Goal: Task Accomplishment & Management: Manage account settings

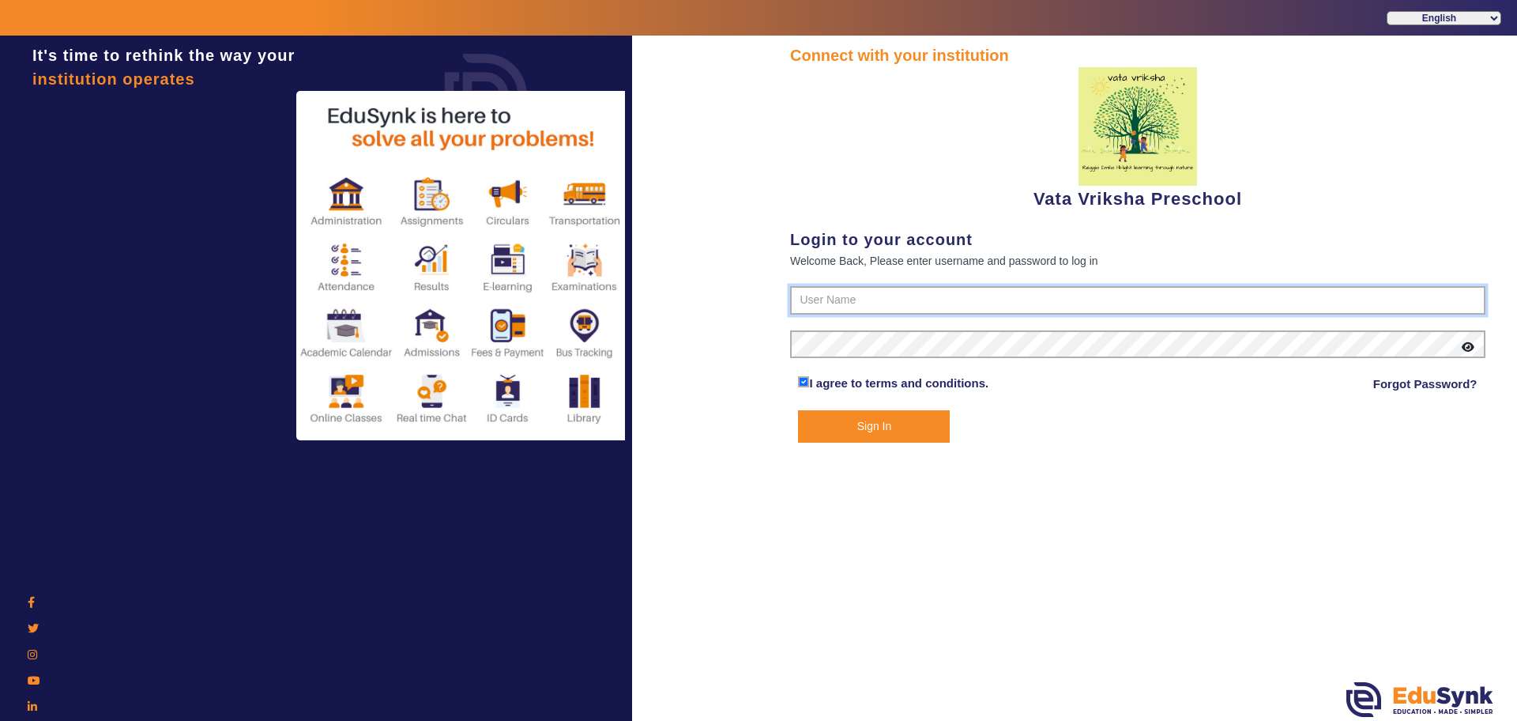
type input "9074270829"
click at [892, 424] on button "Sign In" at bounding box center [874, 426] width 152 height 32
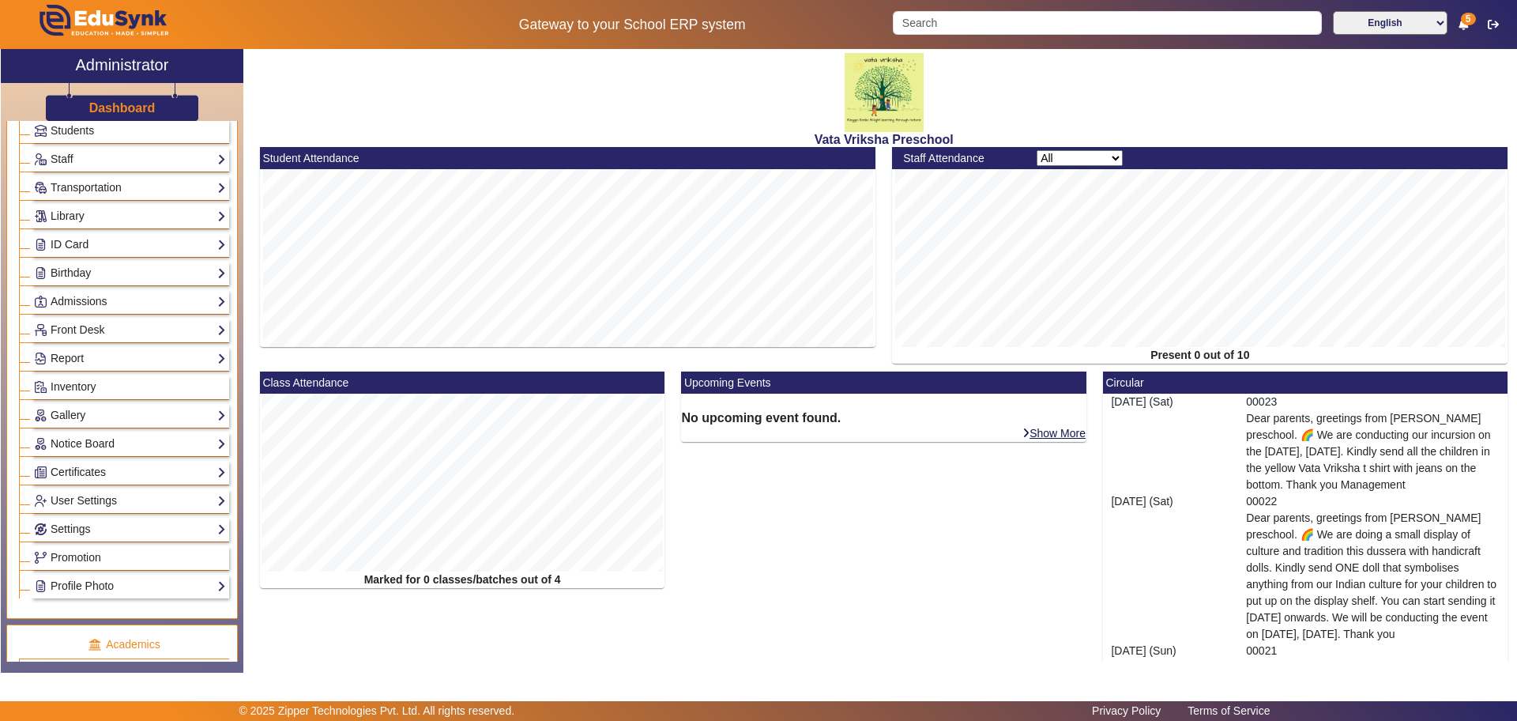
scroll to position [296, 0]
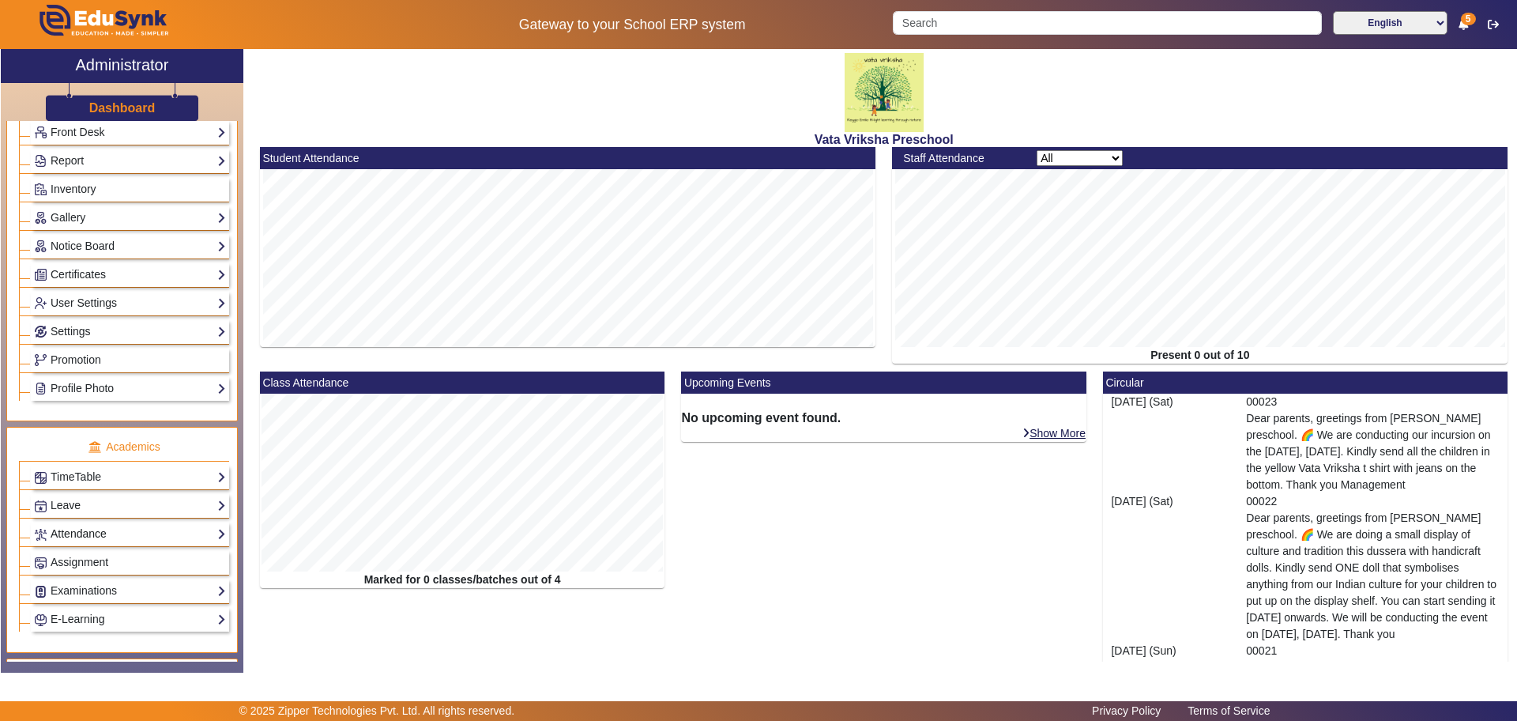
click at [124, 536] on link "Attendance" at bounding box center [130, 534] width 192 height 18
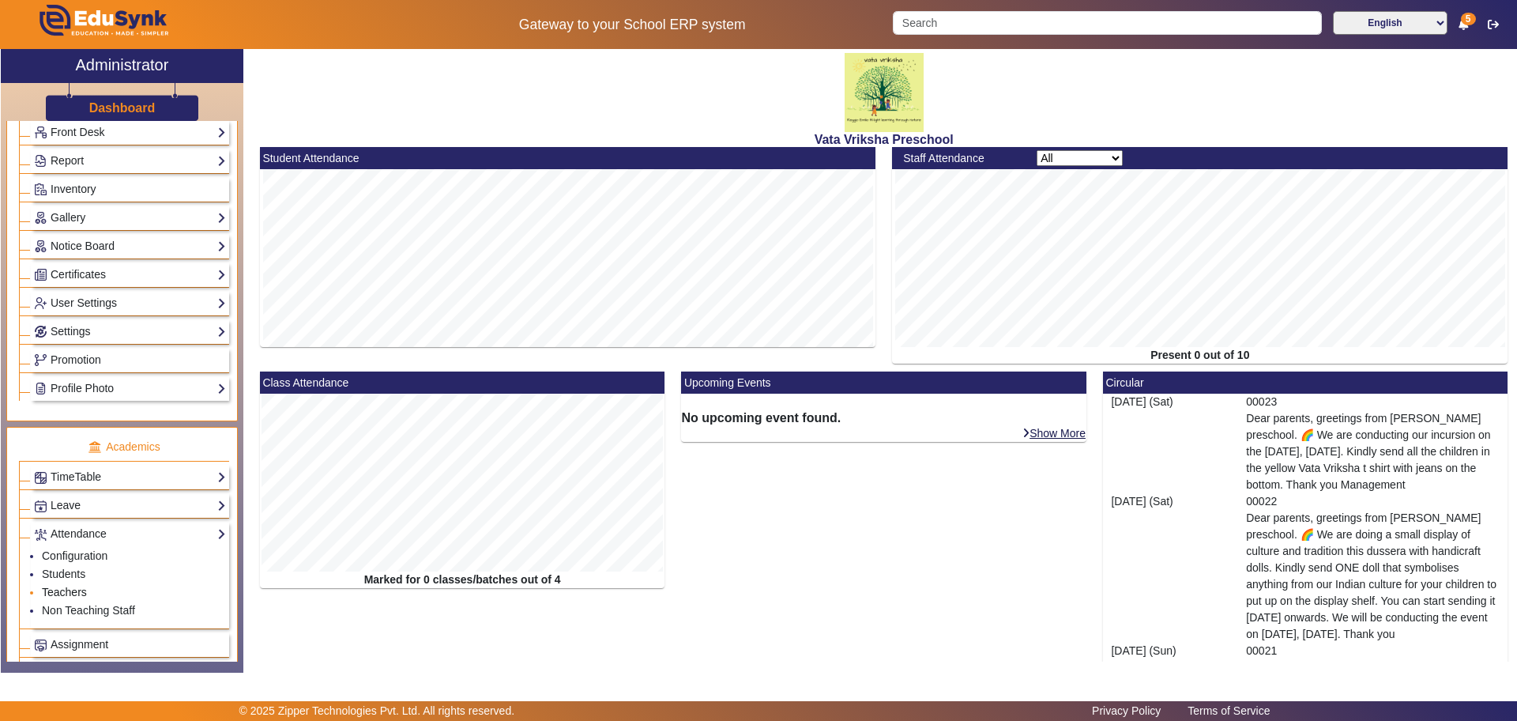
click at [63, 592] on link "Teachers" at bounding box center [64, 591] width 45 height 13
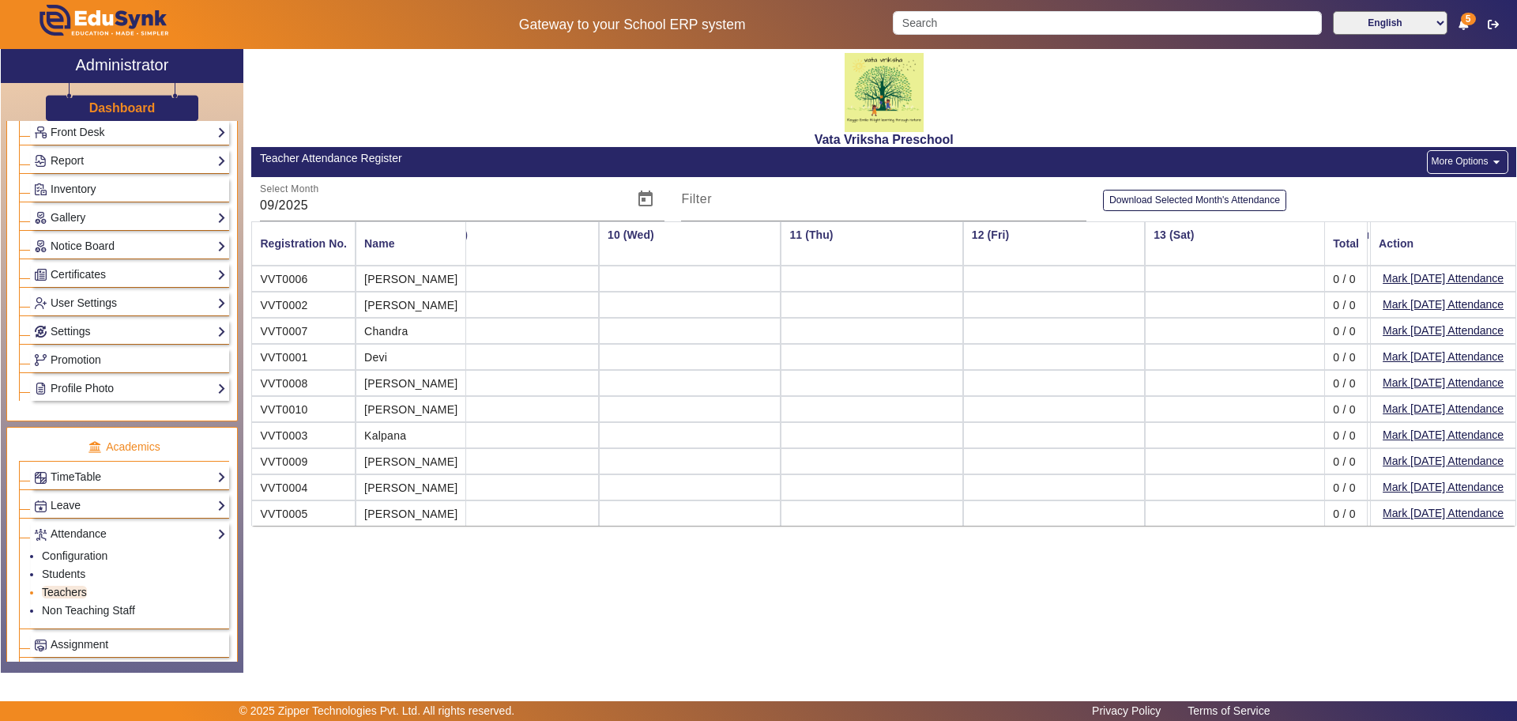
scroll to position [0, 1501]
click at [695, 448] on td at bounding box center [695, 461] width 182 height 26
click at [712, 268] on td at bounding box center [779, 278] width 182 height 26
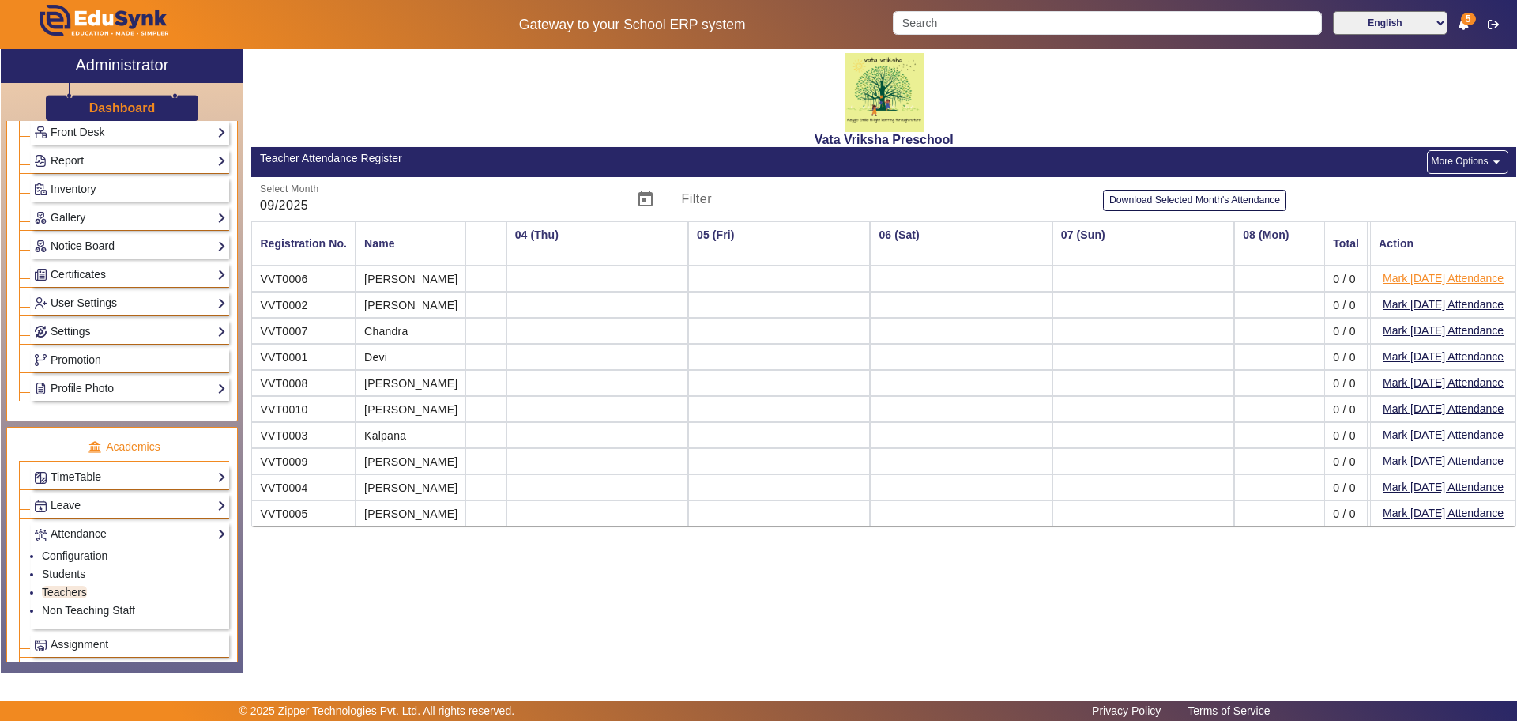
click at [1470, 279] on button "Mark [DATE] Attendance" at bounding box center [1443, 279] width 124 height 20
click at [1496, 155] on mat-icon "arrow_drop_down" at bounding box center [1497, 162] width 16 height 16
click at [559, 280] on div at bounding box center [758, 360] width 1517 height 721
click at [1492, 159] on mat-icon "arrow_drop_down" at bounding box center [1497, 162] width 16 height 16
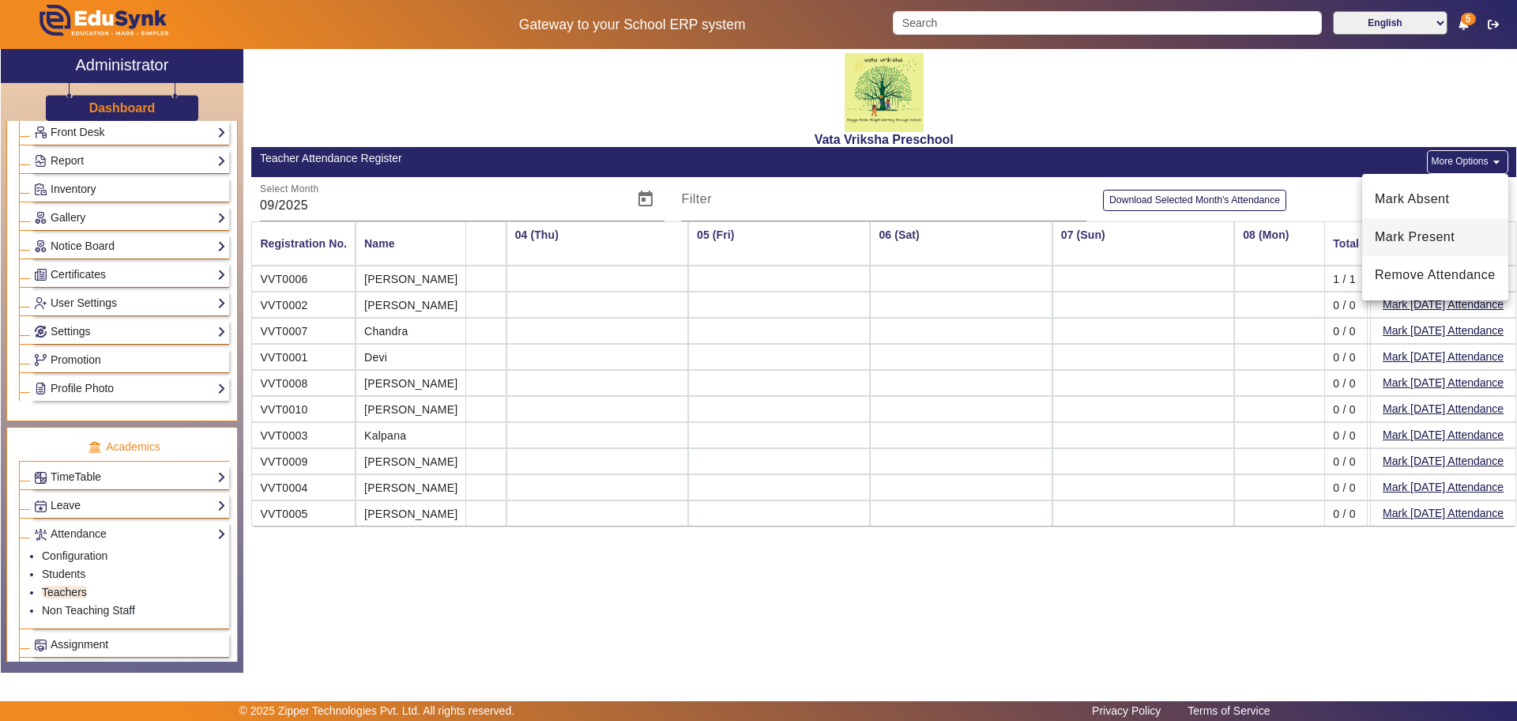
click at [1428, 235] on span "Mark Present" at bounding box center [1435, 237] width 121 height 19
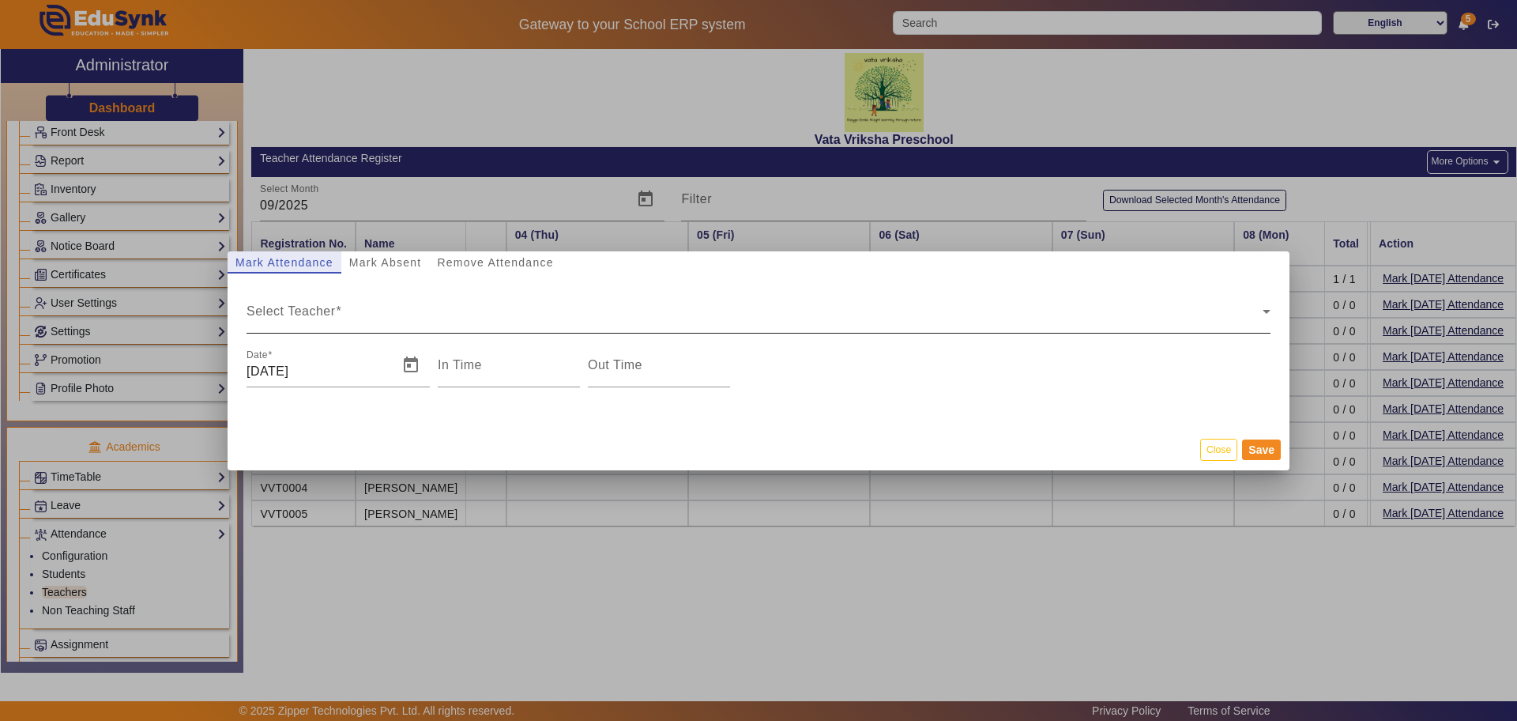
click at [266, 316] on span "Select Teacher" at bounding box center [755, 317] width 1016 height 19
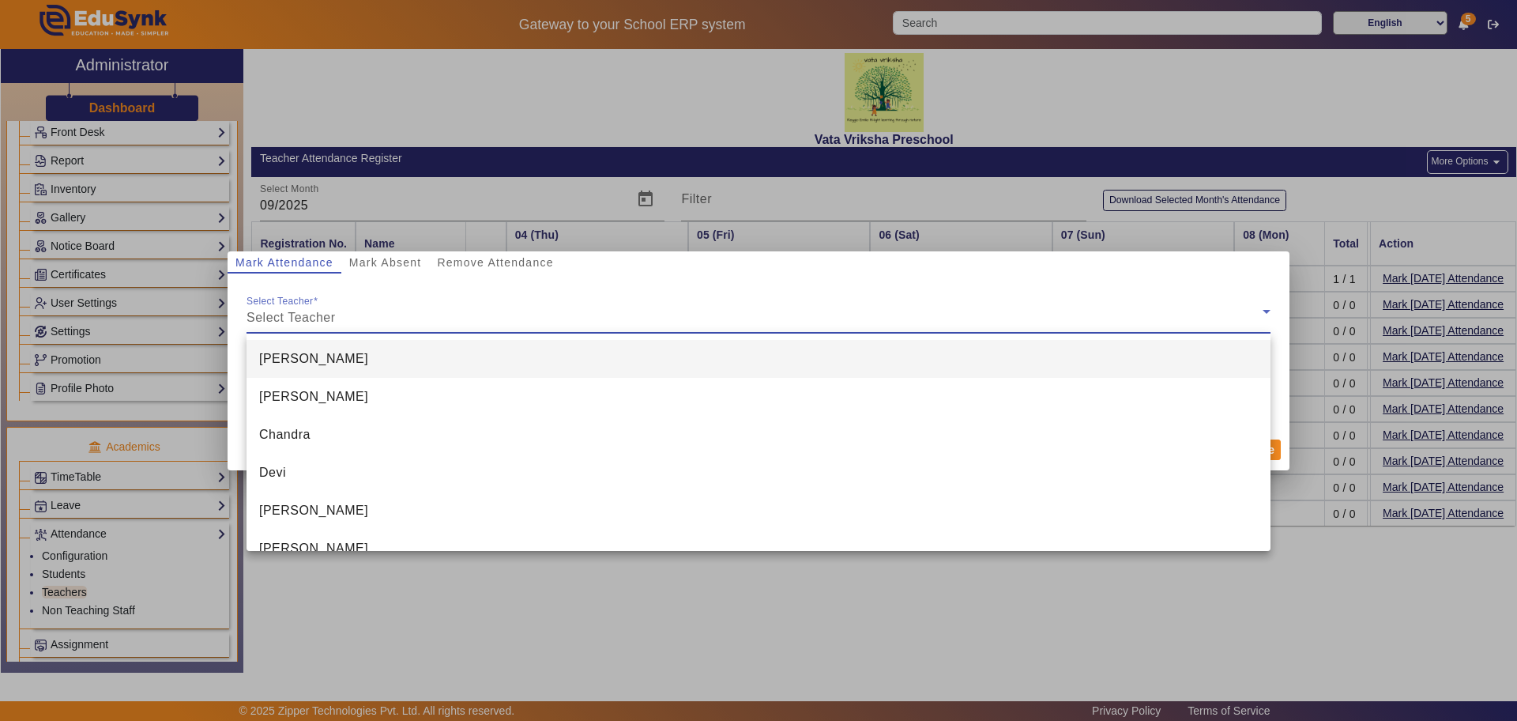
click at [264, 355] on span "[PERSON_NAME]" at bounding box center [313, 358] width 109 height 19
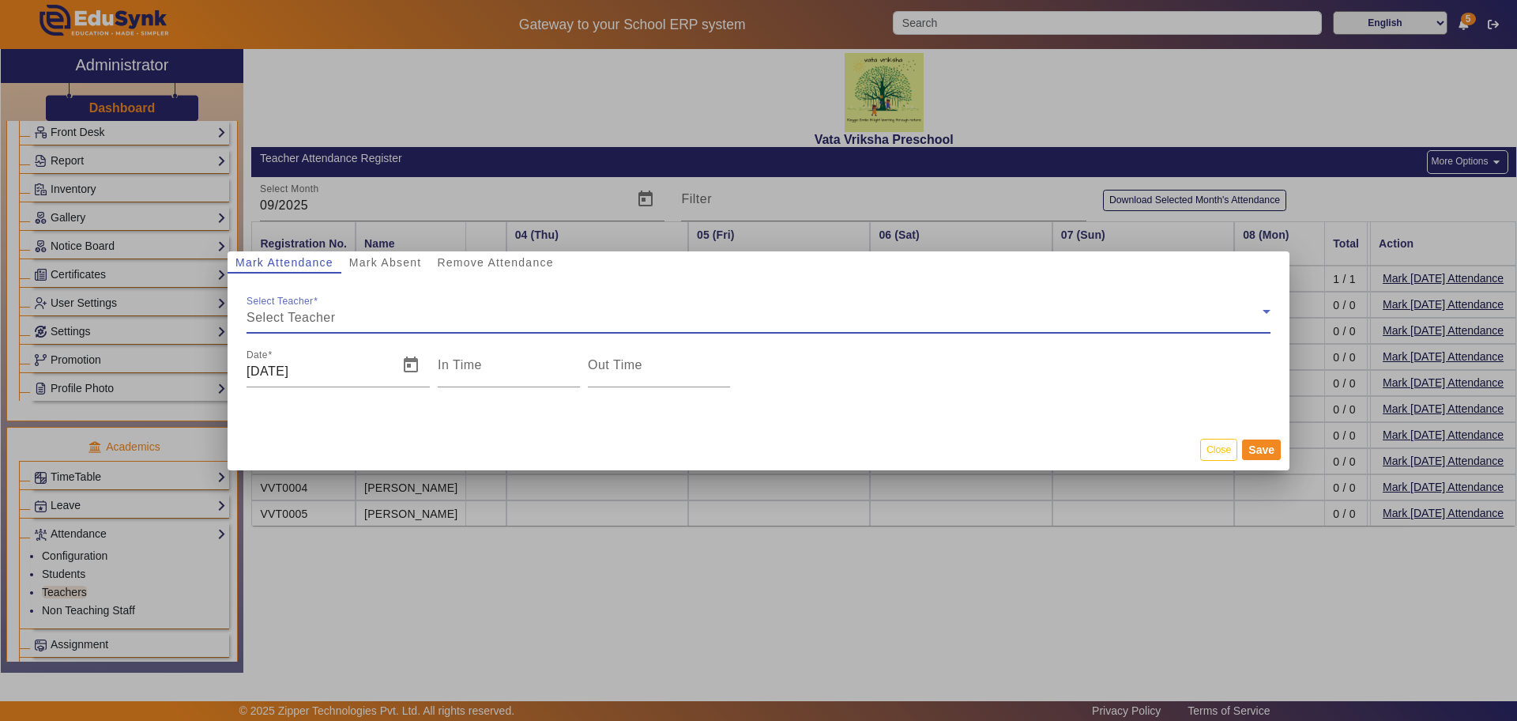
type input "5:11 pm"
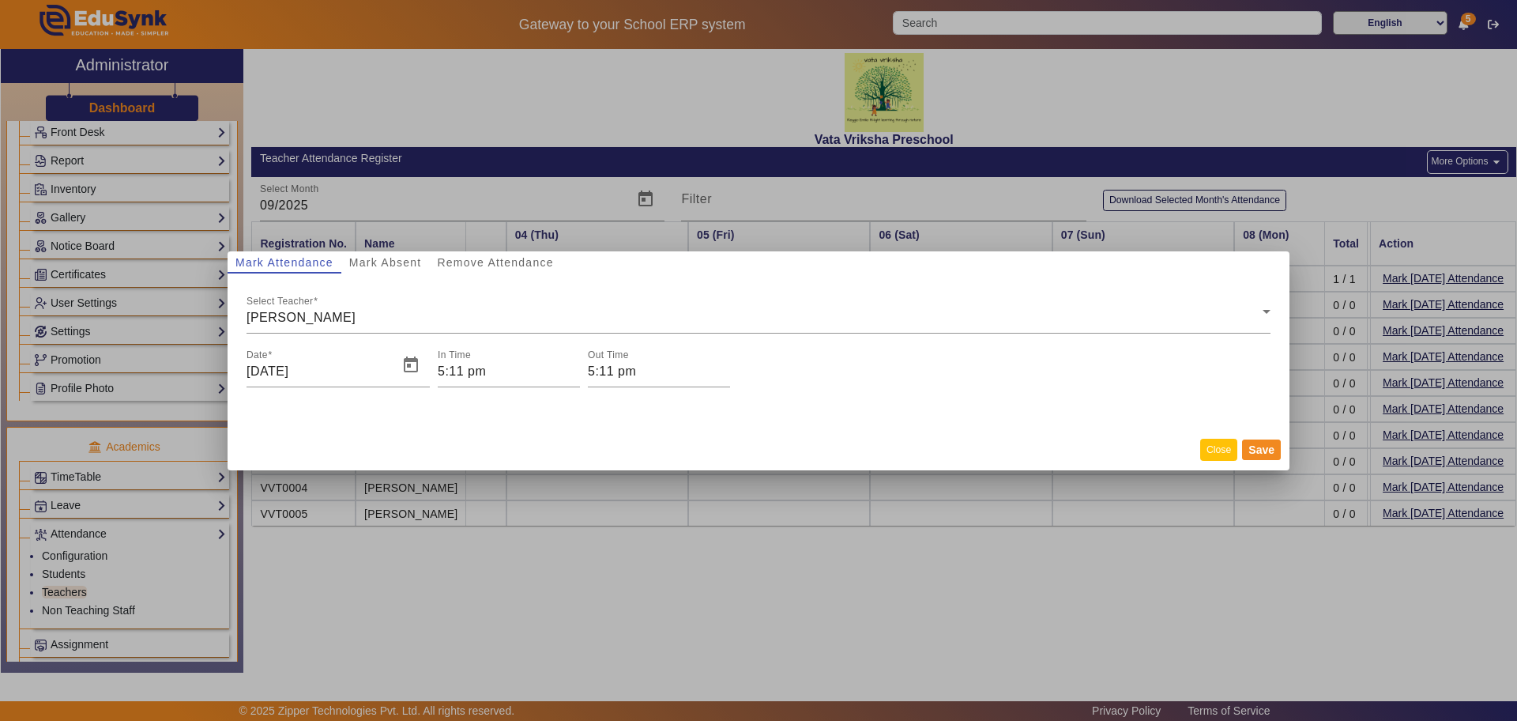
click at [1222, 453] on button "Close" at bounding box center [1218, 449] width 37 height 21
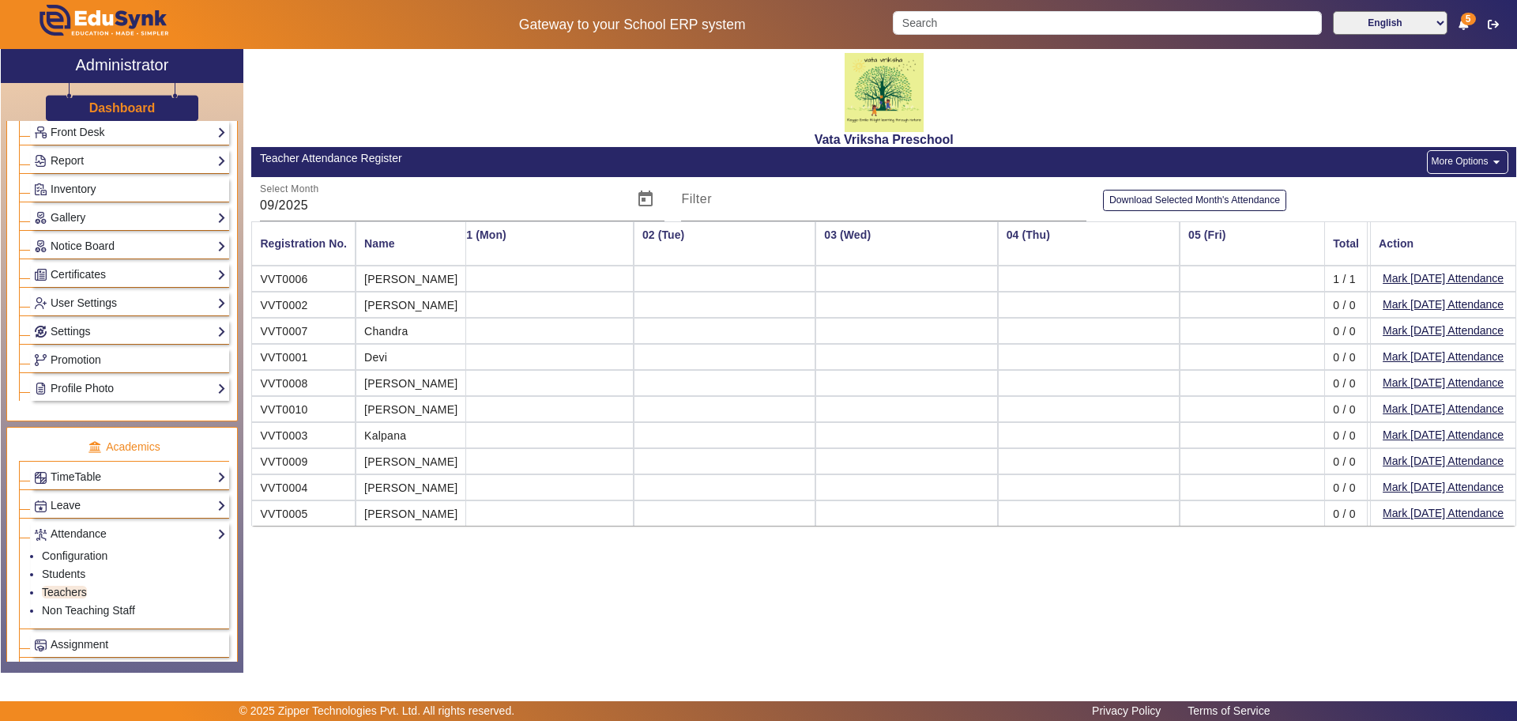
scroll to position [0, 0]
click at [502, 280] on td at bounding box center [557, 278] width 182 height 26
click at [1489, 158] on mat-icon "arrow_drop_down" at bounding box center [1497, 162] width 16 height 16
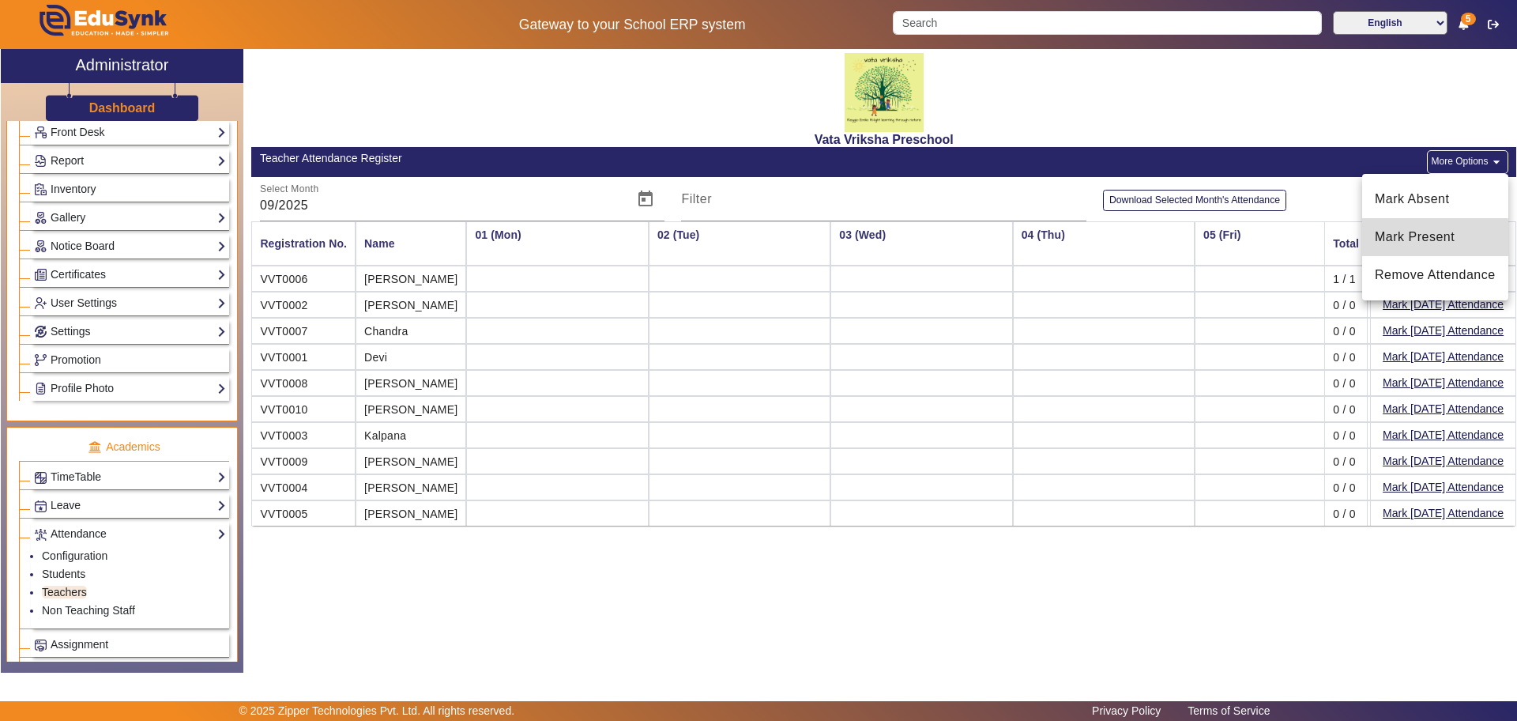
click at [1415, 241] on span "Mark Present" at bounding box center [1435, 237] width 121 height 19
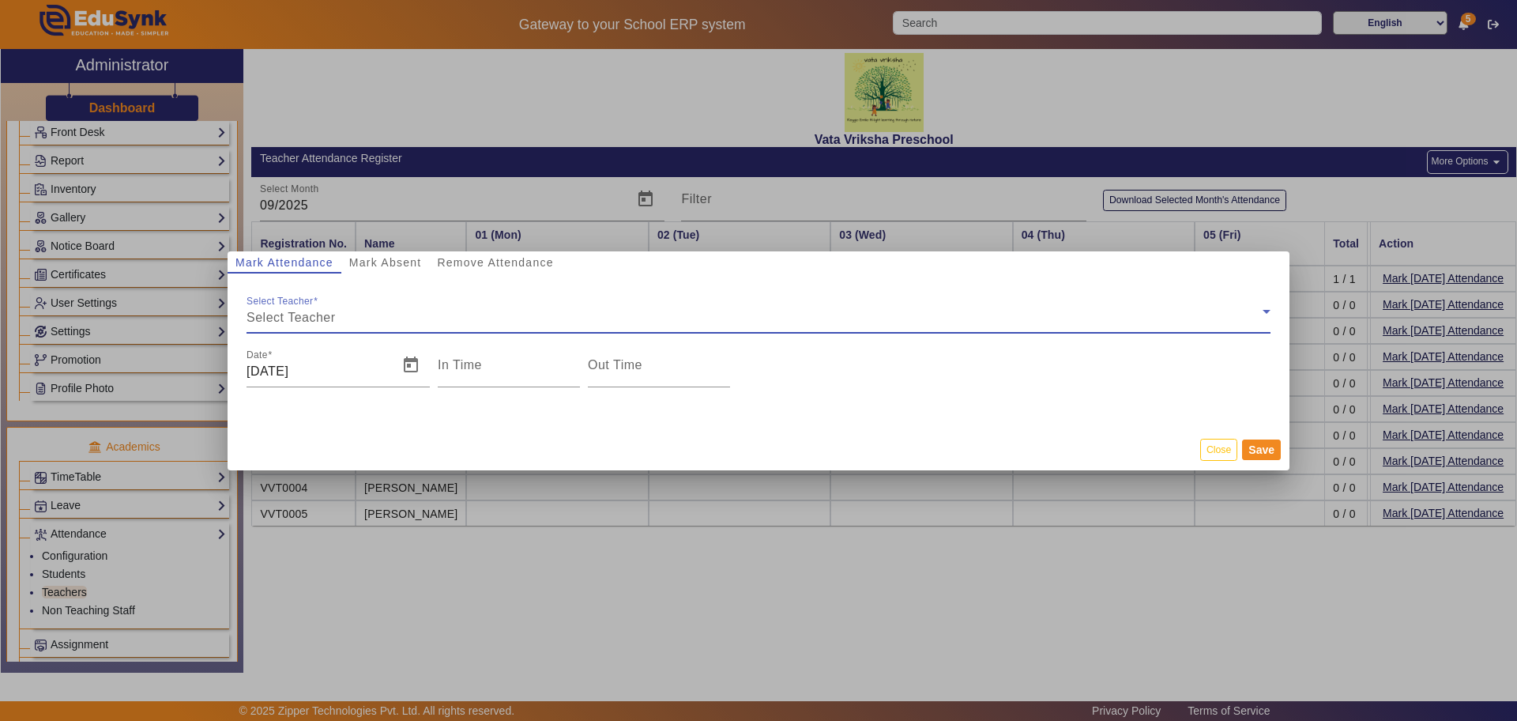
click at [306, 318] on span "Select Teacher" at bounding box center [291, 317] width 89 height 13
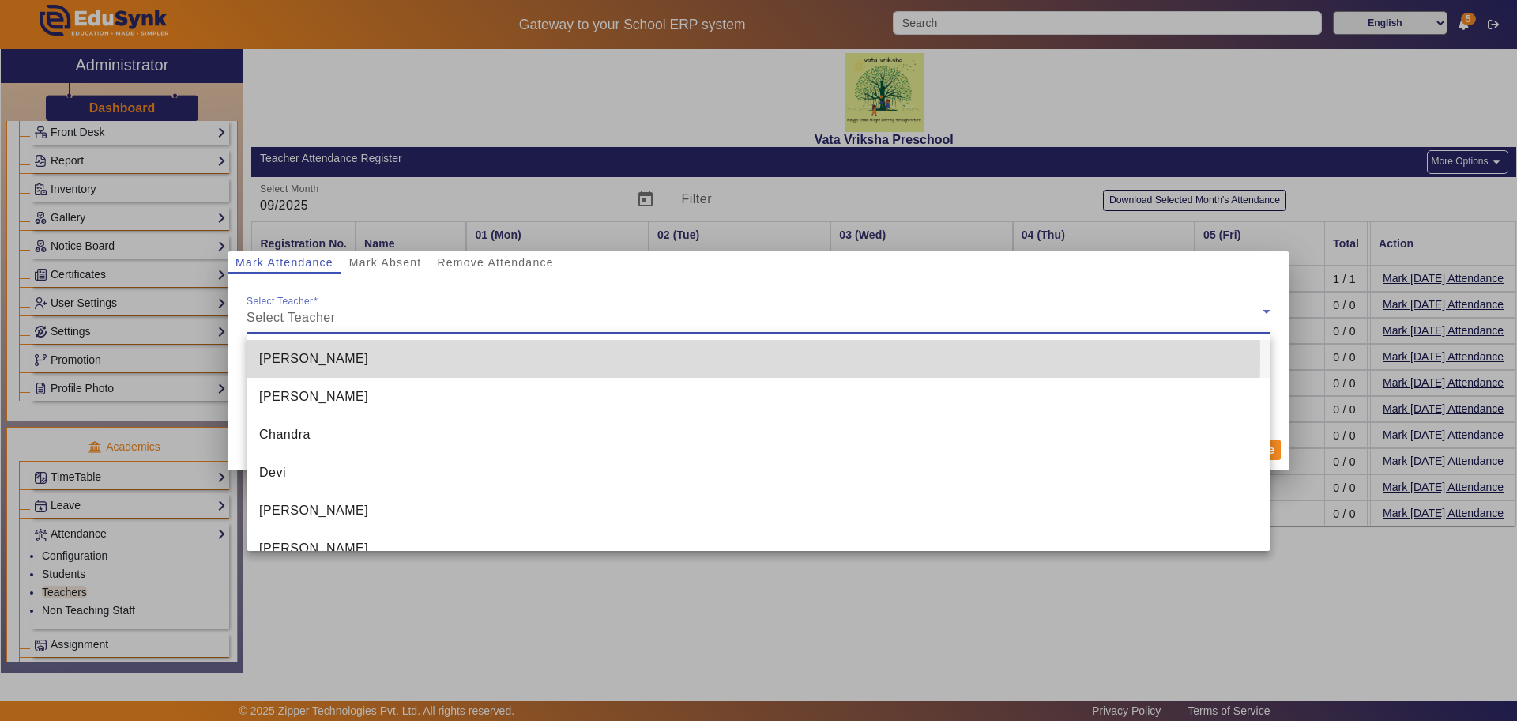
click at [289, 353] on mat-option "[PERSON_NAME]" at bounding box center [759, 359] width 1024 height 38
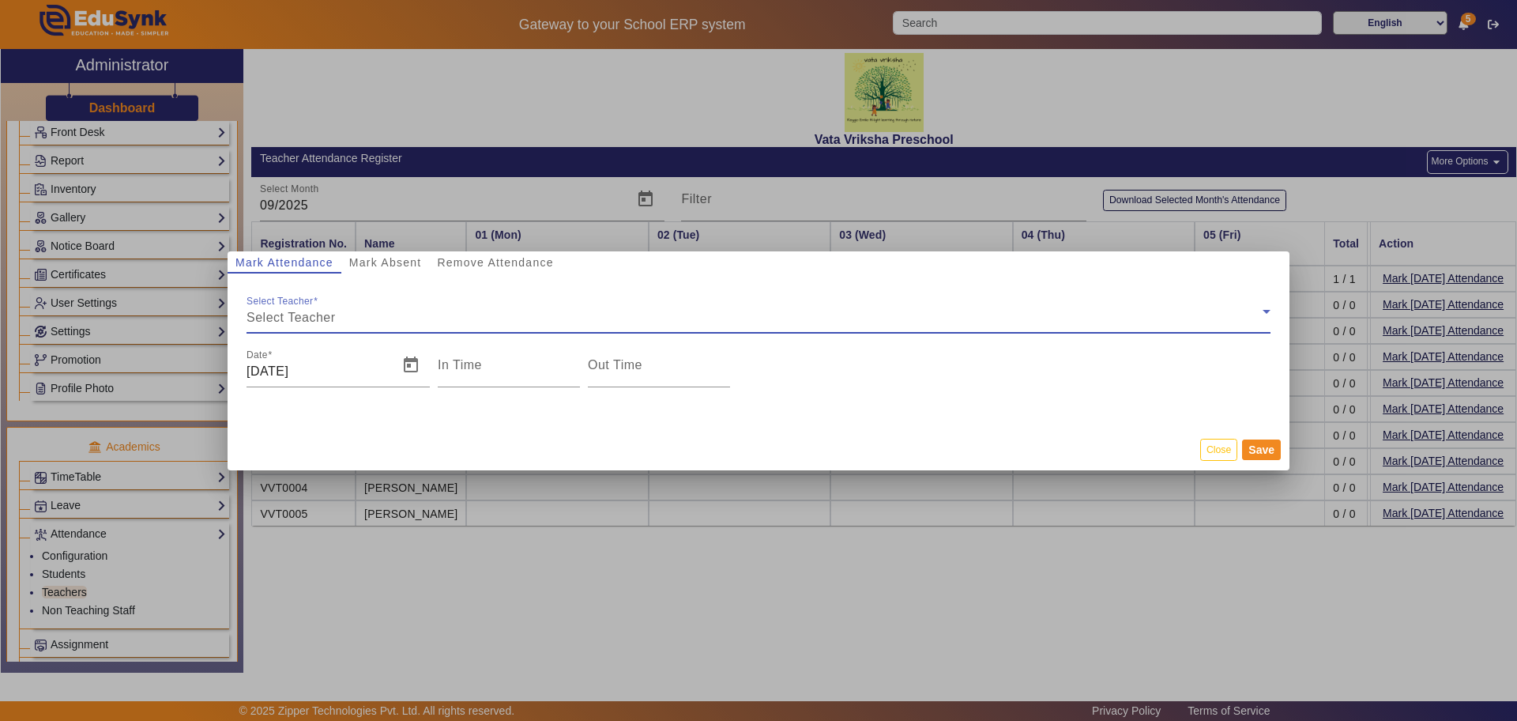
type input "5:12 pm"
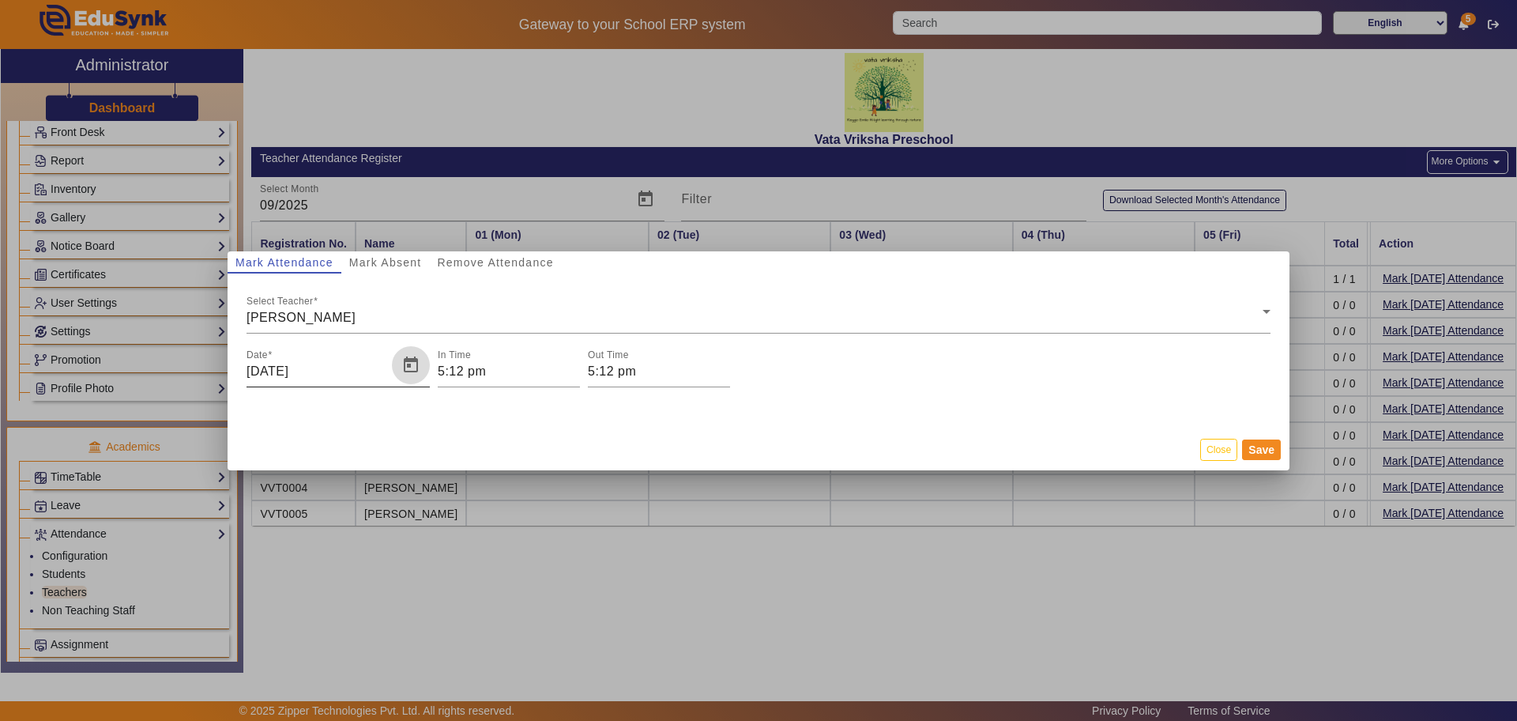
click at [419, 367] on span "Open calendar" at bounding box center [411, 365] width 38 height 38
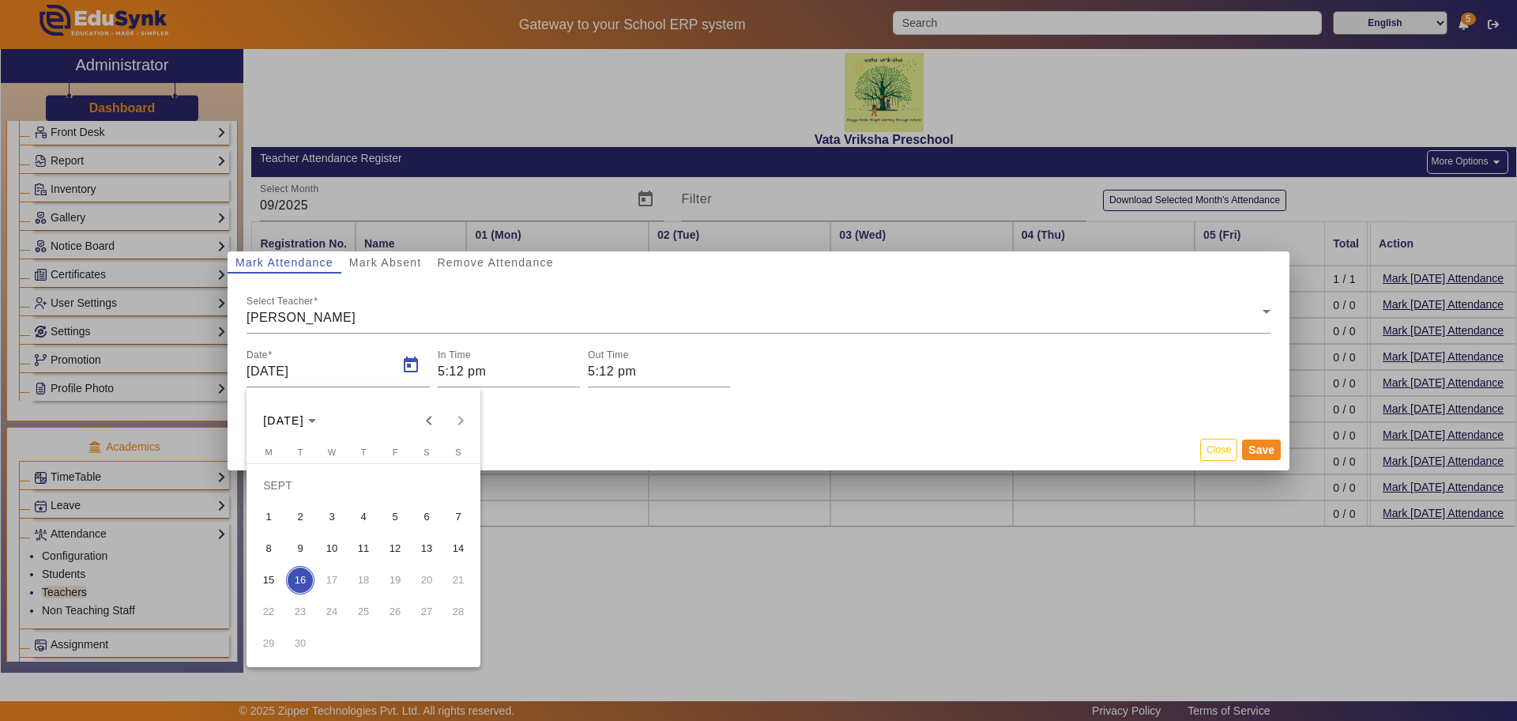
click at [466, 365] on div at bounding box center [758, 360] width 1517 height 721
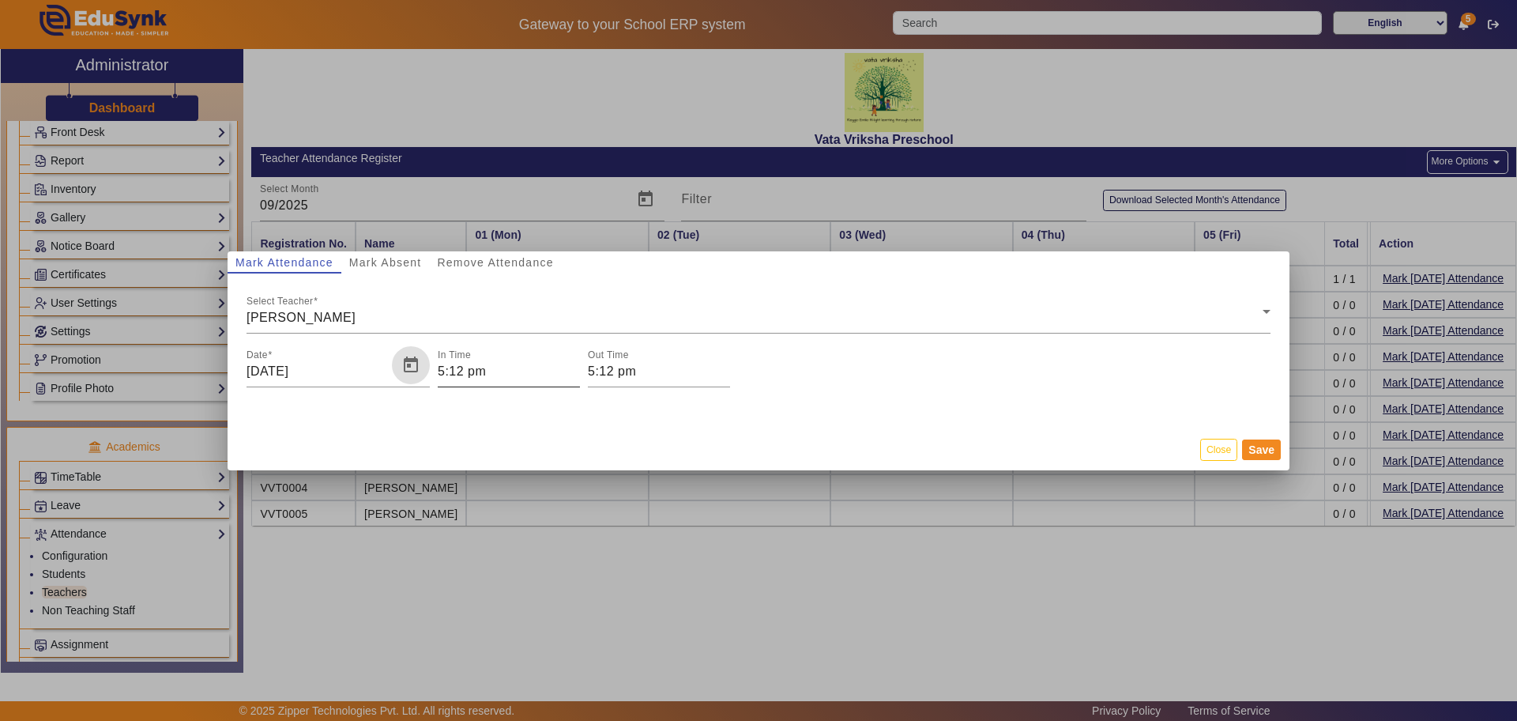
click at [479, 369] on input "5:12 pm" at bounding box center [509, 371] width 142 height 19
click at [503, 393] on icon "Add a hour" at bounding box center [501, 394] width 9 height 9
click at [500, 442] on icon "Minus a hour" at bounding box center [501, 442] width 9 height 5
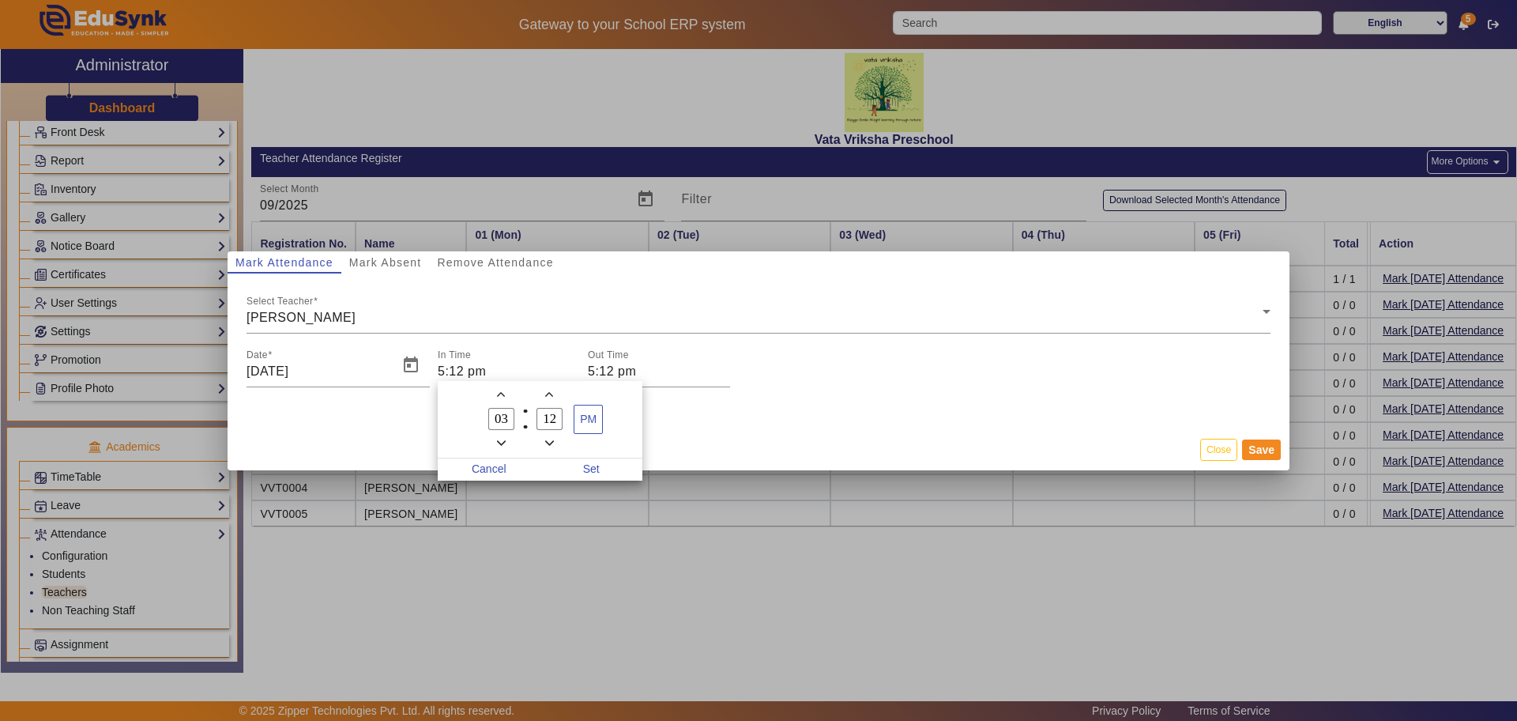
click at [500, 442] on icon "Minus a hour" at bounding box center [501, 442] width 9 height 5
type input "12"
click at [1230, 453] on div at bounding box center [758, 360] width 1517 height 721
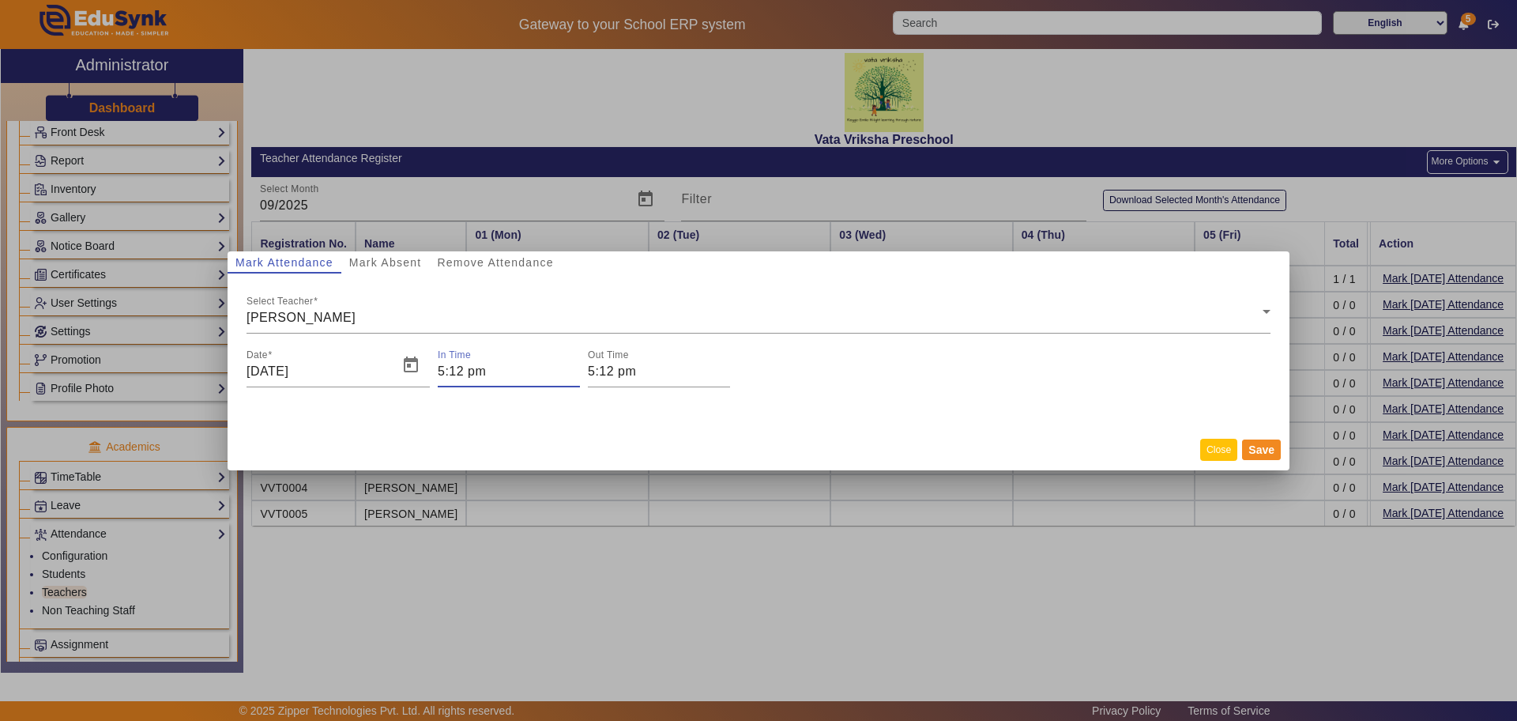
click at [1213, 451] on button "Close" at bounding box center [1218, 449] width 37 height 21
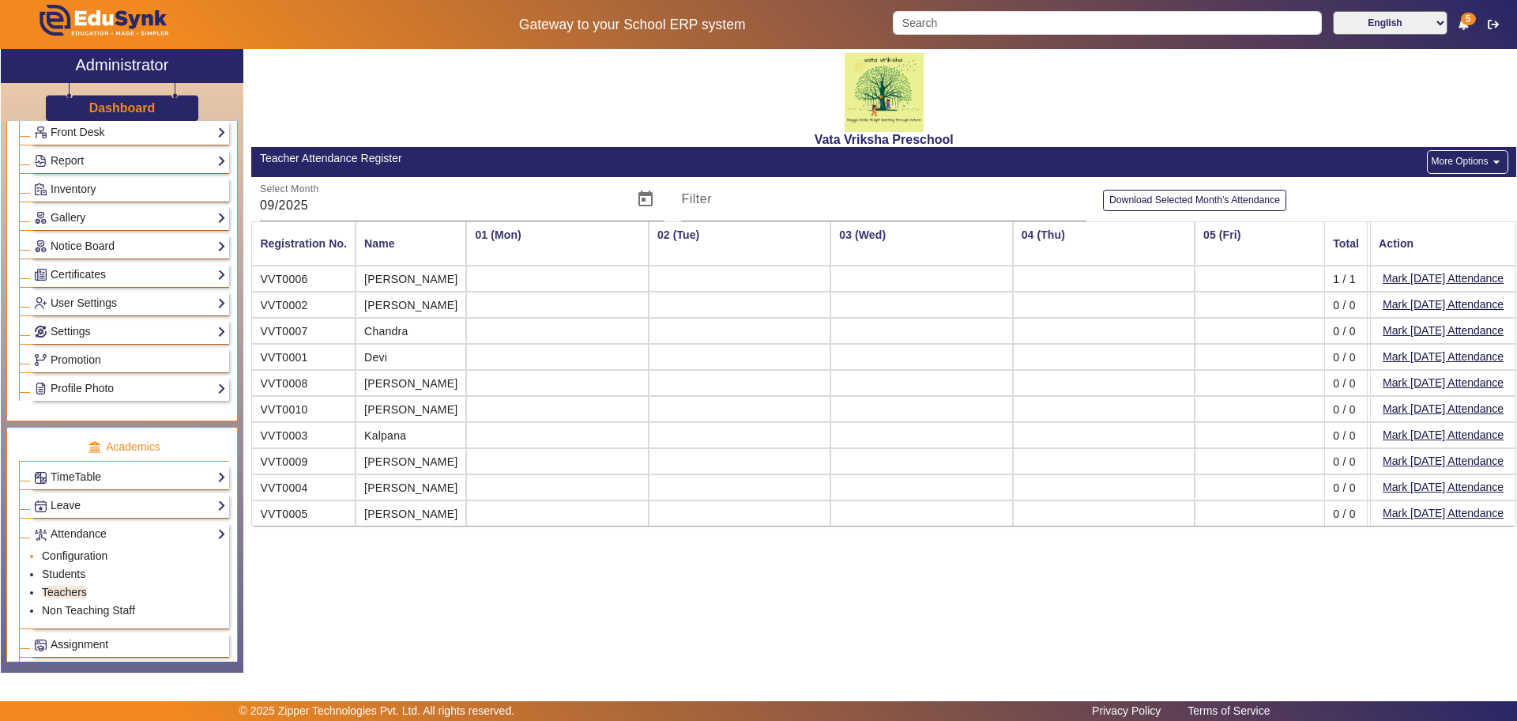
click at [85, 555] on link "Configuration" at bounding box center [75, 555] width 66 height 13
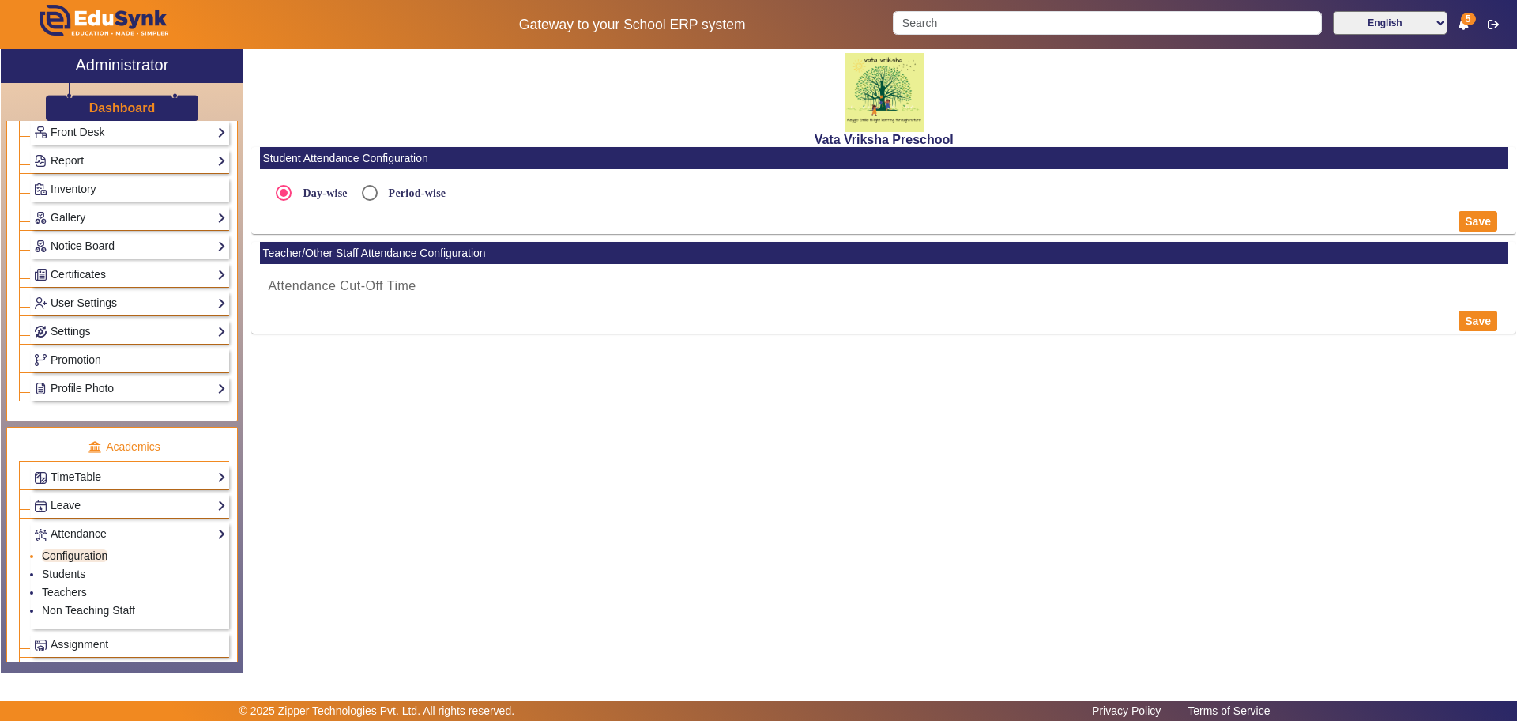
radio input "true"
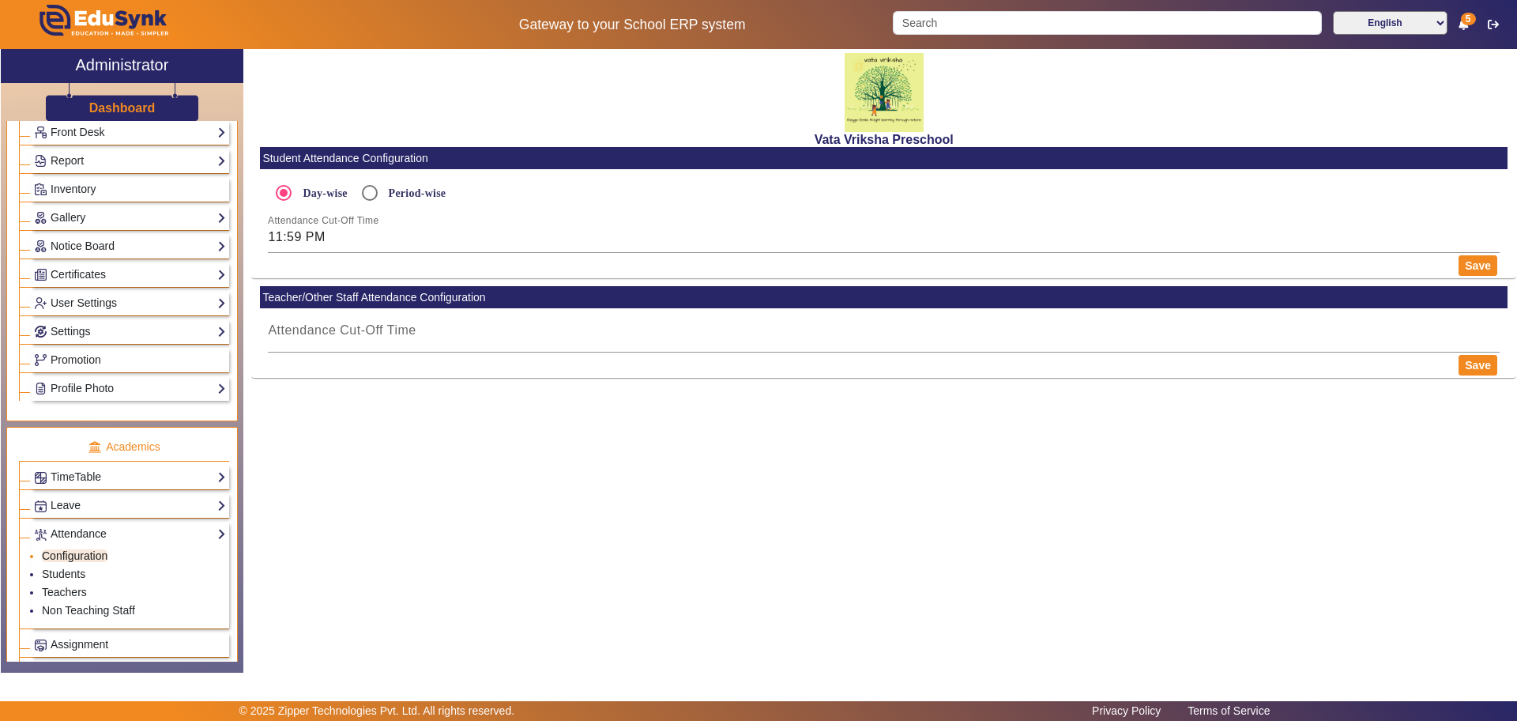
type input "11:59 PM"
click at [88, 504] on link "Leave" at bounding box center [130, 505] width 192 height 18
click at [70, 543] on link "Leave Records" at bounding box center [79, 545] width 74 height 13
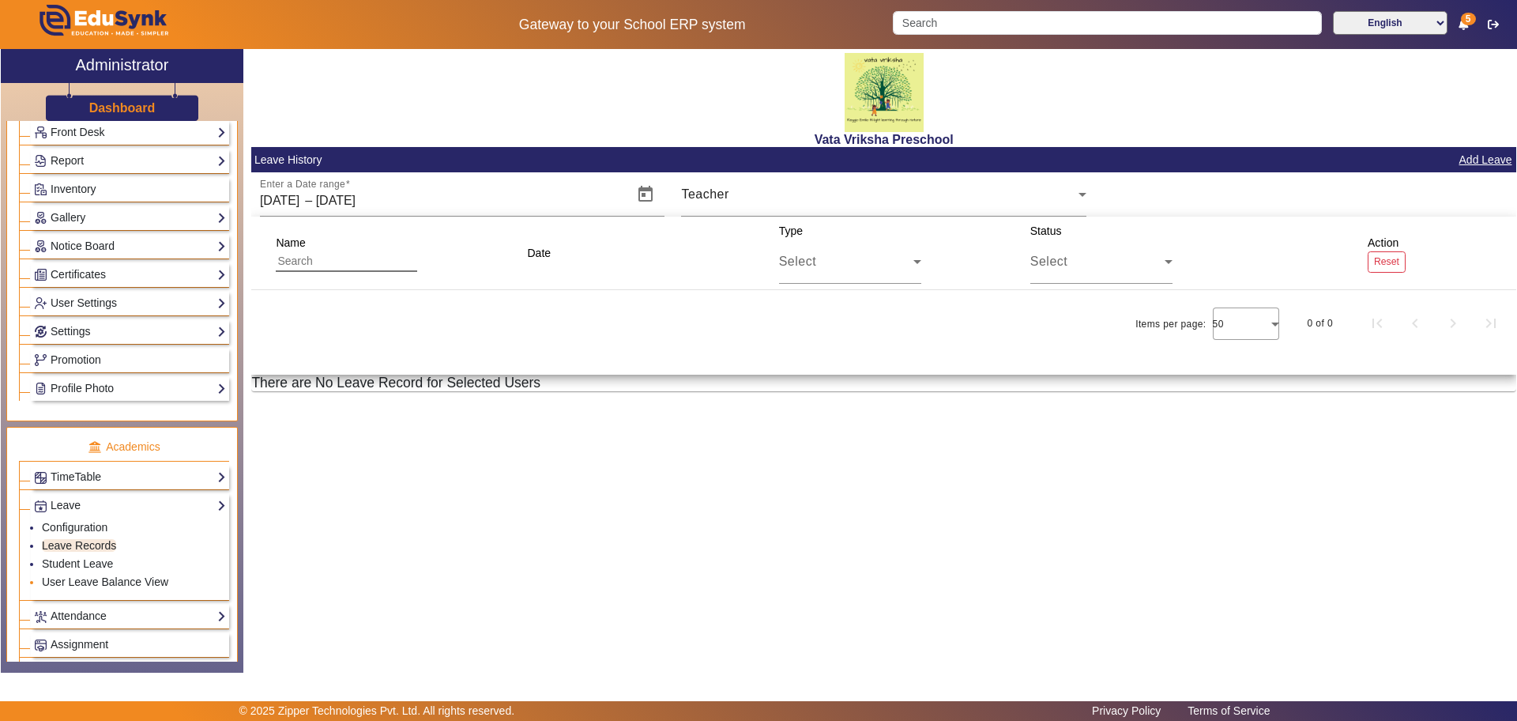
click at [70, 589] on li "User Leave Balance View" at bounding box center [134, 583] width 184 height 18
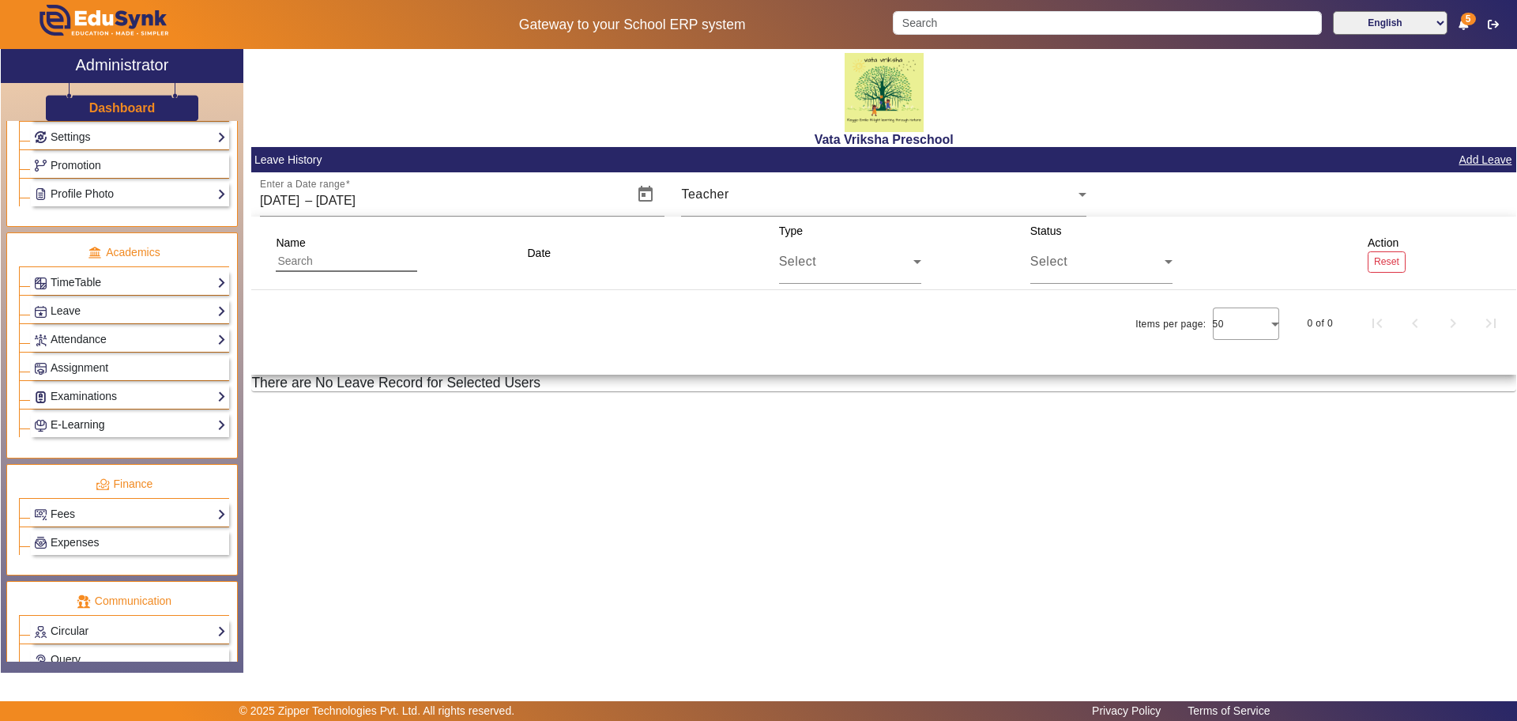
scroll to position [494, 0]
click at [111, 544] on link "Expenses" at bounding box center [130, 539] width 192 height 18
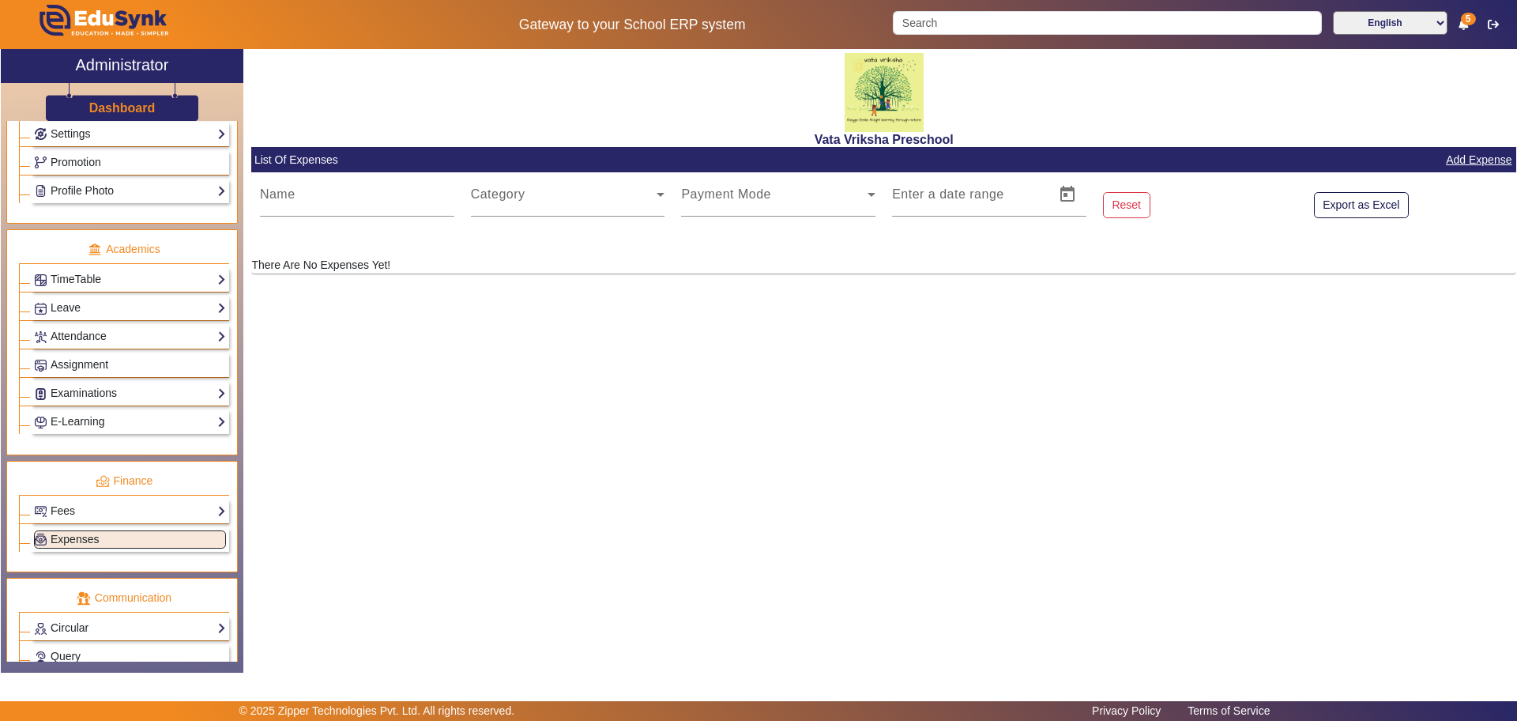
click at [386, 262] on p "There Are No Expenses Yet!" at bounding box center [883, 265] width 1265 height 17
click at [659, 194] on icon at bounding box center [661, 195] width 8 height 4
click at [56, 540] on span "Expenses" at bounding box center [75, 539] width 48 height 13
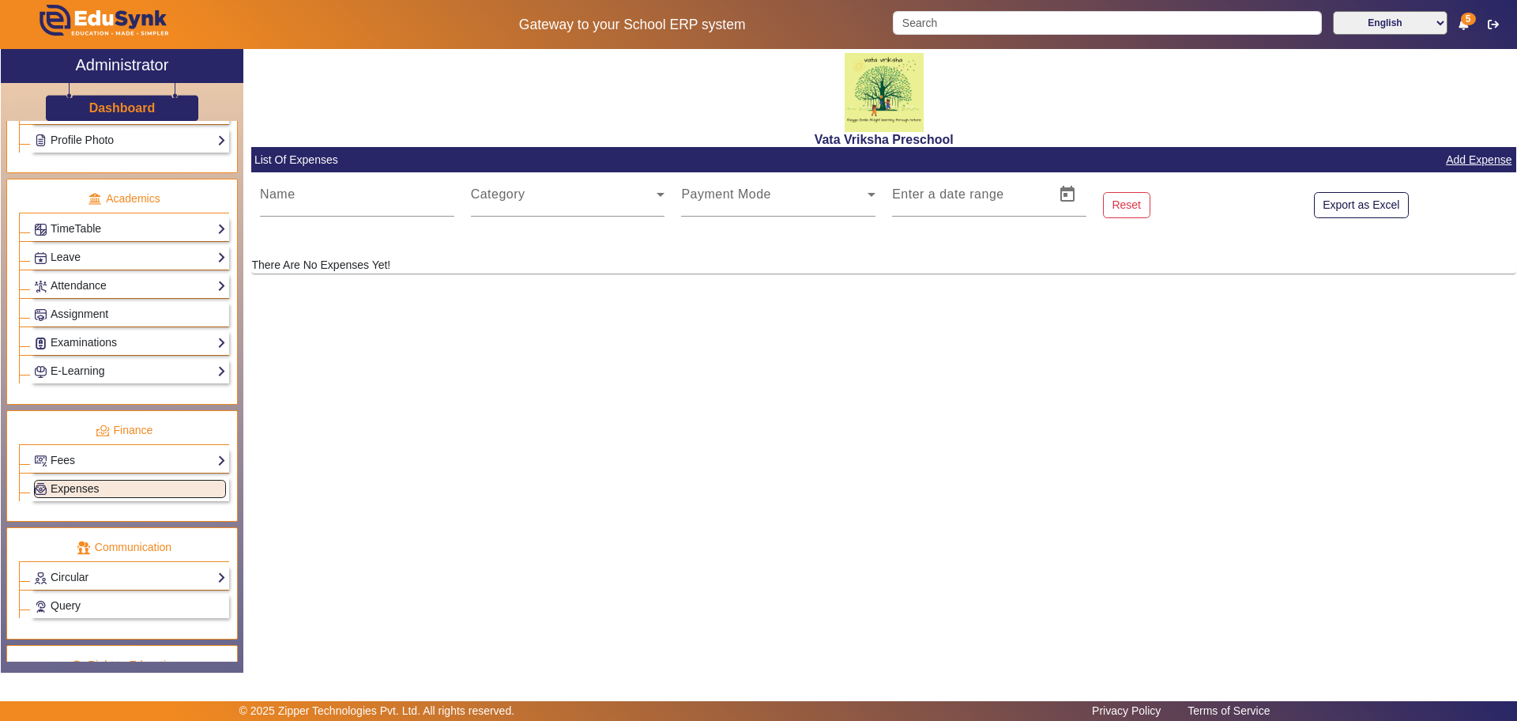
scroll to position [593, 0]
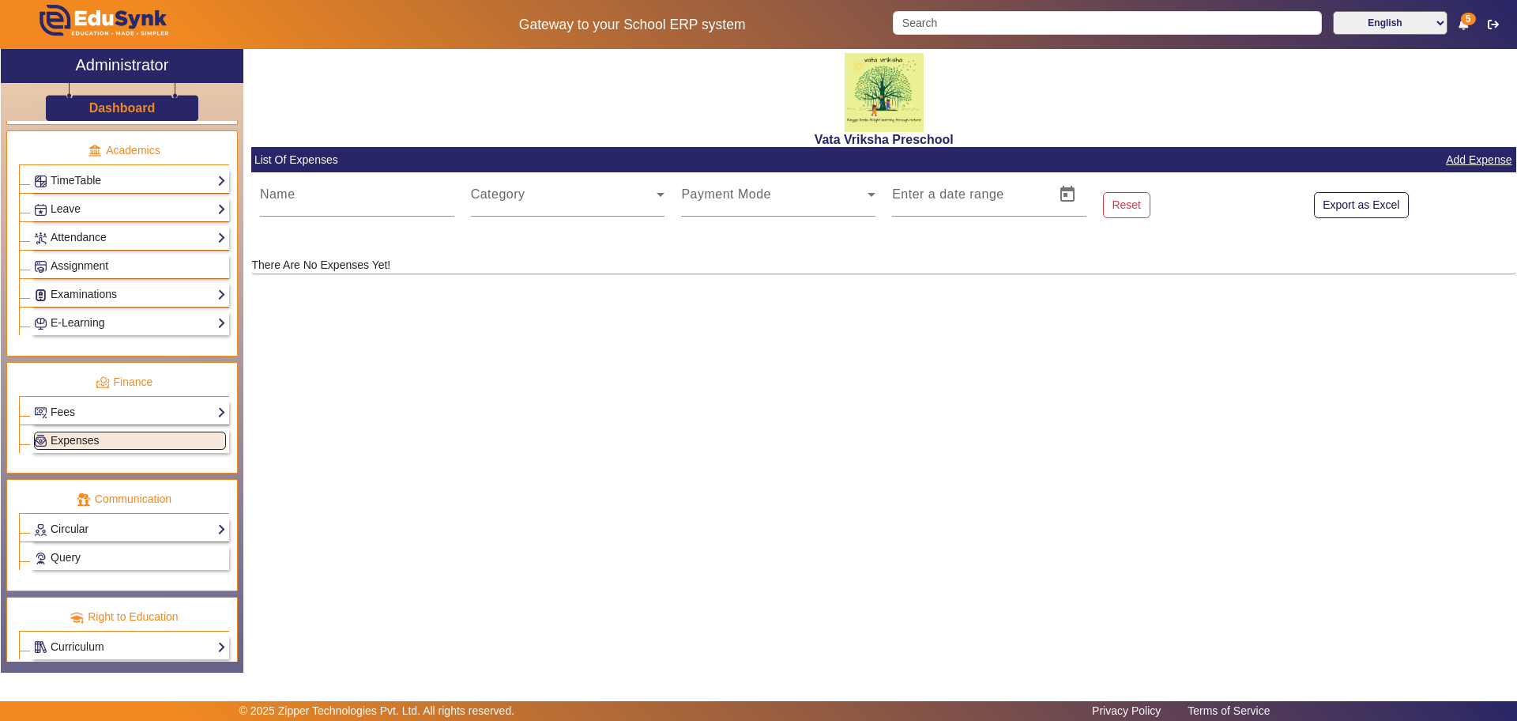
click at [167, 436] on link "Expenses" at bounding box center [130, 440] width 192 height 18
click at [661, 185] on icon at bounding box center [660, 194] width 19 height 19
click at [659, 191] on icon at bounding box center [660, 194] width 19 height 19
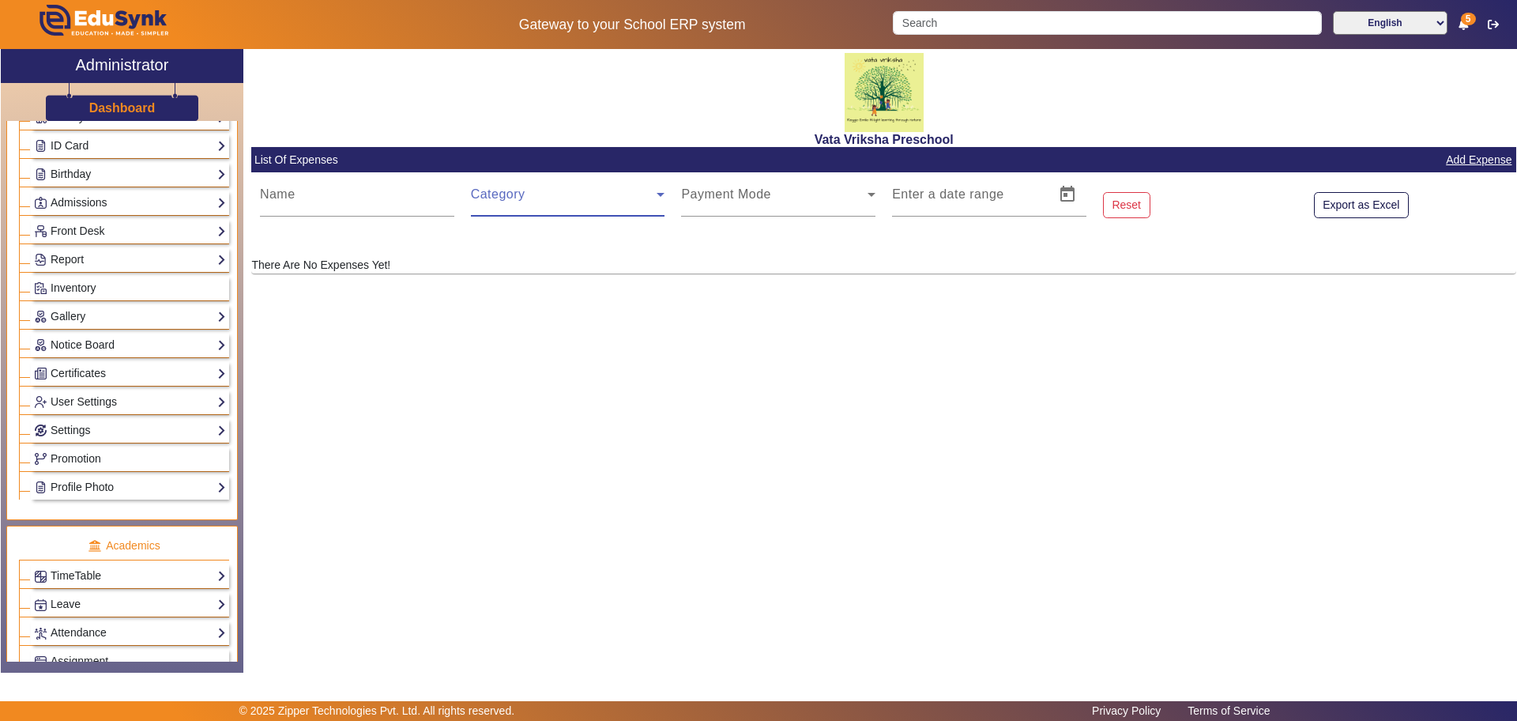
scroll to position [0, 0]
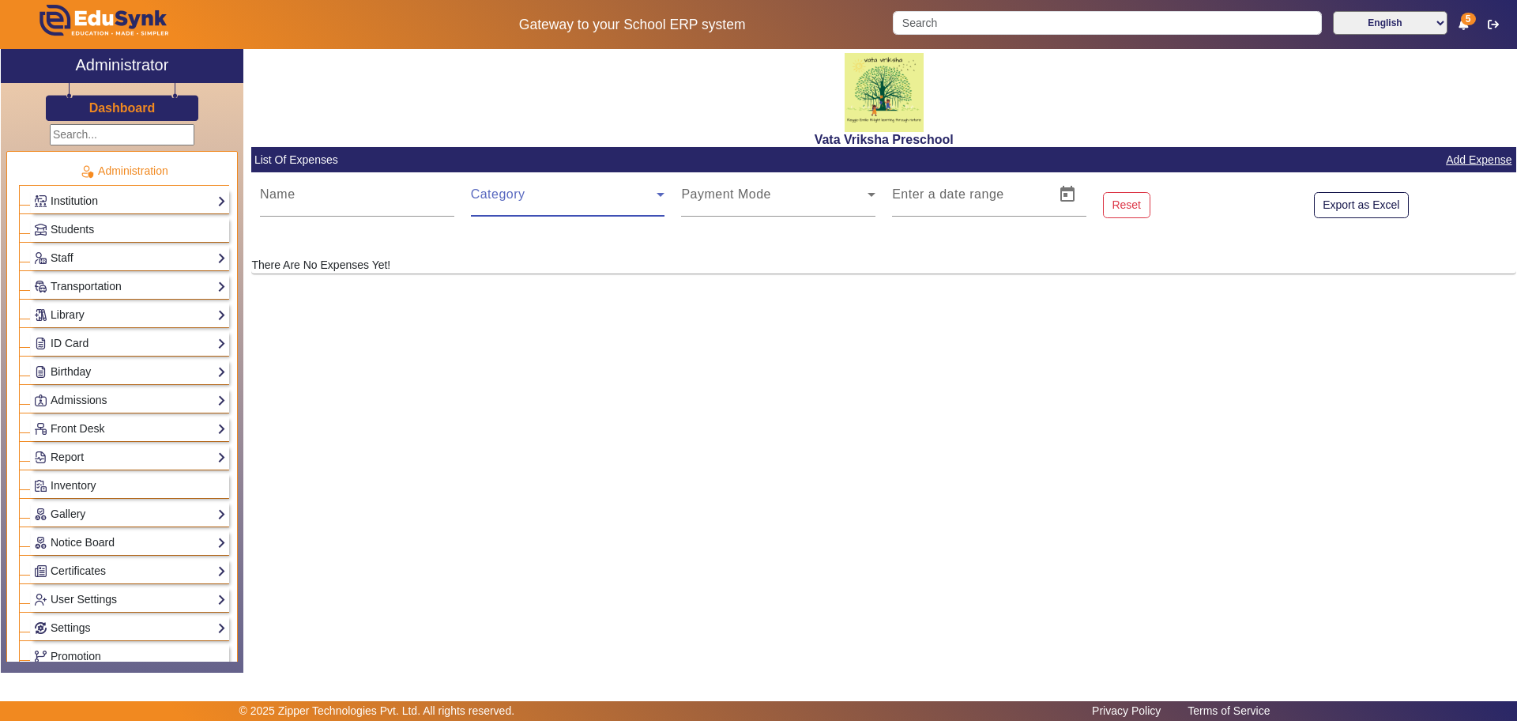
click at [113, 194] on link "Institution" at bounding box center [130, 201] width 192 height 18
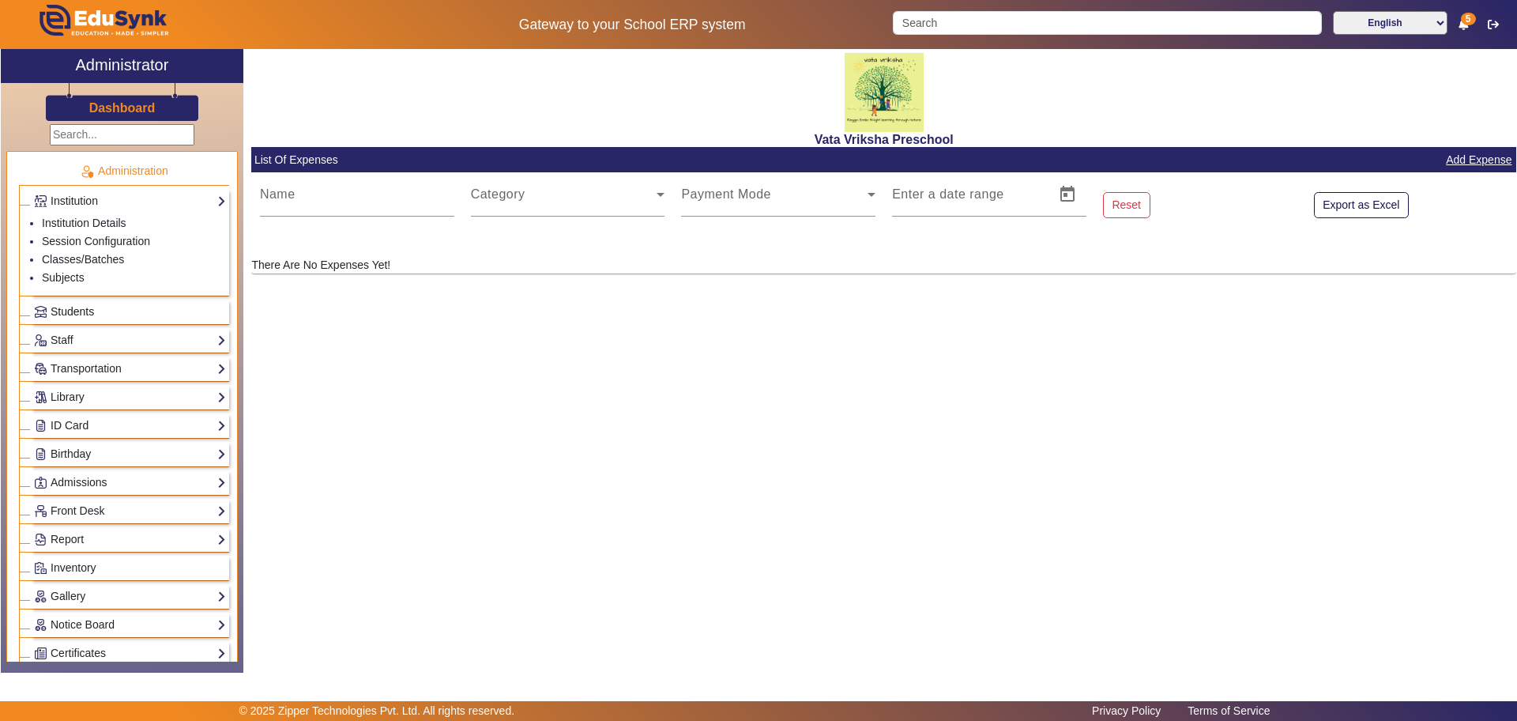
click at [82, 306] on span "Students" at bounding box center [72, 311] width 43 height 13
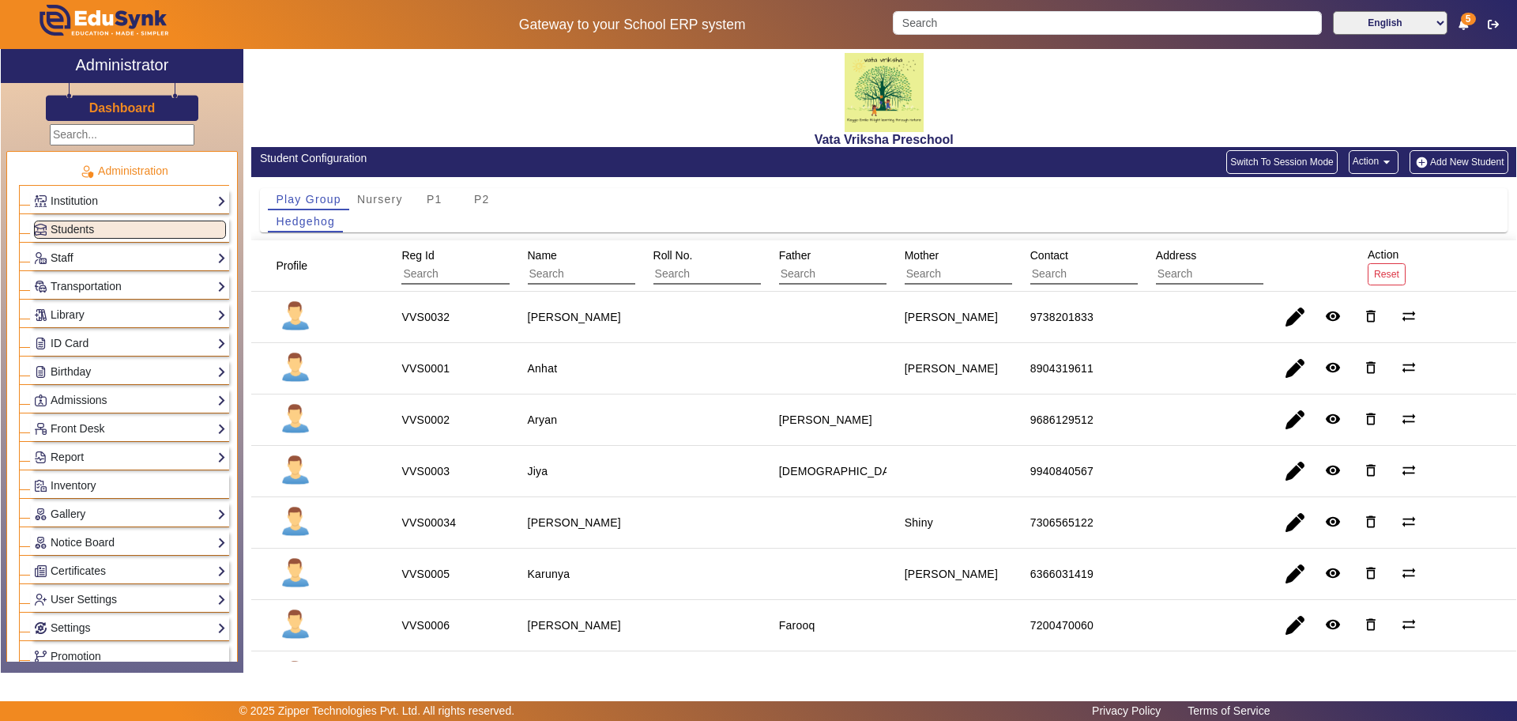
click at [70, 252] on link "Staff" at bounding box center [130, 258] width 192 height 18
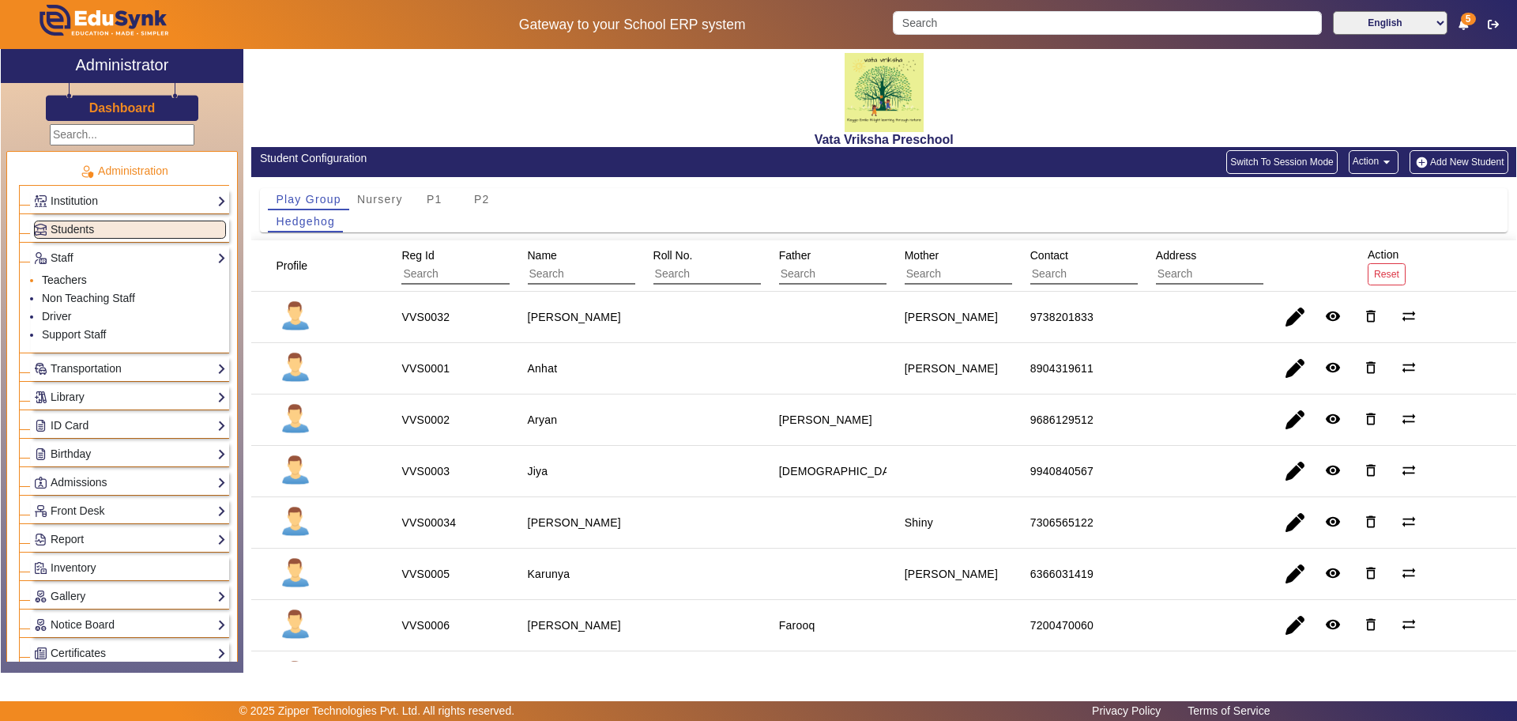
click at [68, 275] on link "Teachers" at bounding box center [64, 279] width 45 height 13
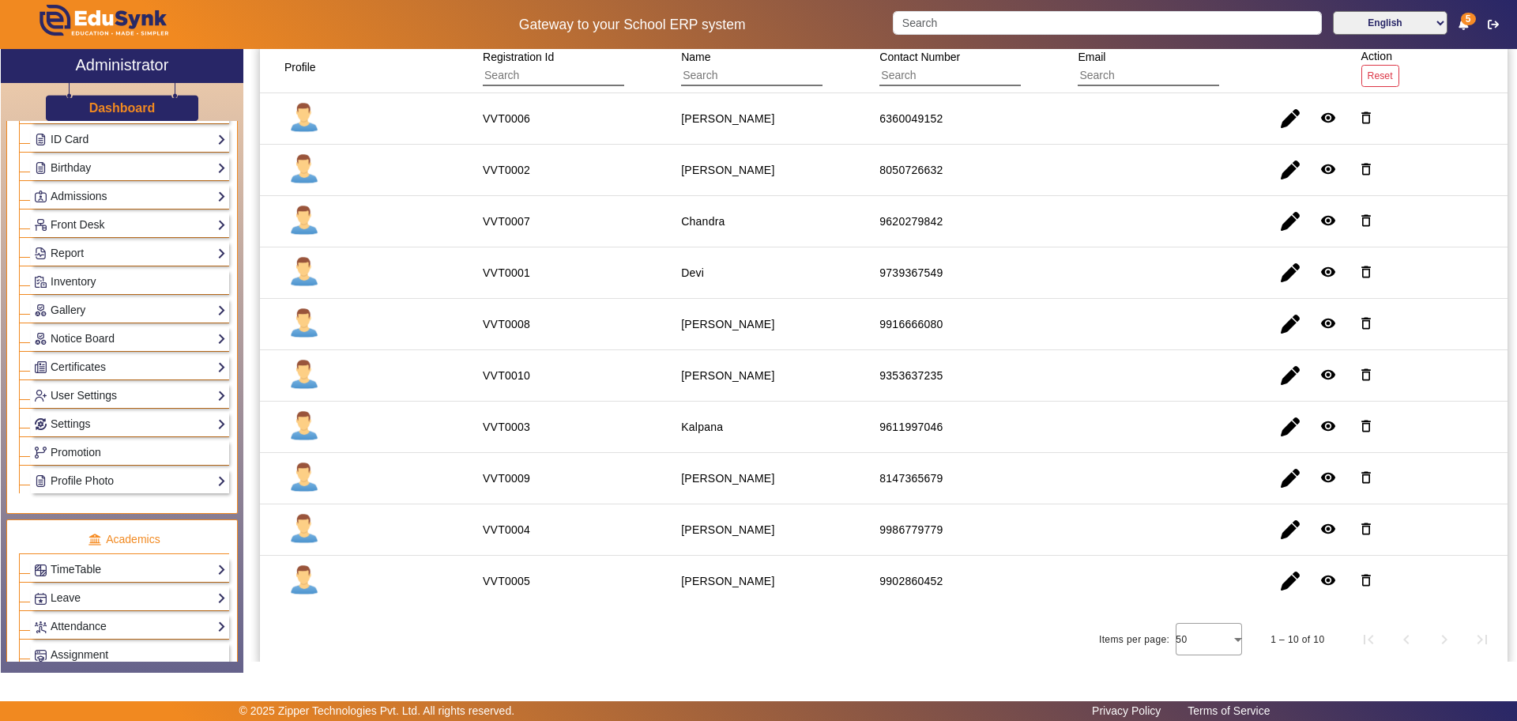
scroll to position [395, 0]
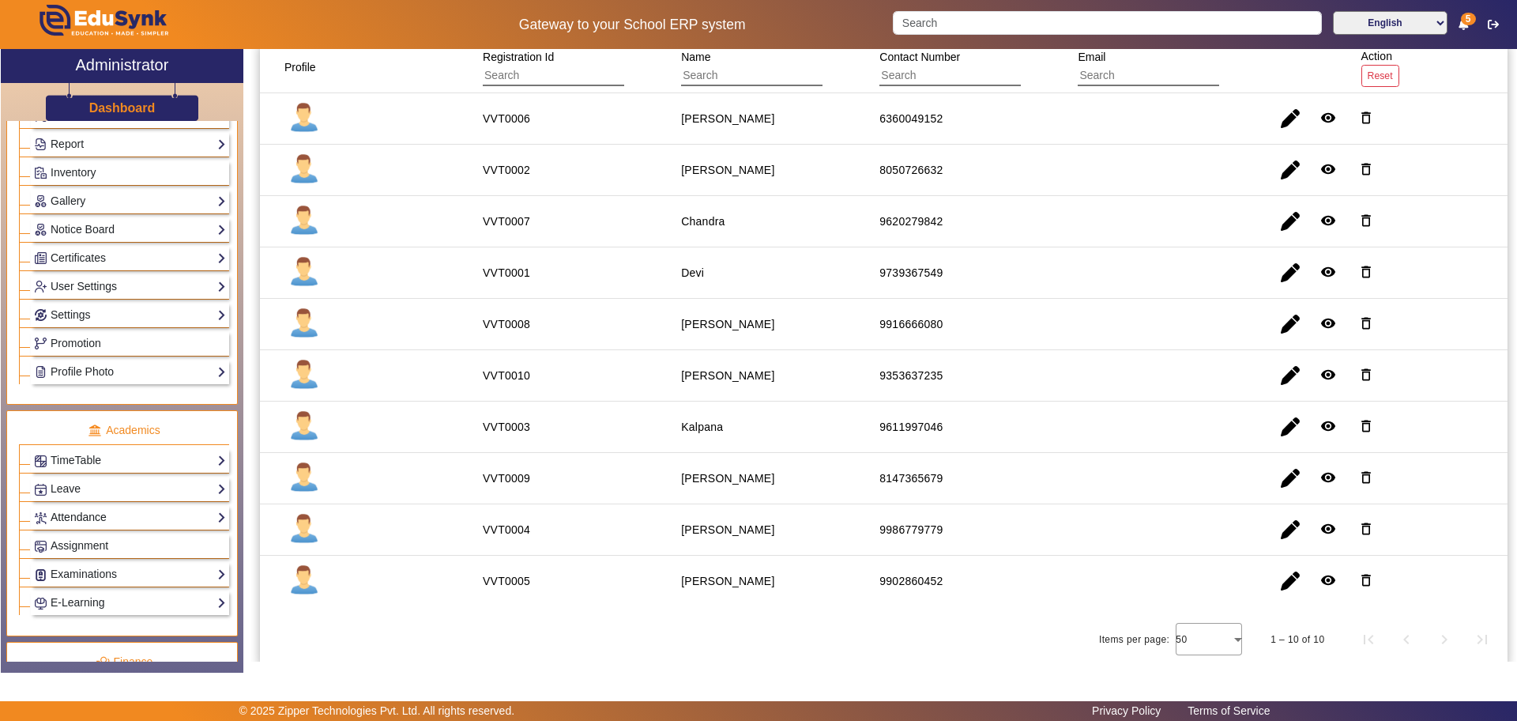
click at [120, 518] on link "Attendance" at bounding box center [130, 517] width 192 height 18
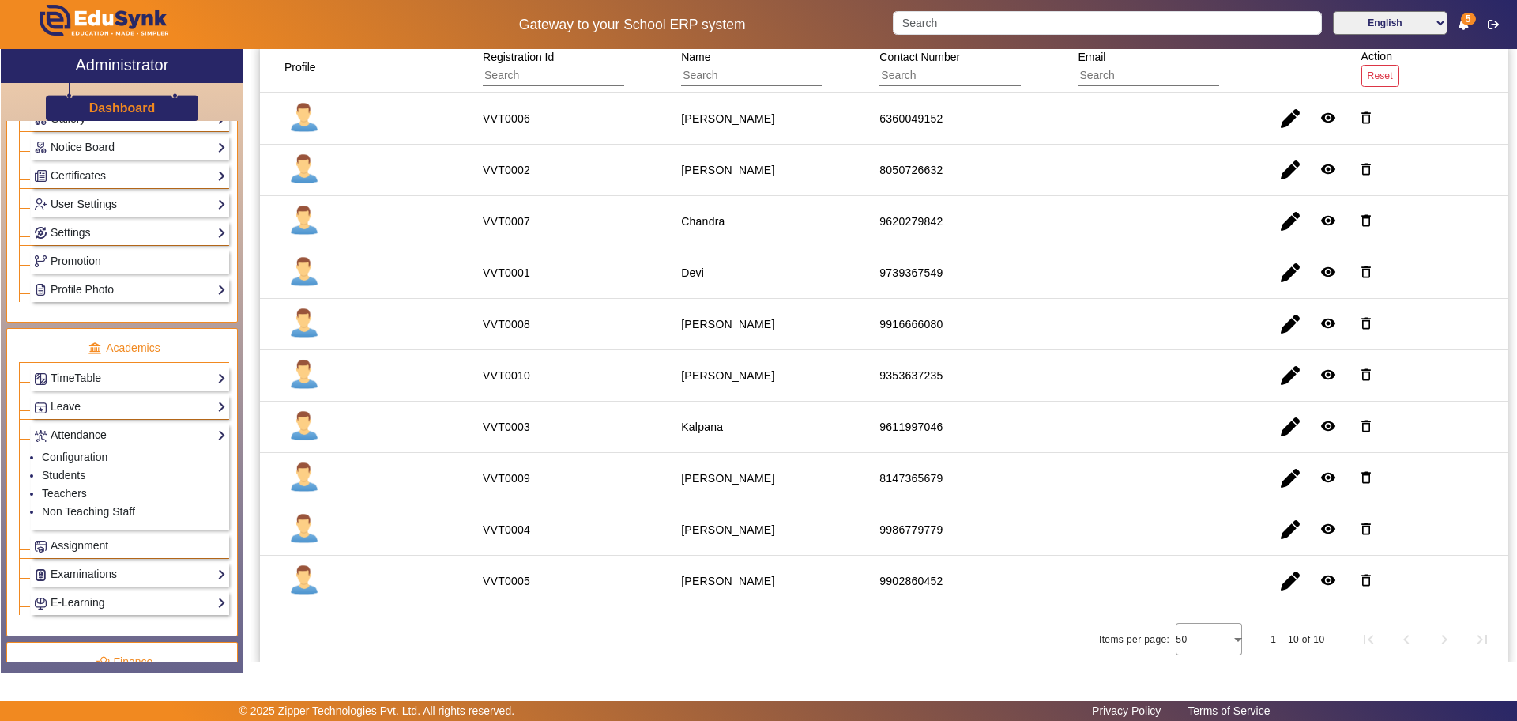
scroll to position [313, 0]
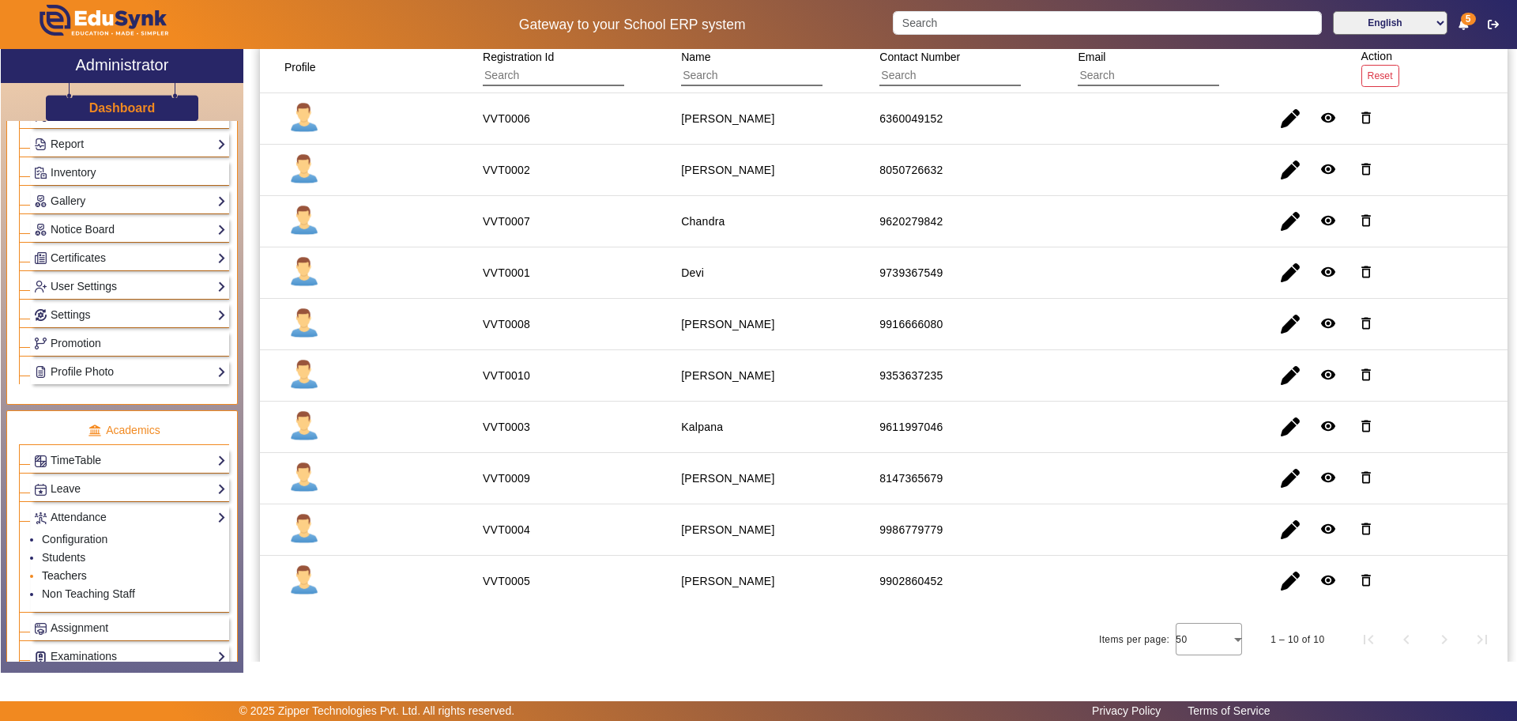
click at [70, 574] on link "Teachers" at bounding box center [64, 575] width 45 height 13
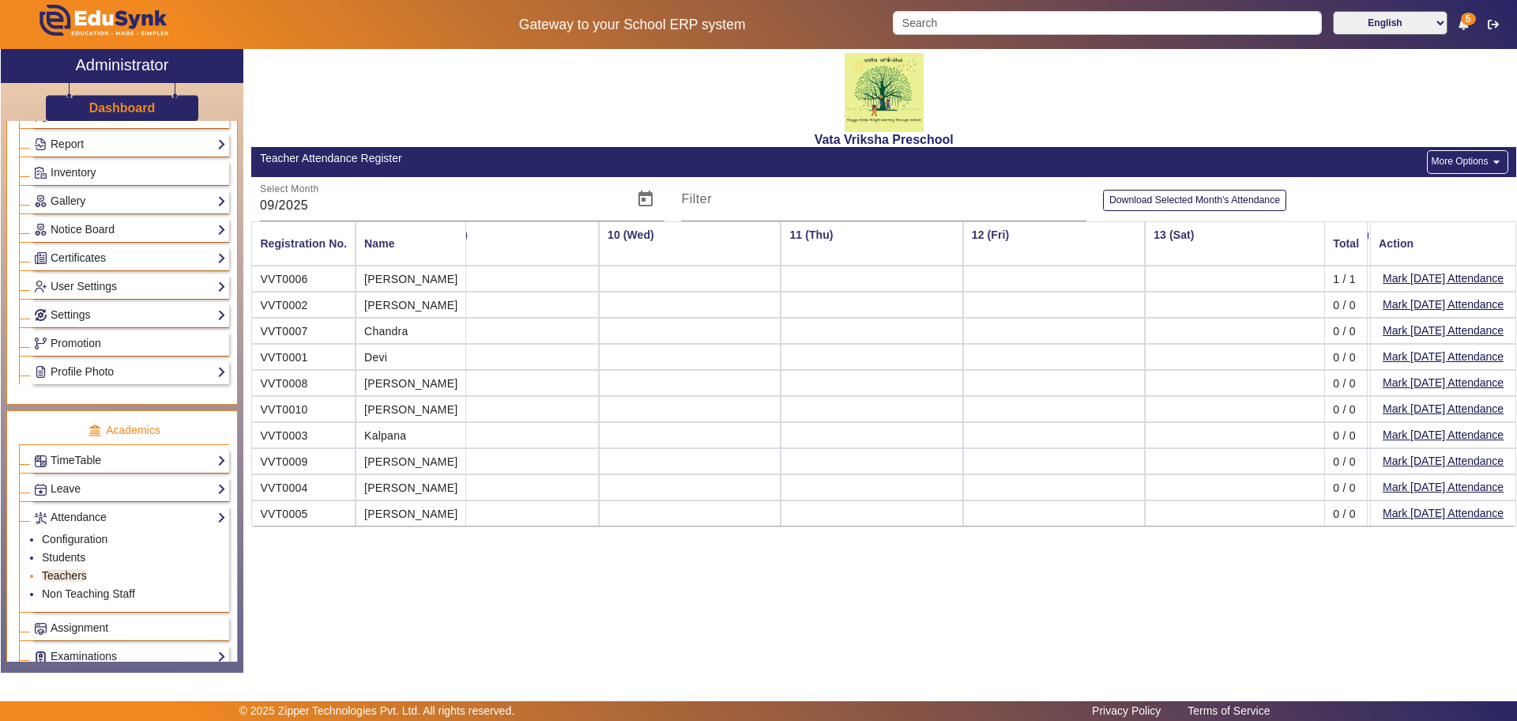
scroll to position [0, 1501]
click at [1490, 158] on mat-icon "arrow_drop_down" at bounding box center [1497, 162] width 16 height 16
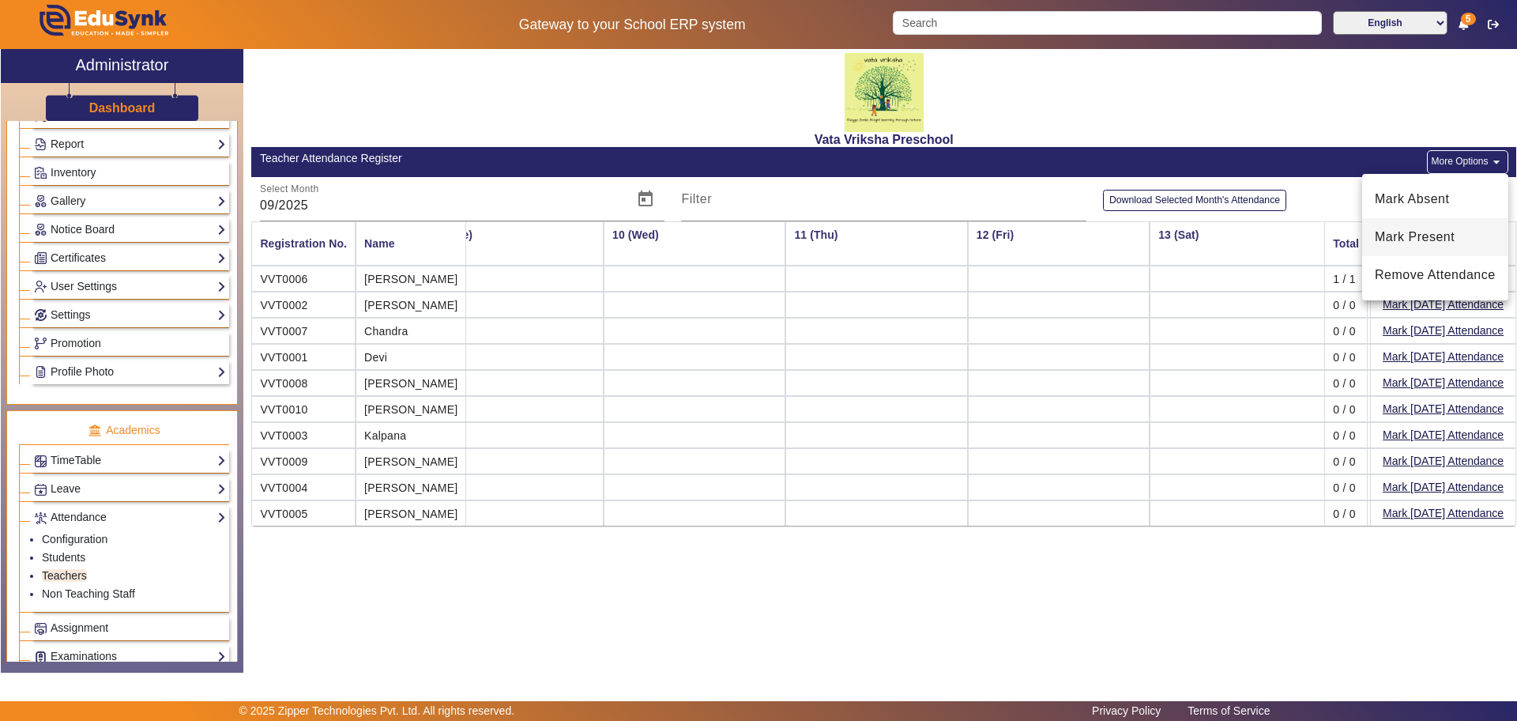
click at [1406, 238] on span "Mark Present" at bounding box center [1435, 237] width 121 height 19
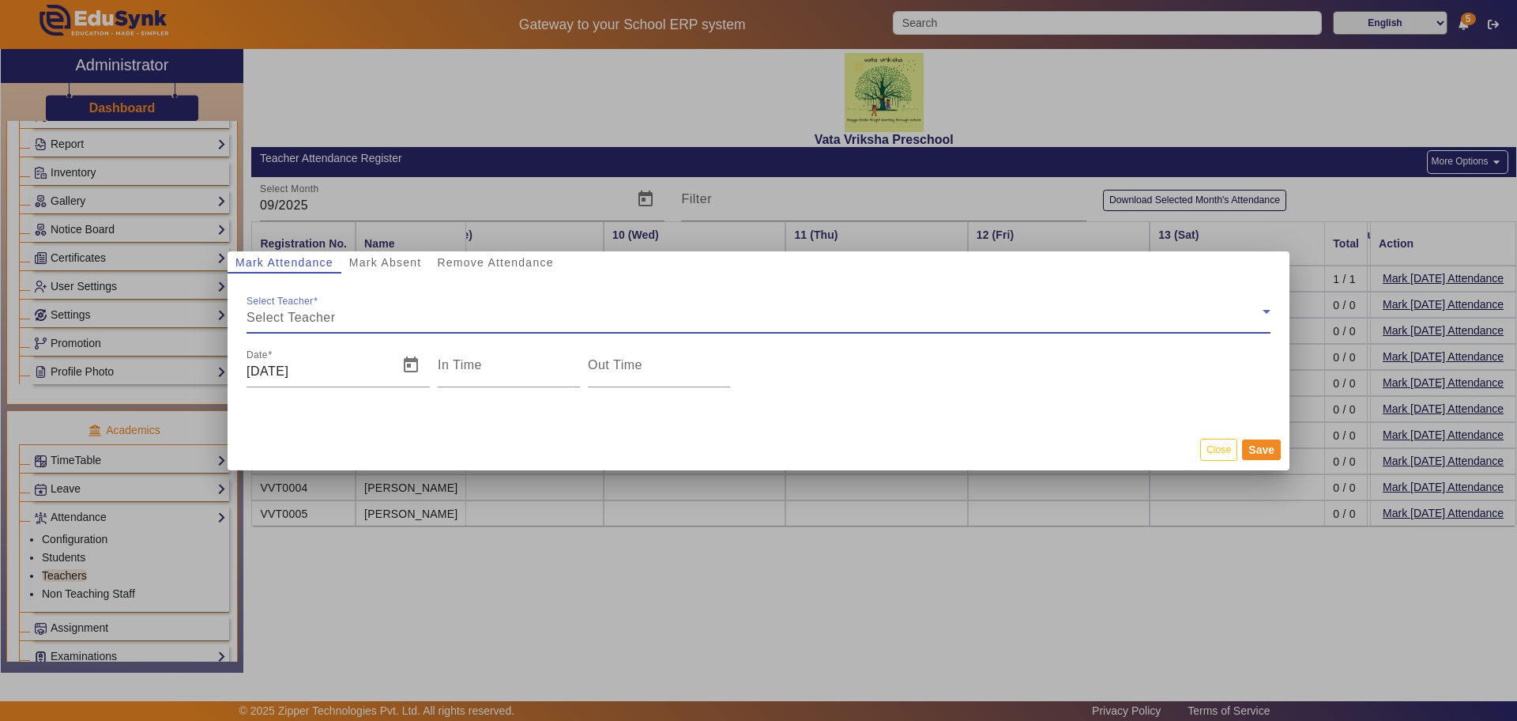
click at [274, 314] on span "Select Teacher" at bounding box center [291, 317] width 89 height 13
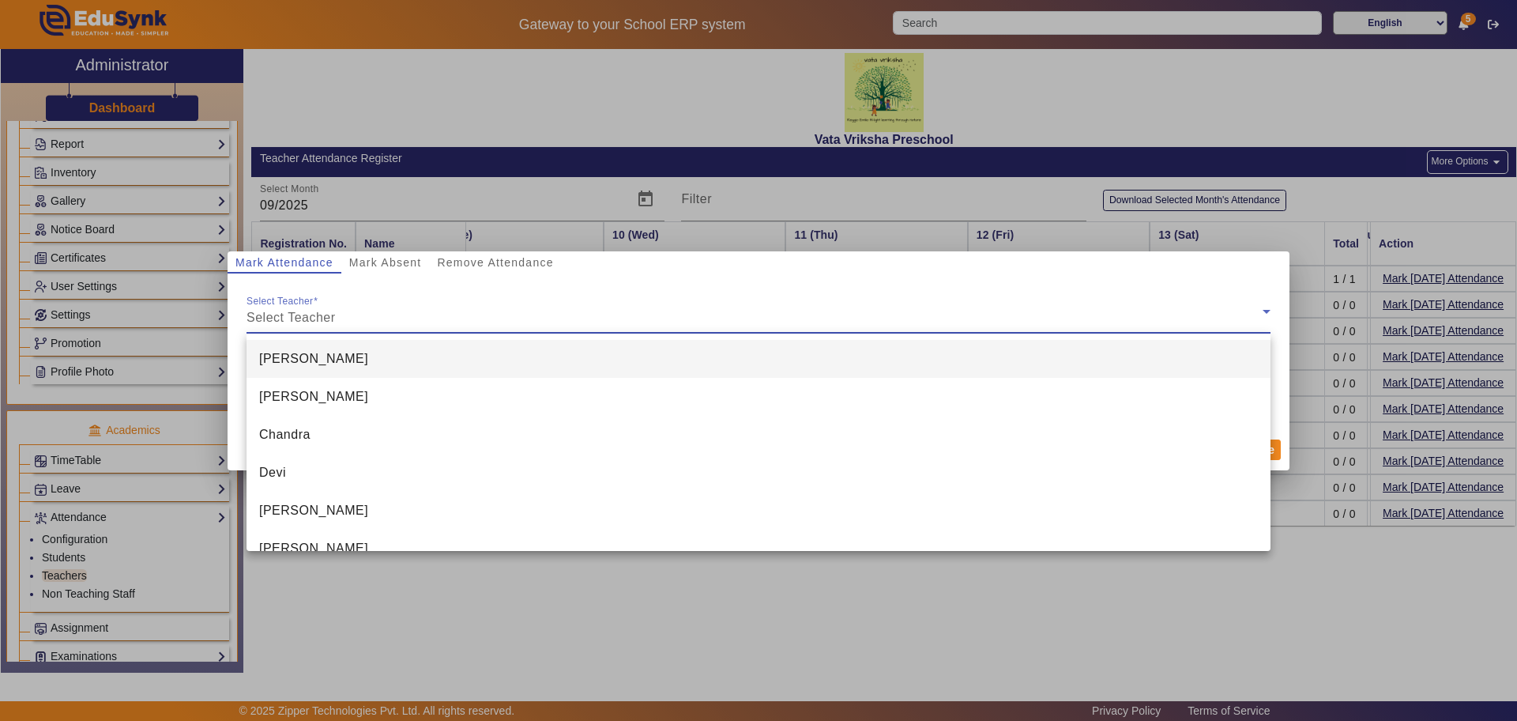
click at [273, 359] on span "[PERSON_NAME]" at bounding box center [313, 358] width 109 height 19
type input "5:17 pm"
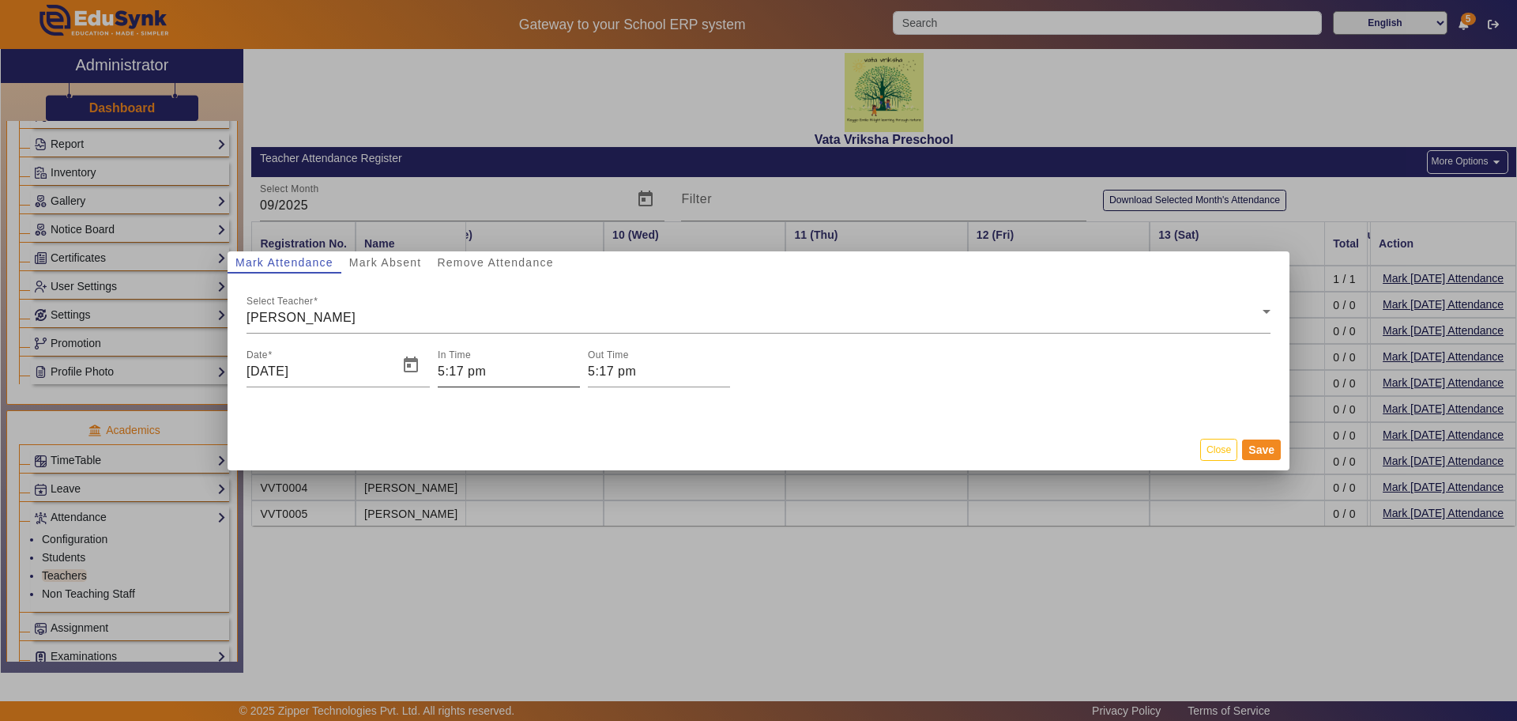
click at [465, 359] on mat-label "In Time" at bounding box center [454, 354] width 33 height 10
click at [465, 362] on input "5:17 pm" at bounding box center [509, 371] width 142 height 19
click at [502, 439] on icon "Minus a hour" at bounding box center [501, 443] width 9 height 9
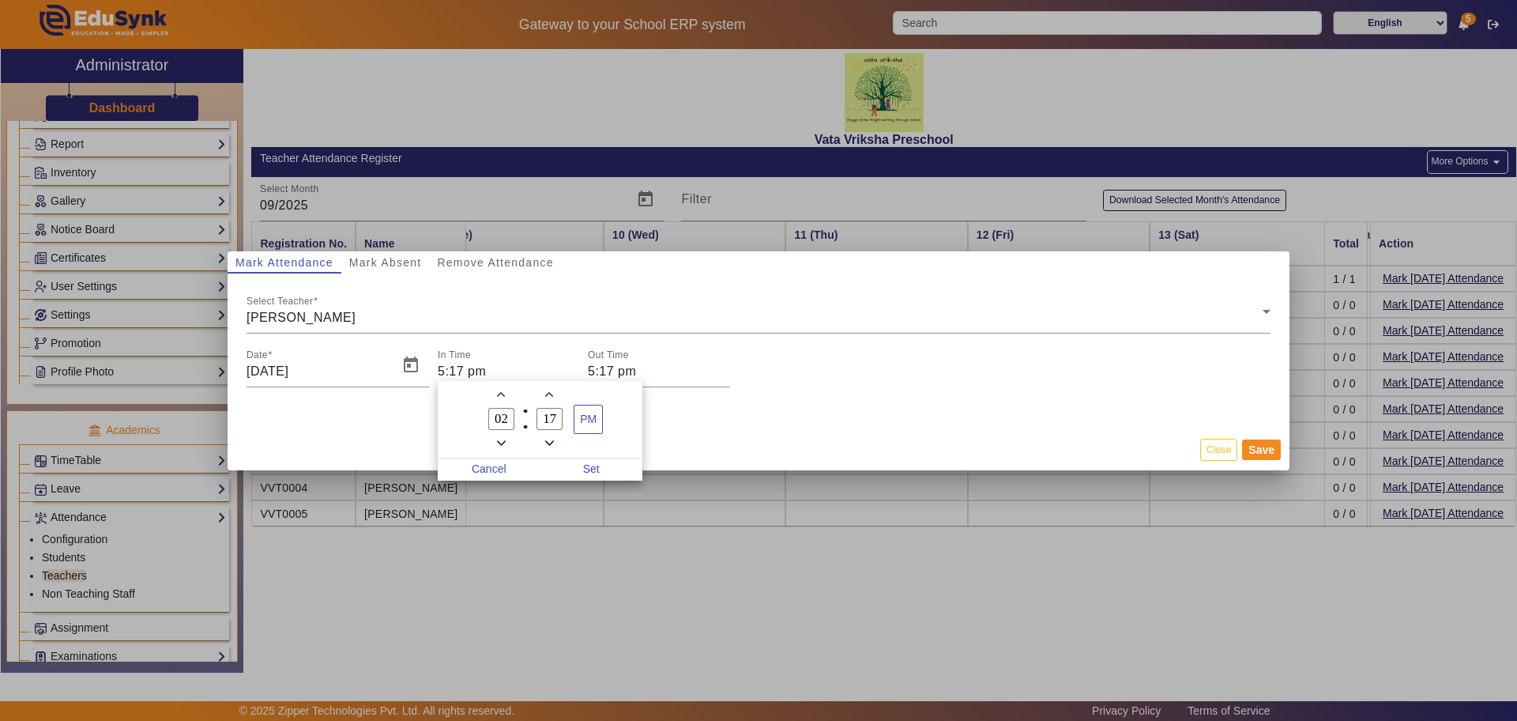
click at [502, 439] on icon "Minus a hour" at bounding box center [501, 443] width 9 height 9
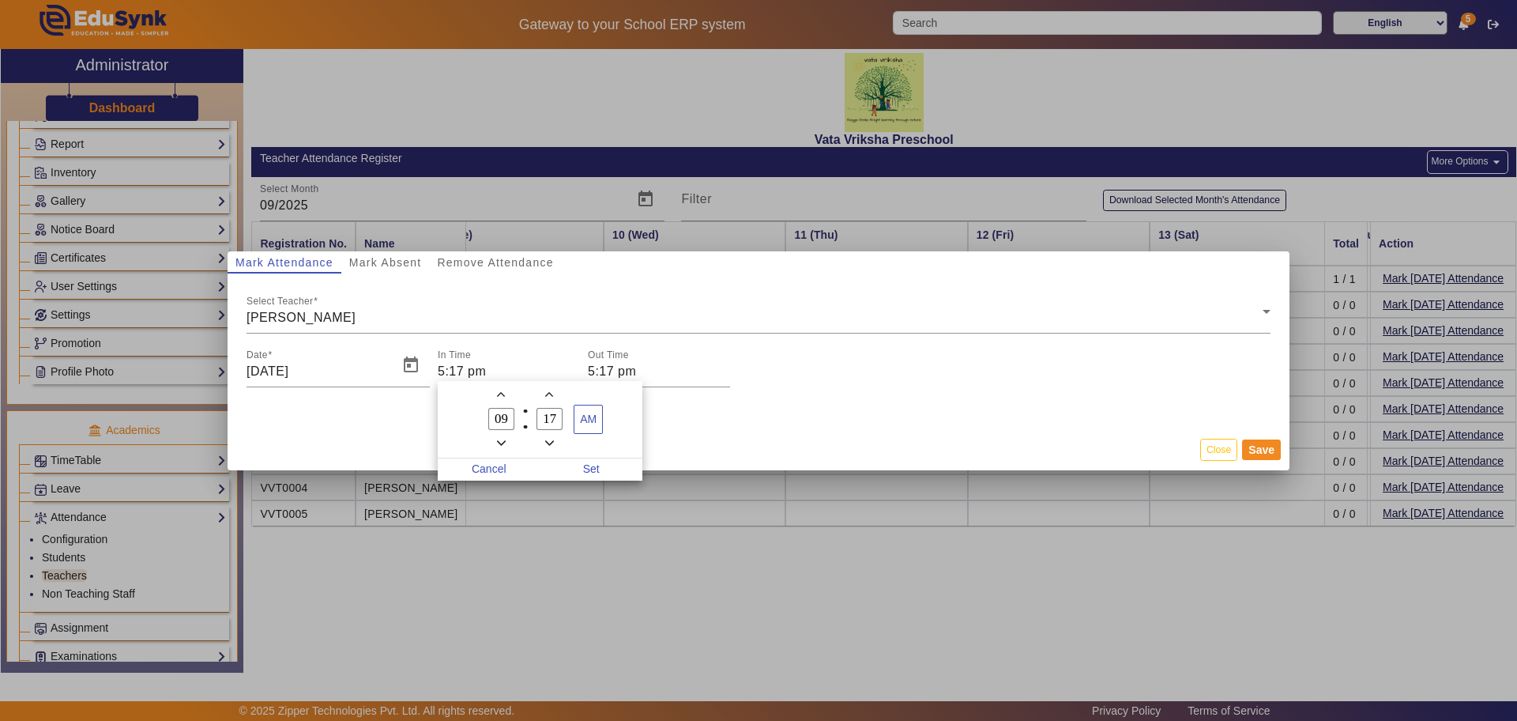
click at [502, 439] on icon "Minus a hour" at bounding box center [501, 443] width 9 height 9
type input "08"
click at [414, 365] on div at bounding box center [758, 360] width 1517 height 721
click at [414, 365] on span "Open calendar" at bounding box center [411, 365] width 38 height 38
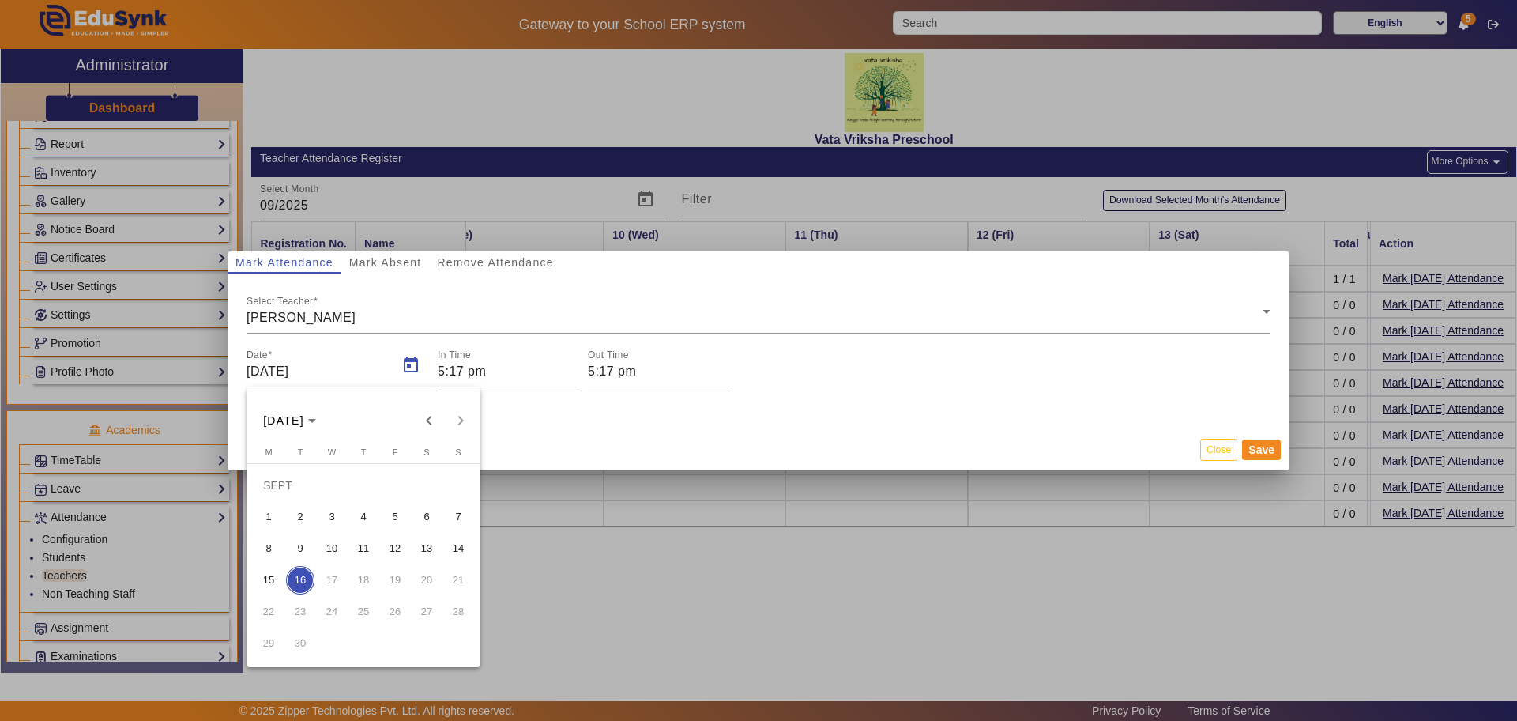
click at [265, 514] on span "1" at bounding box center [268, 517] width 28 height 28
type input "[DATE]"
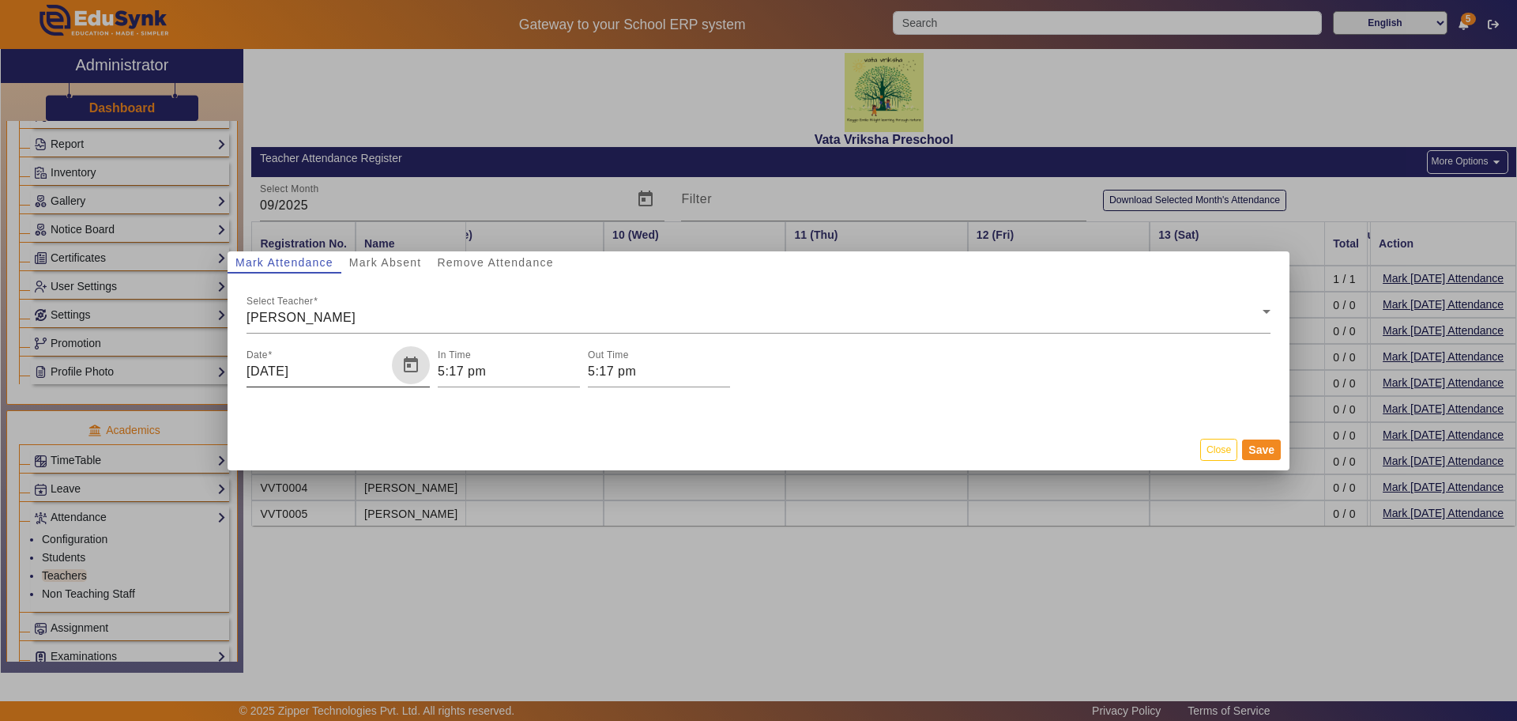
click at [407, 363] on span "Open calendar" at bounding box center [411, 365] width 38 height 38
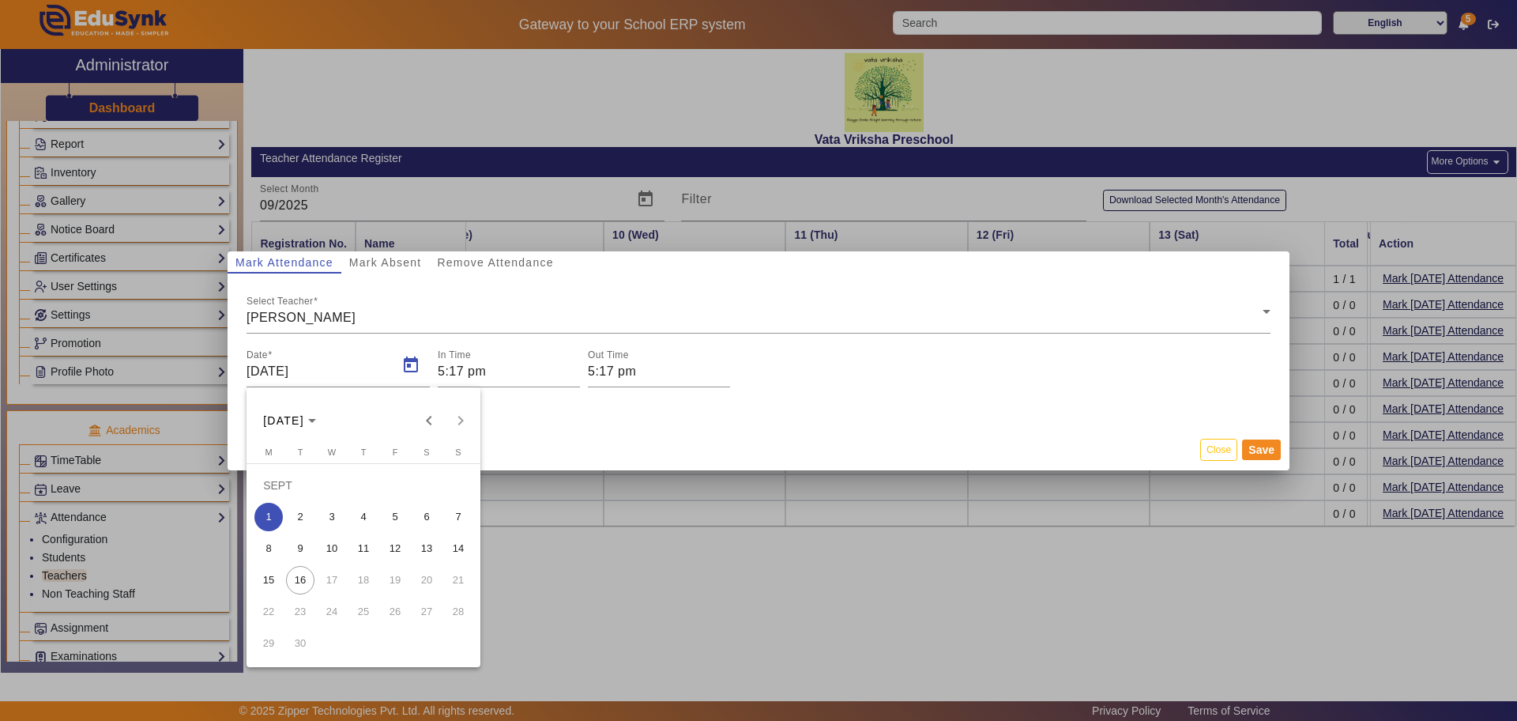
click at [458, 360] on div at bounding box center [758, 360] width 1517 height 721
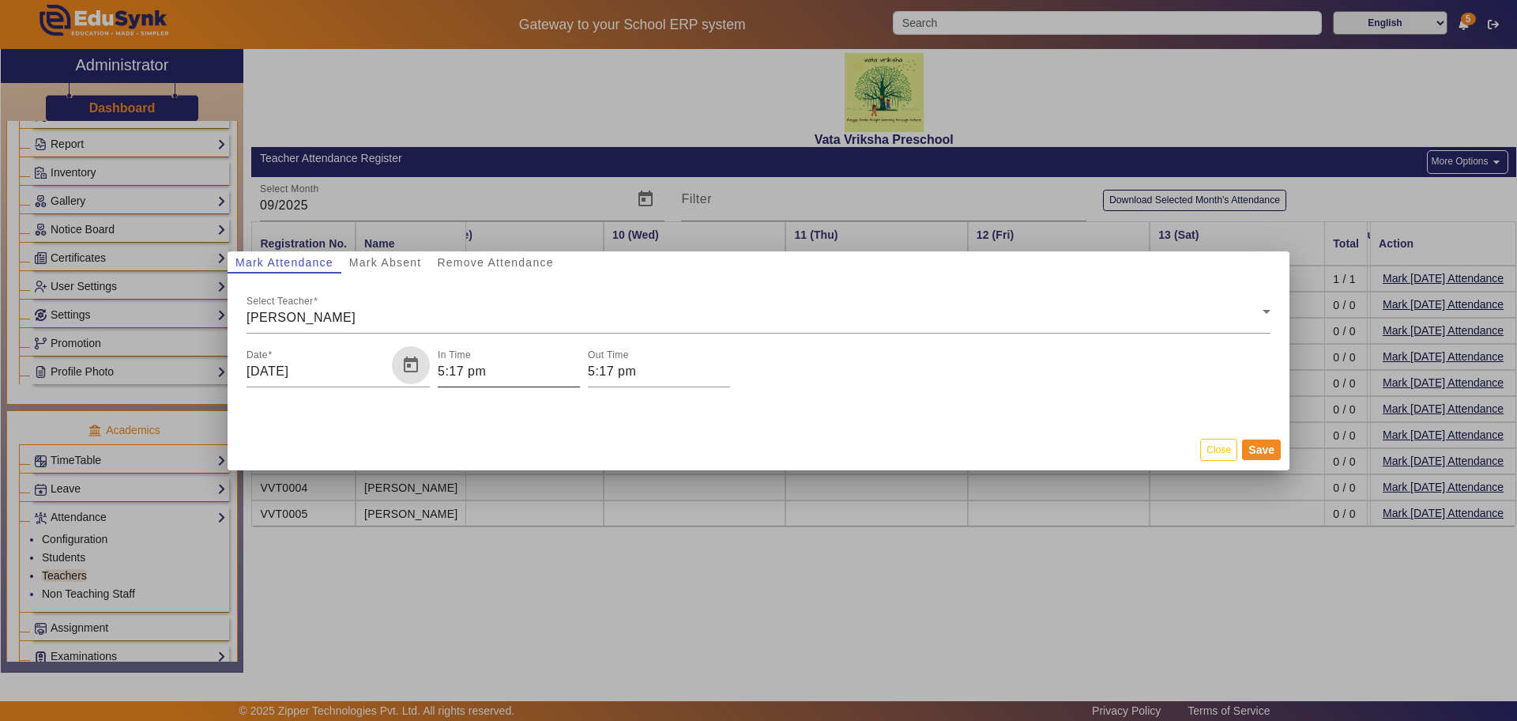
click at [440, 367] on input "5:17 pm" at bounding box center [509, 371] width 142 height 19
click at [503, 439] on icon "Minus a hour" at bounding box center [501, 443] width 9 height 9
click at [500, 401] on span "Add a hour" at bounding box center [501, 394] width 17 height 17
click at [500, 396] on icon "Add a hour" at bounding box center [501, 394] width 9 height 9
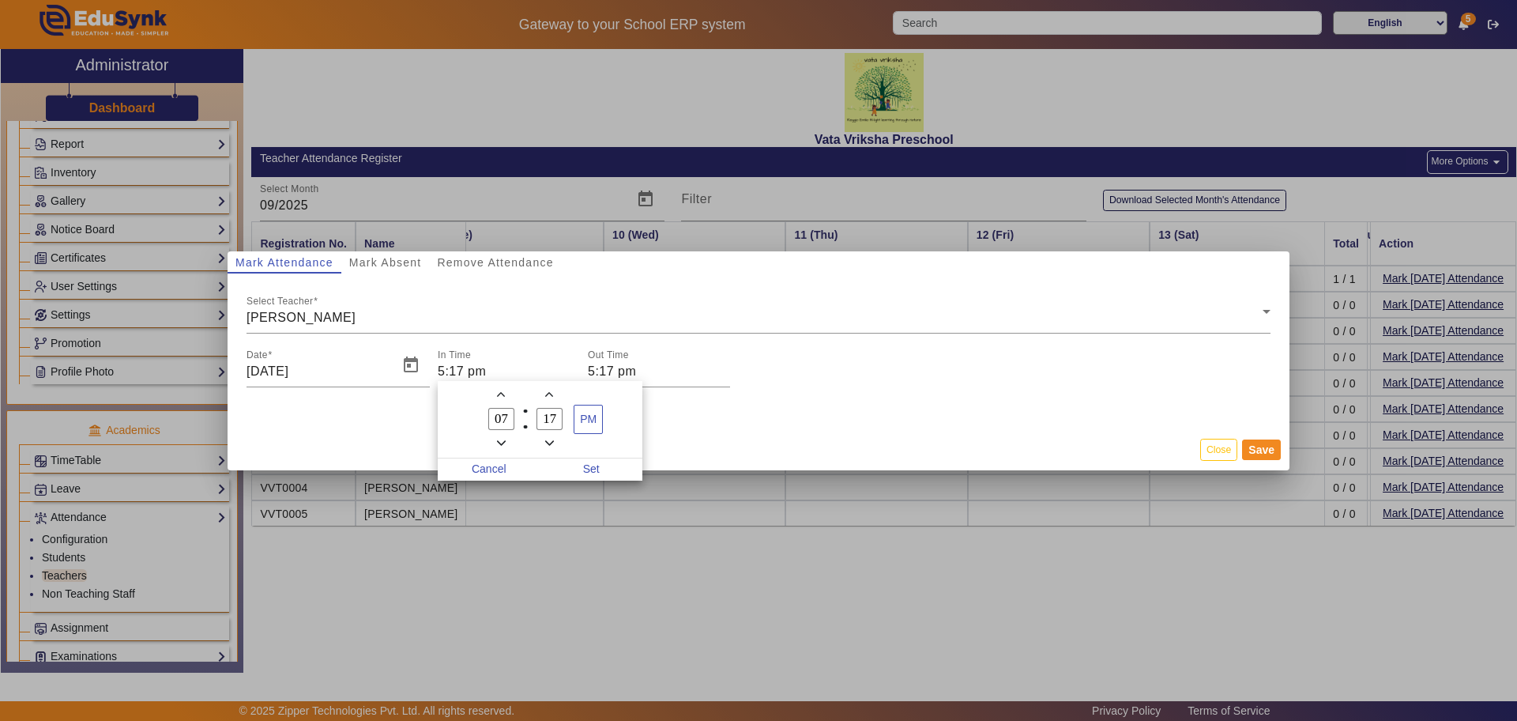
click at [500, 396] on icon "Add a hour" at bounding box center [501, 394] width 9 height 9
type input "08"
click at [549, 395] on icon "Add a minute" at bounding box center [549, 394] width 9 height 9
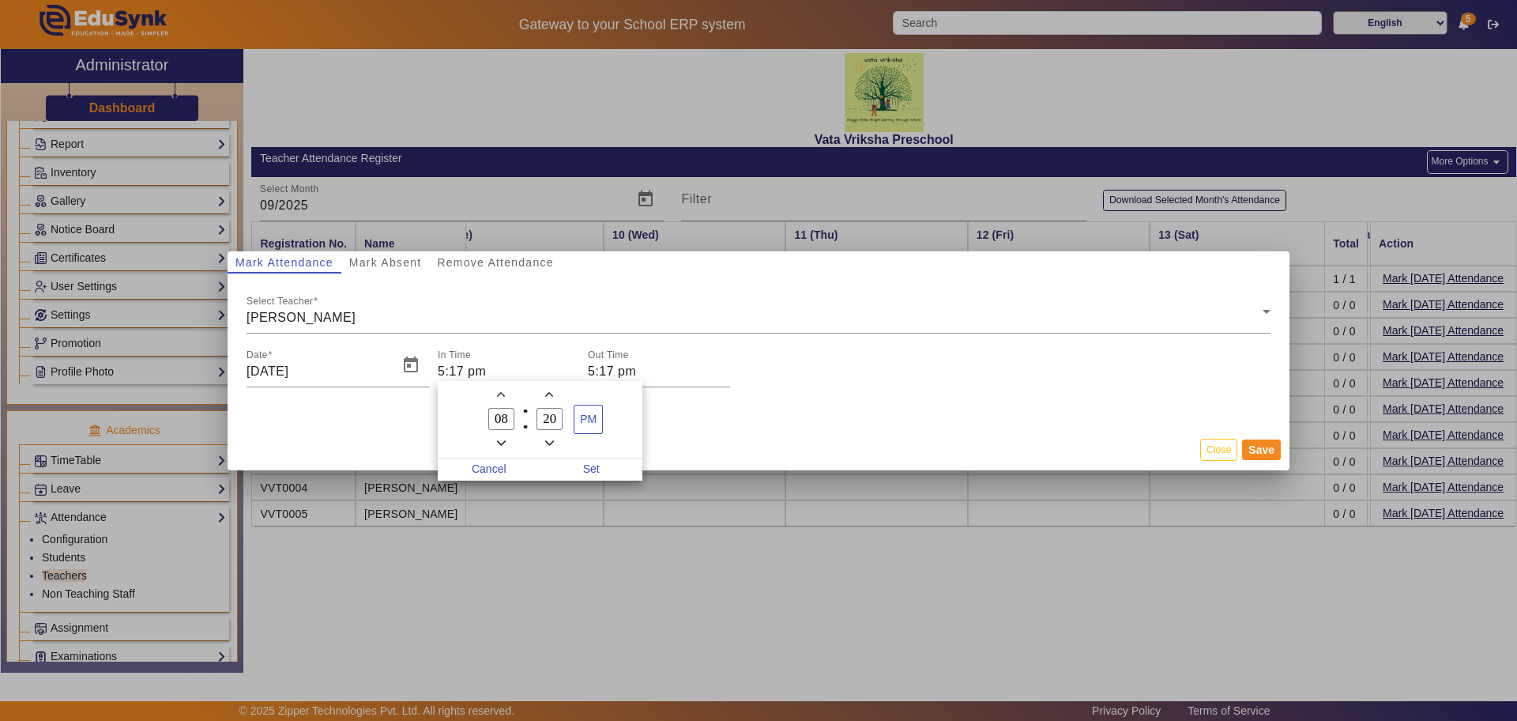
click at [549, 395] on icon "Add a minute" at bounding box center [549, 394] width 9 height 9
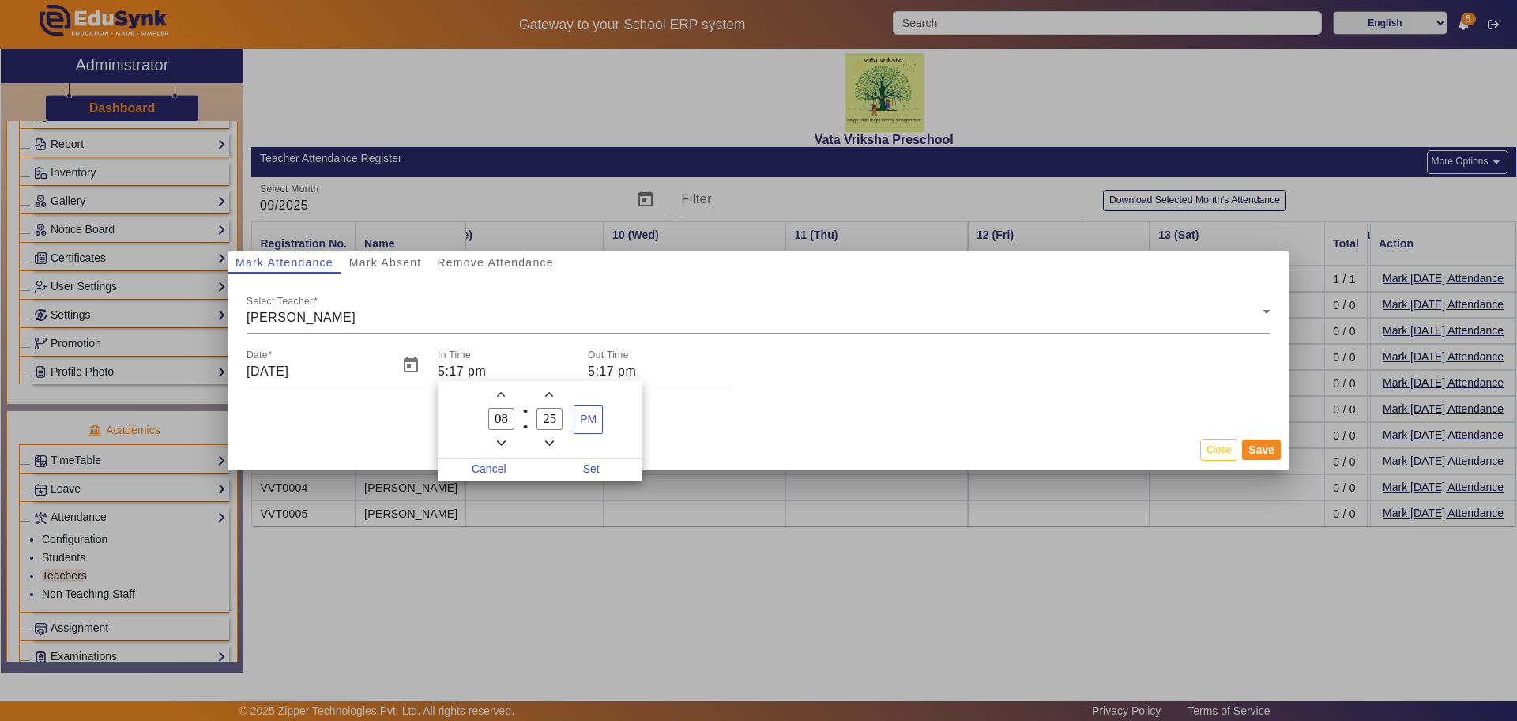
click at [549, 395] on icon "Add a minute" at bounding box center [549, 394] width 9 height 9
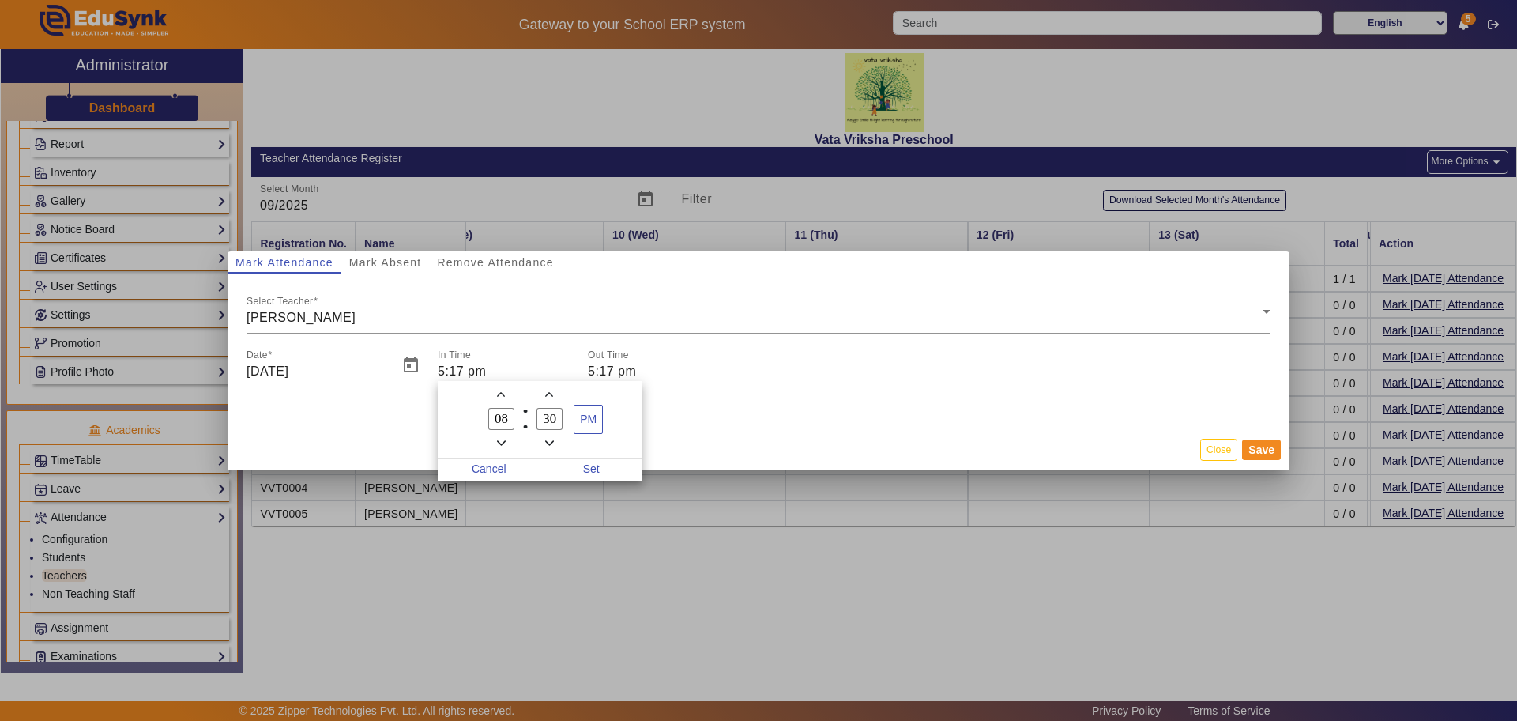
click at [549, 395] on icon "Add a minute" at bounding box center [549, 394] width 9 height 9
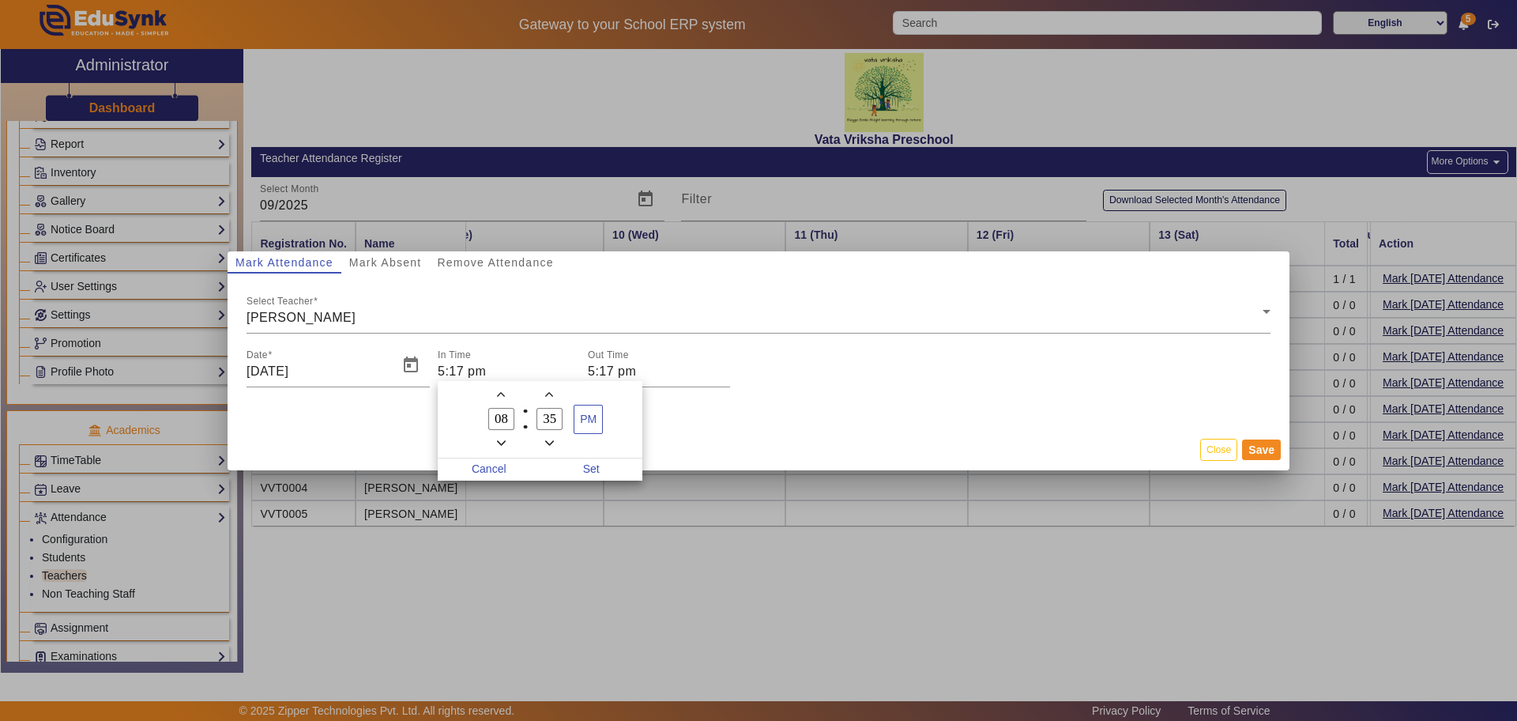
click at [549, 395] on icon "Add a minute" at bounding box center [549, 394] width 9 height 9
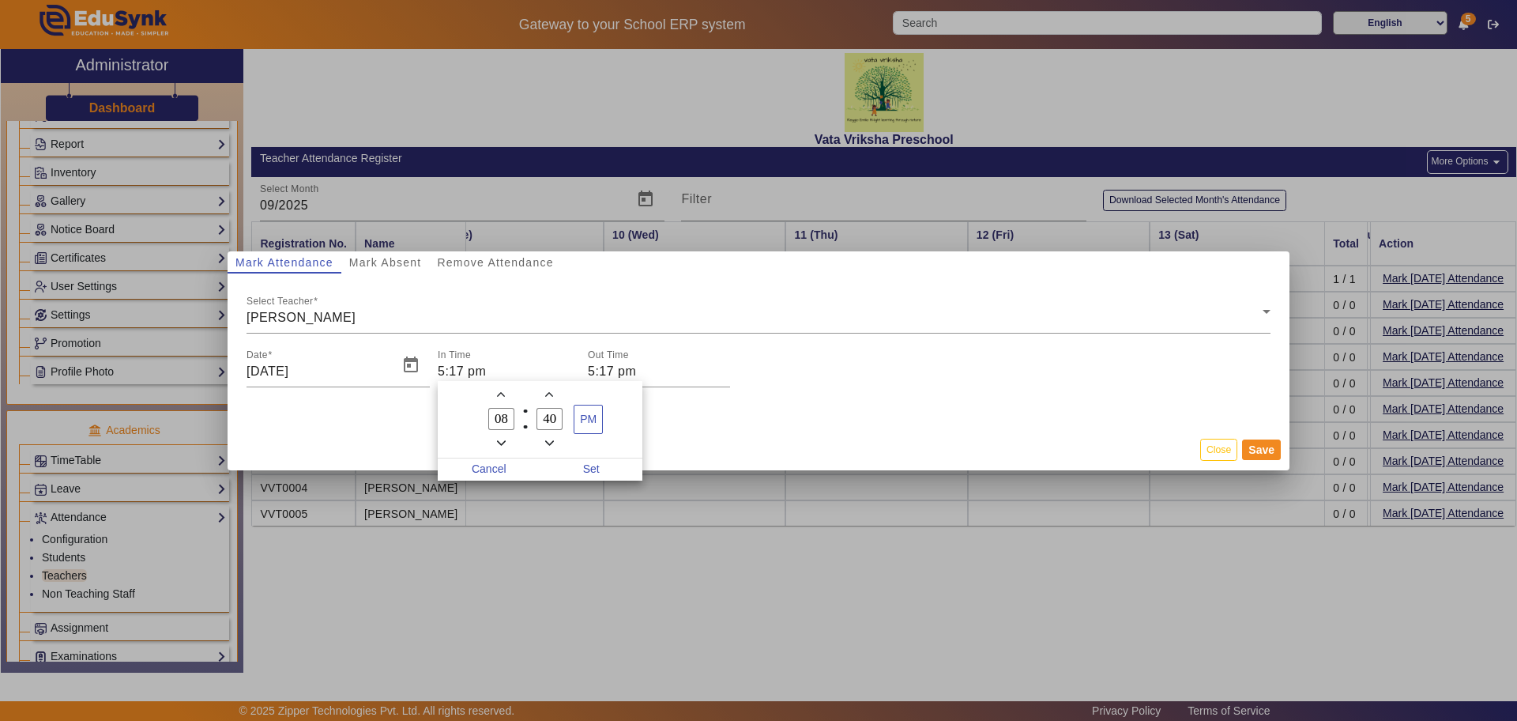
click at [549, 395] on icon "Add a minute" at bounding box center [549, 394] width 9 height 9
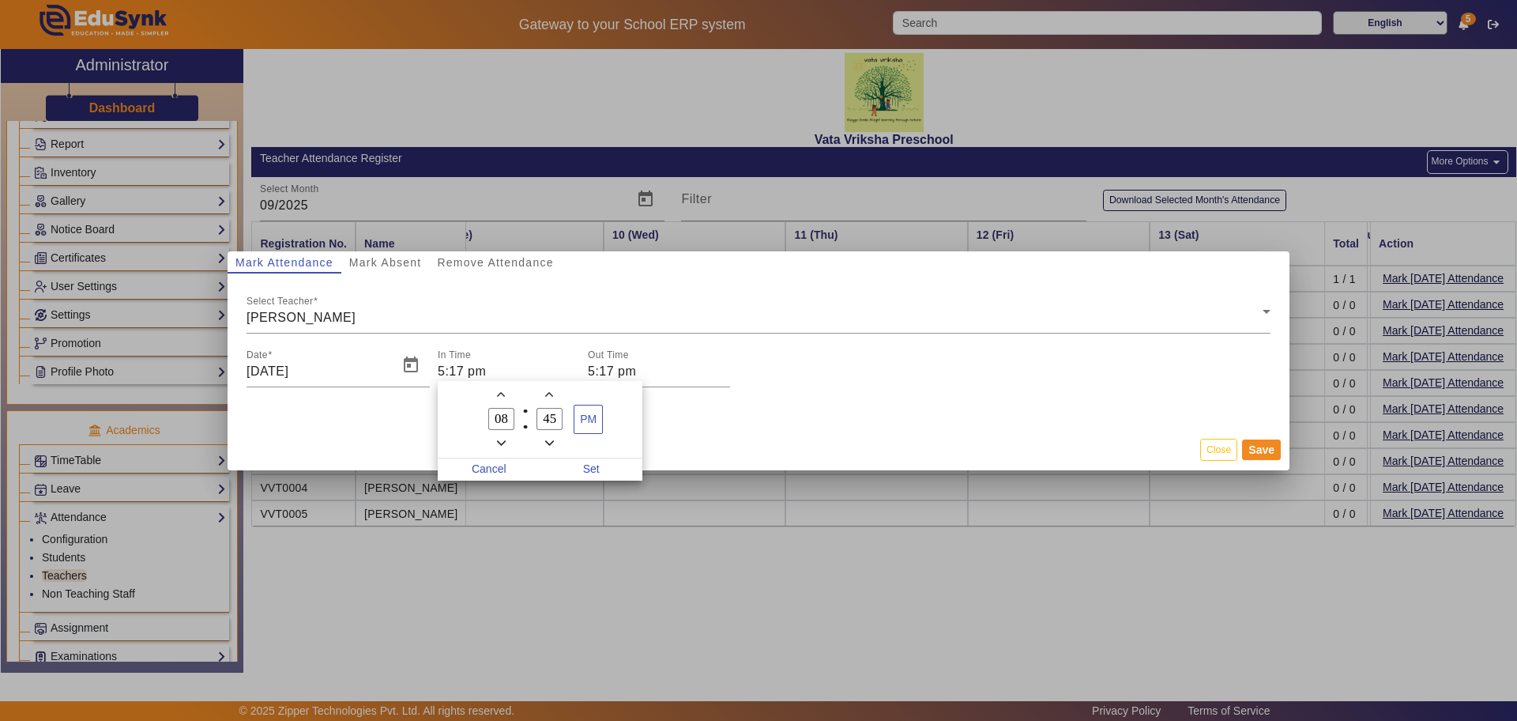
click at [549, 395] on icon "Add a minute" at bounding box center [549, 394] width 9 height 9
type input "48"
click at [590, 420] on span "PM" at bounding box center [588, 419] width 28 height 28
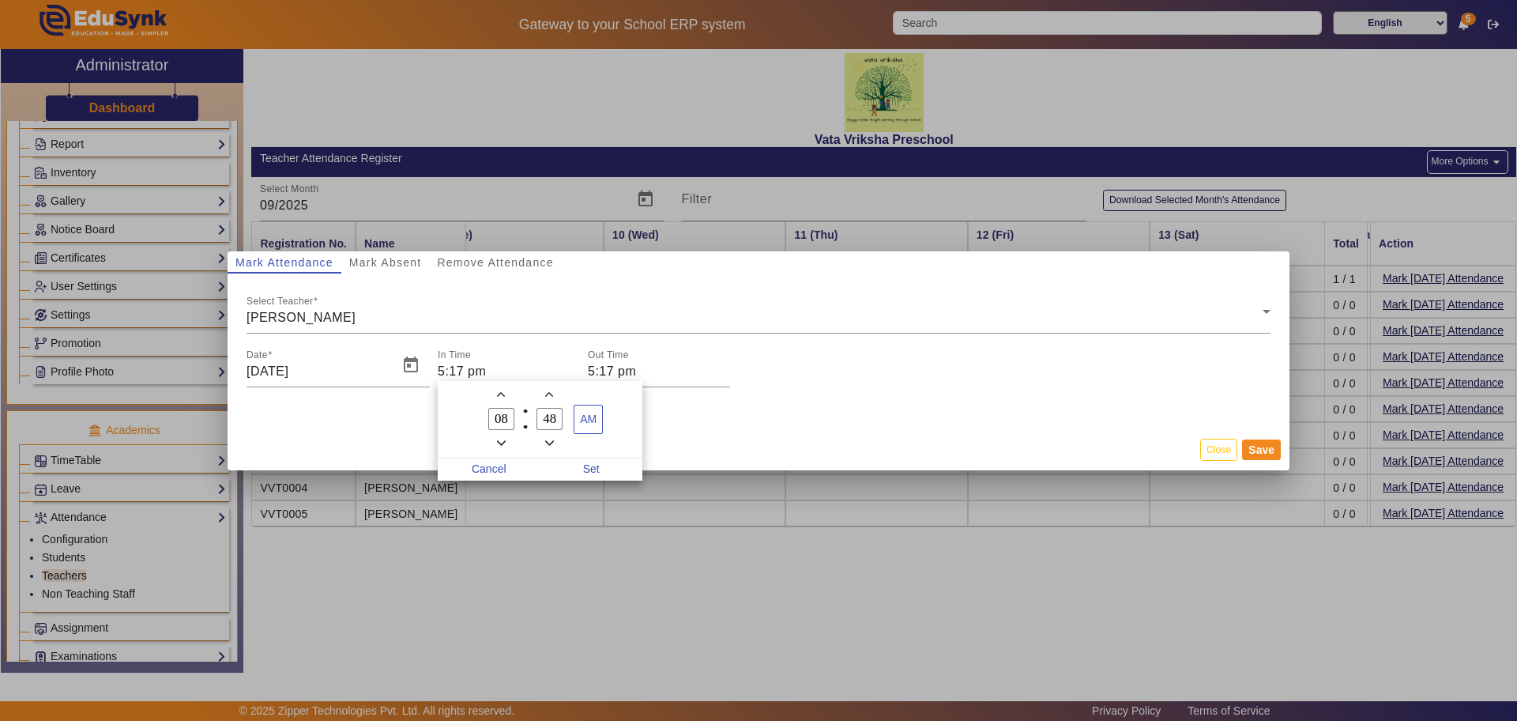
click at [508, 414] on input "08" at bounding box center [501, 419] width 27 height 23
click at [560, 408] on input "48" at bounding box center [550, 419] width 27 height 23
click at [503, 390] on icon "Add a hour" at bounding box center [501, 394] width 9 height 9
click at [504, 446] on icon "Minus a hour" at bounding box center [501, 443] width 9 height 9
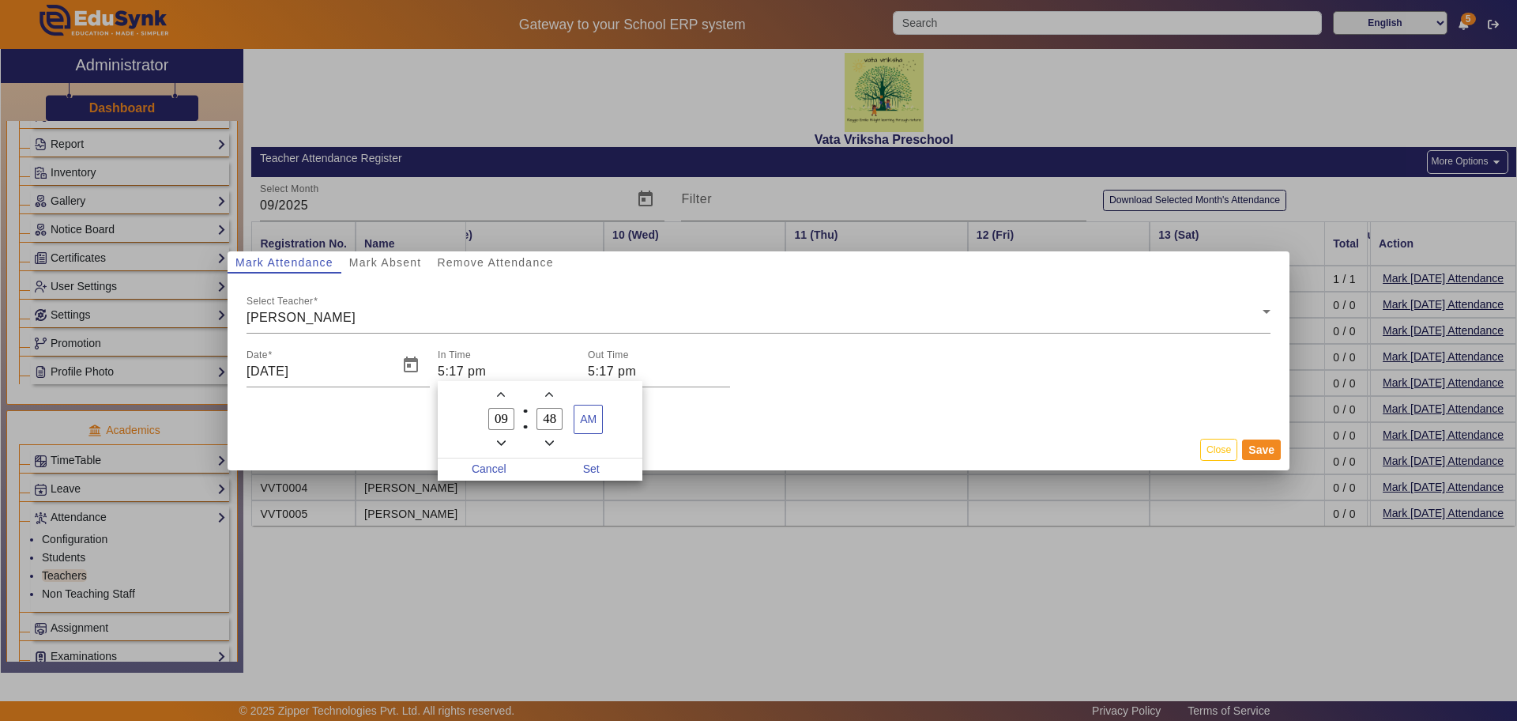
click at [504, 446] on icon "Minus a hour" at bounding box center [501, 443] width 9 height 9
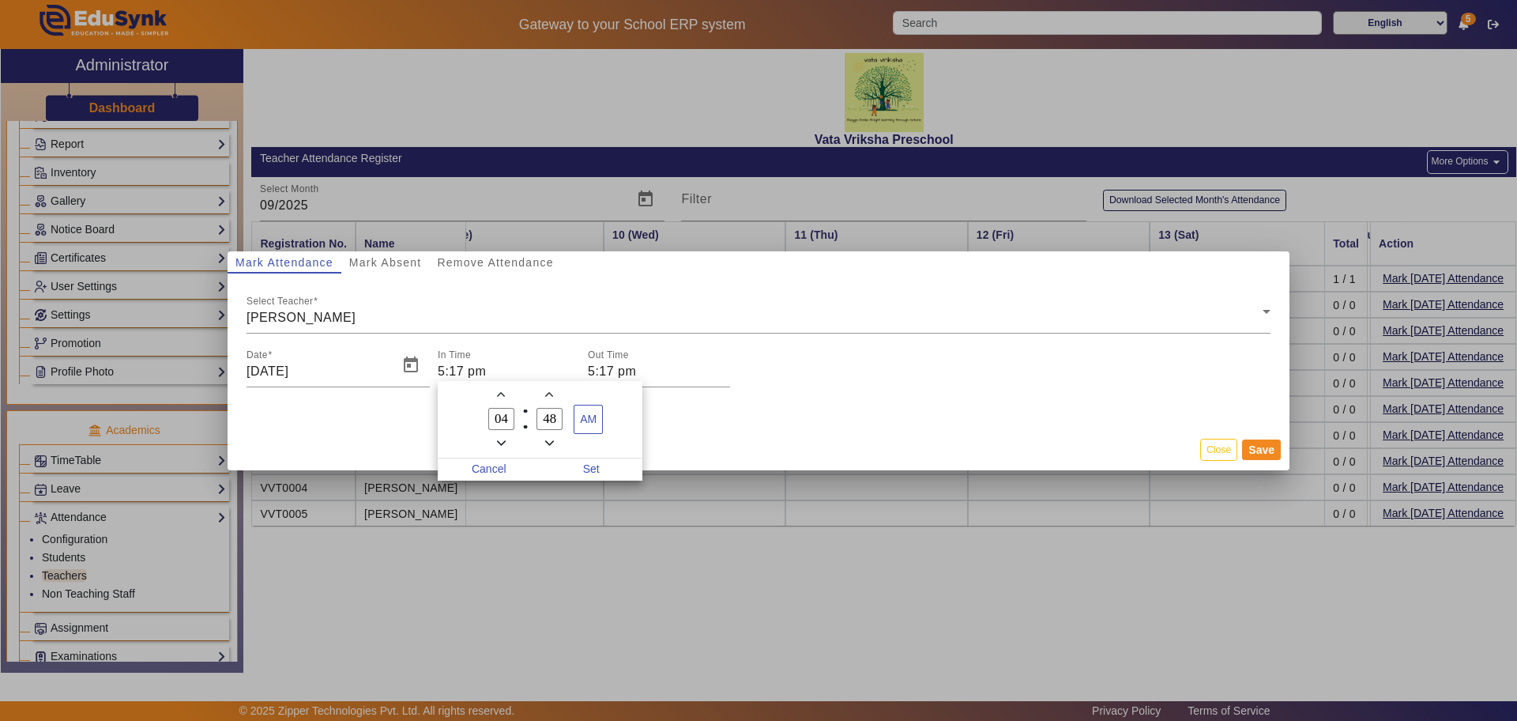
click at [504, 446] on icon "Minus a hour" at bounding box center [501, 443] width 9 height 9
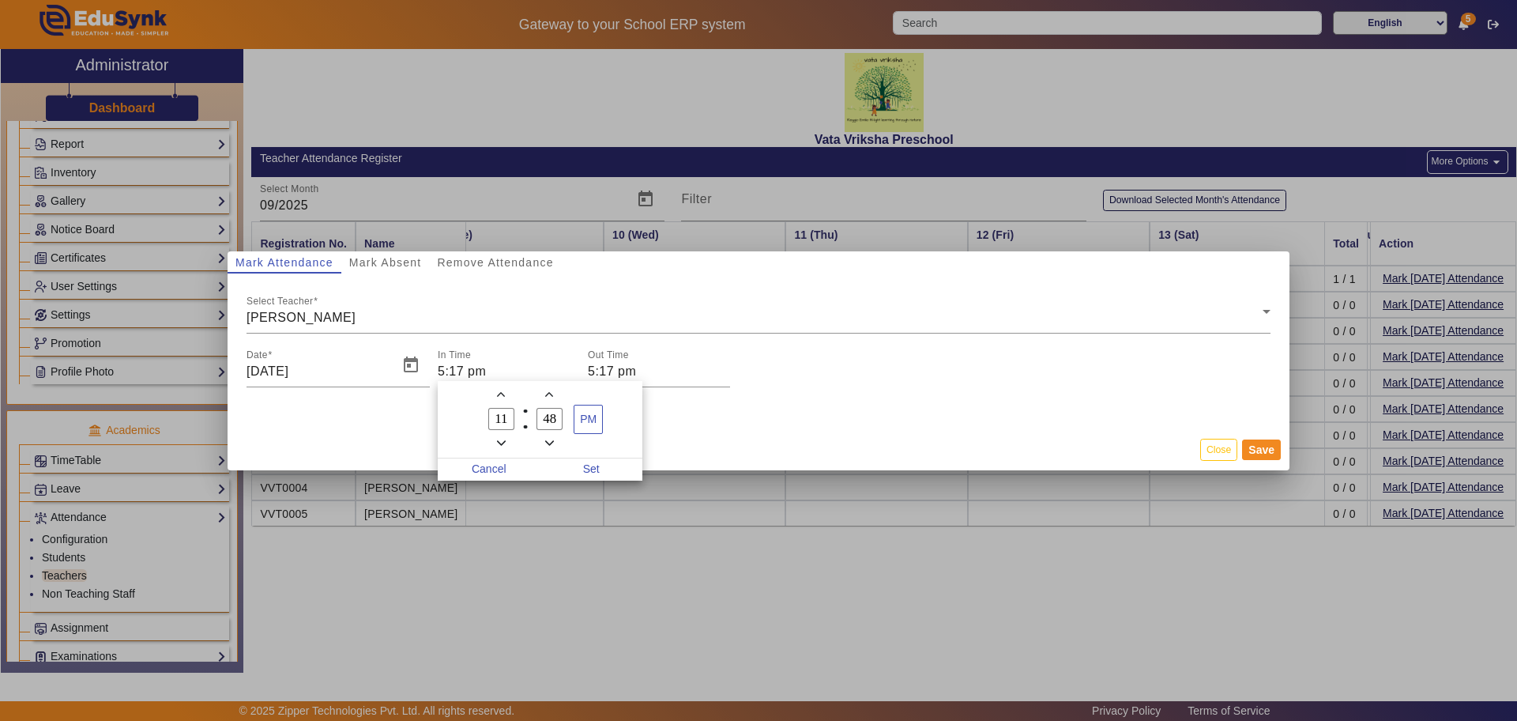
click at [504, 446] on icon "Minus a hour" at bounding box center [501, 443] width 9 height 9
type input "10"
click at [552, 393] on icon "Add a minute" at bounding box center [549, 394] width 9 height 9
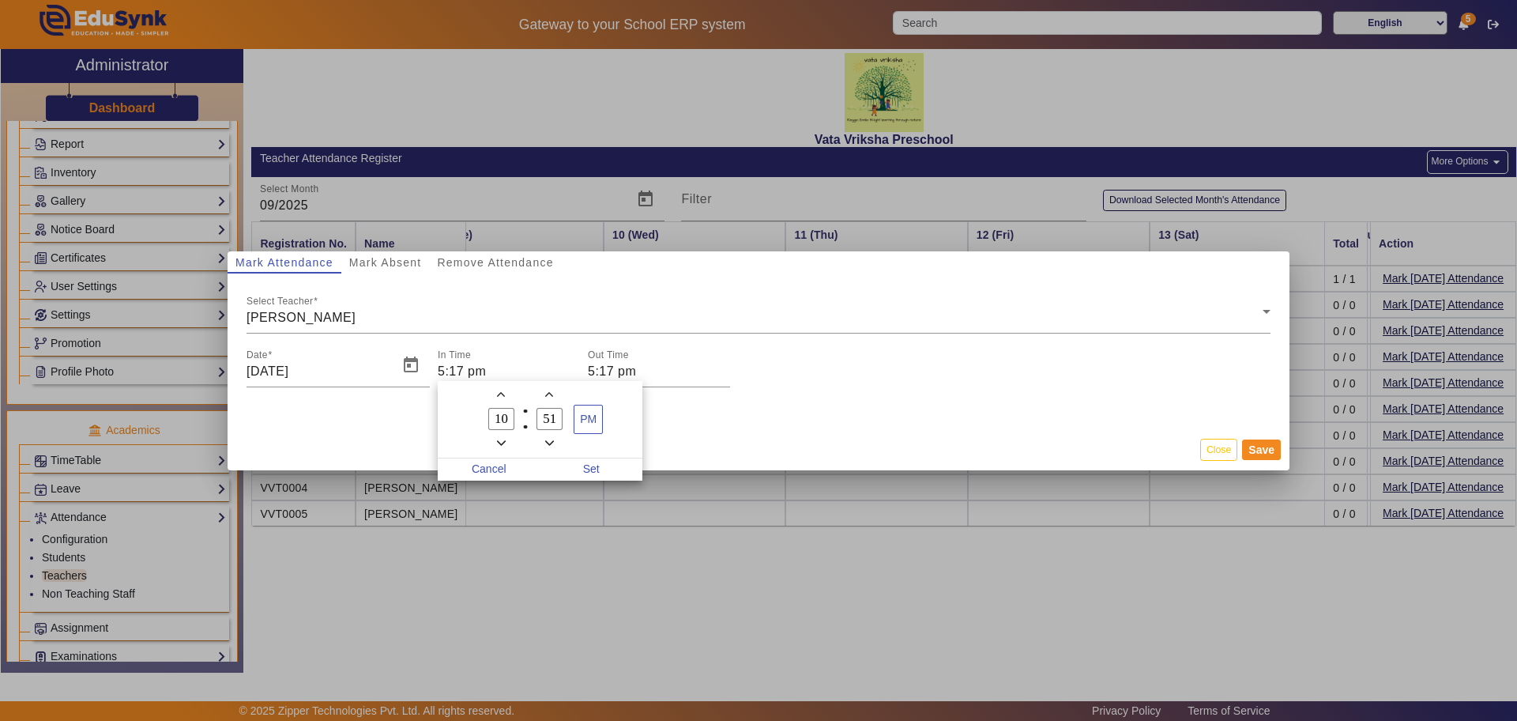
click at [552, 393] on icon "Add a minute" at bounding box center [549, 394] width 9 height 9
click at [550, 439] on icon "Minus a minute" at bounding box center [549, 443] width 9 height 9
click at [551, 439] on icon "Minus a minute" at bounding box center [549, 443] width 9 height 9
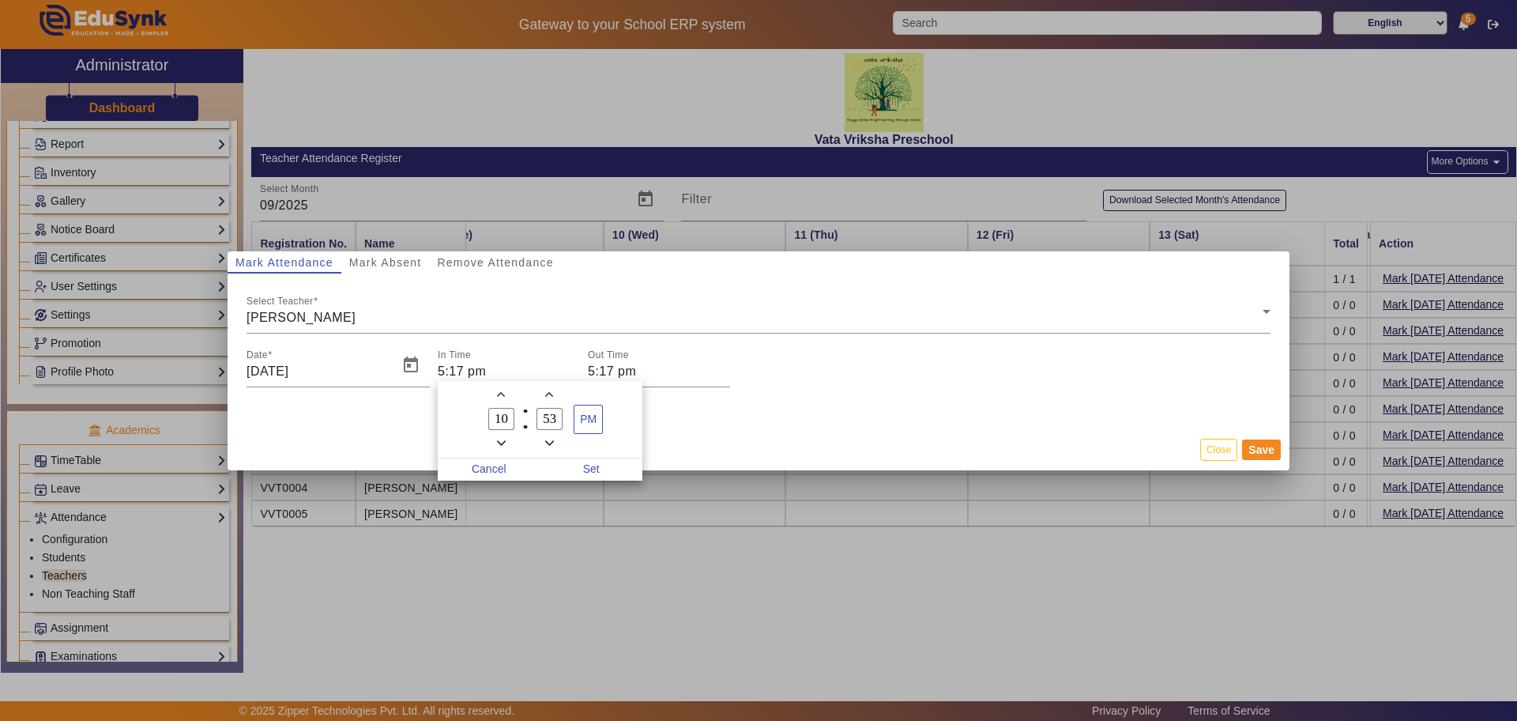
type input "52"
click at [1215, 452] on div at bounding box center [758, 360] width 1517 height 721
click at [481, 367] on input "5:17 pm" at bounding box center [509, 371] width 142 height 19
click at [596, 420] on span "PM" at bounding box center [588, 419] width 28 height 28
click at [552, 439] on icon "Minus a minute" at bounding box center [549, 443] width 9 height 9
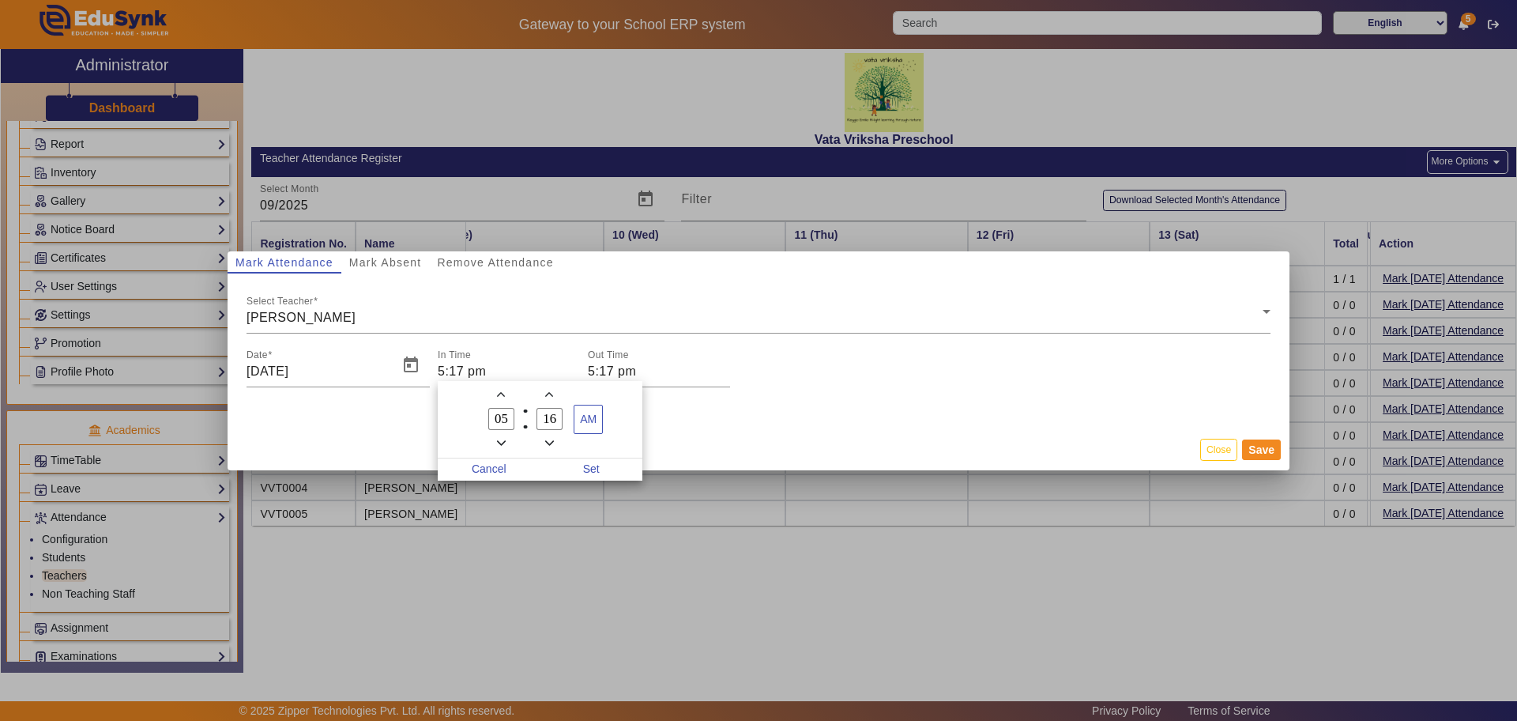
click at [552, 439] on icon "Minus a minute" at bounding box center [549, 443] width 9 height 9
click at [552, 436] on span "Minus a minute" at bounding box center [549, 443] width 17 height 17
click at [552, 435] on span "Minus a minute" at bounding box center [549, 443] width 17 height 17
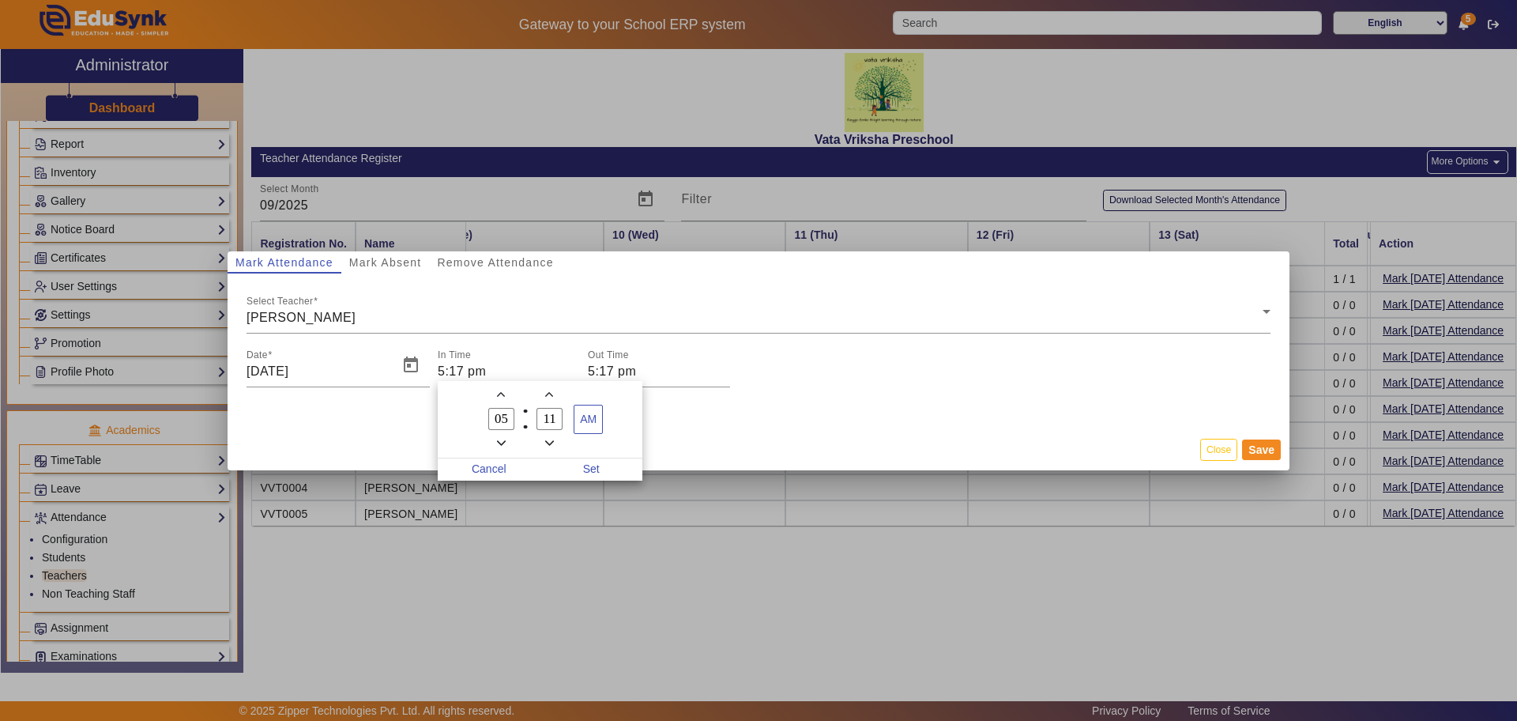
click at [552, 435] on span "Minus a minute" at bounding box center [549, 443] width 17 height 17
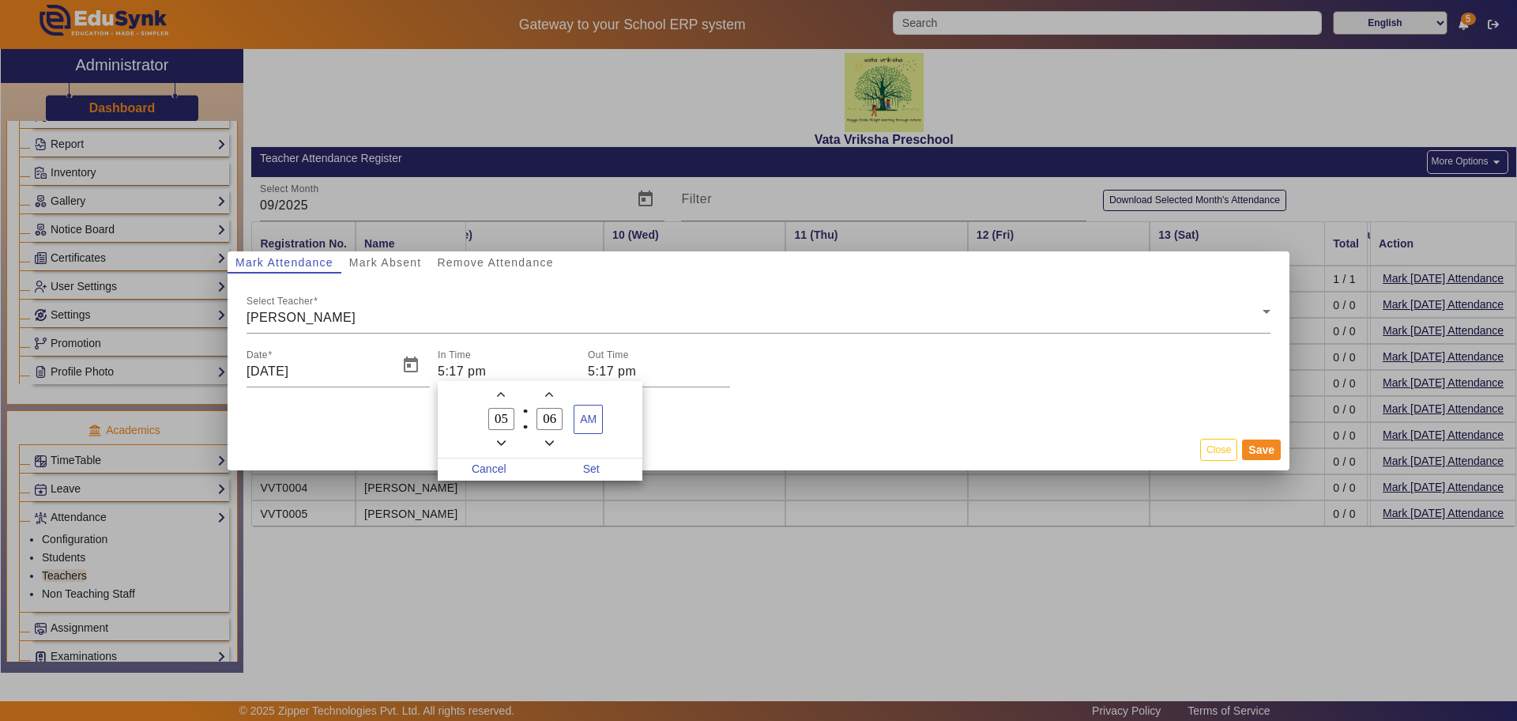
click at [552, 435] on span "Minus a minute" at bounding box center [549, 443] width 17 height 17
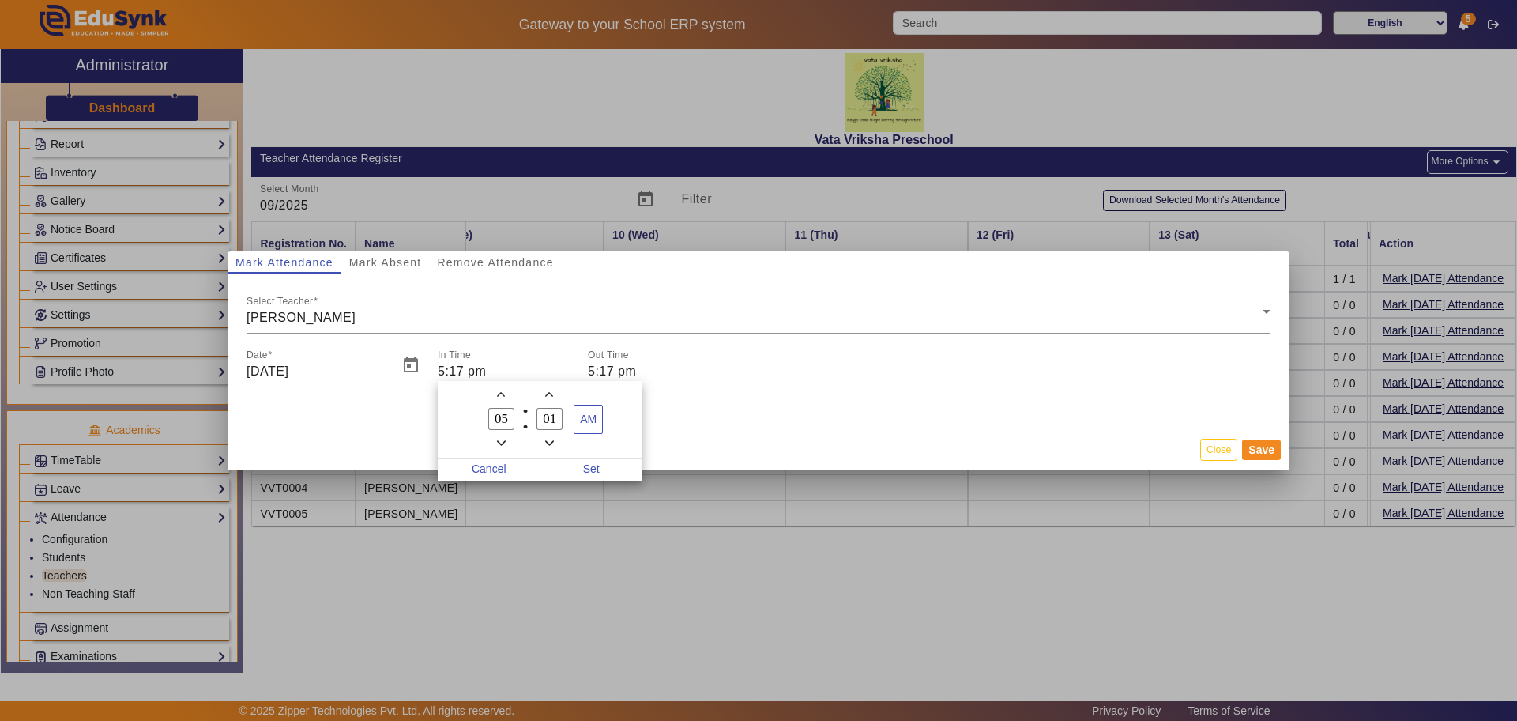
click at [552, 435] on span "Minus a minute" at bounding box center [549, 443] width 17 height 17
type input "00"
click at [552, 435] on span "Minus a minute" at bounding box center [549, 443] width 17 height 17
type input "04"
click at [552, 435] on span "Minus a minute" at bounding box center [549, 443] width 17 height 17
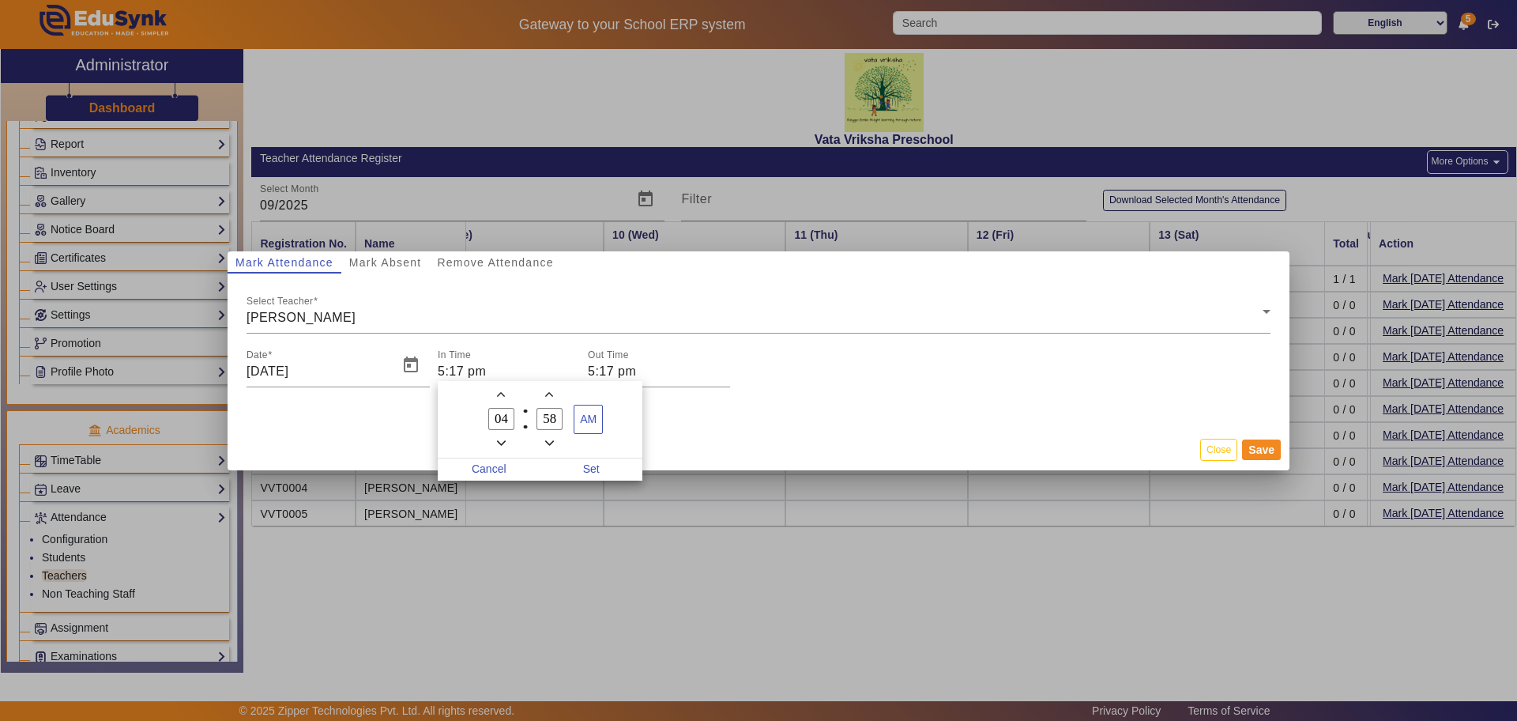
click at [552, 435] on span "Minus a minute" at bounding box center [549, 443] width 17 height 17
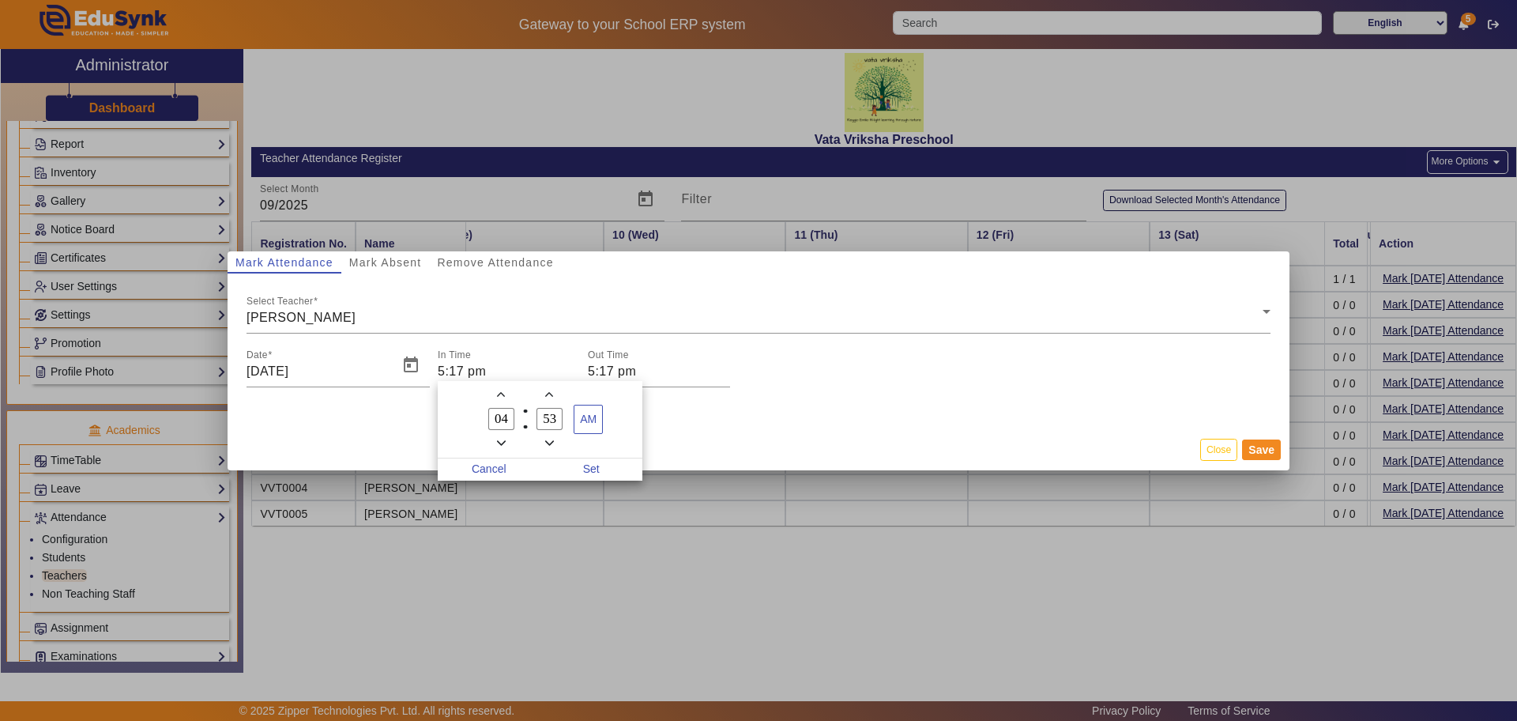
click at [552, 435] on span "Minus a minute" at bounding box center [549, 443] width 17 height 17
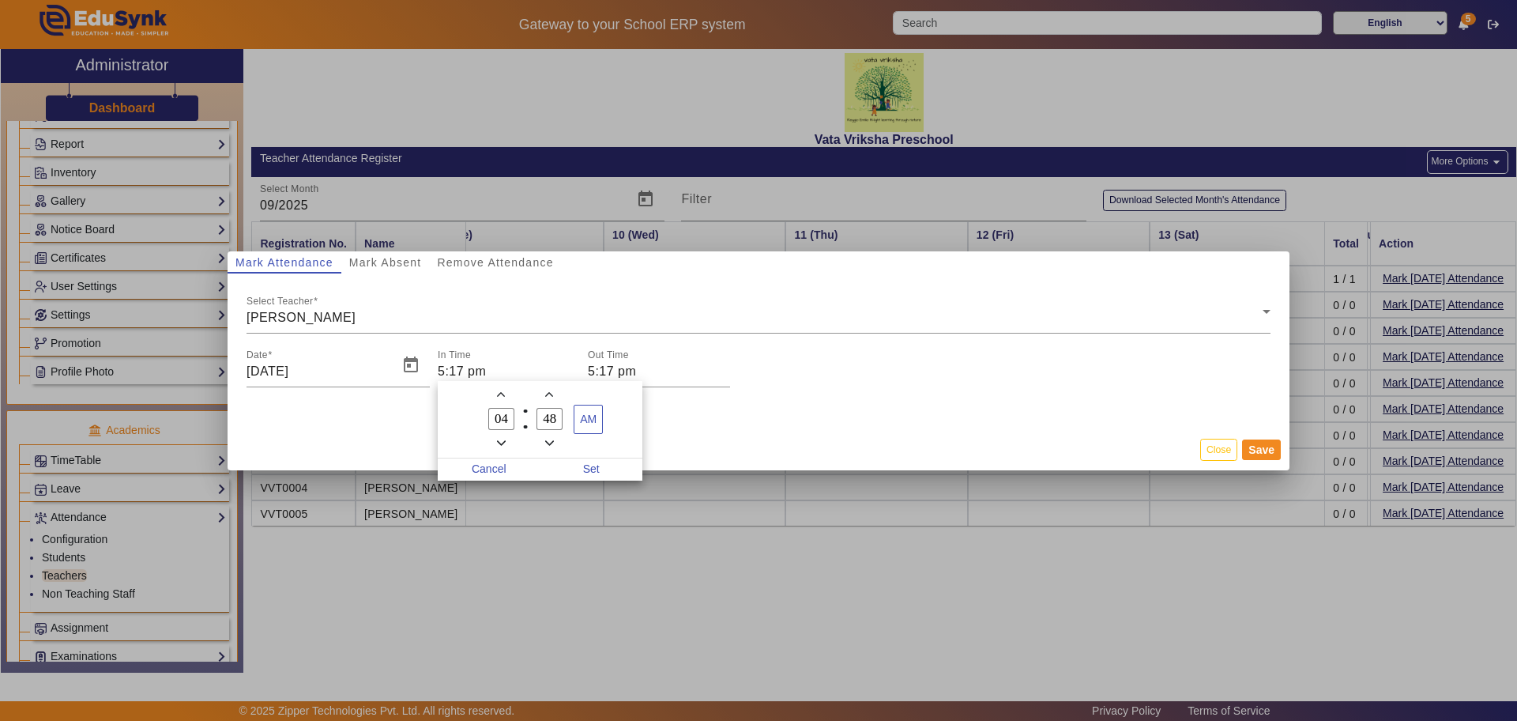
click at [552, 435] on span "Minus a minute" at bounding box center [549, 443] width 17 height 17
click at [549, 396] on icon "Add a minute" at bounding box center [549, 394] width 9 height 9
type input "48"
click at [502, 442] on icon "Minus a hour" at bounding box center [501, 443] width 9 height 9
click at [499, 391] on icon "Add a hour" at bounding box center [501, 394] width 9 height 9
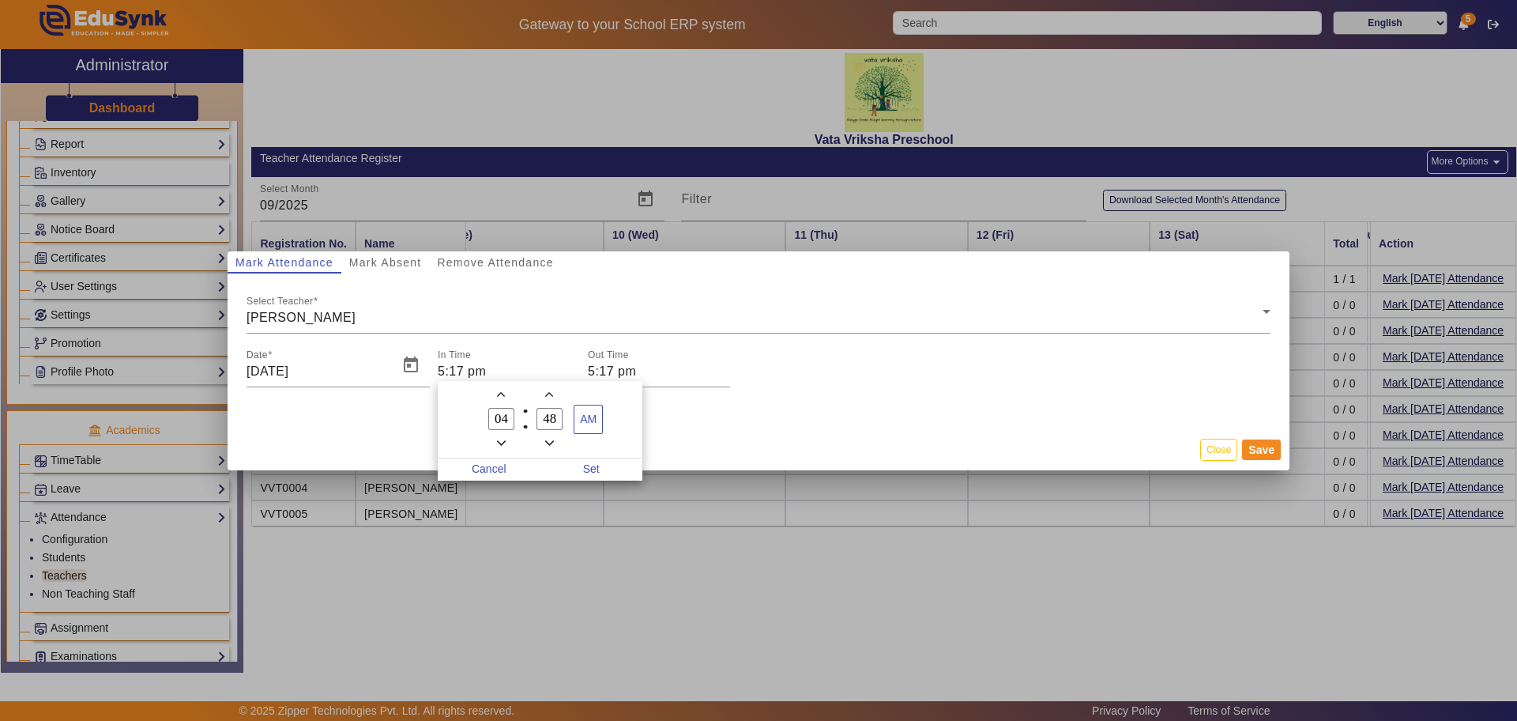
click at [499, 391] on icon "Add a hour" at bounding box center [501, 394] width 9 height 9
type input "08"
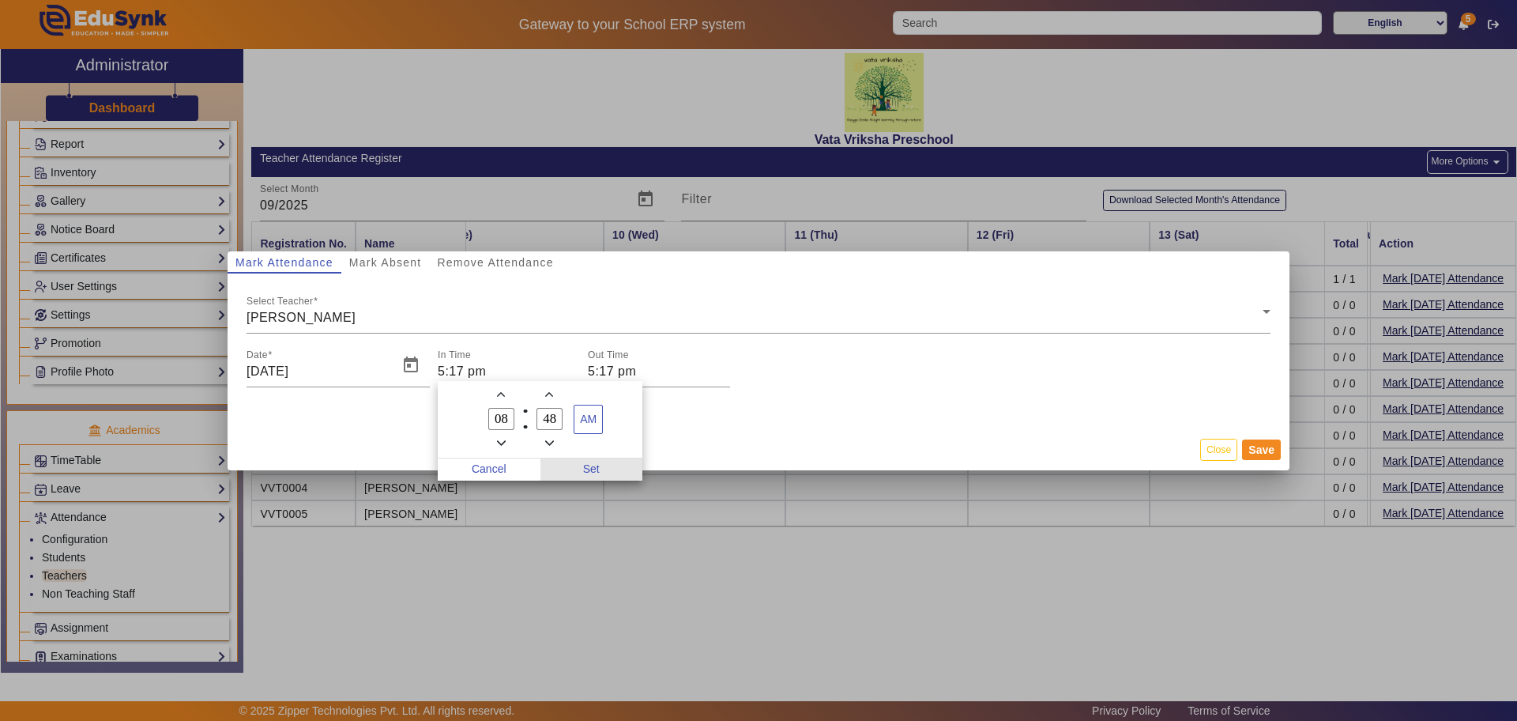
click at [593, 467] on span "Set" at bounding box center [591, 469] width 103 height 22
type input "8:48 am"
click at [614, 371] on input "5:17 pm" at bounding box center [659, 371] width 142 height 19
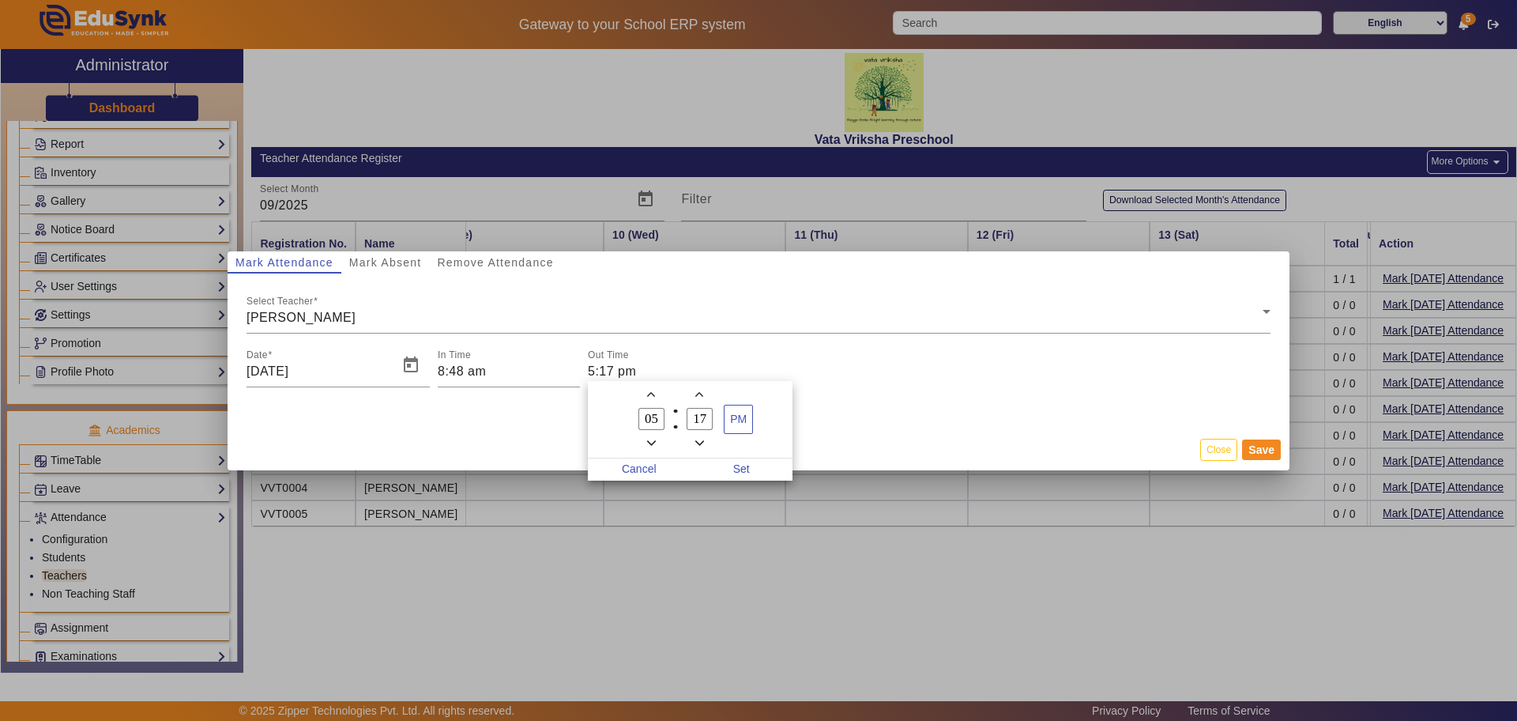
click at [612, 365] on div at bounding box center [758, 360] width 1517 height 721
type input "5:35 pm"
click at [1274, 444] on button "Save" at bounding box center [1261, 449] width 39 height 21
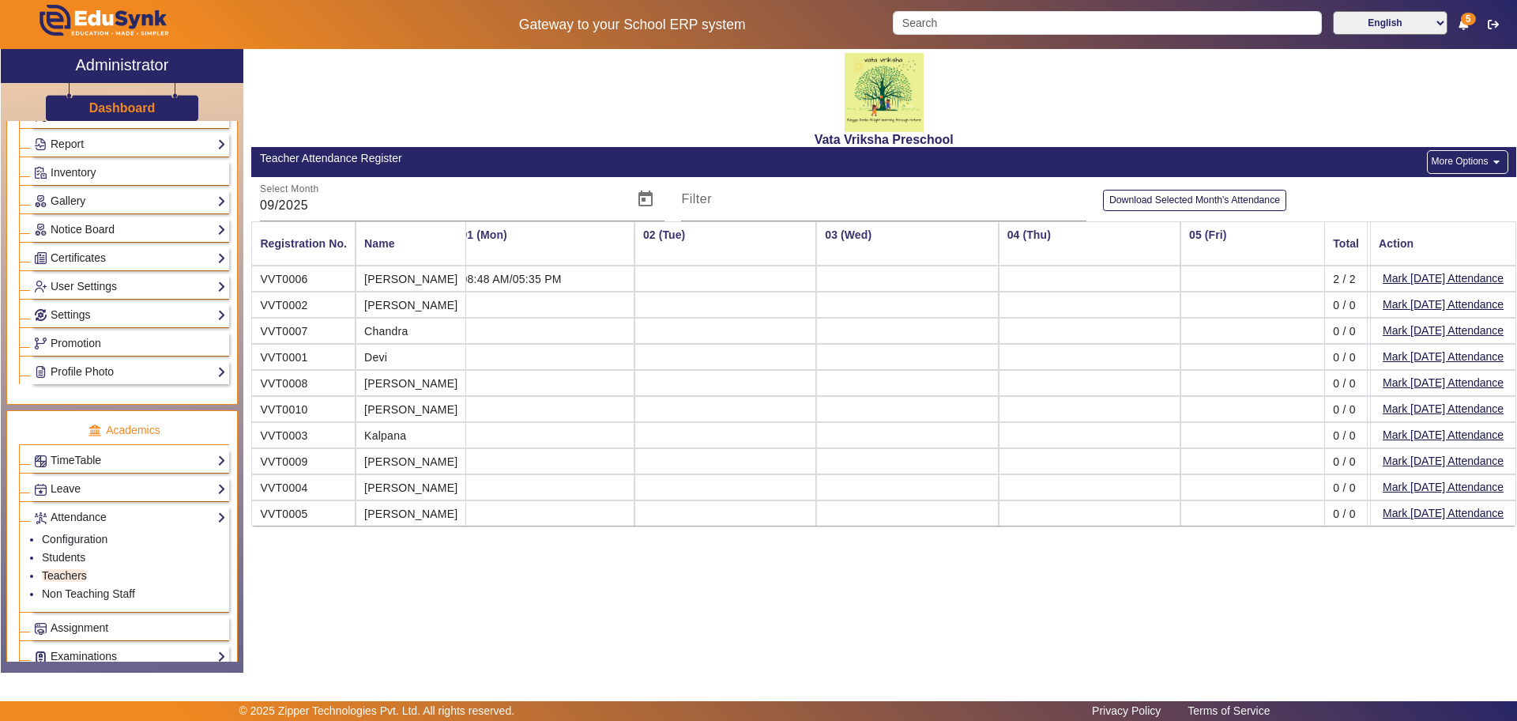
scroll to position [0, 0]
click at [721, 278] on td at bounding box center [740, 278] width 182 height 26
click at [707, 277] on td at bounding box center [740, 278] width 182 height 26
click at [510, 301] on td at bounding box center [557, 305] width 182 height 26
click at [489, 301] on td at bounding box center [557, 305] width 182 height 26
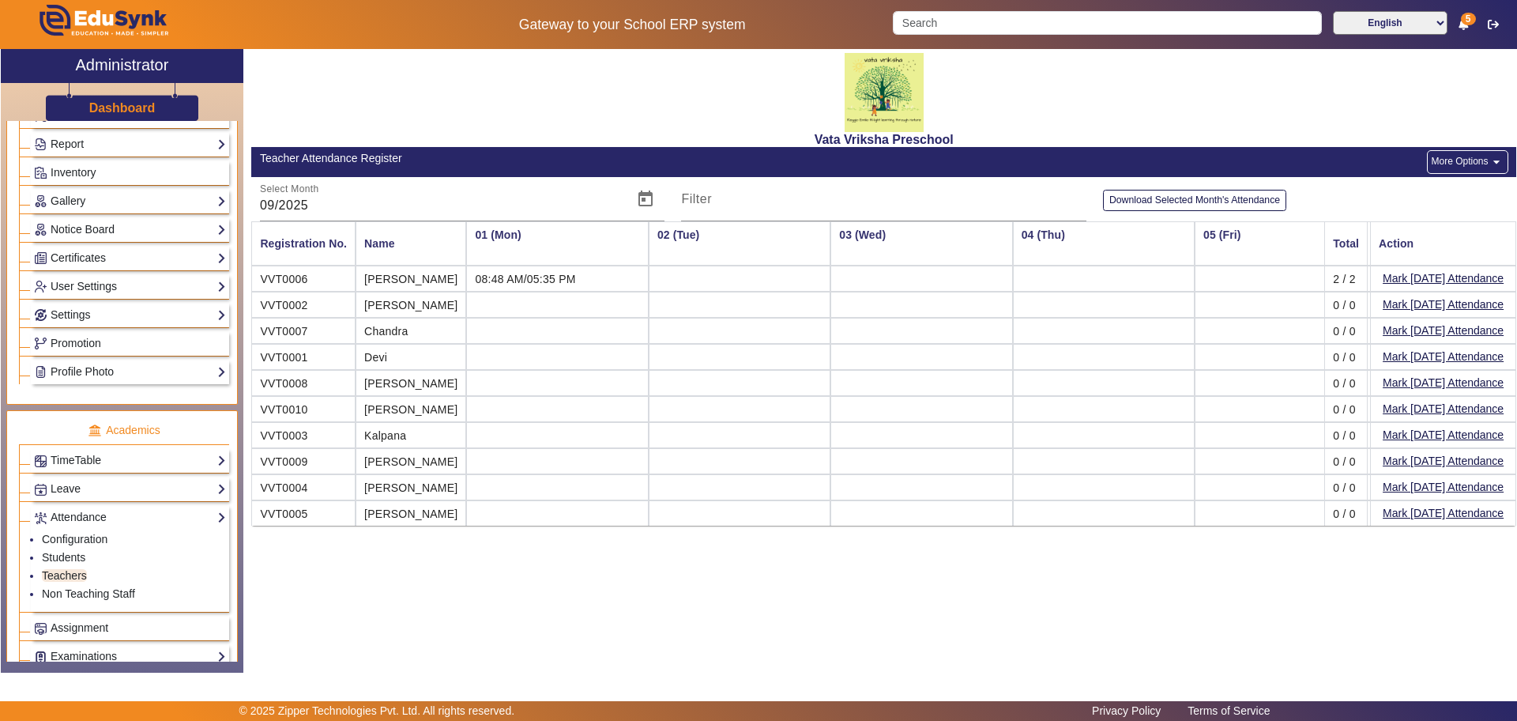
click at [676, 277] on td at bounding box center [740, 278] width 182 height 26
click at [1452, 156] on button "More Options arrow_drop_down" at bounding box center [1467, 162] width 81 height 24
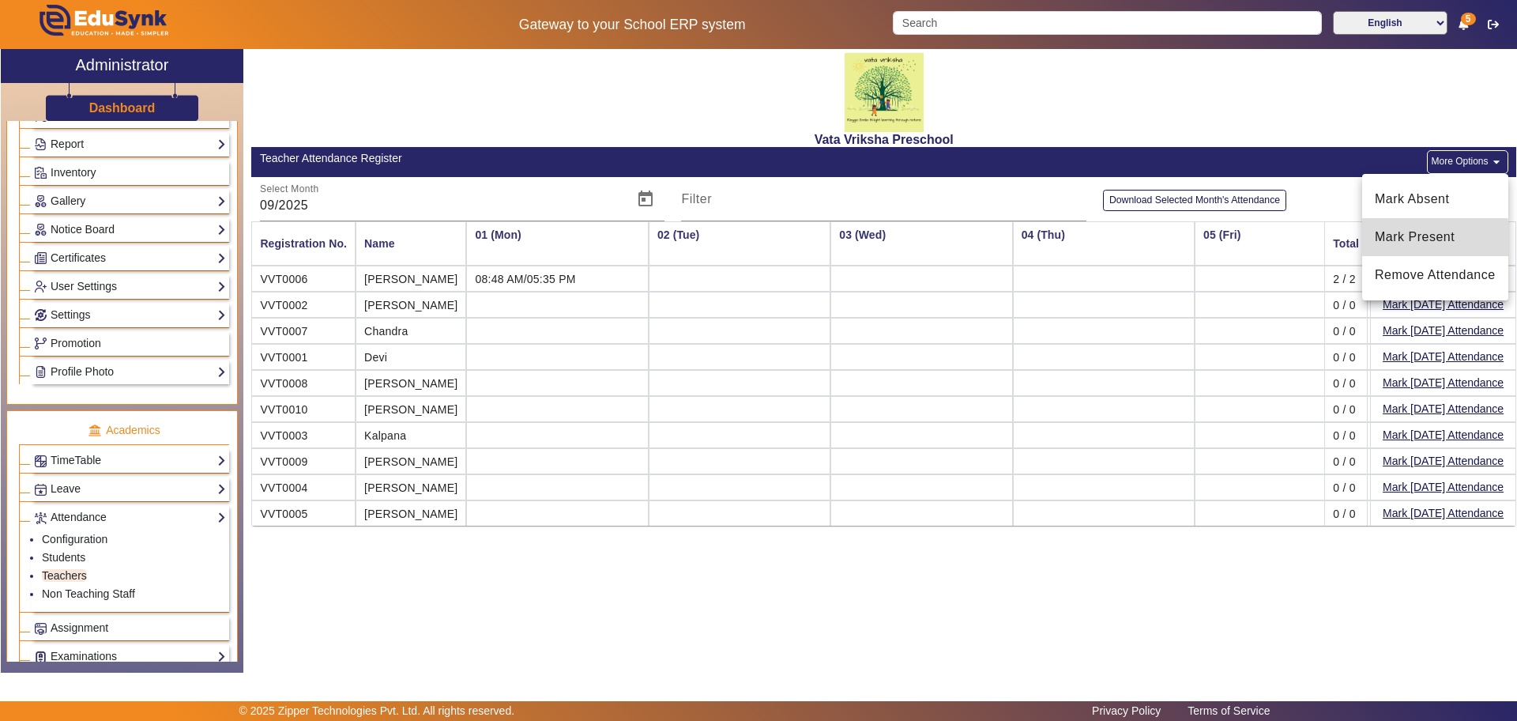
click at [1395, 241] on span "Mark Present" at bounding box center [1435, 237] width 121 height 19
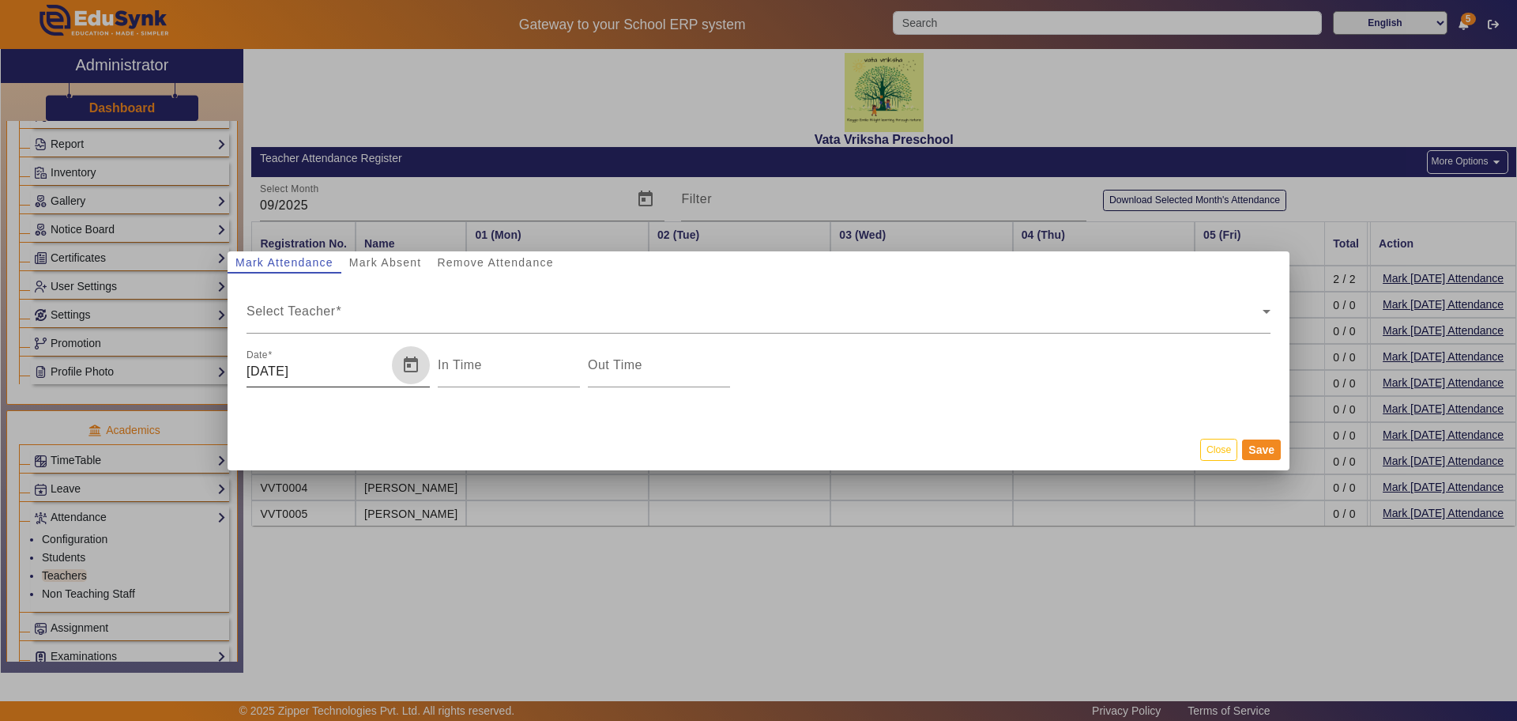
click at [411, 363] on span "Open calendar" at bounding box center [411, 365] width 38 height 38
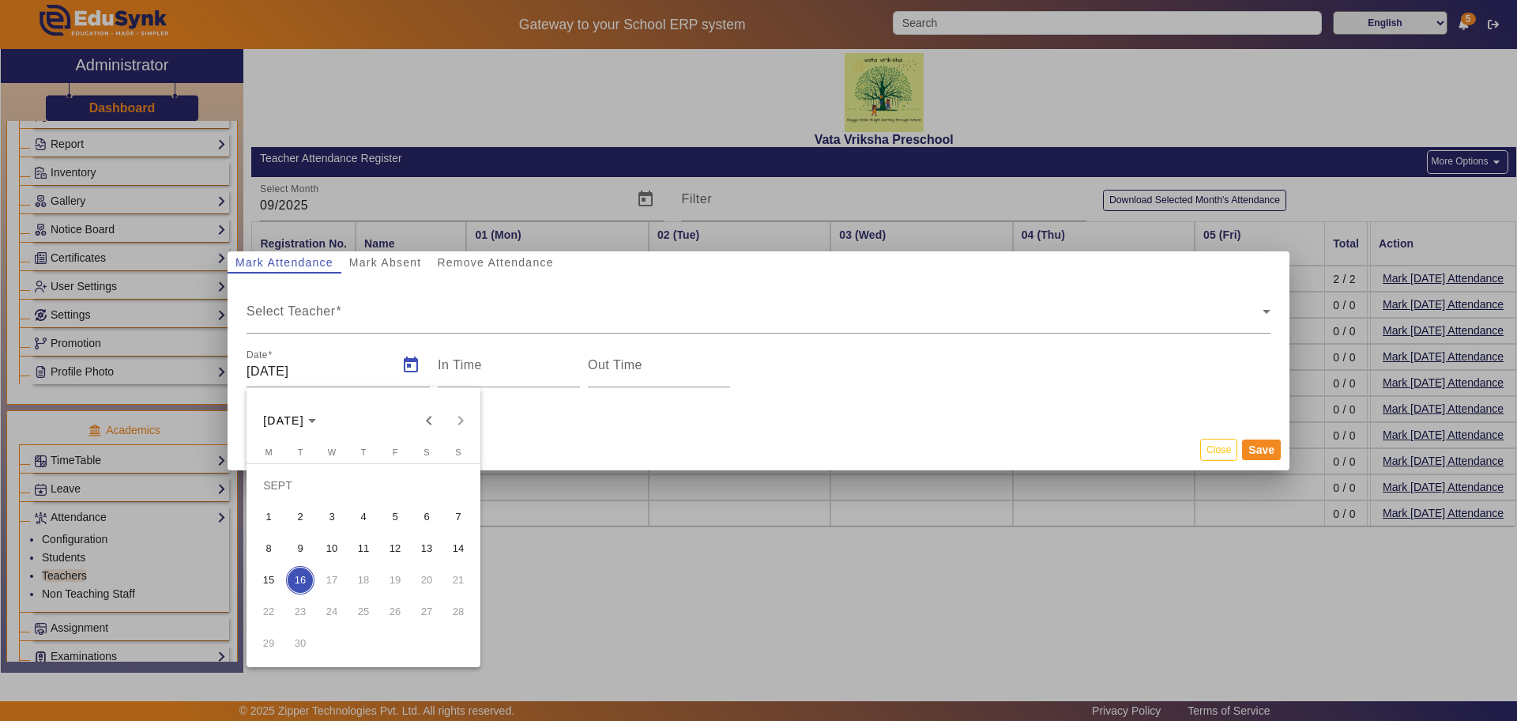
click at [298, 509] on span "2" at bounding box center [300, 517] width 28 height 28
type input "[DATE]"
type input "5:20 pm"
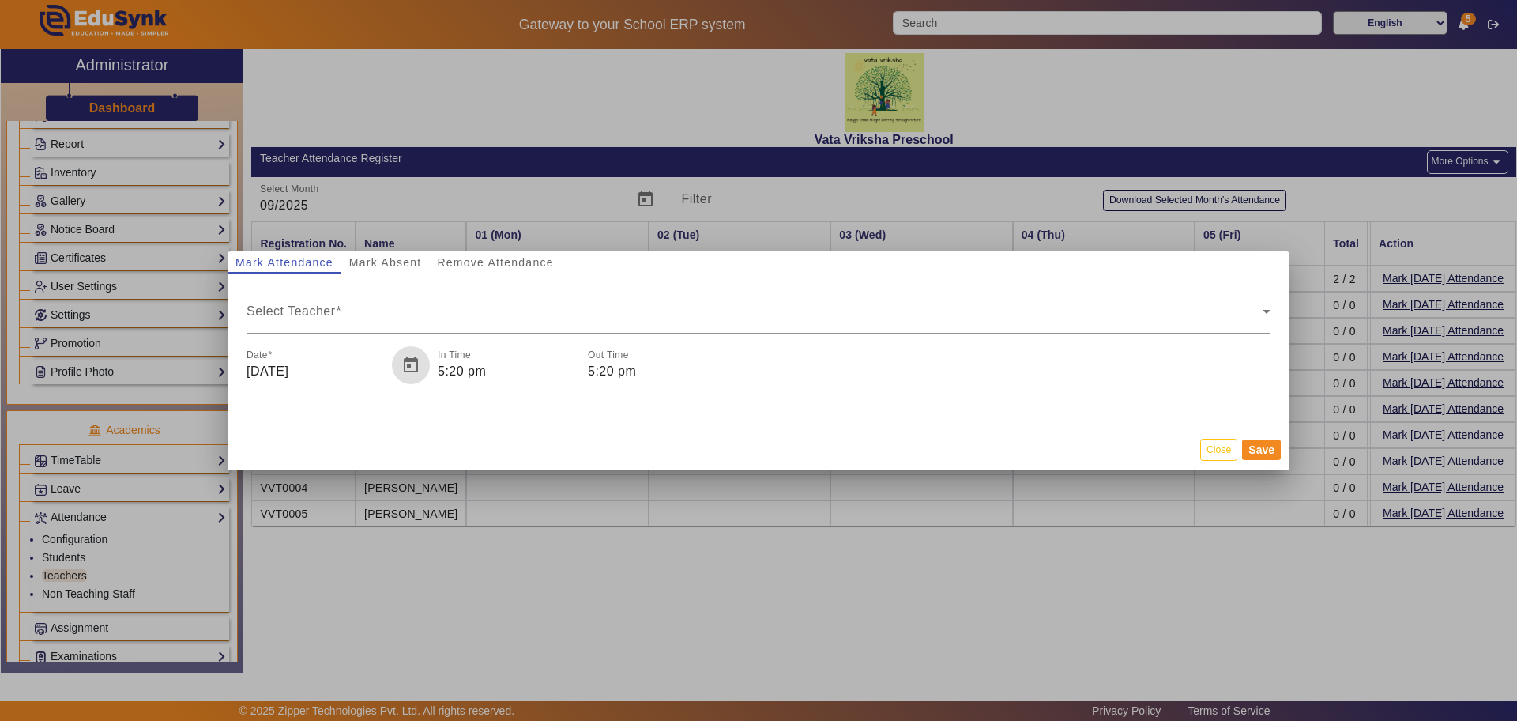
click at [446, 371] on input "5:20 pm" at bounding box center [509, 371] width 142 height 19
click at [454, 374] on div at bounding box center [758, 360] width 1517 height 721
click at [461, 367] on input "8:20 pm" at bounding box center [509, 371] width 142 height 19
click at [463, 367] on div at bounding box center [758, 360] width 1517 height 721
click at [463, 367] on input "8:20 pm" at bounding box center [509, 371] width 142 height 19
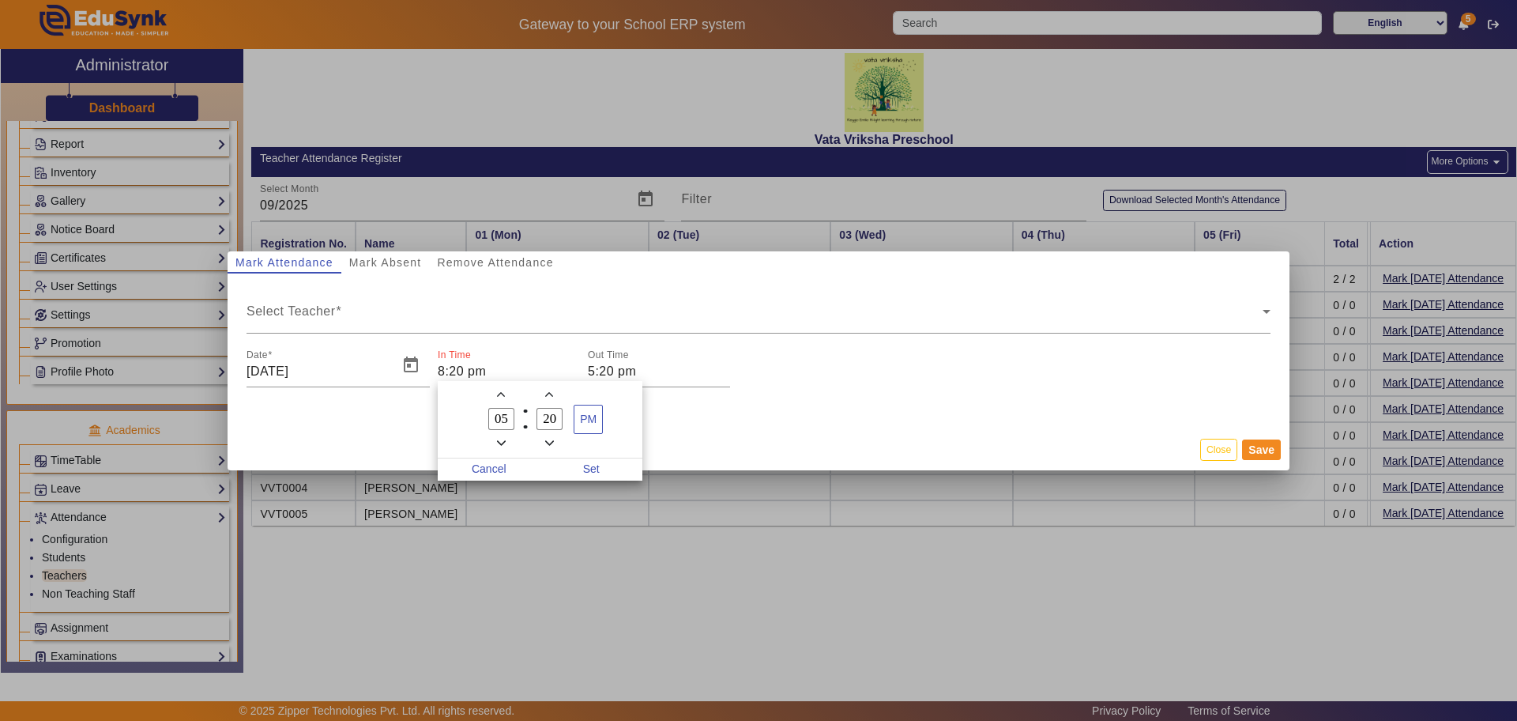
click at [463, 367] on div at bounding box center [758, 360] width 1517 height 721
click at [463, 367] on input "8:20 pm" at bounding box center [509, 371] width 142 height 19
click at [463, 367] on div at bounding box center [758, 360] width 1517 height 721
type input "8:44 pm"
click at [593, 373] on input "5:20 pm" at bounding box center [659, 371] width 142 height 19
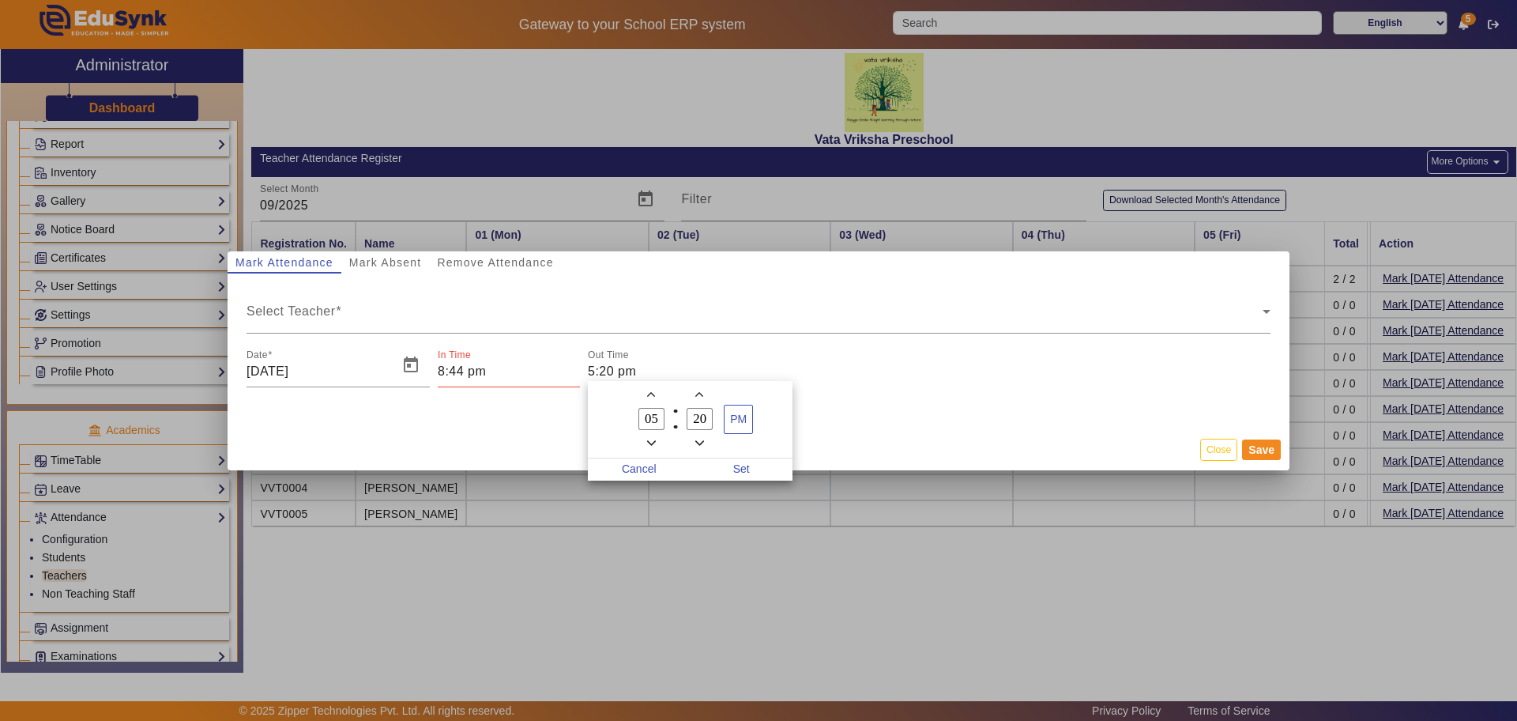
click at [601, 364] on div at bounding box center [758, 360] width 1517 height 721
click at [616, 371] on input "6:20 pm" at bounding box center [659, 371] width 142 height 19
click at [612, 371] on div at bounding box center [758, 360] width 1517 height 721
type input "6:25 pm"
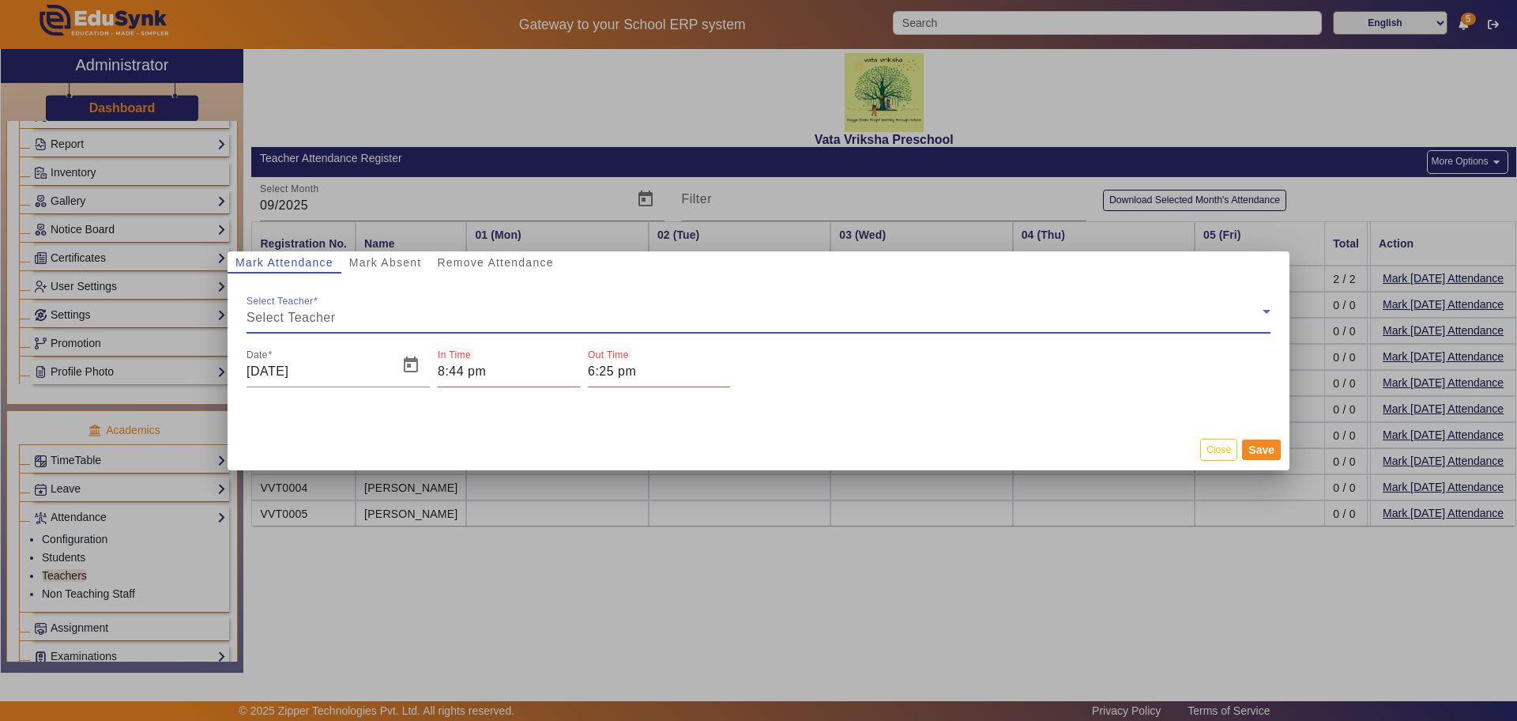
click at [334, 314] on span "Select Teacher" at bounding box center [291, 317] width 89 height 13
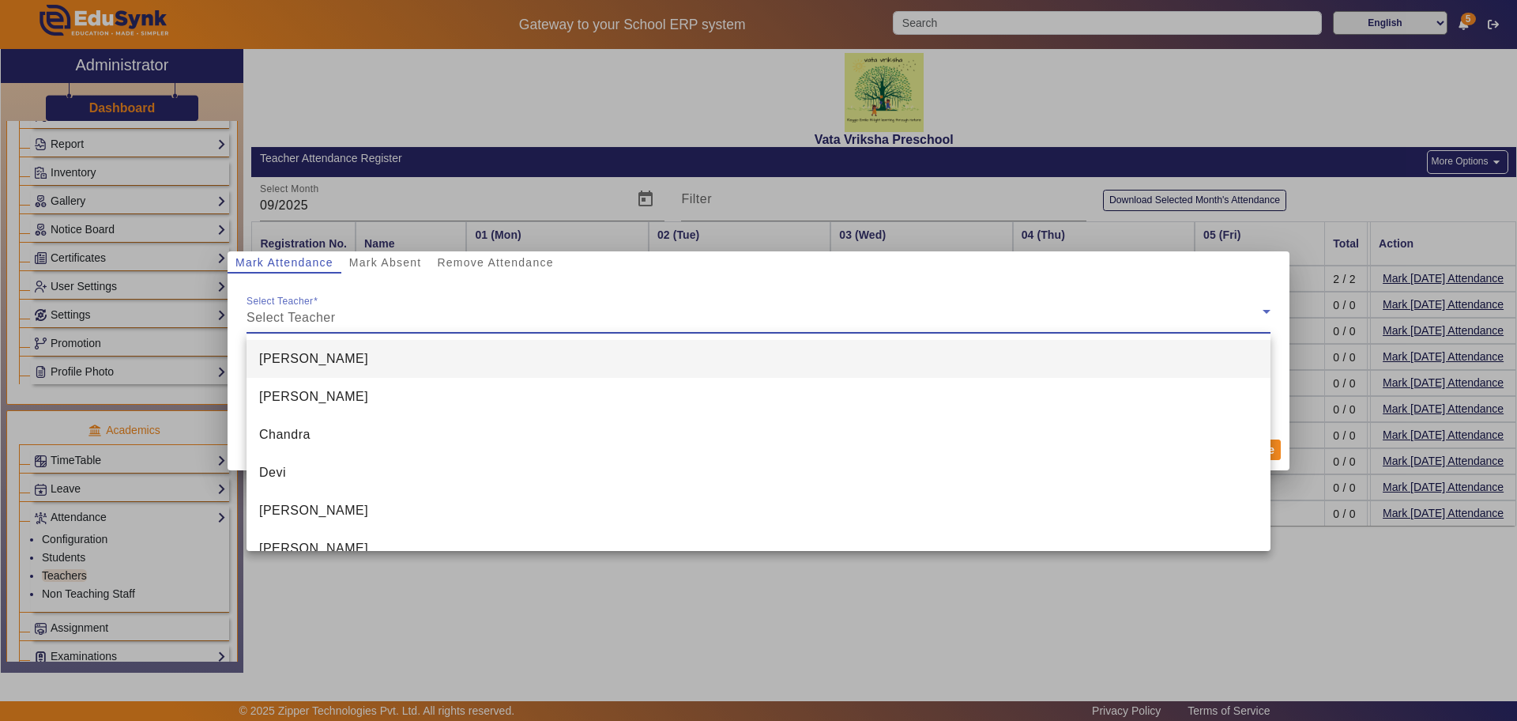
click at [267, 358] on span "[PERSON_NAME]" at bounding box center [313, 358] width 109 height 19
type input "5:20 pm"
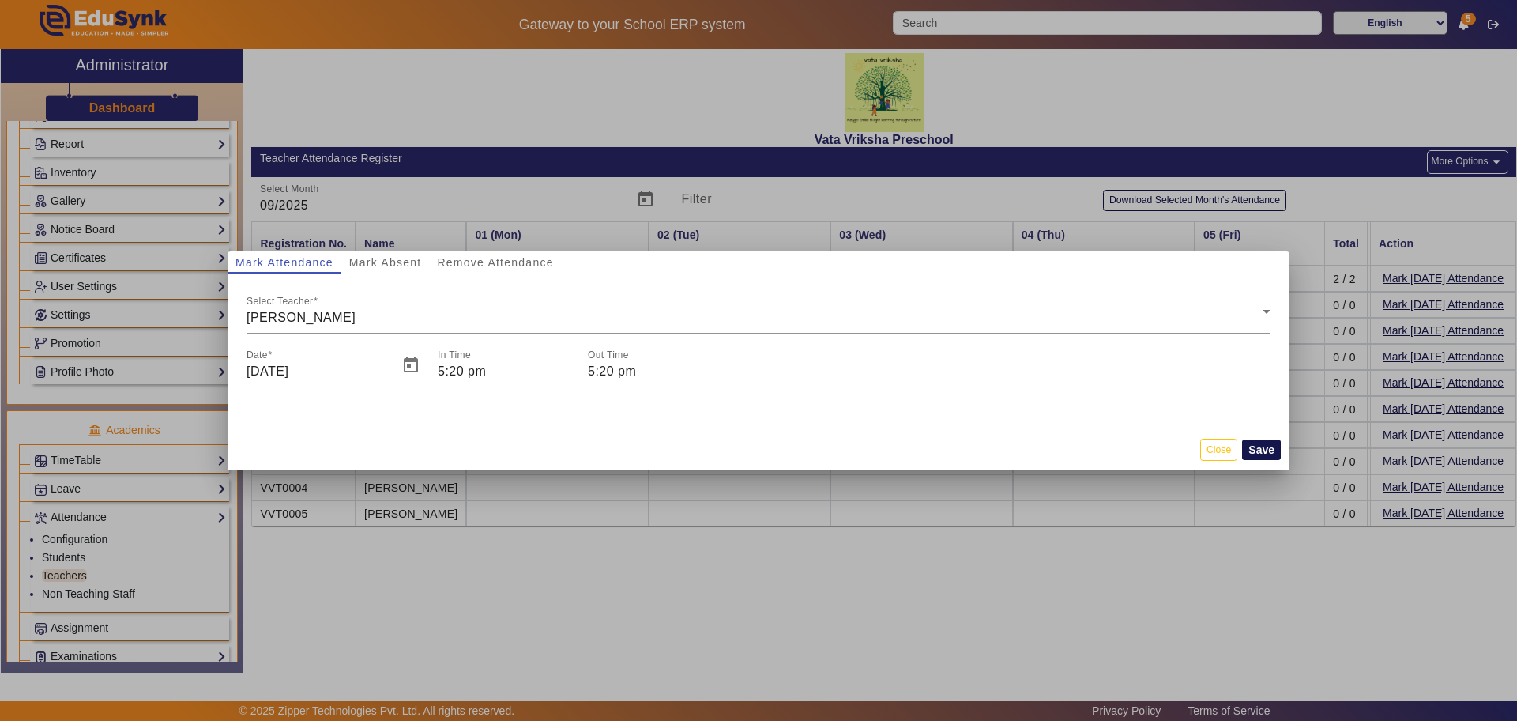
click at [1261, 455] on button "Save" at bounding box center [1261, 449] width 39 height 21
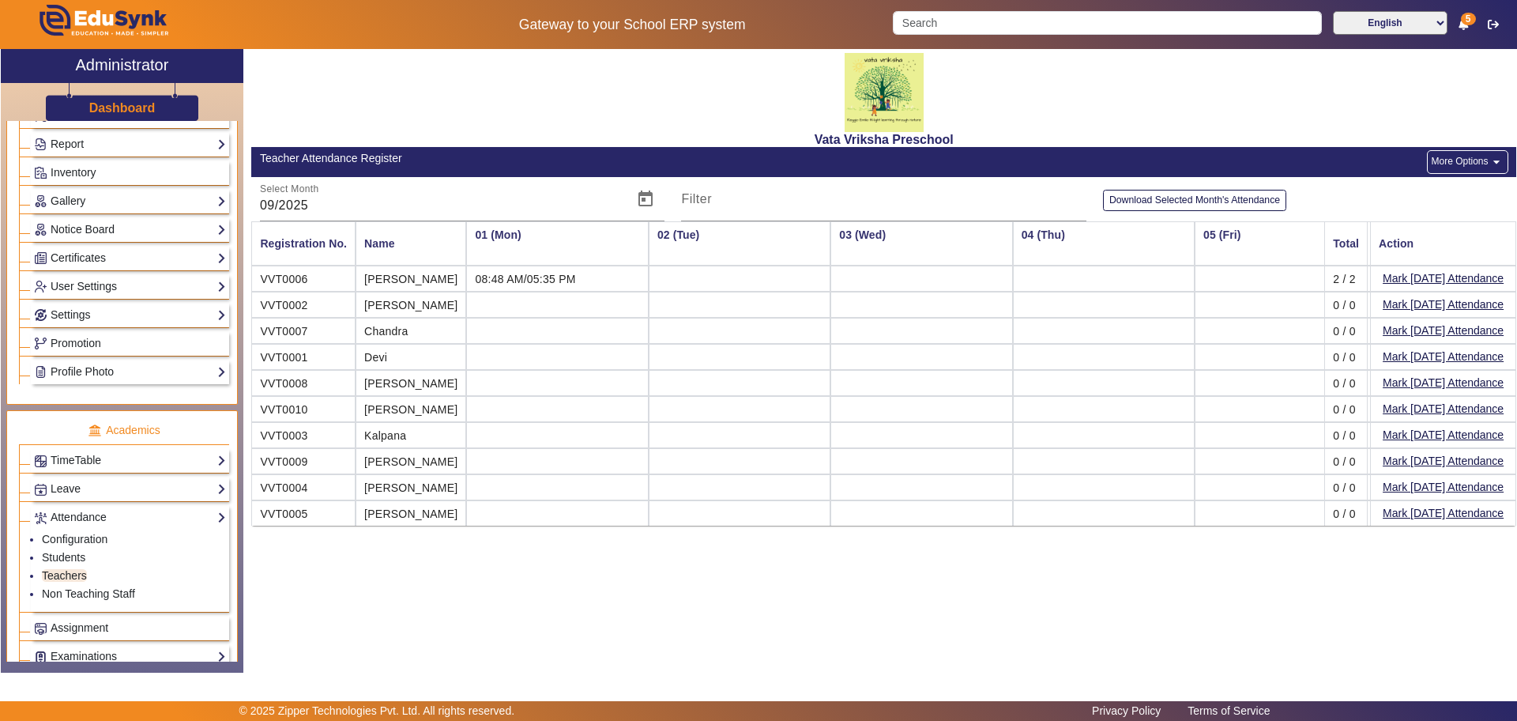
click at [672, 277] on td at bounding box center [740, 278] width 182 height 26
click at [1471, 160] on button "More Options arrow_drop_down" at bounding box center [1467, 162] width 81 height 24
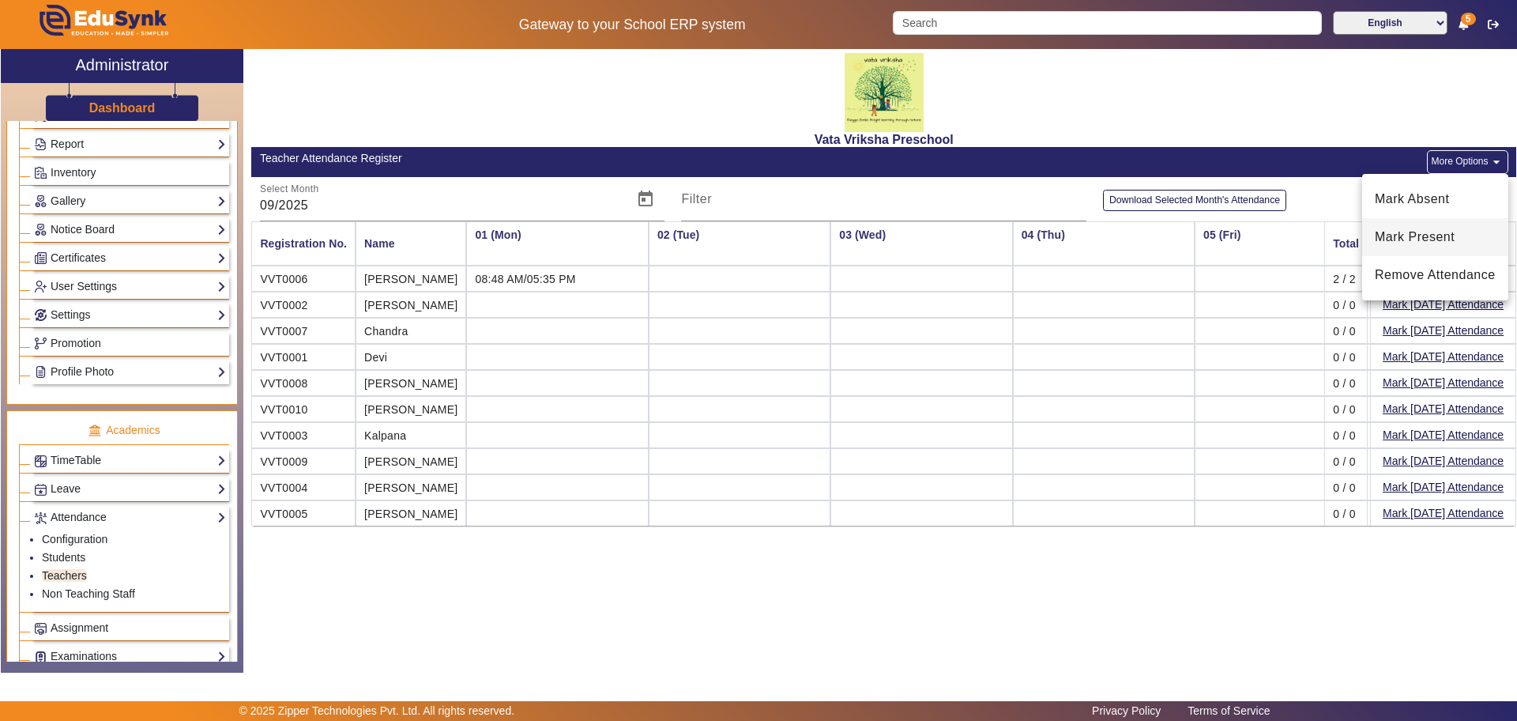
click at [1417, 241] on span "Mark Present" at bounding box center [1435, 237] width 121 height 19
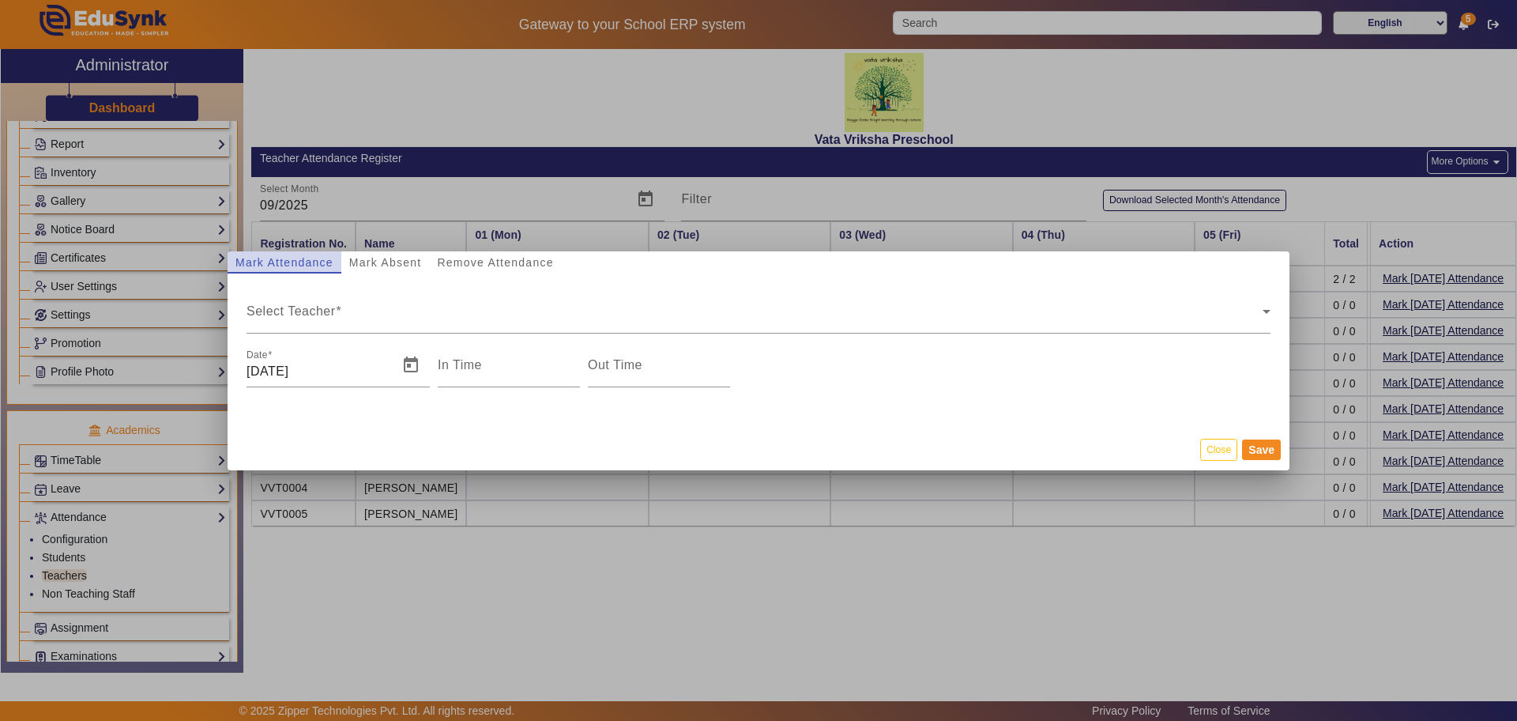
click at [274, 266] on span "Mark Attendance" at bounding box center [284, 262] width 98 height 11
click at [282, 314] on span "Select Teacher" at bounding box center [755, 317] width 1016 height 19
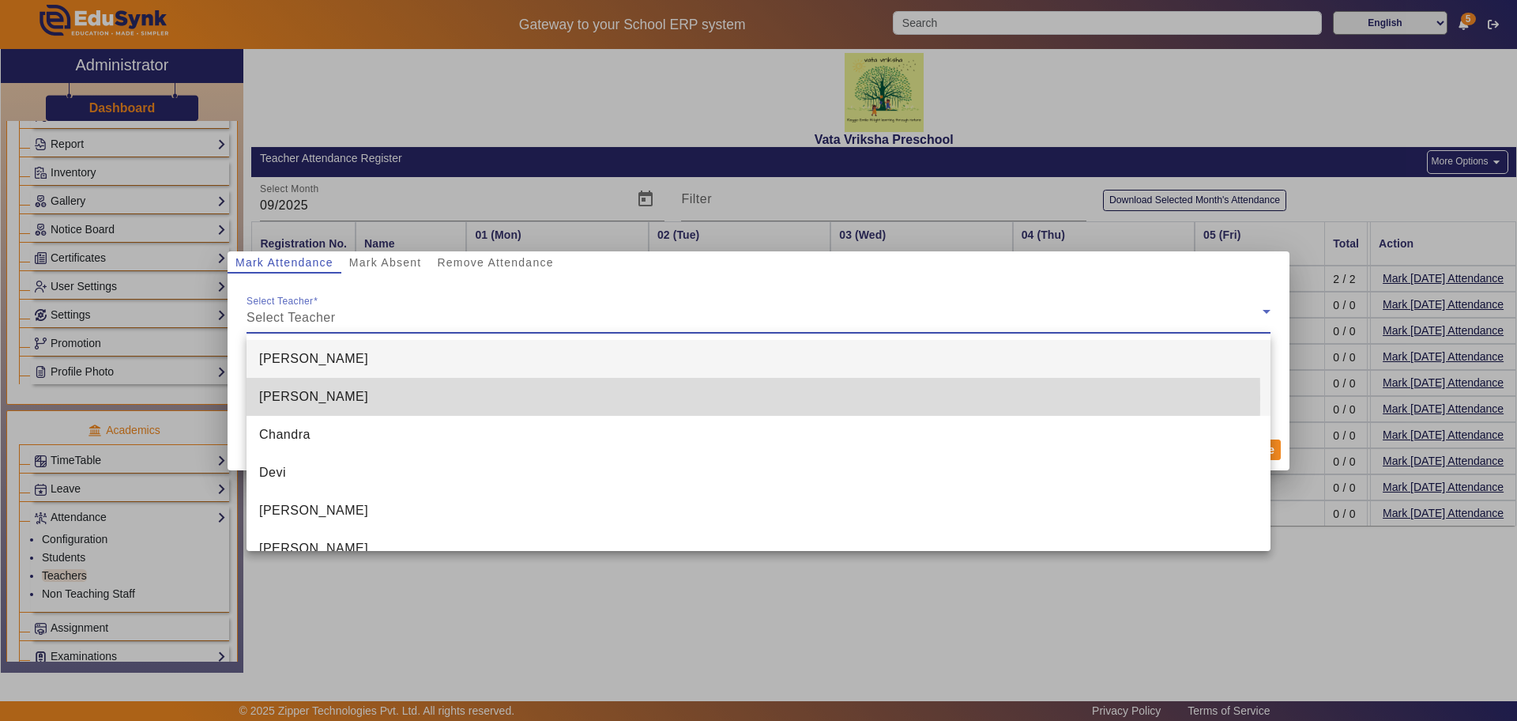
click at [284, 397] on span "[PERSON_NAME]" at bounding box center [313, 396] width 109 height 19
type input "5:21 pm"
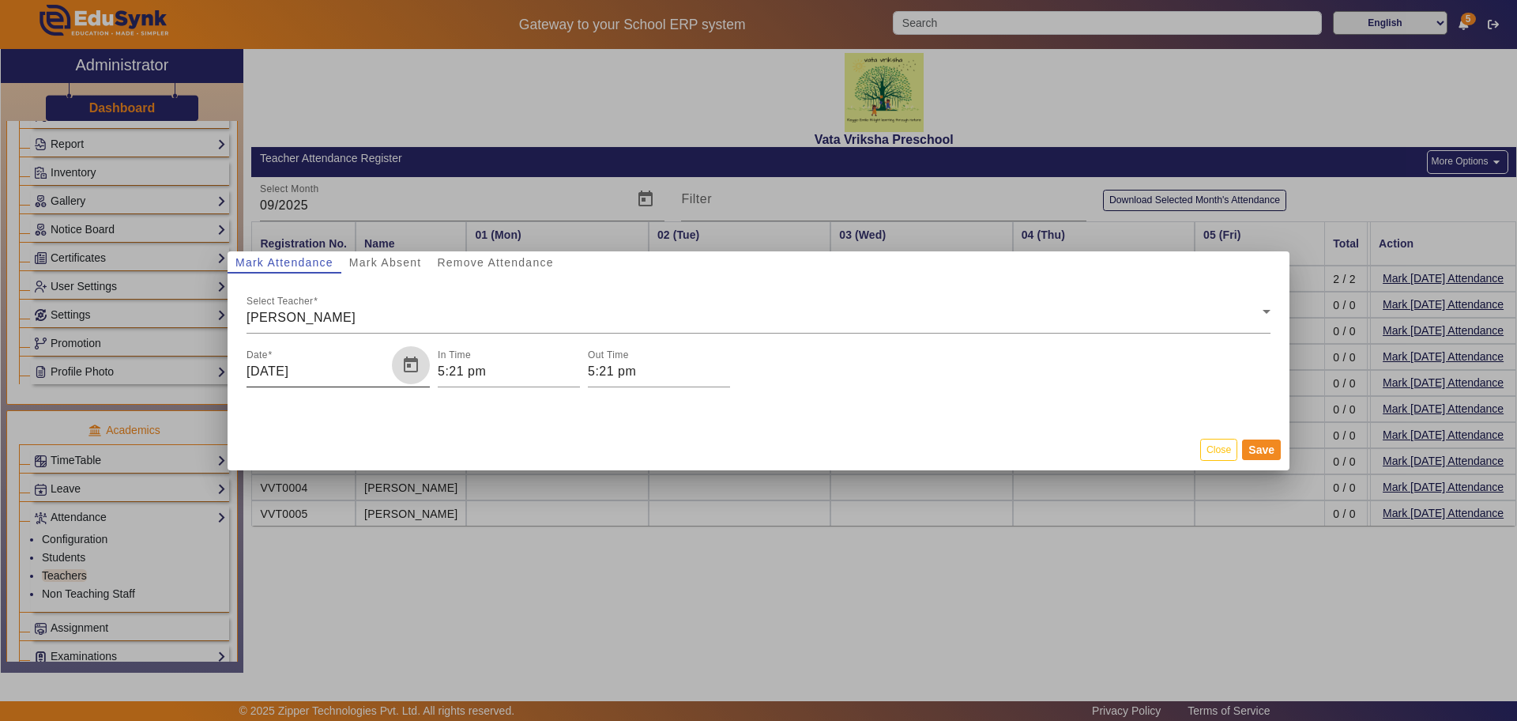
click at [416, 363] on span "Open calendar" at bounding box center [411, 365] width 38 height 38
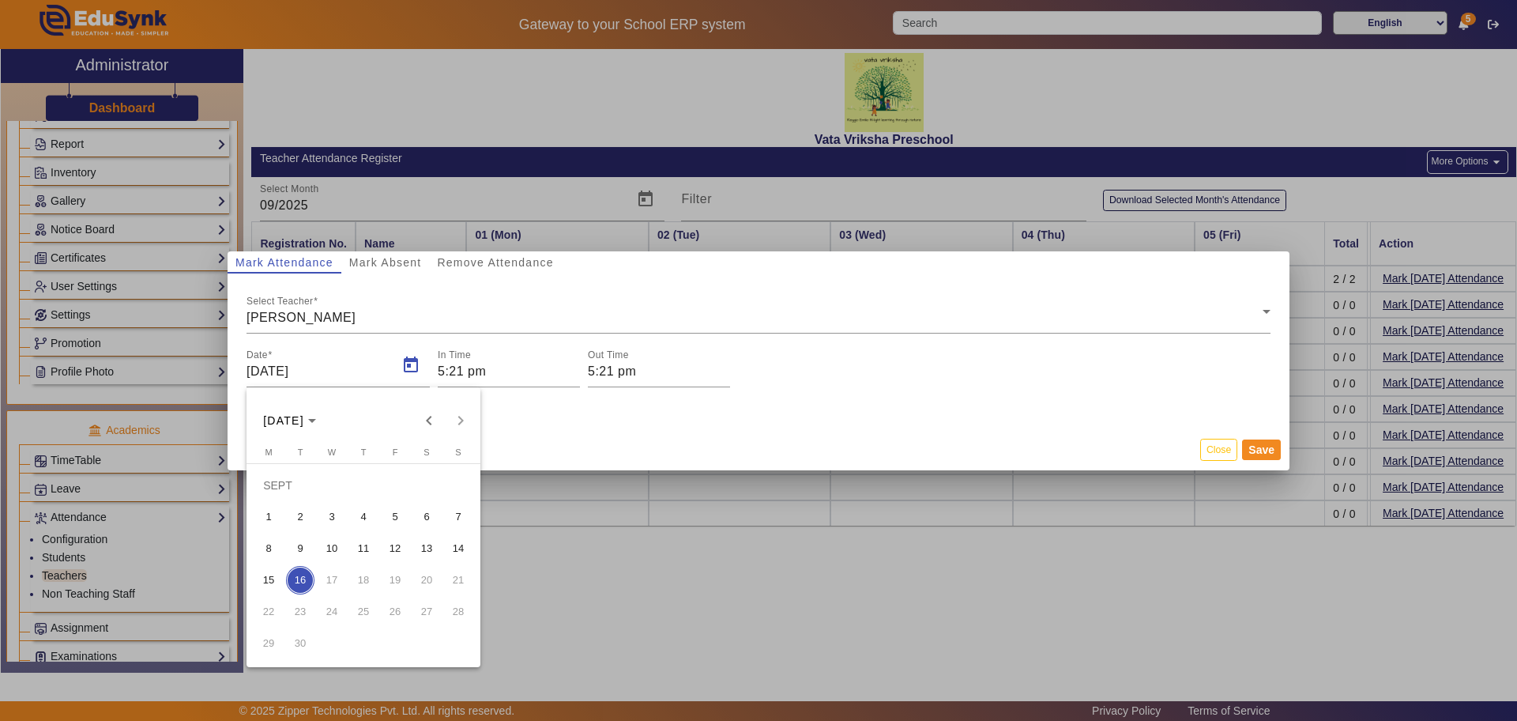
click at [266, 520] on span "1" at bounding box center [268, 517] width 28 height 28
type input "[DATE]"
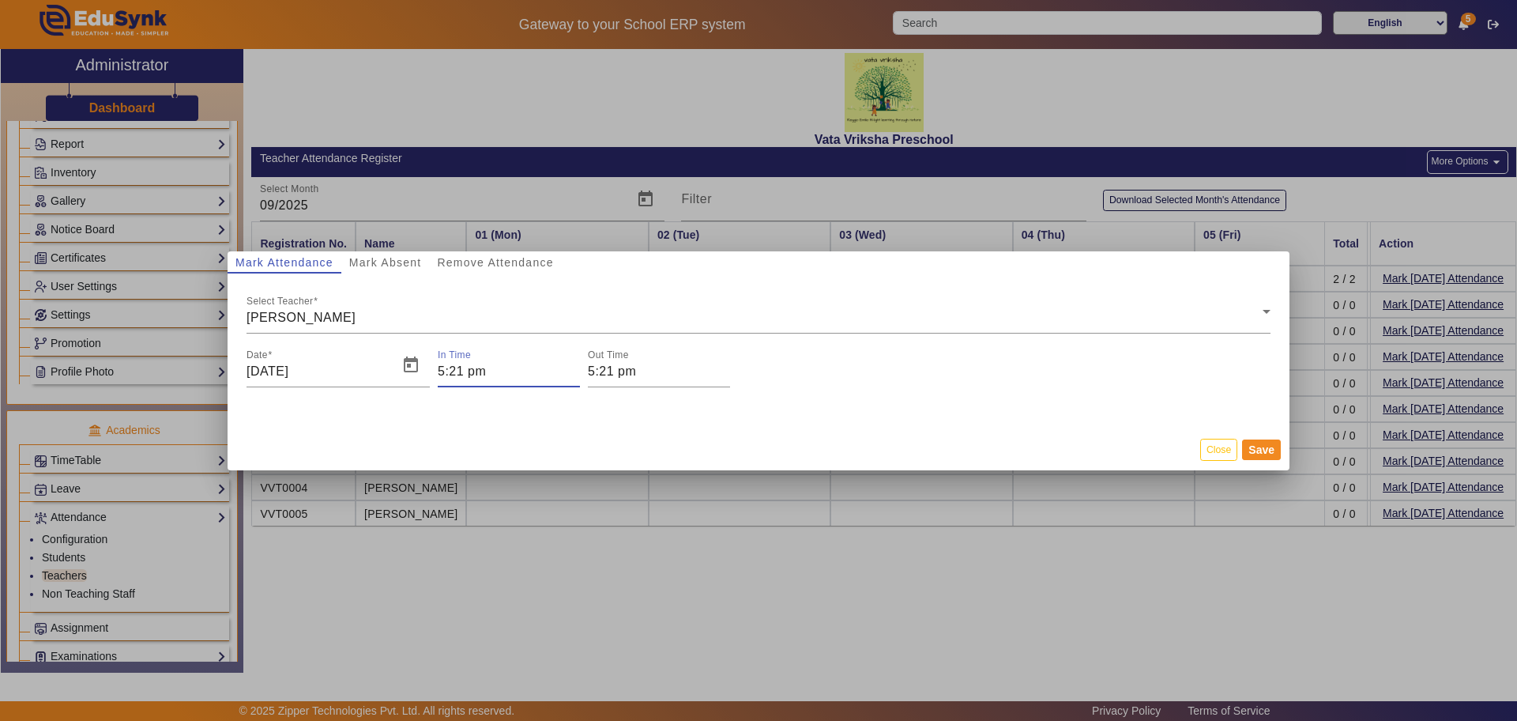
click at [445, 368] on input "5:21 pm" at bounding box center [509, 371] width 142 height 19
click at [502, 441] on icon "Minus a hour" at bounding box center [501, 443] width 9 height 9
click at [503, 441] on icon "Minus a hour" at bounding box center [501, 443] width 9 height 9
type input "03"
click at [445, 367] on div at bounding box center [758, 360] width 1517 height 721
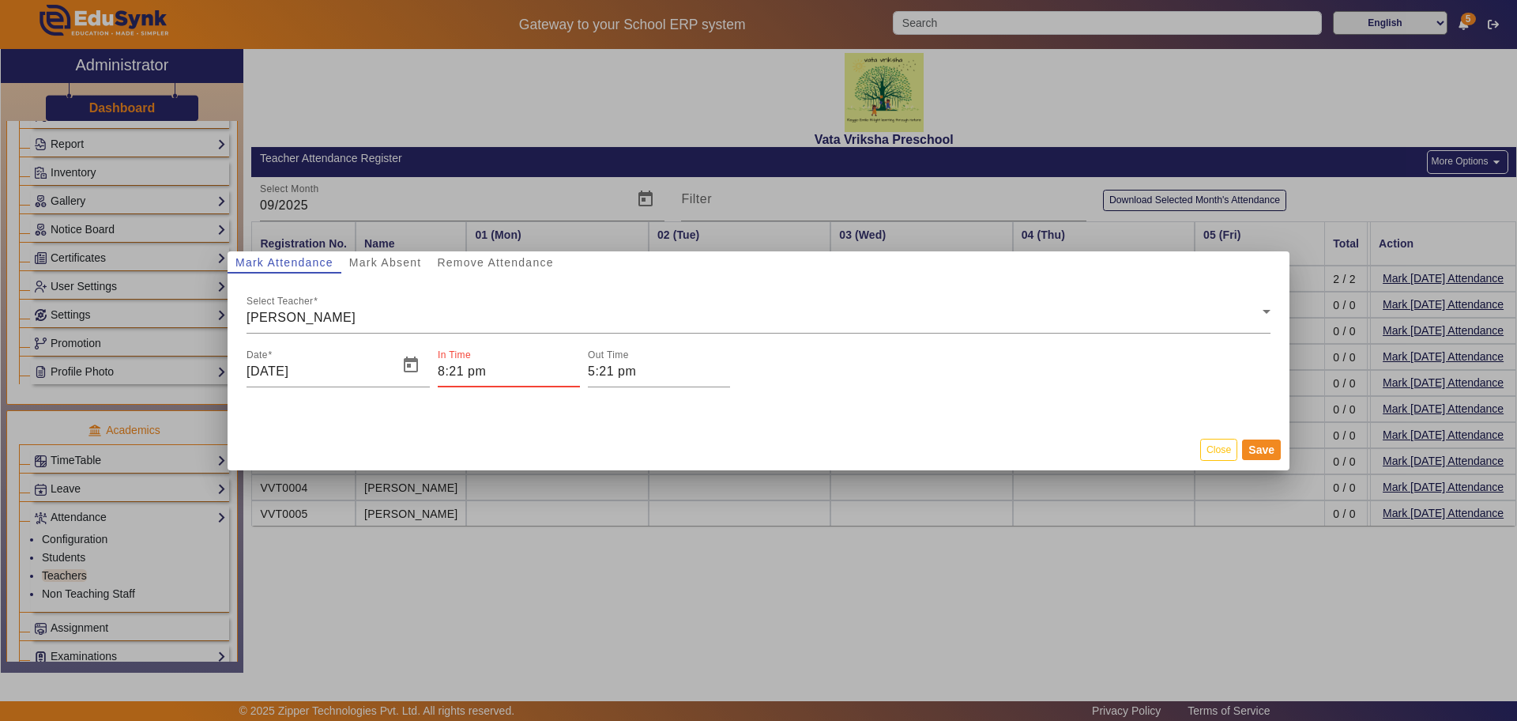
click at [462, 364] on input "8:21 pm" at bounding box center [509, 371] width 142 height 19
click at [462, 363] on div at bounding box center [758, 360] width 1517 height 721
click at [476, 371] on input "8:18 pm" at bounding box center [509, 371] width 142 height 19
click at [479, 374] on div at bounding box center [758, 360] width 1517 height 721
click at [479, 374] on input "8:18 pm" at bounding box center [509, 371] width 142 height 19
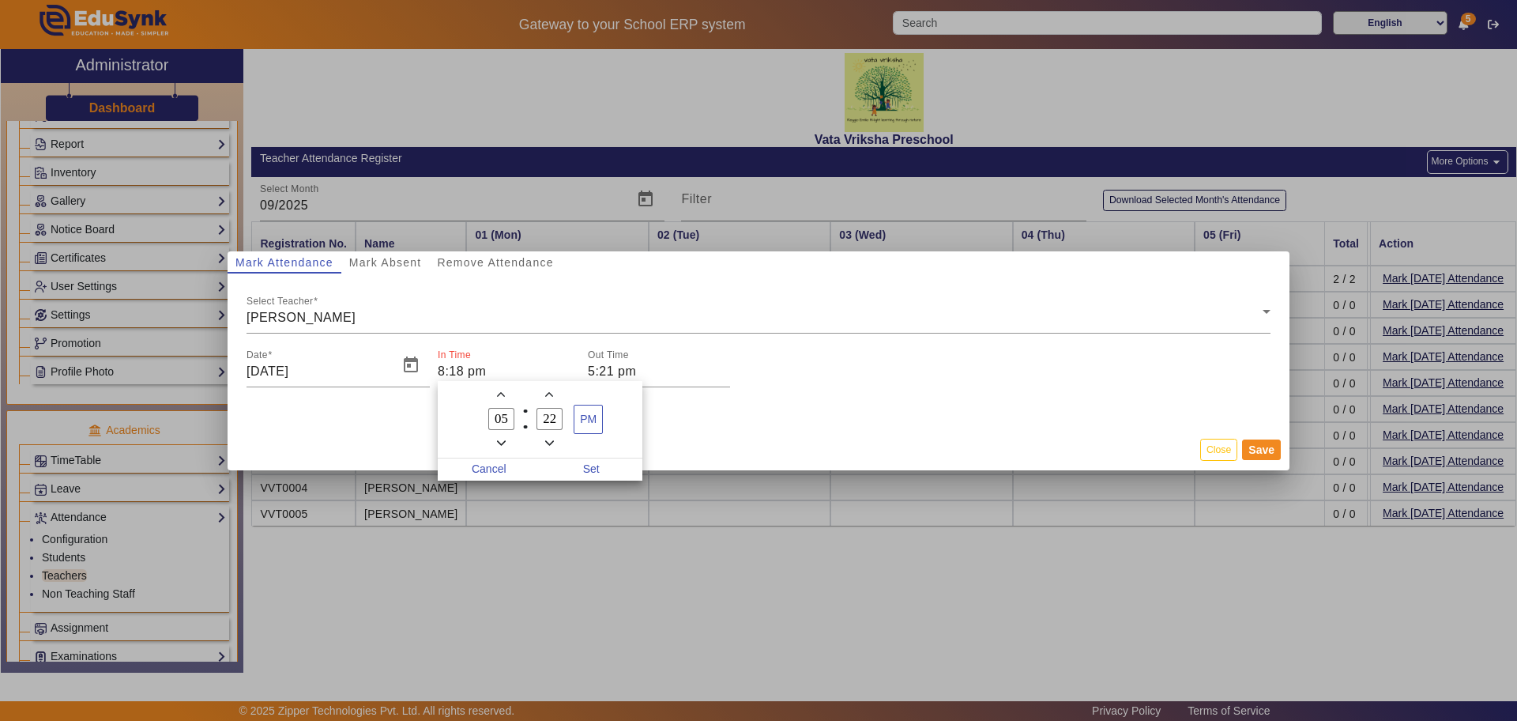
click at [479, 374] on div at bounding box center [758, 360] width 1517 height 721
click at [476, 375] on input "8:18 pm" at bounding box center [509, 371] width 142 height 19
click at [580, 414] on span "PM" at bounding box center [588, 419] width 28 height 28
click at [594, 418] on span "AM" at bounding box center [588, 419] width 28 height 28
click at [593, 469] on span "Set" at bounding box center [591, 469] width 103 height 22
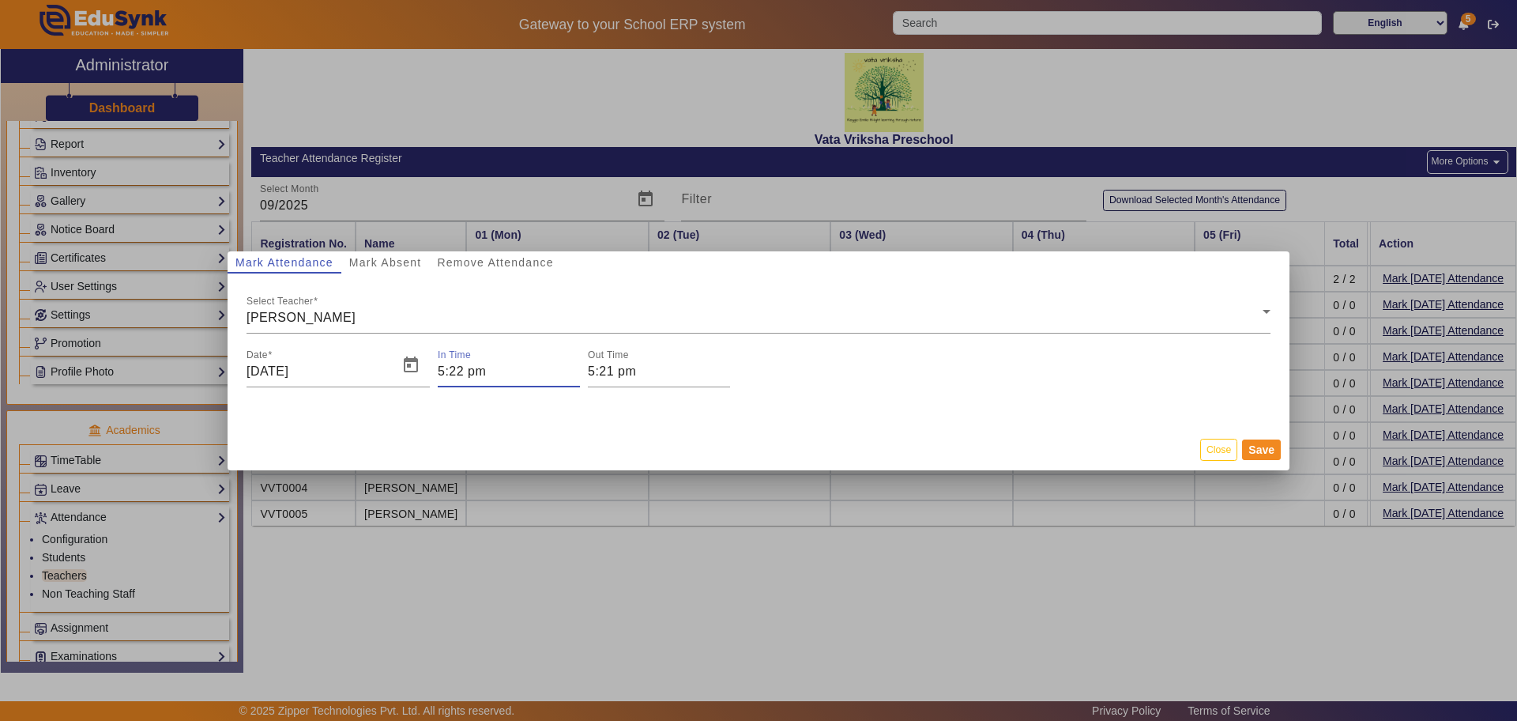
click at [487, 369] on input "5:22 pm" at bounding box center [509, 371] width 142 height 19
click at [442, 371] on div at bounding box center [758, 360] width 1517 height 721
click at [444, 367] on input "5:22 pm" at bounding box center [509, 371] width 142 height 19
click at [442, 367] on div at bounding box center [758, 360] width 1517 height 721
click at [469, 367] on input "8:22 pm" at bounding box center [509, 371] width 142 height 19
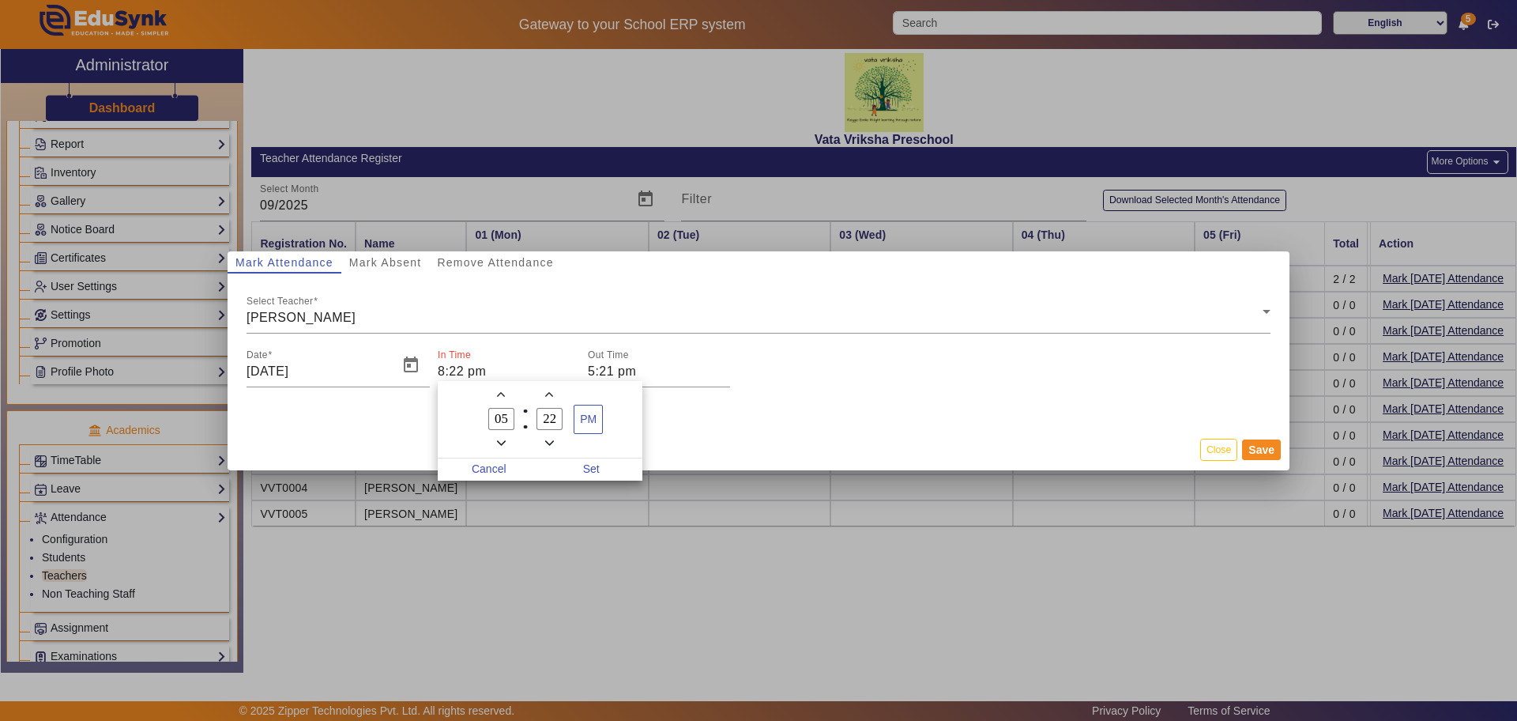
click at [465, 369] on div at bounding box center [758, 360] width 1517 height 721
click at [469, 367] on input "8:18pm" at bounding box center [509, 371] width 142 height 19
click at [469, 367] on div at bounding box center [758, 360] width 1517 height 721
type input "8:18am"
click at [593, 370] on input "5:21 pm" at bounding box center [659, 371] width 142 height 19
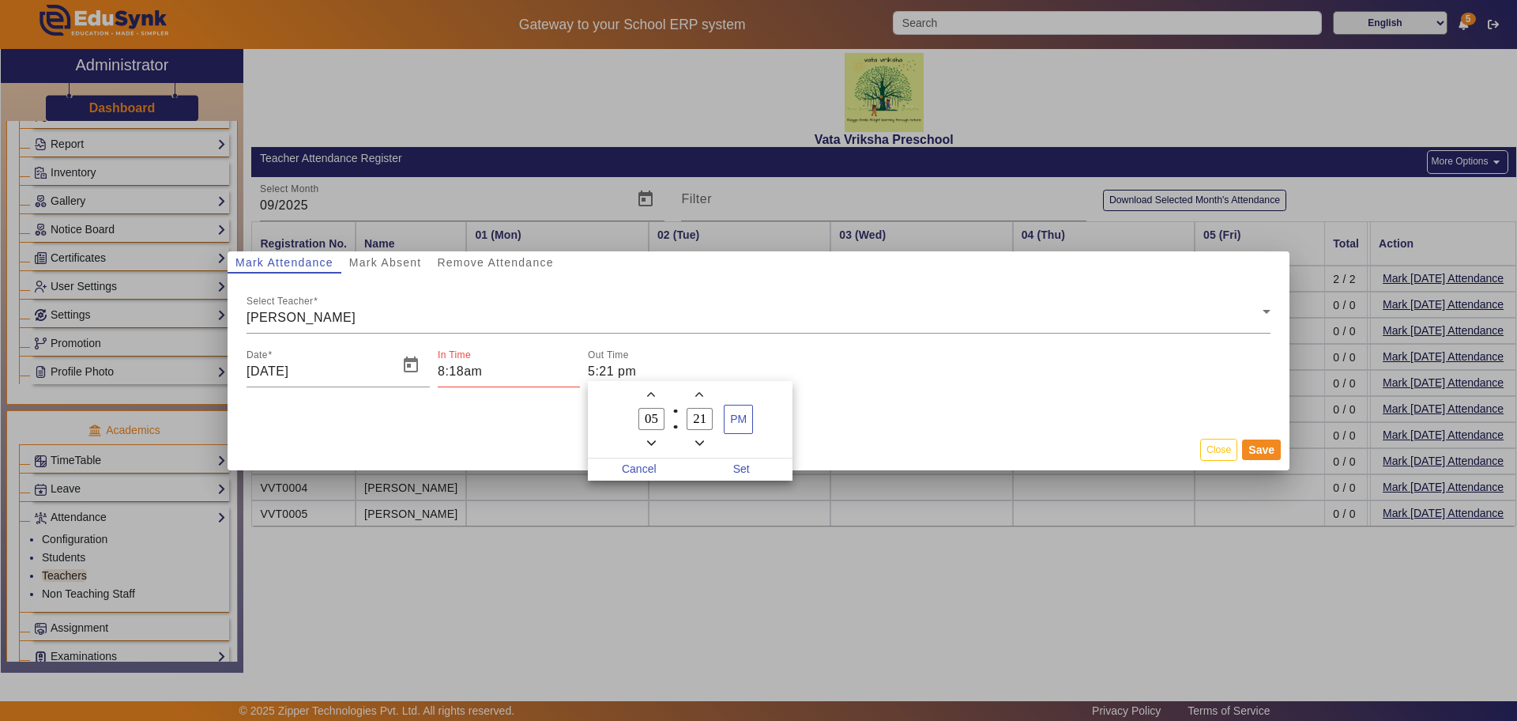
click at [600, 368] on div at bounding box center [758, 360] width 1517 height 721
click at [616, 371] on input "6:21 pm" at bounding box center [659, 371] width 142 height 19
click at [616, 365] on div at bounding box center [758, 360] width 1517 height 721
type input "6:40 pm"
click at [1256, 449] on button "Save" at bounding box center [1261, 449] width 39 height 21
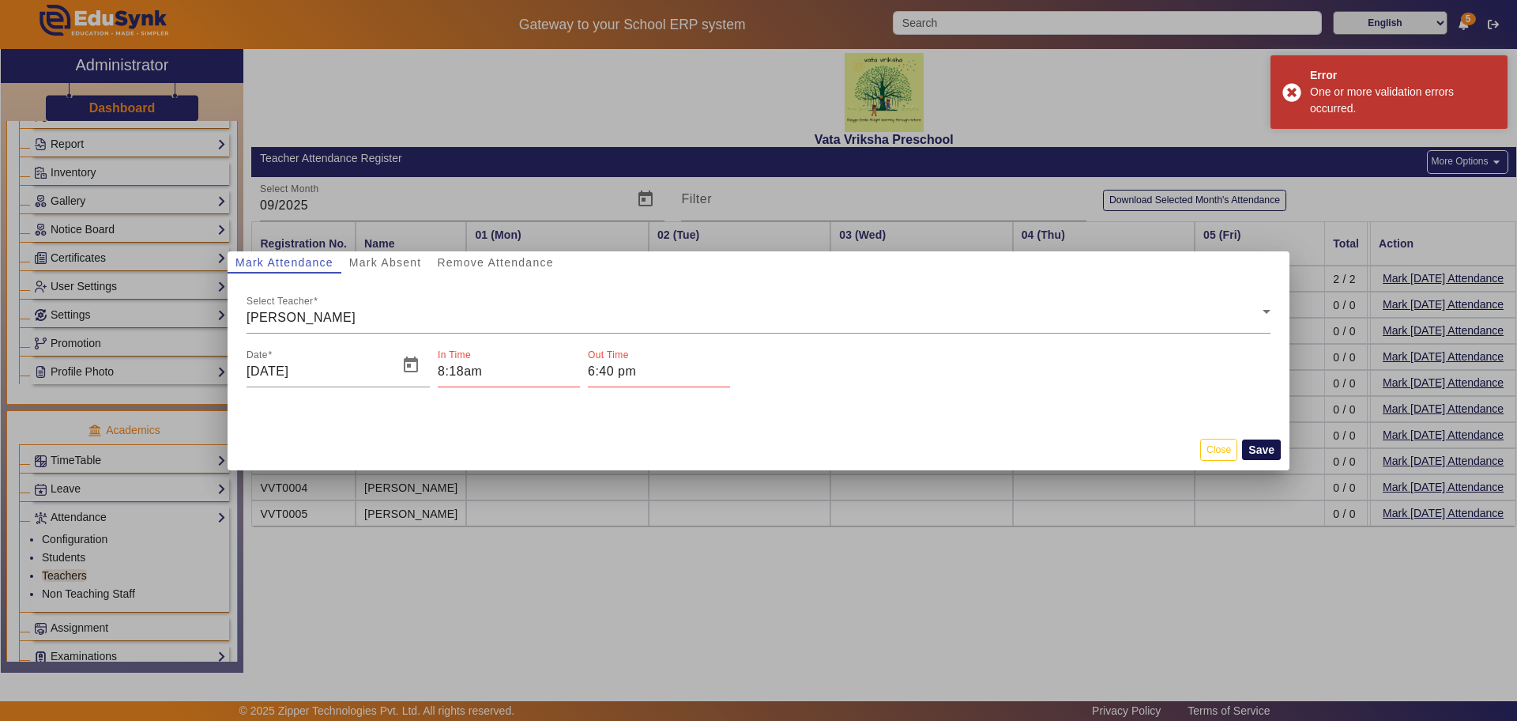
click at [1259, 446] on button "Save" at bounding box center [1261, 449] width 39 height 21
click at [1295, 91] on div "Error One or more validation errors occurred." at bounding box center [1389, 91] width 237 height 73
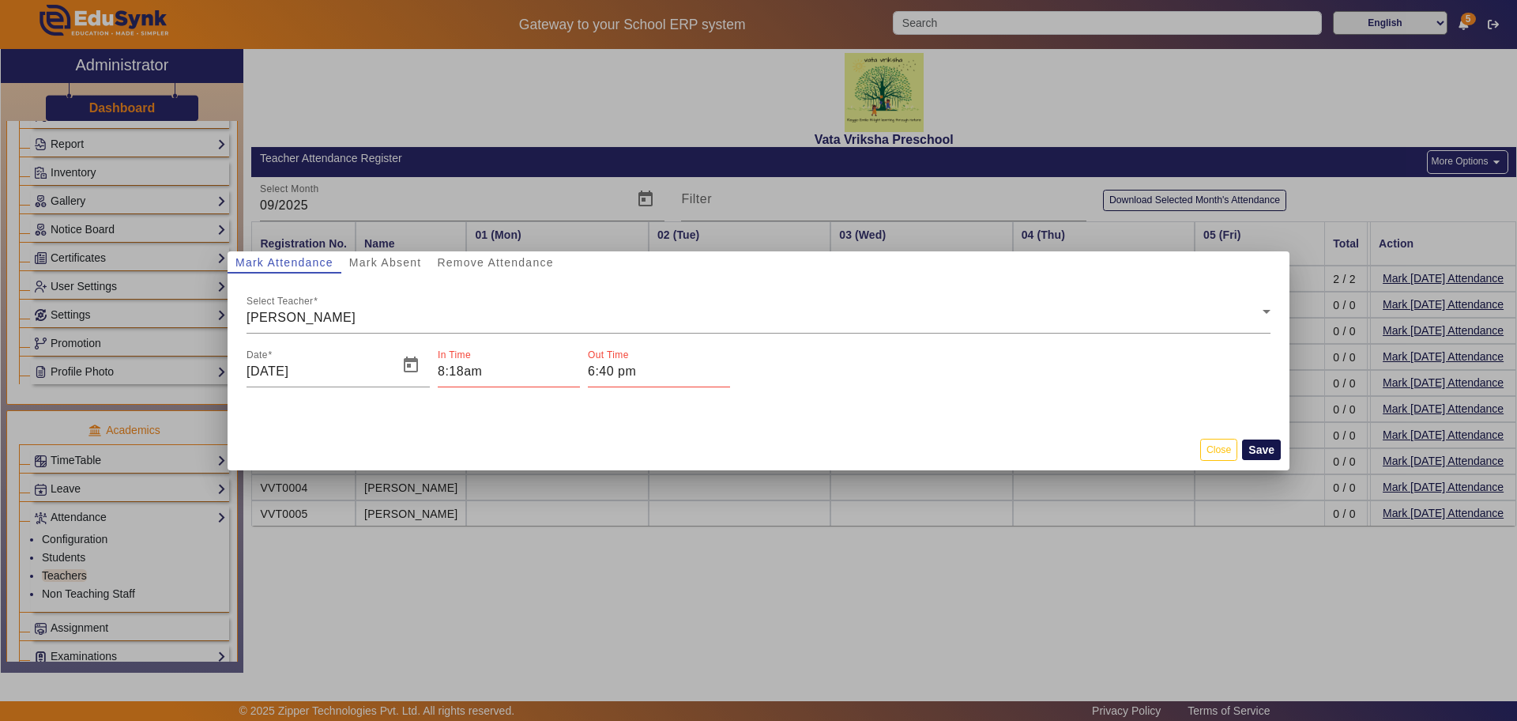
click at [1268, 449] on button "Save" at bounding box center [1261, 449] width 39 height 21
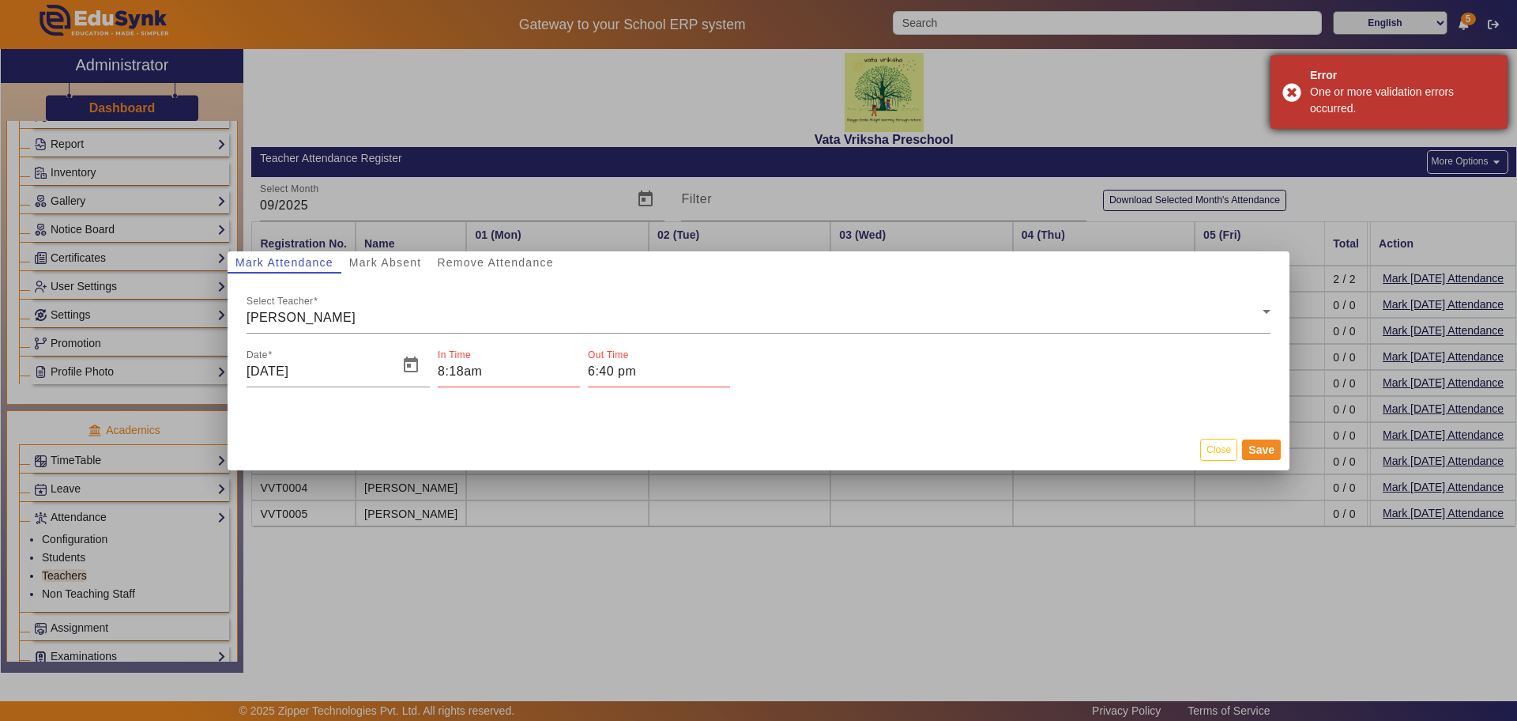
click at [1342, 103] on div "One or more validation errors occurred." at bounding box center [1403, 100] width 186 height 33
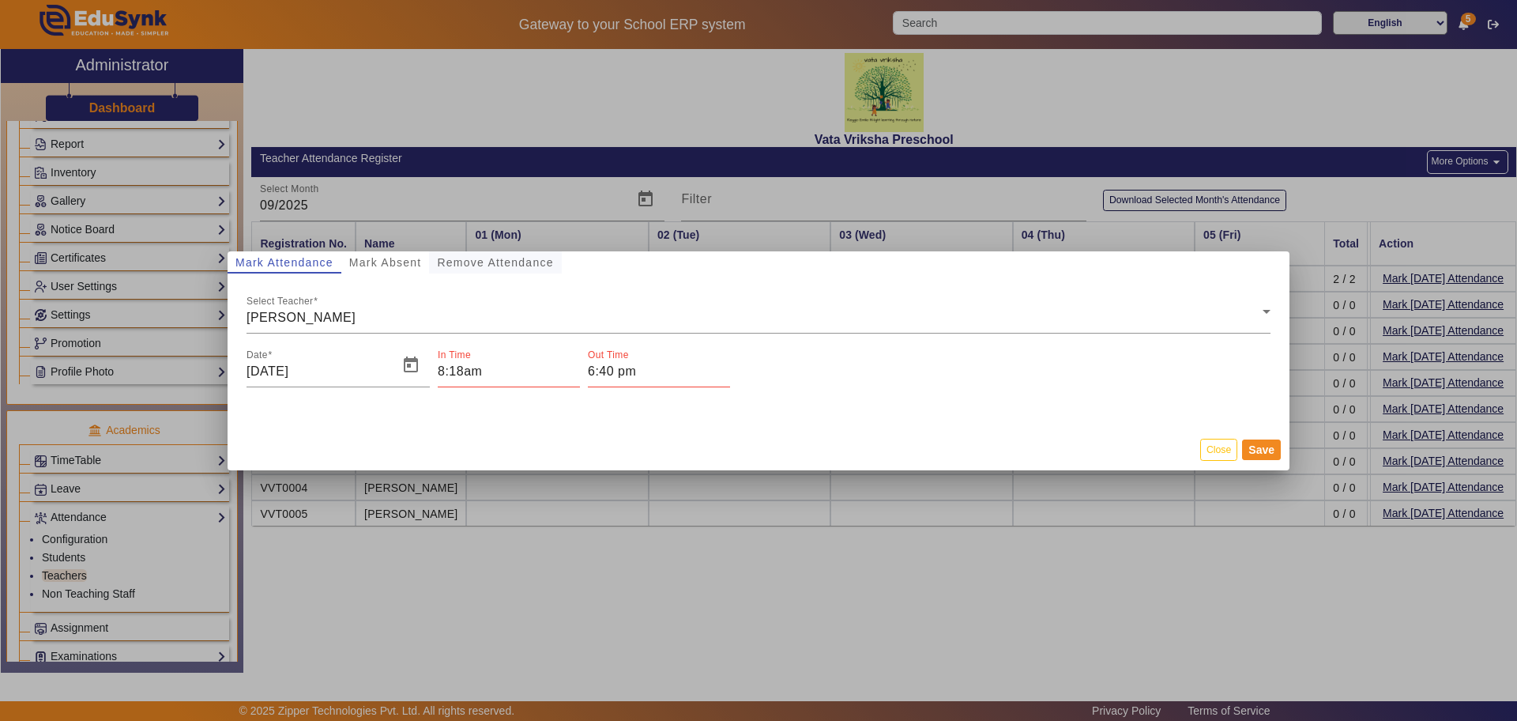
click at [519, 262] on span "Remove Attendance" at bounding box center [495, 262] width 116 height 11
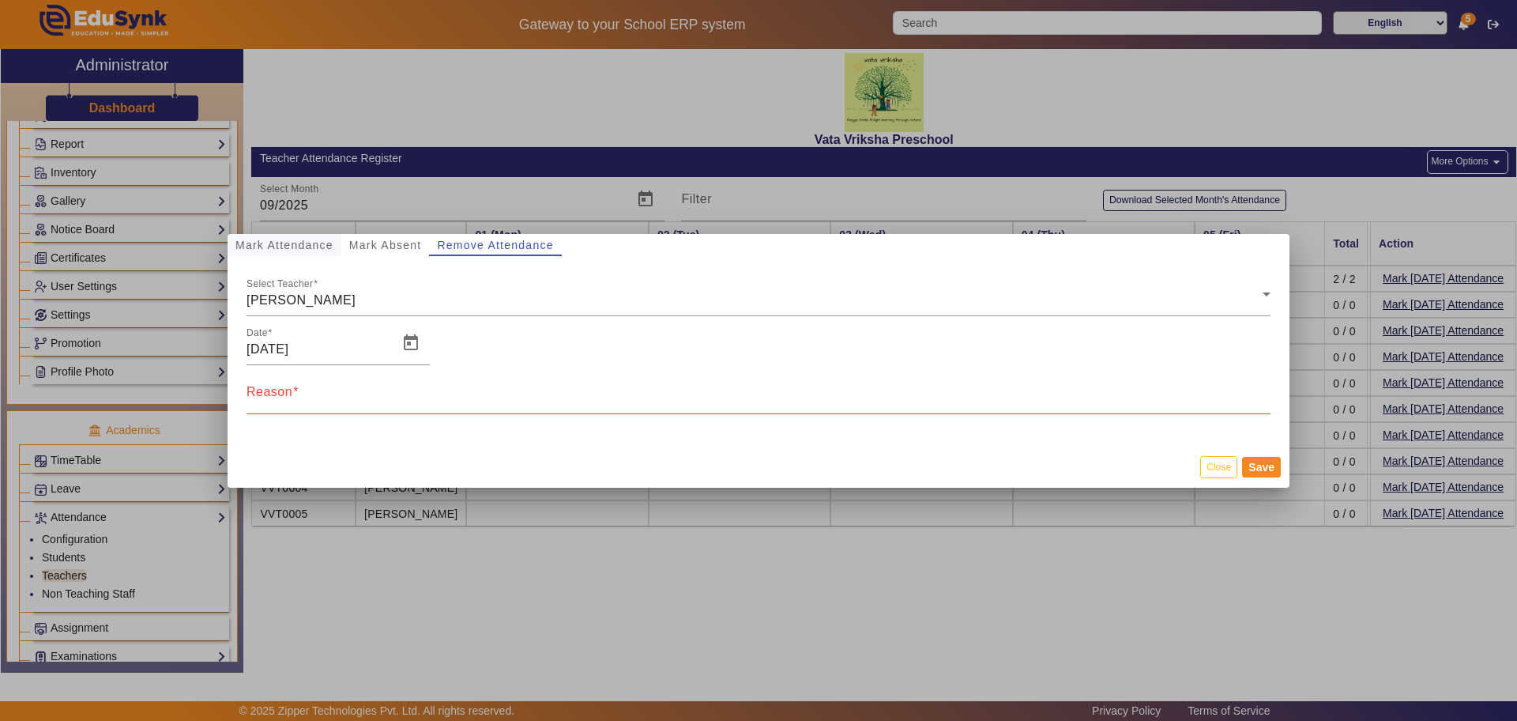
click at [280, 235] on span "Mark Attendance" at bounding box center [284, 245] width 98 height 22
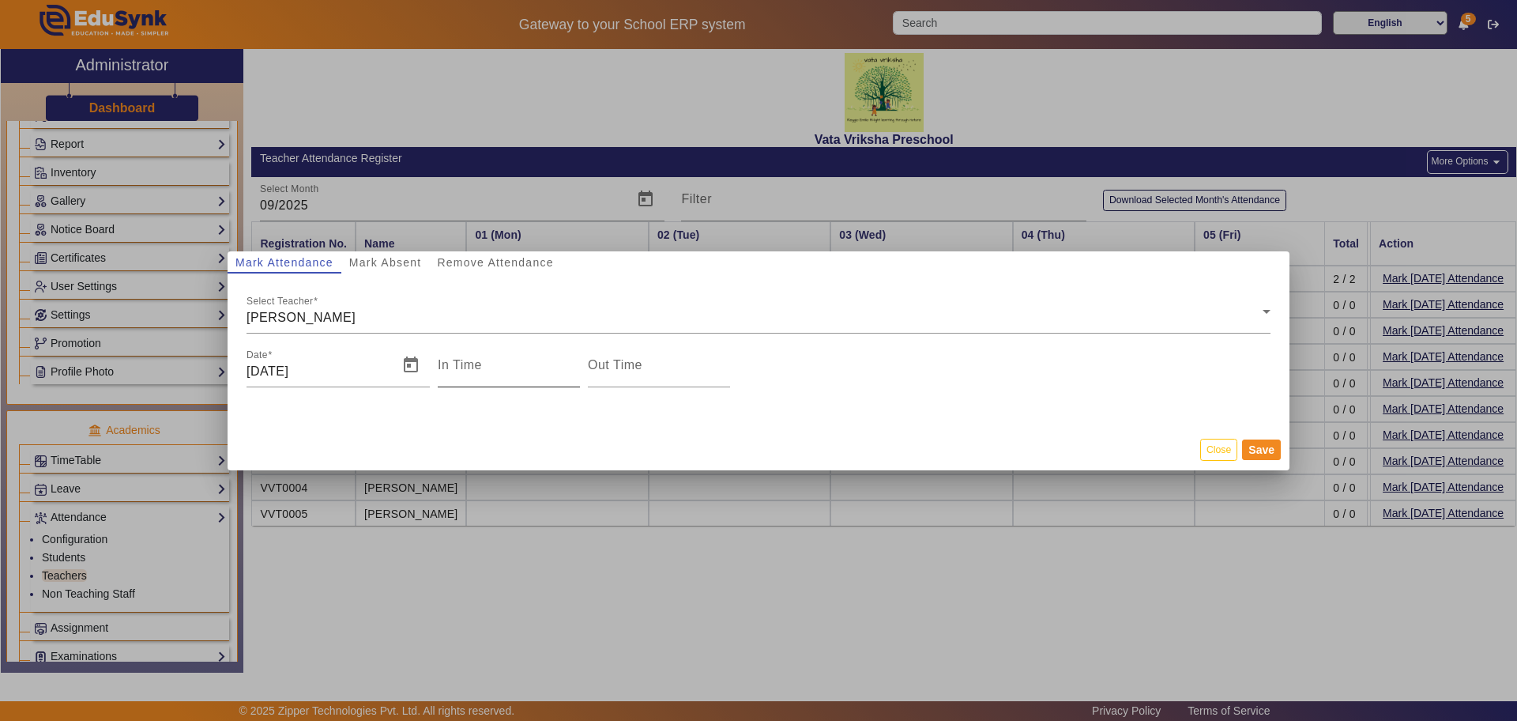
click at [456, 360] on mat-label "In Time" at bounding box center [460, 364] width 44 height 13
click at [456, 362] on input "In Time" at bounding box center [509, 371] width 142 height 19
click at [500, 395] on icon "Add a hour" at bounding box center [501, 394] width 9 height 9
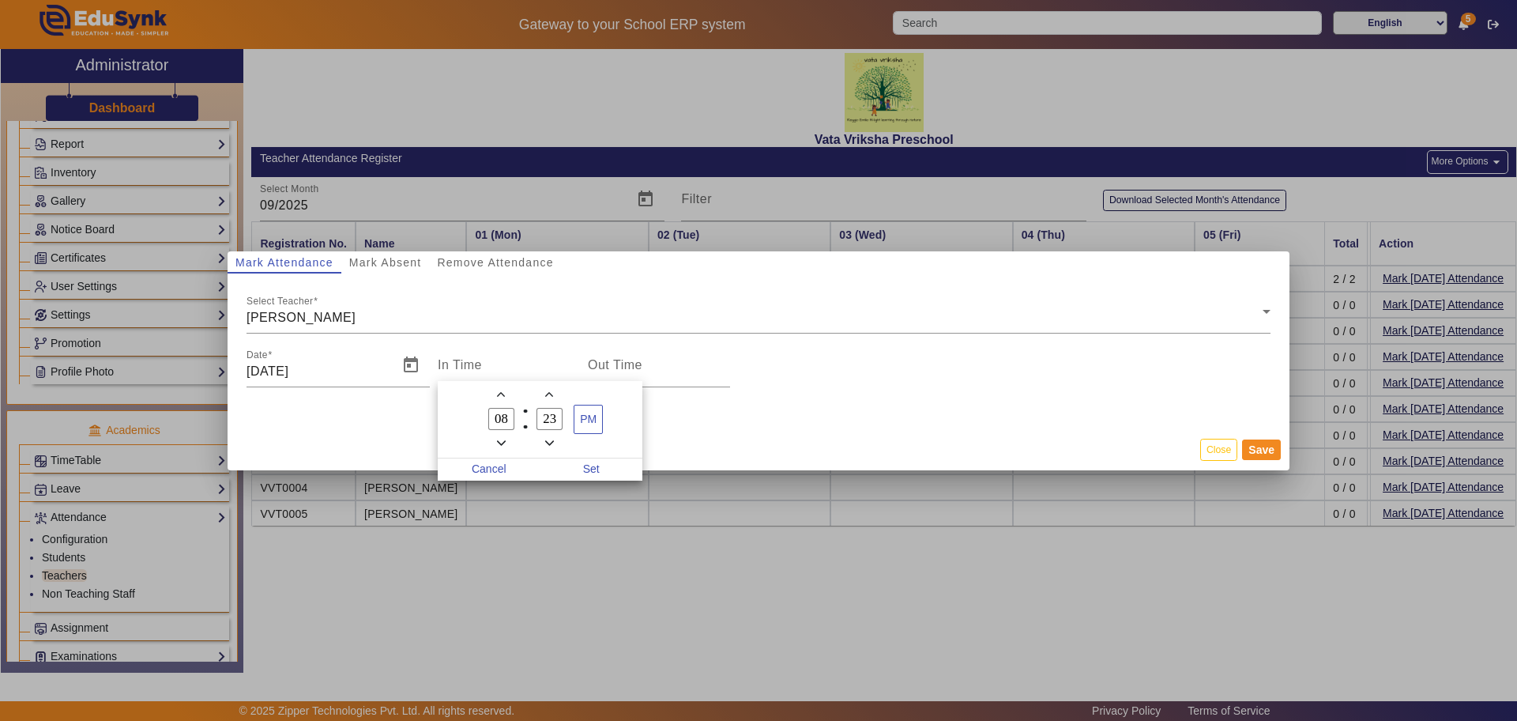
click at [500, 395] on icon "Add a hour" at bounding box center [501, 394] width 9 height 9
click at [496, 442] on span "Minus a hour" at bounding box center [501, 443] width 17 height 17
type input "08"
click at [548, 394] on icon "Add a minute" at bounding box center [549, 394] width 9 height 5
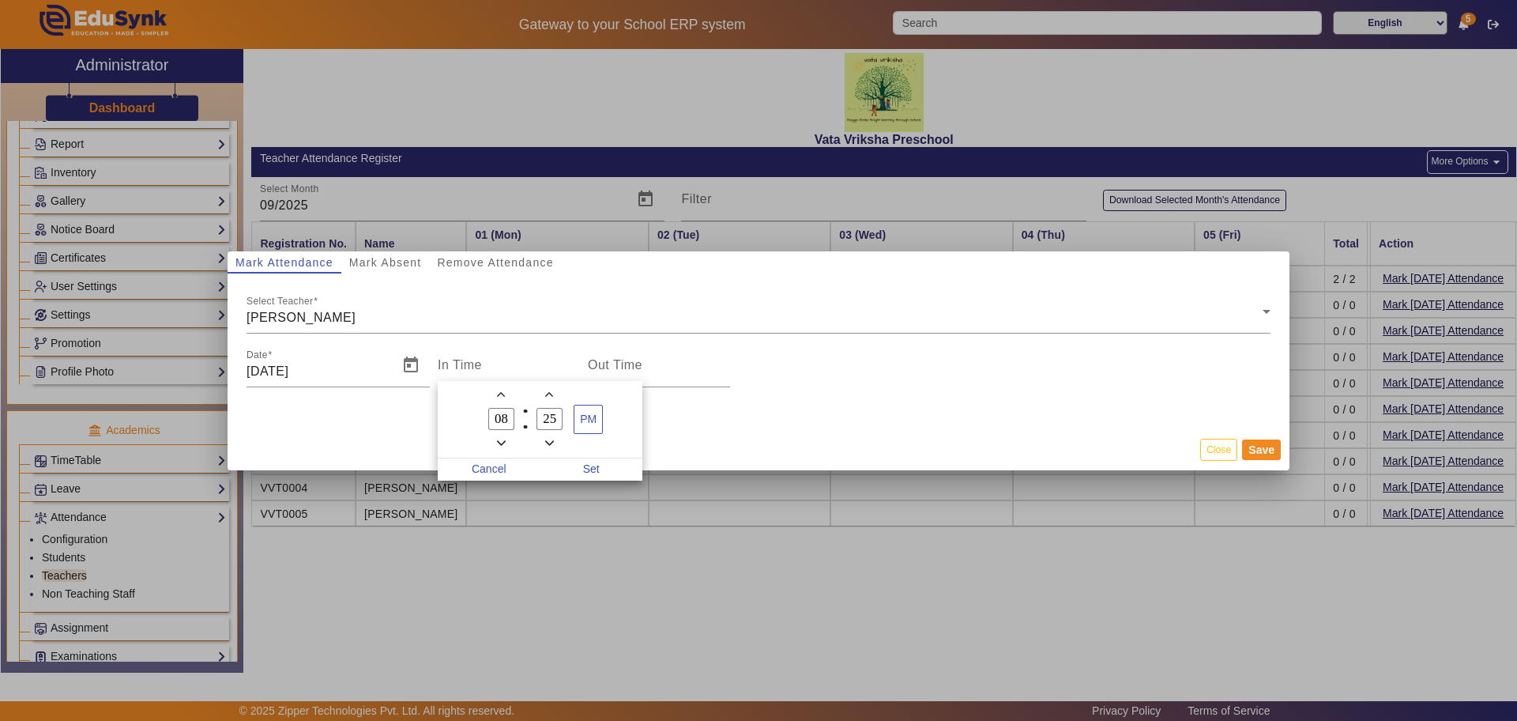
click at [548, 394] on icon "Add a minute" at bounding box center [549, 394] width 9 height 5
click at [548, 436] on span "Minus a minute" at bounding box center [549, 443] width 17 height 17
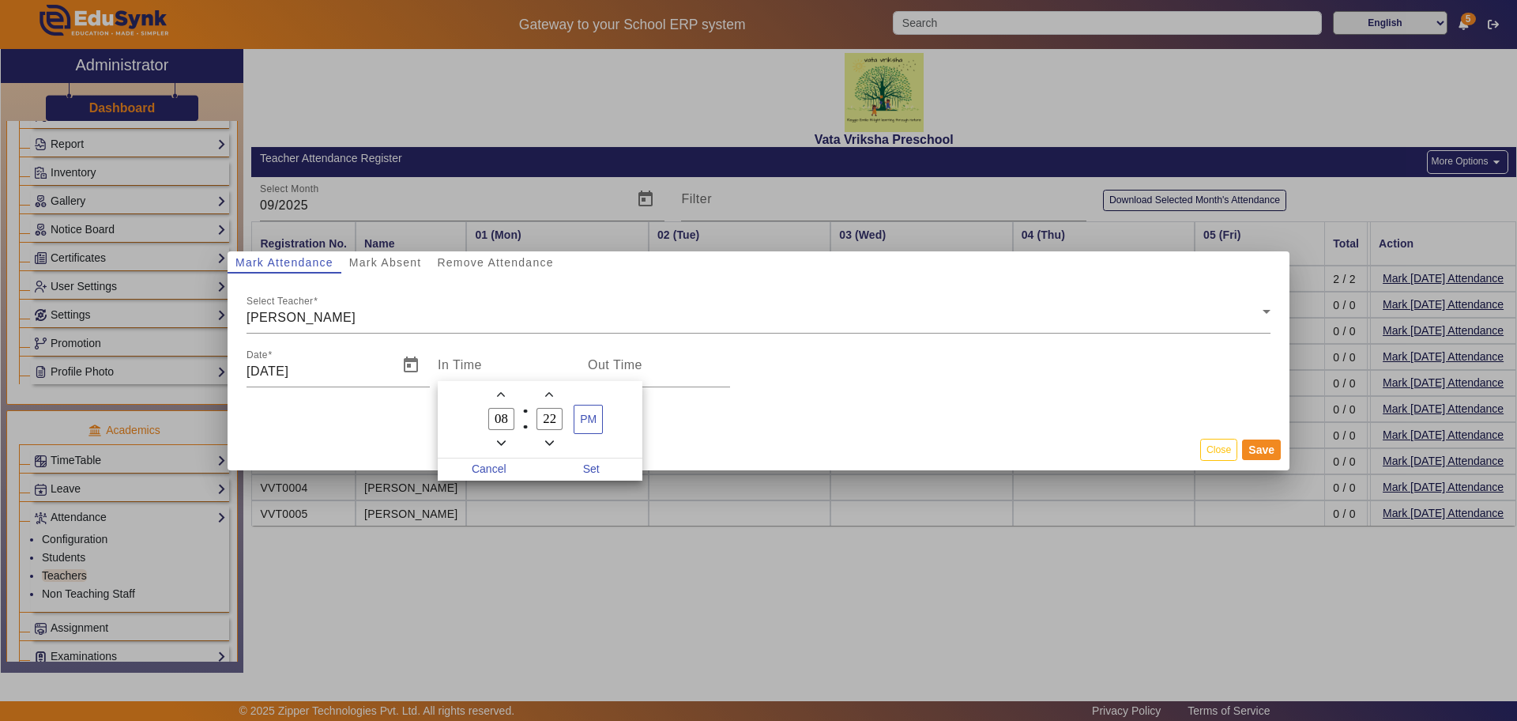
click at [548, 436] on span "Minus a minute" at bounding box center [549, 443] width 17 height 17
type input "18"
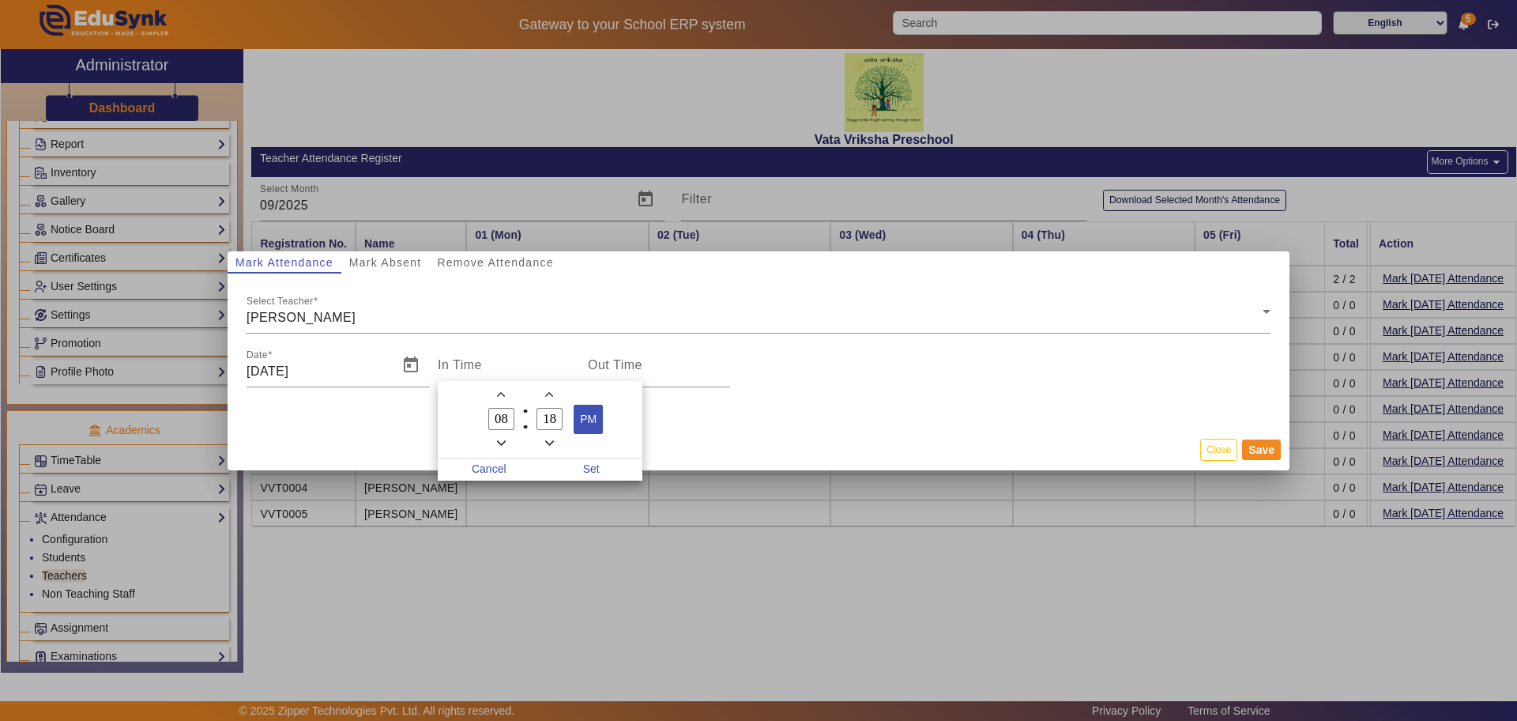
click at [585, 412] on span "PM" at bounding box center [588, 419] width 28 height 28
click at [594, 469] on span "Set" at bounding box center [591, 469] width 103 height 22
type input "8:18 am"
click at [617, 379] on input "Out Time" at bounding box center [659, 371] width 142 height 19
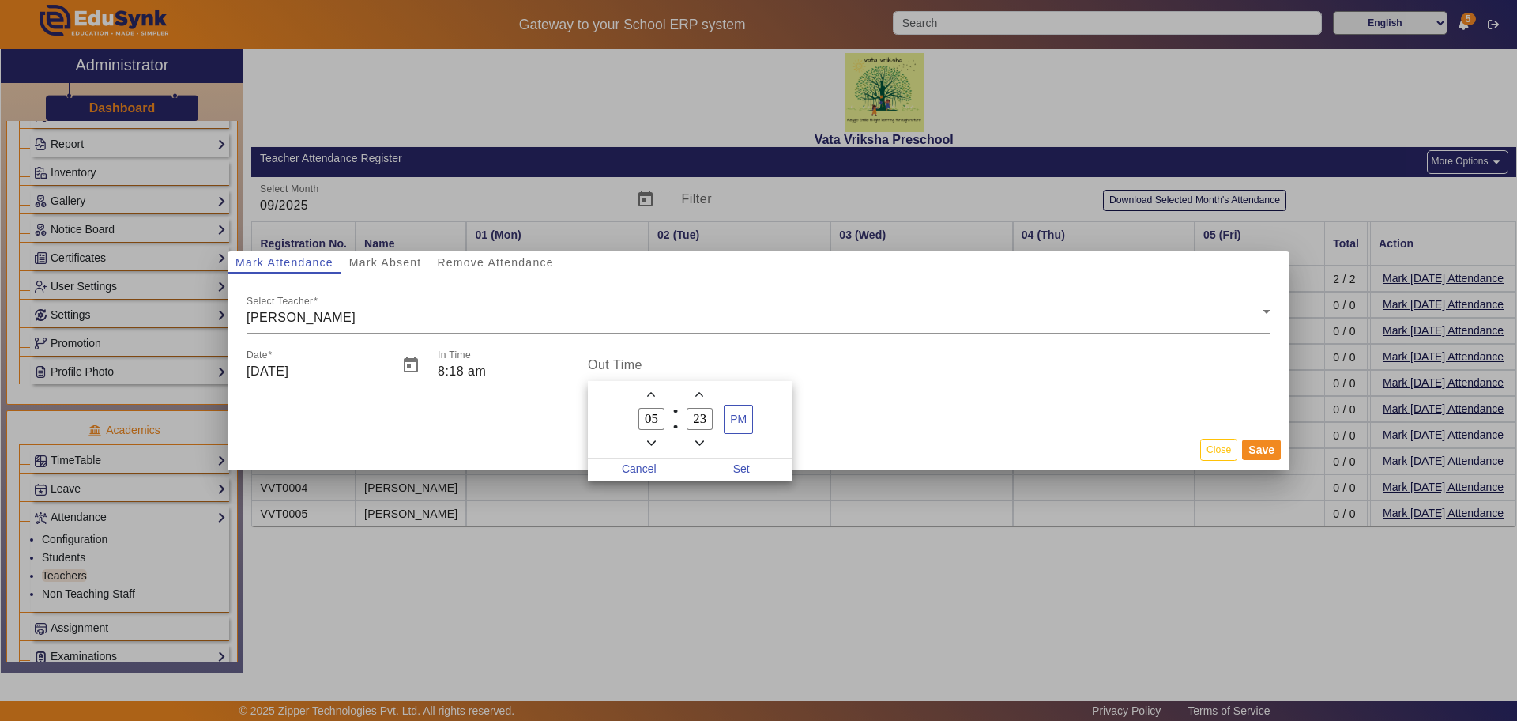
click at [652, 440] on icon "Minus a hour" at bounding box center [651, 443] width 9 height 9
click at [655, 393] on icon "Add a hour" at bounding box center [651, 394] width 9 height 9
type input "06"
click at [697, 439] on icon "Minus a minute" at bounding box center [699, 443] width 9 height 9
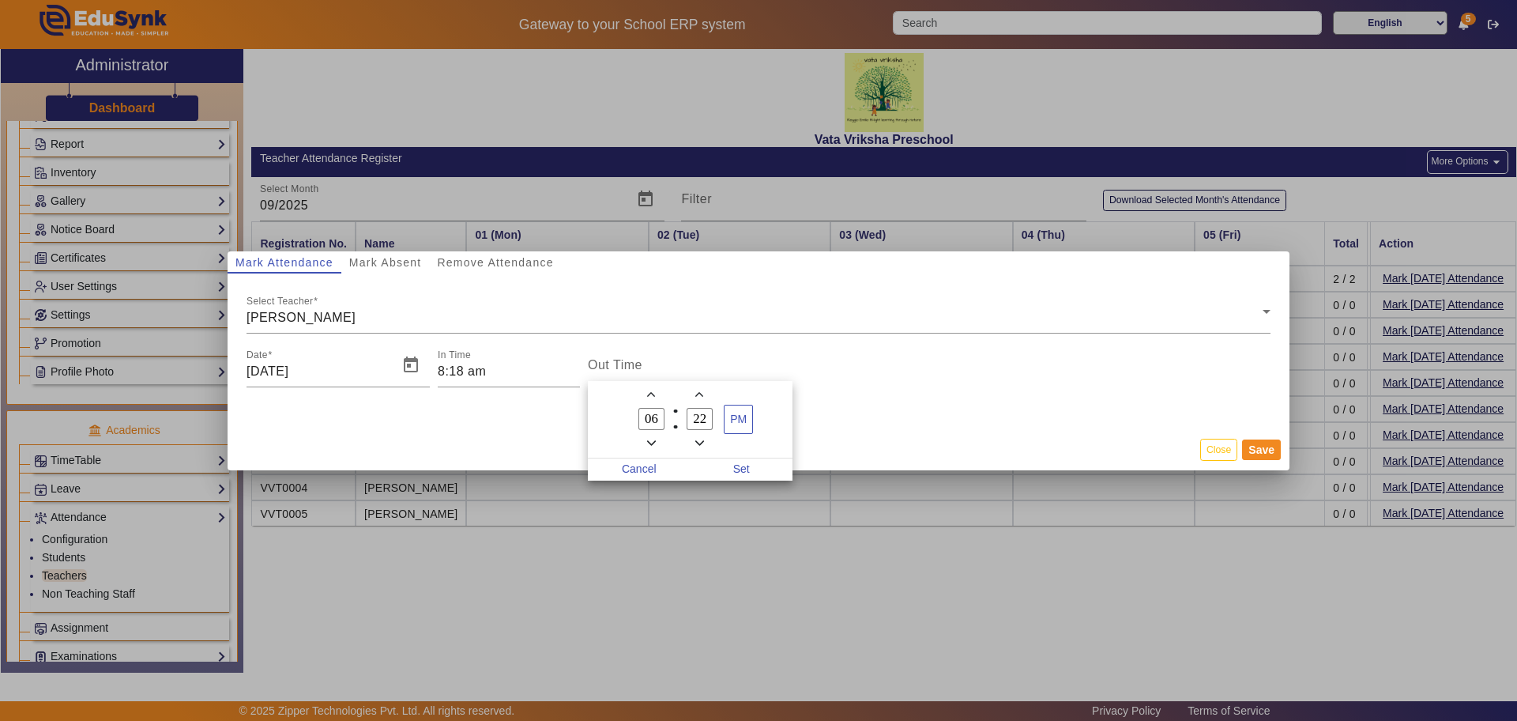
click at [697, 439] on icon "Minus a minute" at bounding box center [699, 443] width 9 height 9
click at [697, 396] on icon "Add a minute" at bounding box center [699, 394] width 9 height 5
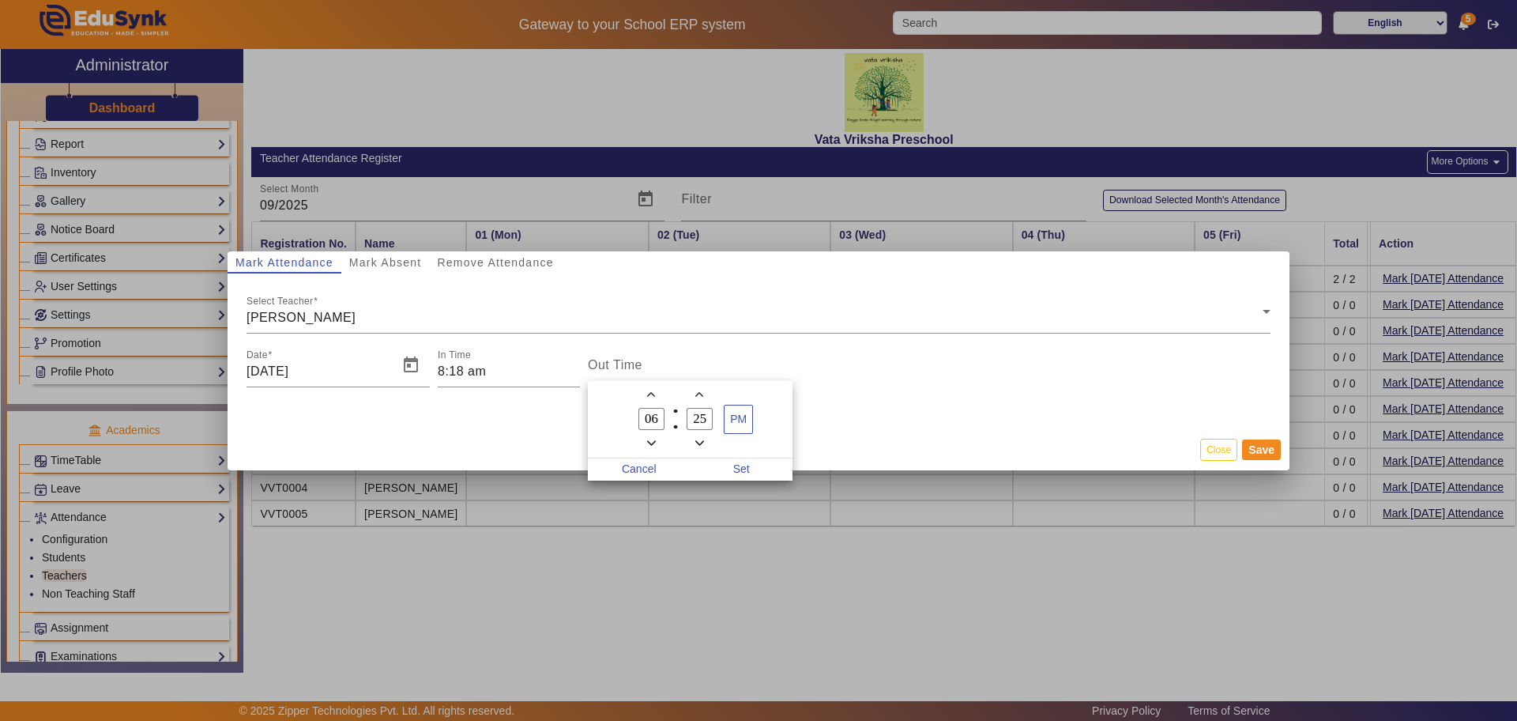
click at [697, 396] on icon "Add a minute" at bounding box center [699, 394] width 9 height 5
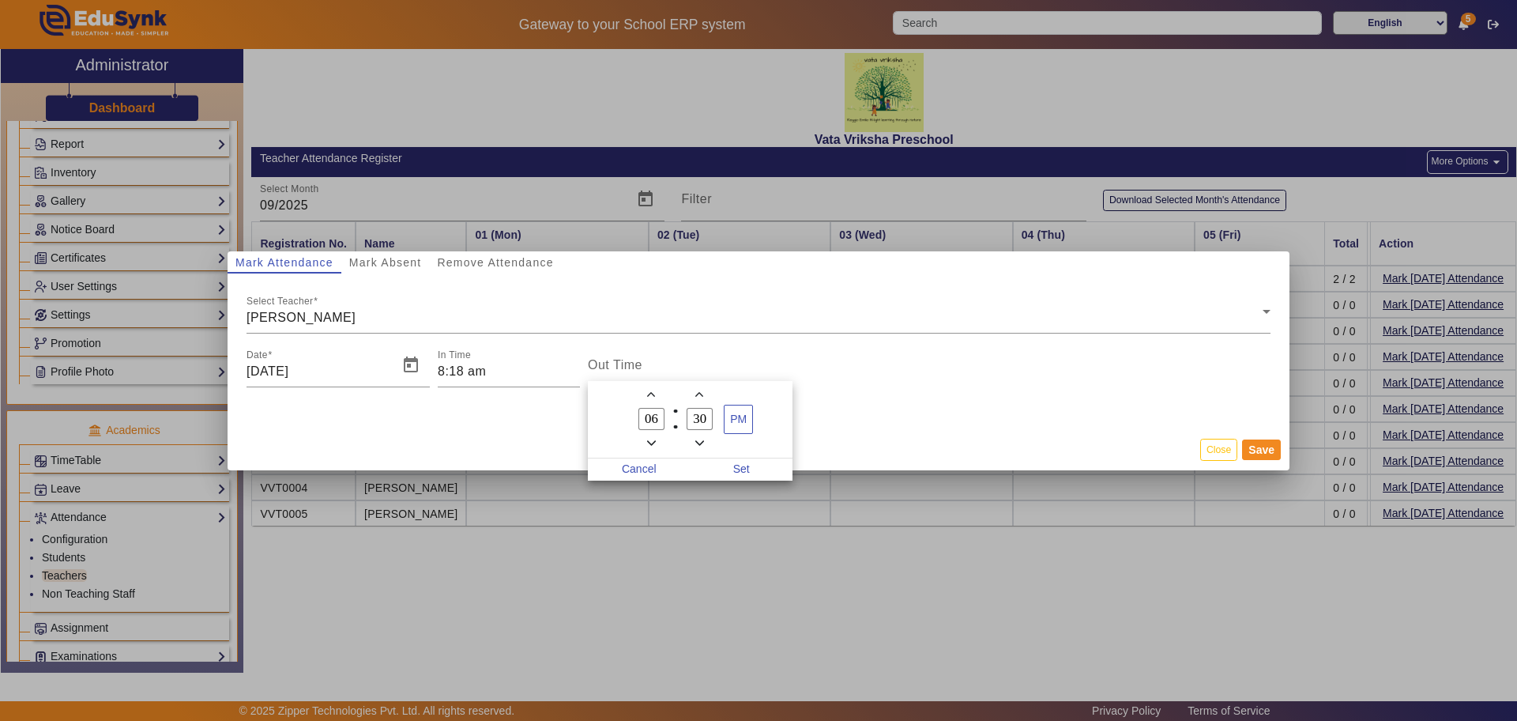
click at [697, 396] on icon "Add a minute" at bounding box center [699, 394] width 9 height 5
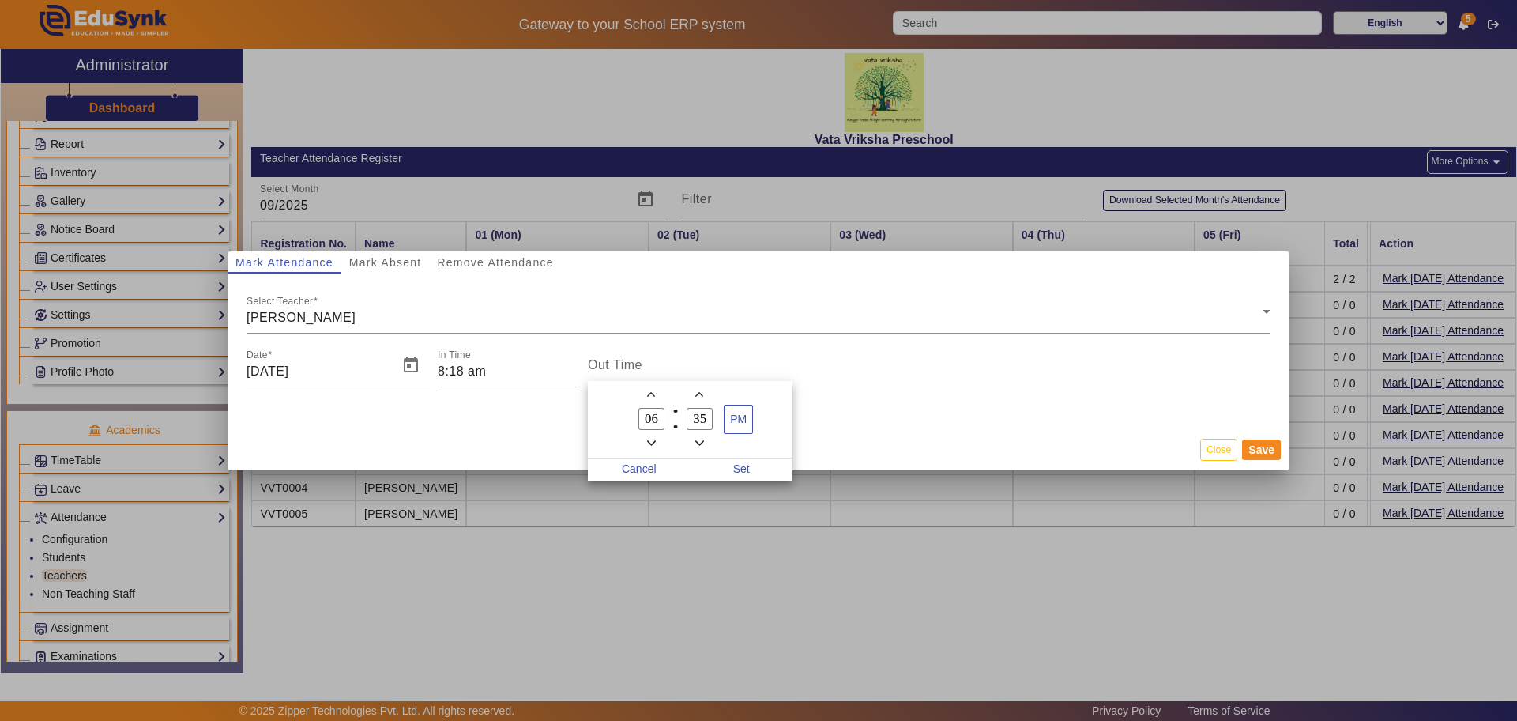
click at [697, 396] on icon "Add a minute" at bounding box center [699, 394] width 9 height 5
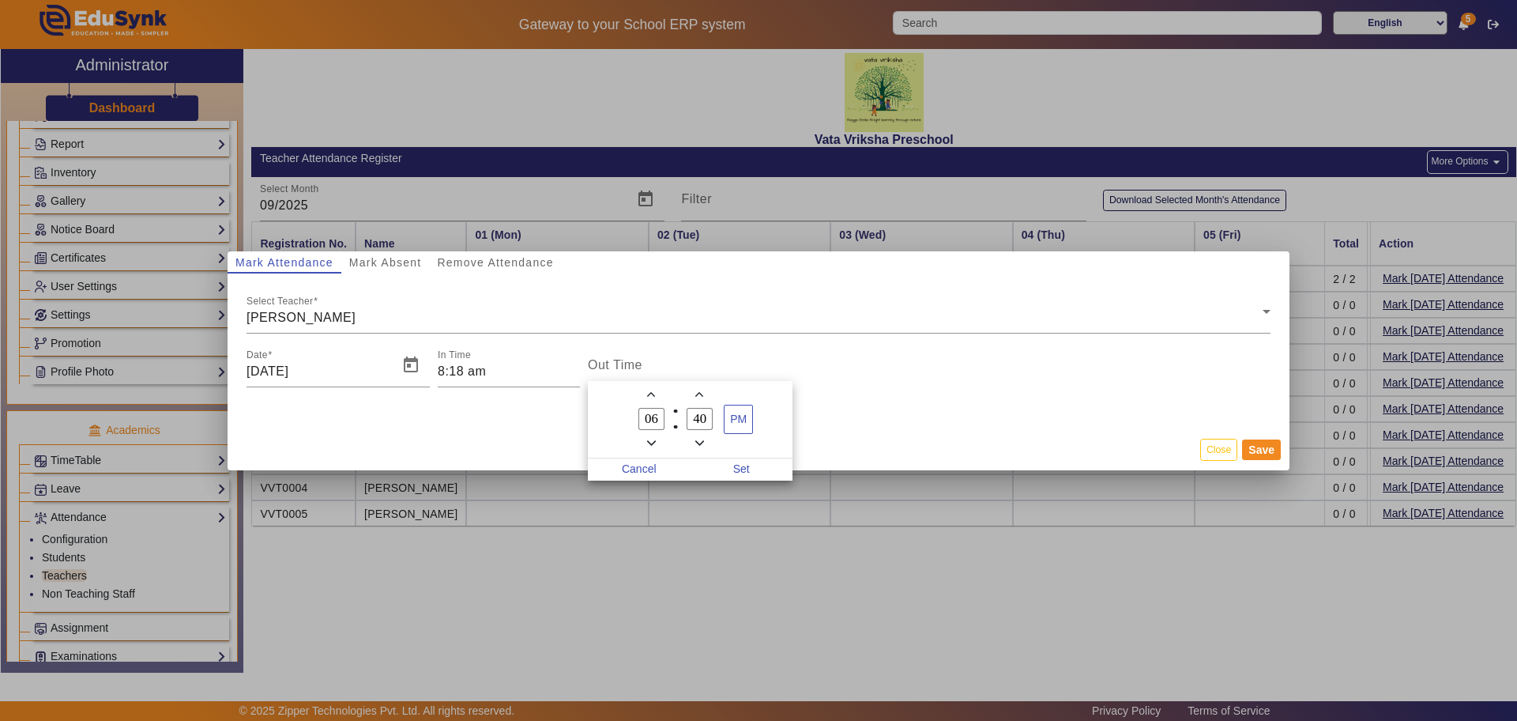
click at [697, 396] on icon "Add a minute" at bounding box center [699, 394] width 9 height 5
click at [698, 439] on icon "Minus a minute" at bounding box center [699, 443] width 9 height 9
type input "40"
click at [755, 475] on span "Set" at bounding box center [742, 469] width 103 height 22
type input "6:40 pm"
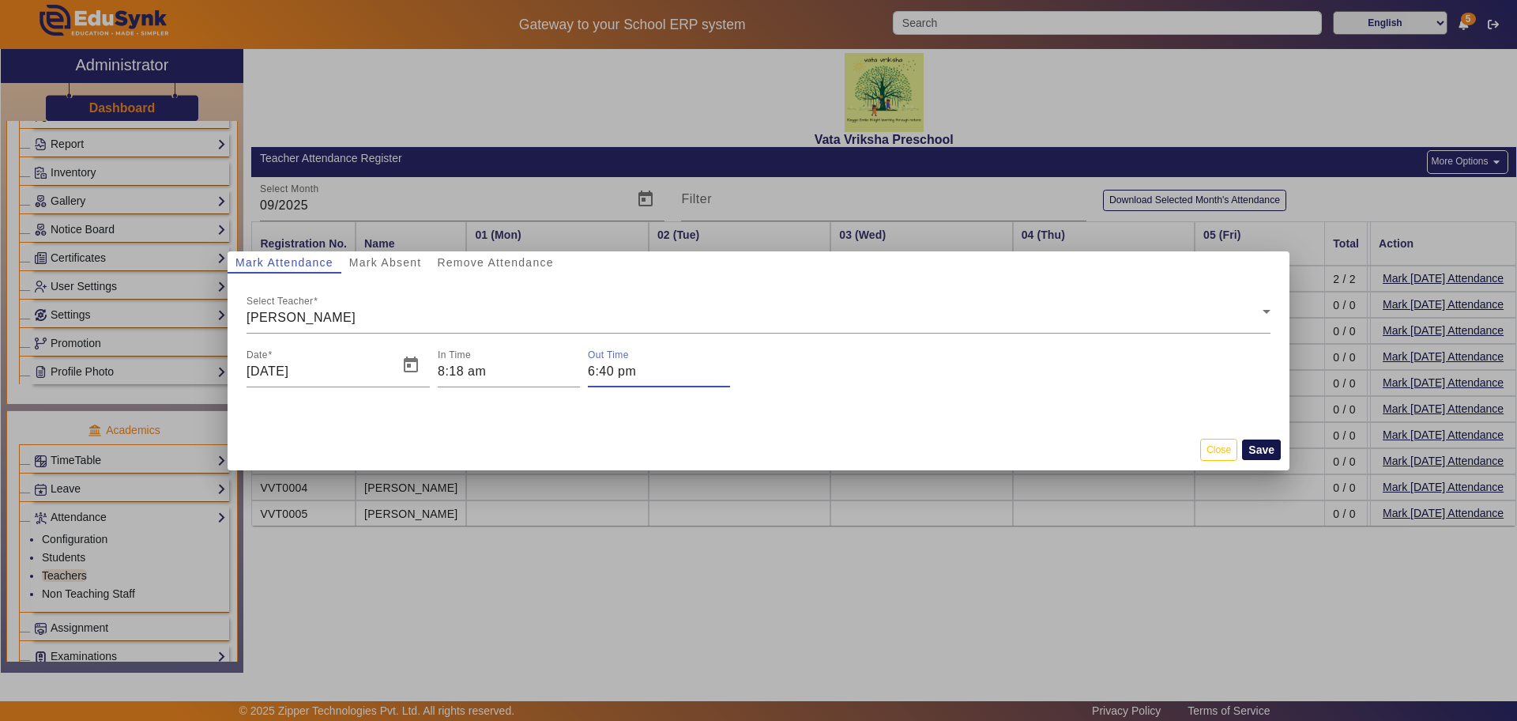
click at [1256, 446] on button "Save" at bounding box center [1261, 449] width 39 height 21
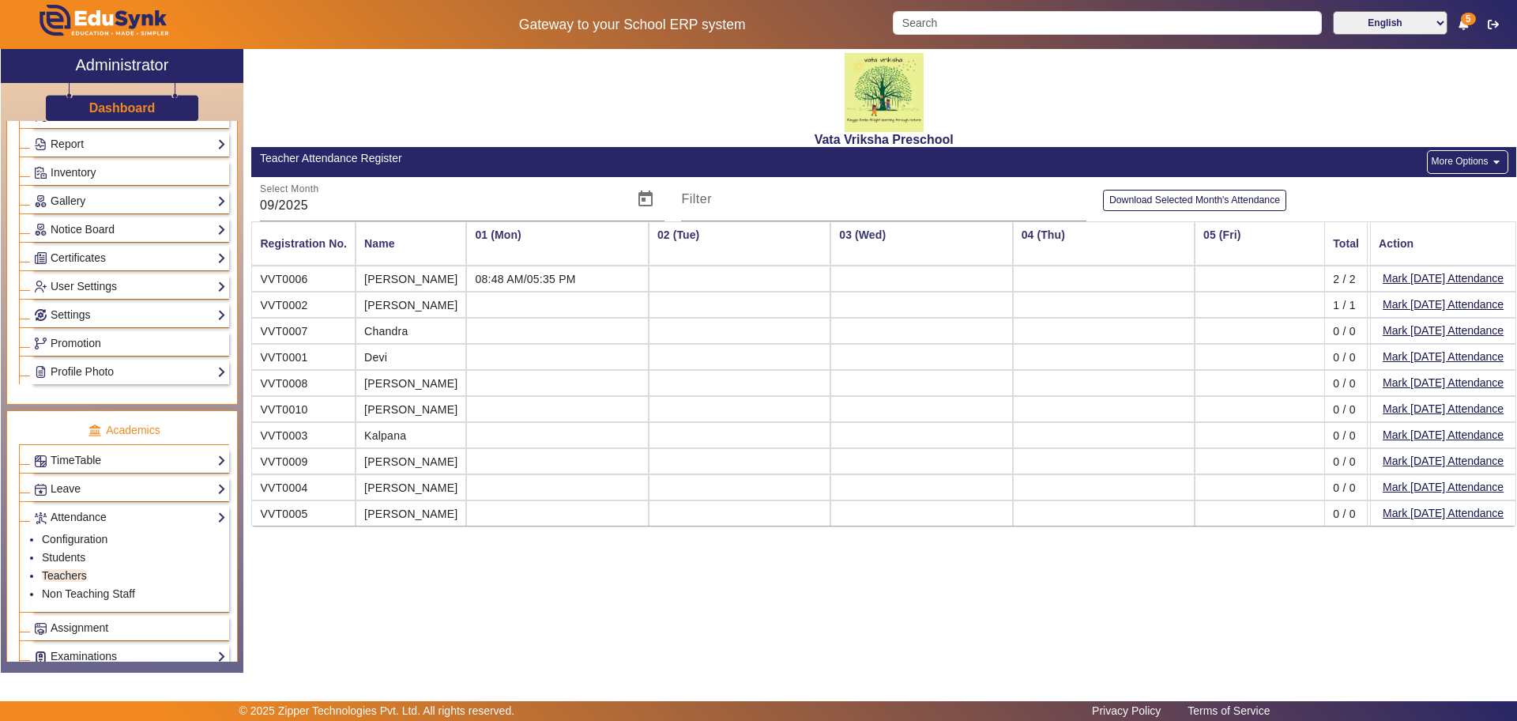
click at [556, 299] on td at bounding box center [557, 305] width 182 height 26
click at [382, 307] on mat-cell "[PERSON_NAME]" at bounding box center [411, 305] width 111 height 26
click at [430, 303] on mat-cell "[PERSON_NAME]" at bounding box center [411, 305] width 111 height 26
click at [691, 277] on td at bounding box center [740, 278] width 182 height 26
click at [1409, 277] on button "Mark [DATE] Attendance" at bounding box center [1443, 279] width 124 height 20
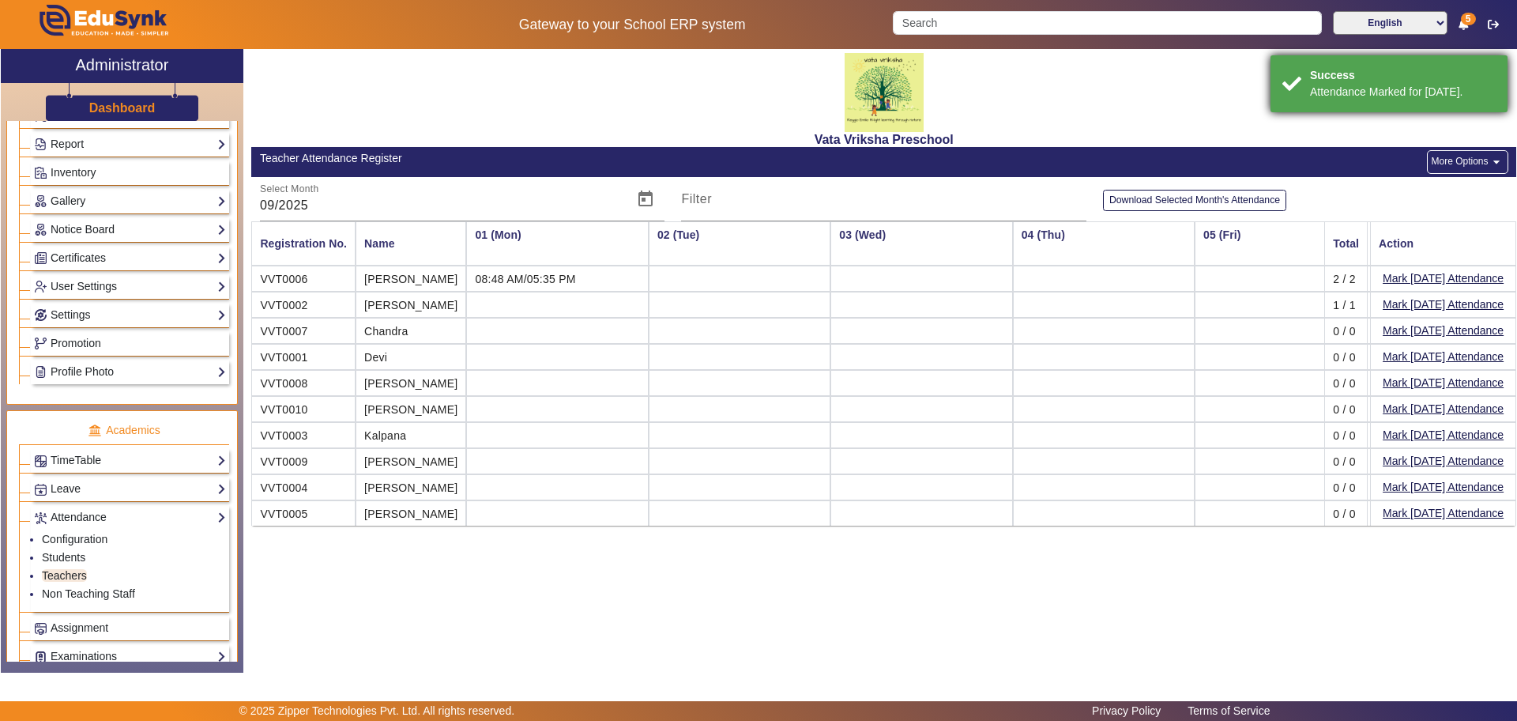
click at [1379, 91] on div "Attendance Marked for [DATE]." at bounding box center [1403, 92] width 186 height 17
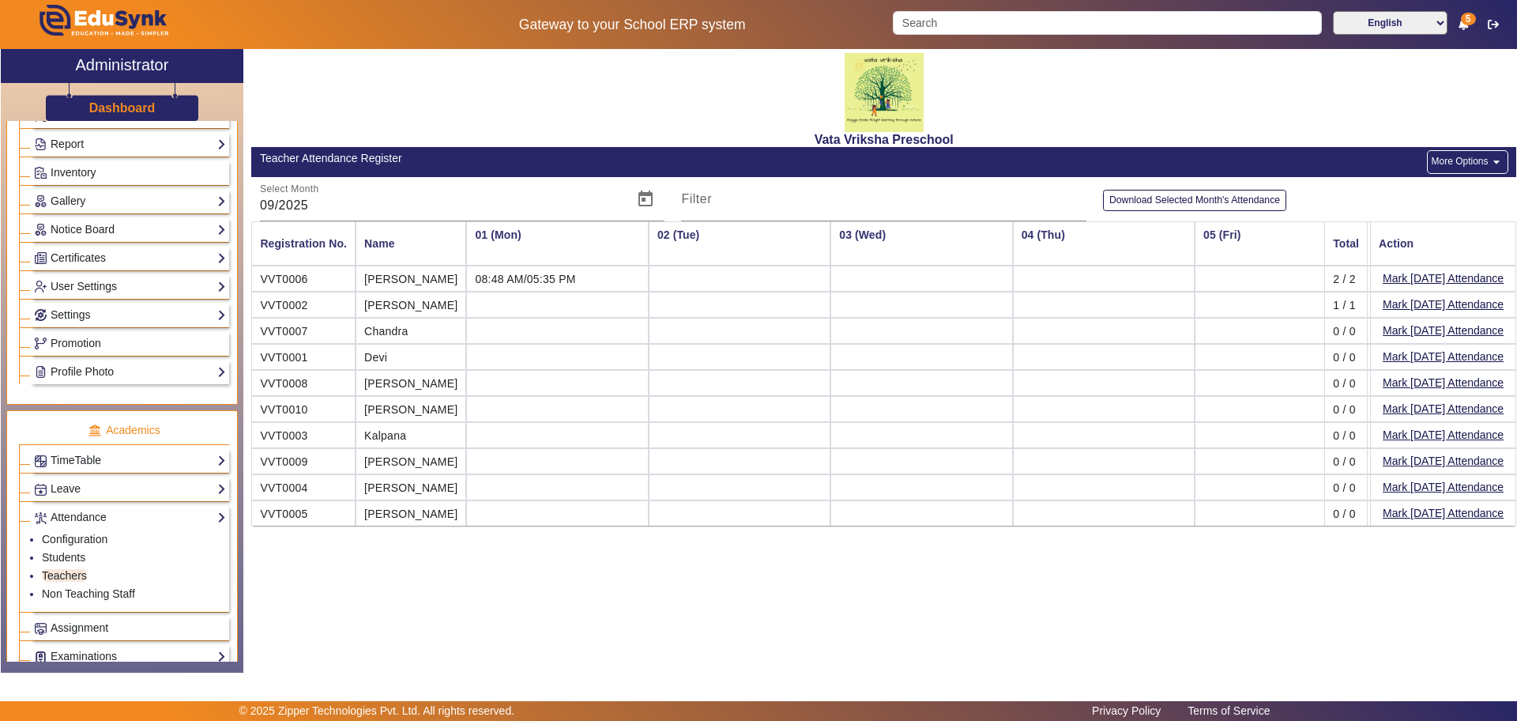
click at [492, 301] on td at bounding box center [557, 305] width 182 height 26
click at [656, 280] on td at bounding box center [740, 278] width 182 height 26
click at [1458, 160] on button "More Options arrow_drop_down" at bounding box center [1467, 162] width 81 height 24
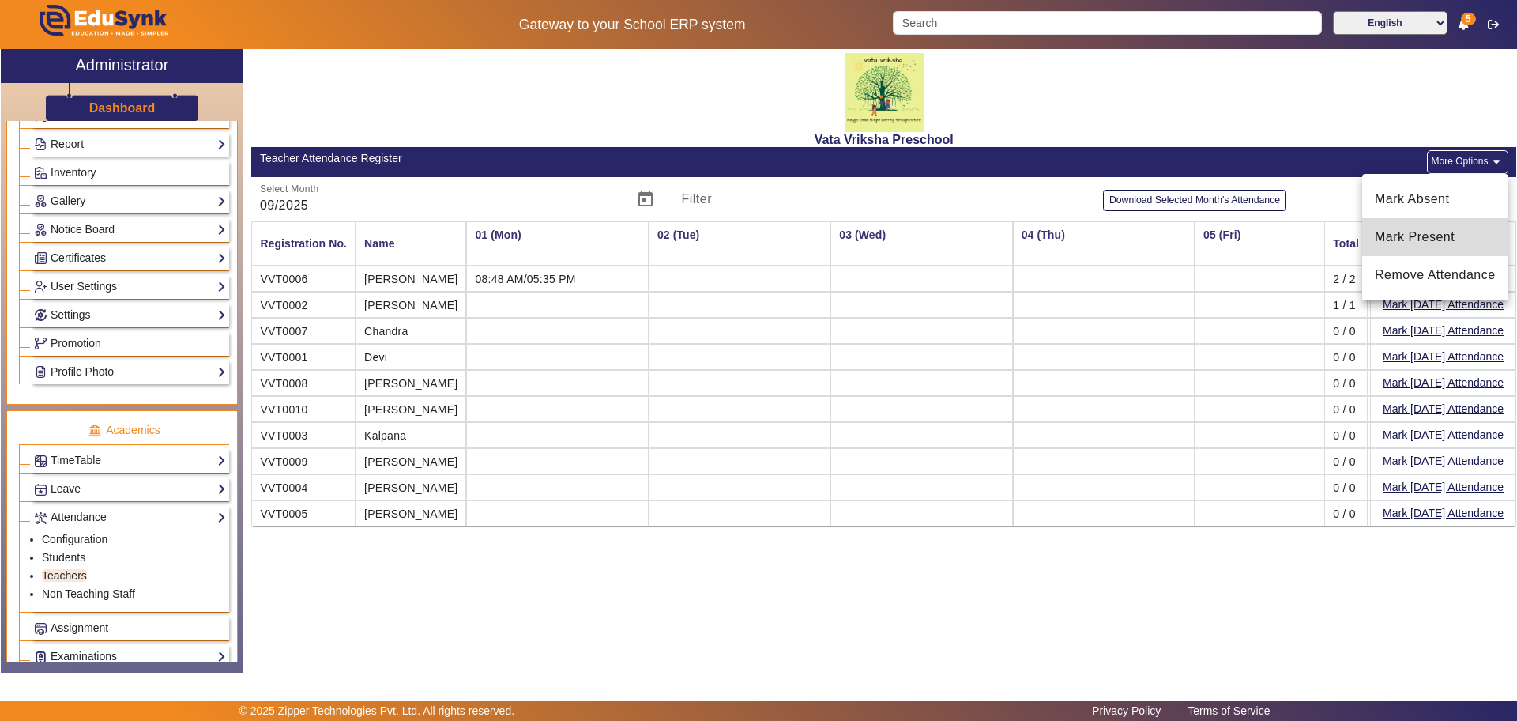
click at [1419, 229] on span "Mark Present" at bounding box center [1435, 237] width 121 height 19
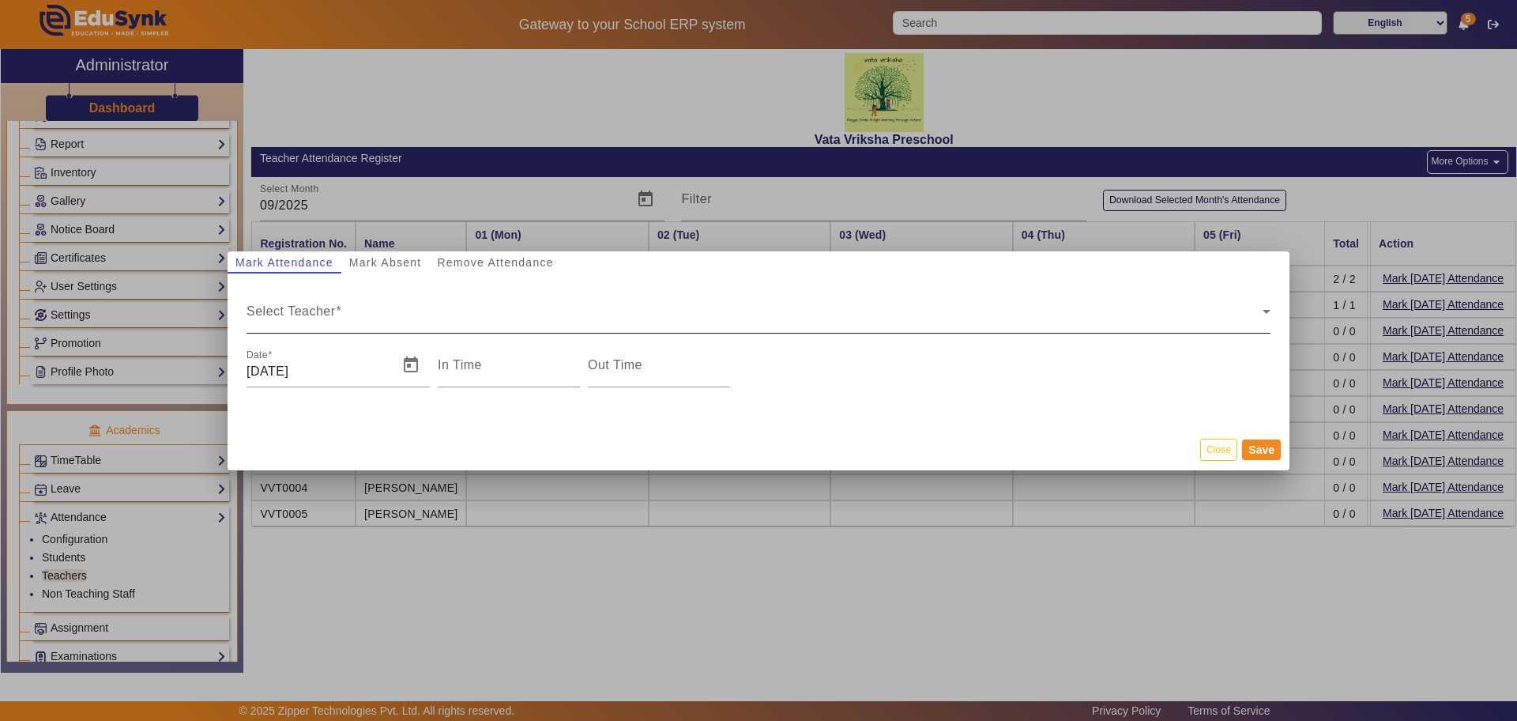
click at [282, 304] on mat-label "Select Teacher" at bounding box center [291, 310] width 89 height 13
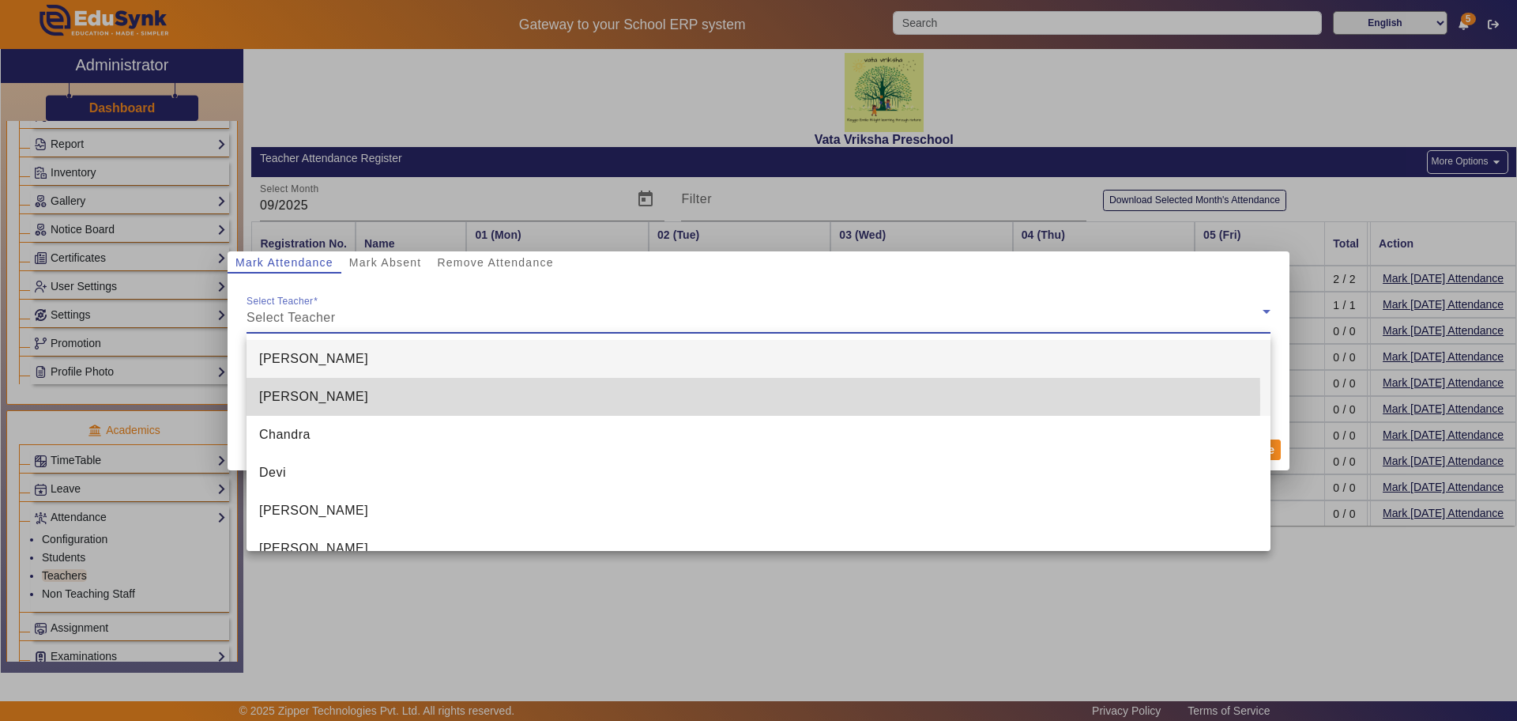
click at [277, 399] on span "[PERSON_NAME]" at bounding box center [313, 396] width 109 height 19
type input "5:24 pm"
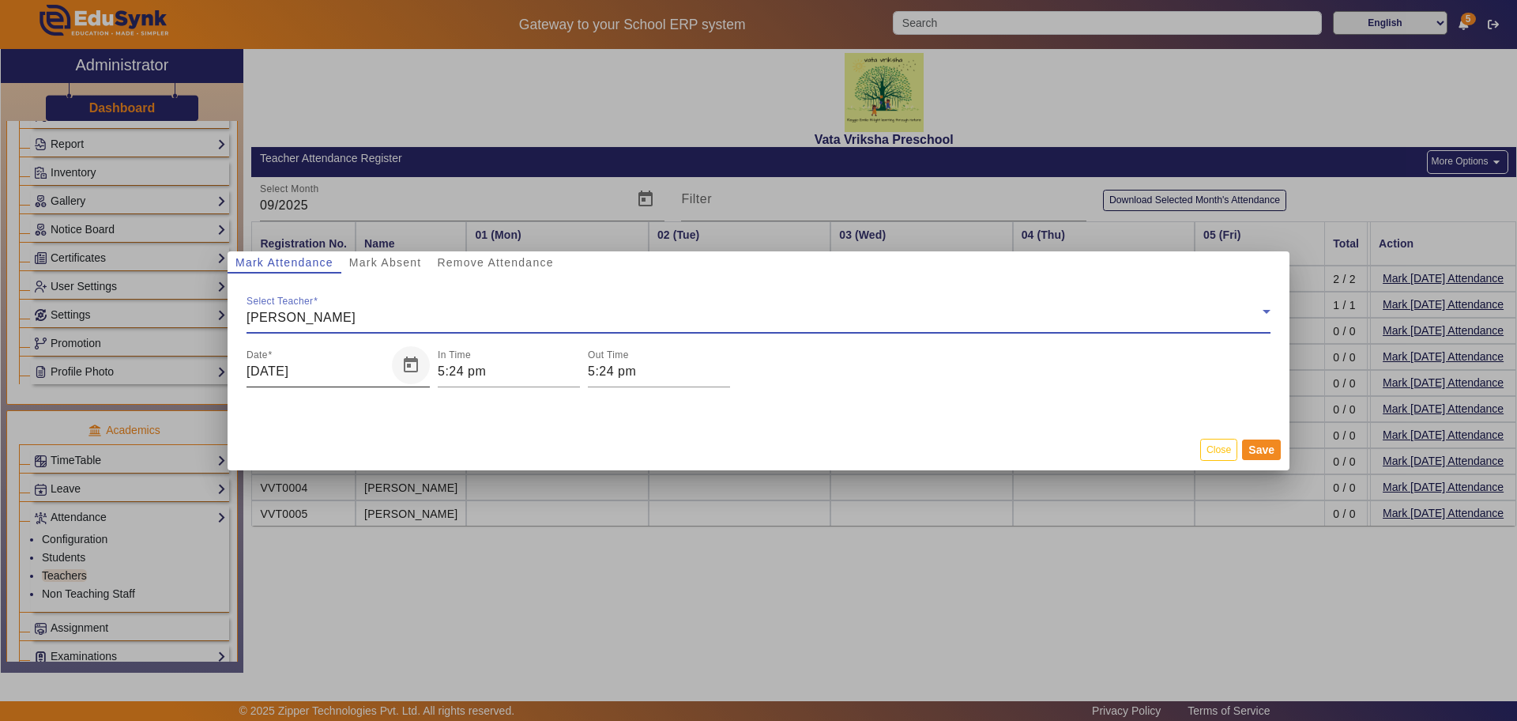
click at [410, 361] on span "Open calendar" at bounding box center [411, 365] width 38 height 38
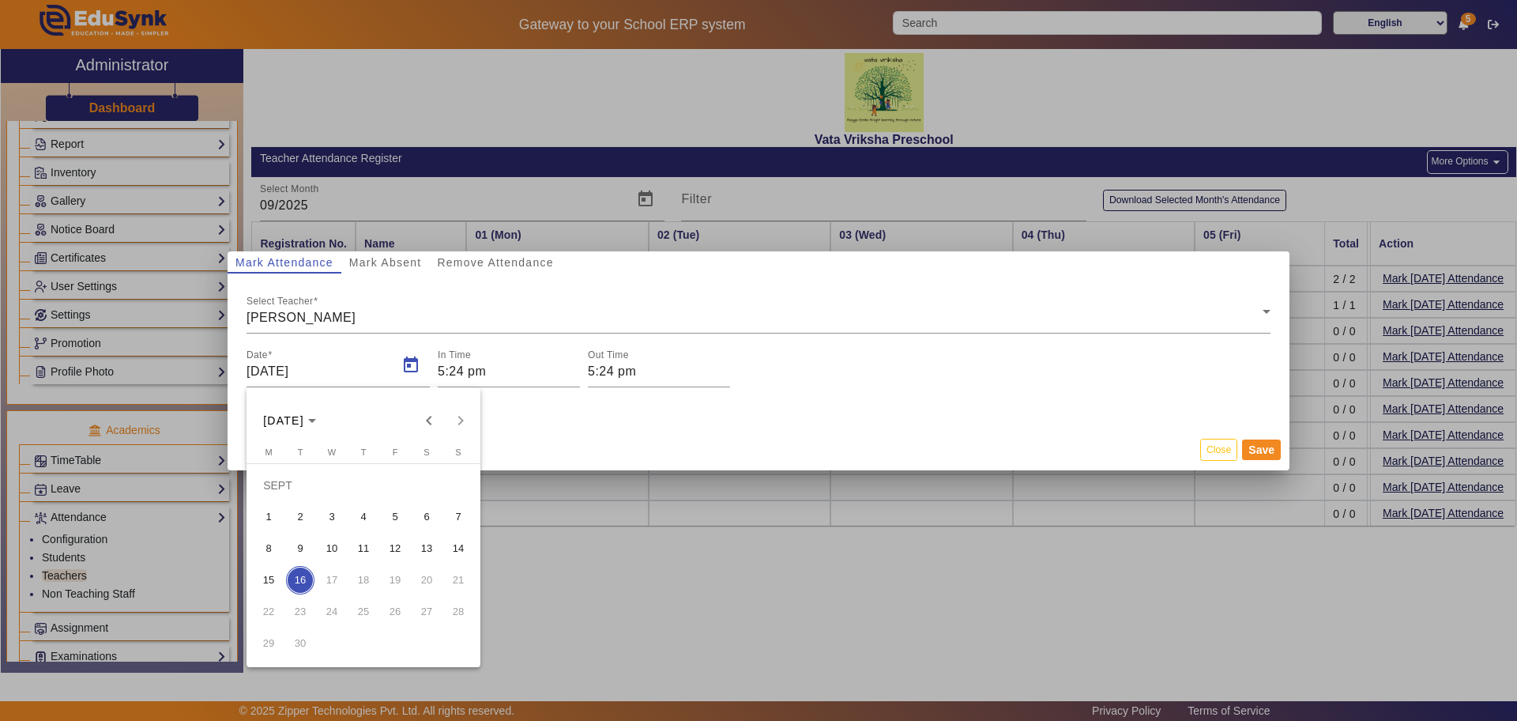
click at [267, 514] on span "1" at bounding box center [268, 517] width 28 height 28
type input "[DATE]"
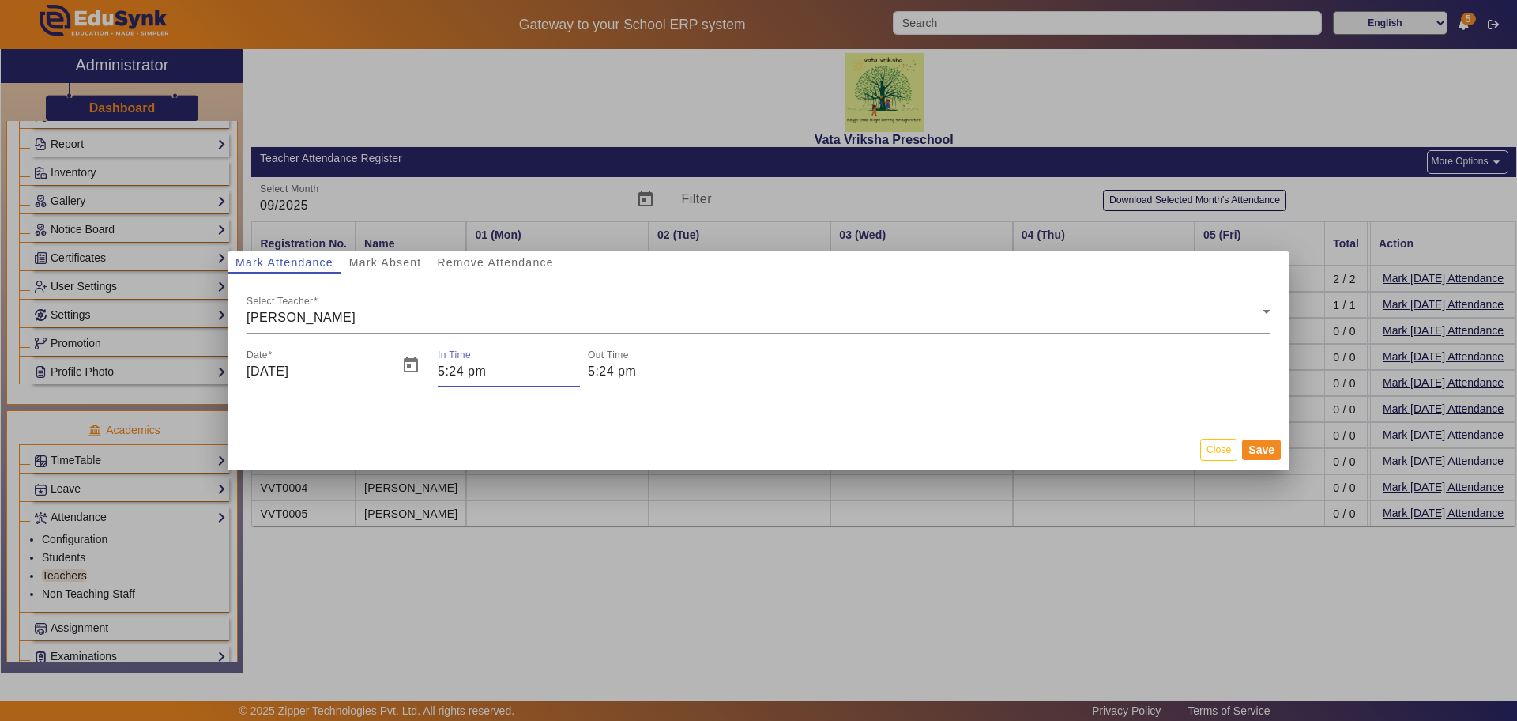
click at [476, 368] on input "5:24 pm" at bounding box center [509, 371] width 142 height 19
click at [500, 403] on owl-date-time-timer-box "05 Hour" at bounding box center [501, 419] width 48 height 66
click at [501, 398] on span "Add a hour" at bounding box center [501, 394] width 17 height 17
click at [502, 398] on span "Add a hour" at bounding box center [501, 394] width 17 height 17
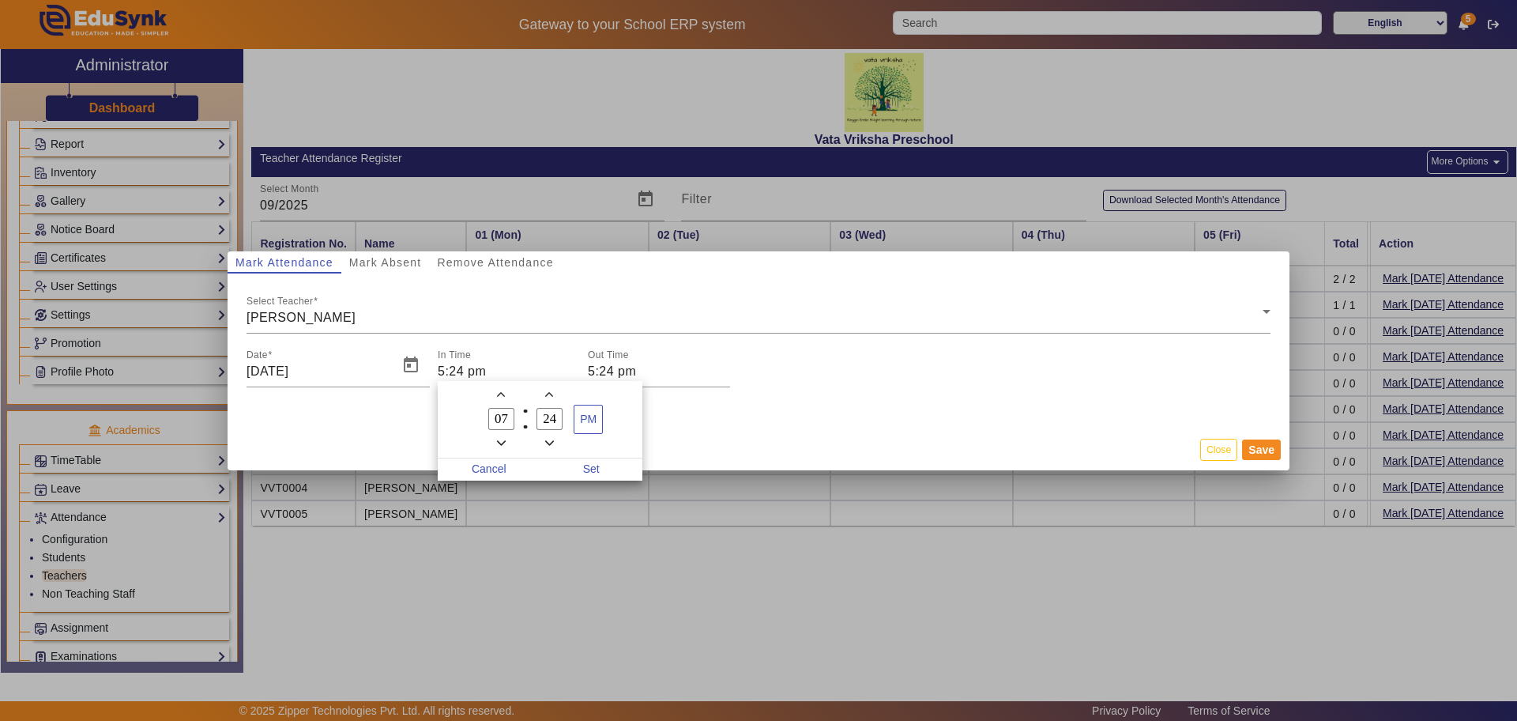
type input "08"
click at [550, 393] on icon "Add a minute" at bounding box center [549, 394] width 9 height 9
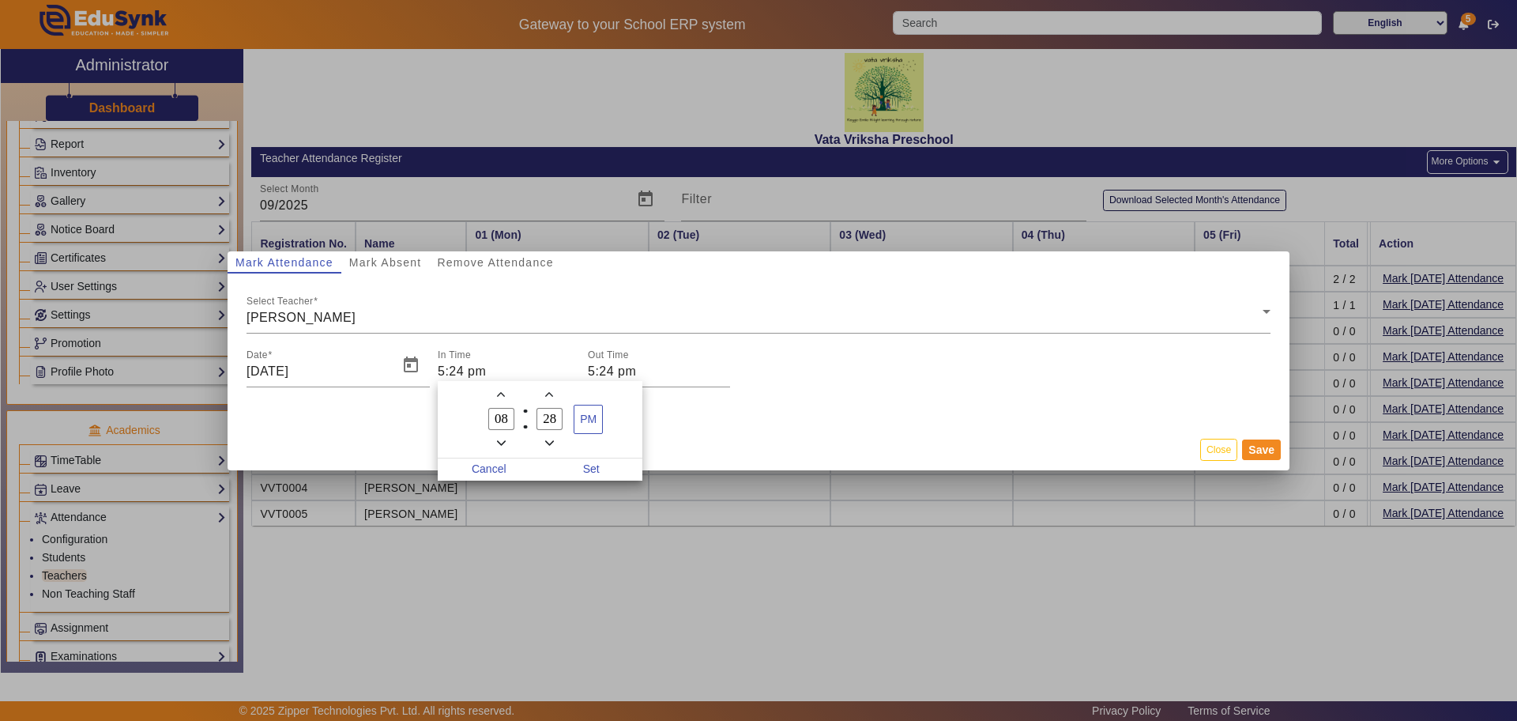
click at [550, 393] on icon "Add a minute" at bounding box center [549, 394] width 9 height 9
click at [549, 439] on icon "Minus a minute" at bounding box center [549, 443] width 9 height 9
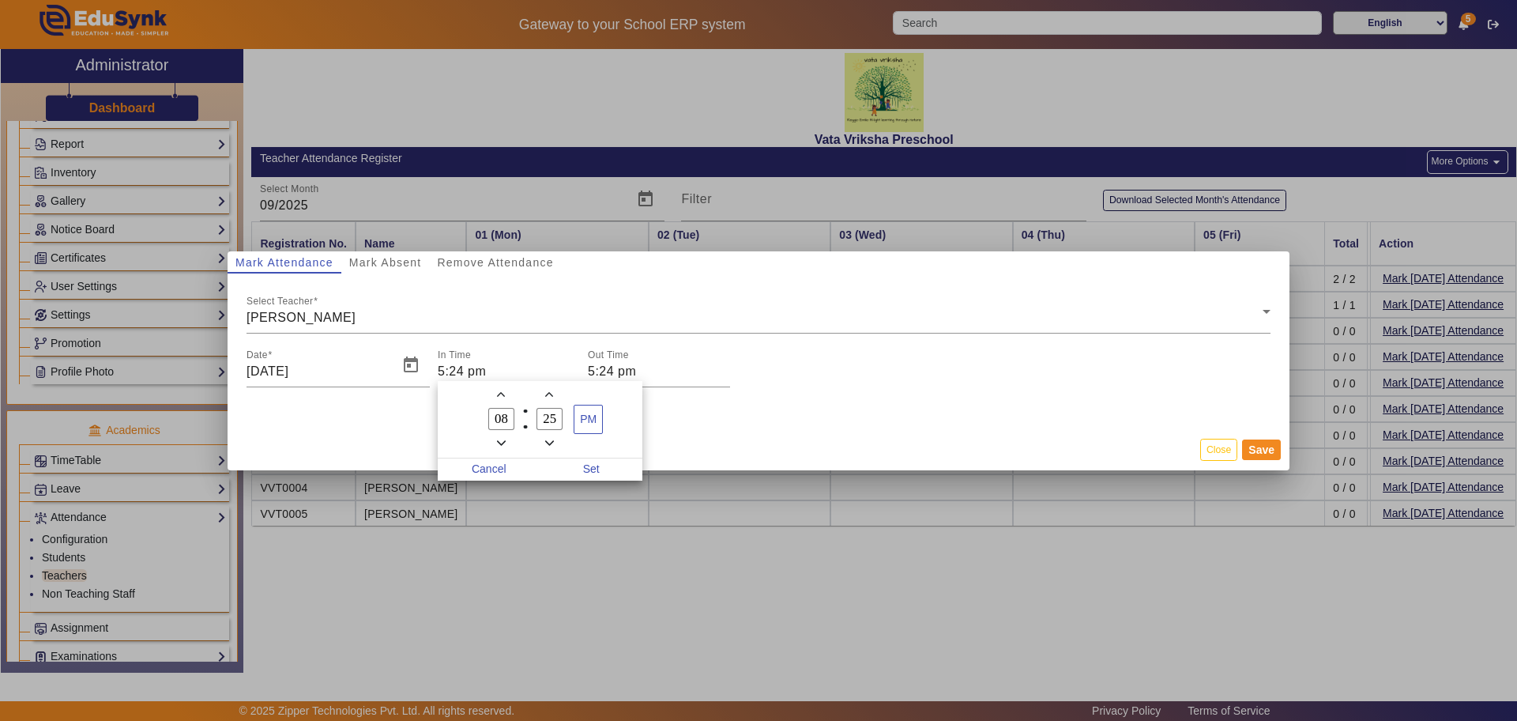
click at [549, 439] on icon "Minus a minute" at bounding box center [549, 443] width 9 height 9
click at [550, 439] on icon "Minus a minute" at bounding box center [549, 443] width 9 height 9
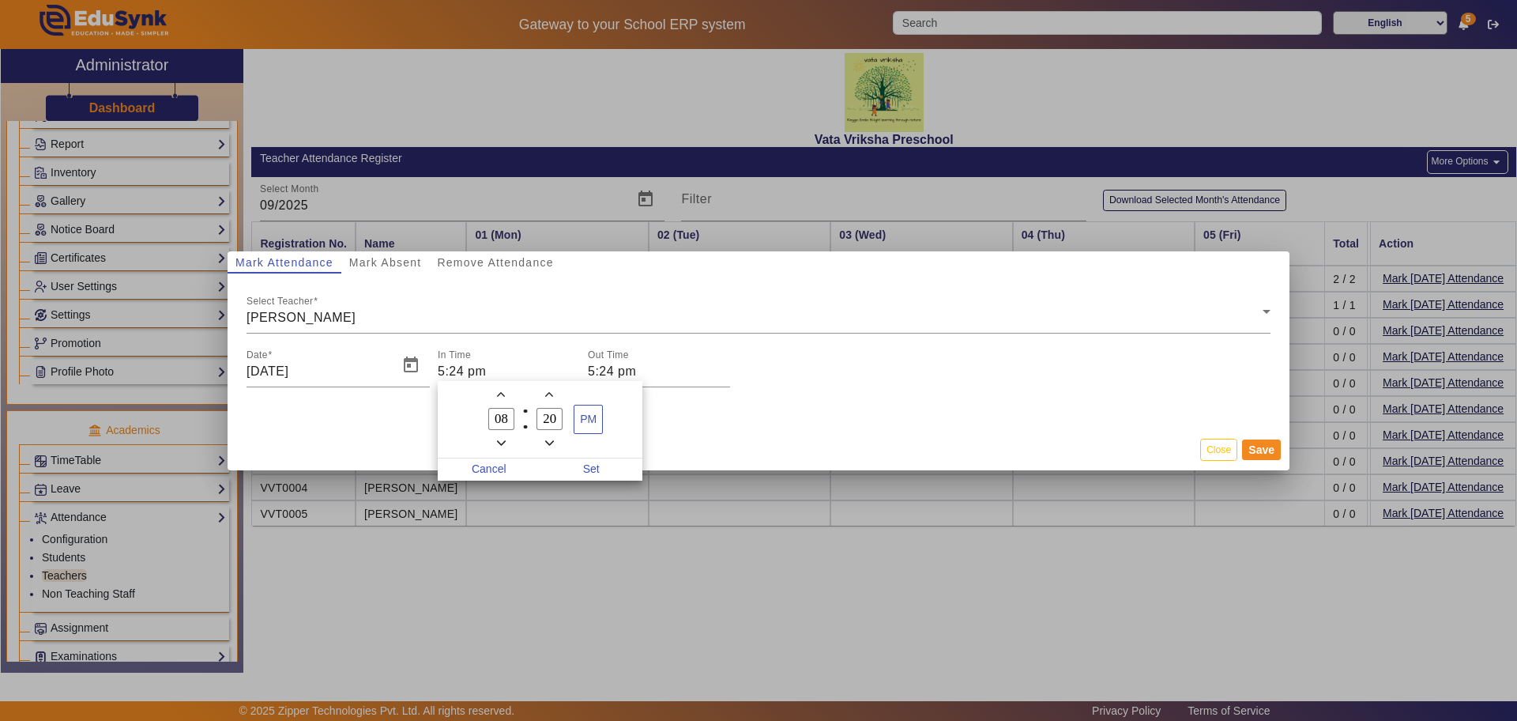
click at [550, 439] on icon "Minus a minute" at bounding box center [549, 443] width 9 height 9
type input "18"
click at [580, 412] on span "PM" at bounding box center [588, 419] width 28 height 28
click at [593, 462] on span "Set" at bounding box center [591, 469] width 103 height 22
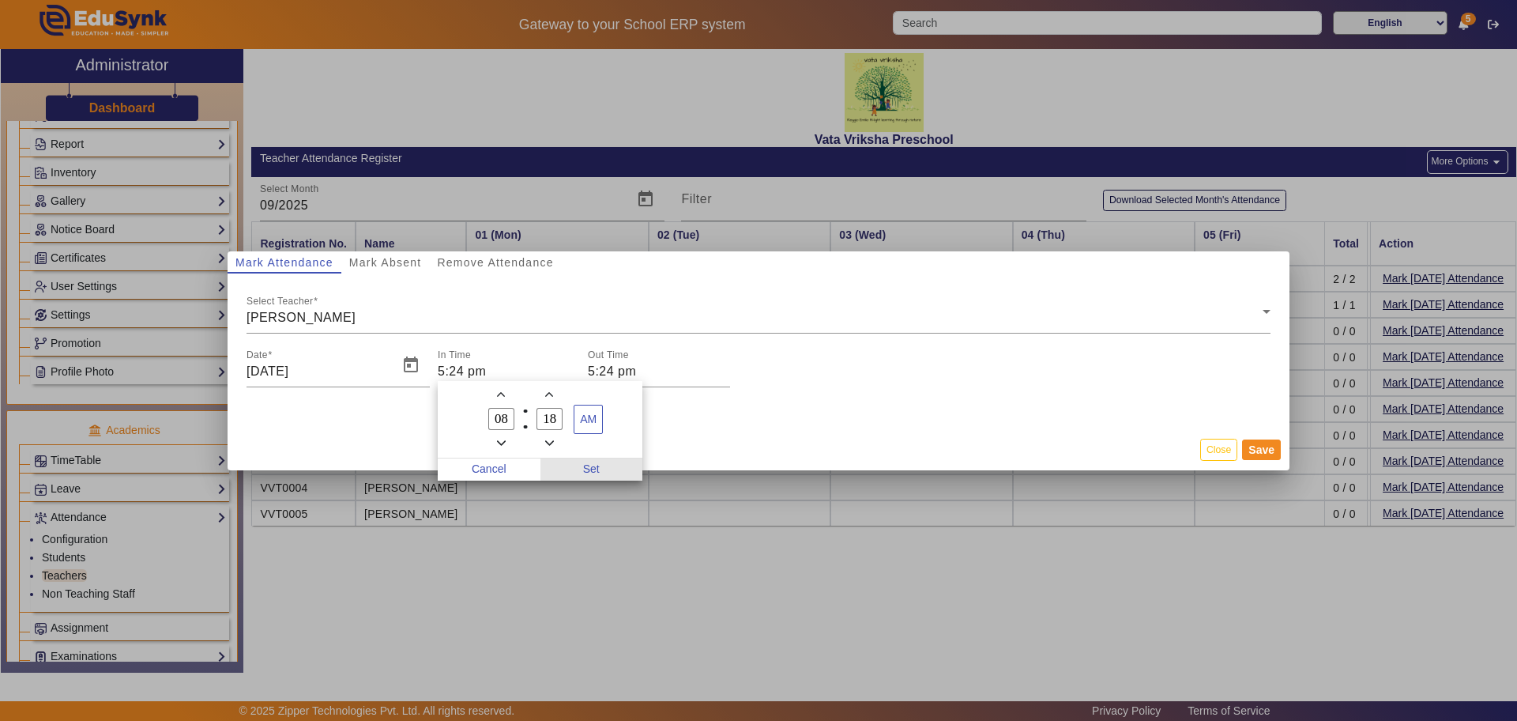
type input "8:18 am"
click at [605, 375] on input "5:24 pm" at bounding box center [659, 371] width 142 height 19
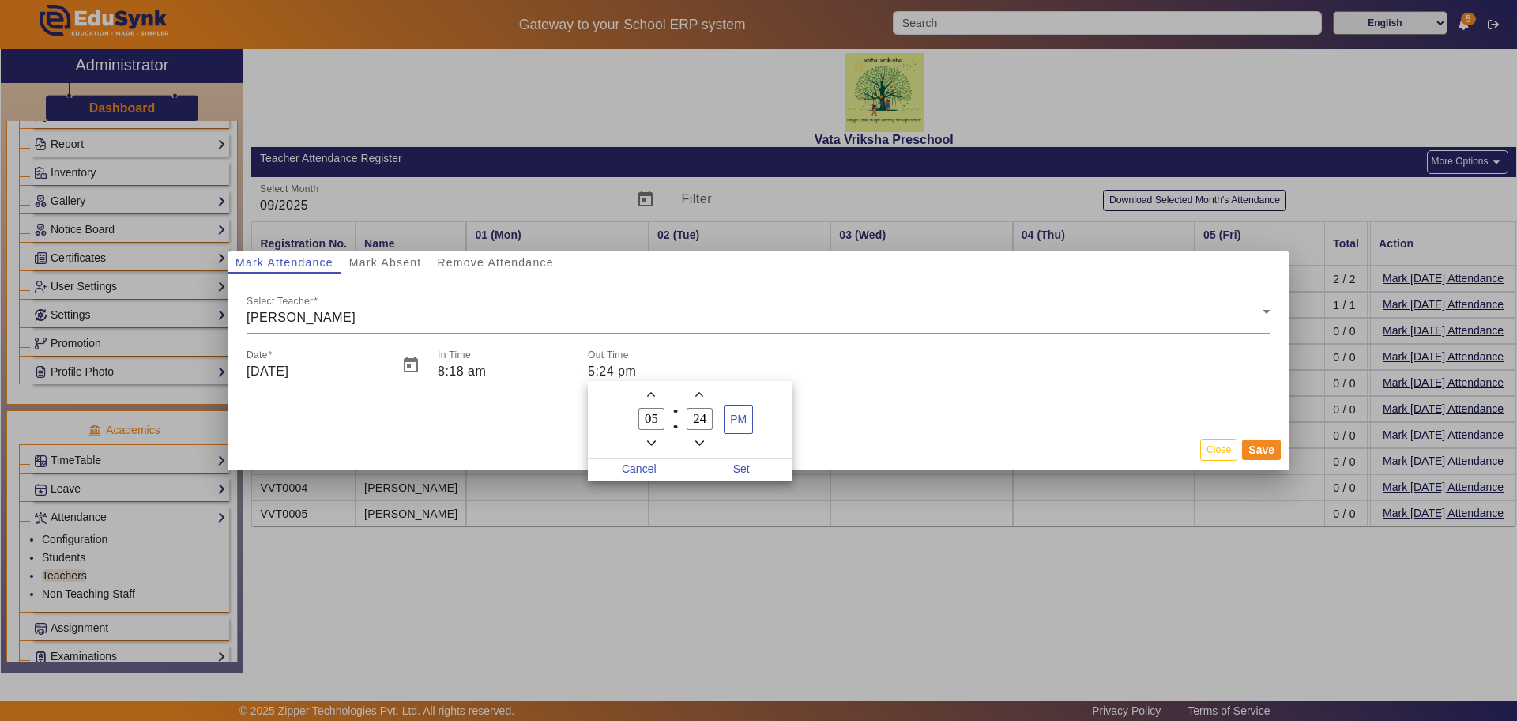
click at [649, 439] on icon "Minus a hour" at bounding box center [651, 443] width 9 height 9
click at [650, 396] on icon "Add a hour" at bounding box center [651, 394] width 9 height 9
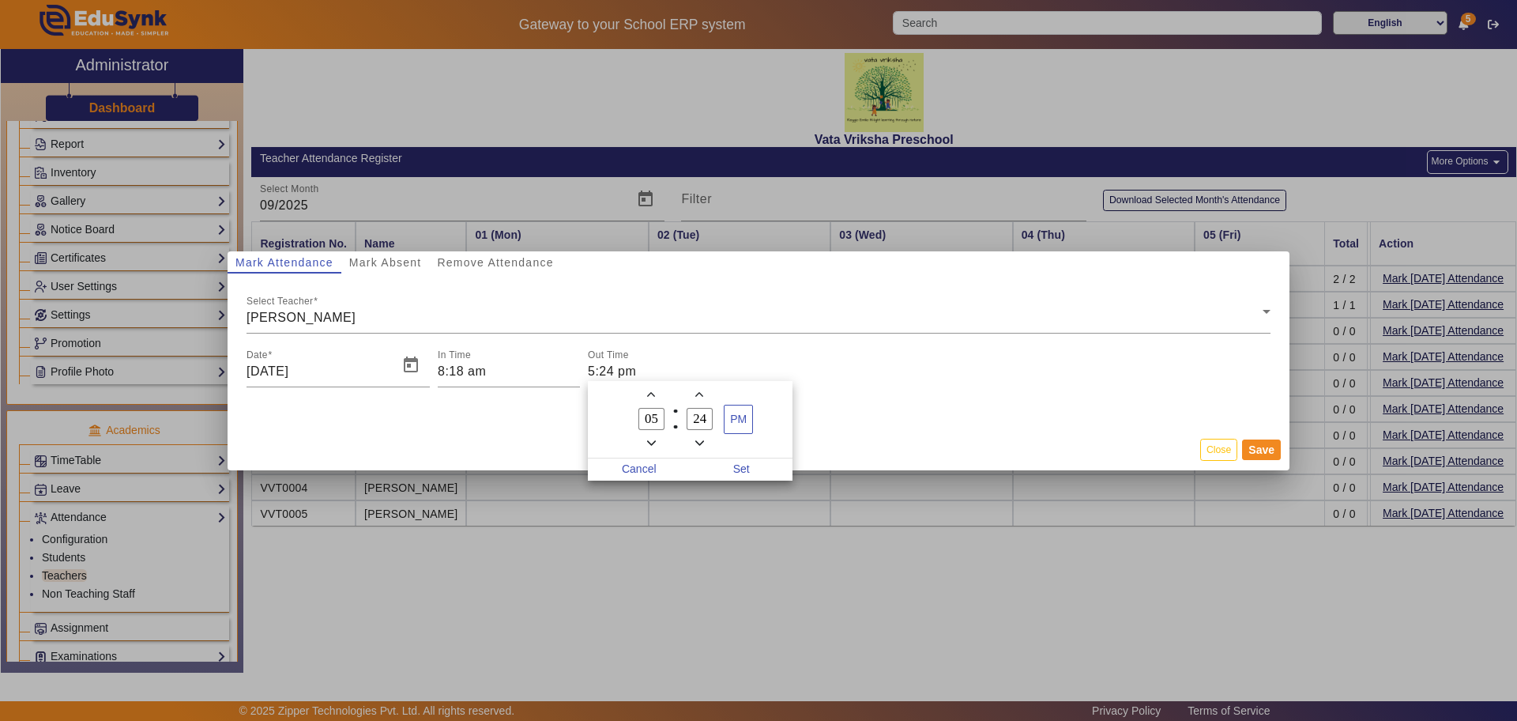
type input "06"
click at [701, 394] on icon "Add a minute" at bounding box center [699, 394] width 9 height 9
click at [698, 440] on icon "Minus a minute" at bounding box center [699, 443] width 9 height 9
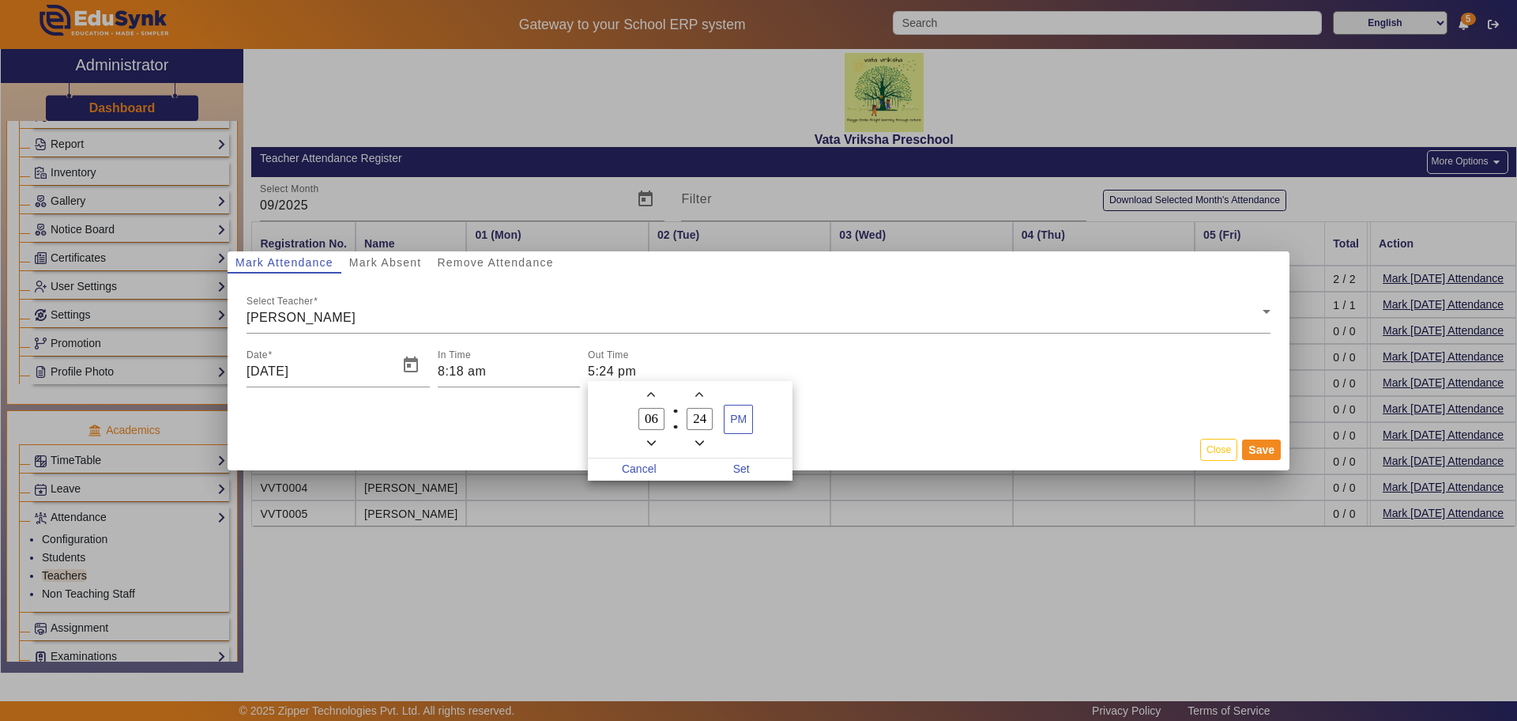
click at [698, 440] on icon "Minus a minute" at bounding box center [699, 443] width 9 height 9
click at [700, 439] on icon "Minus a minute" at bounding box center [699, 443] width 9 height 9
click at [702, 439] on icon "Minus a minute" at bounding box center [699, 443] width 9 height 9
click at [704, 437] on span "Minus a minute" at bounding box center [699, 443] width 17 height 17
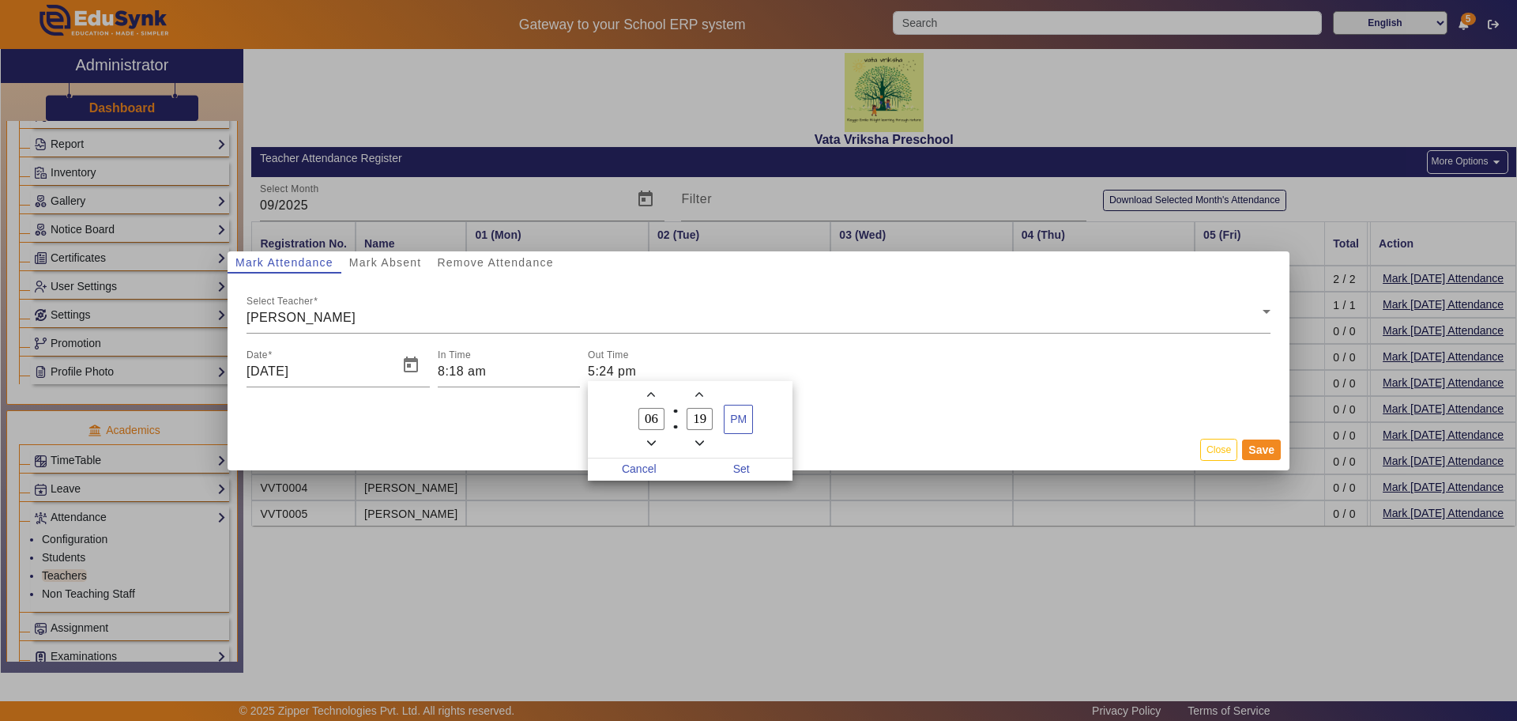
click at [704, 437] on span "Minus a minute" at bounding box center [699, 443] width 17 height 17
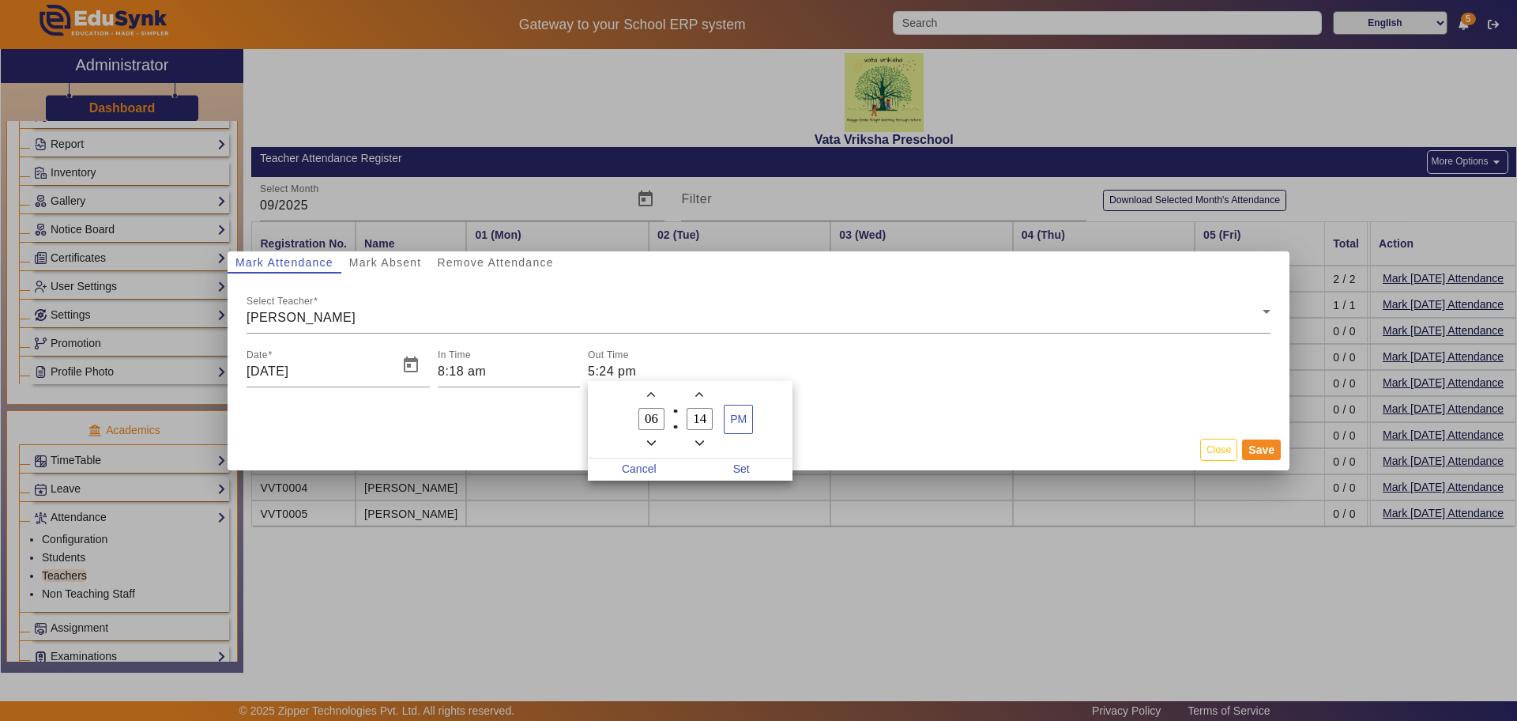
click at [704, 437] on span "Minus a minute" at bounding box center [699, 443] width 17 height 17
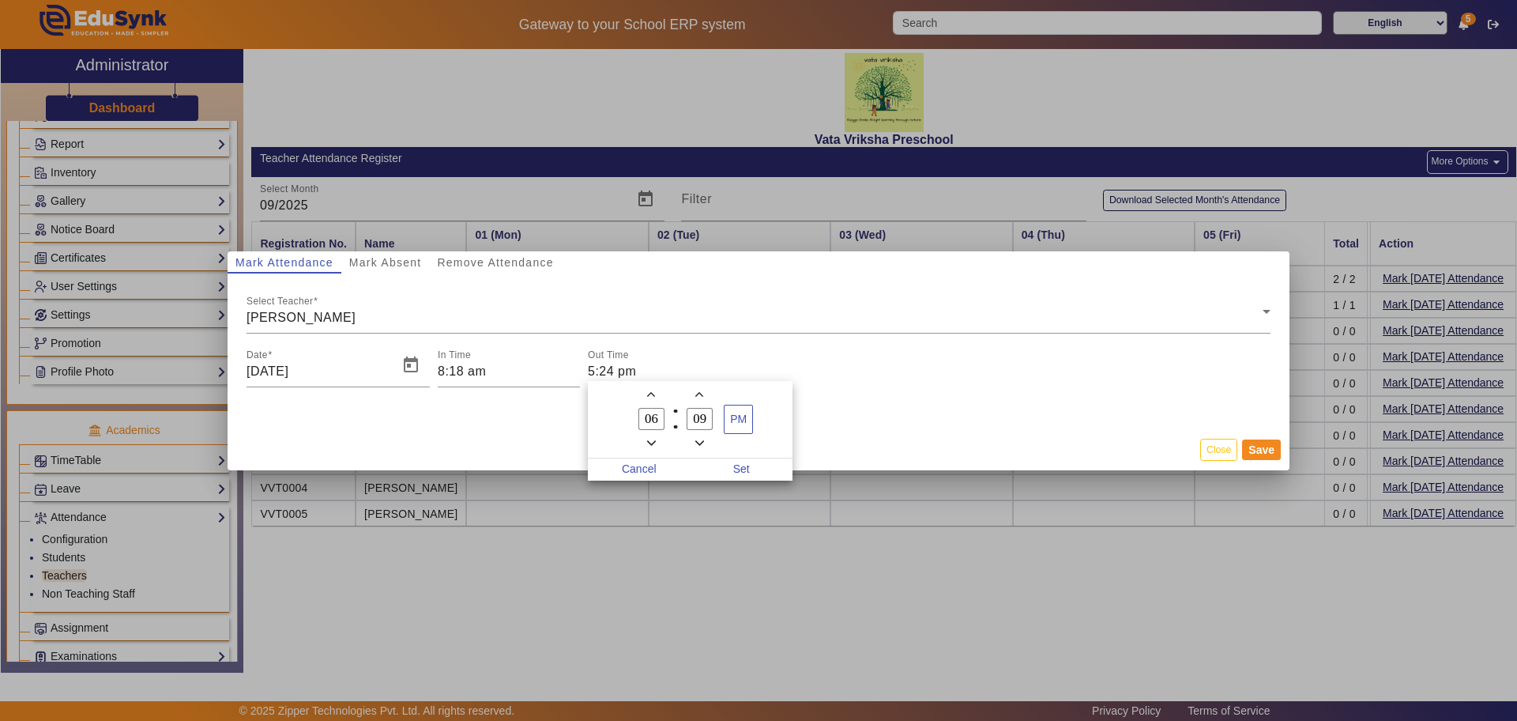
click at [704, 437] on span "Minus a minute" at bounding box center [699, 443] width 17 height 17
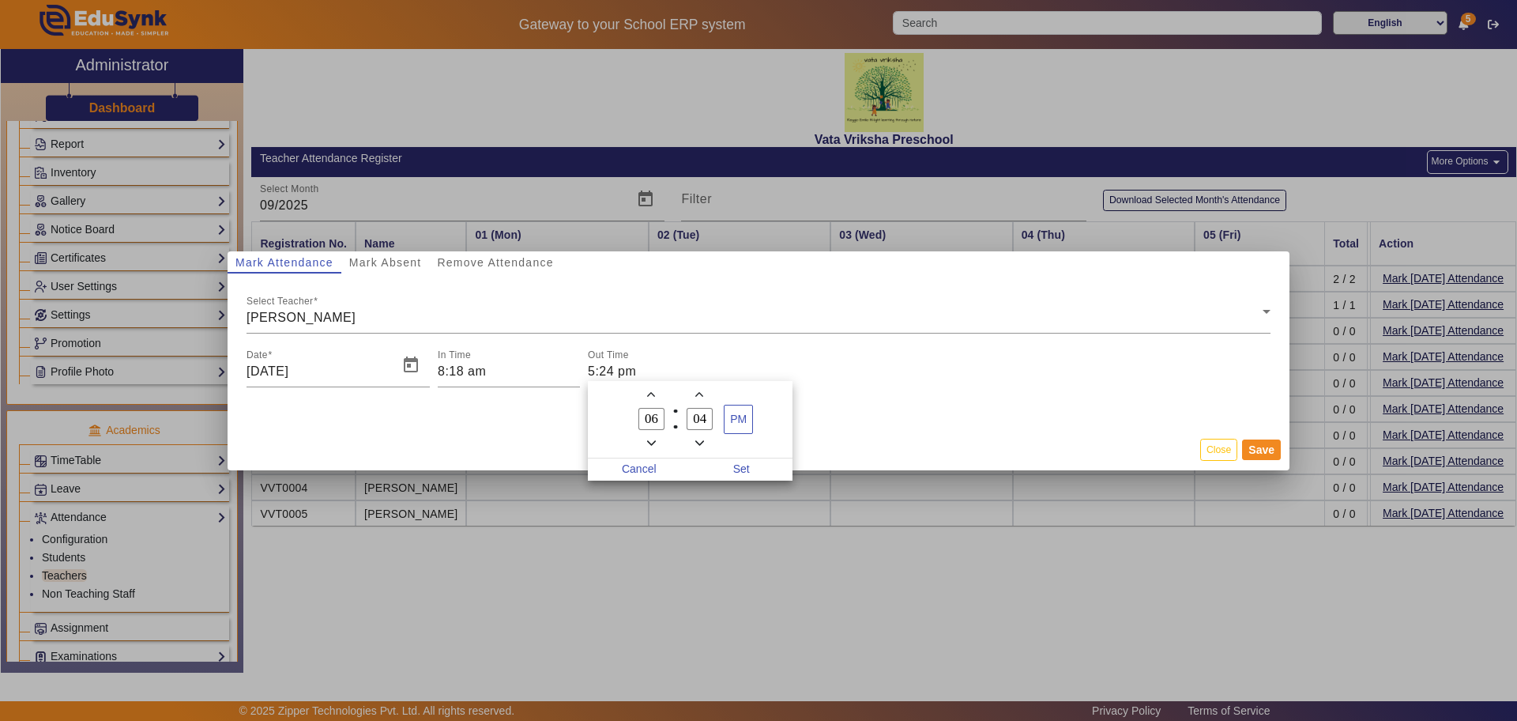
click at [704, 437] on span "Minus a minute" at bounding box center [699, 443] width 17 height 17
type input "00"
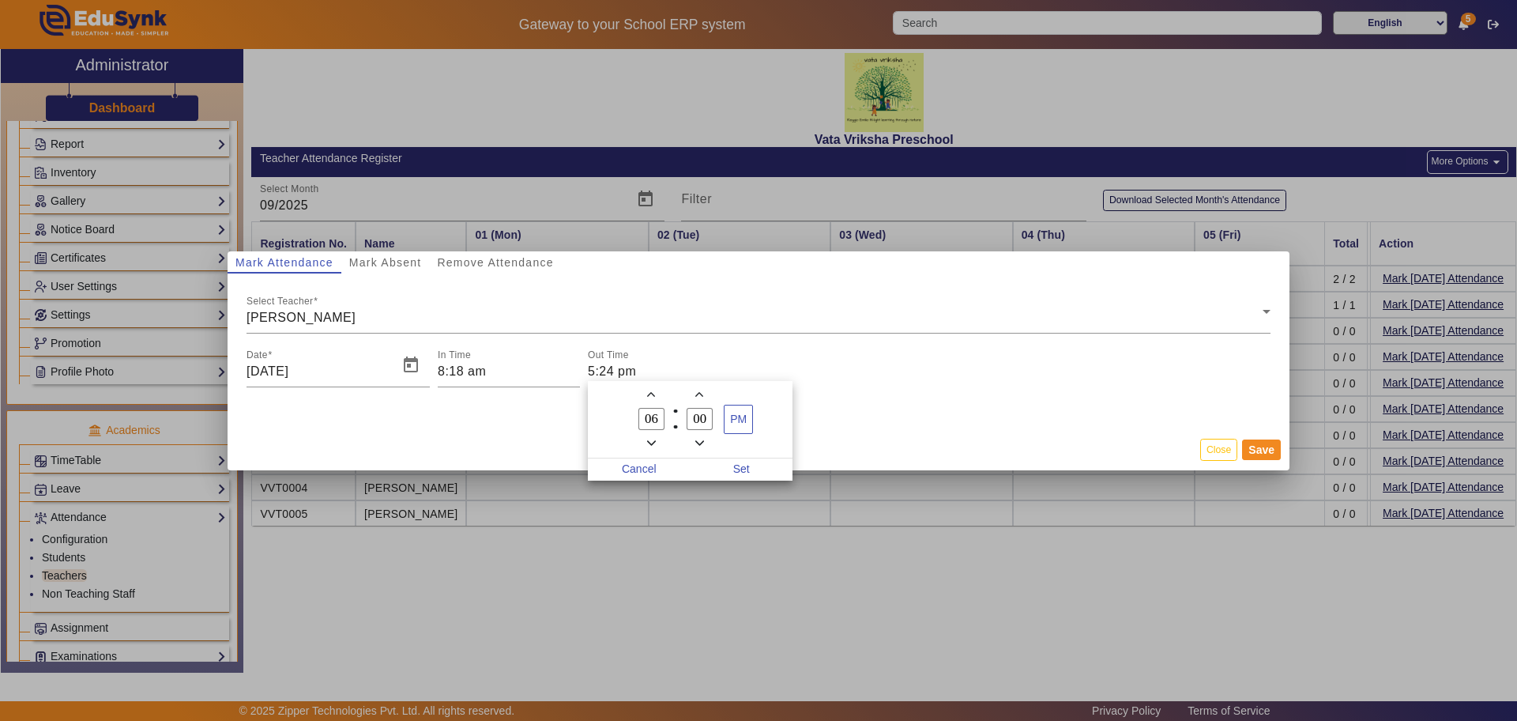
click at [704, 437] on span "Minus a minute" at bounding box center [699, 443] width 17 height 17
type input "05"
click at [704, 437] on span "Minus a minute" at bounding box center [699, 443] width 17 height 17
click at [695, 442] on icon "Minus a minute" at bounding box center [699, 443] width 9 height 9
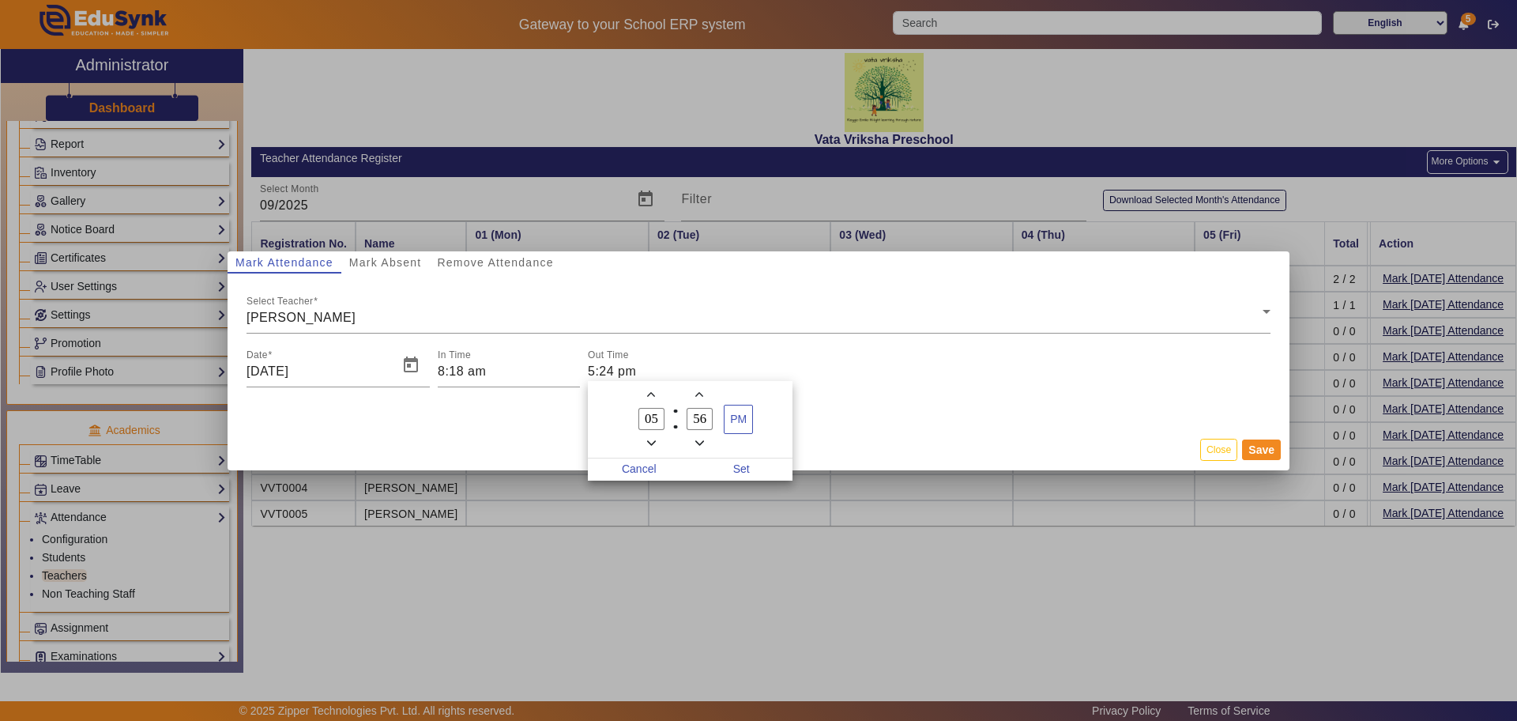
click at [697, 442] on icon "Minus a minute" at bounding box center [699, 443] width 9 height 9
click at [697, 442] on icon "Minus a minute" at bounding box center [699, 442] width 9 height 5
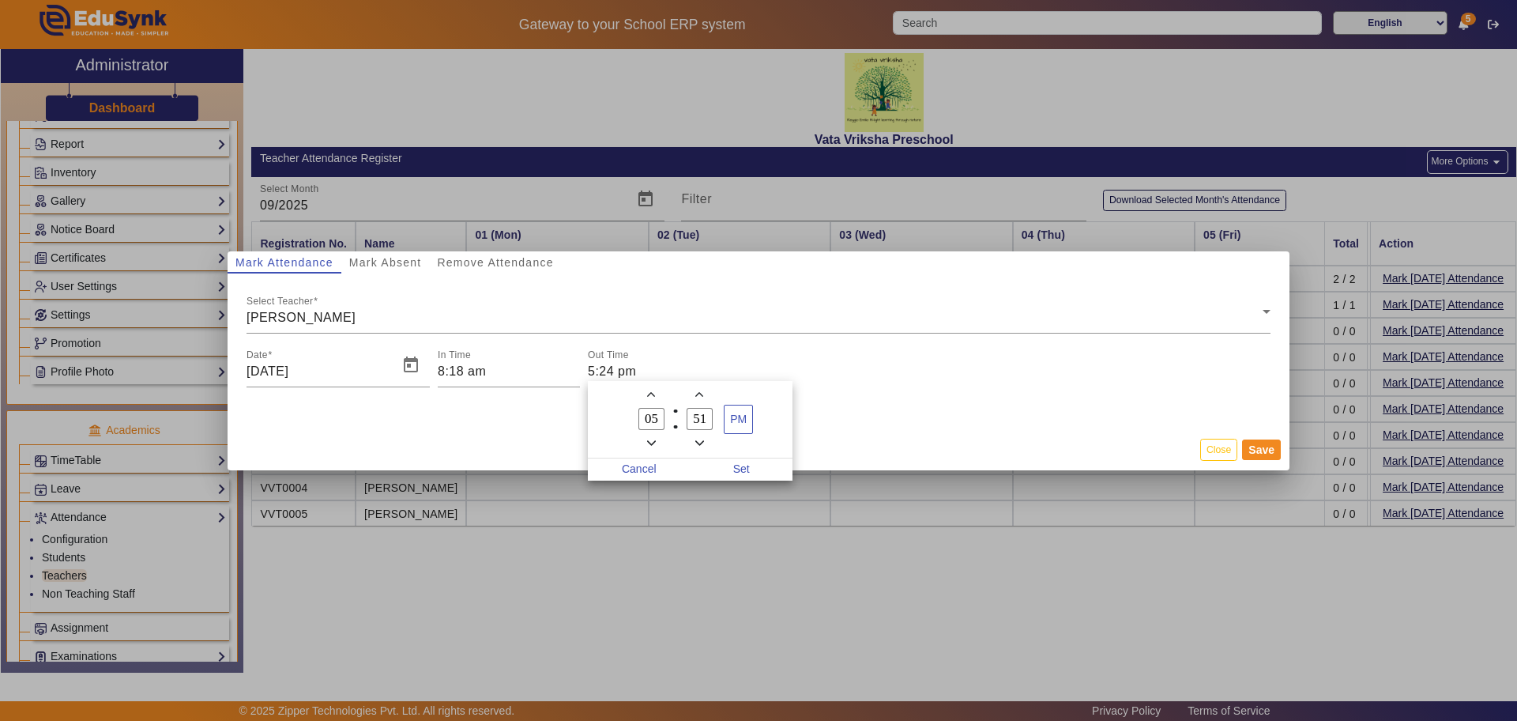
click at [697, 442] on icon "Minus a minute" at bounding box center [699, 442] width 9 height 5
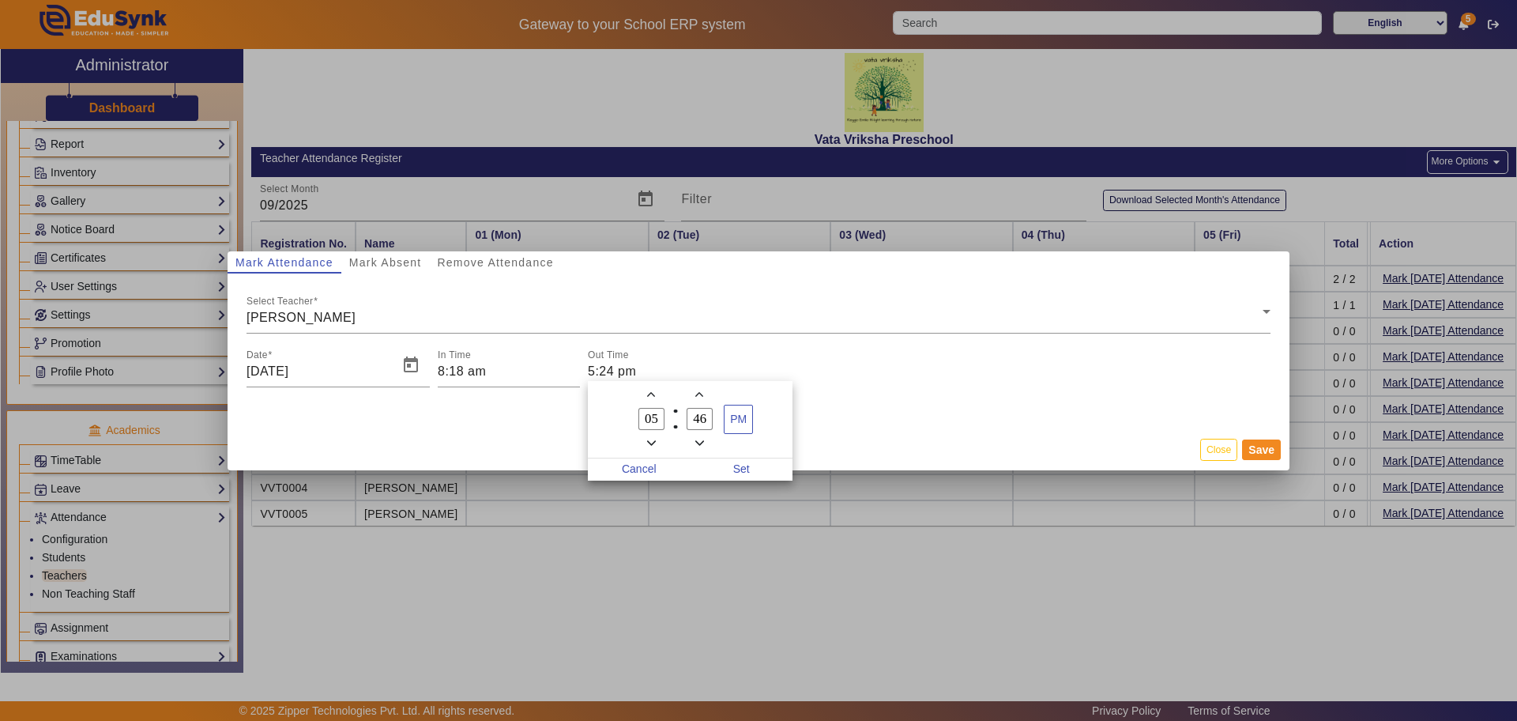
click at [697, 442] on icon "Minus a minute" at bounding box center [699, 442] width 9 height 5
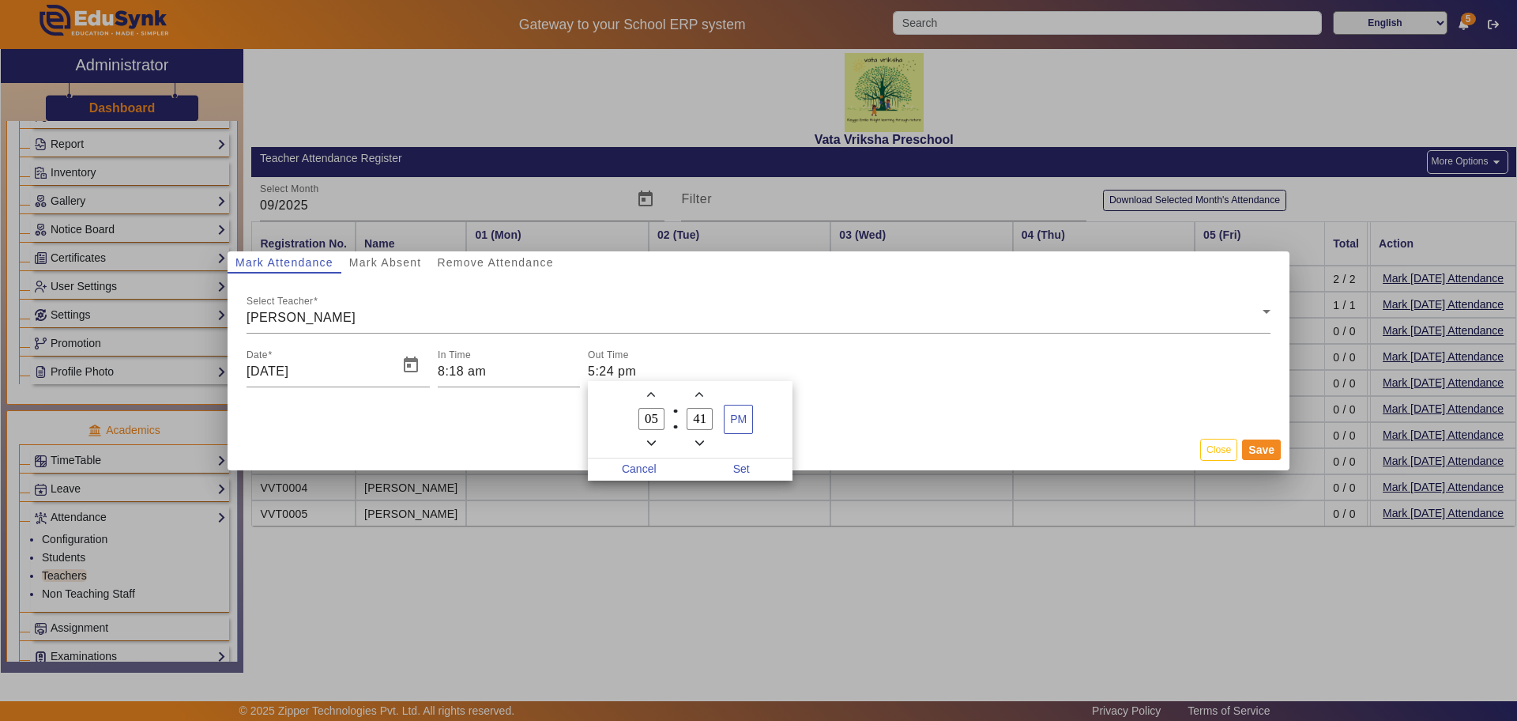
click at [698, 442] on icon "Minus a minute" at bounding box center [699, 442] width 9 height 5
type input "40"
click at [744, 465] on span "Set" at bounding box center [742, 469] width 103 height 22
type input "5:40 pm"
click at [597, 366] on input "5:40 pm" at bounding box center [659, 371] width 142 height 19
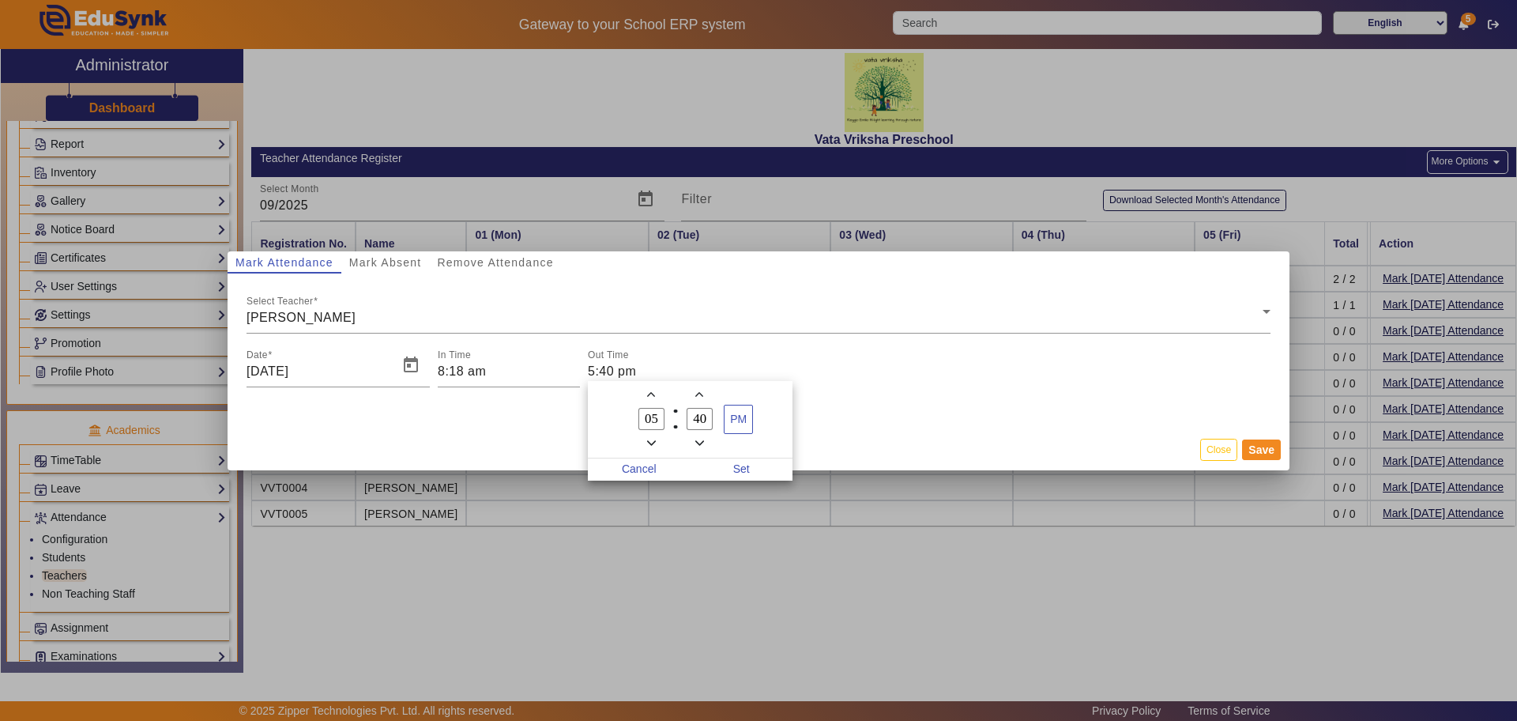
click at [652, 443] on icon "Minus a hour" at bounding box center [651, 442] width 9 height 5
click at [649, 400] on span "Add a hour" at bounding box center [651, 394] width 17 height 17
click at [649, 398] on span "Add a hour" at bounding box center [651, 394] width 17 height 17
type input "06"
click at [1258, 448] on div at bounding box center [758, 360] width 1517 height 721
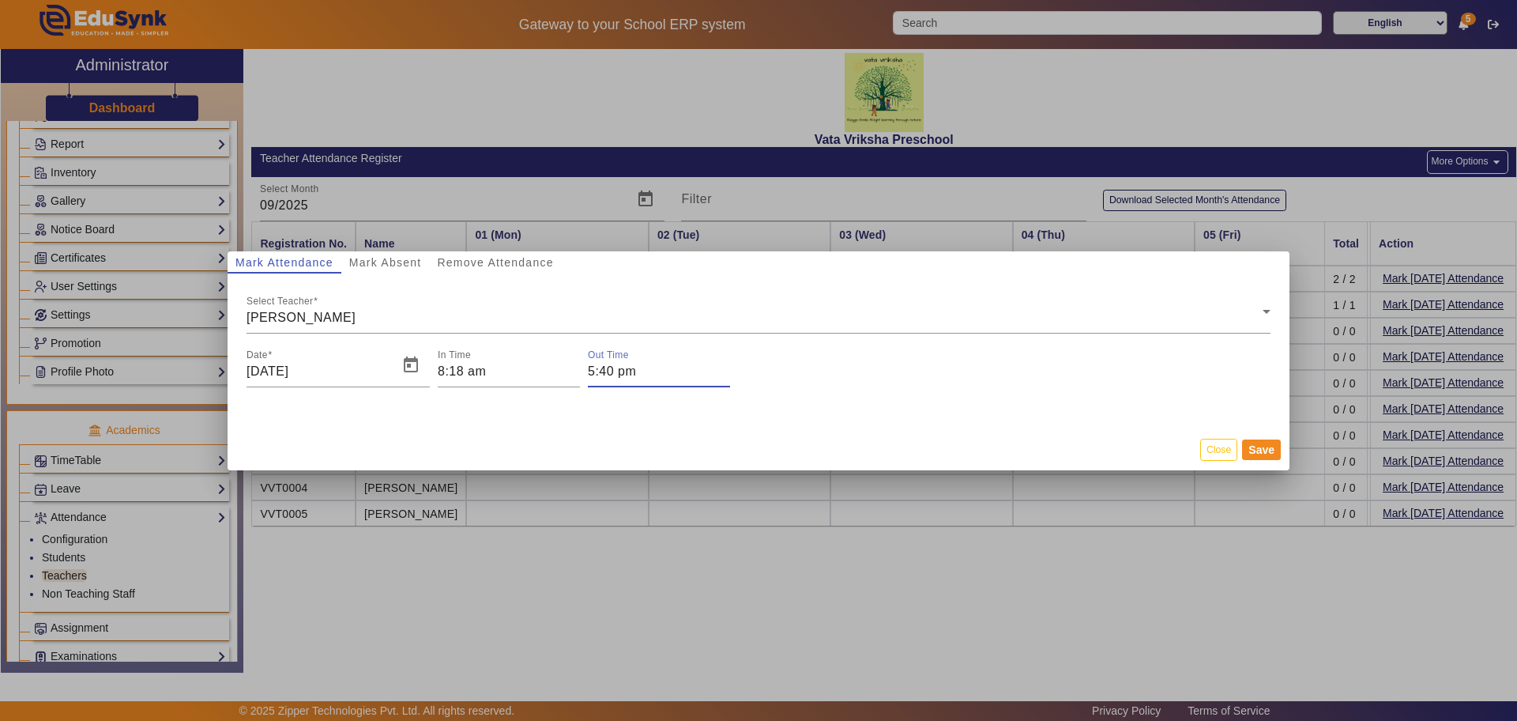
click at [628, 371] on input "5:40 pm" at bounding box center [659, 371] width 142 height 19
click at [649, 435] on span "Minus a hour" at bounding box center [651, 443] width 17 height 17
click at [654, 394] on icon "Add a hour" at bounding box center [651, 394] width 9 height 9
click at [655, 393] on icon "Add a hour" at bounding box center [651, 394] width 9 height 9
type input "06"
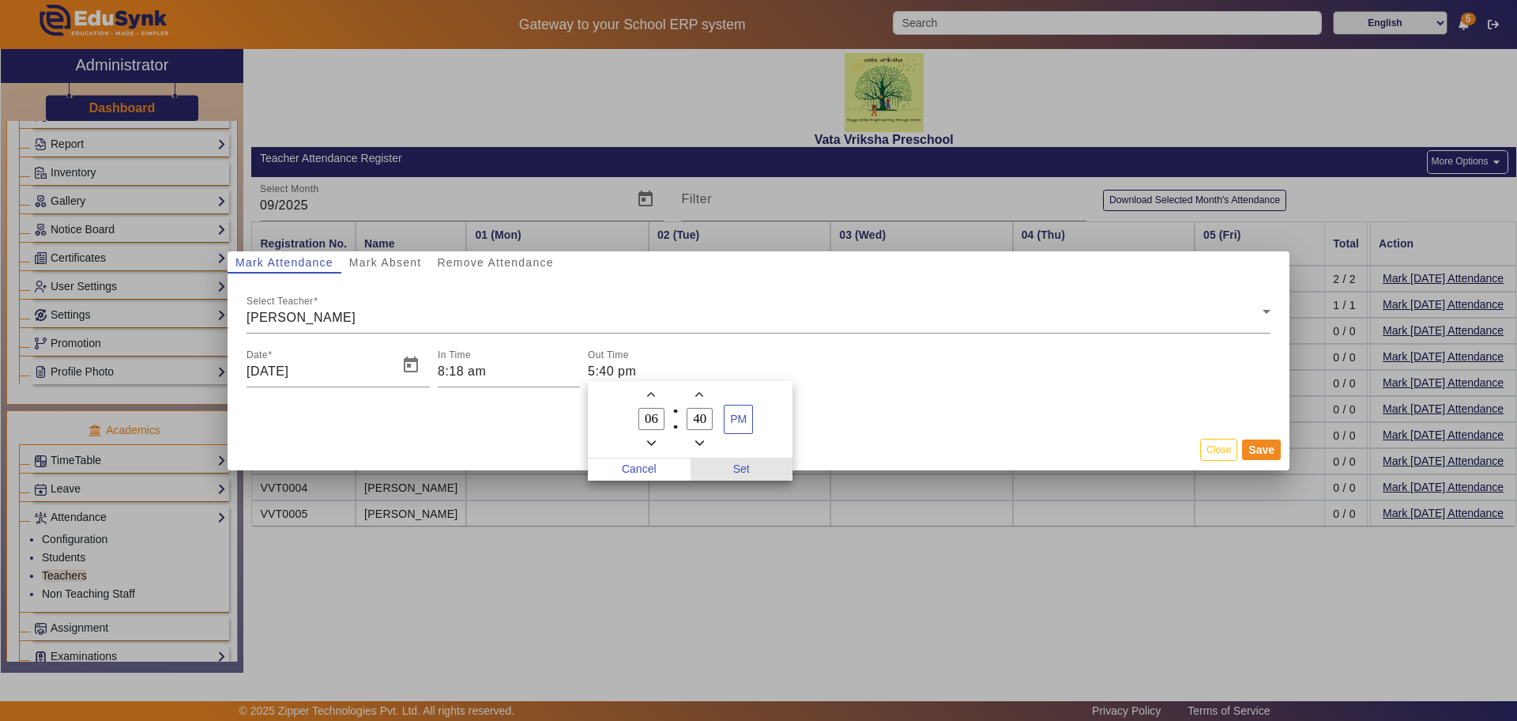
click at [749, 472] on span "Set" at bounding box center [742, 469] width 103 height 22
type input "6:40 pm"
click at [1263, 445] on button "Save" at bounding box center [1261, 449] width 39 height 21
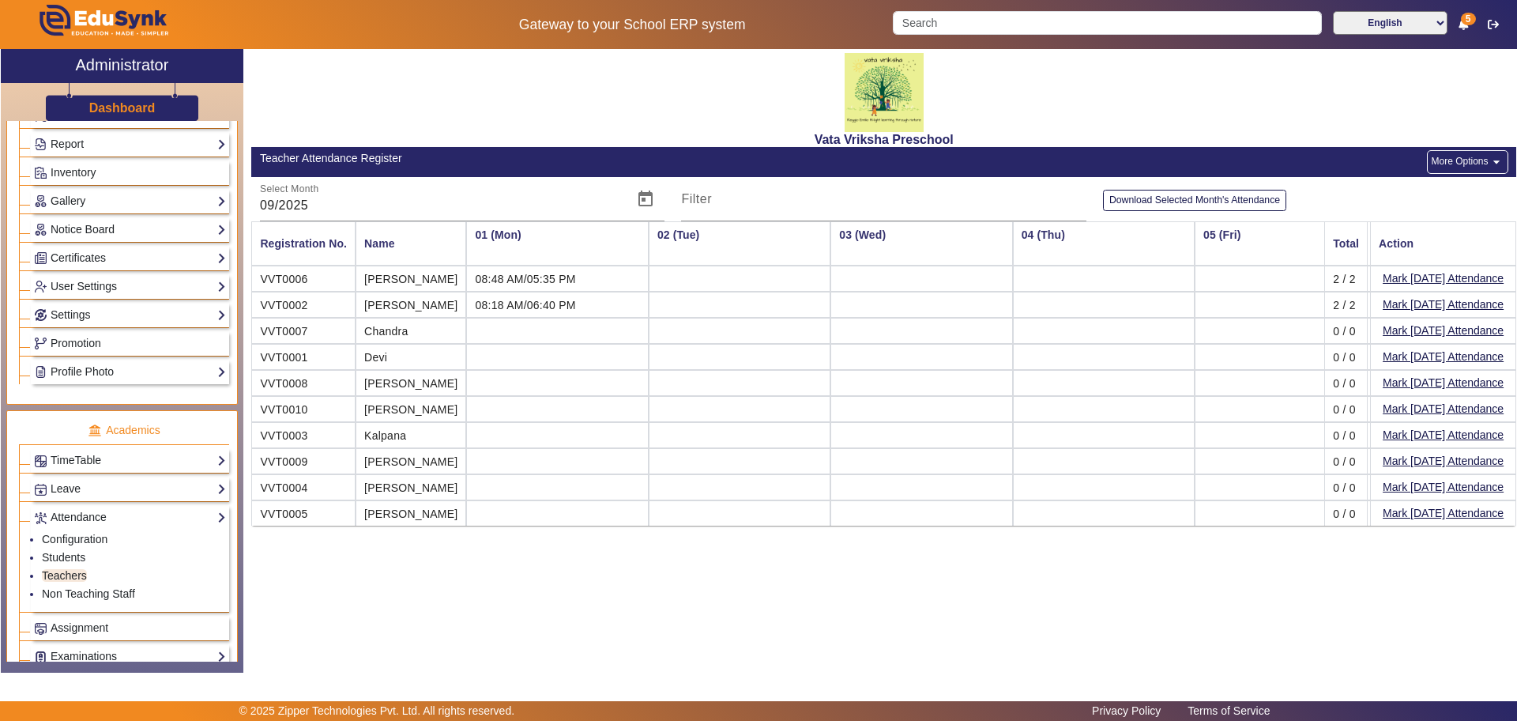
click at [1461, 162] on button "More Options arrow_drop_down" at bounding box center [1467, 162] width 81 height 24
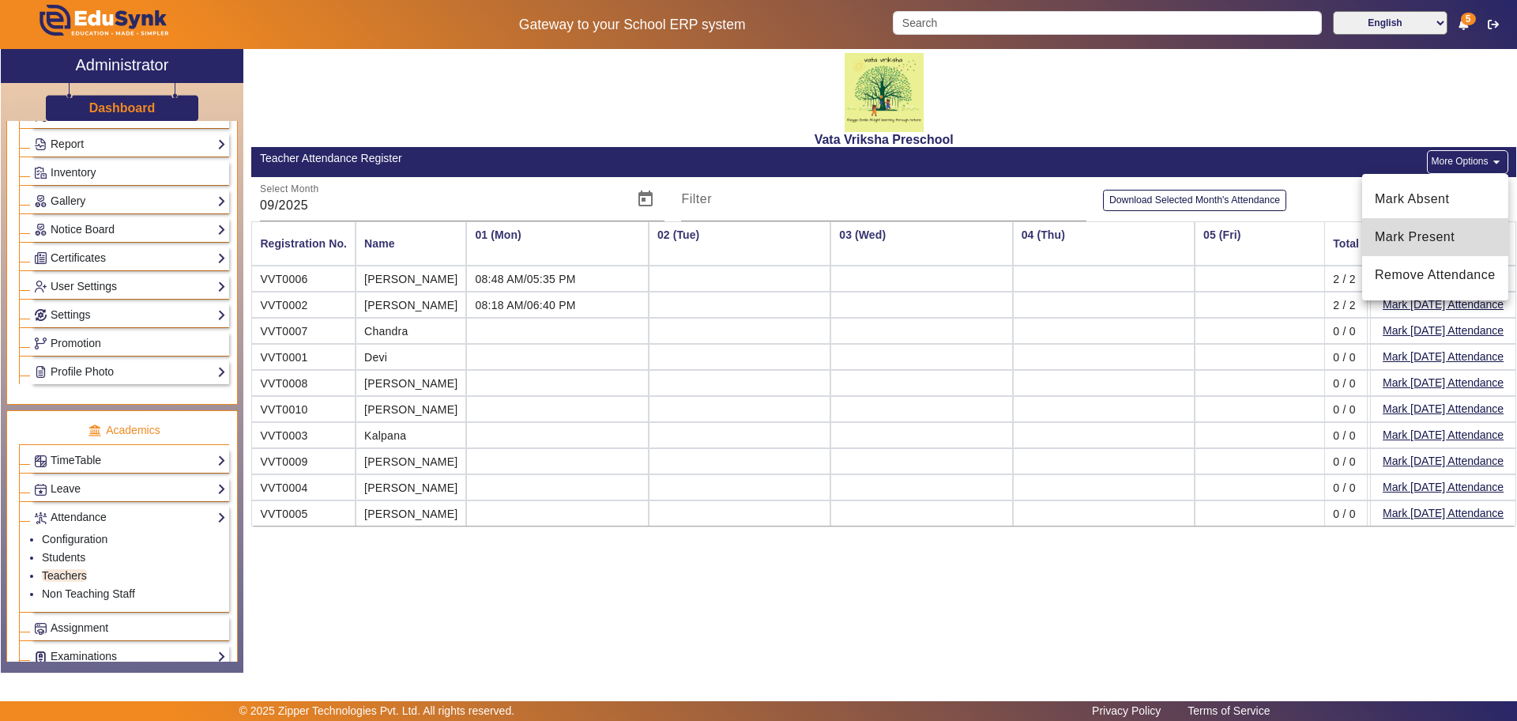
click at [1425, 233] on span "Mark Present" at bounding box center [1435, 237] width 121 height 19
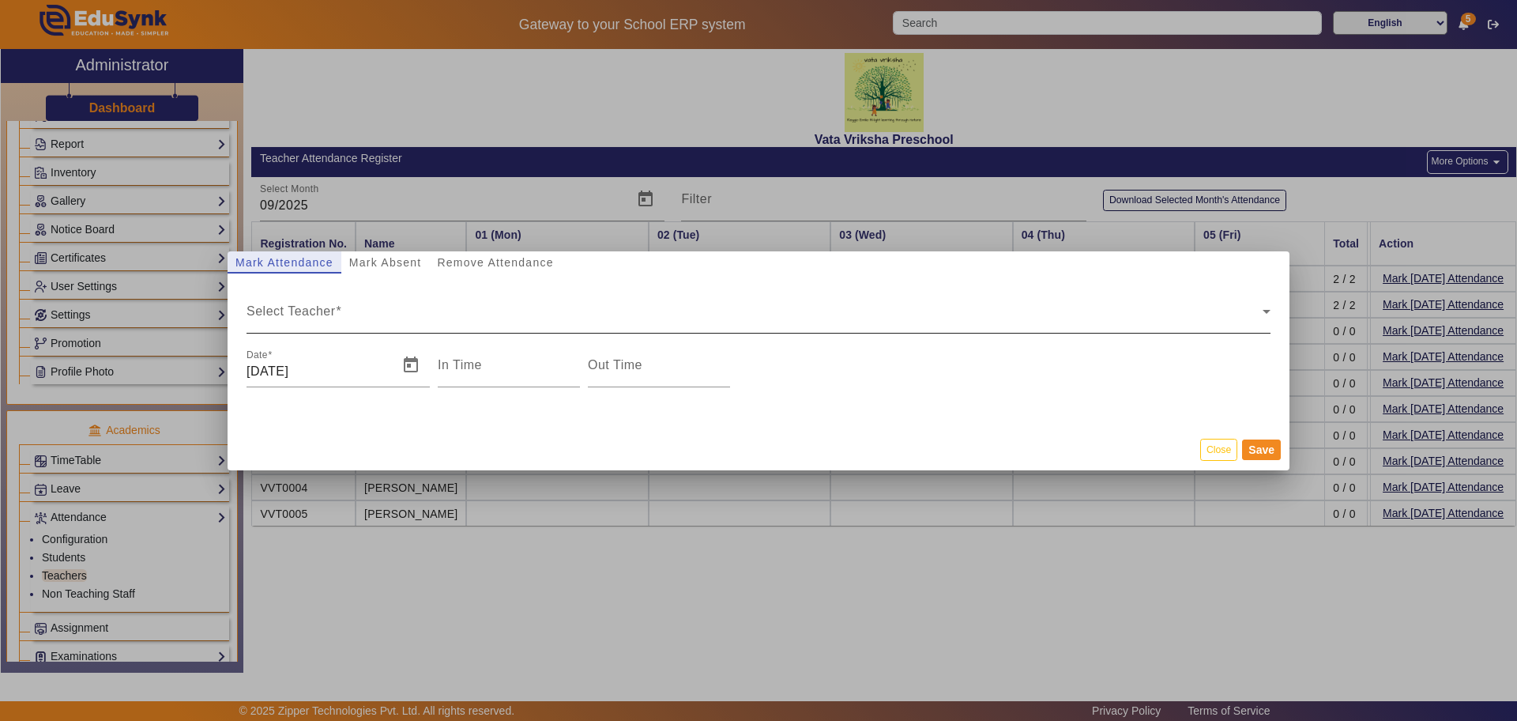
click at [259, 318] on span "Select Teacher" at bounding box center [755, 317] width 1016 height 19
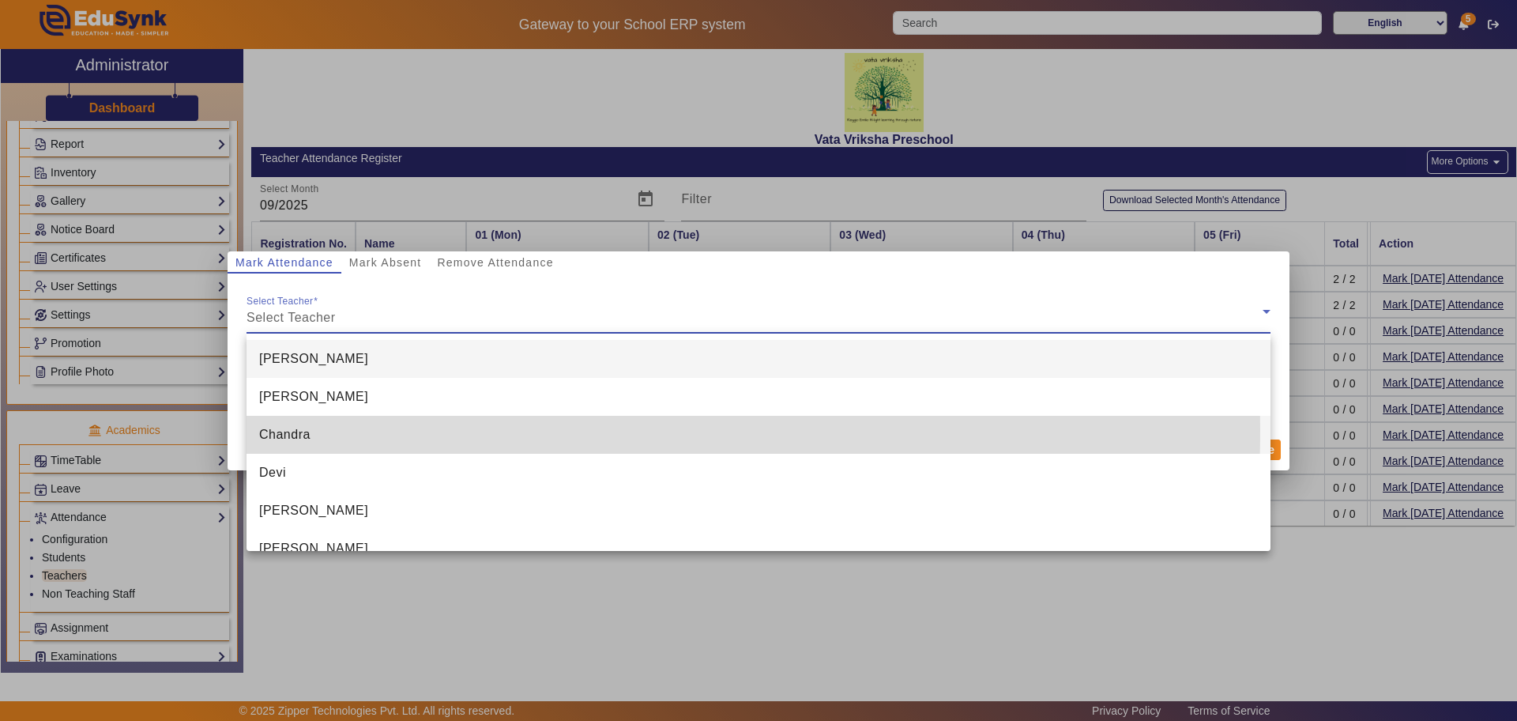
click at [279, 429] on span "Chandra" at bounding box center [284, 434] width 51 height 19
type input "5:26 pm"
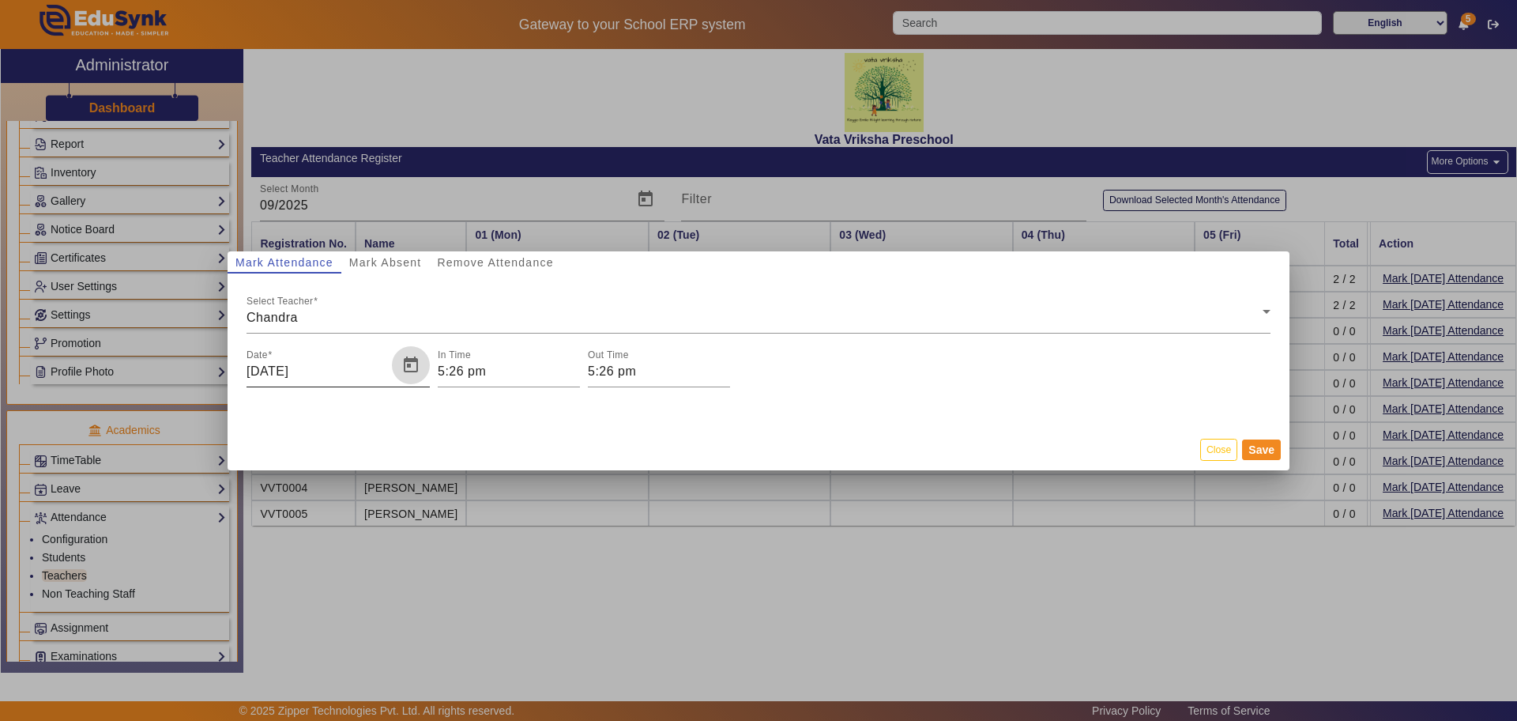
click at [409, 365] on span "Open calendar" at bounding box center [411, 365] width 38 height 38
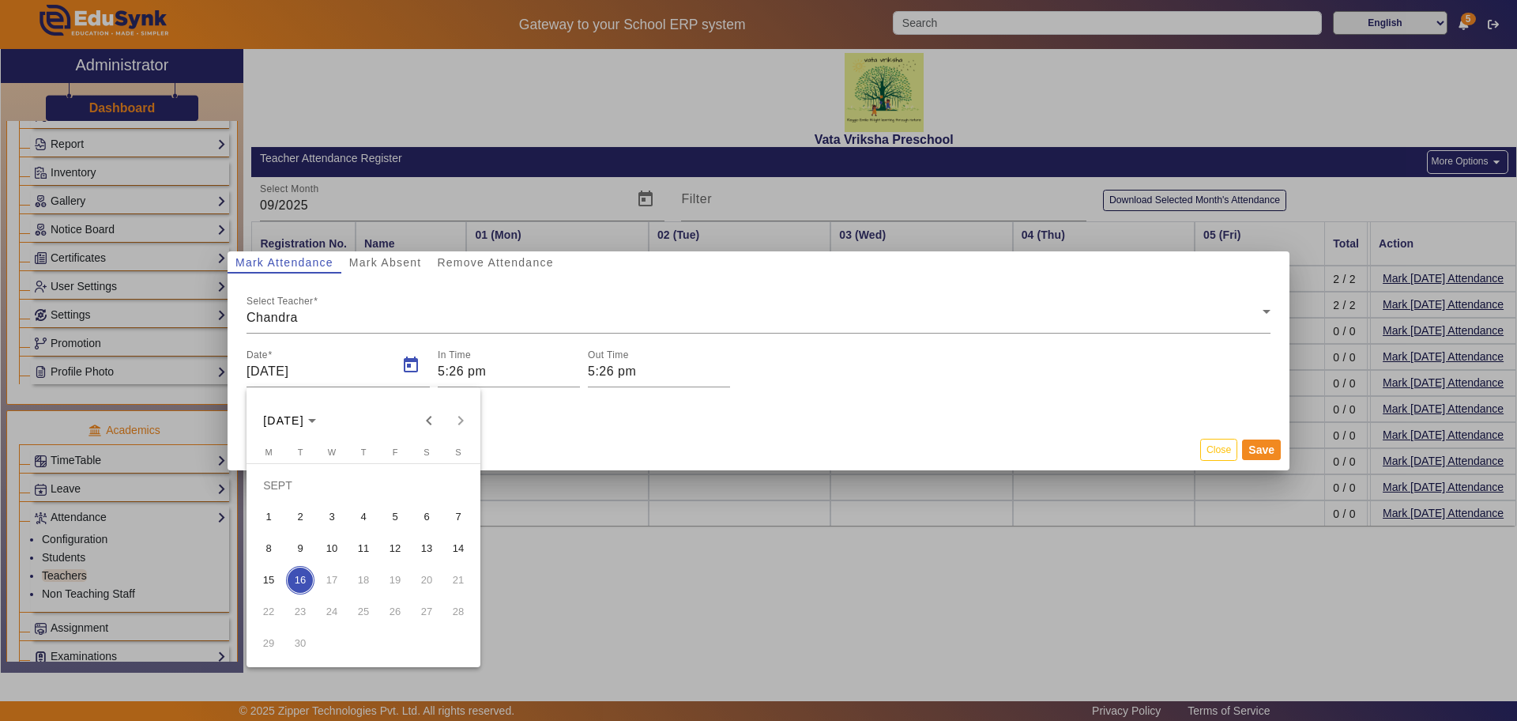
click at [259, 516] on span "1" at bounding box center [268, 517] width 28 height 28
type input "[DATE]"
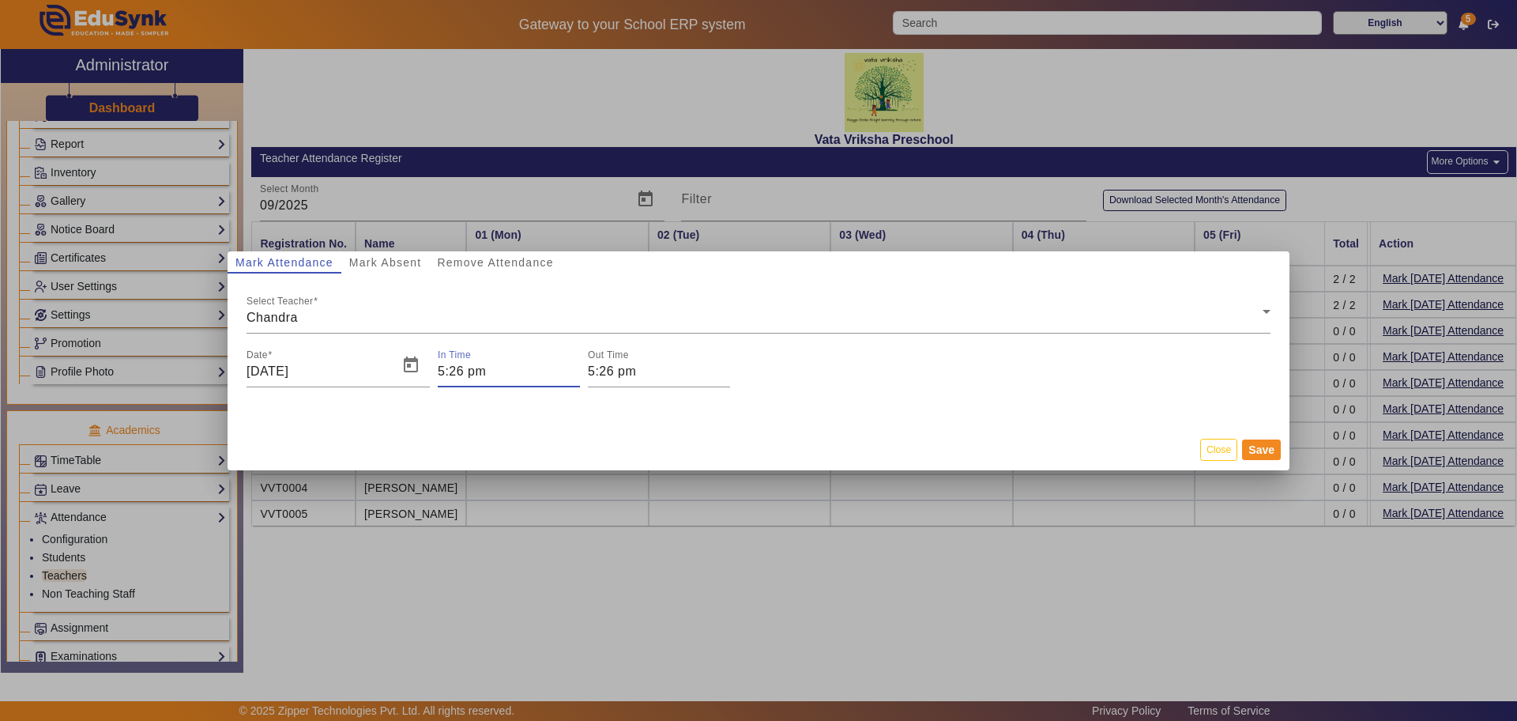
click at [457, 373] on input "5:26 pm" at bounding box center [509, 371] width 142 height 19
click at [496, 439] on span "Minus a hour" at bounding box center [501, 443] width 17 height 17
click at [506, 392] on span "Add a hour" at bounding box center [501, 394] width 17 height 17
click at [503, 394] on icon "Add a hour" at bounding box center [501, 394] width 9 height 5
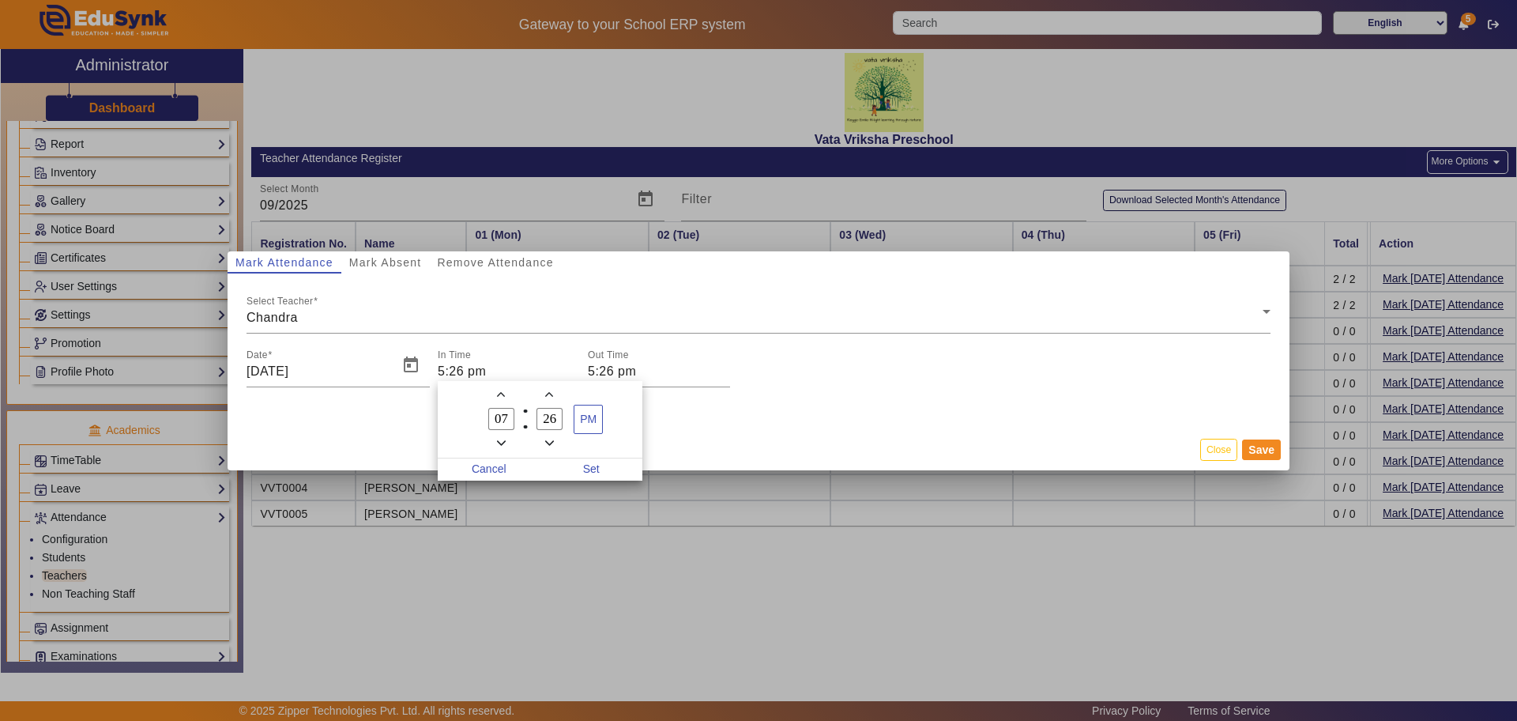
click at [503, 394] on icon "Add a hour" at bounding box center [501, 394] width 9 height 5
type input "08"
click at [548, 442] on icon "Minus a minute" at bounding box center [549, 442] width 9 height 5
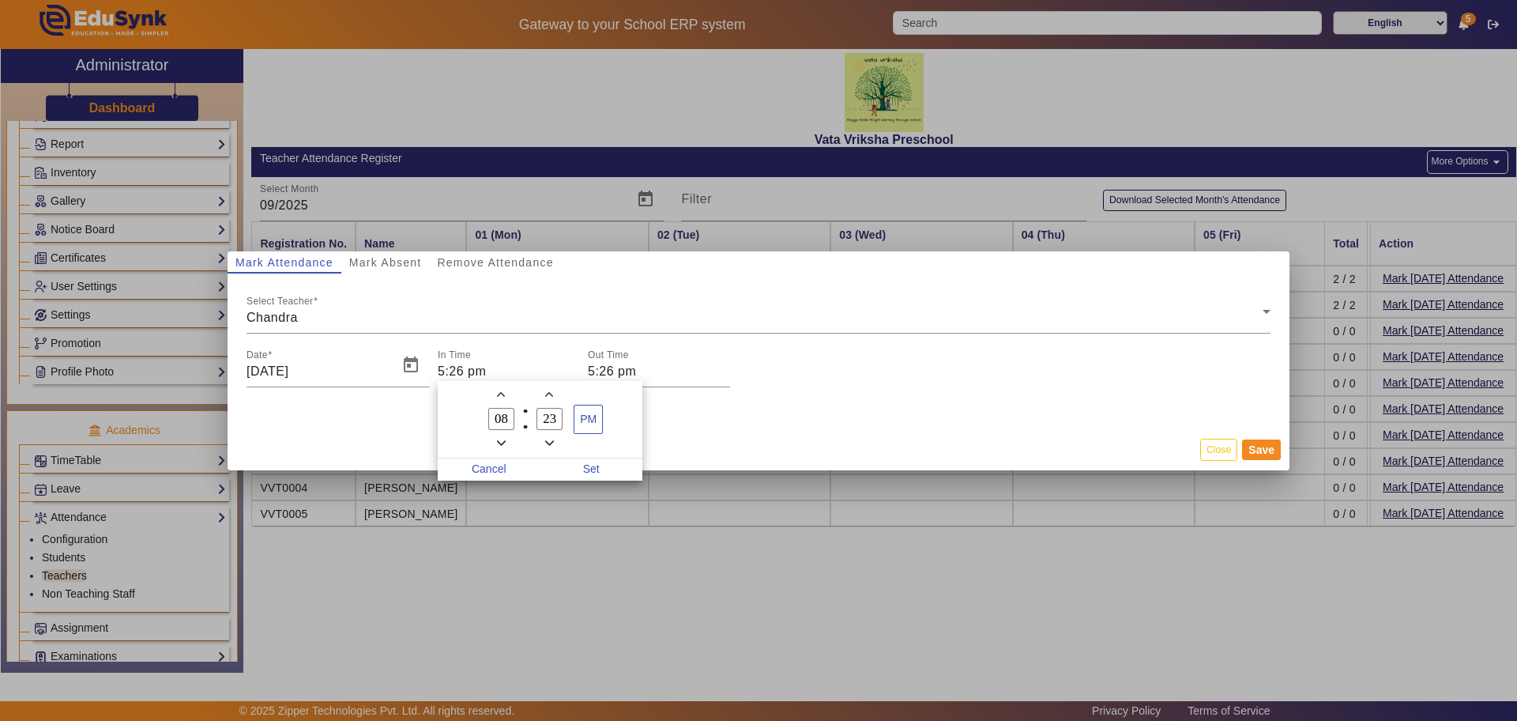
click at [548, 442] on icon "Minus a minute" at bounding box center [549, 442] width 9 height 5
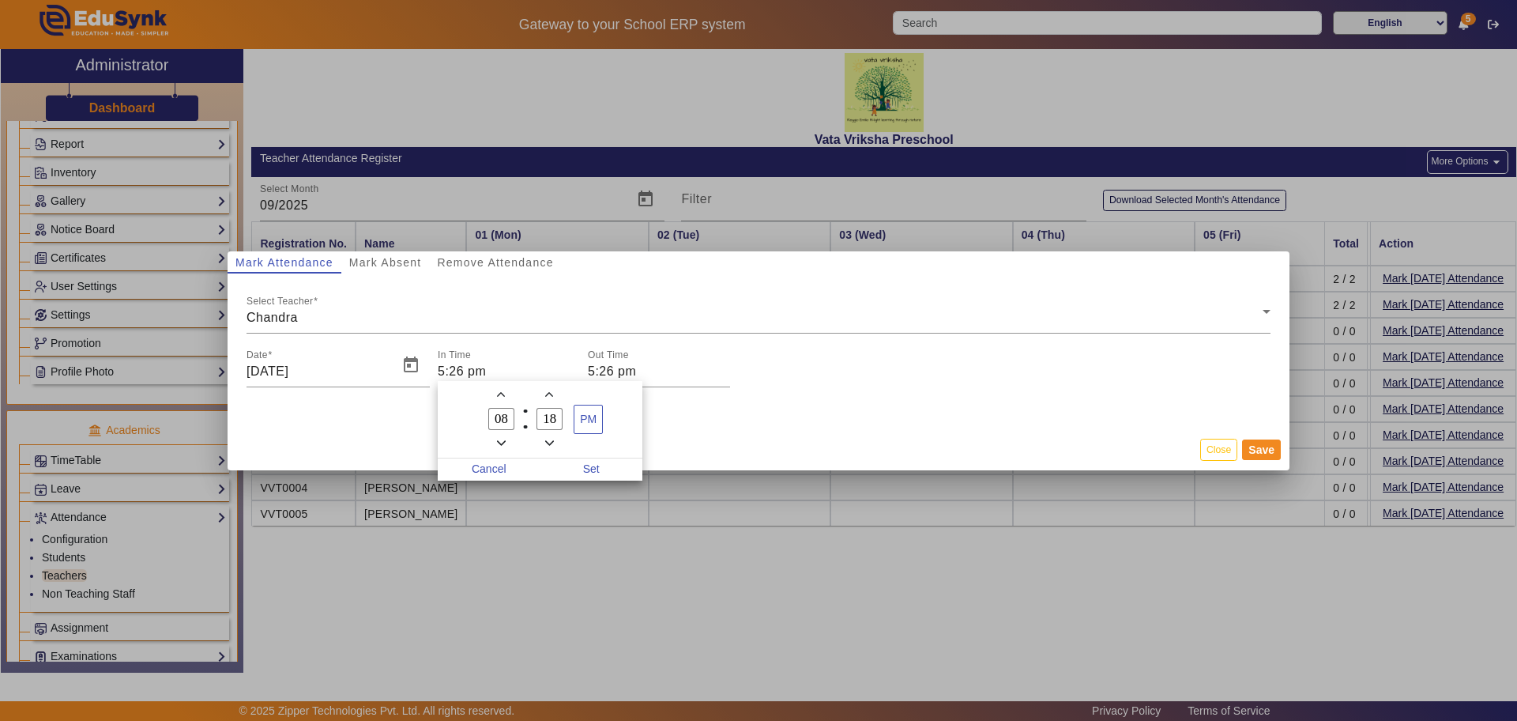
click at [548, 442] on icon "Minus a minute" at bounding box center [549, 442] width 9 height 5
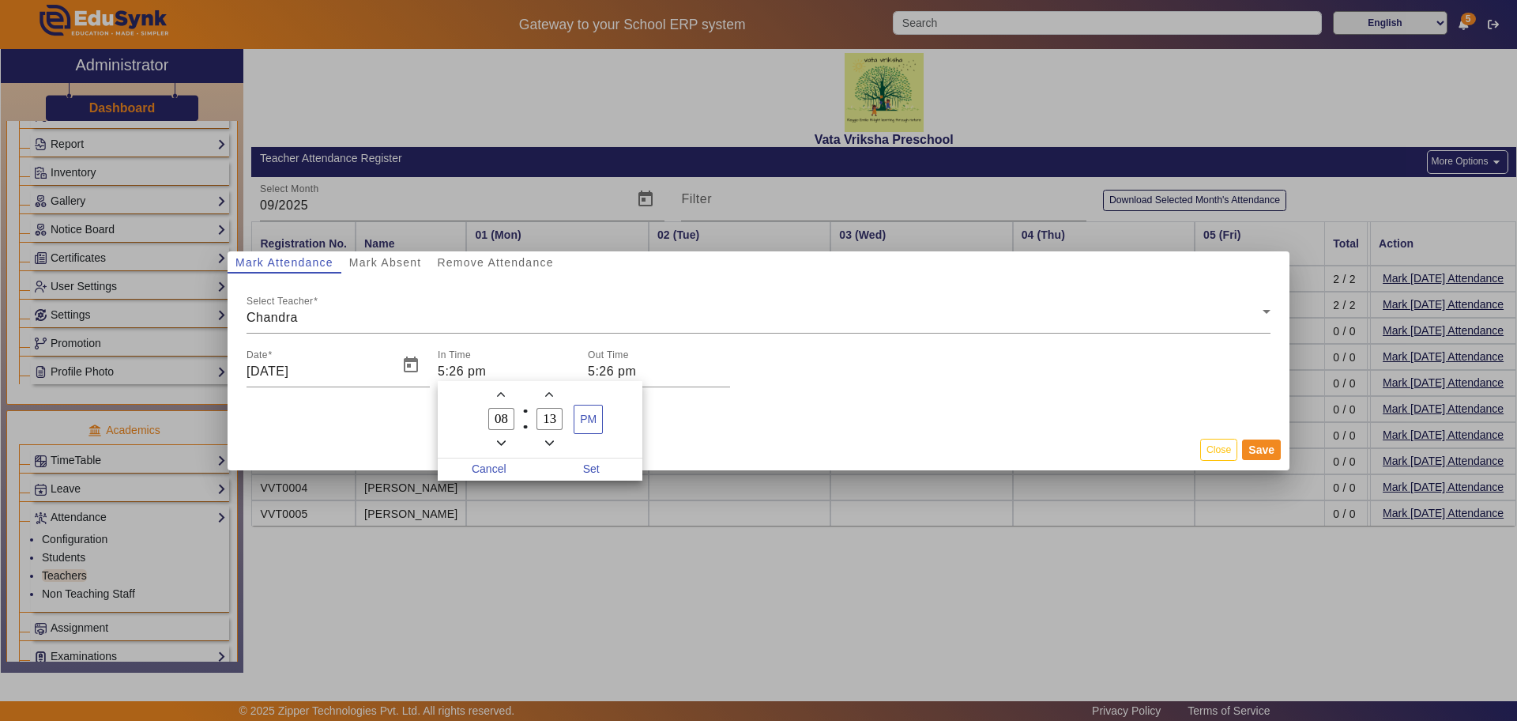
click at [548, 442] on icon "Minus a minute" at bounding box center [549, 442] width 9 height 5
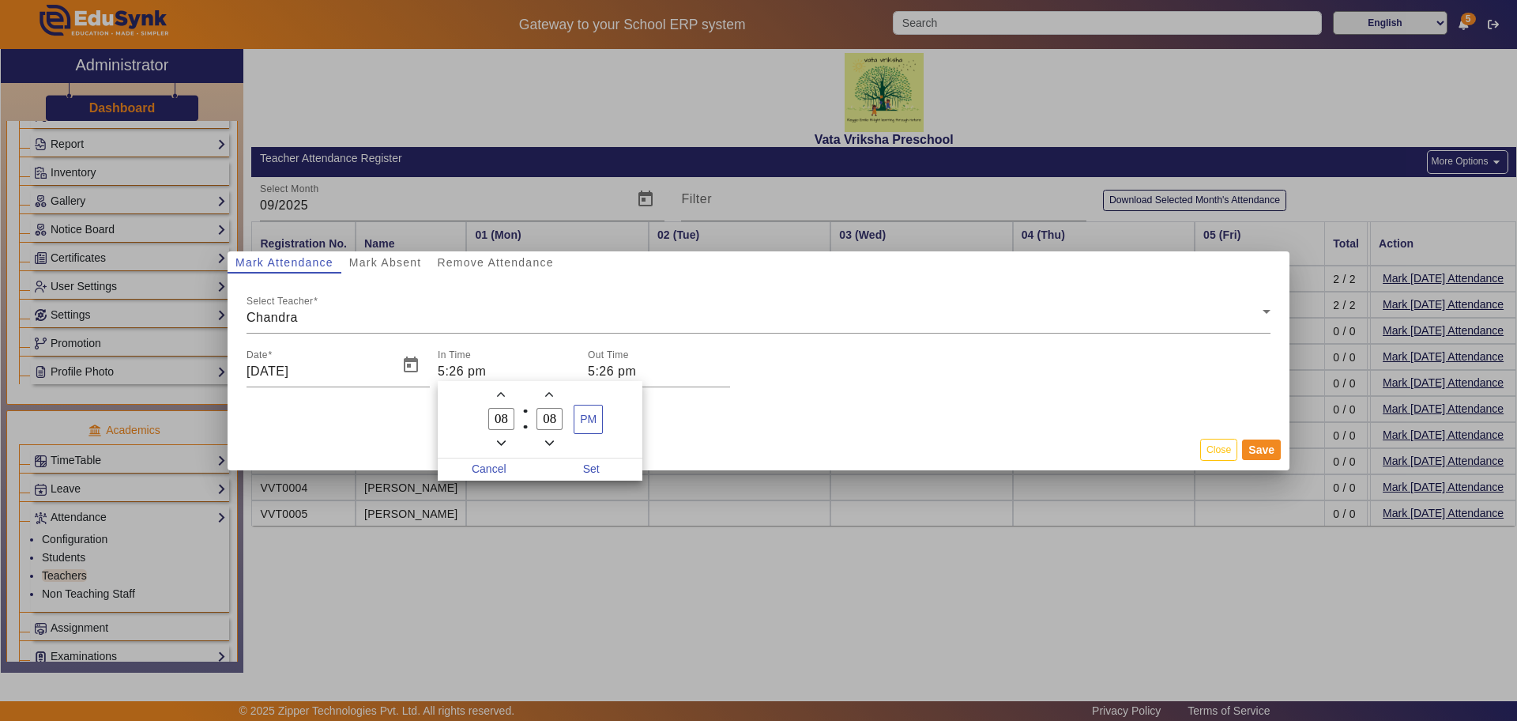
click at [548, 442] on icon "Minus a minute" at bounding box center [549, 442] width 9 height 5
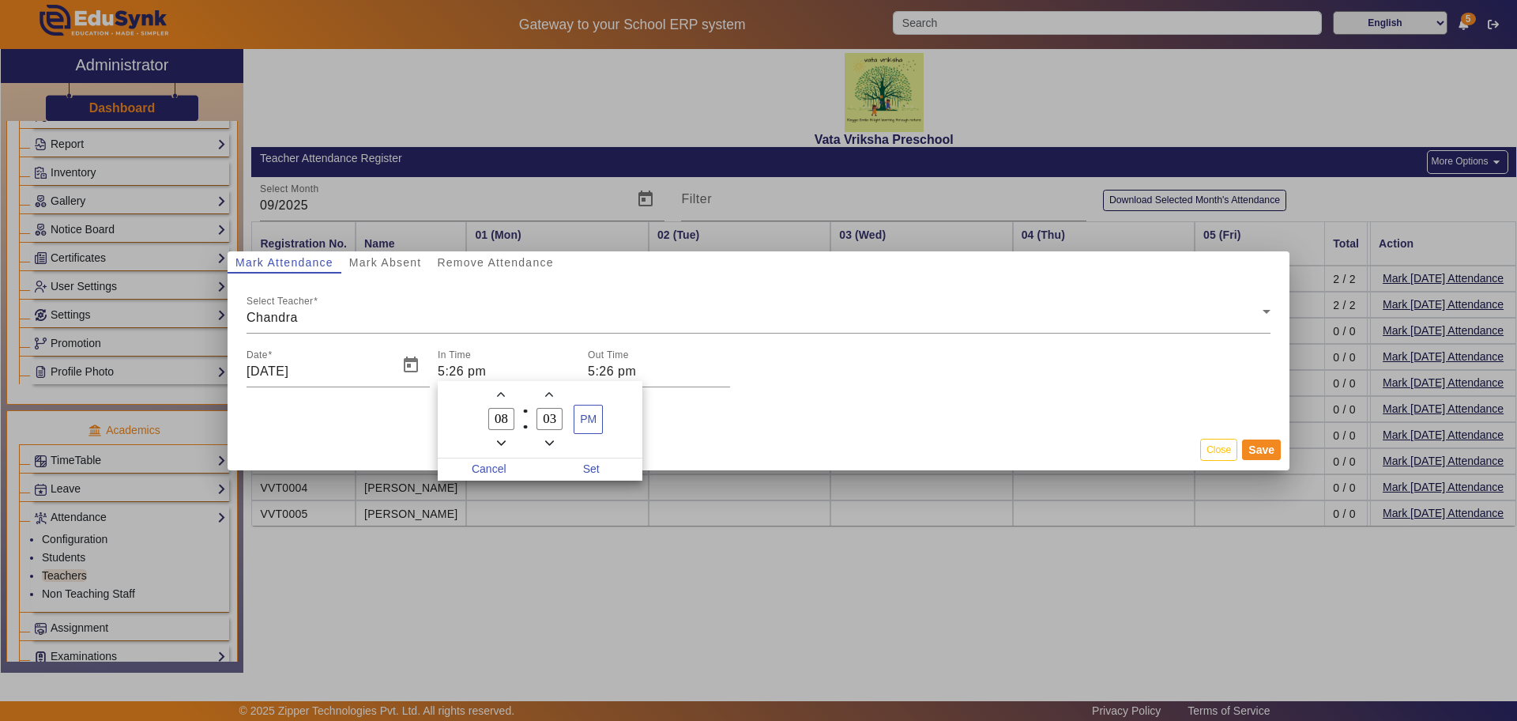
click at [548, 442] on icon "Minus a minute" at bounding box center [549, 442] width 9 height 5
click at [548, 393] on icon "Add a minute" at bounding box center [549, 394] width 9 height 9
click at [547, 444] on icon "Minus a minute" at bounding box center [549, 443] width 9 height 9
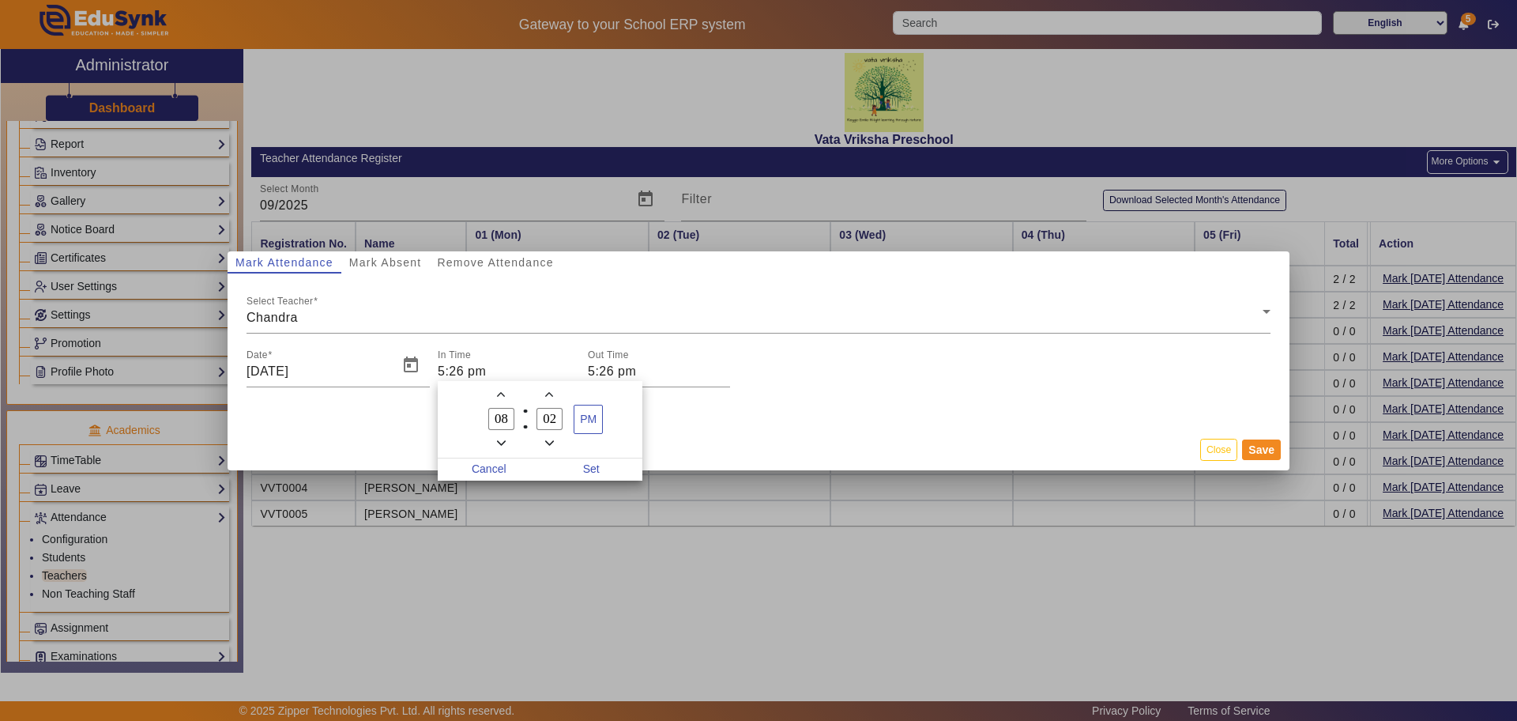
click at [548, 444] on icon "Minus a minute" at bounding box center [549, 443] width 9 height 9
type input "00"
click at [587, 425] on span "PM" at bounding box center [588, 419] width 28 height 28
click at [589, 466] on span "Set" at bounding box center [591, 469] width 103 height 22
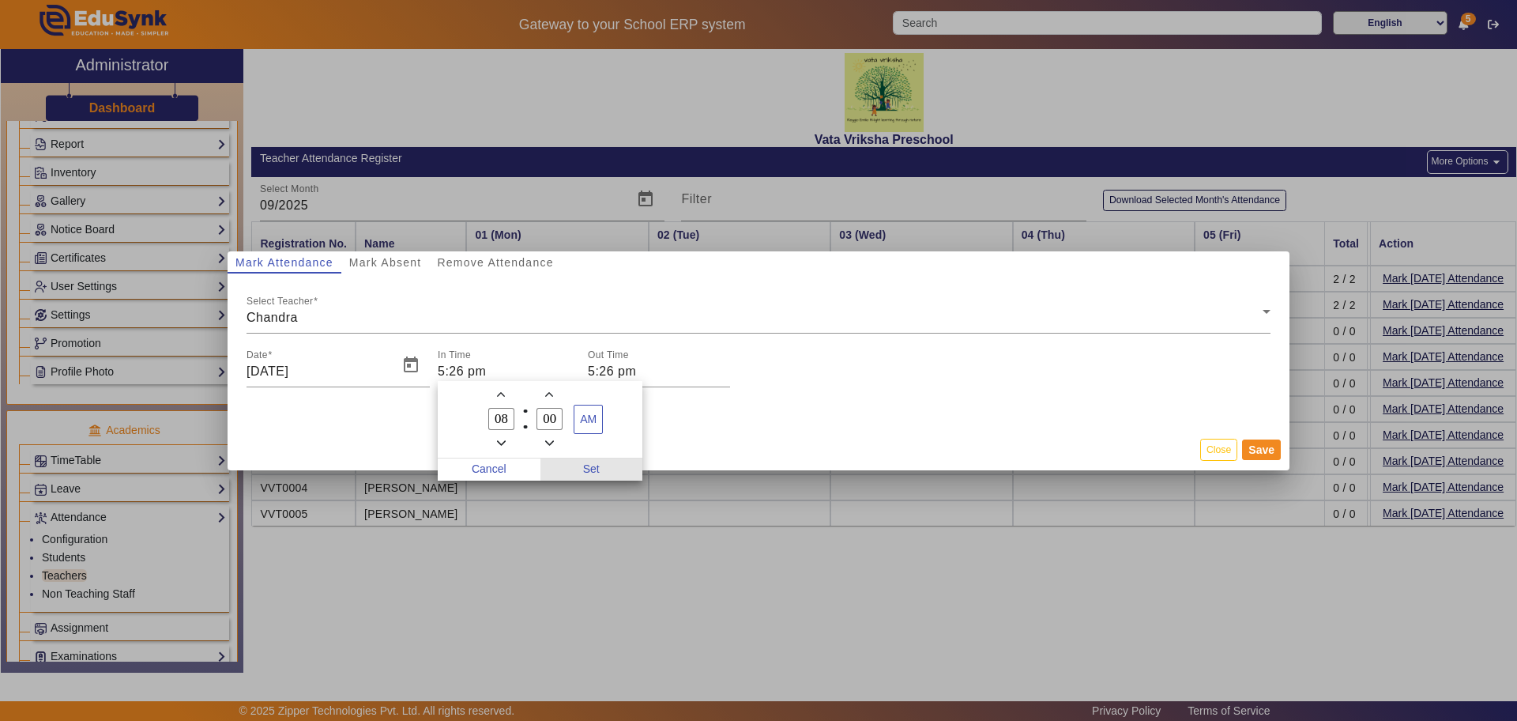
type input "8:00 am"
click at [618, 378] on input "5:26 pm" at bounding box center [659, 371] width 142 height 19
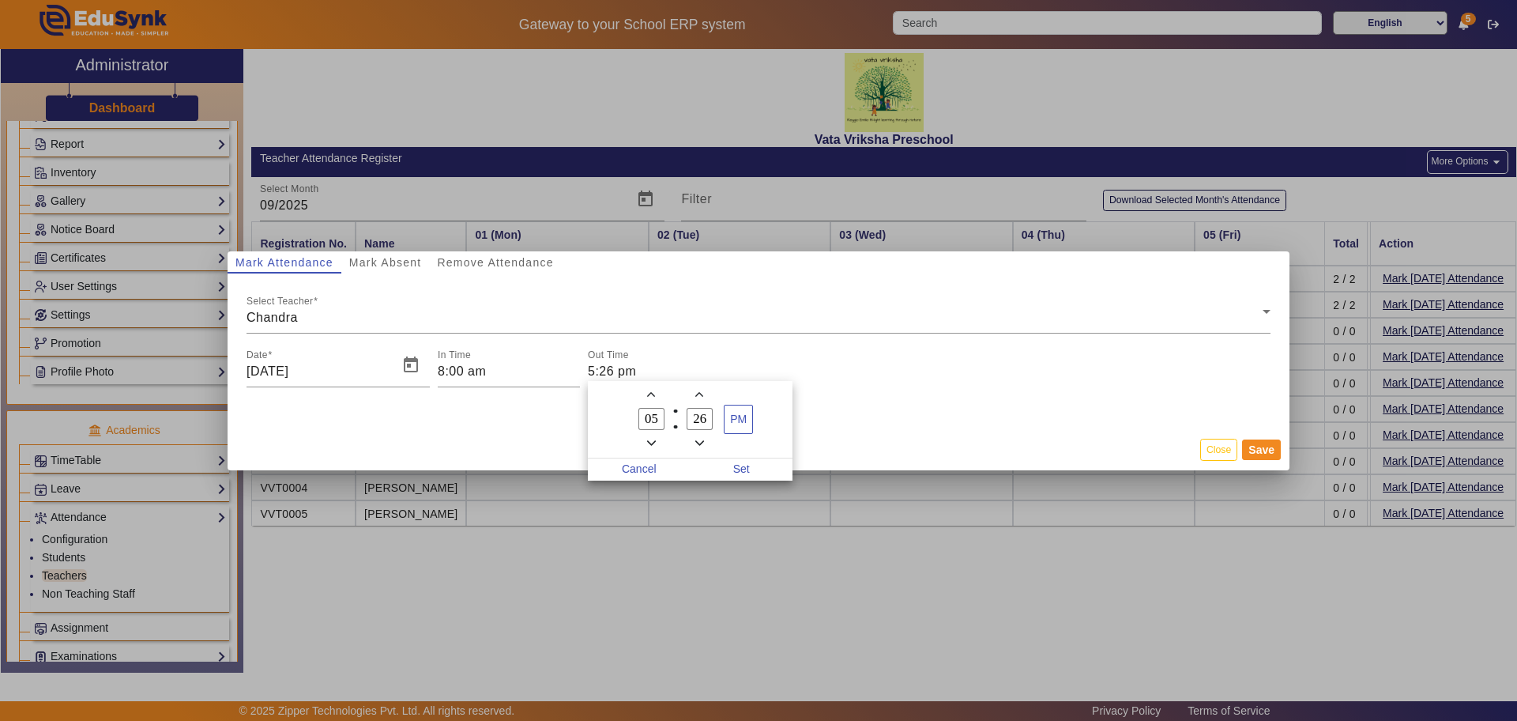
click at [653, 439] on icon "Minus a hour" at bounding box center [651, 443] width 9 height 9
click at [652, 392] on icon "Add a hour" at bounding box center [651, 394] width 9 height 9
type input "06"
click at [701, 391] on icon "Add a minute" at bounding box center [699, 394] width 9 height 9
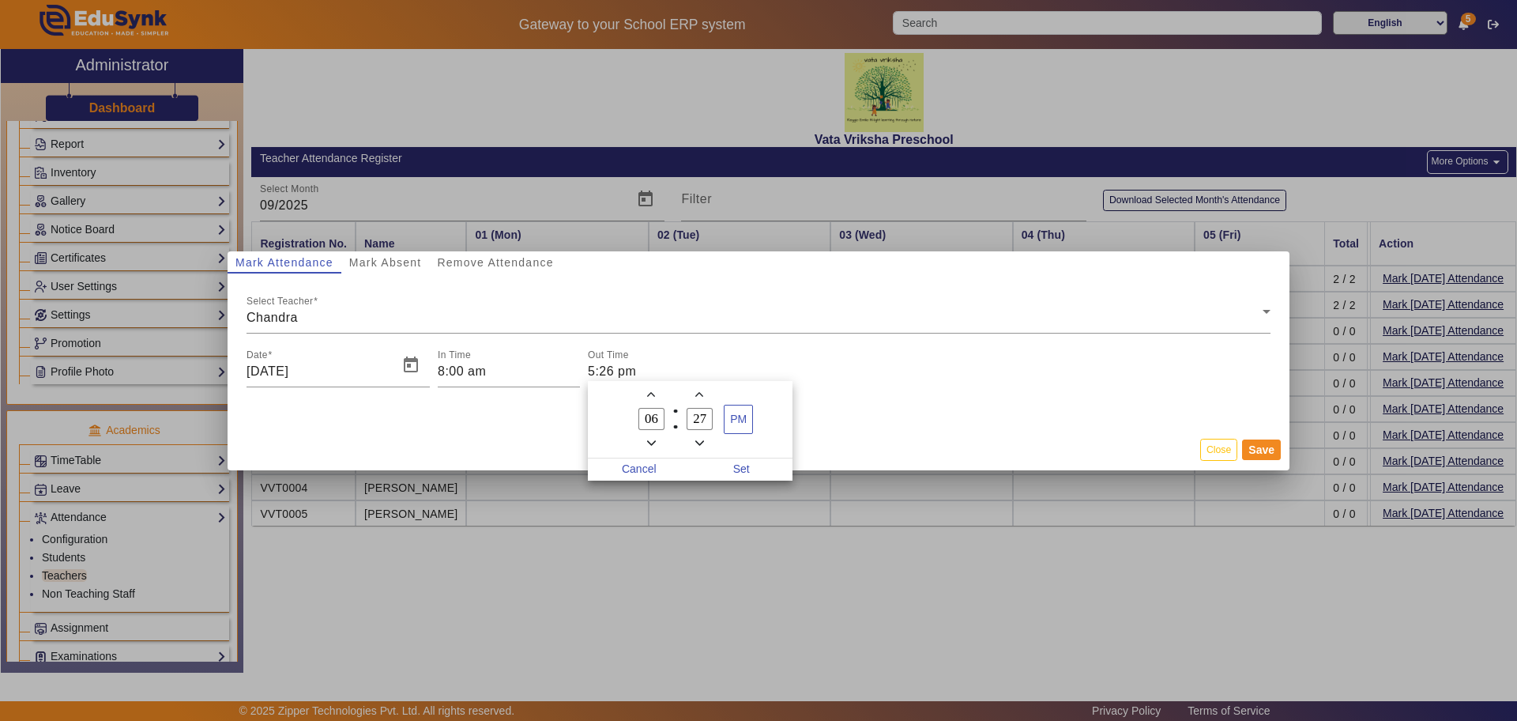
click at [692, 439] on span "Minus a minute" at bounding box center [699, 443] width 17 height 17
click at [693, 439] on span "Minus a minute" at bounding box center [699, 443] width 17 height 17
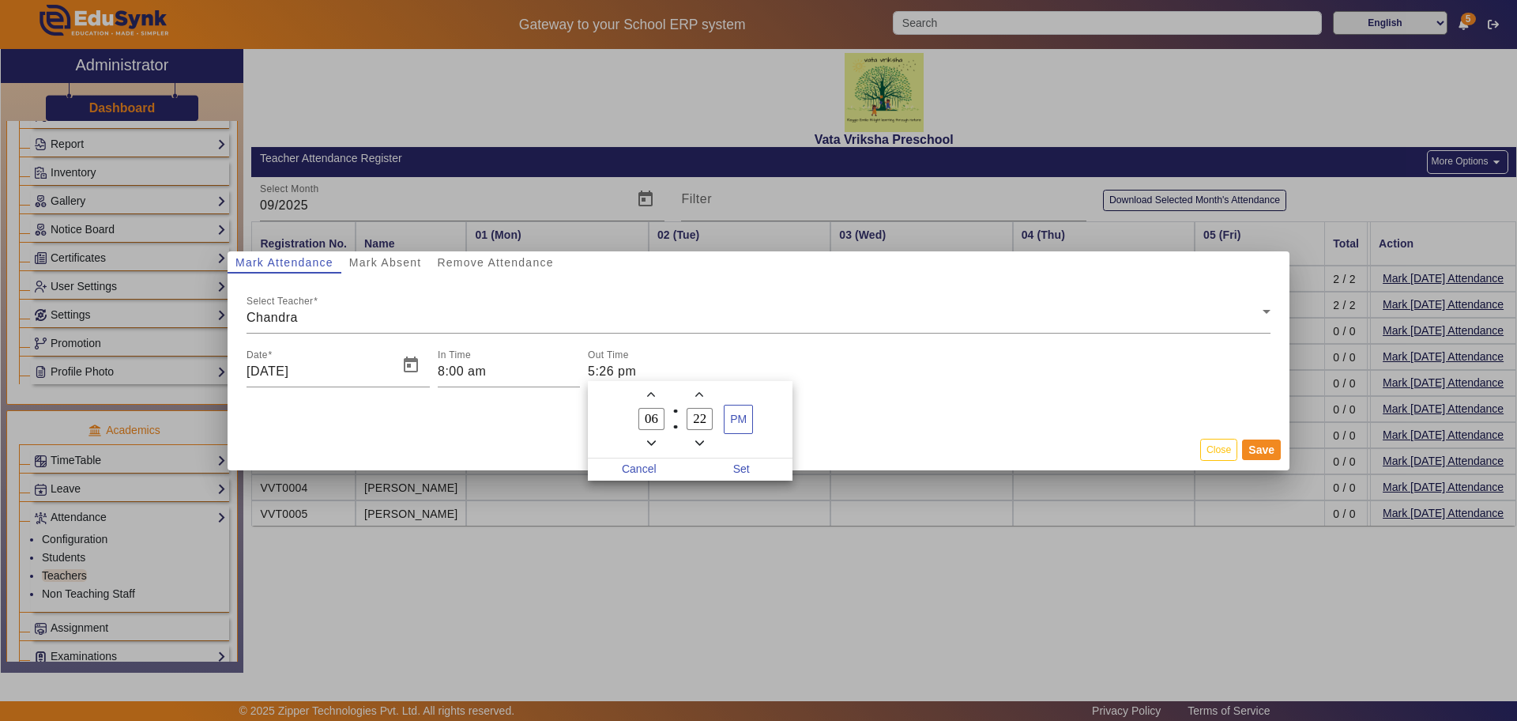
click at [693, 439] on span "Minus a minute" at bounding box center [699, 443] width 17 height 17
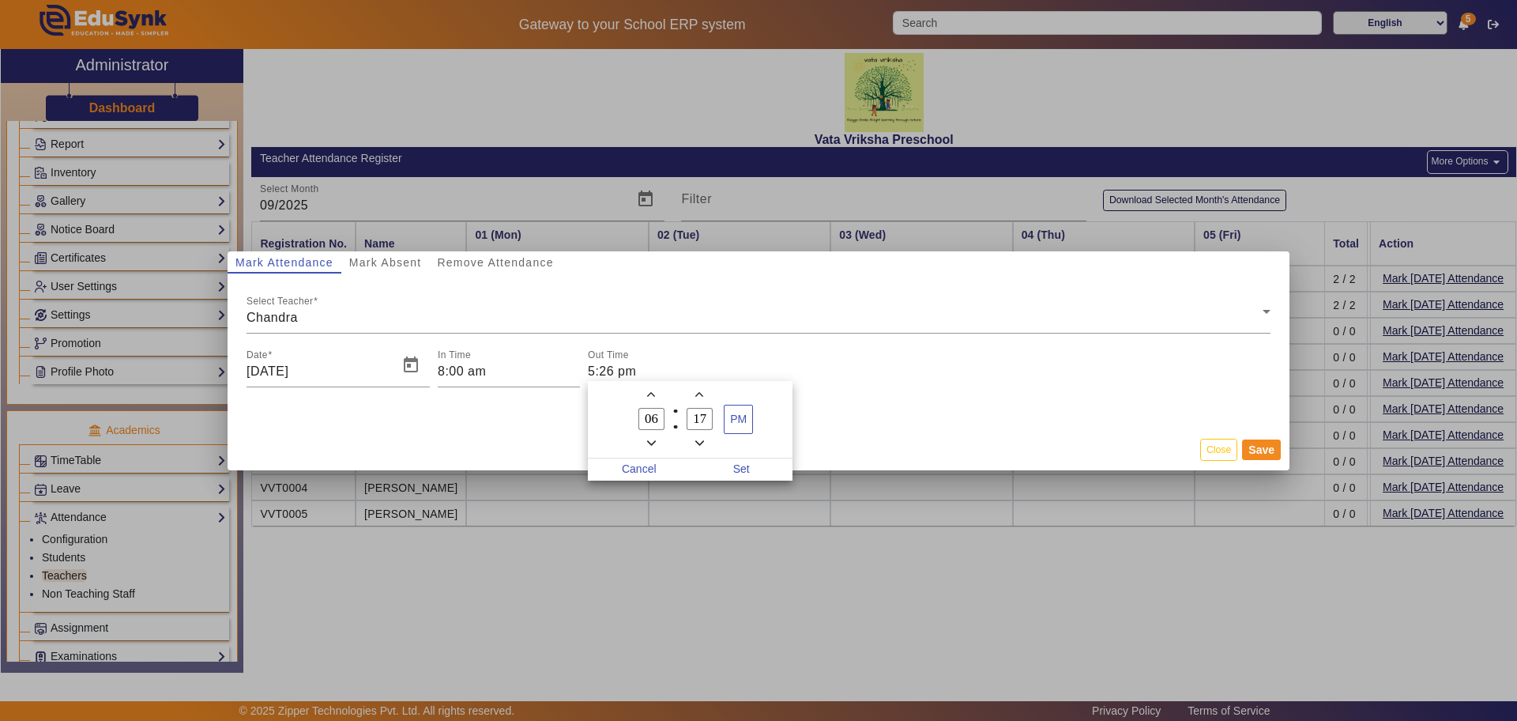
click at [693, 439] on span "Minus a minute" at bounding box center [699, 443] width 17 height 17
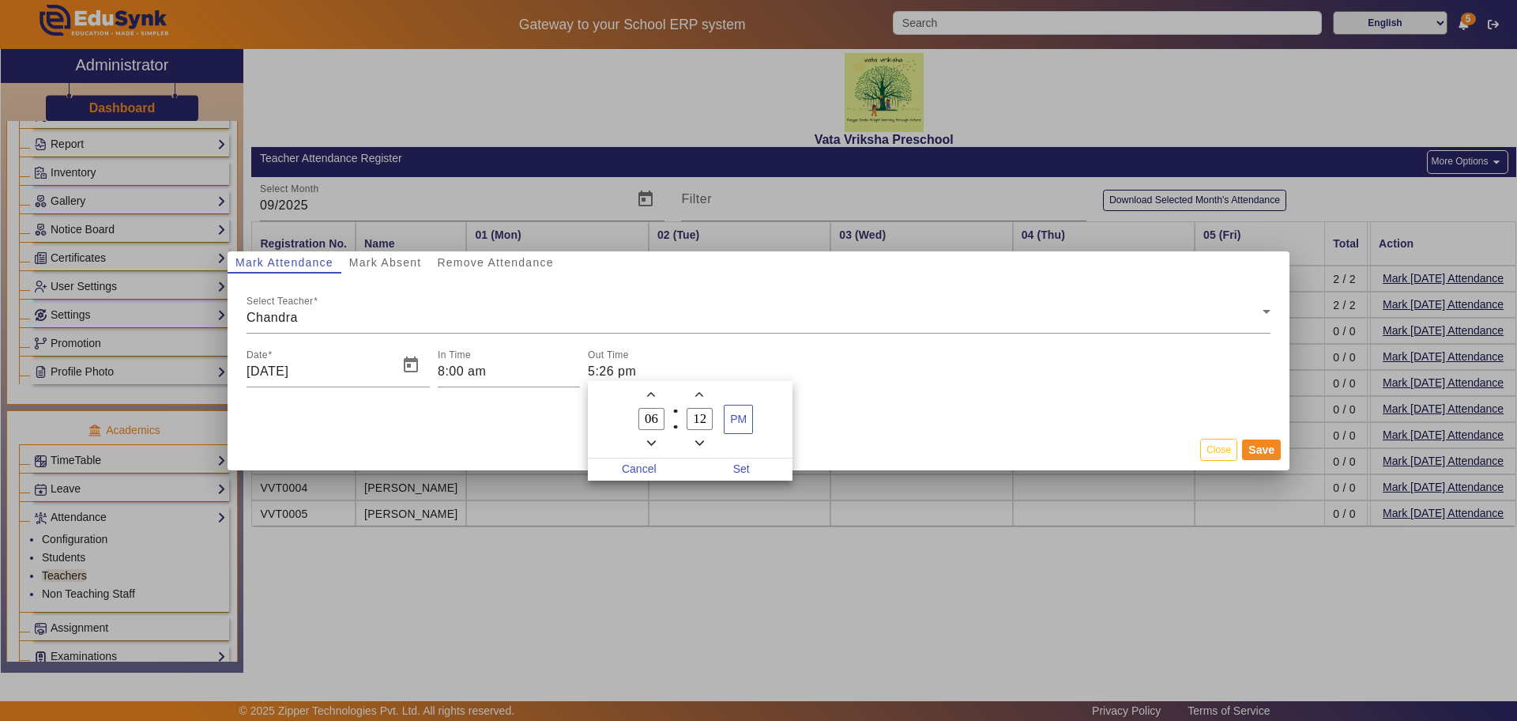
click at [693, 439] on span "Minus a minute" at bounding box center [699, 443] width 17 height 17
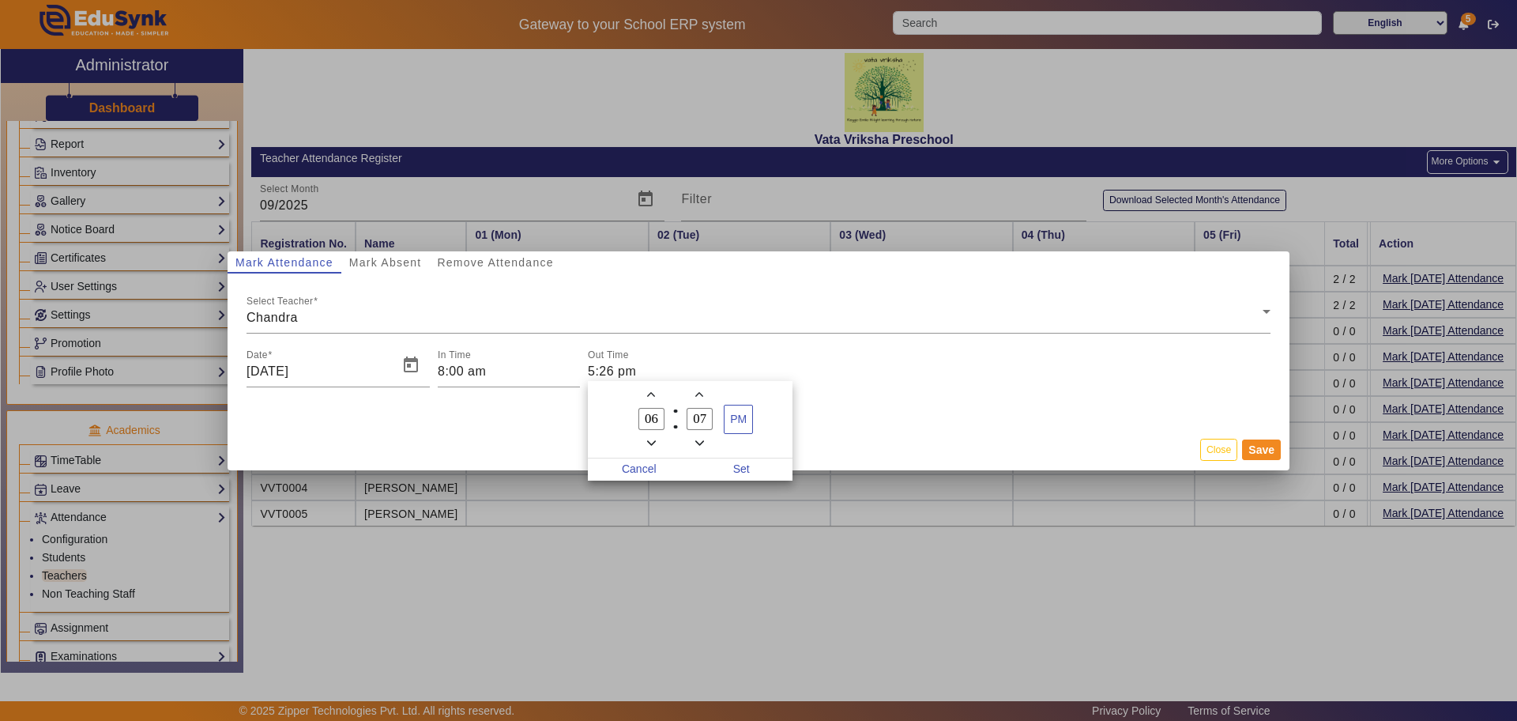
click at [693, 439] on span "Minus a minute" at bounding box center [699, 443] width 17 height 17
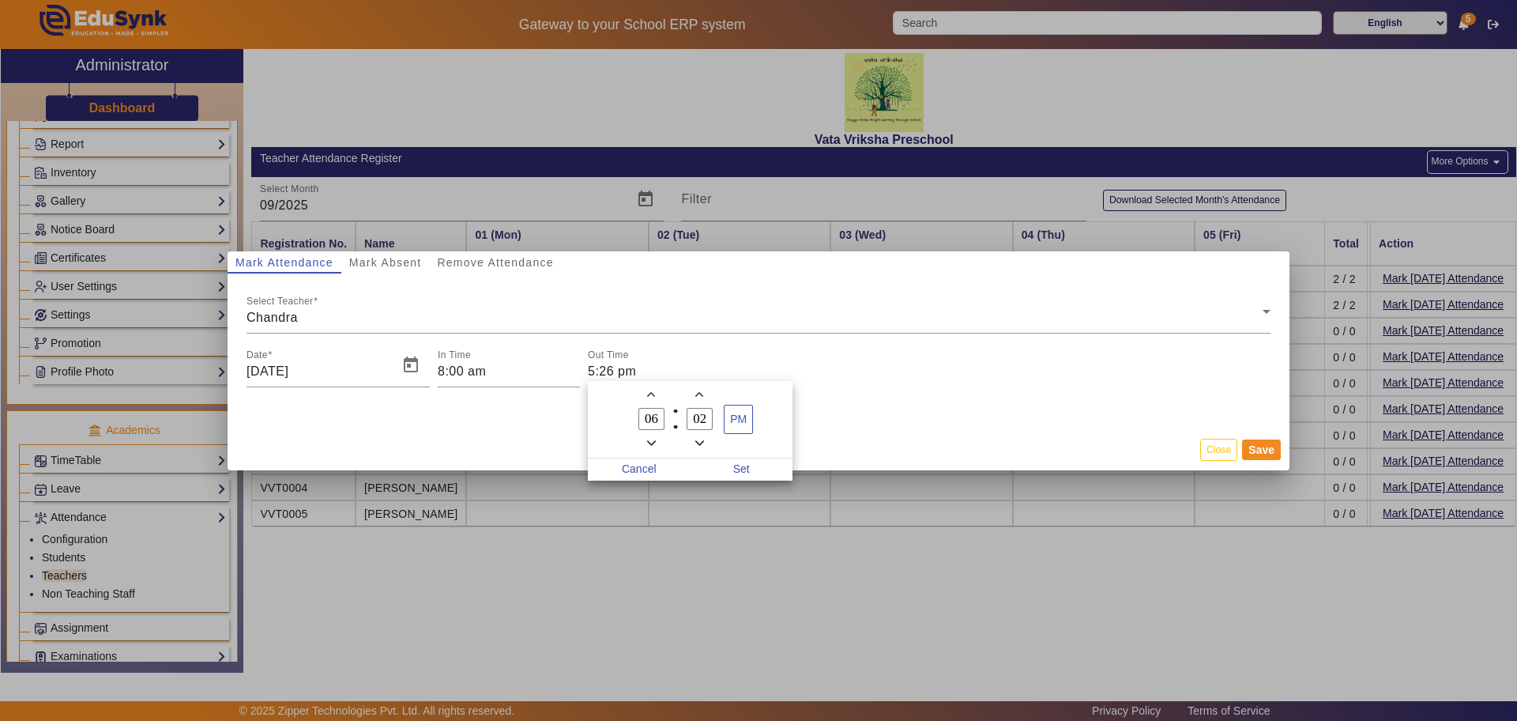
click at [693, 439] on span "Minus a minute" at bounding box center [699, 443] width 17 height 17
type input "00"
click at [740, 419] on span "PM" at bounding box center [739, 419] width 28 height 28
click at [740, 422] on span "AM" at bounding box center [739, 419] width 28 height 28
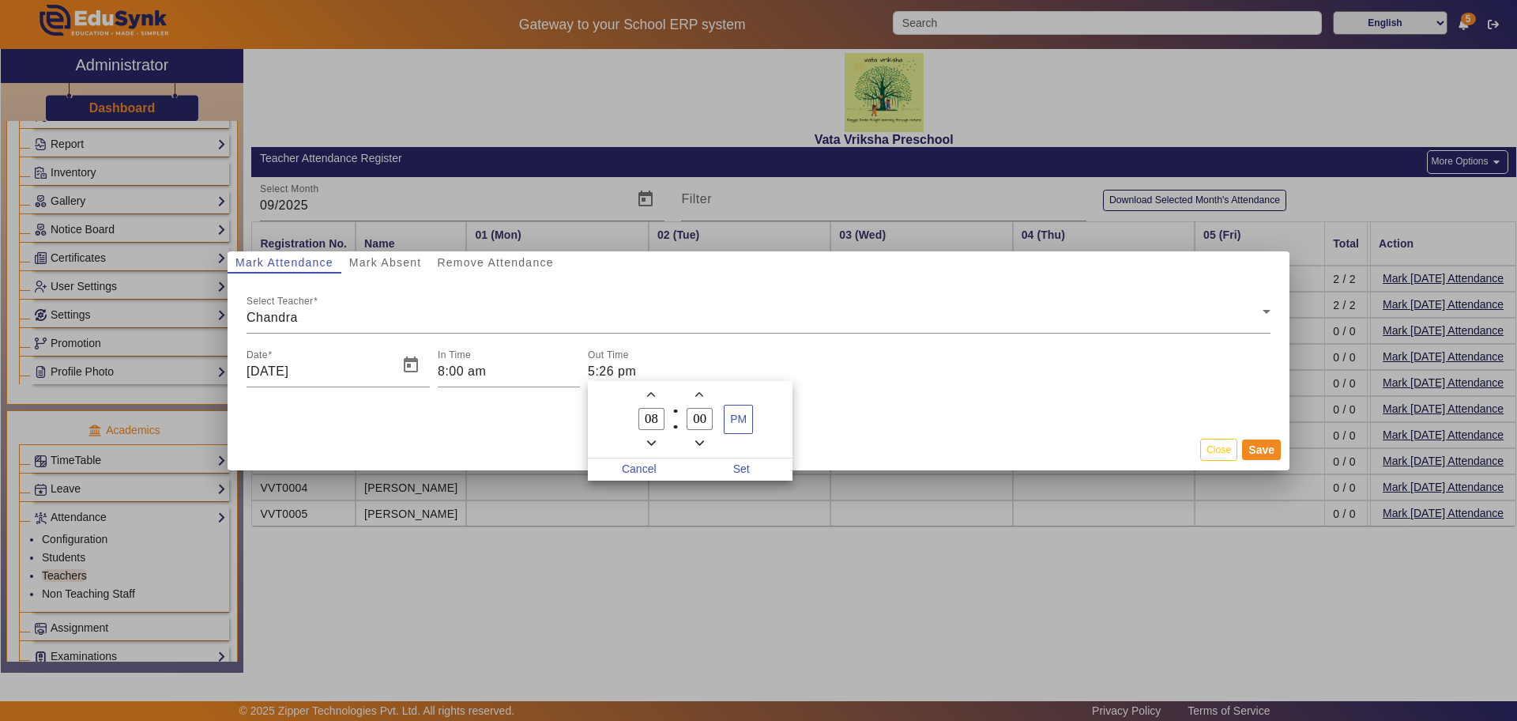
click at [652, 394] on icon "Add a hour" at bounding box center [651, 394] width 9 height 9
click at [652, 440] on icon "Minus a hour" at bounding box center [651, 443] width 9 height 9
type input "06"
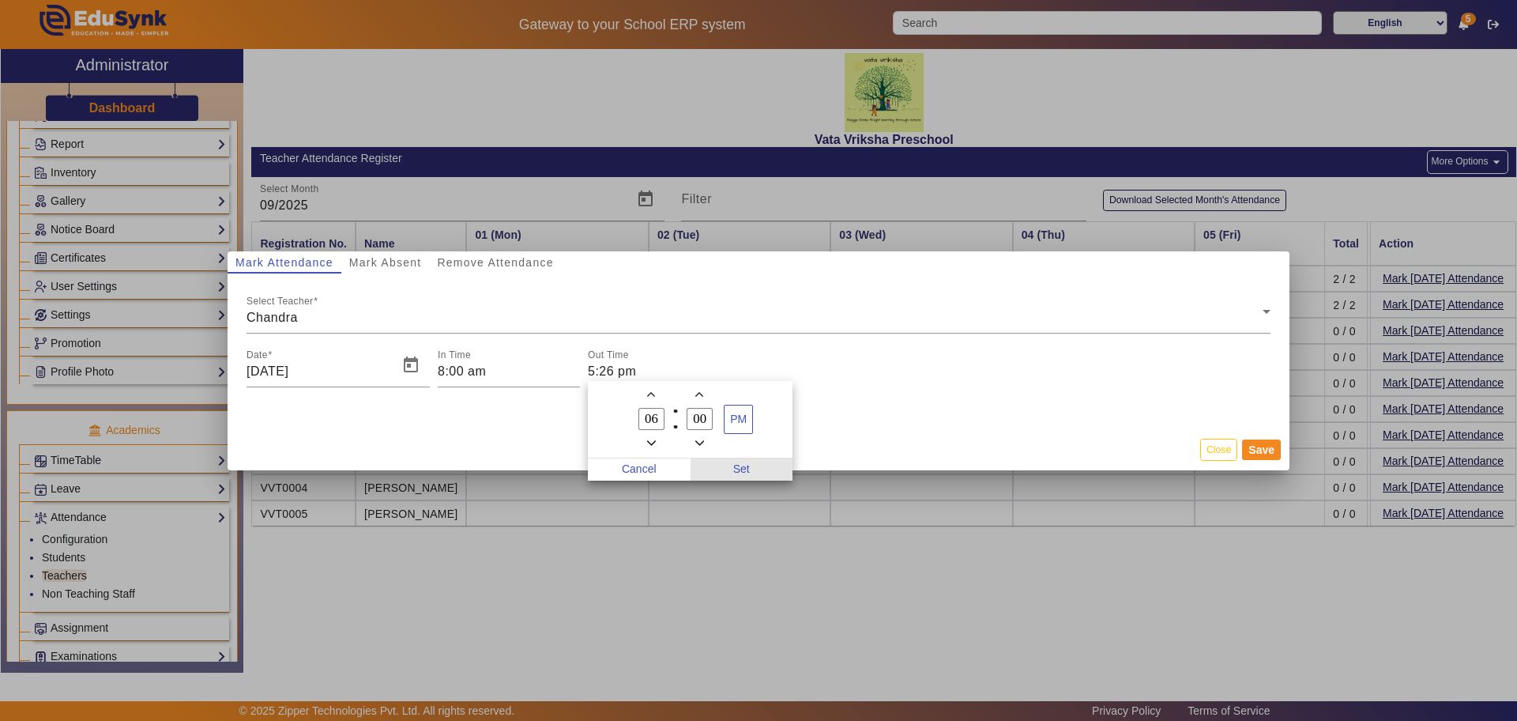
click at [743, 465] on span "Set" at bounding box center [742, 469] width 103 height 22
type input "6:00 pm"
drag, startPoint x: 1267, startPoint y: 450, endPoint x: 1259, endPoint y: 440, distance: 13.5
click at [1265, 450] on button "Save" at bounding box center [1261, 449] width 39 height 21
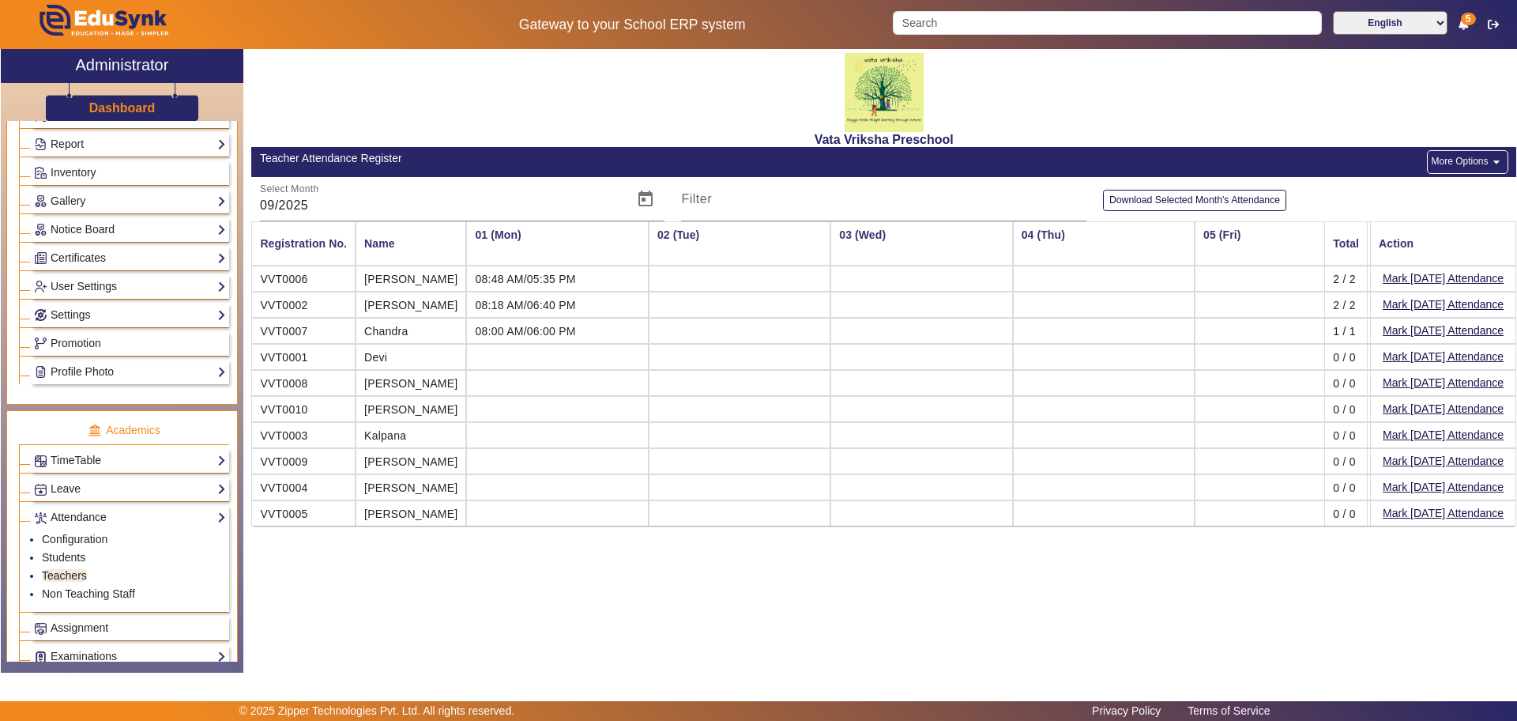
click at [1470, 151] on button "More Options arrow_drop_down" at bounding box center [1467, 162] width 81 height 24
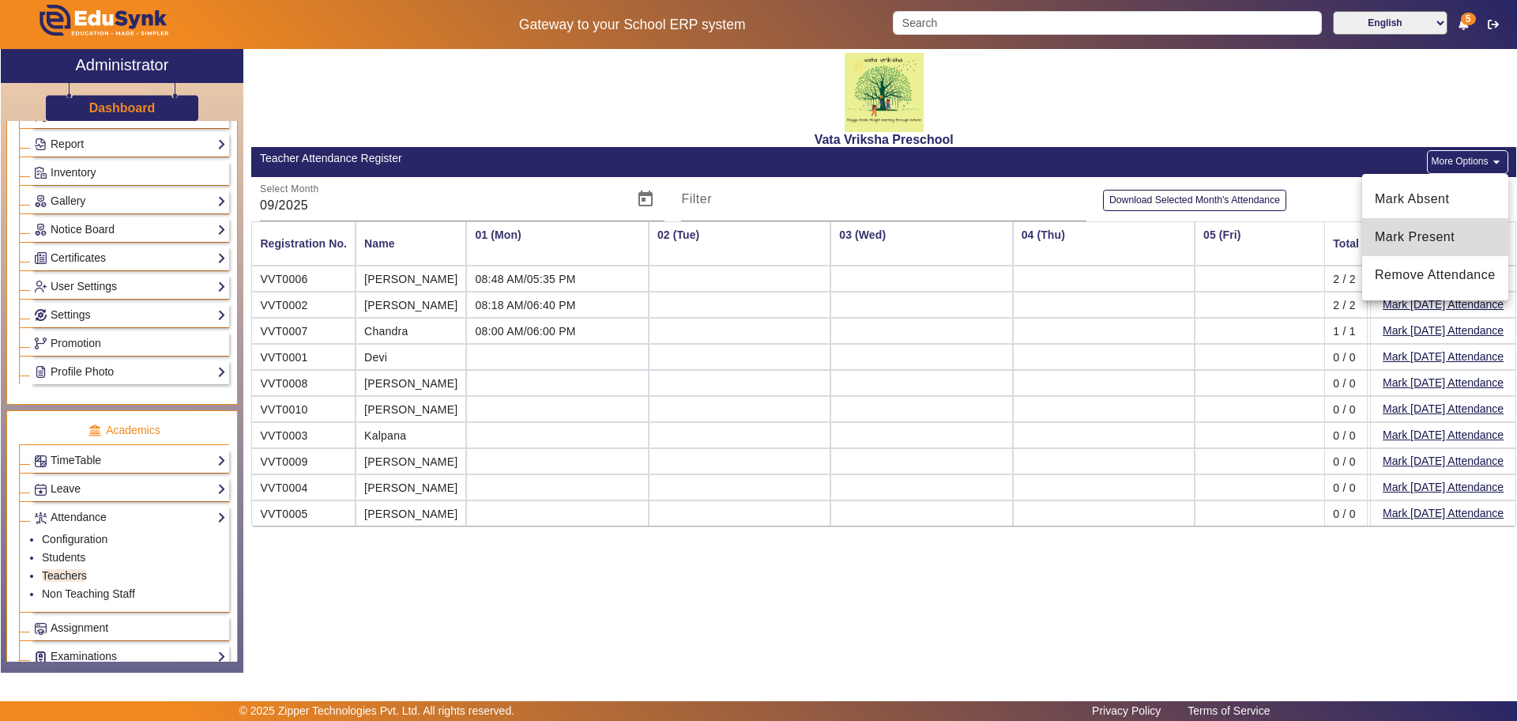
click at [1415, 239] on span "Mark Present" at bounding box center [1435, 237] width 121 height 19
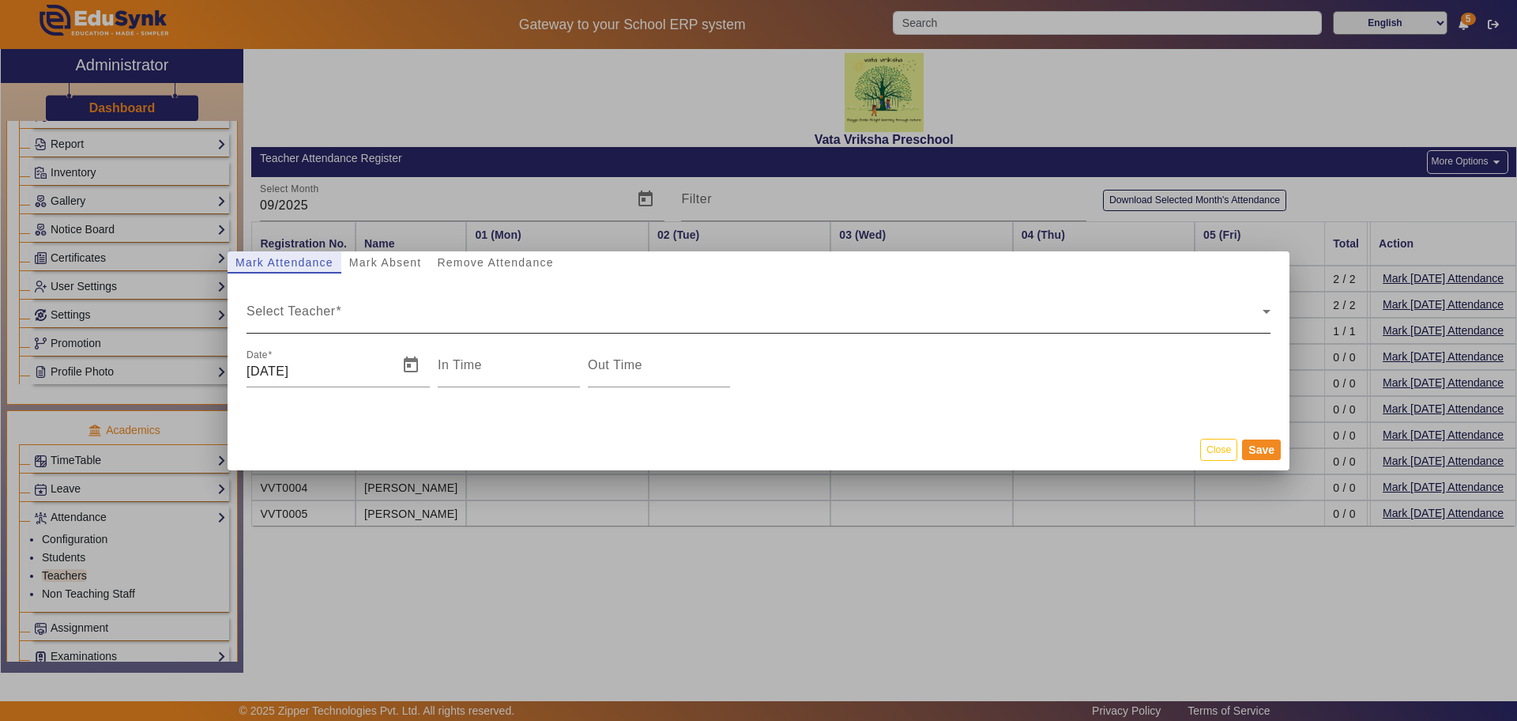
click at [289, 311] on span "Select Teacher" at bounding box center [755, 317] width 1016 height 19
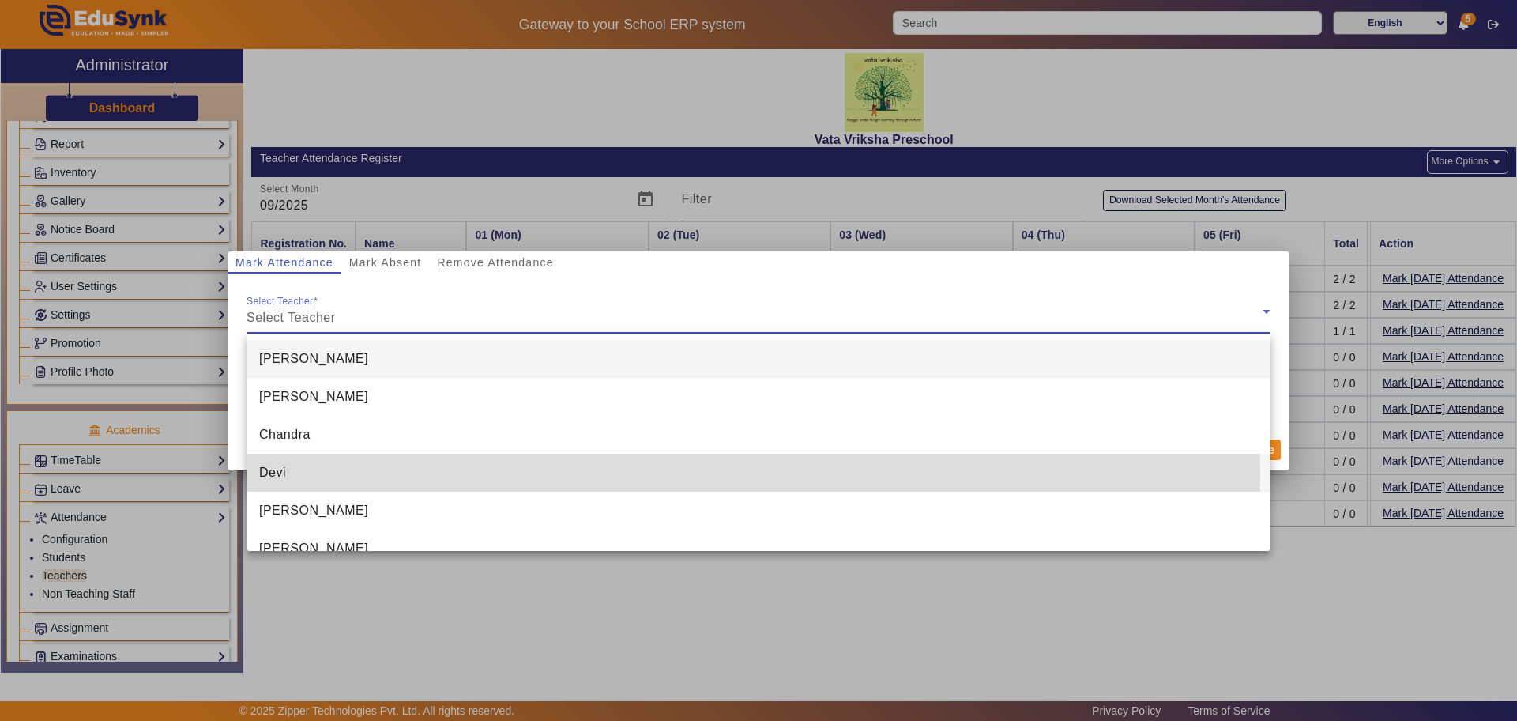
click at [273, 473] on span "Devi" at bounding box center [272, 472] width 27 height 19
type input "5:28 pm"
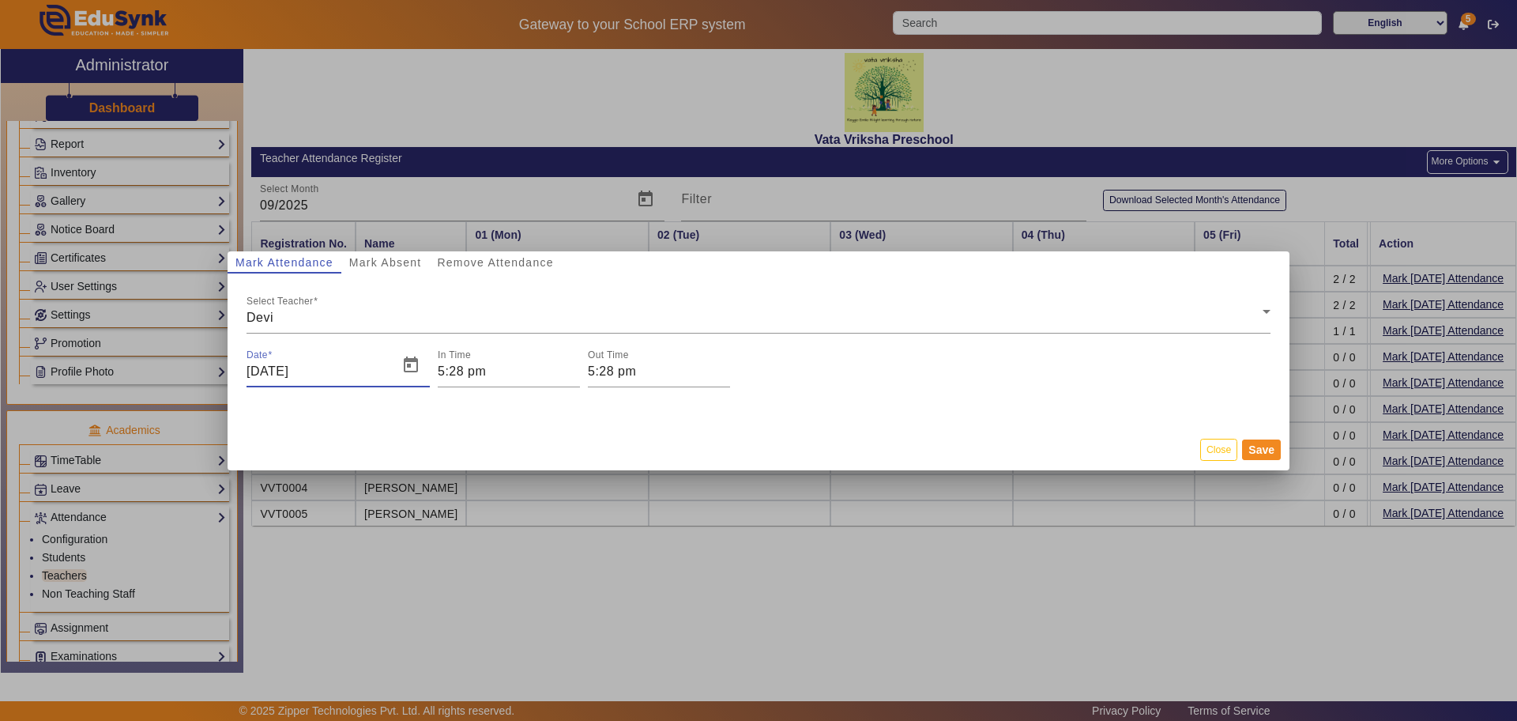
click at [292, 372] on input "[DATE]" at bounding box center [318, 371] width 142 height 19
click at [405, 363] on span "Open calendar" at bounding box center [411, 365] width 38 height 38
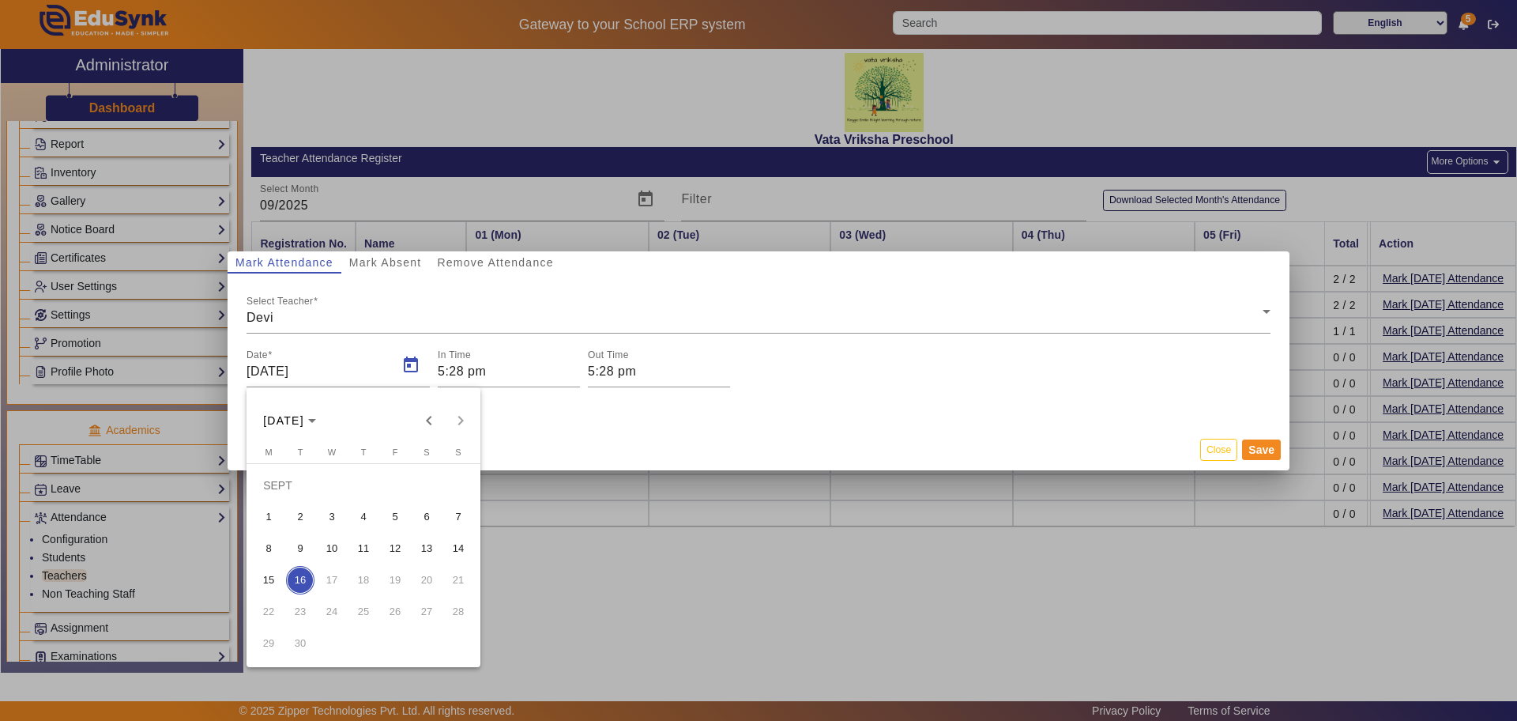
click at [275, 514] on span "1" at bounding box center [268, 517] width 28 height 28
type input "[DATE]"
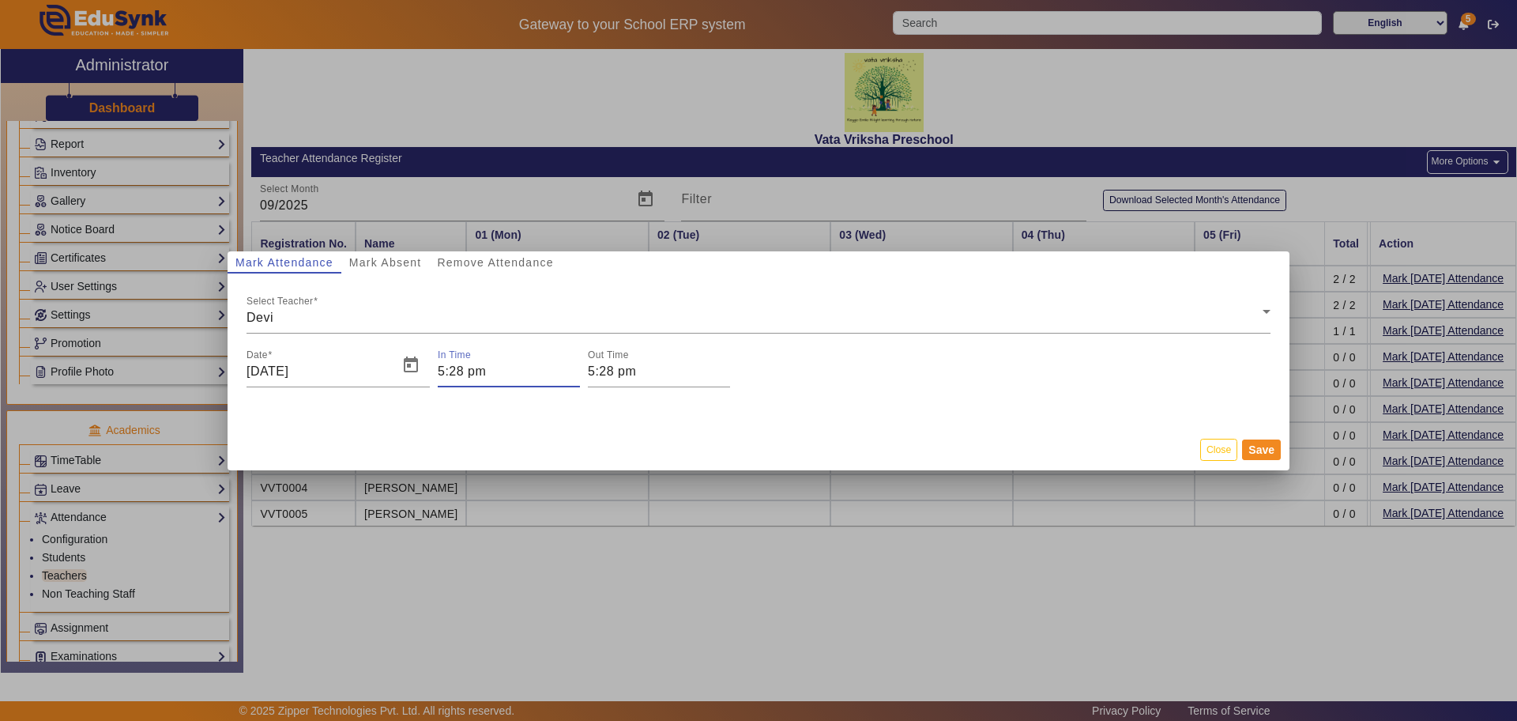
click at [461, 372] on input "5:28 pm" at bounding box center [509, 371] width 142 height 19
click at [497, 439] on span "Minus a hour" at bounding box center [501, 443] width 17 height 17
click at [506, 392] on span "Add a hour" at bounding box center [501, 394] width 17 height 17
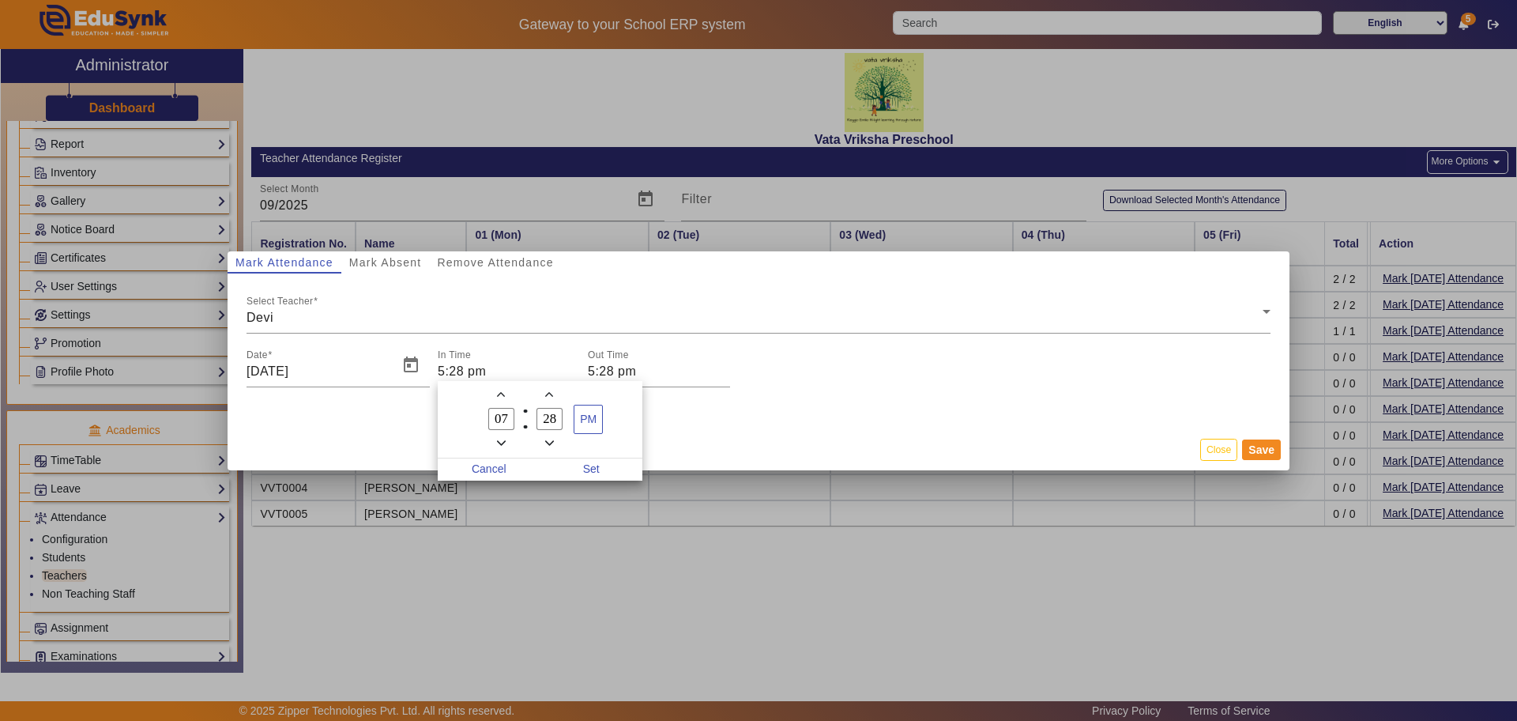
click at [506, 392] on span "Add a hour" at bounding box center [501, 394] width 17 height 17
type input "08"
click at [553, 392] on icon "Add a minute" at bounding box center [549, 394] width 9 height 9
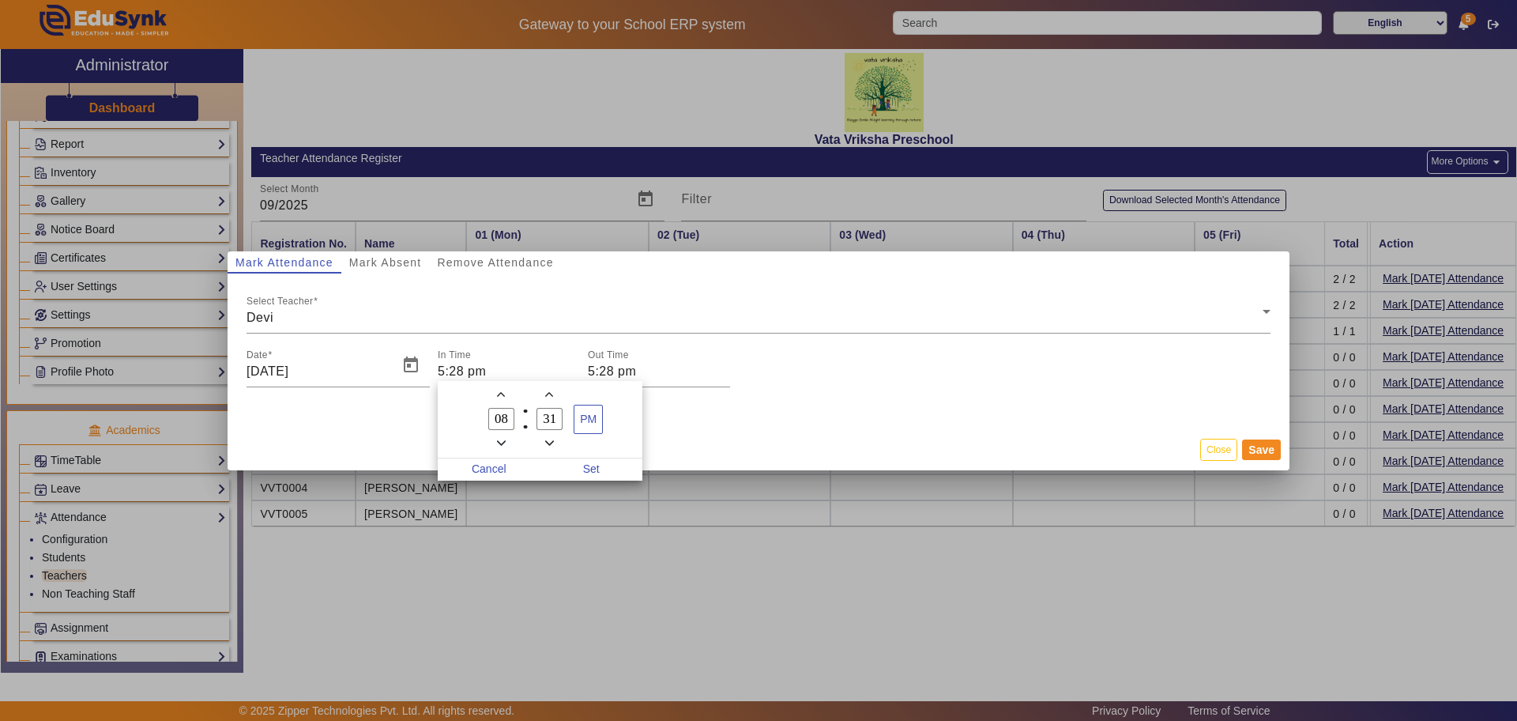
click at [554, 390] on span "Add a minute" at bounding box center [549, 394] width 17 height 17
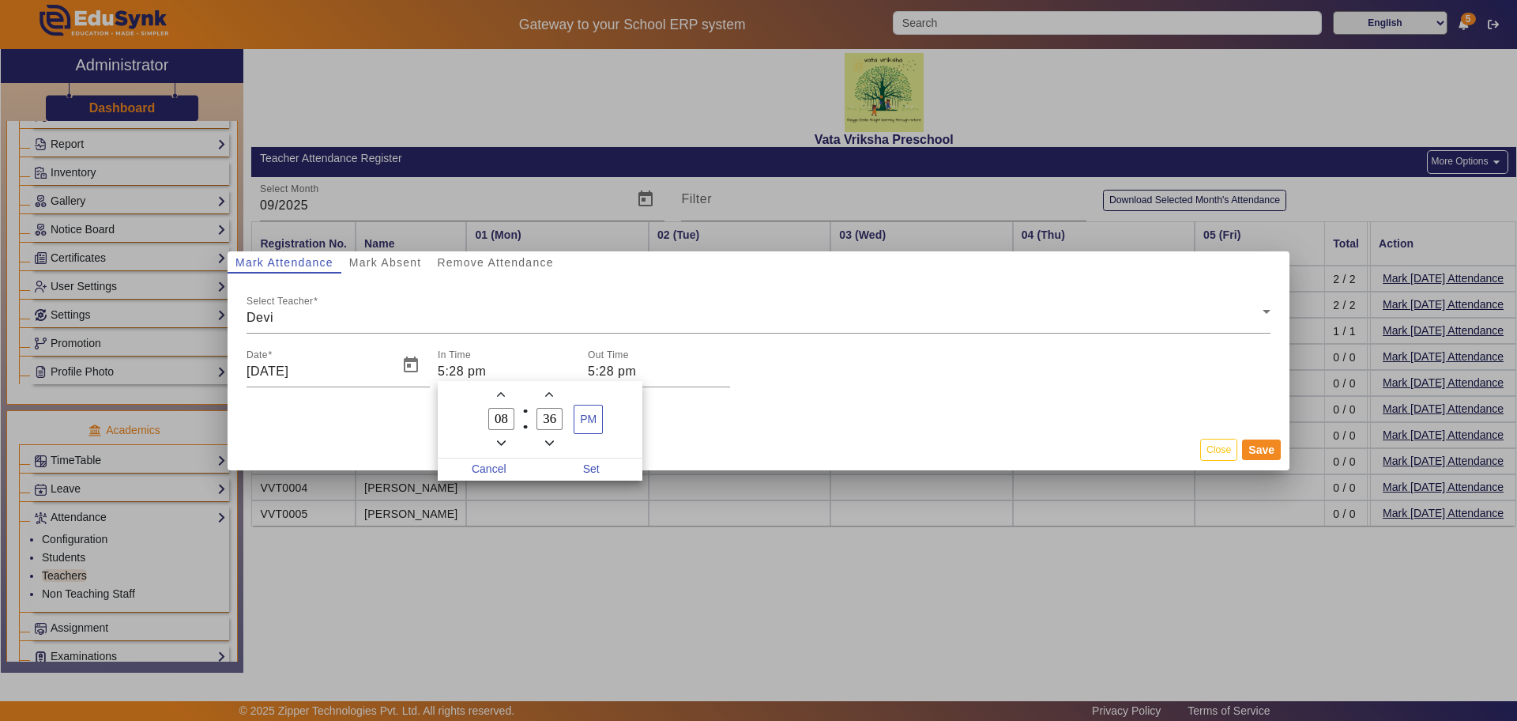
click at [554, 390] on span "Add a minute" at bounding box center [549, 394] width 17 height 17
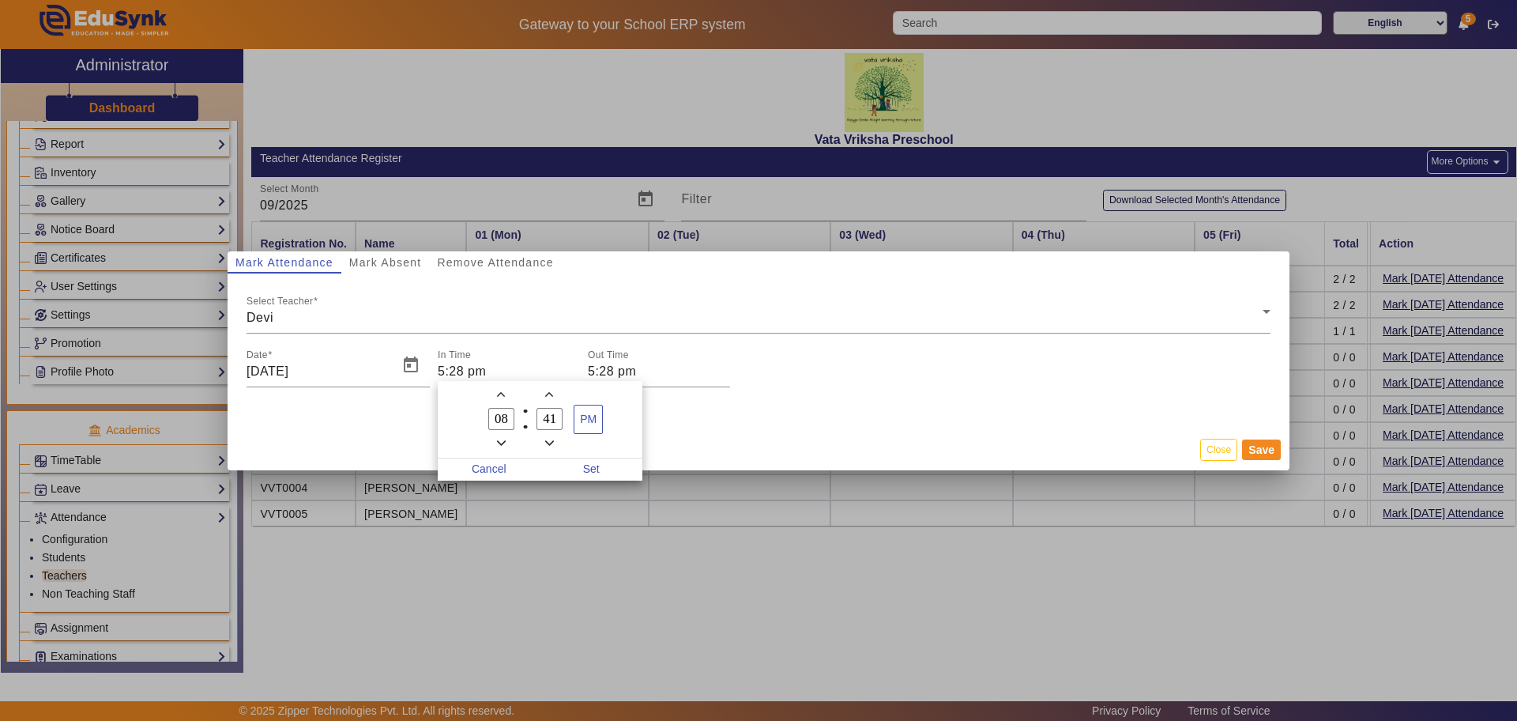
click at [554, 390] on span "Add a minute" at bounding box center [549, 394] width 17 height 17
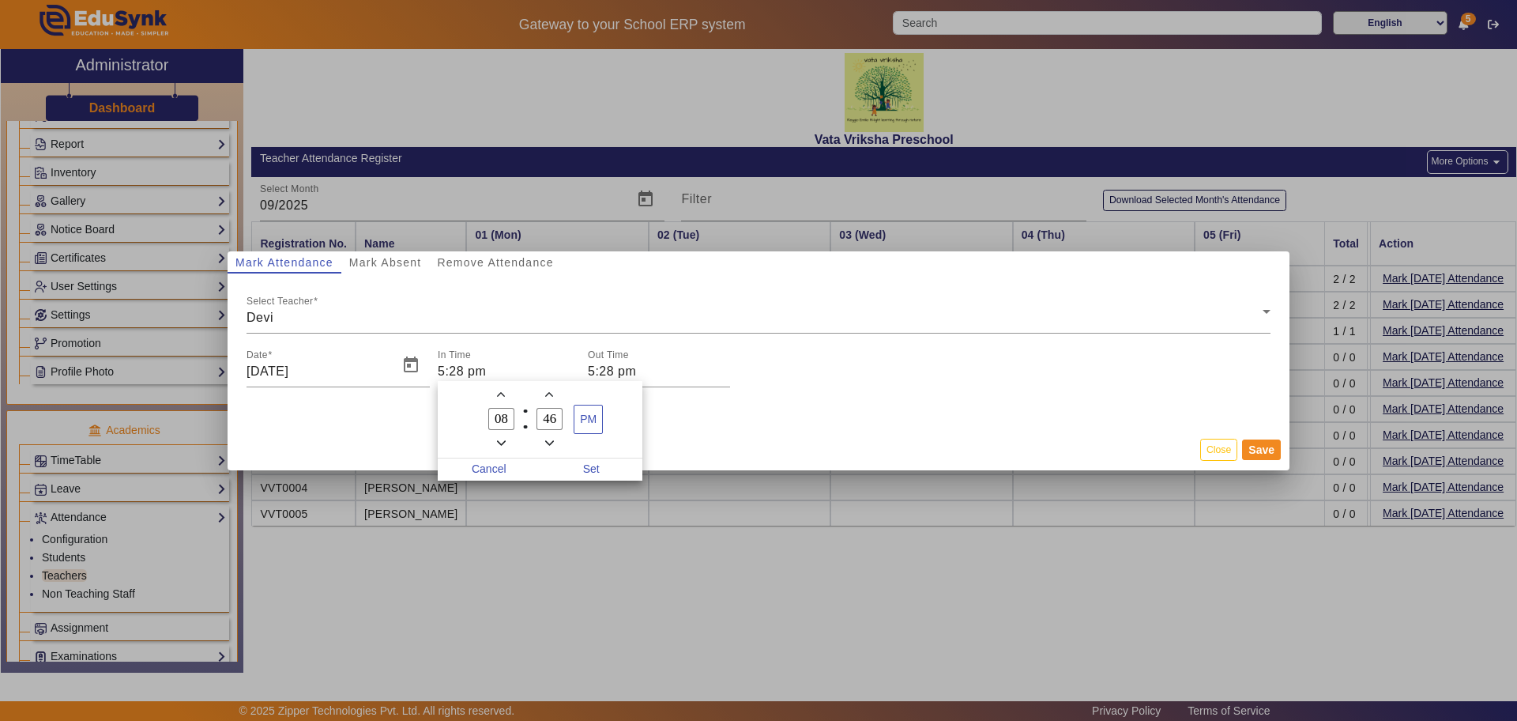
click at [554, 390] on span "Add a minute" at bounding box center [549, 394] width 17 height 17
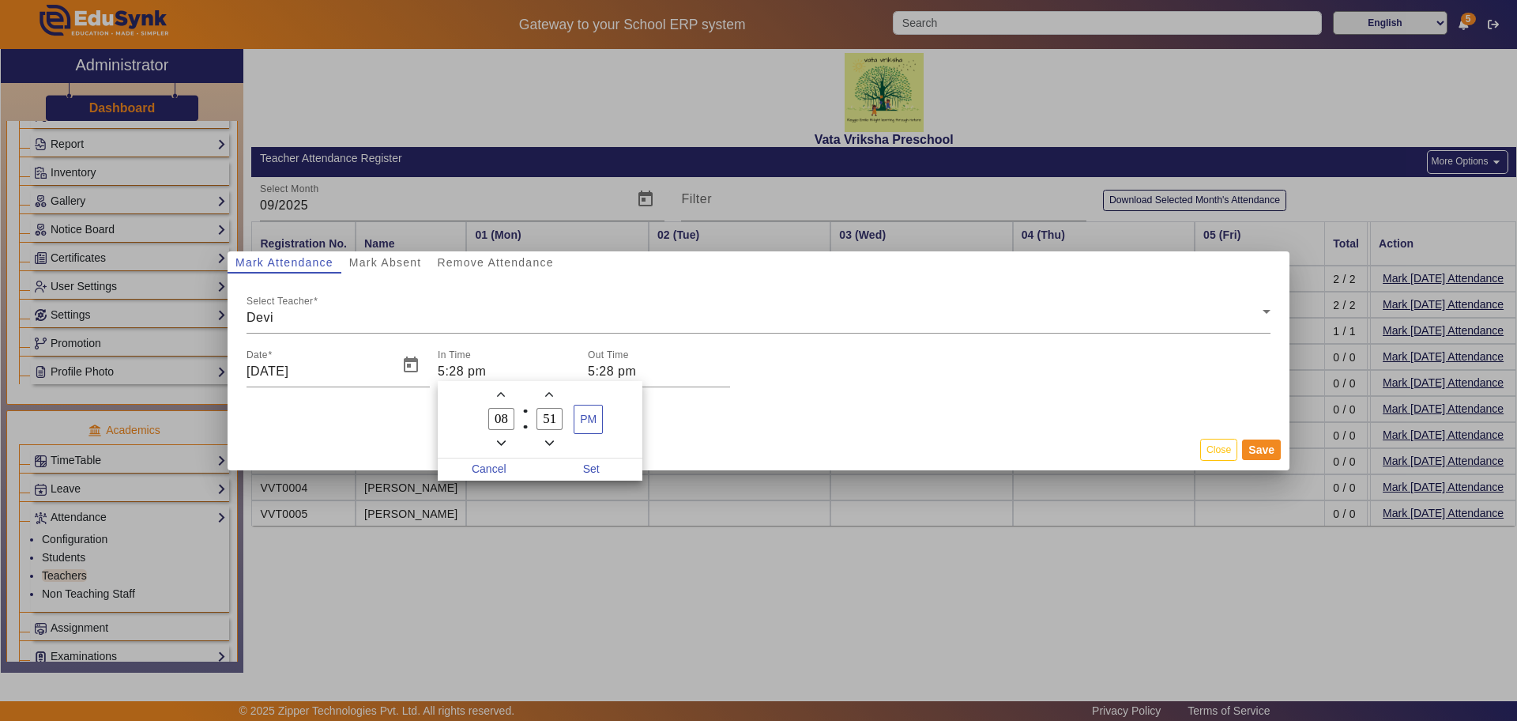
click at [554, 390] on span "Add a minute" at bounding box center [549, 394] width 17 height 17
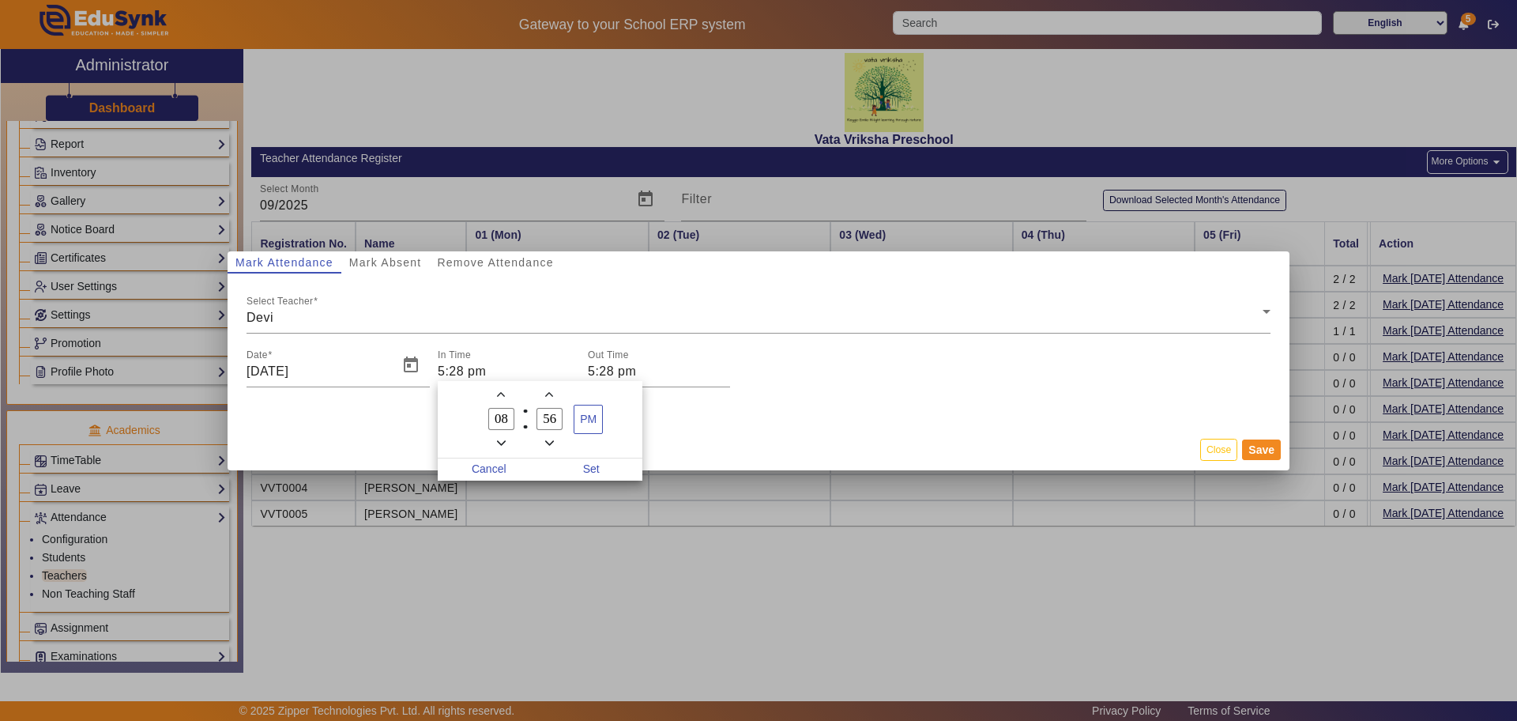
click at [554, 390] on span "Add a minute" at bounding box center [549, 394] width 17 height 17
type input "59"
click at [554, 390] on span "Add a minute" at bounding box center [549, 394] width 17 height 17
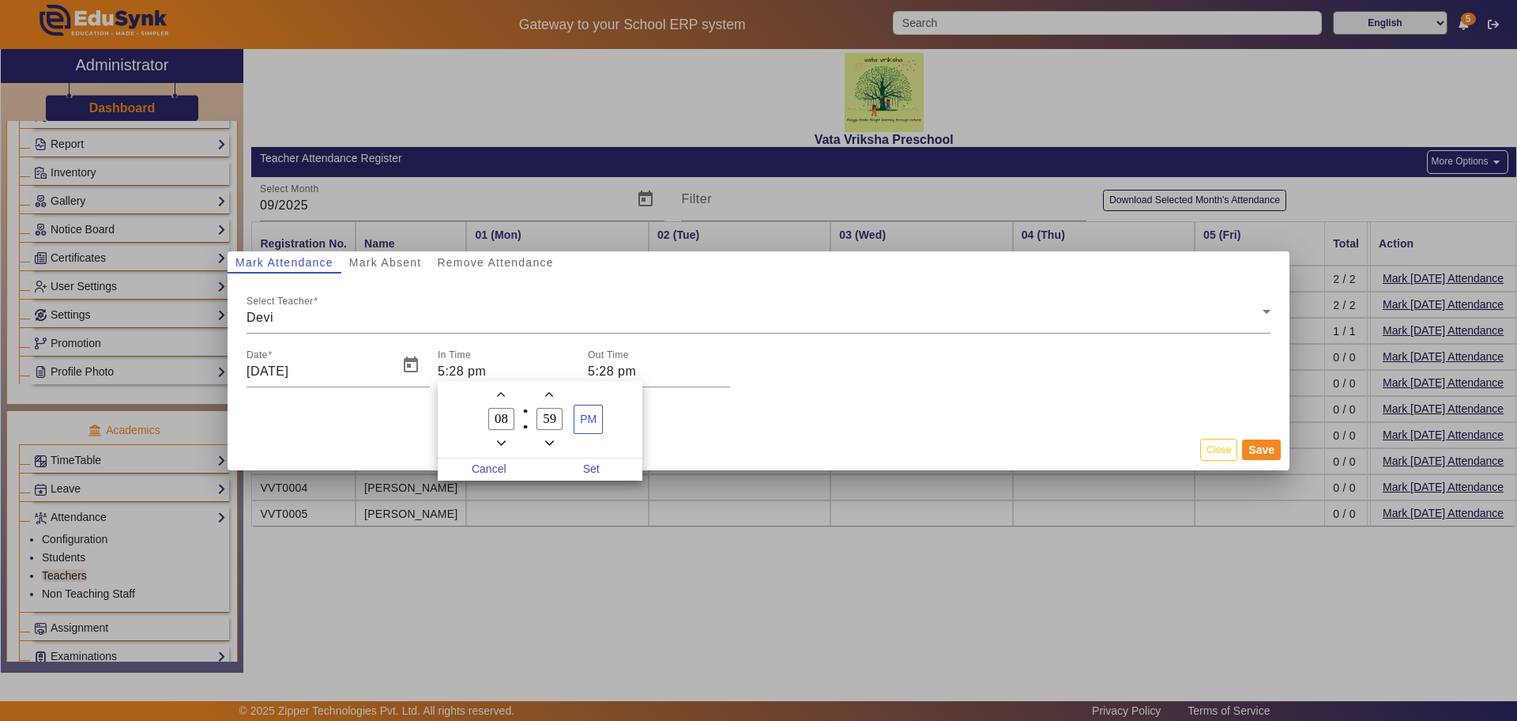
type input "09"
click at [554, 390] on span "Add a minute" at bounding box center [549, 394] width 17 height 17
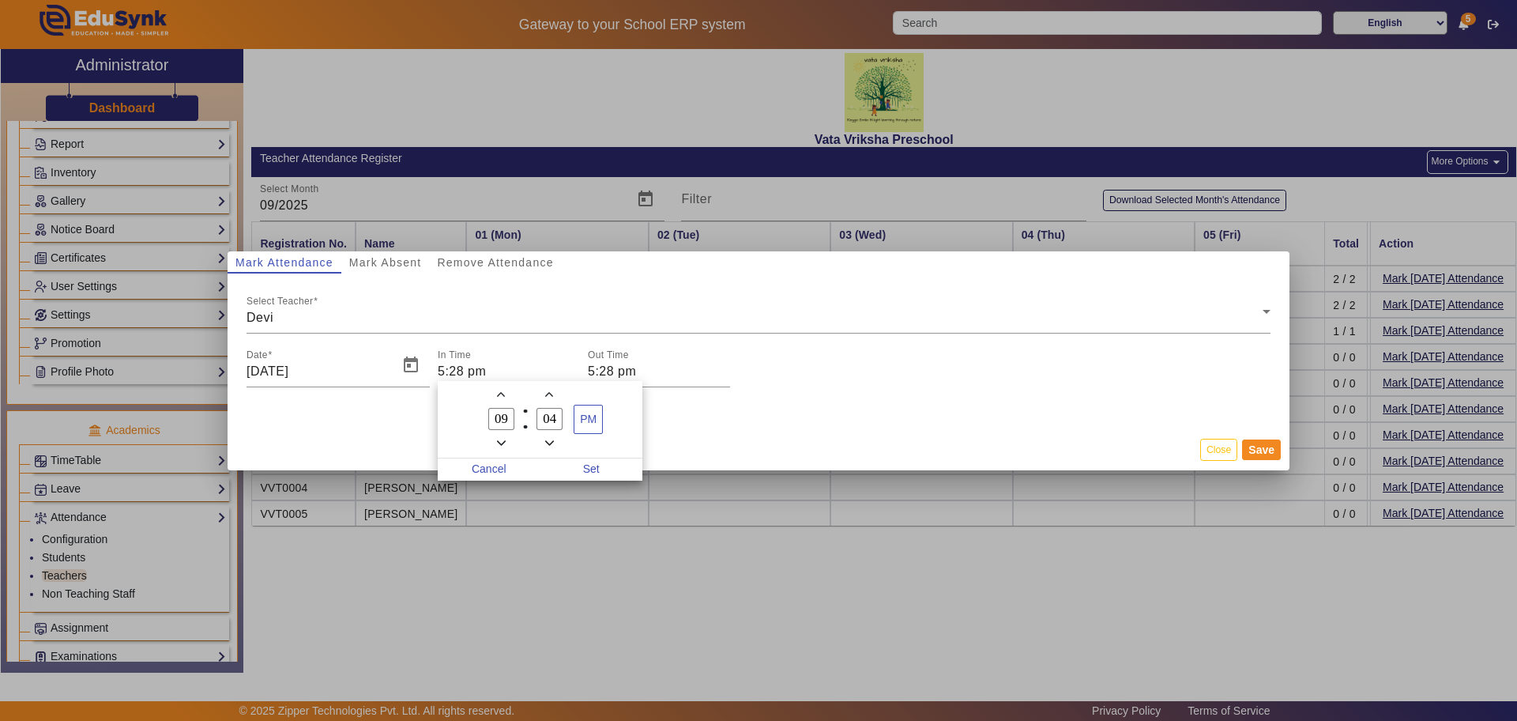
click at [554, 390] on span "Add a minute" at bounding box center [549, 394] width 17 height 17
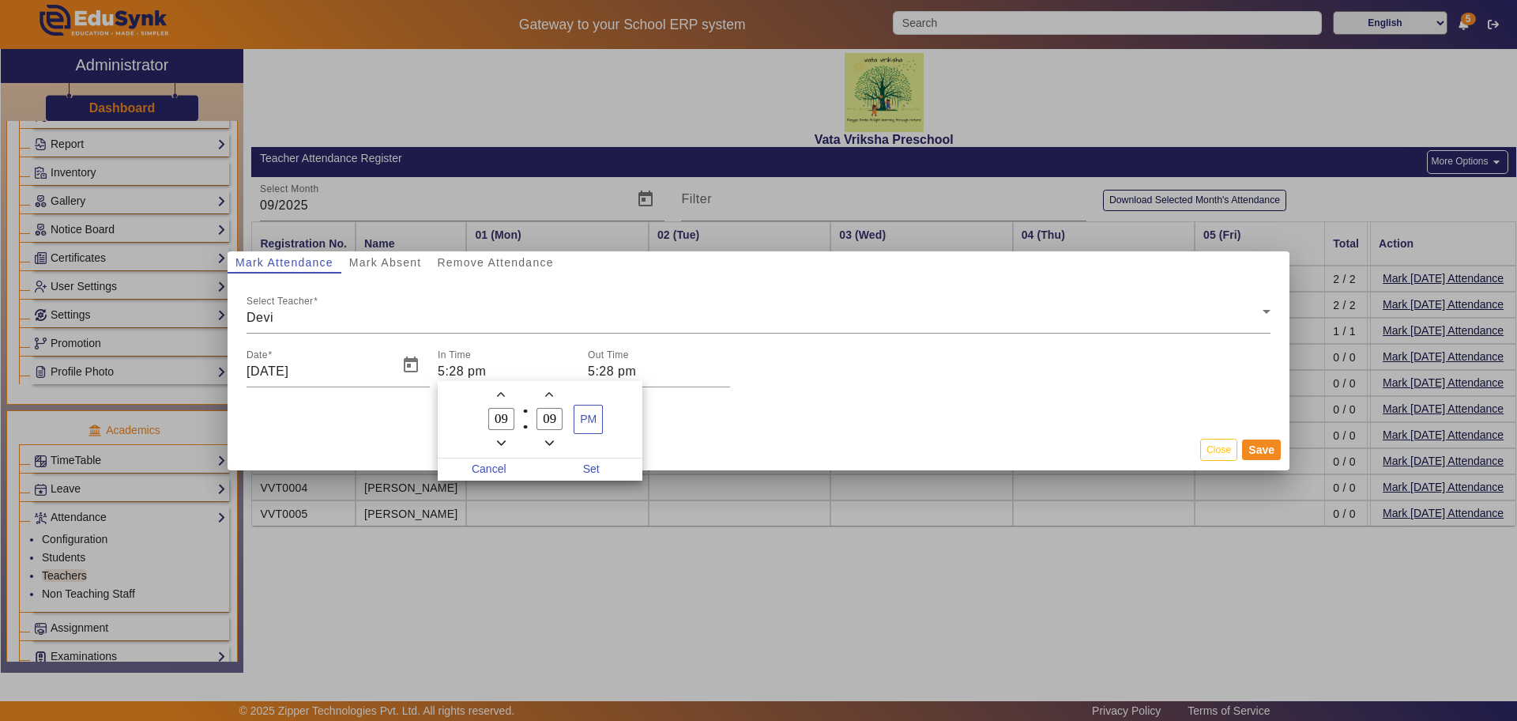
click at [554, 390] on span "Add a minute" at bounding box center [549, 394] width 17 height 17
type input "11"
click at [585, 413] on span "PM" at bounding box center [588, 419] width 28 height 28
click at [597, 465] on span "Set" at bounding box center [591, 469] width 103 height 22
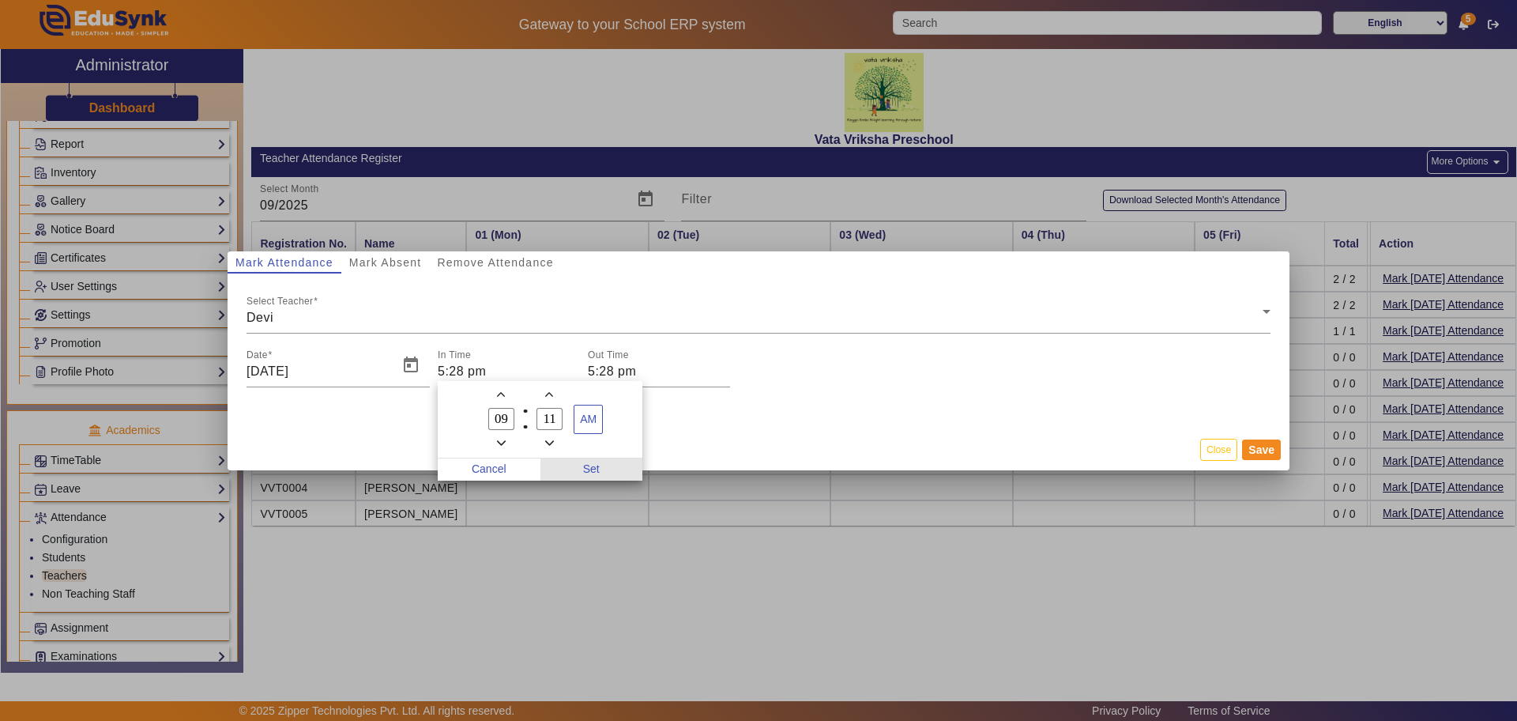
type input "9:11 am"
click at [612, 375] on input "5:28 pm" at bounding box center [659, 371] width 142 height 19
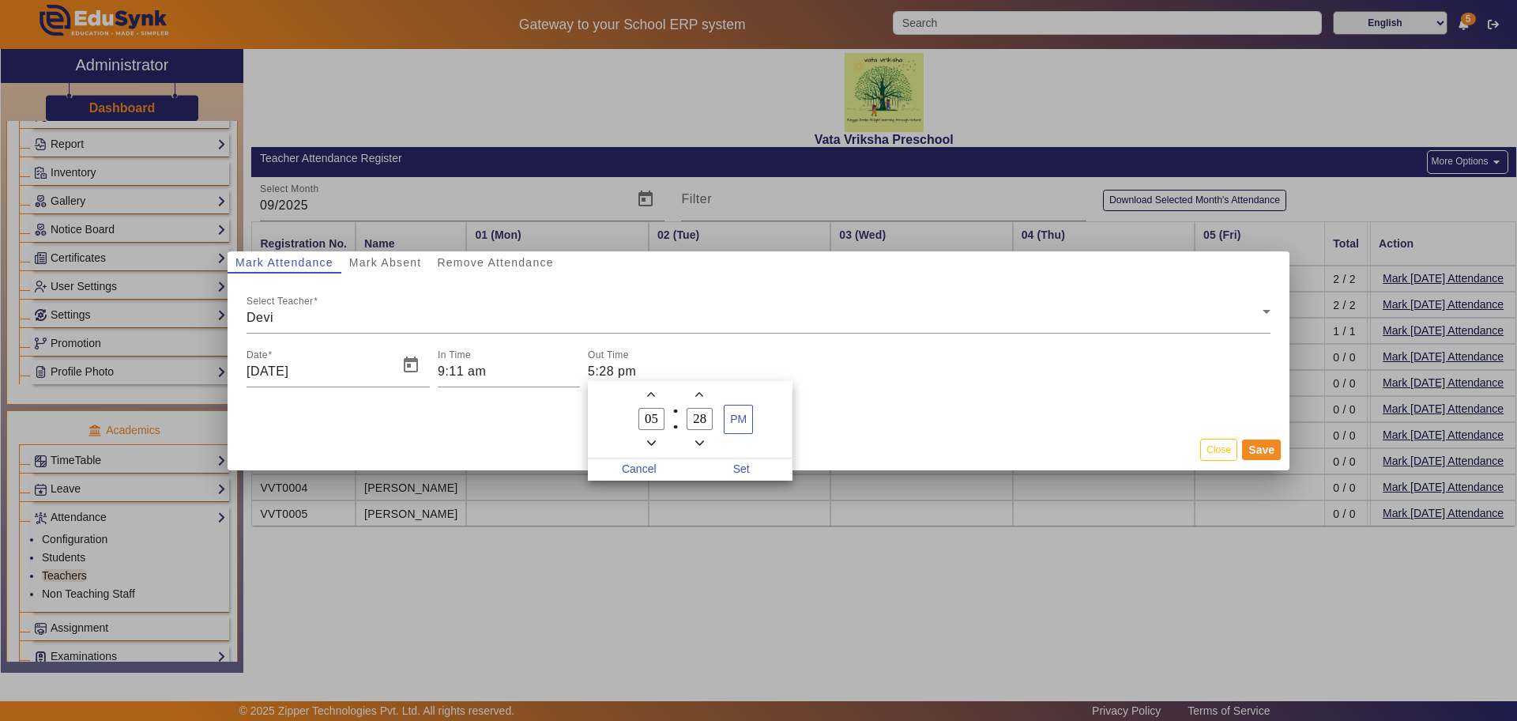
click at [610, 367] on div at bounding box center [758, 360] width 1517 height 721
click at [661, 360] on div "Out Time 3:00 pm" at bounding box center [659, 365] width 142 height 44
click at [651, 368] on input "3:00 pm" at bounding box center [659, 371] width 142 height 19
click at [743, 464] on span "Set" at bounding box center [742, 469] width 103 height 22
type input "5:29 pm"
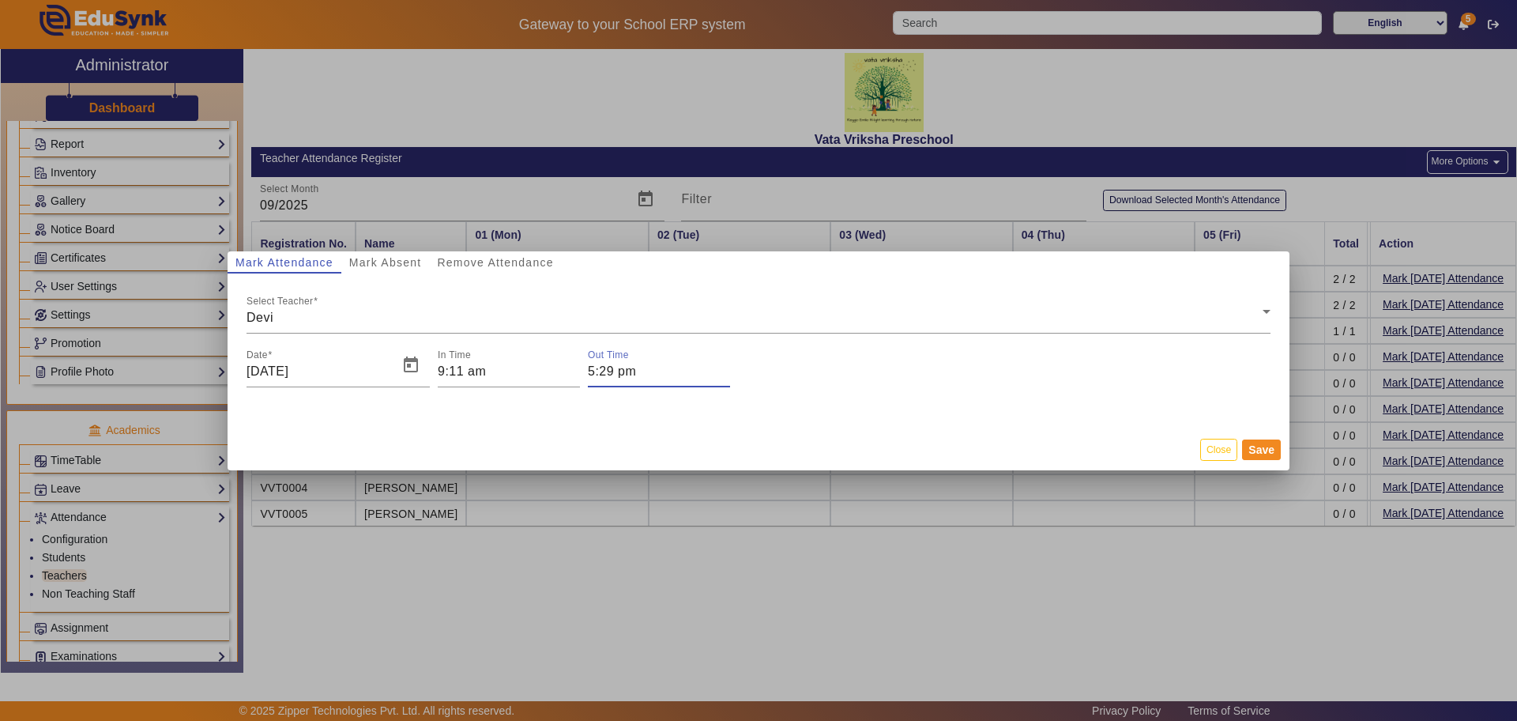
click at [617, 371] on input "5:29 pm" at bounding box center [659, 371] width 142 height 19
click at [652, 392] on icon "Add a hour" at bounding box center [651, 394] width 9 height 9
click at [653, 392] on icon "Add a hour" at bounding box center [651, 394] width 9 height 9
type input "08"
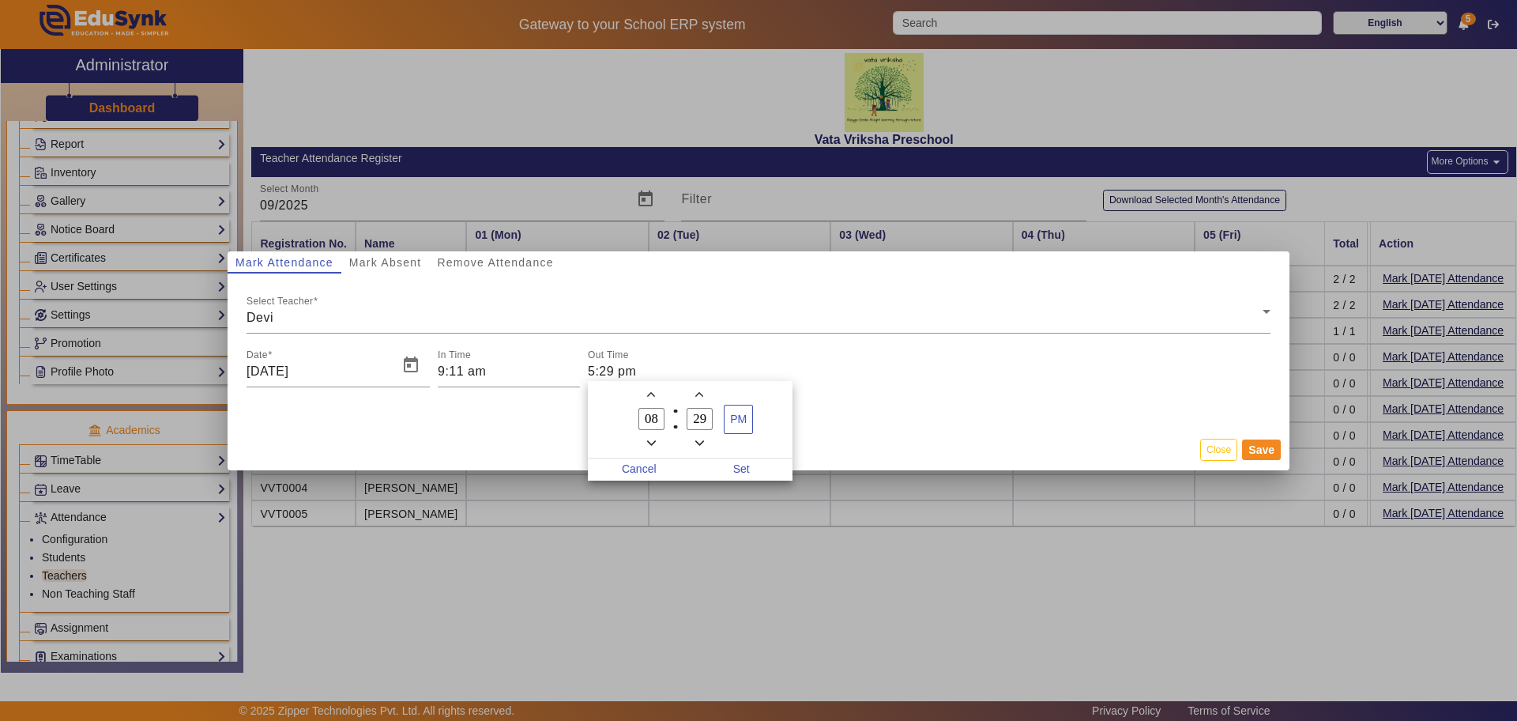
click at [703, 439] on icon "Minus a minute" at bounding box center [699, 443] width 9 height 9
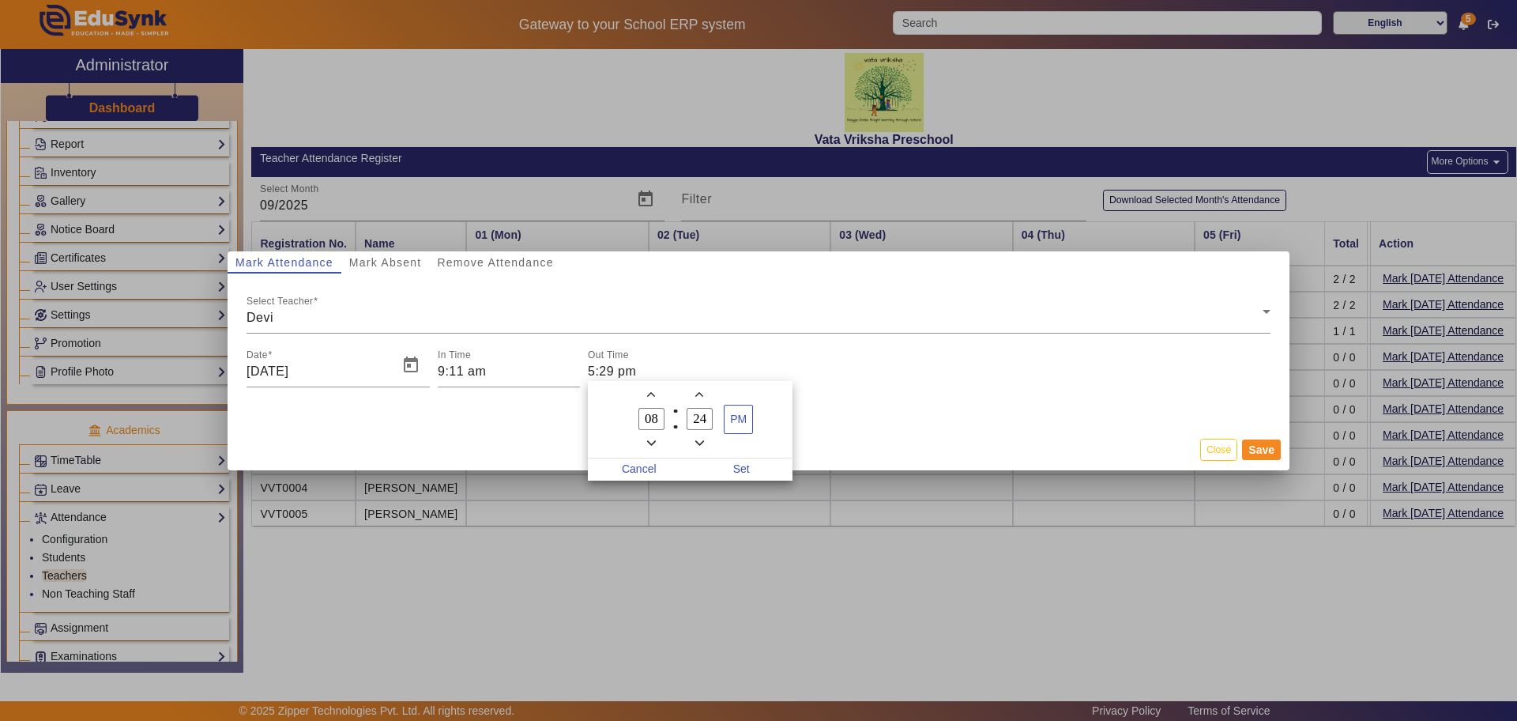
click at [703, 439] on icon "Minus a minute" at bounding box center [699, 443] width 9 height 9
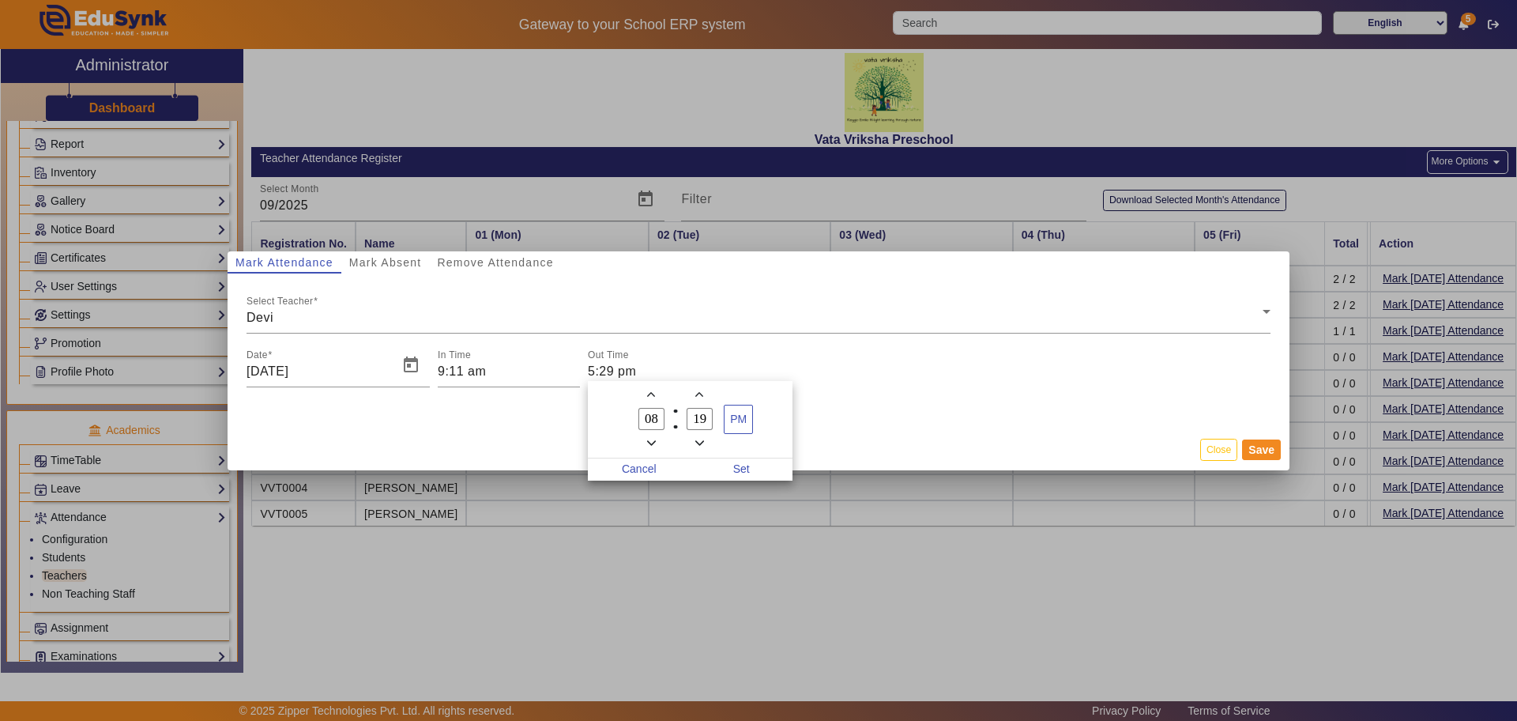
click at [703, 439] on icon "Minus a minute" at bounding box center [699, 443] width 9 height 9
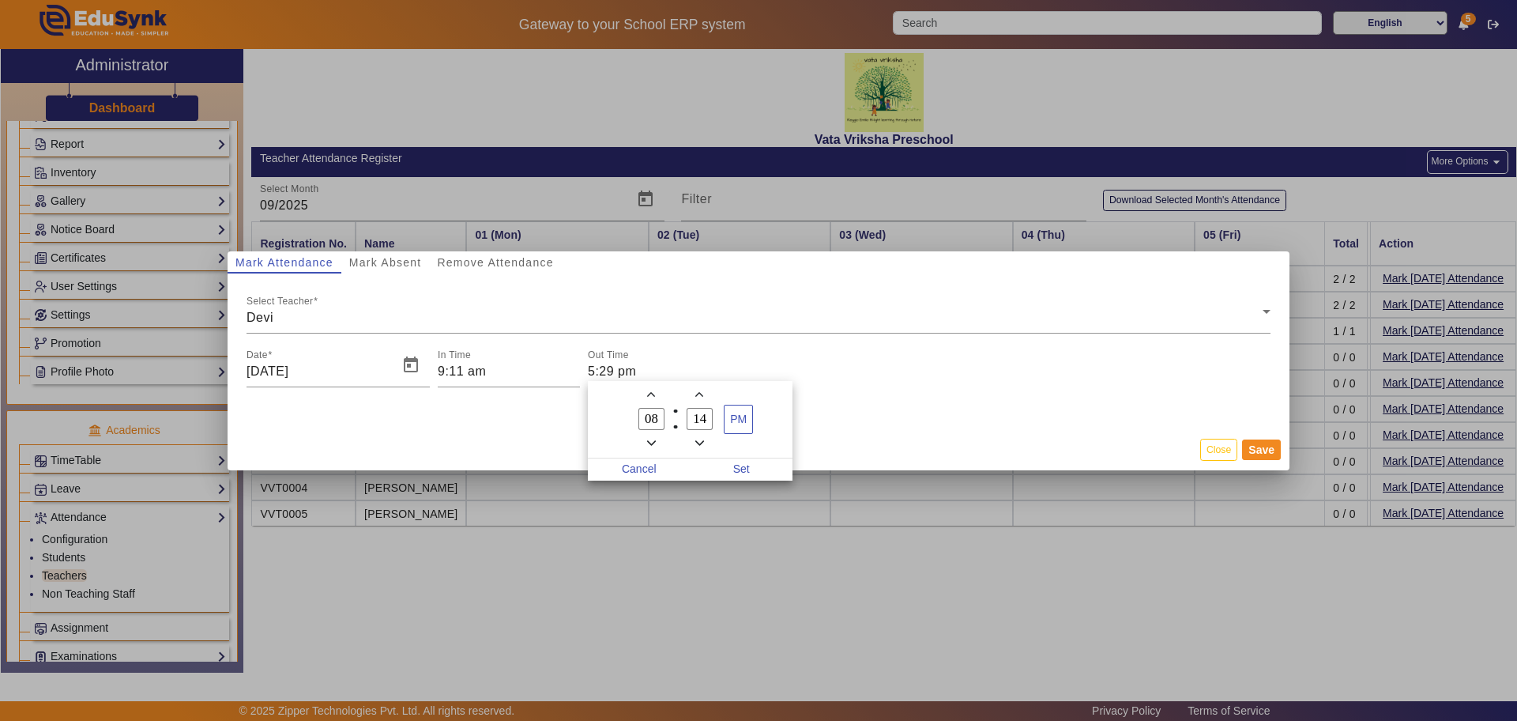
click at [703, 439] on icon "Minus a minute" at bounding box center [699, 443] width 9 height 9
click at [698, 441] on icon "Minus a minute" at bounding box center [699, 443] width 9 height 9
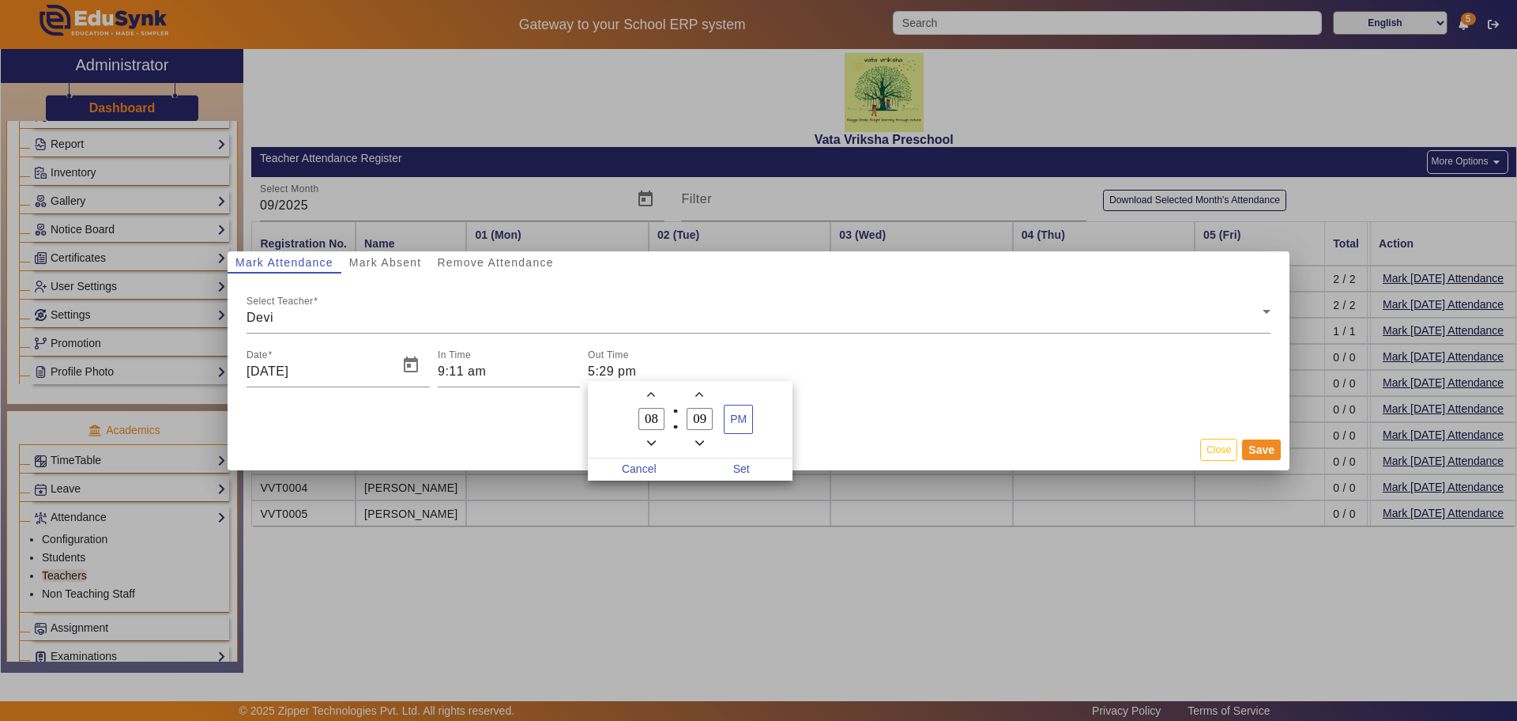
click at [698, 441] on icon "Minus a minute" at bounding box center [699, 443] width 9 height 9
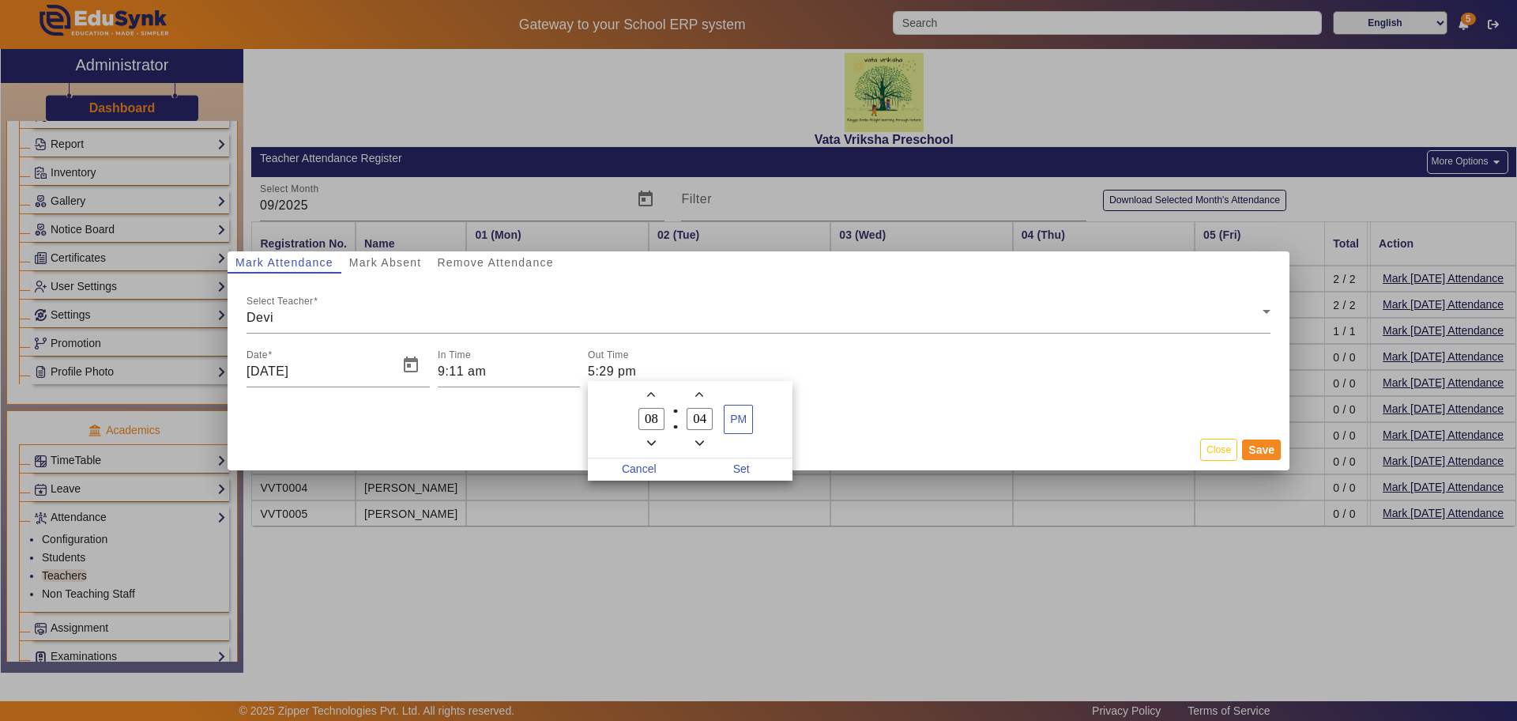
click at [698, 441] on icon "Minus a minute" at bounding box center [699, 443] width 9 height 9
click at [698, 437] on span "Minus a minute" at bounding box center [699, 443] width 17 height 17
type input "00"
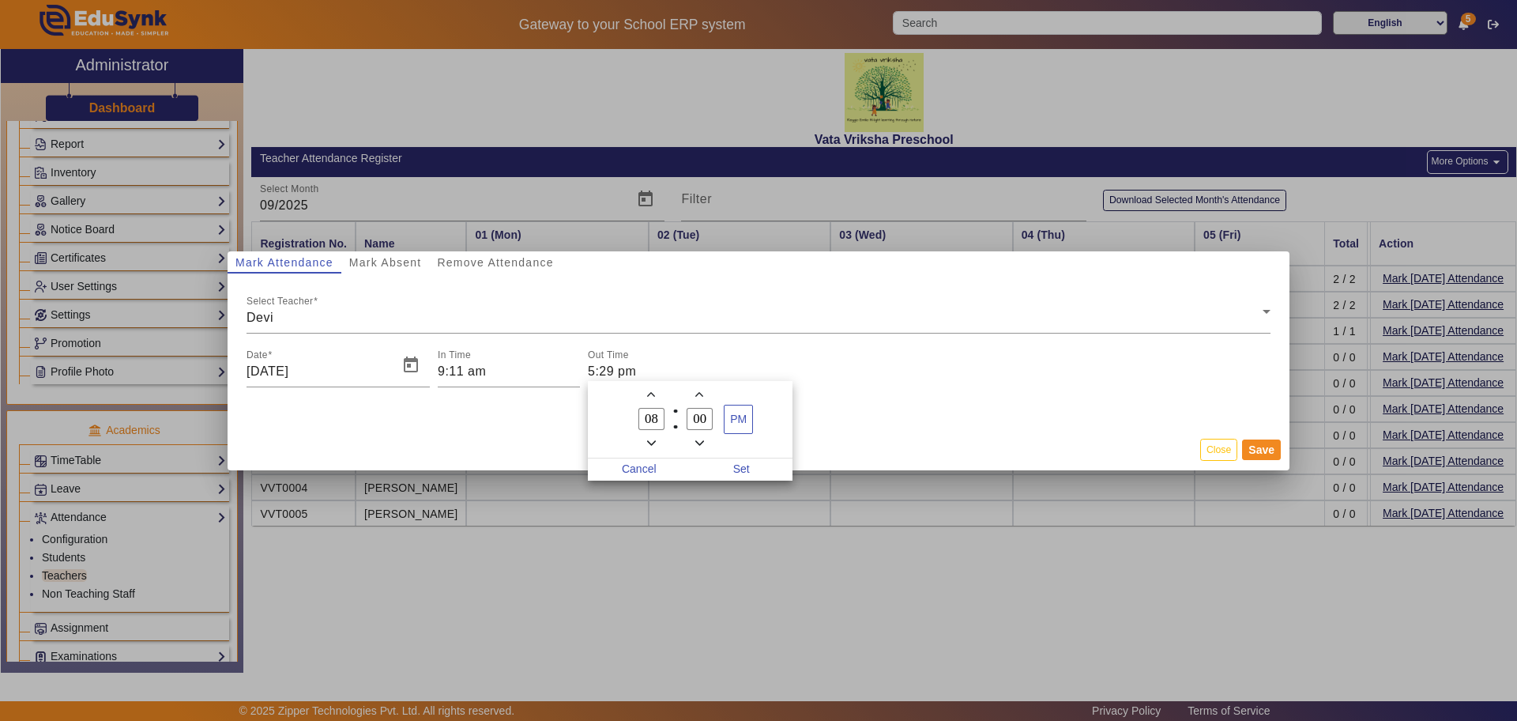
click at [649, 439] on icon "Minus a hour" at bounding box center [651, 443] width 9 height 9
click at [648, 440] on icon "Minus a hour" at bounding box center [651, 443] width 9 height 9
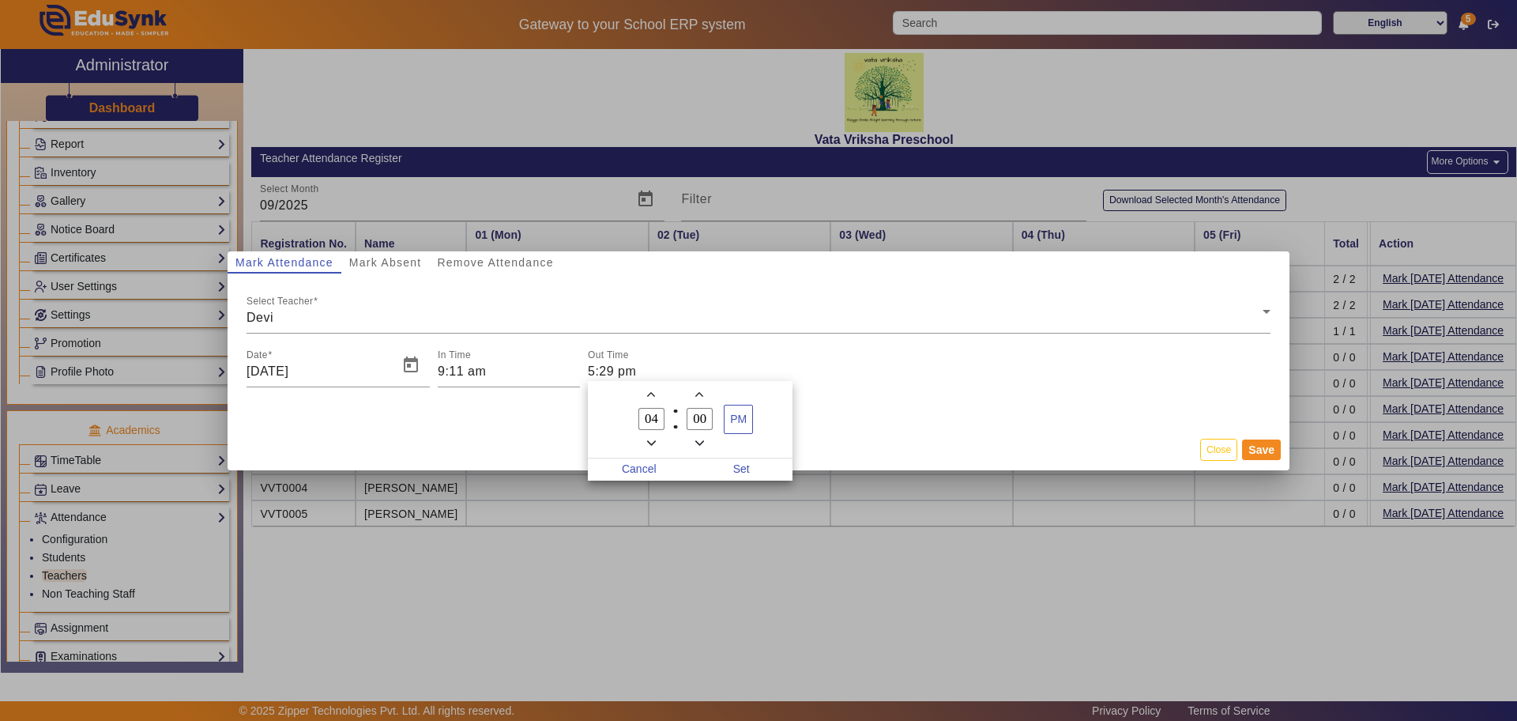
type input "03"
click at [742, 466] on span "Set" at bounding box center [742, 469] width 103 height 22
type input "3:00 pm"
click at [453, 373] on input "9:11 am" at bounding box center [509, 371] width 142 height 19
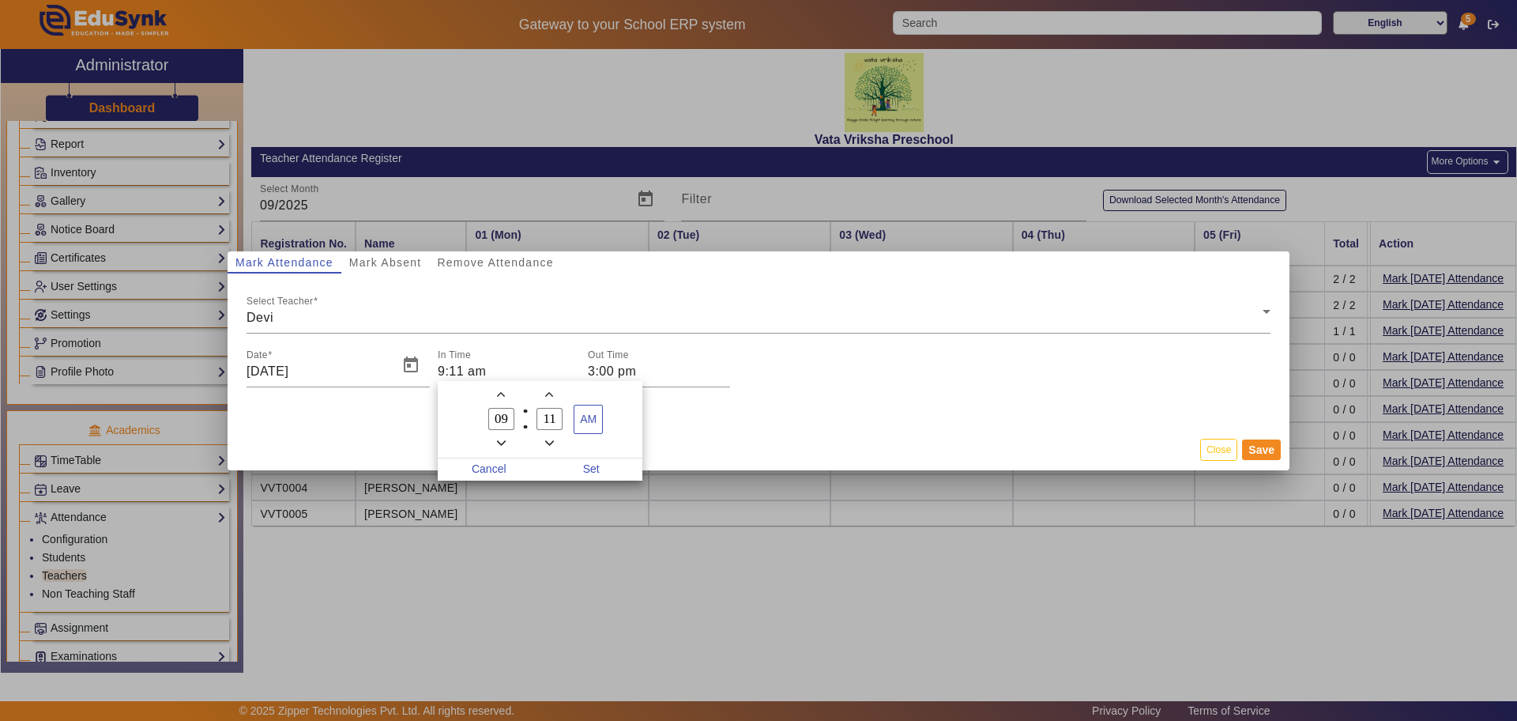
click at [507, 440] on span "Minus a hour" at bounding box center [501, 443] width 17 height 17
type input "08"
click at [597, 467] on span "Set" at bounding box center [591, 469] width 103 height 22
type input "8:11 am"
drag, startPoint x: 1269, startPoint y: 447, endPoint x: 1258, endPoint y: 449, distance: 11.2
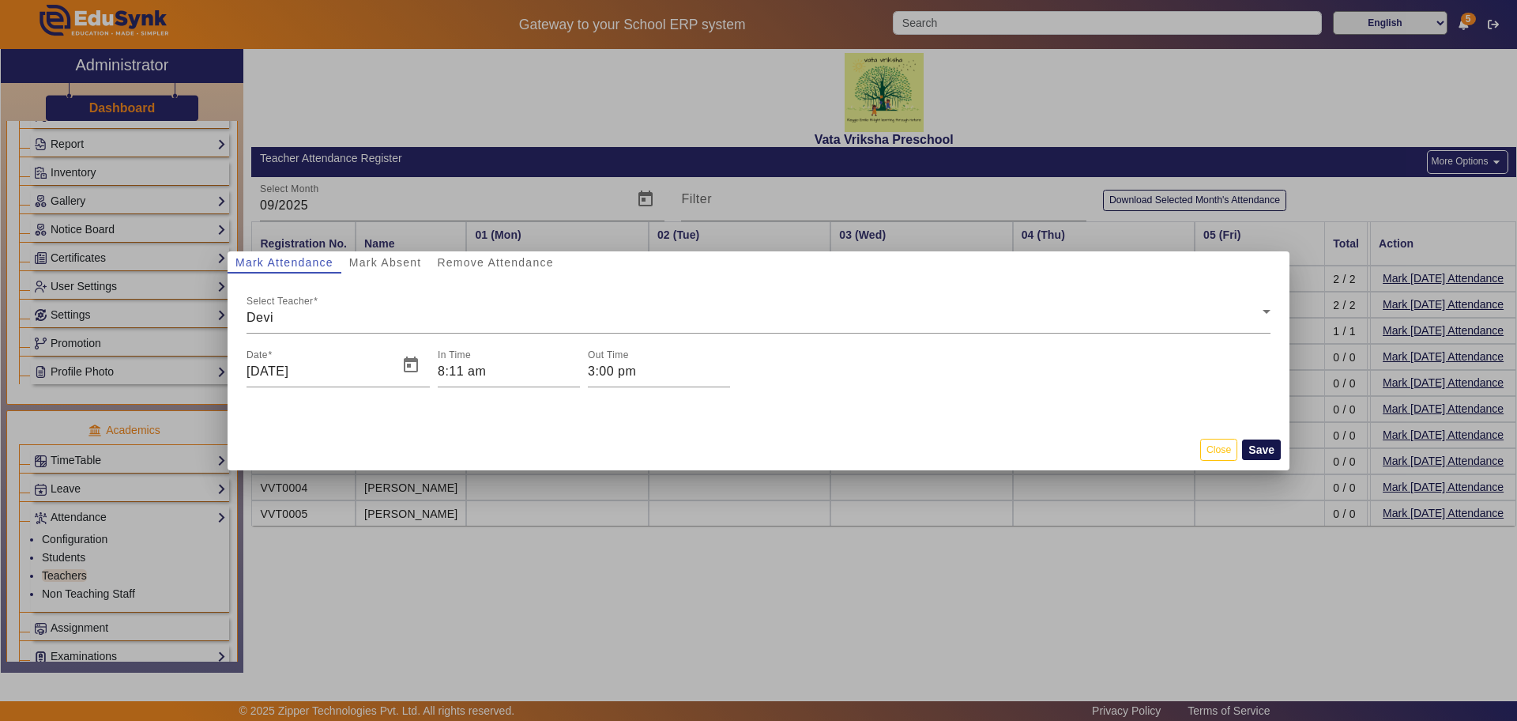
click at [1268, 448] on button "Save" at bounding box center [1261, 449] width 39 height 21
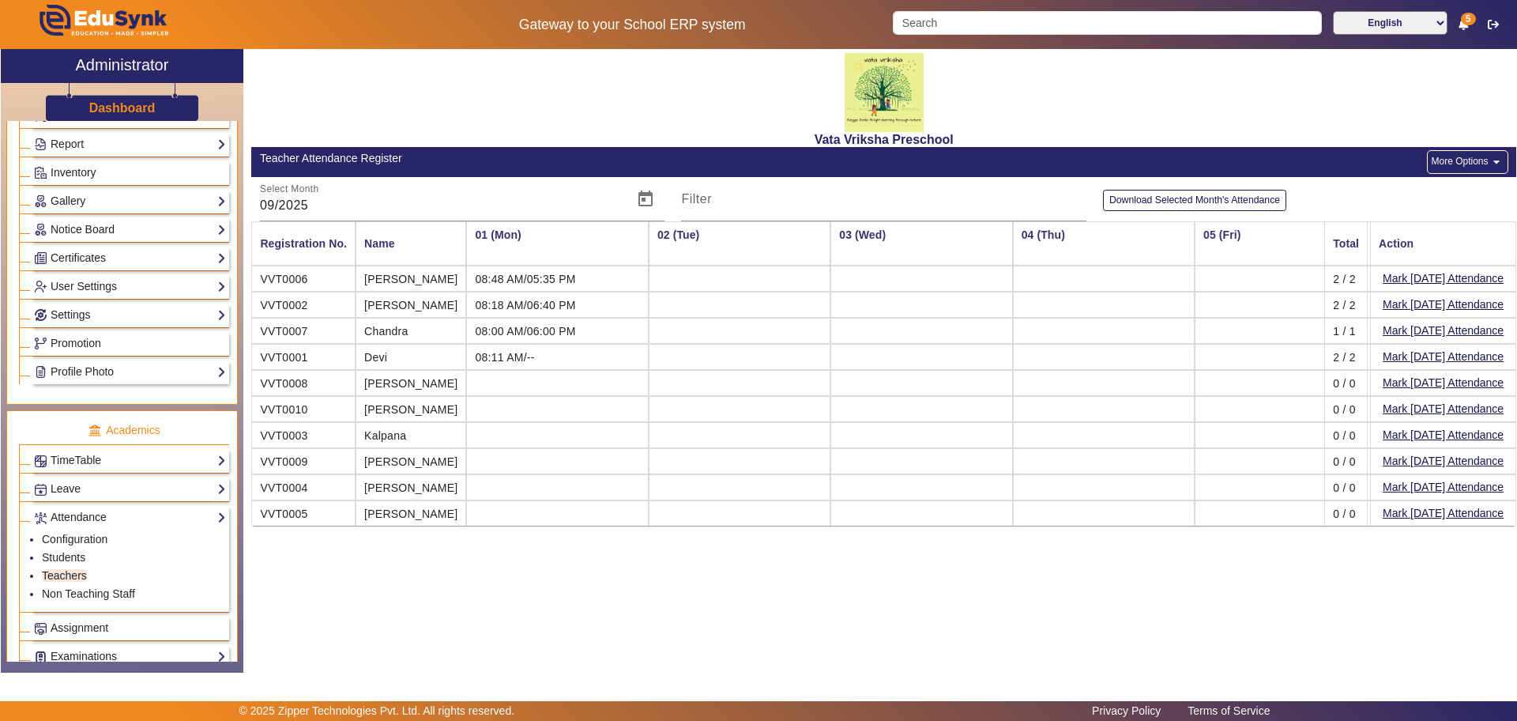
click at [504, 360] on span "08:11 AM/--" at bounding box center [504, 357] width 59 height 13
click at [1463, 156] on button "More Options arrow_drop_down" at bounding box center [1467, 162] width 81 height 24
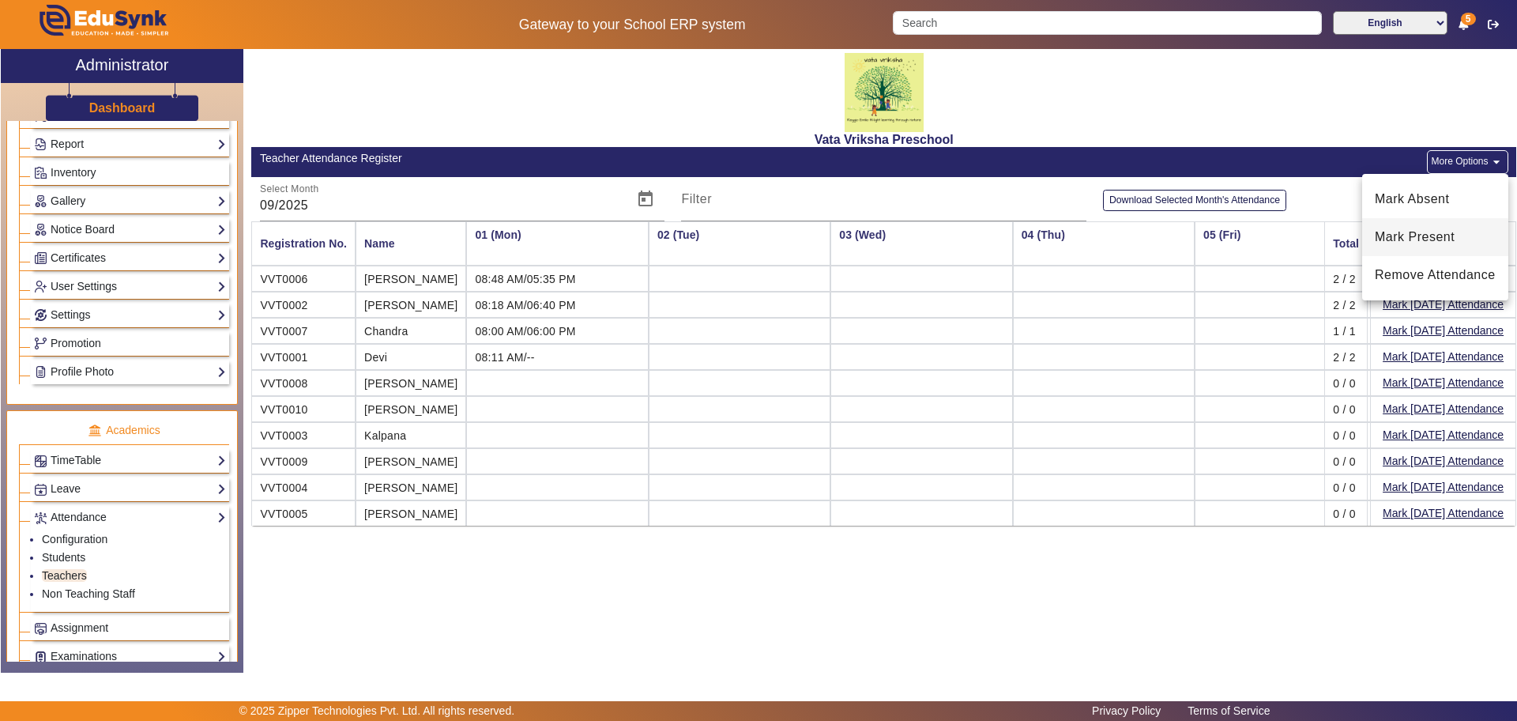
click at [1411, 237] on span "Mark Present" at bounding box center [1435, 237] width 121 height 19
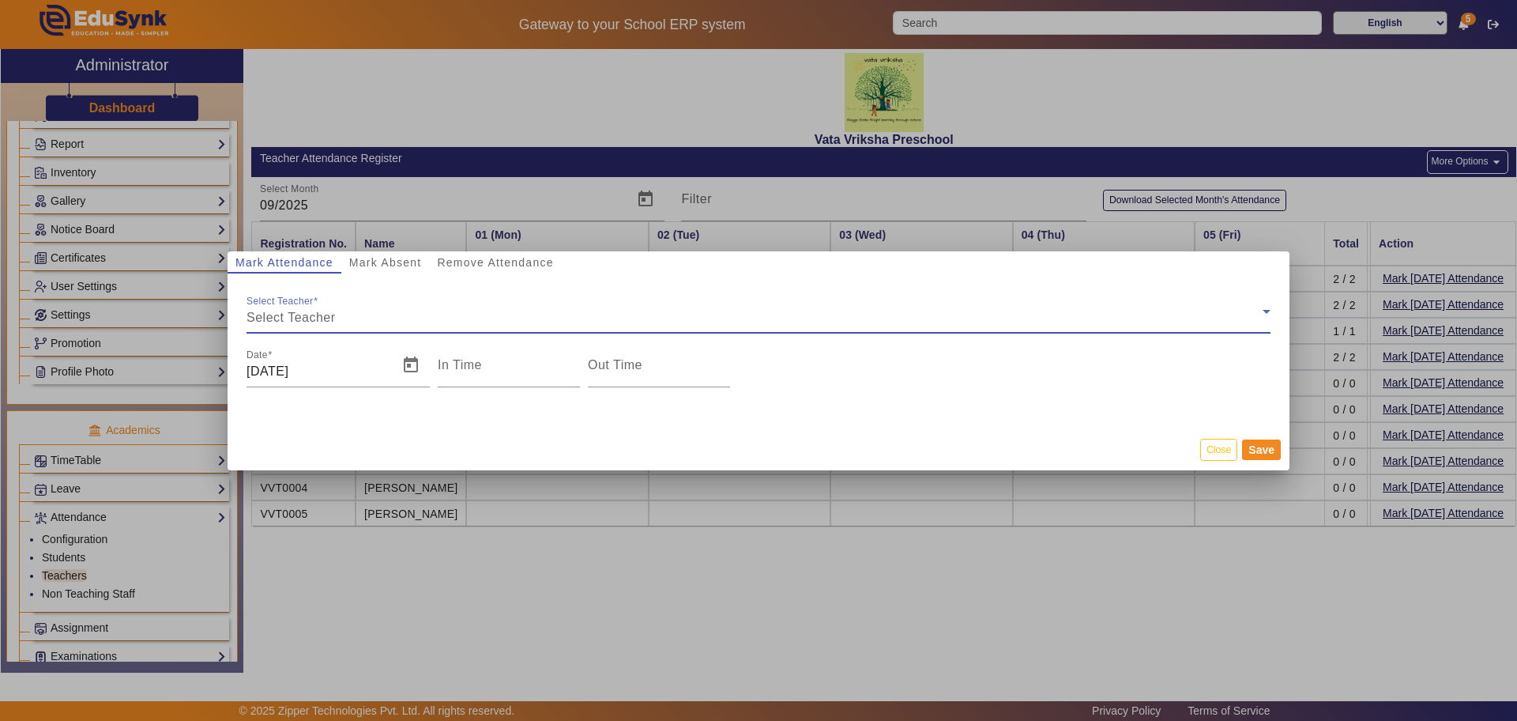
click at [288, 312] on span "Select Teacher" at bounding box center [291, 317] width 89 height 13
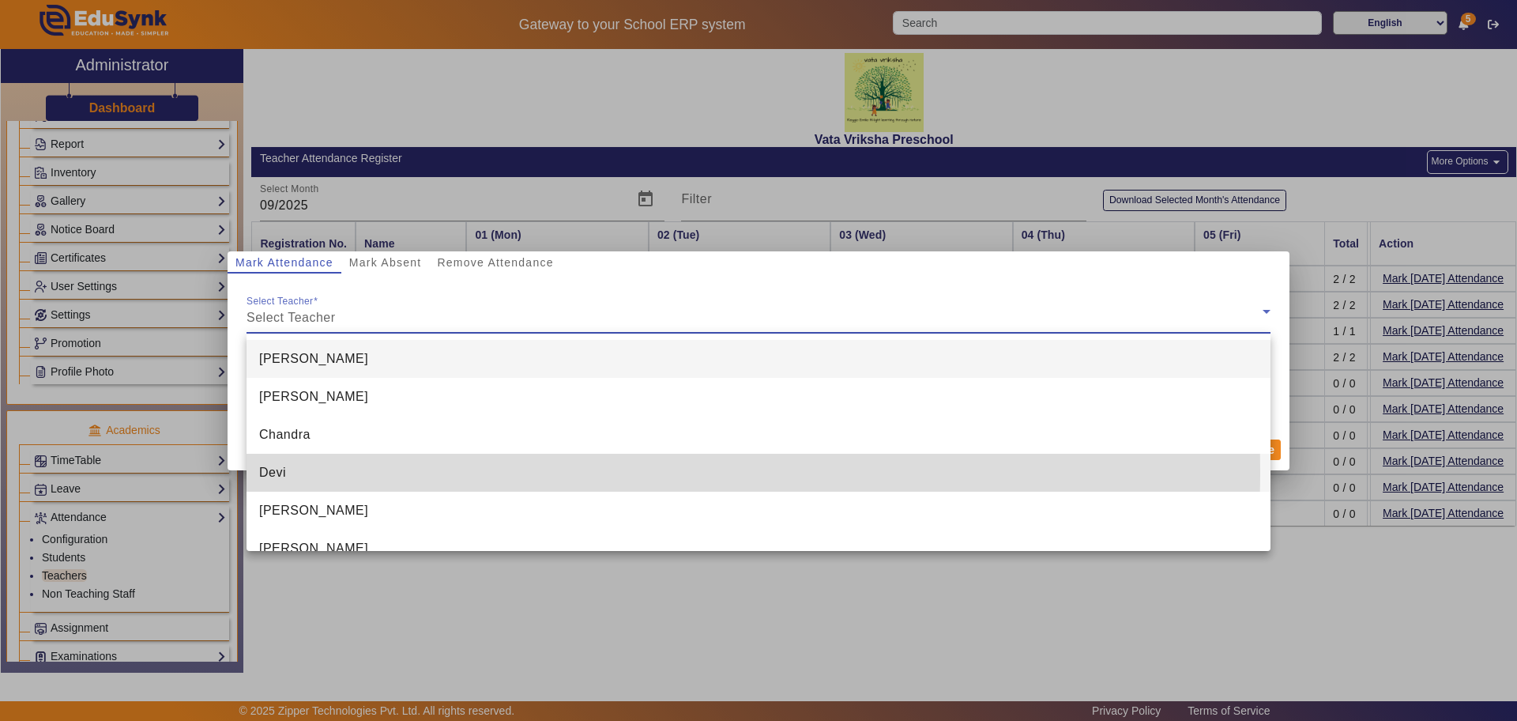
click at [268, 470] on span "Devi" at bounding box center [272, 472] width 27 height 19
type input "5:30 pm"
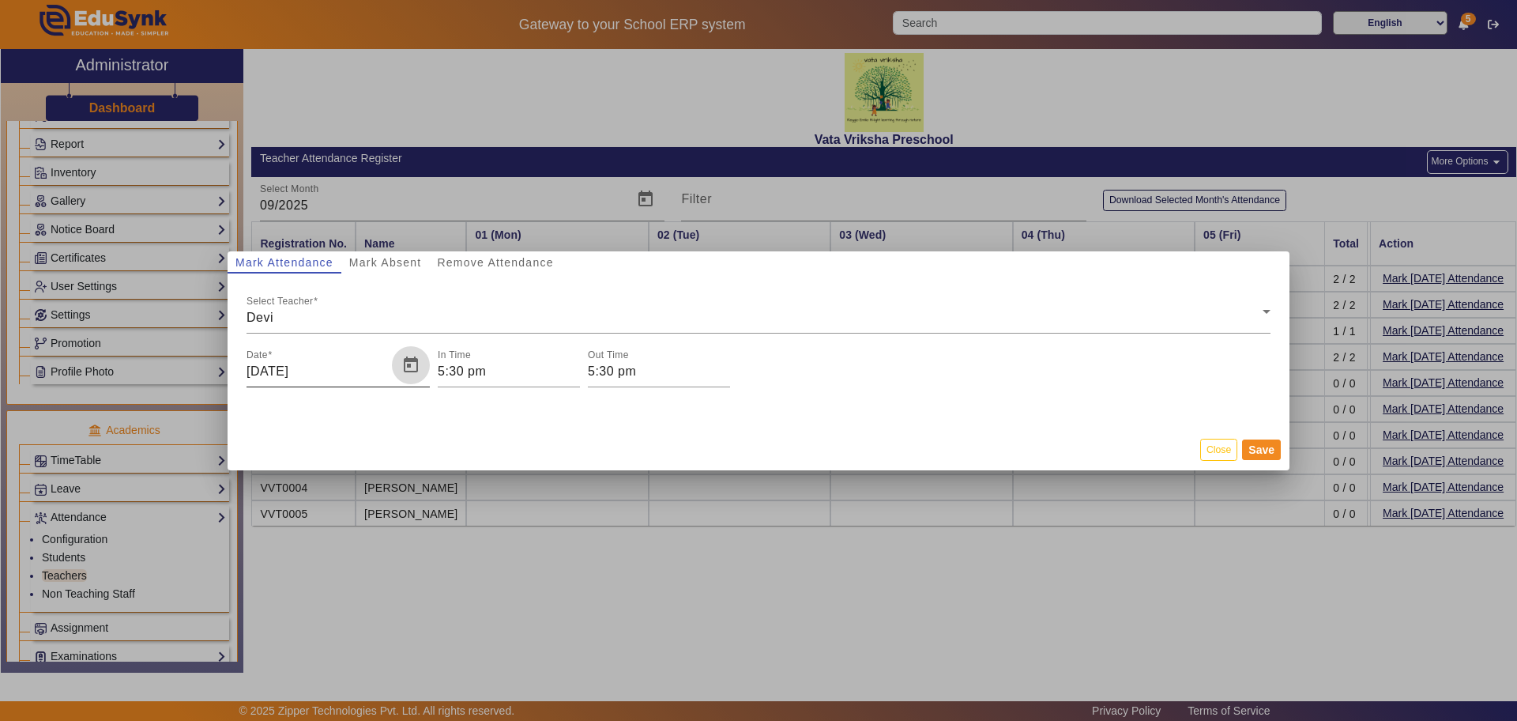
click at [409, 358] on span "Open calendar" at bounding box center [411, 365] width 38 height 38
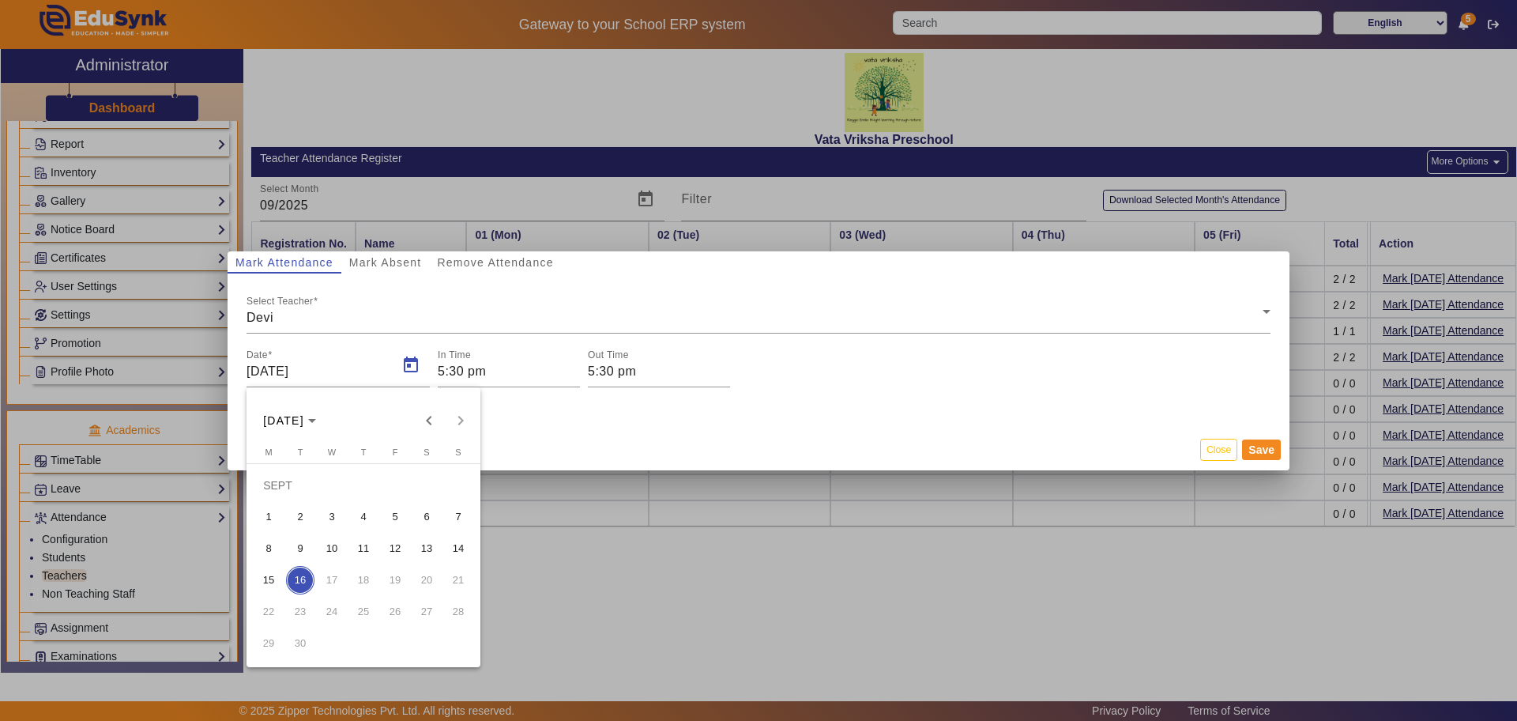
click at [273, 520] on span "1" at bounding box center [268, 517] width 28 height 28
type input "[DATE]"
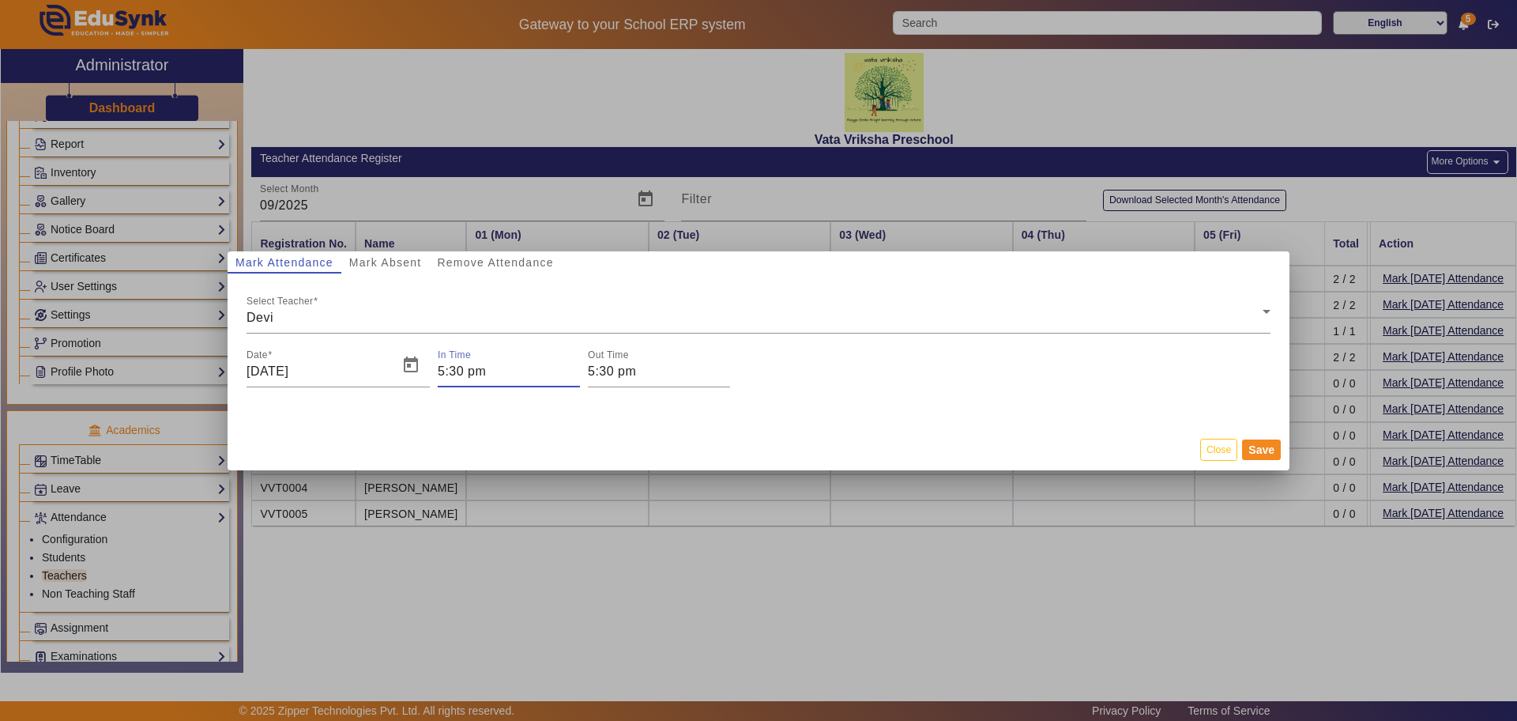
click at [481, 376] on input "5:30 pm" at bounding box center [509, 371] width 142 height 19
click at [497, 442] on icon "Minus a hour" at bounding box center [501, 443] width 9 height 9
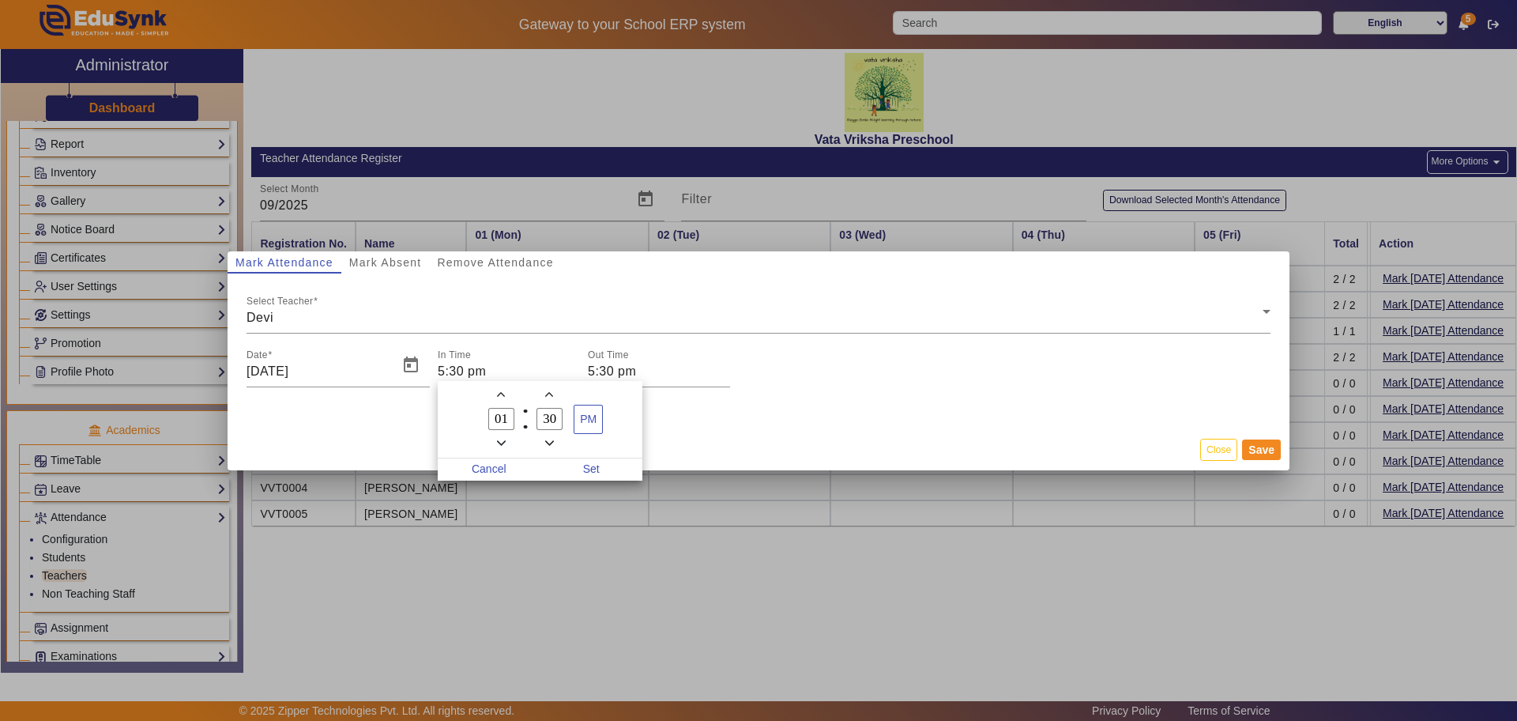
click at [497, 442] on icon "Minus a hour" at bounding box center [501, 443] width 9 height 9
click at [499, 392] on icon "Add a hour" at bounding box center [501, 394] width 9 height 9
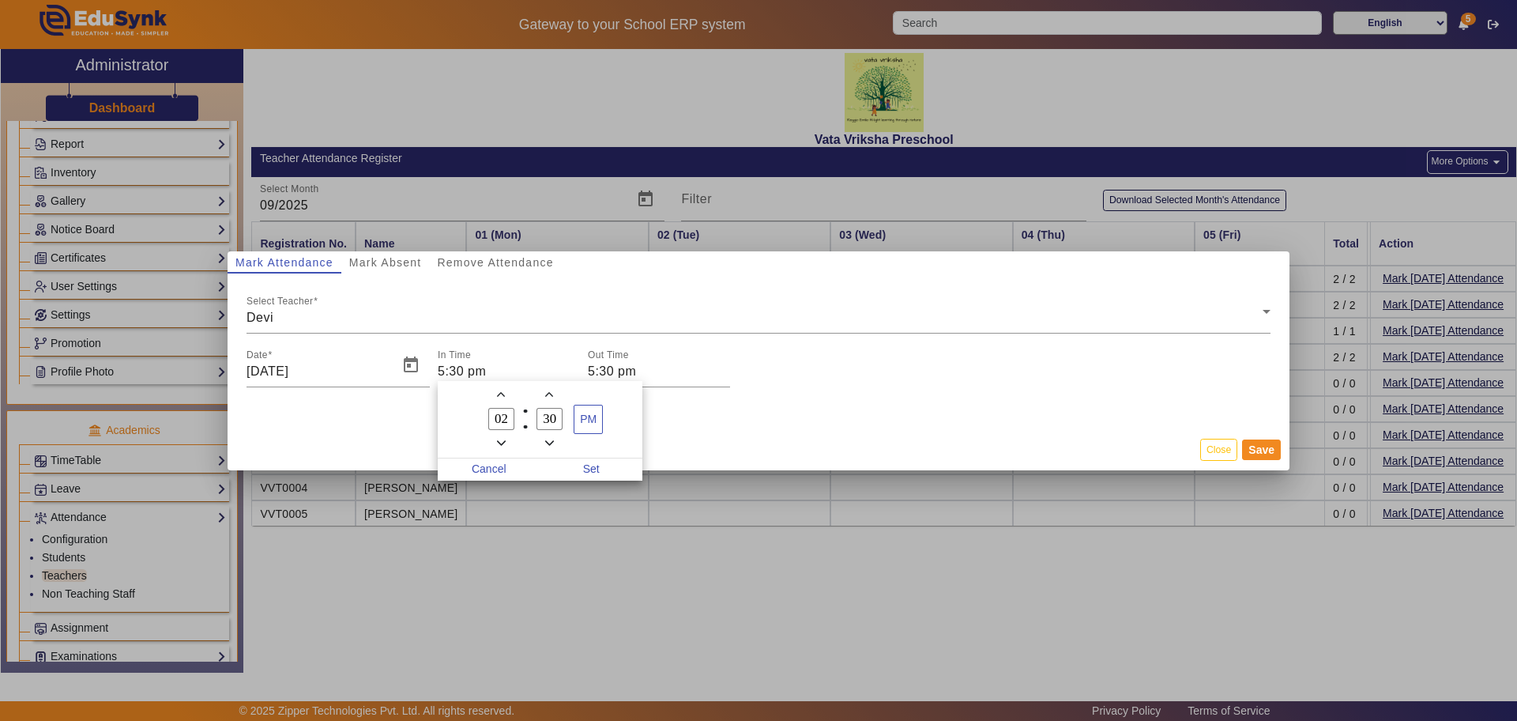
click at [499, 392] on icon "Add a hour" at bounding box center [501, 394] width 9 height 9
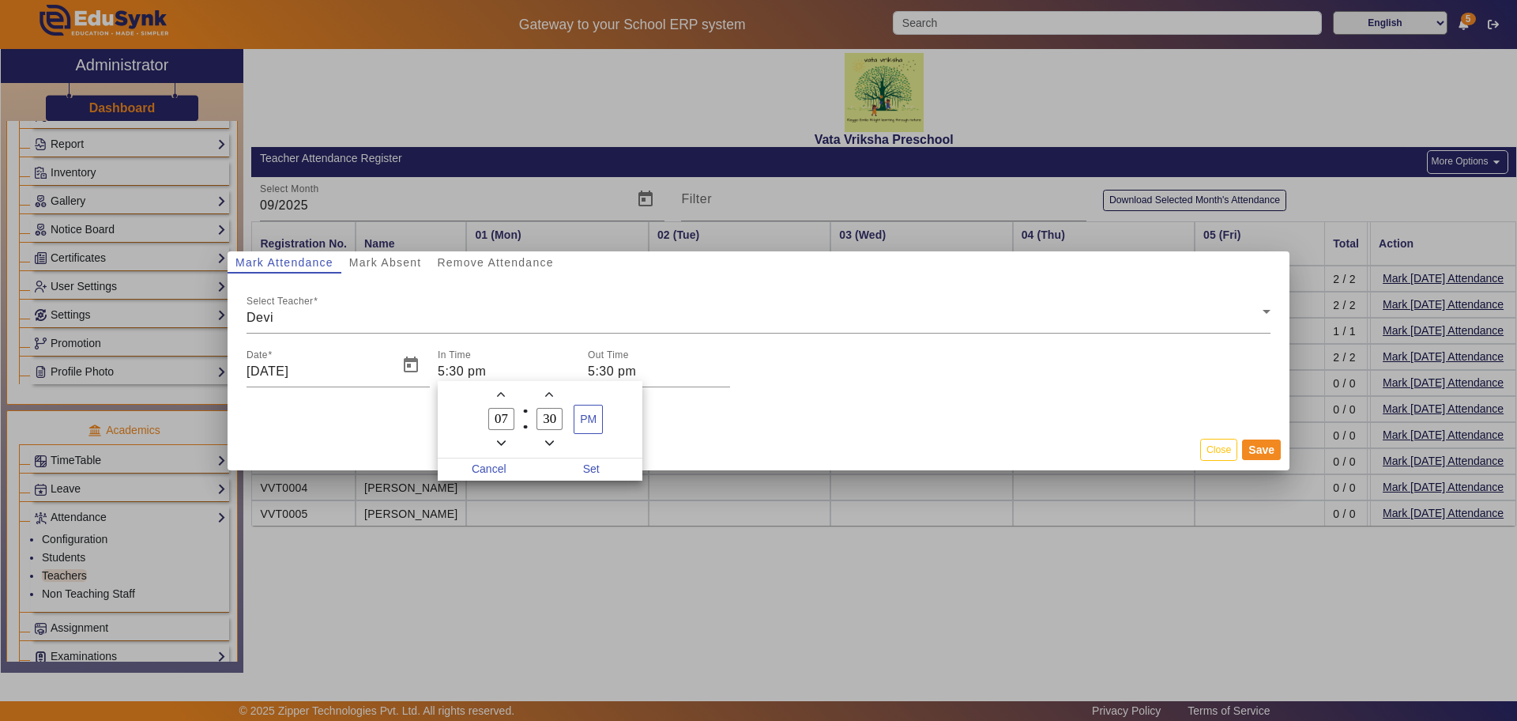
click at [499, 392] on icon "Add a hour" at bounding box center [501, 394] width 9 height 9
type input "08"
click at [552, 390] on icon "Add a minute" at bounding box center [549, 394] width 9 height 9
click at [547, 442] on icon "Minus a minute" at bounding box center [549, 442] width 9 height 5
click at [548, 441] on icon "Minus a minute" at bounding box center [549, 443] width 9 height 9
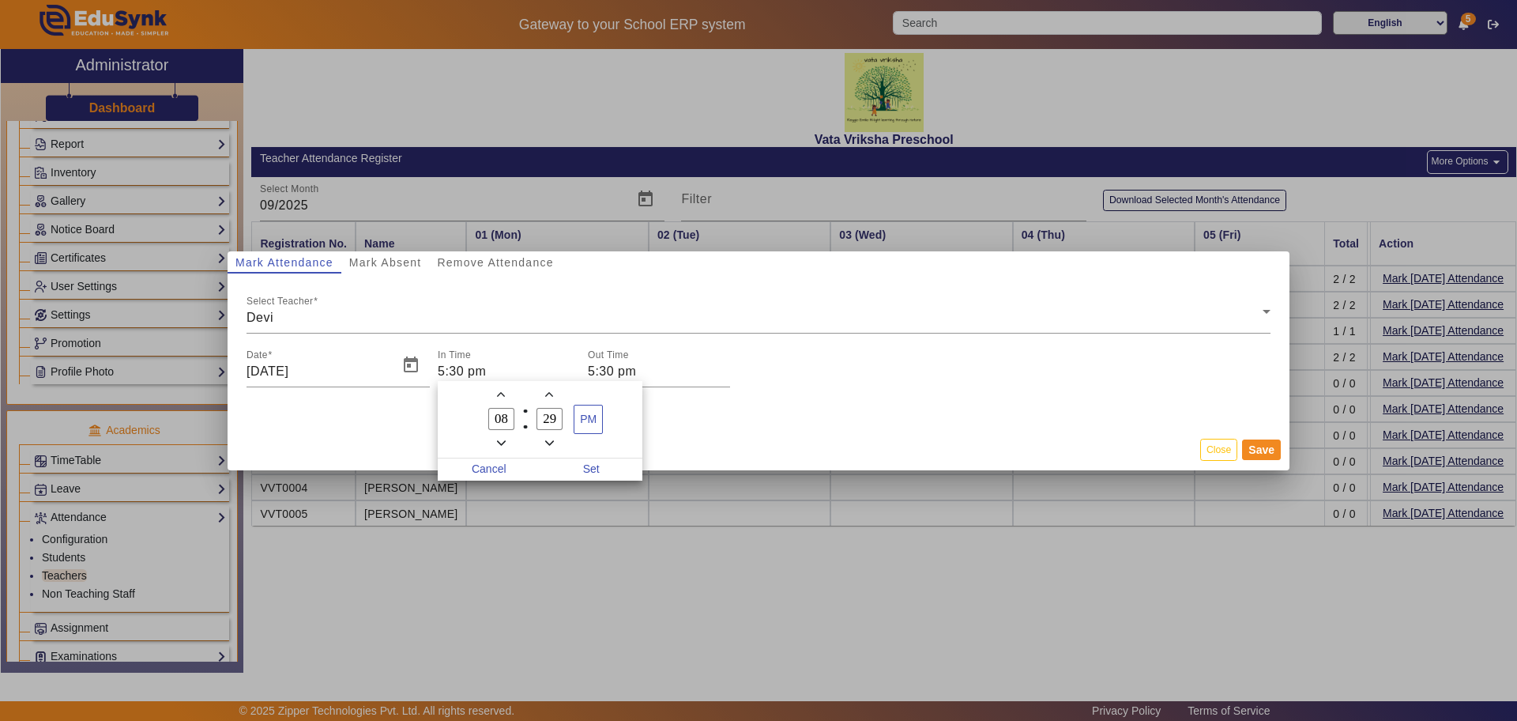
click at [548, 441] on icon "Minus a minute" at bounding box center [549, 443] width 9 height 9
click at [548, 439] on icon "Minus a minute" at bounding box center [549, 443] width 9 height 9
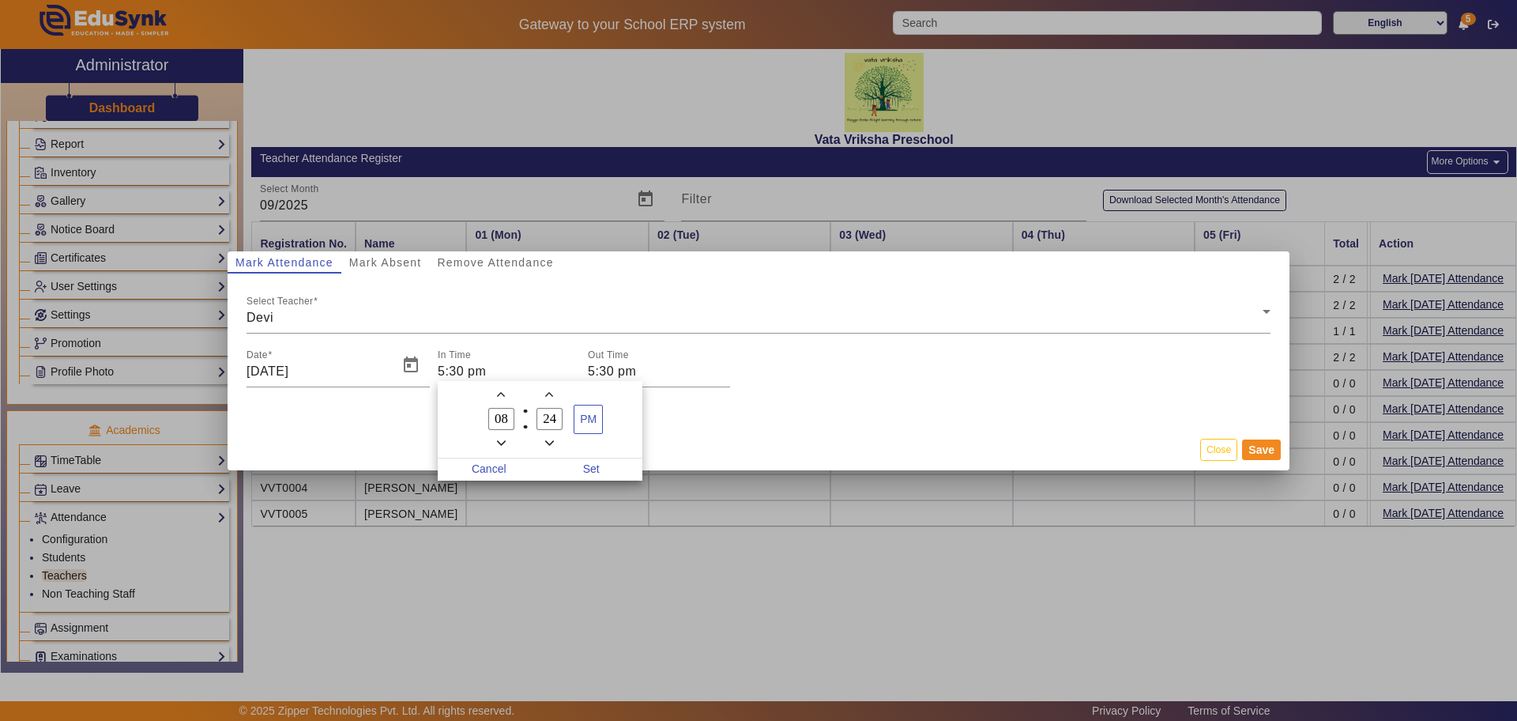
click at [548, 439] on icon "Minus a minute" at bounding box center [549, 443] width 9 height 9
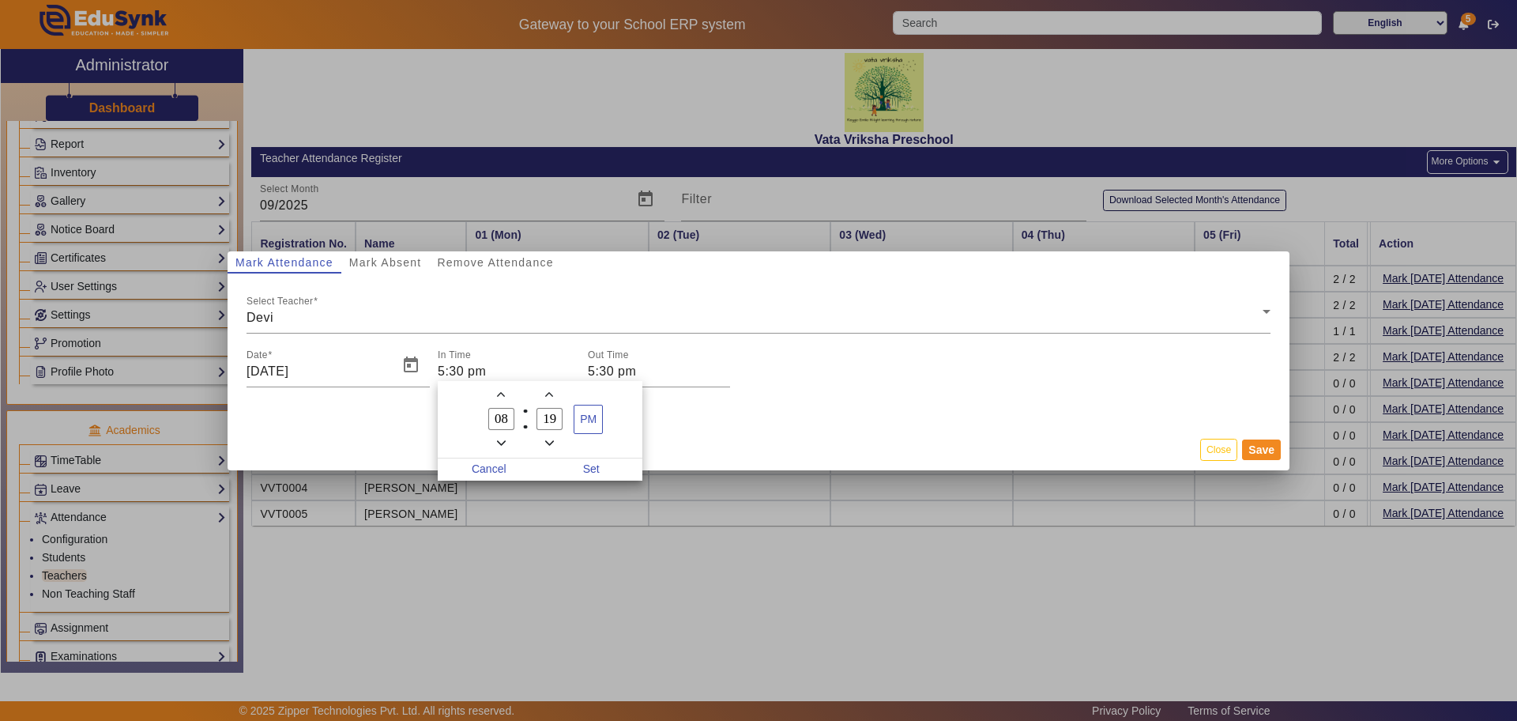
click at [548, 439] on icon "Minus a minute" at bounding box center [549, 443] width 9 height 9
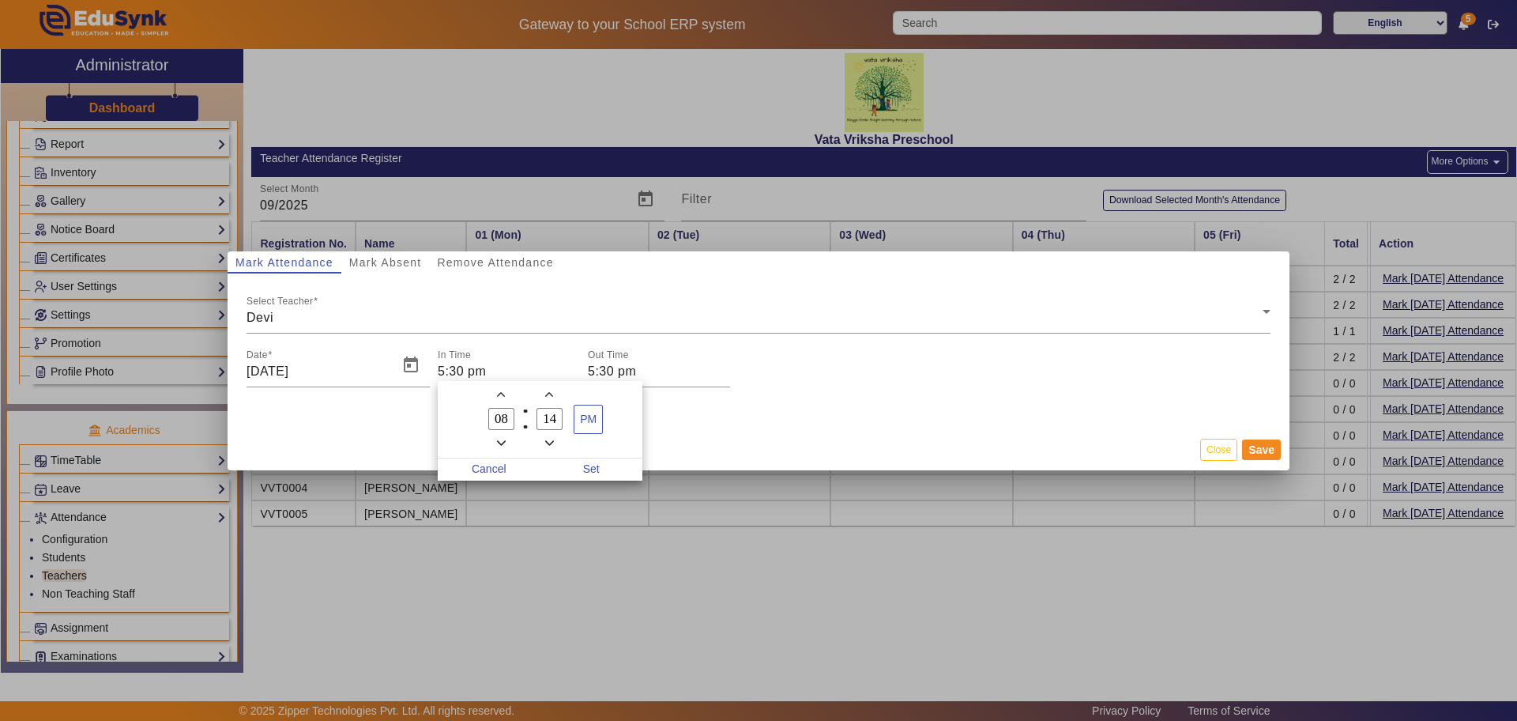
click at [548, 439] on icon "Minus a minute" at bounding box center [549, 443] width 9 height 9
click at [546, 392] on icon "Add a minute" at bounding box center [549, 394] width 9 height 9
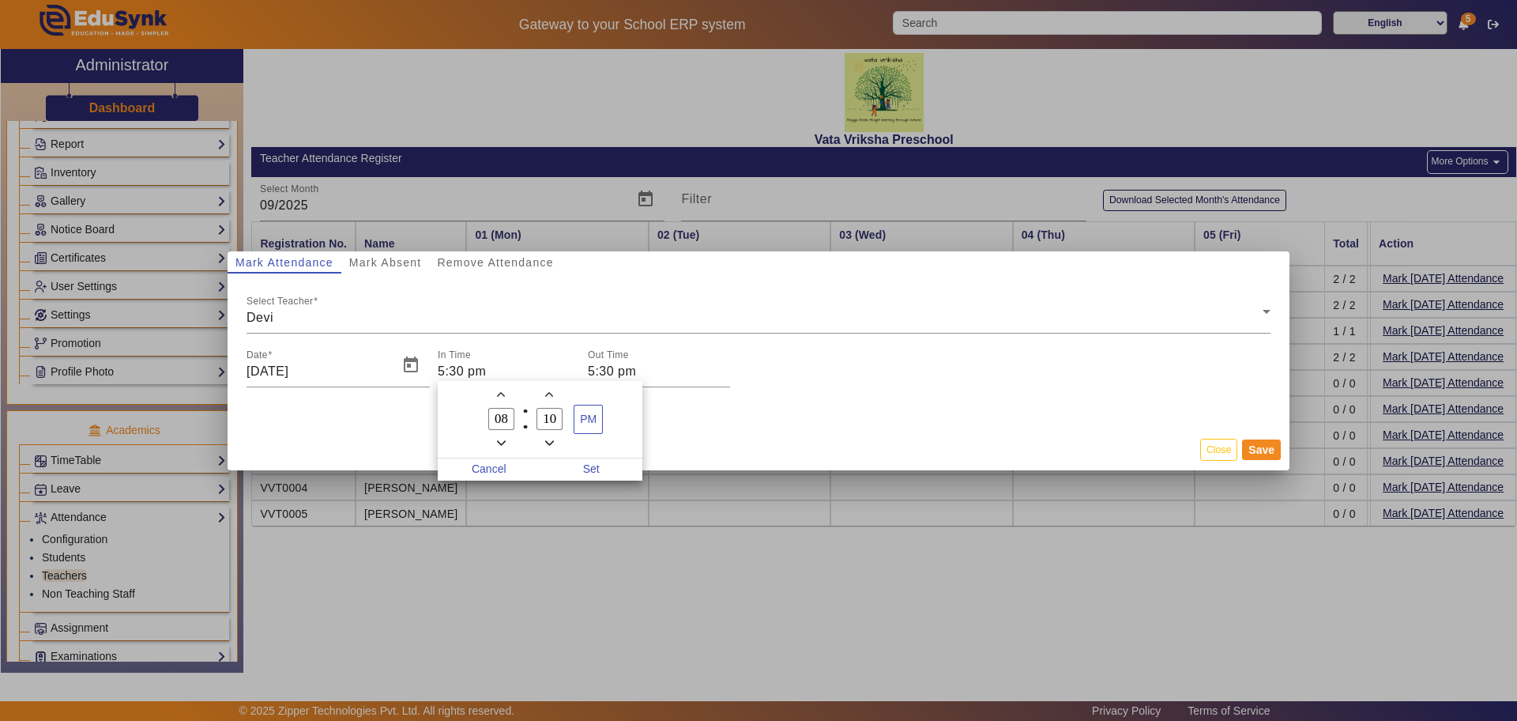
type input "11"
click at [594, 420] on span "PM" at bounding box center [588, 419] width 28 height 28
click at [589, 469] on span "Set" at bounding box center [591, 469] width 103 height 22
type input "8:11 am"
click at [616, 369] on input "5:30 pm" at bounding box center [659, 371] width 142 height 19
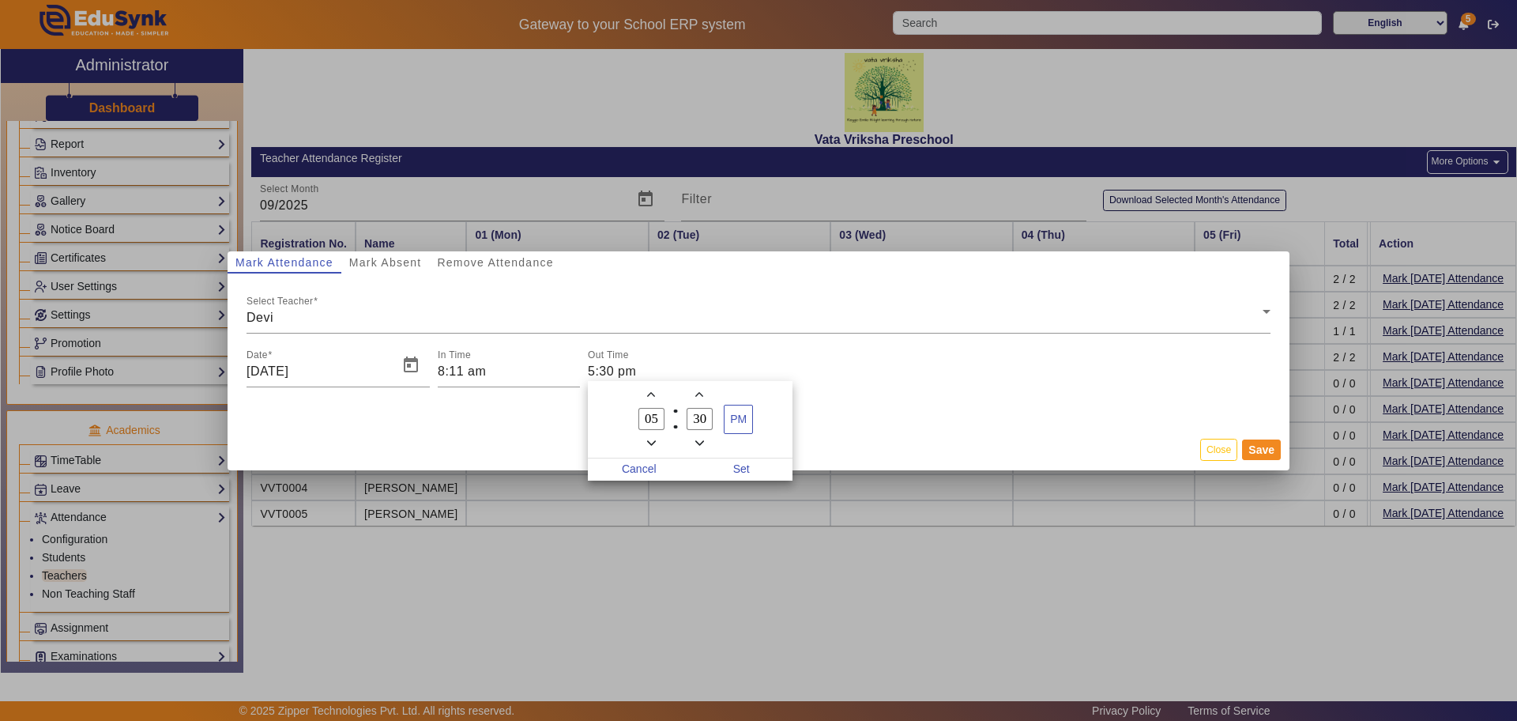
click at [656, 392] on span "Add a hour" at bounding box center [651, 394] width 17 height 17
click at [649, 439] on icon "Minus a hour" at bounding box center [651, 443] width 9 height 9
type input "03"
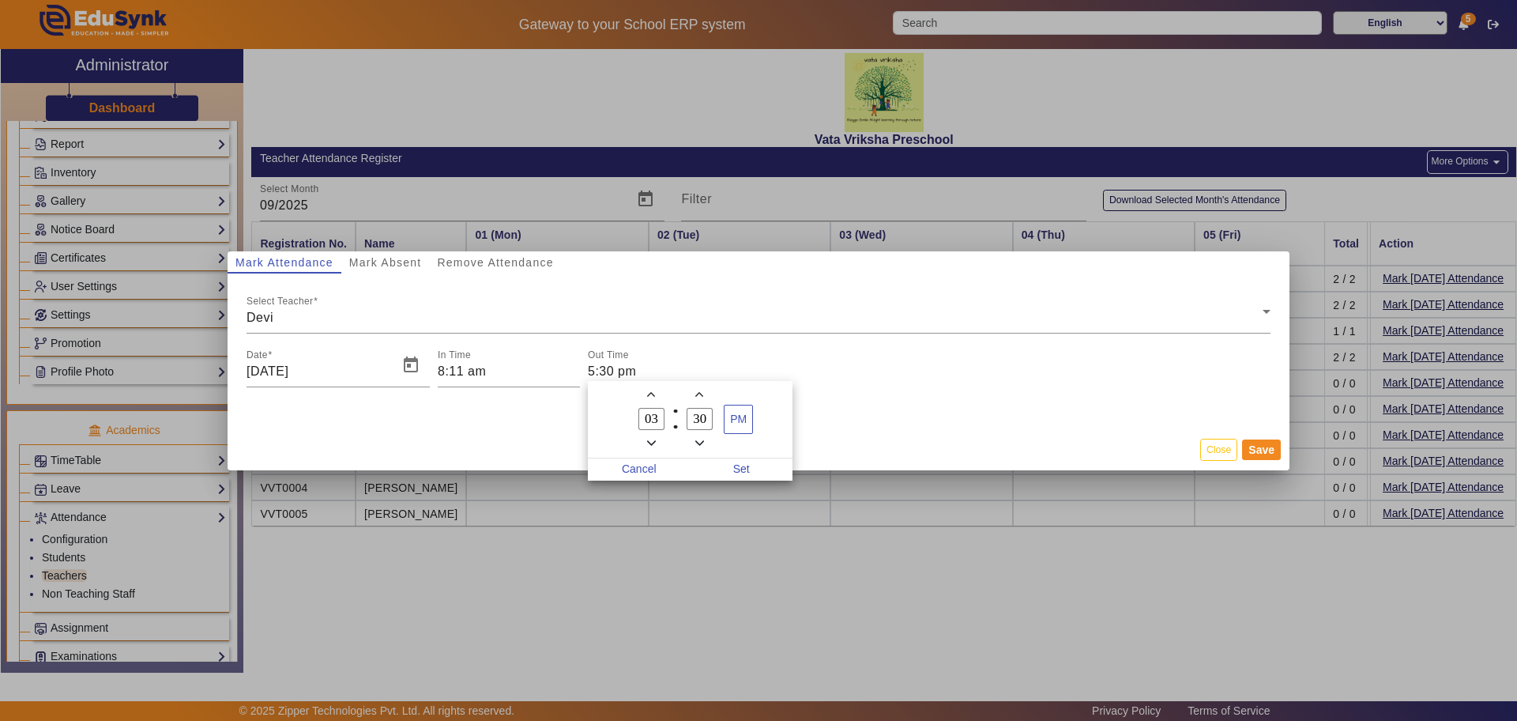
click at [697, 435] on span "Minus a minute" at bounding box center [699, 443] width 17 height 17
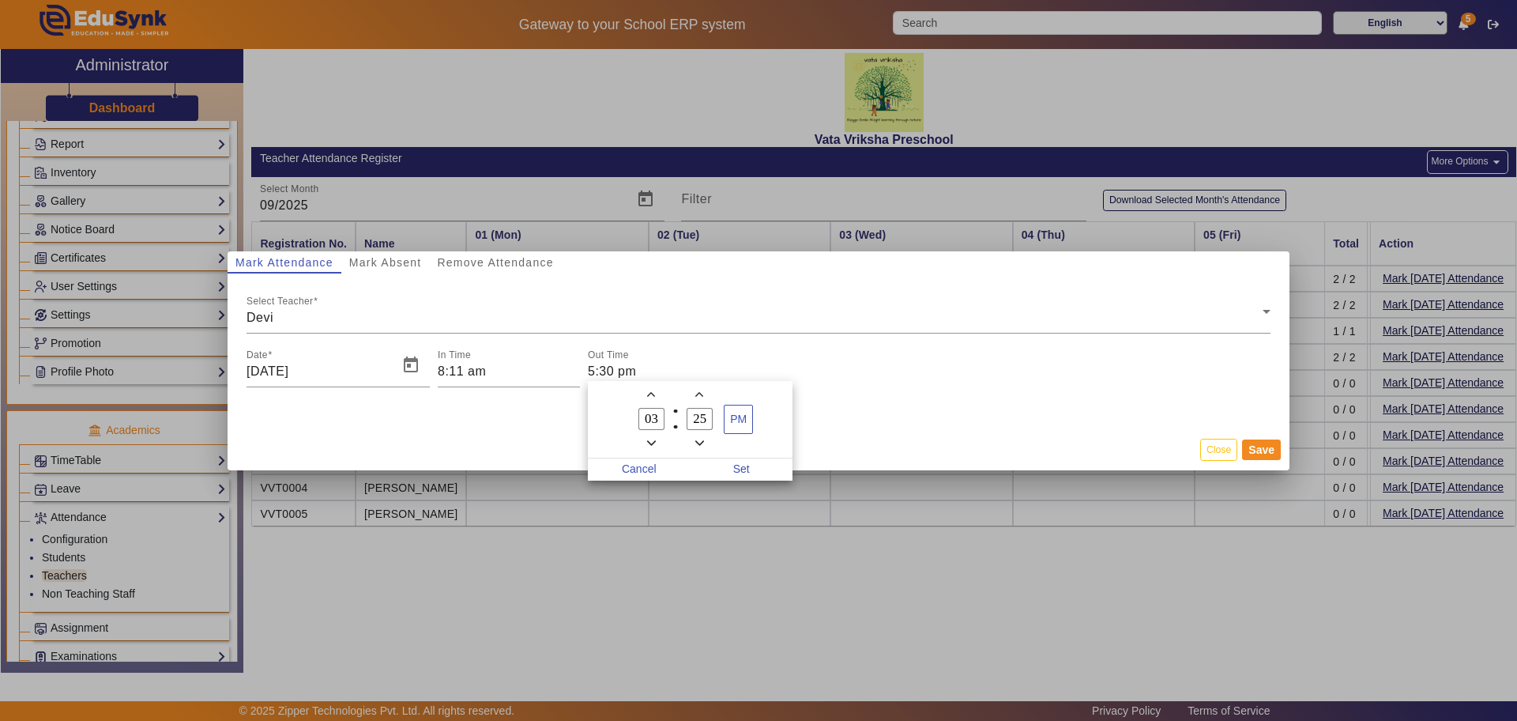
click at [697, 435] on span "Minus a minute" at bounding box center [699, 443] width 17 height 17
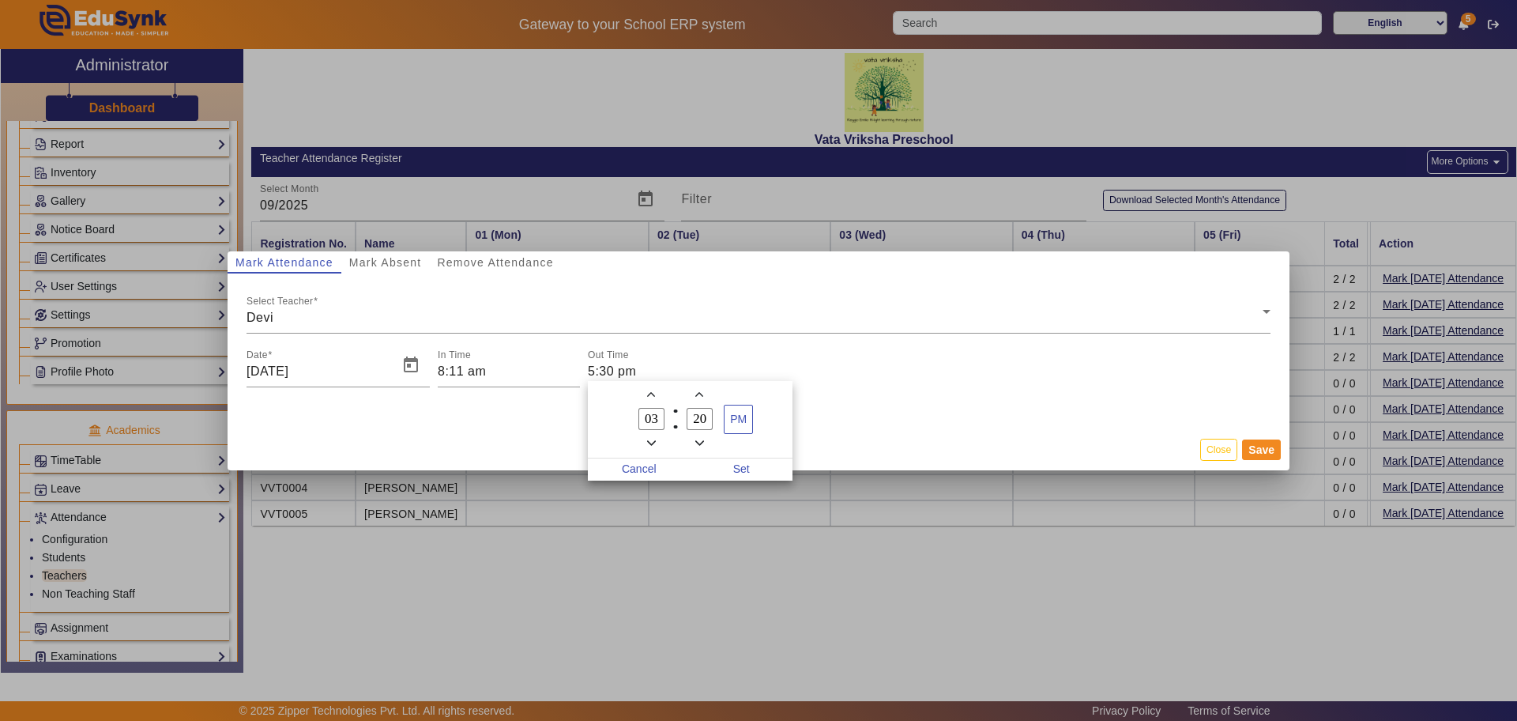
click at [697, 435] on span "Minus a minute" at bounding box center [699, 443] width 17 height 17
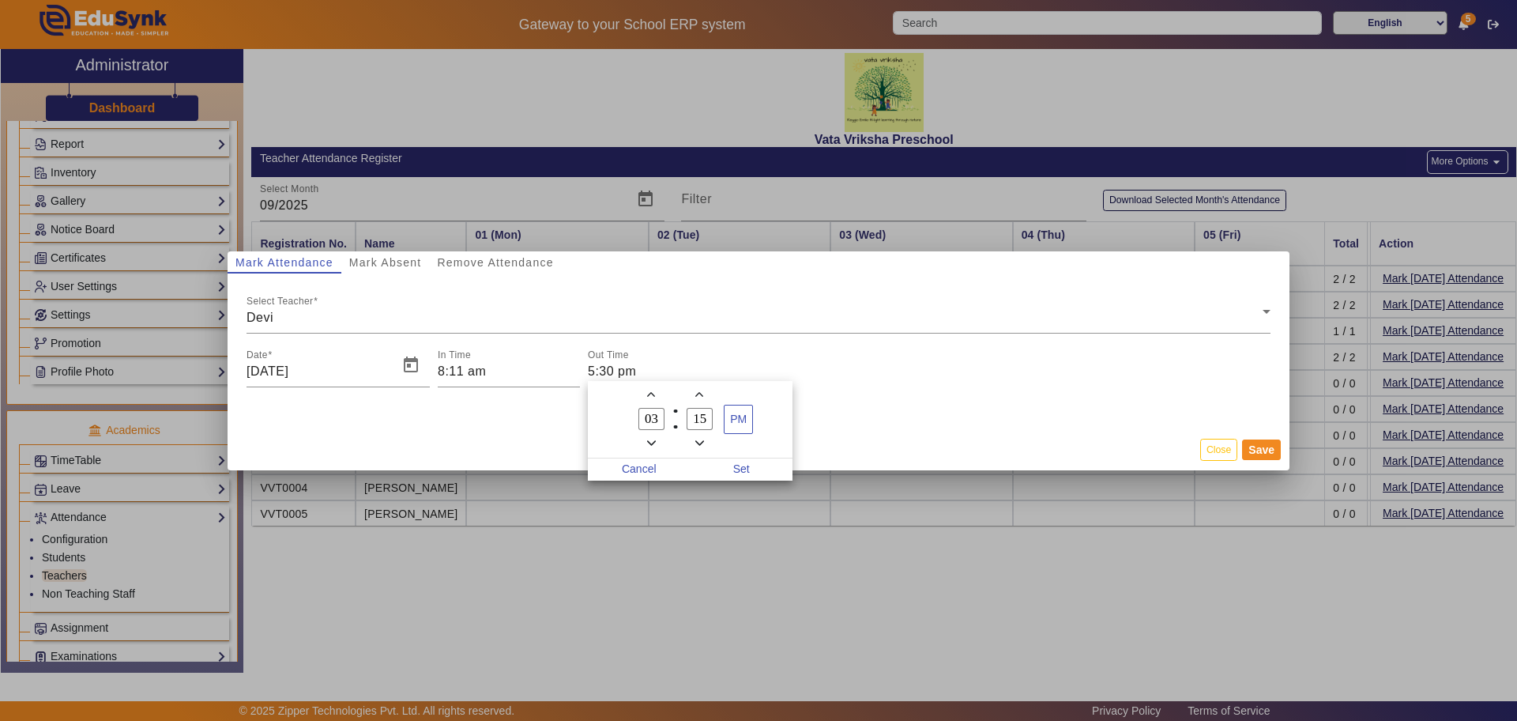
click at [697, 435] on span "Minus a minute" at bounding box center [699, 443] width 17 height 17
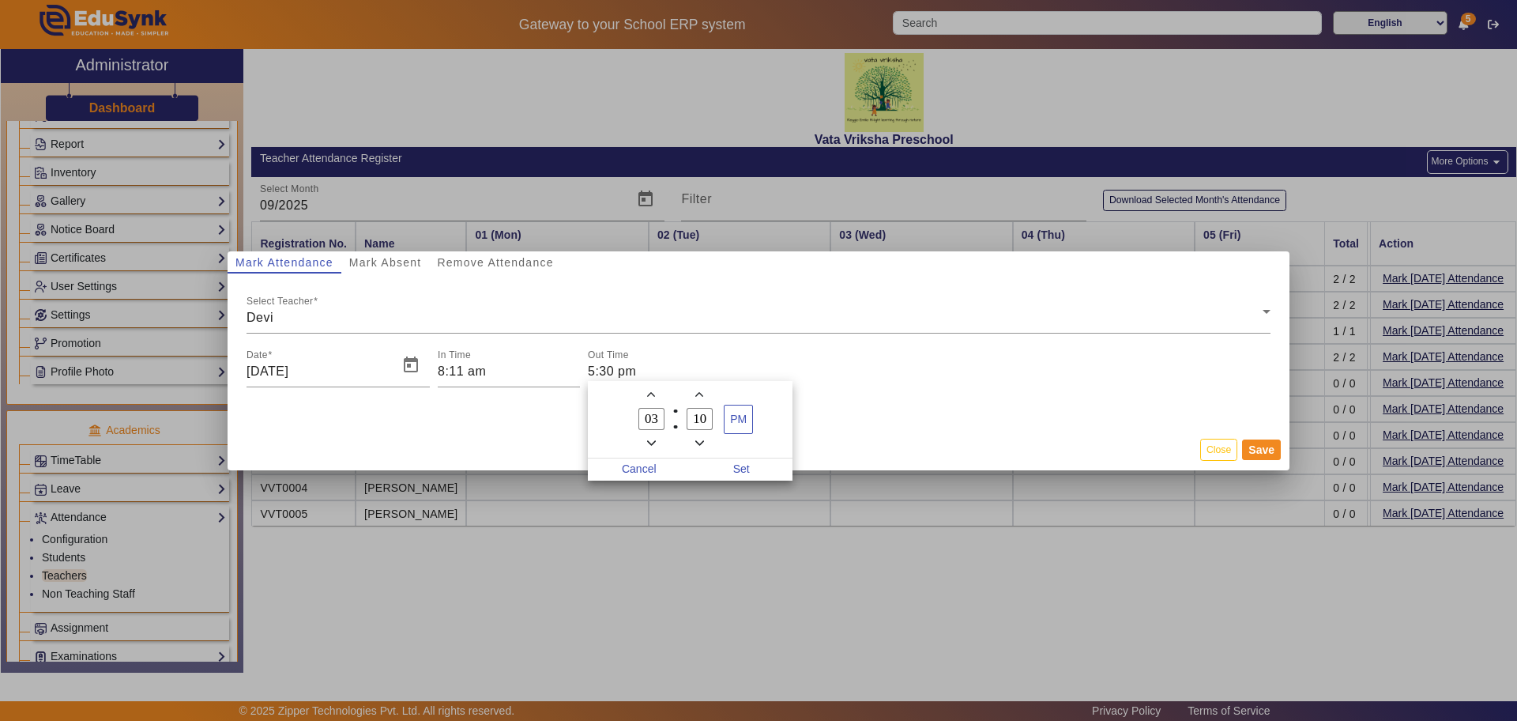
click at [697, 435] on span "Minus a minute" at bounding box center [699, 443] width 17 height 17
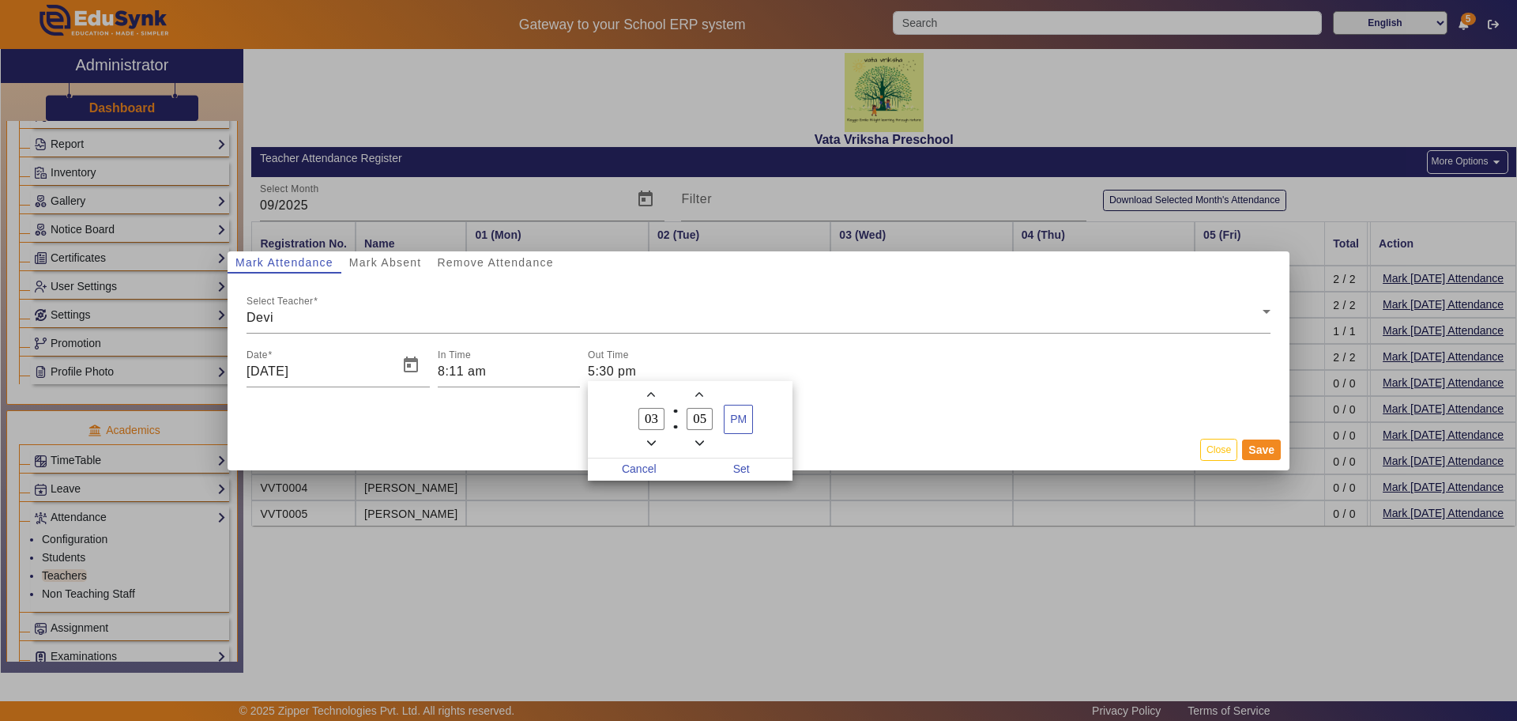
click at [697, 435] on span "Minus a minute" at bounding box center [699, 443] width 17 height 17
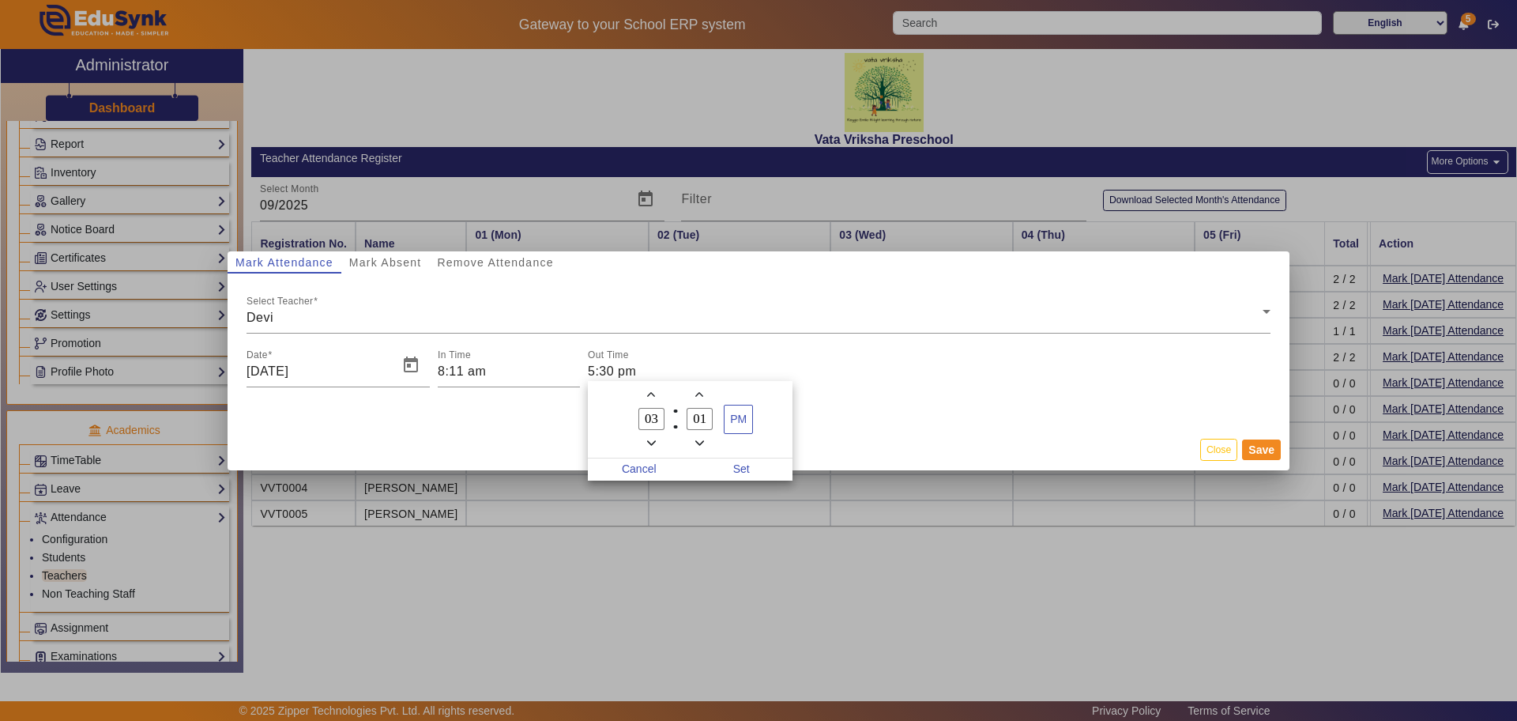
type input "00"
click at [744, 465] on span "Set" at bounding box center [742, 469] width 103 height 22
type input "3:00 pm"
click at [1273, 447] on button "Save" at bounding box center [1261, 449] width 39 height 21
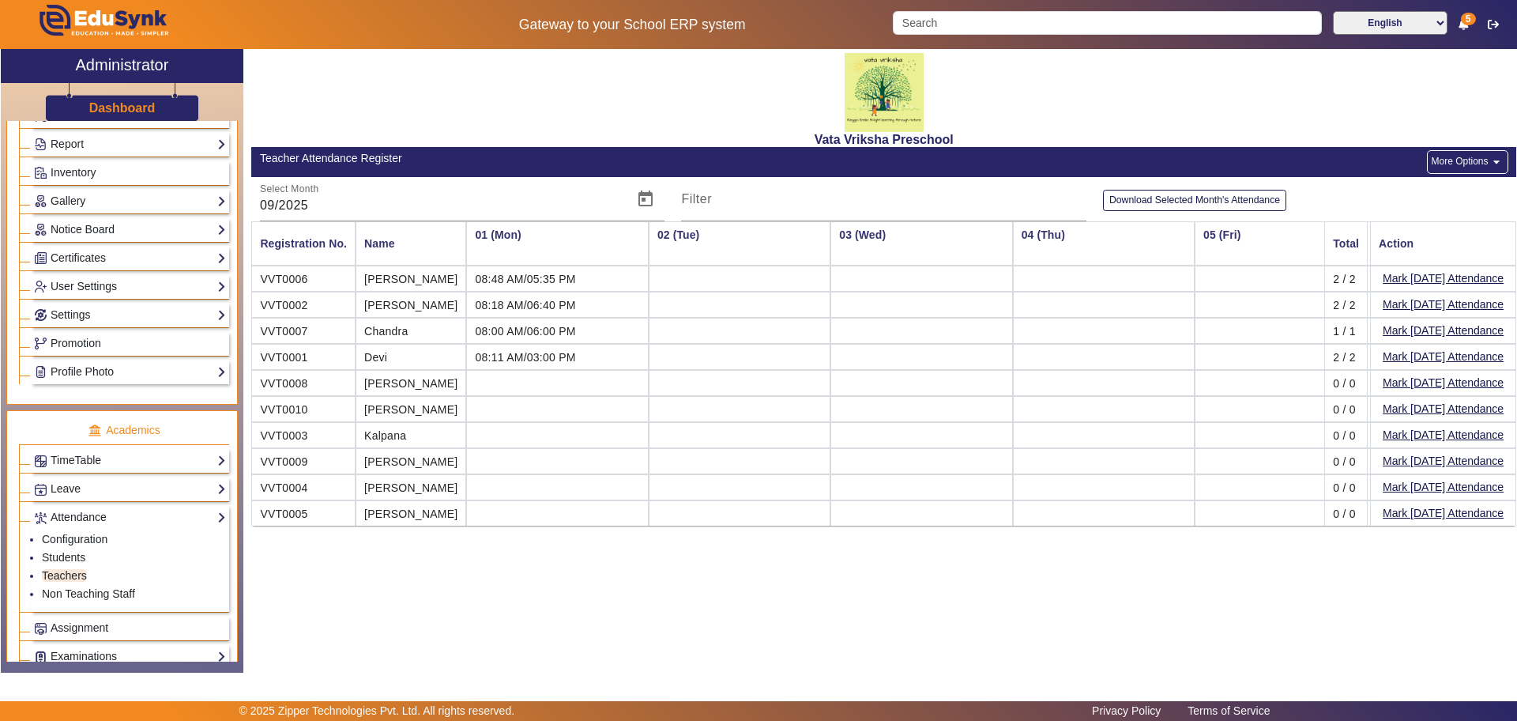
click at [333, 390] on mat-cell "VVT0008" at bounding box center [303, 383] width 104 height 26
click at [1446, 378] on button "Mark [DATE] Attendance" at bounding box center [1443, 383] width 124 height 20
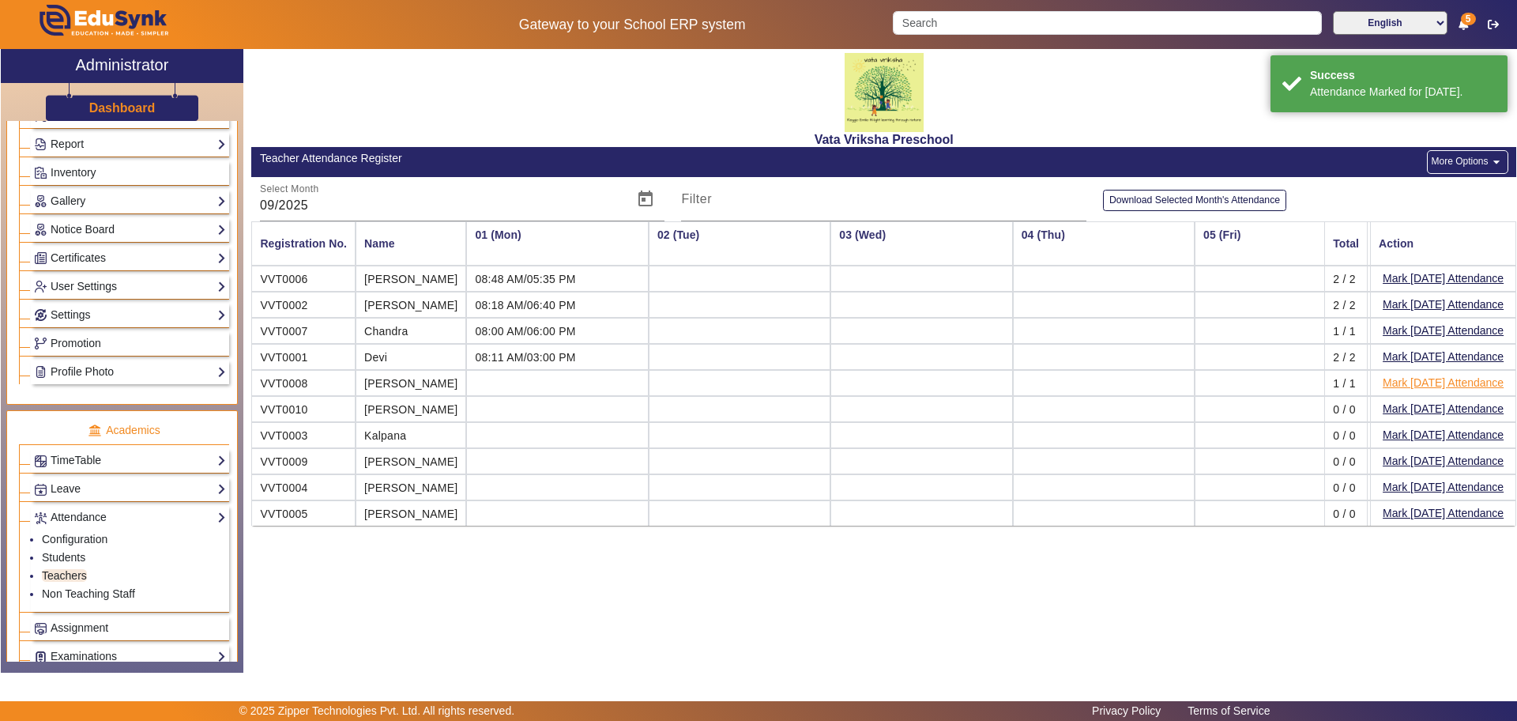
click at [1459, 382] on button "Mark [DATE] Attendance" at bounding box center [1443, 383] width 124 height 20
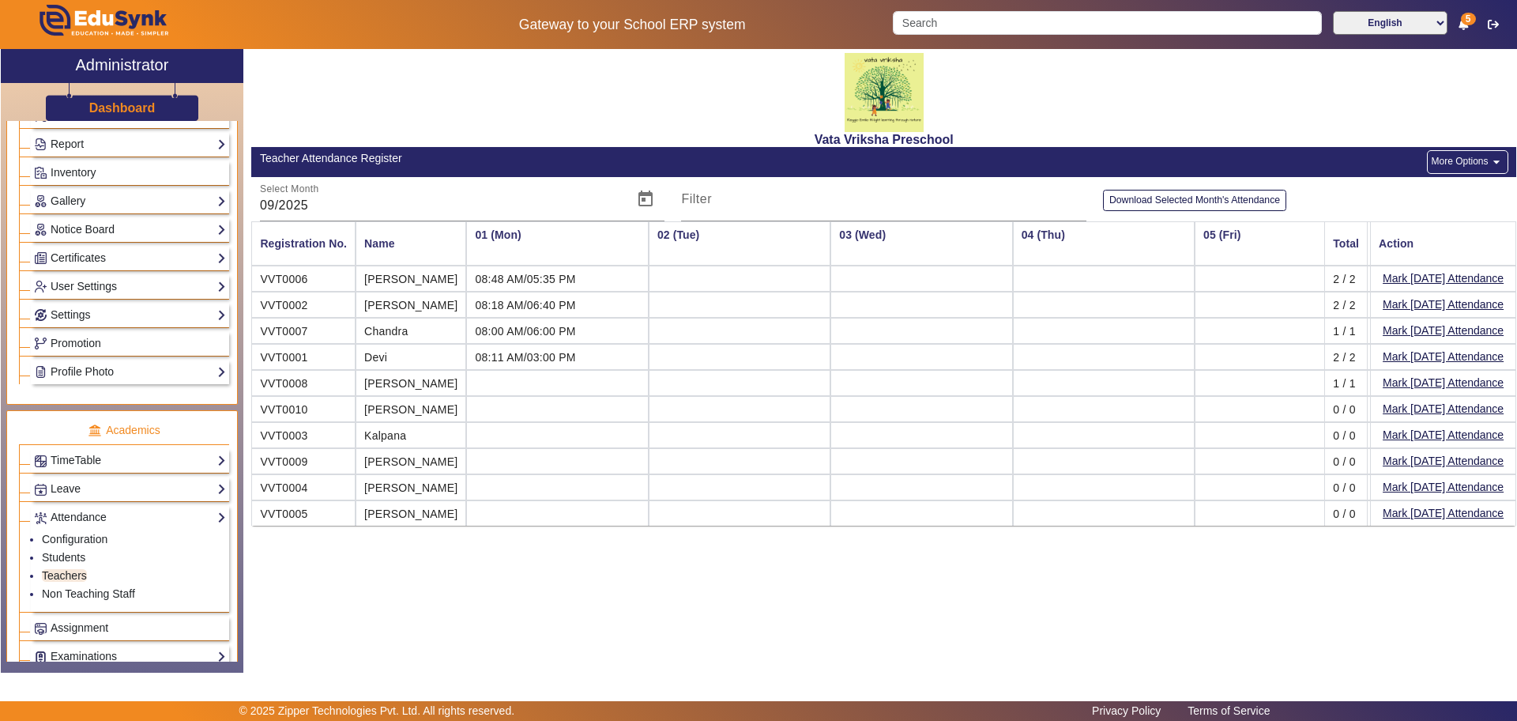
click at [513, 380] on td at bounding box center [557, 383] width 182 height 26
click at [504, 405] on td at bounding box center [557, 409] width 182 height 26
click at [1476, 158] on button "More Options arrow_drop_down" at bounding box center [1467, 162] width 81 height 24
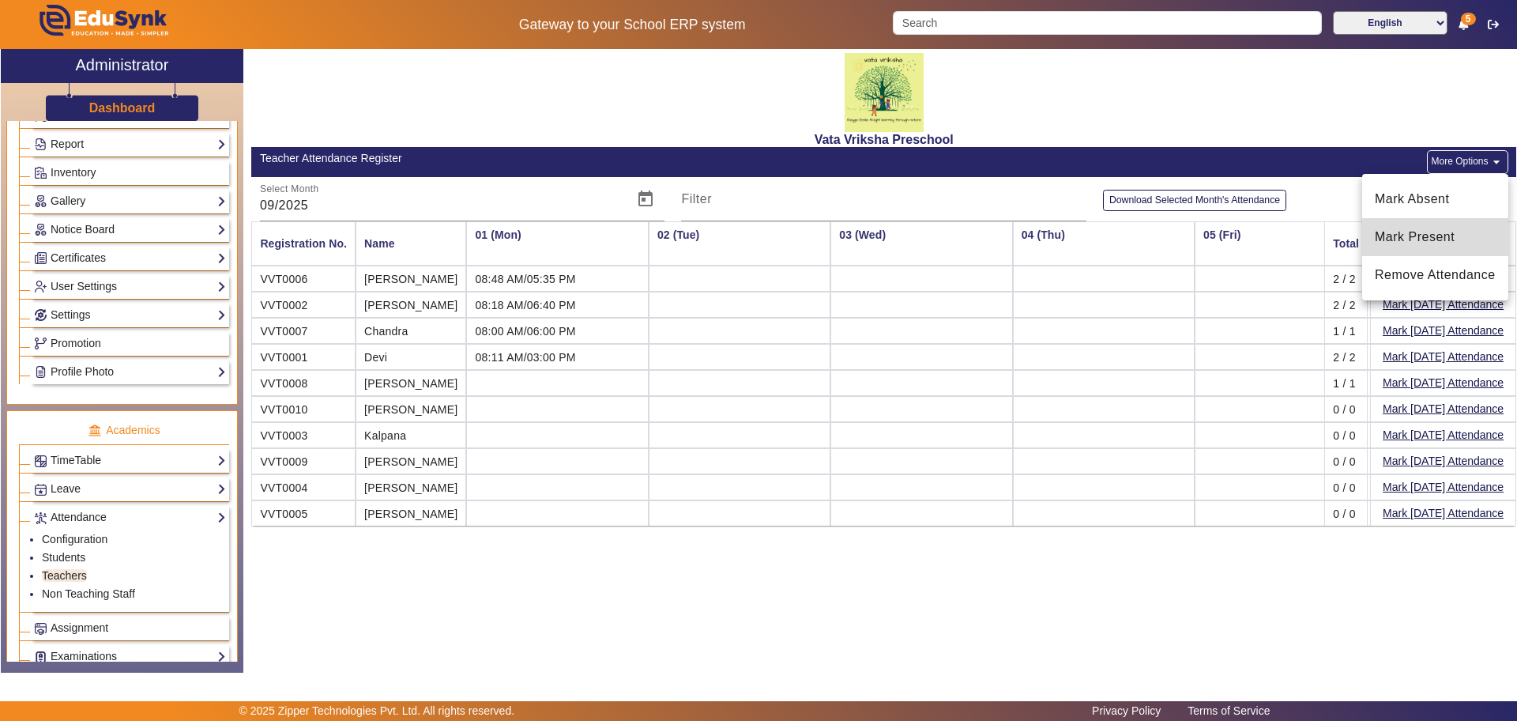
click at [1421, 231] on span "Mark Present" at bounding box center [1435, 237] width 121 height 19
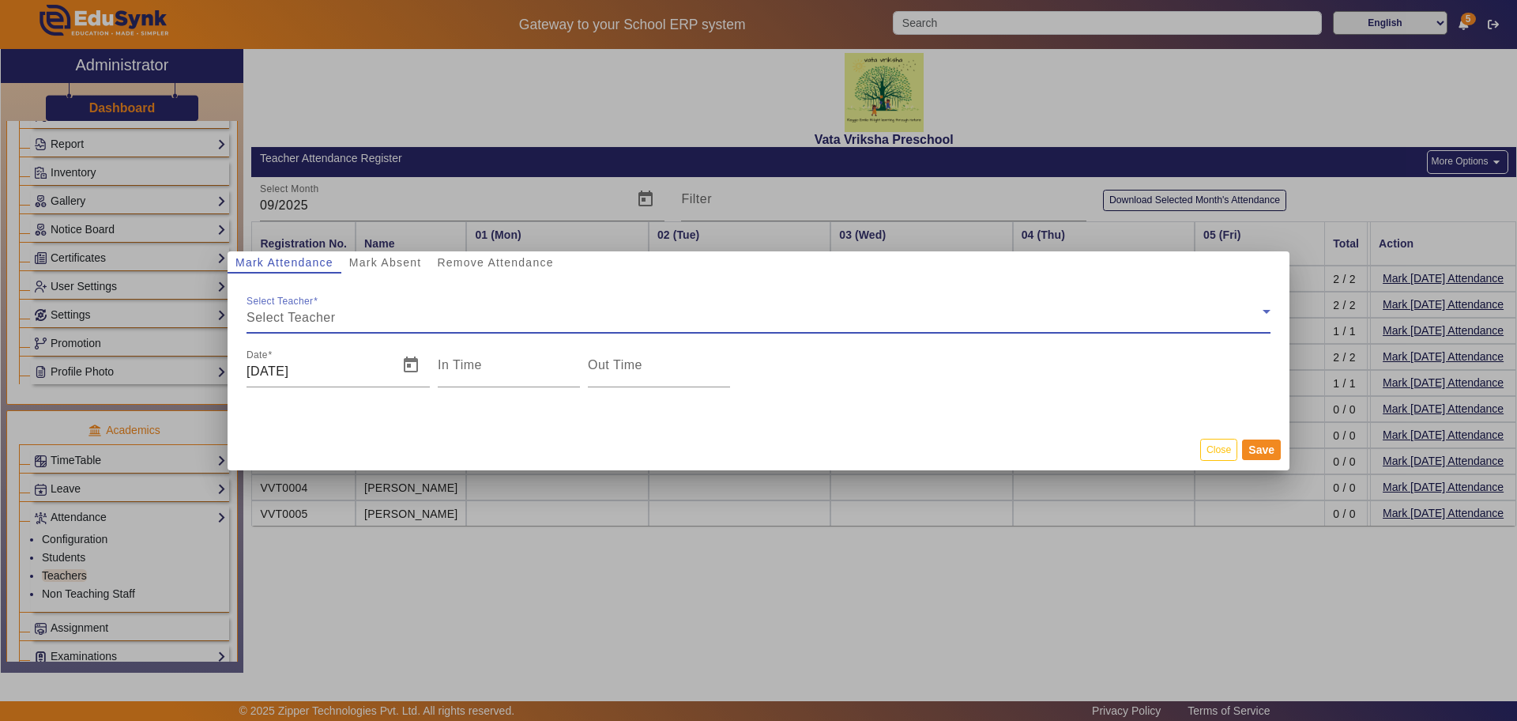
click at [328, 314] on span "Select Teacher" at bounding box center [291, 317] width 89 height 13
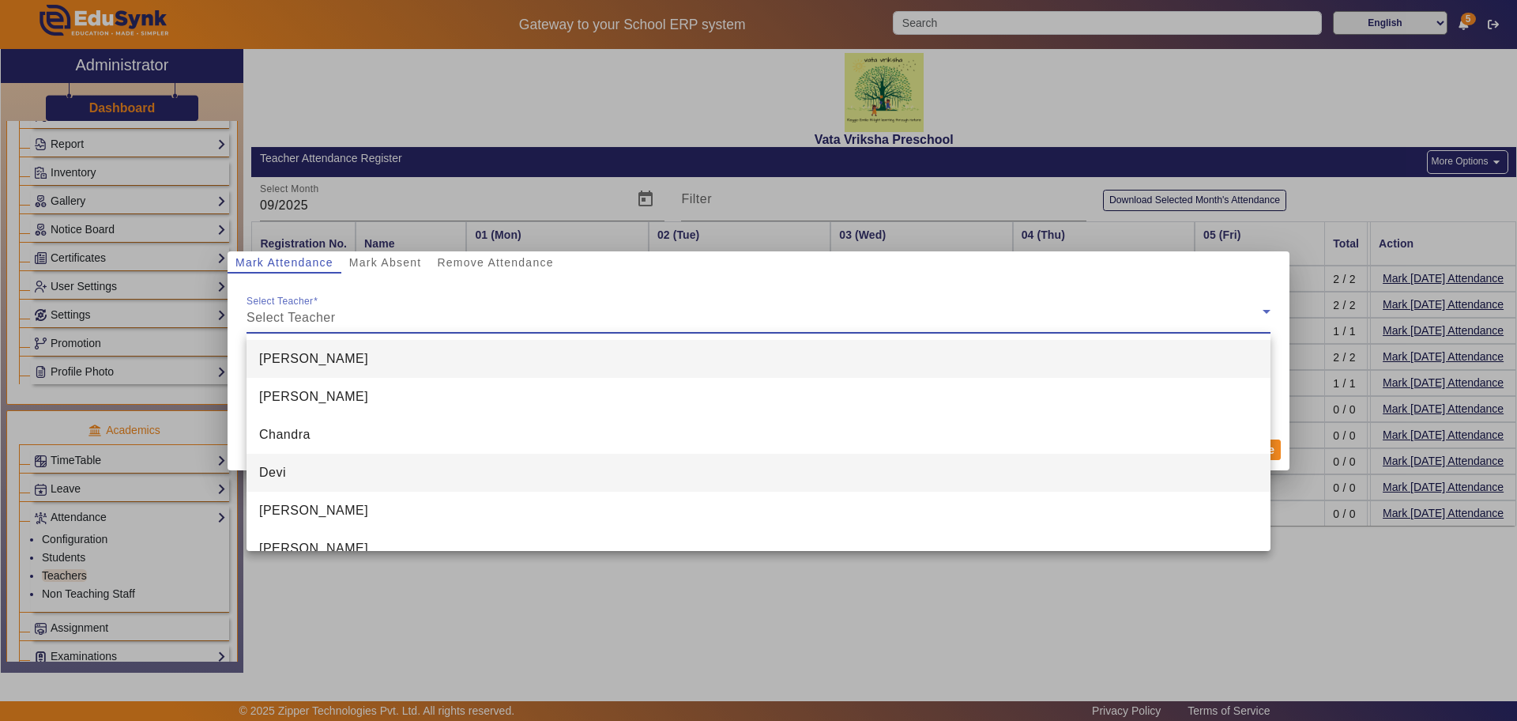
scroll to position [99, 0]
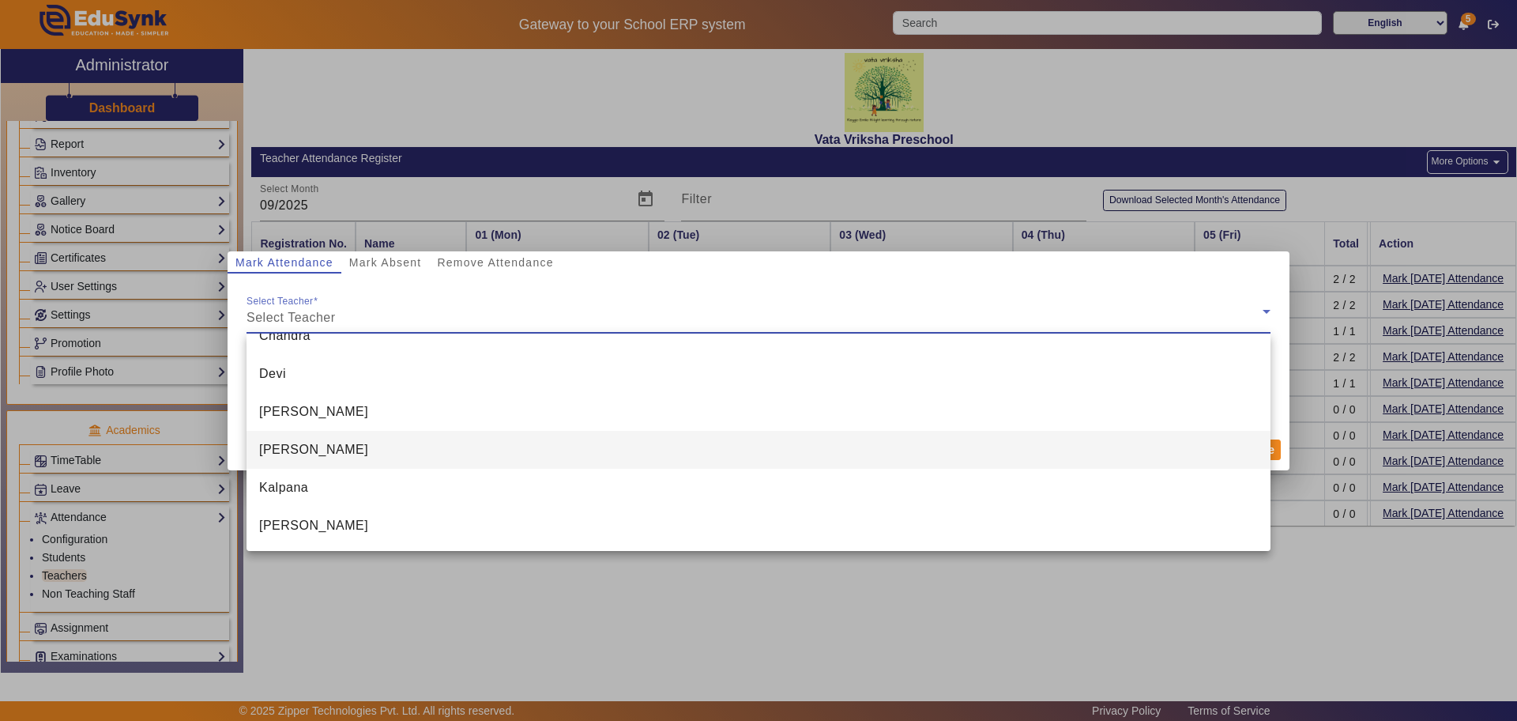
click at [291, 446] on span "[PERSON_NAME]" at bounding box center [313, 449] width 109 height 19
type input "5:31 pm"
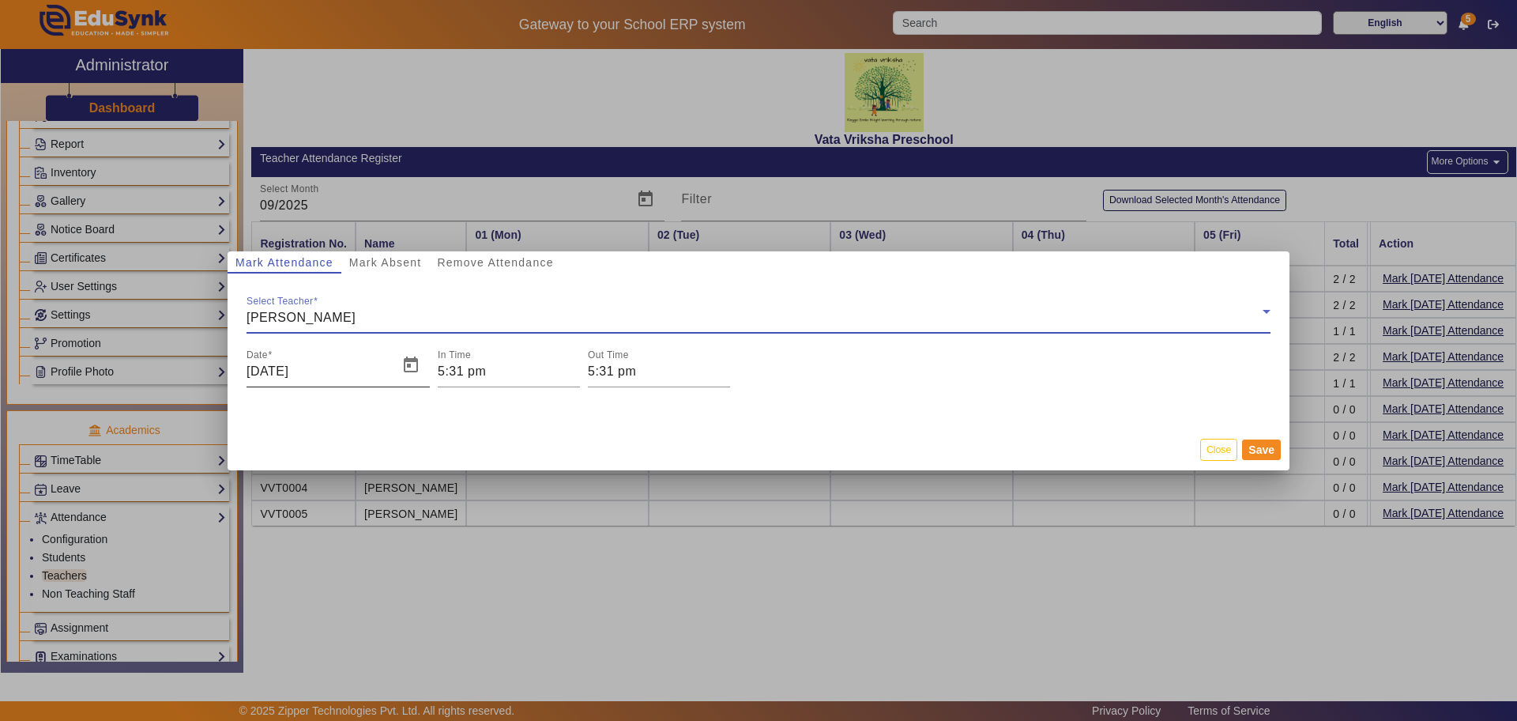
click at [312, 372] on input "[DATE]" at bounding box center [318, 371] width 142 height 19
click at [414, 363] on span "Open calendar" at bounding box center [411, 365] width 38 height 38
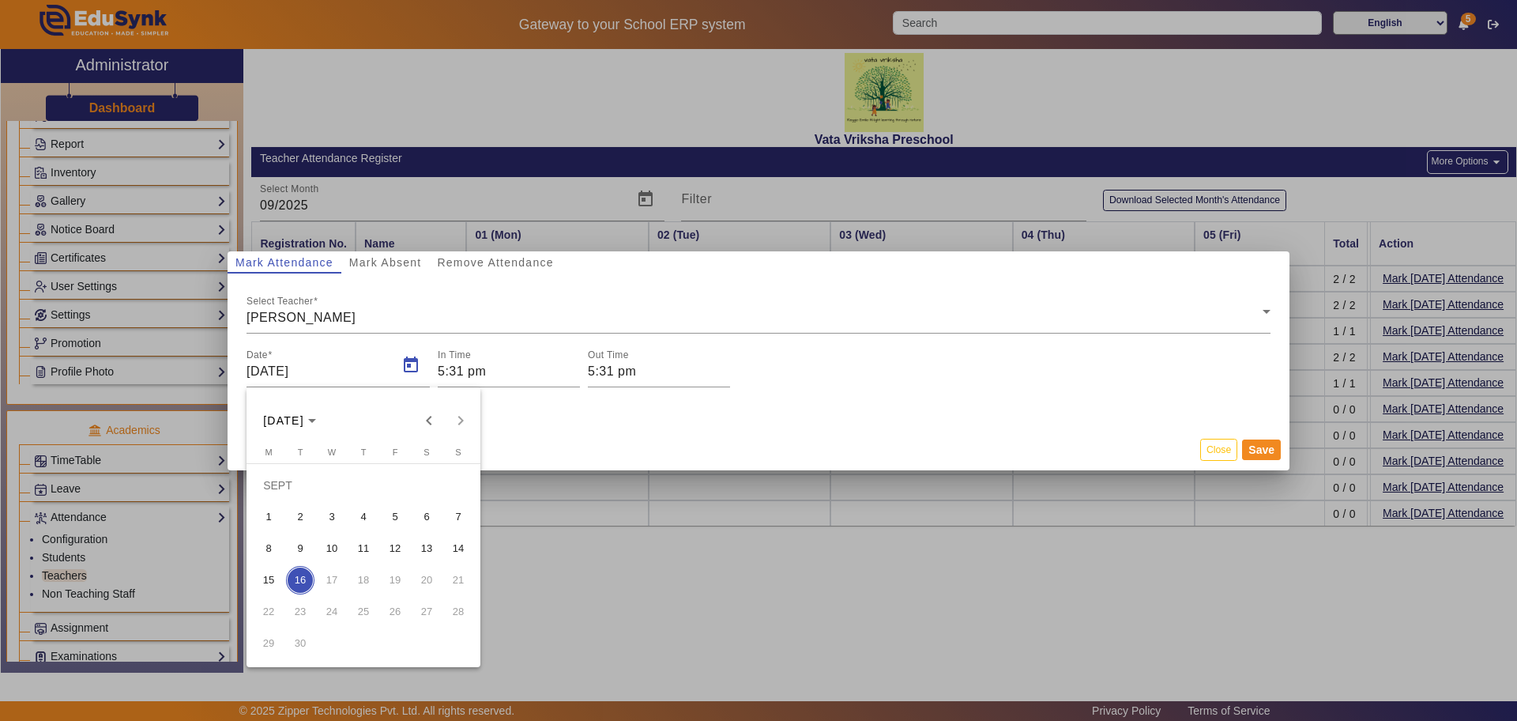
click at [264, 511] on span "1" at bounding box center [268, 517] width 28 height 28
type input "[DATE]"
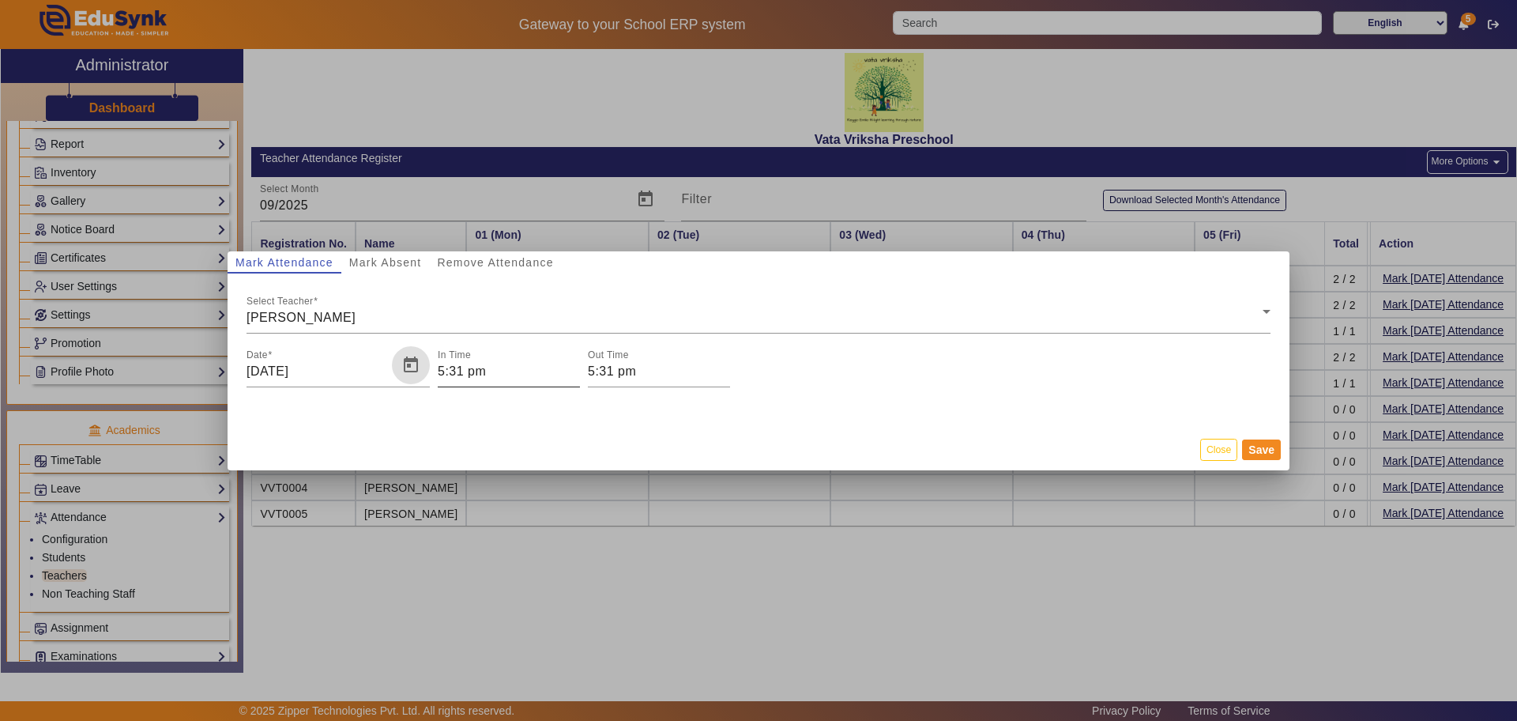
click at [462, 366] on input "5:31 pm" at bounding box center [509, 371] width 142 height 19
click at [500, 393] on icon "Add a hour" at bounding box center [501, 394] width 9 height 5
type input "08"
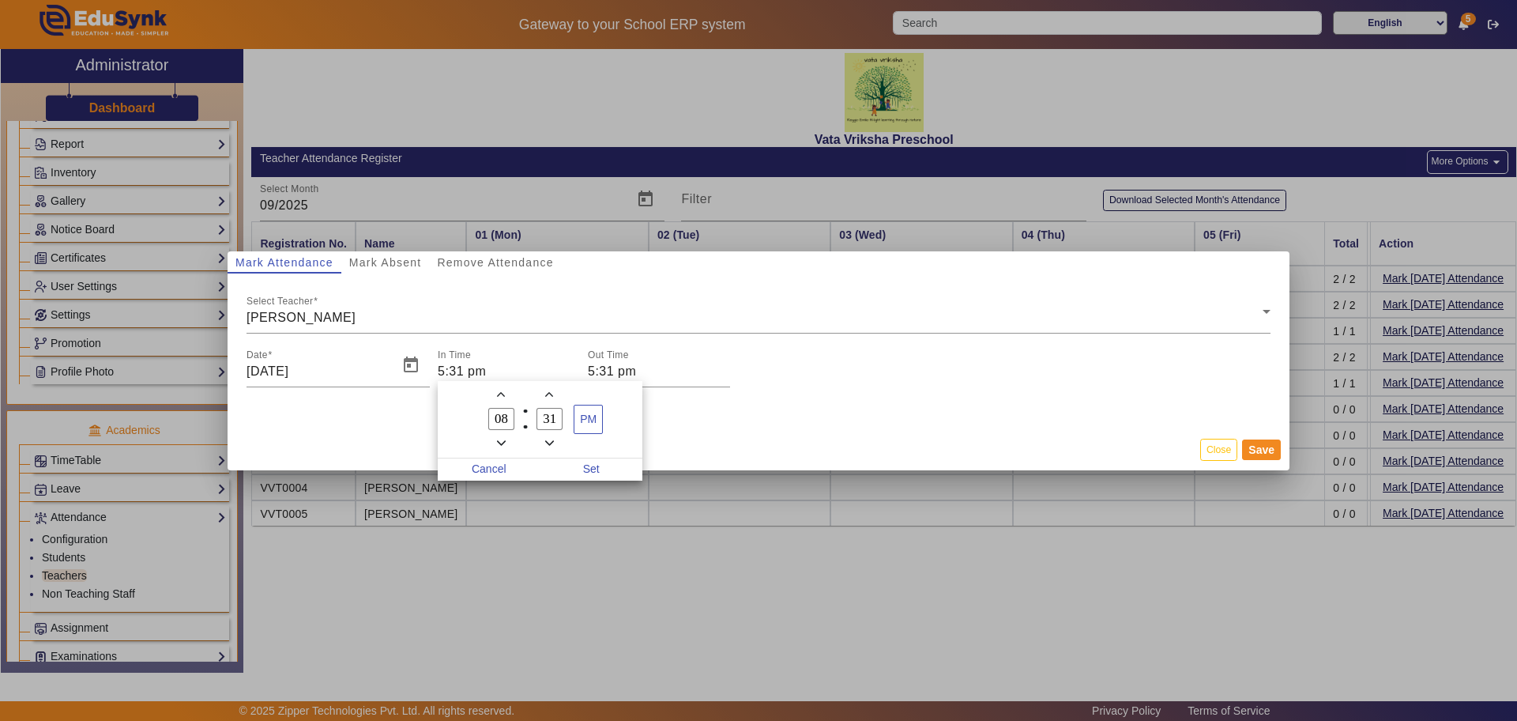
click at [548, 393] on icon "Add a minute" at bounding box center [549, 394] width 9 height 5
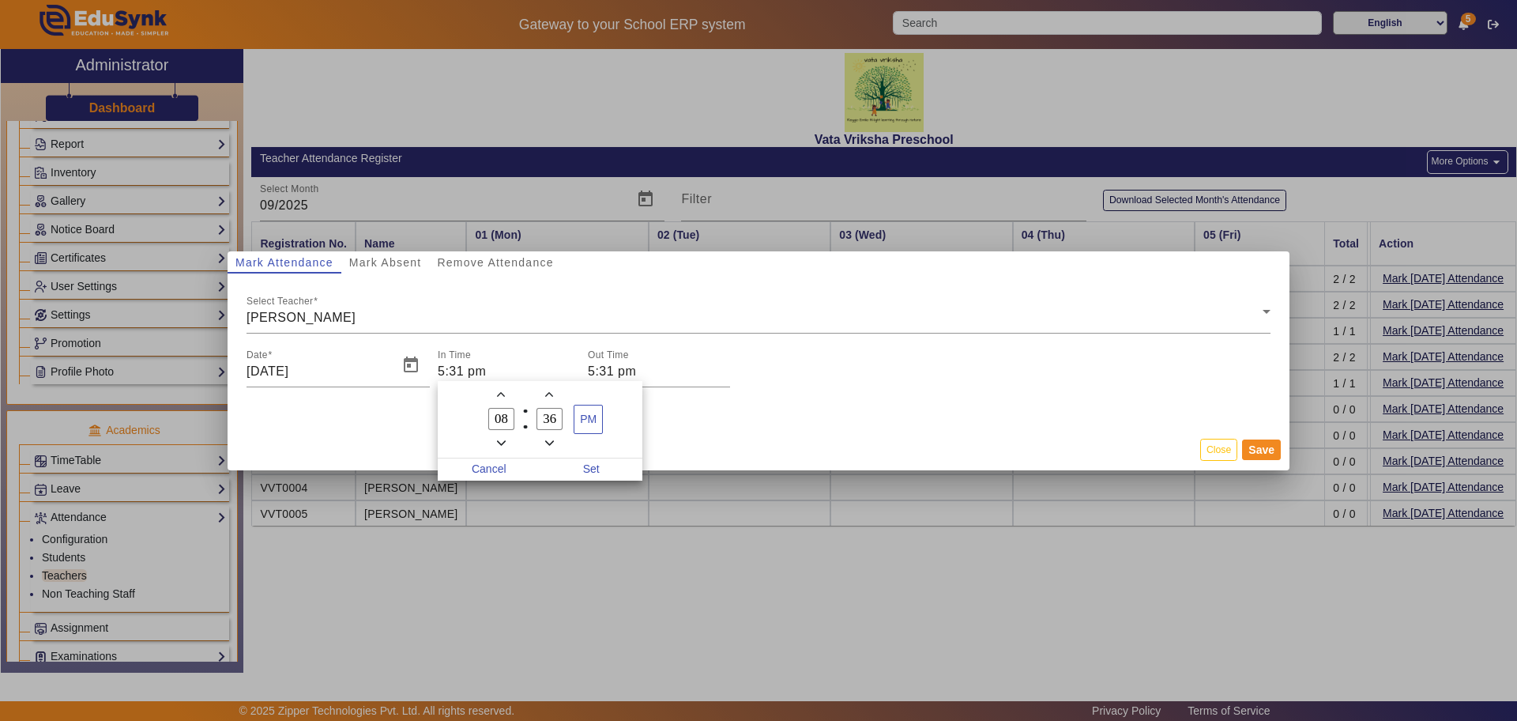
click at [548, 393] on icon "Add a minute" at bounding box center [549, 394] width 9 height 5
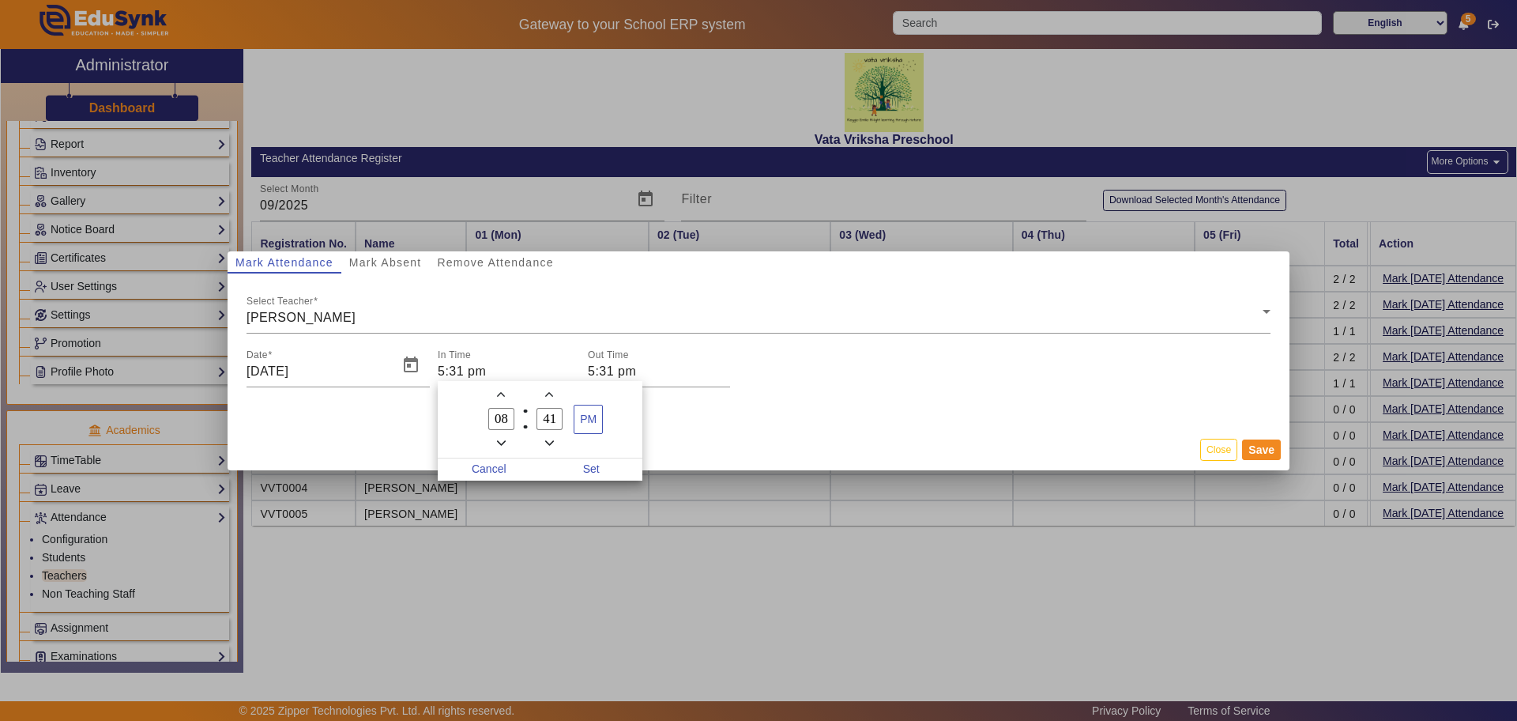
click at [548, 393] on icon "Add a minute" at bounding box center [549, 394] width 9 height 5
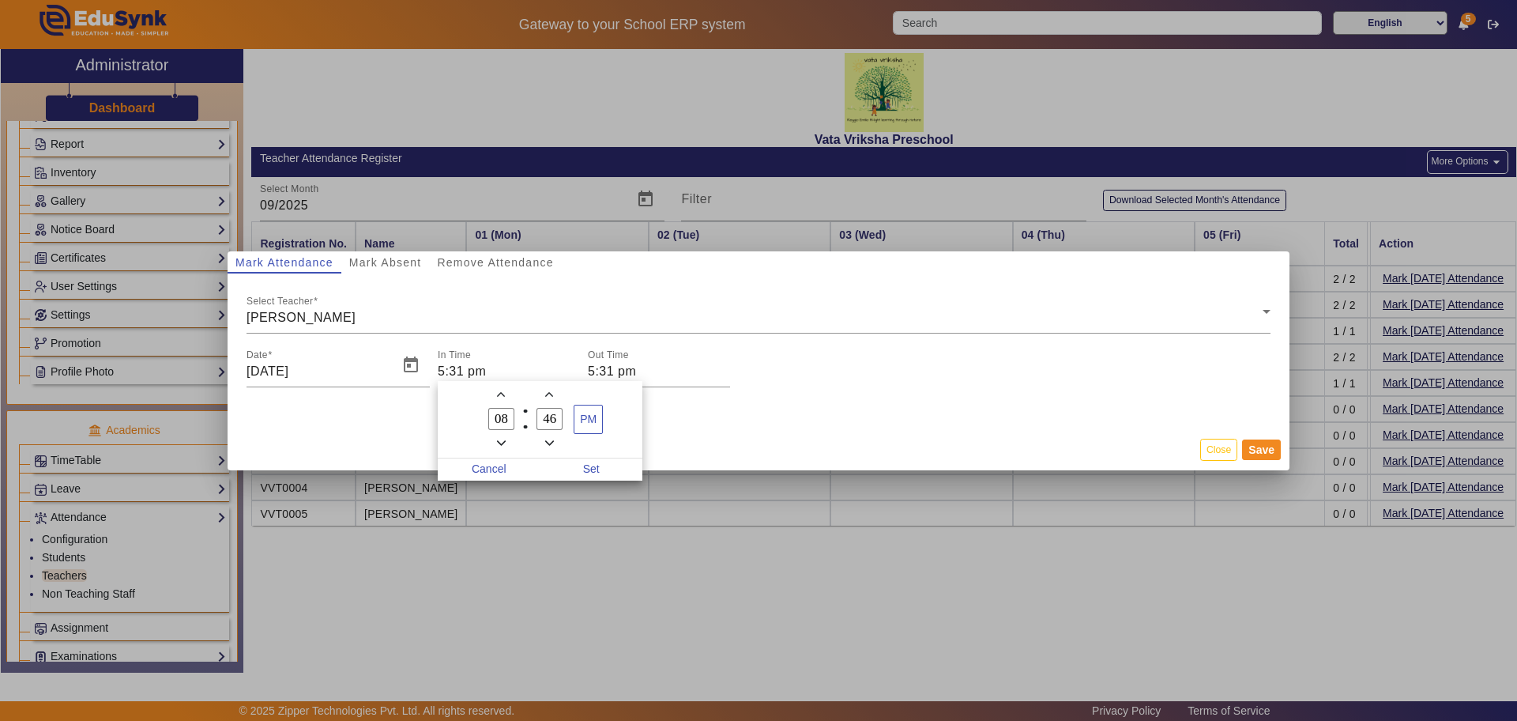
click at [548, 393] on icon "Add a minute" at bounding box center [549, 394] width 9 height 5
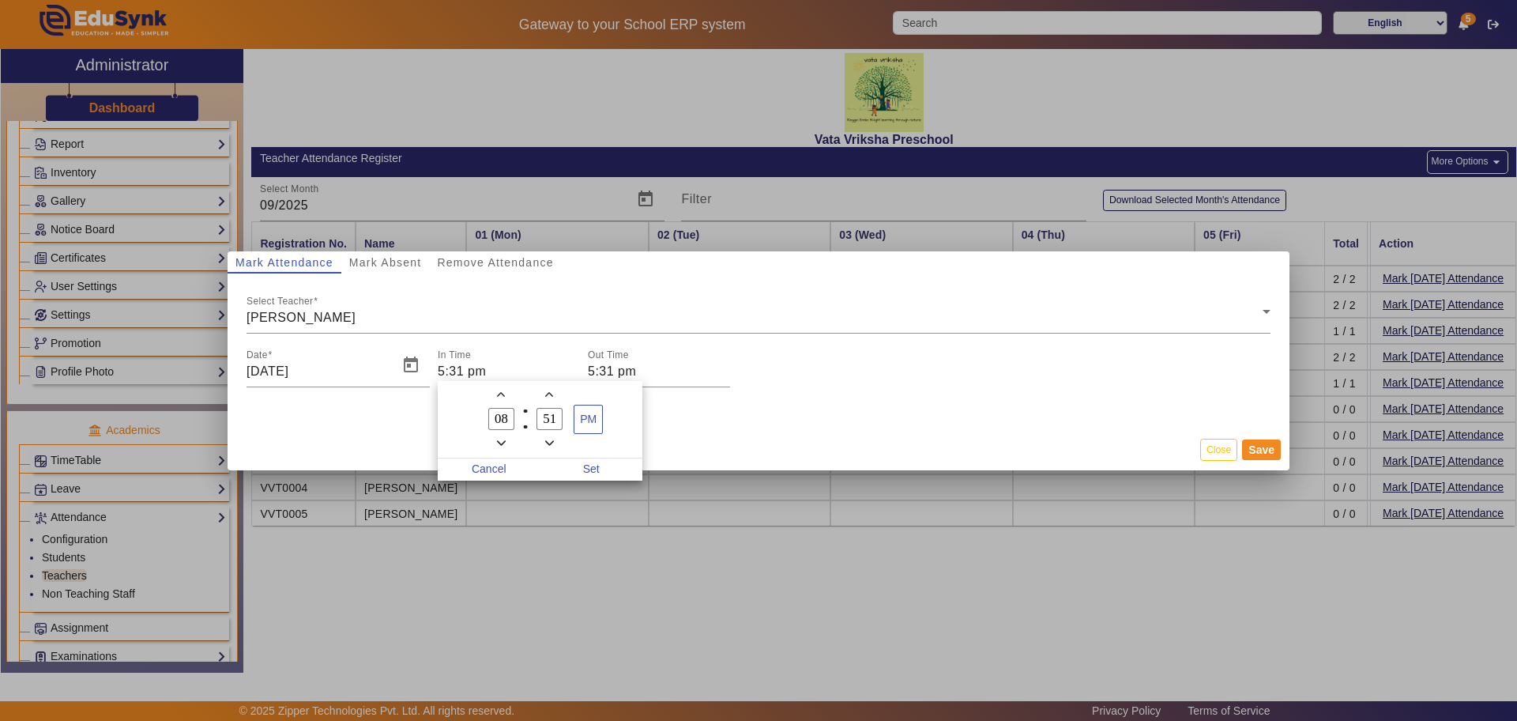
click at [547, 445] on icon "Minus a minute" at bounding box center [549, 443] width 9 height 9
type input "50"
click at [593, 415] on span "PM" at bounding box center [588, 419] width 28 height 28
click at [597, 471] on span "Set" at bounding box center [591, 469] width 103 height 22
type input "8:50 am"
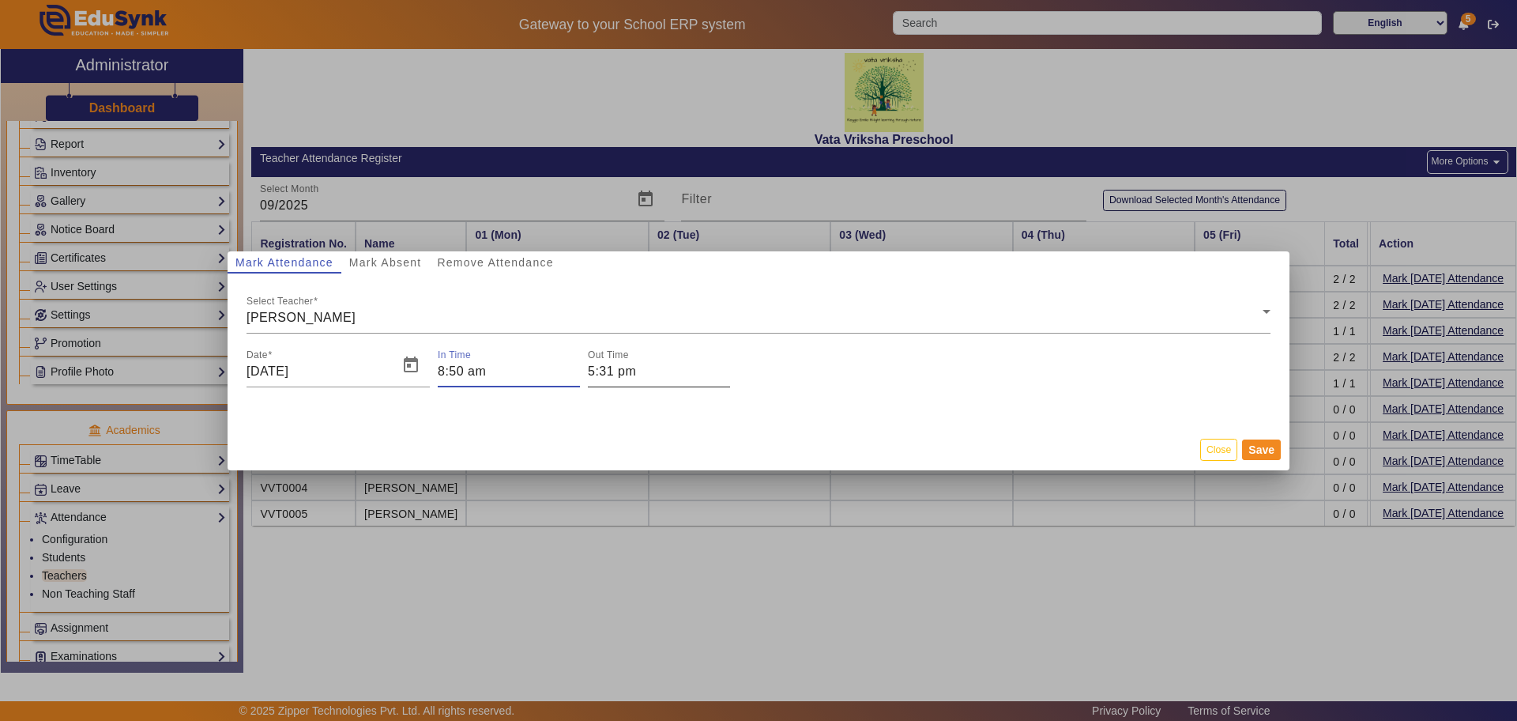
click at [601, 369] on input "5:31 pm" at bounding box center [659, 371] width 142 height 19
click at [650, 440] on icon "Minus a hour" at bounding box center [651, 443] width 9 height 9
click at [652, 389] on span "Add a hour" at bounding box center [651, 394] width 17 height 17
type input "06"
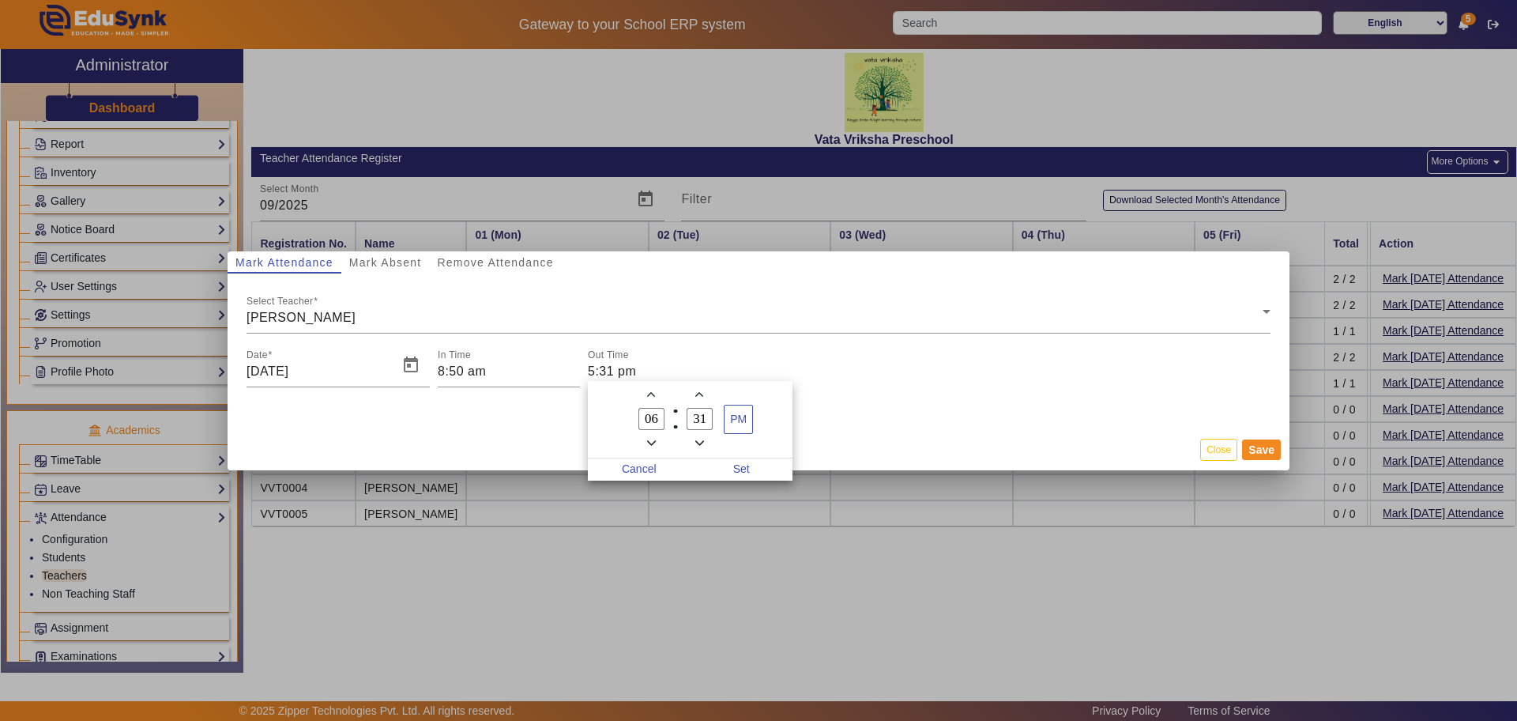
click at [696, 439] on icon "Minus a minute" at bounding box center [699, 443] width 9 height 9
click at [698, 439] on icon "Minus a minute" at bounding box center [699, 443] width 9 height 9
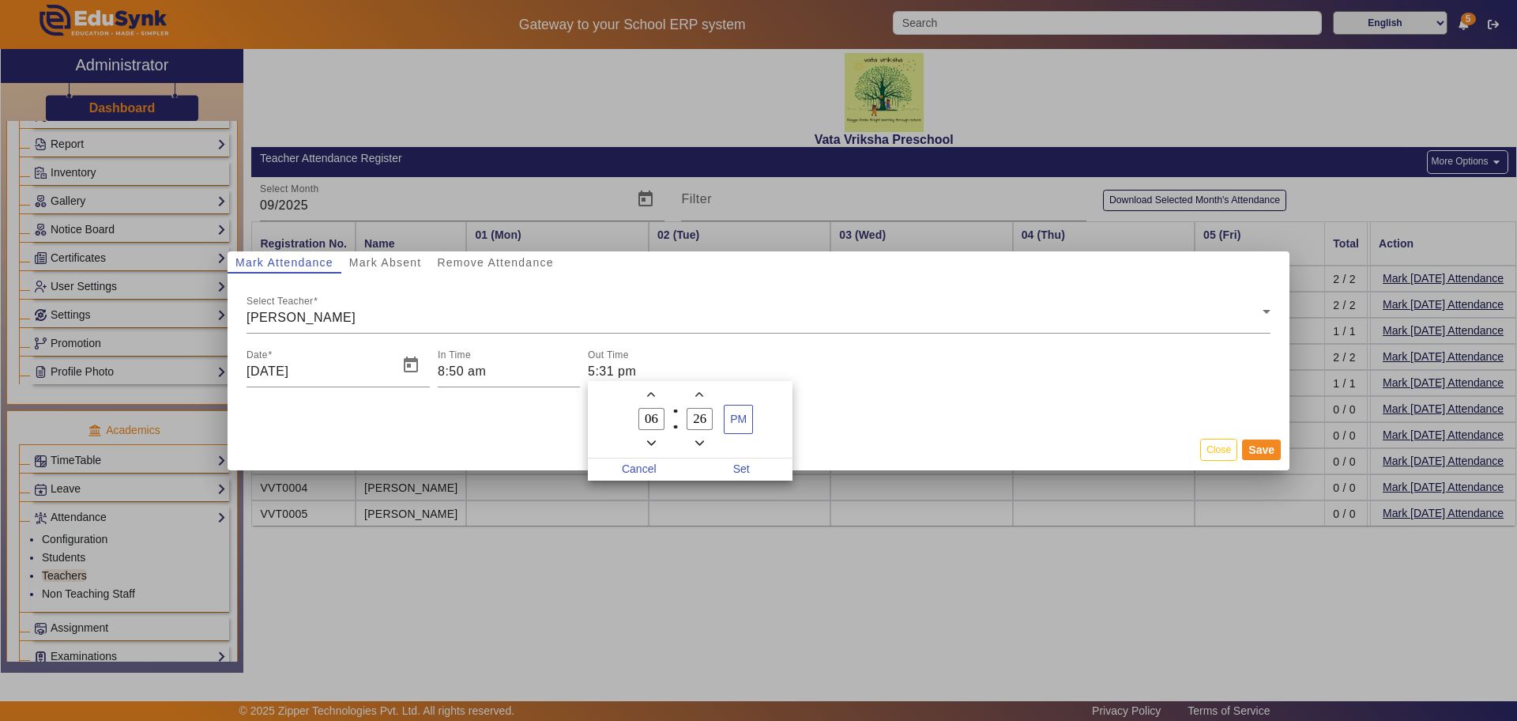
click at [698, 439] on icon "Minus a minute" at bounding box center [699, 443] width 9 height 9
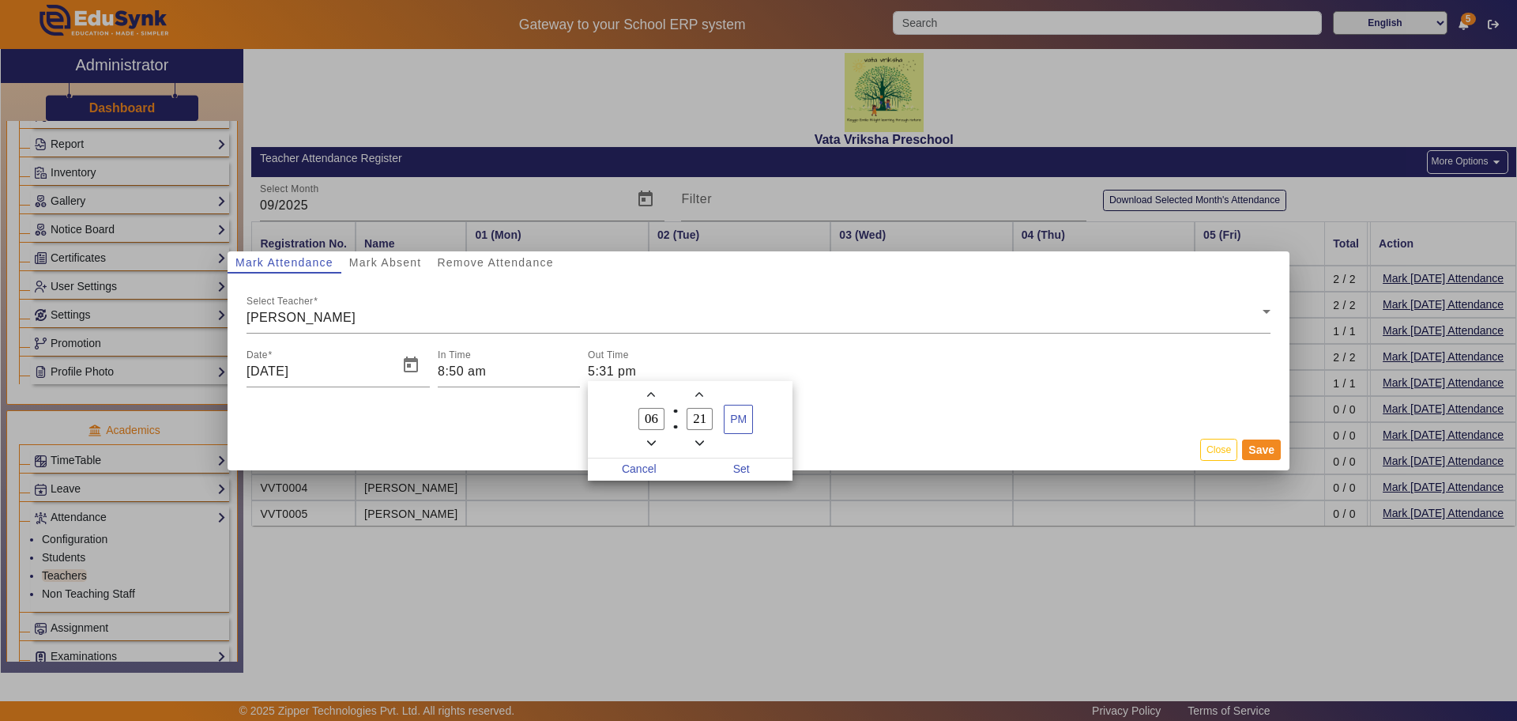
click at [698, 439] on icon "Minus a minute" at bounding box center [699, 443] width 9 height 9
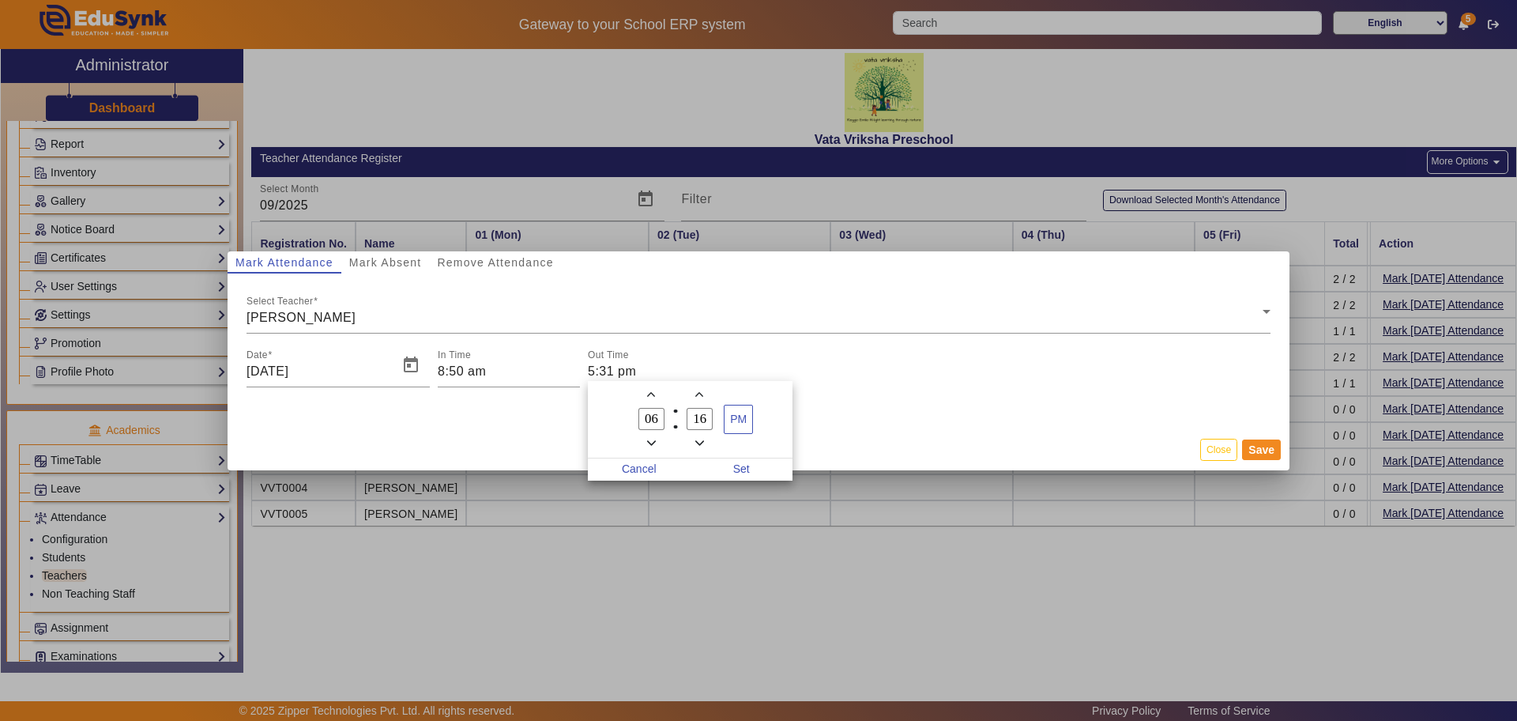
click at [698, 439] on icon "Minus a minute" at bounding box center [699, 443] width 9 height 9
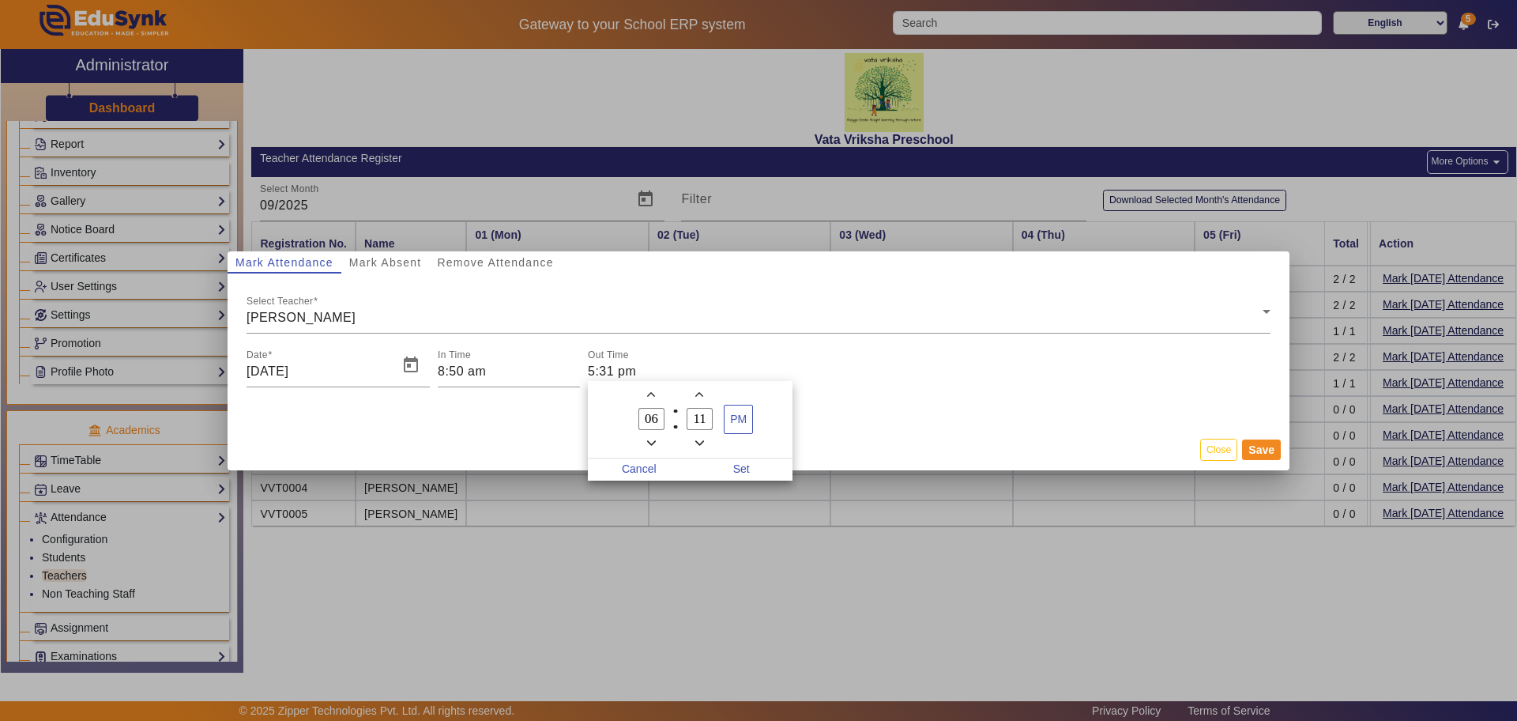
click at [698, 439] on icon "Minus a minute" at bounding box center [699, 443] width 9 height 9
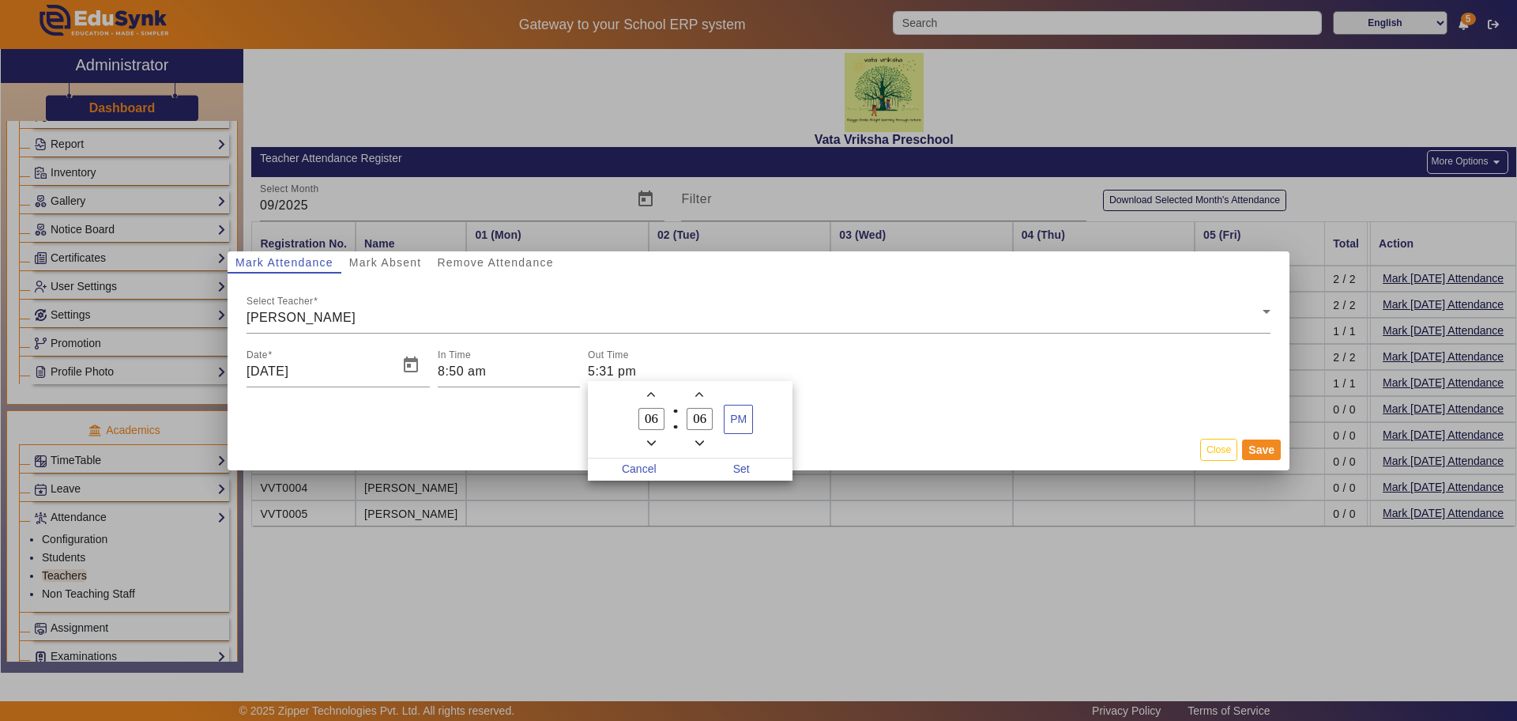
click at [698, 439] on icon "Minus a minute" at bounding box center [699, 443] width 9 height 9
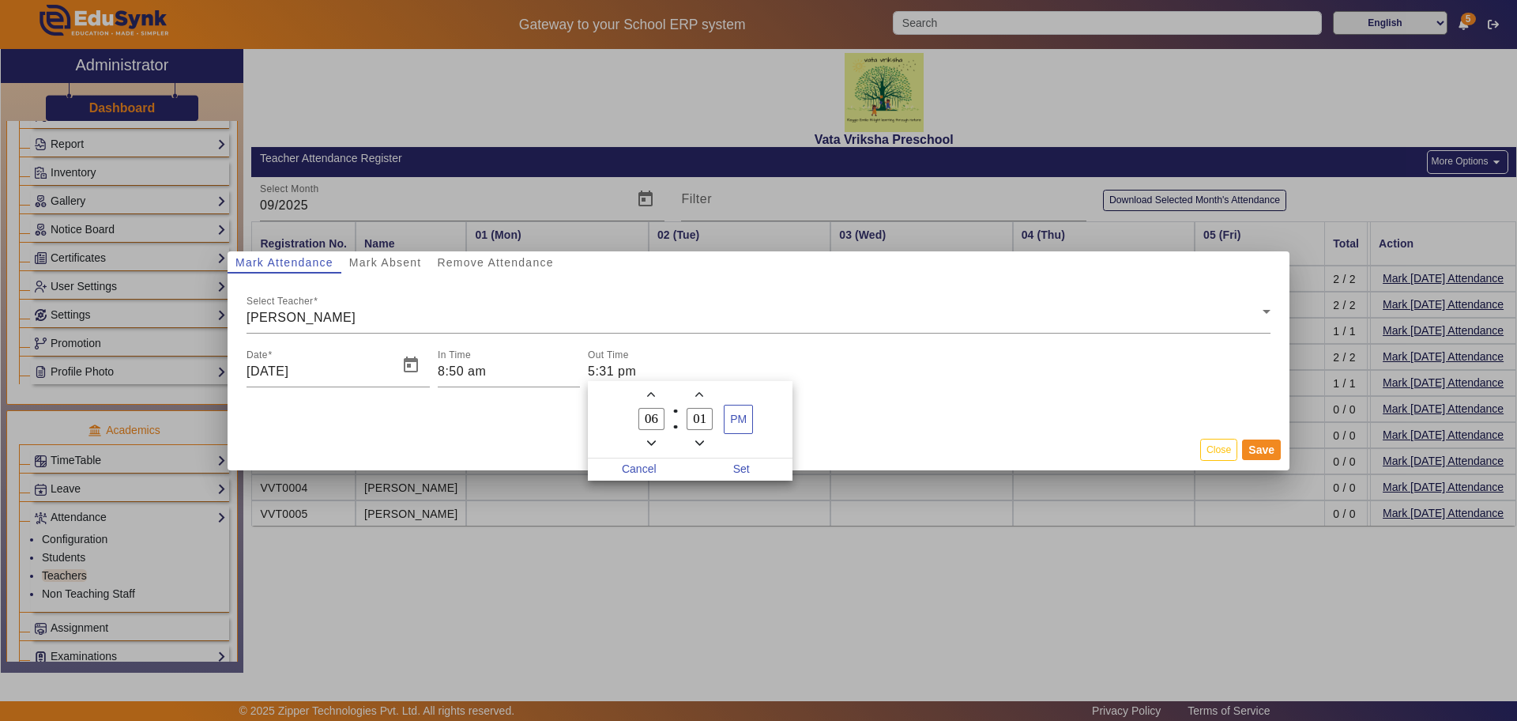
click at [698, 439] on icon "Minus a minute" at bounding box center [699, 443] width 9 height 9
type input "00"
click at [747, 467] on span "Set" at bounding box center [742, 469] width 103 height 22
type input "6:00 pm"
click at [1268, 445] on button "Save" at bounding box center [1261, 449] width 39 height 21
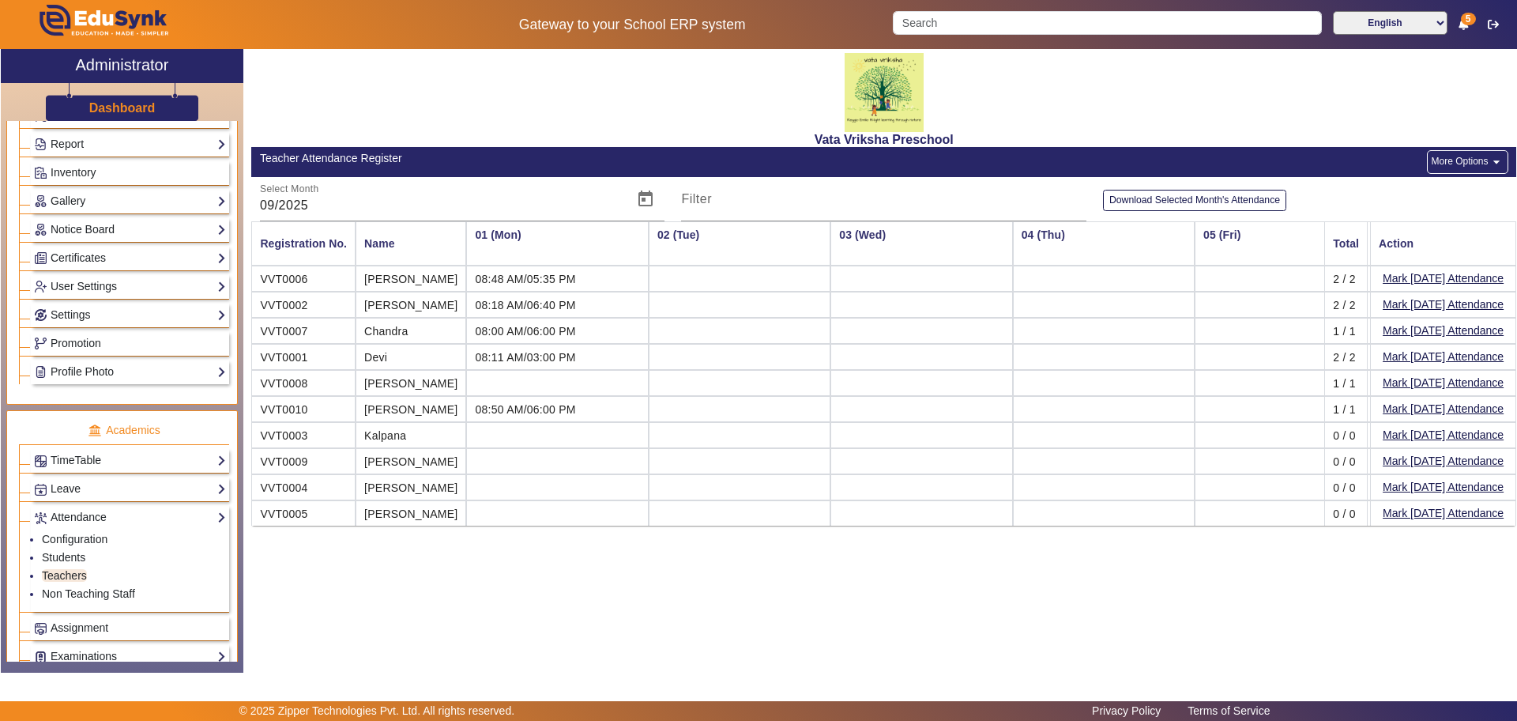
click at [1478, 157] on button "More Options arrow_drop_down" at bounding box center [1467, 162] width 81 height 24
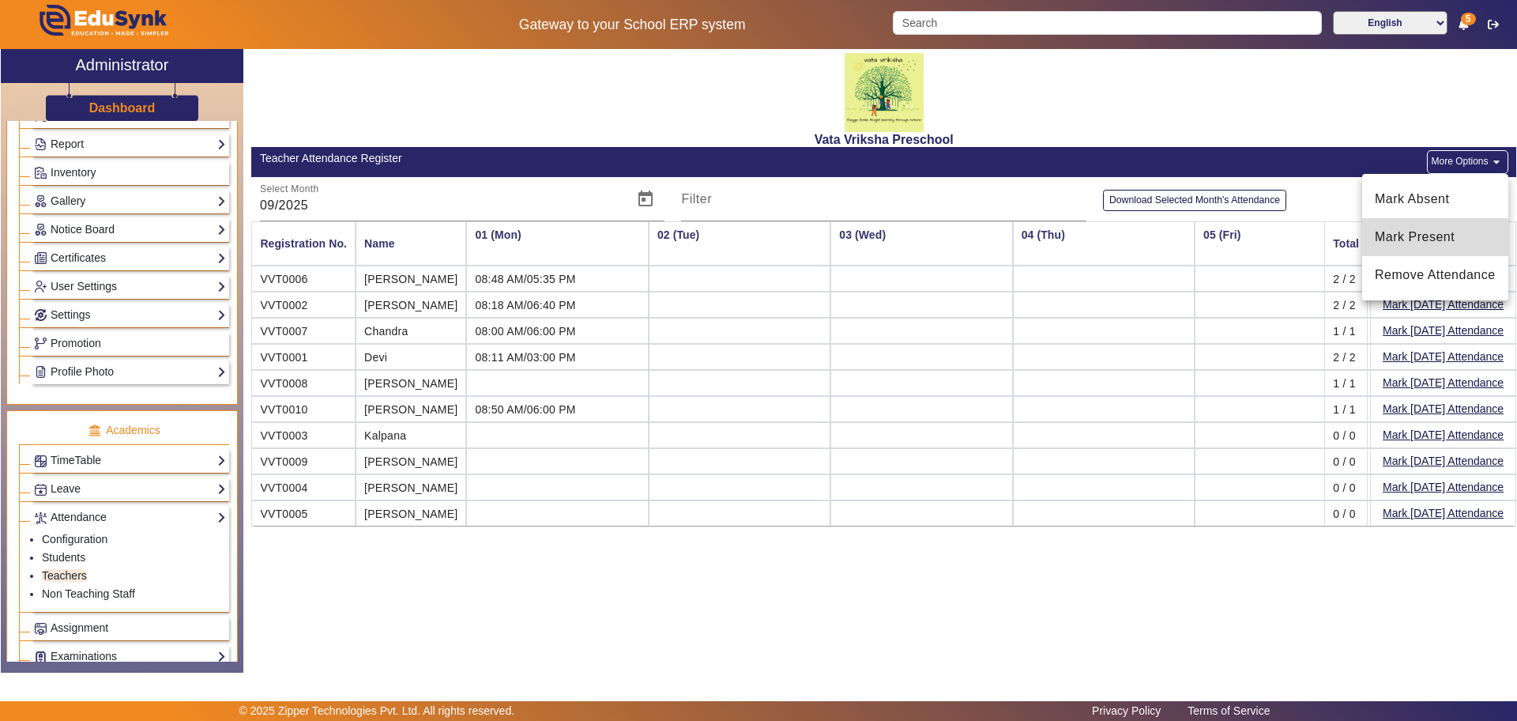
click at [1414, 244] on span "Mark Present" at bounding box center [1435, 237] width 121 height 19
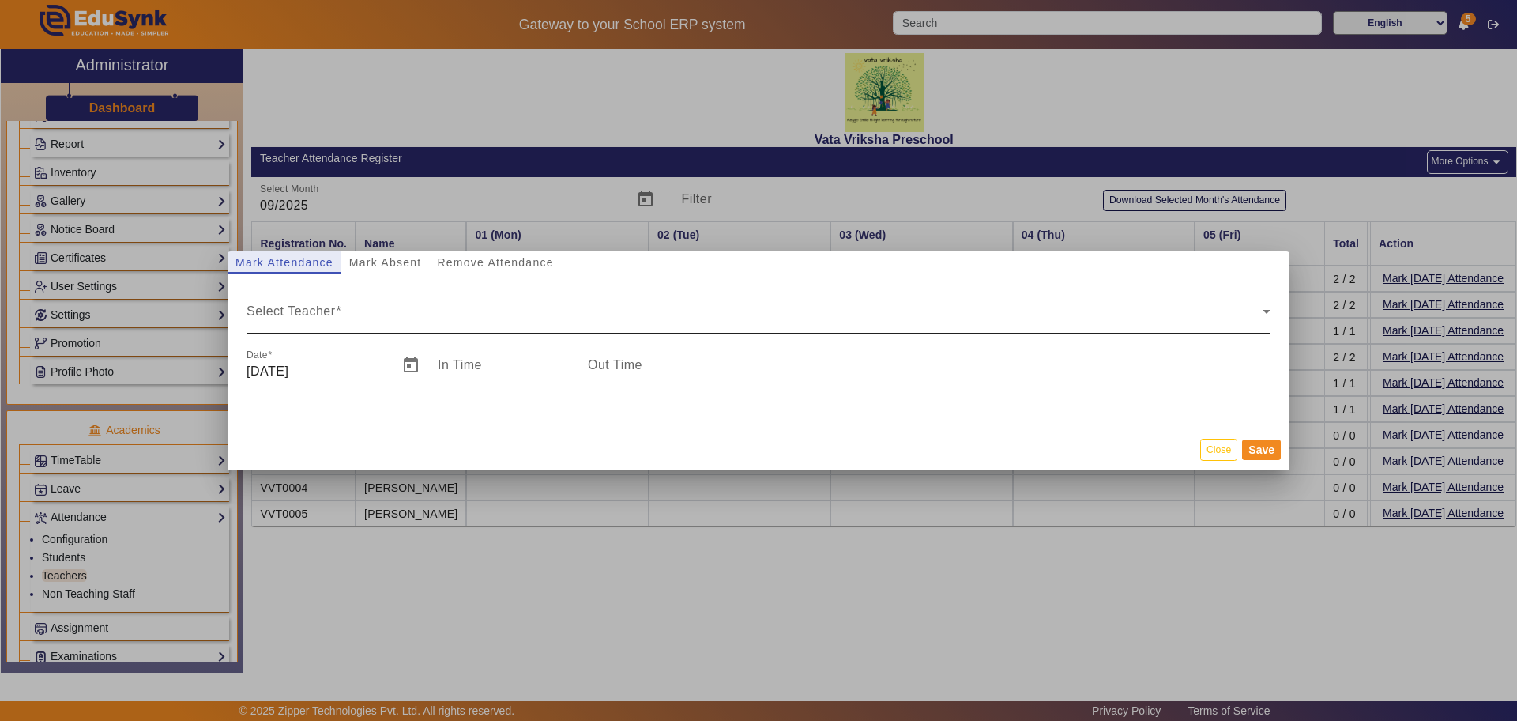
click at [265, 318] on span "Select Teacher" at bounding box center [755, 317] width 1016 height 19
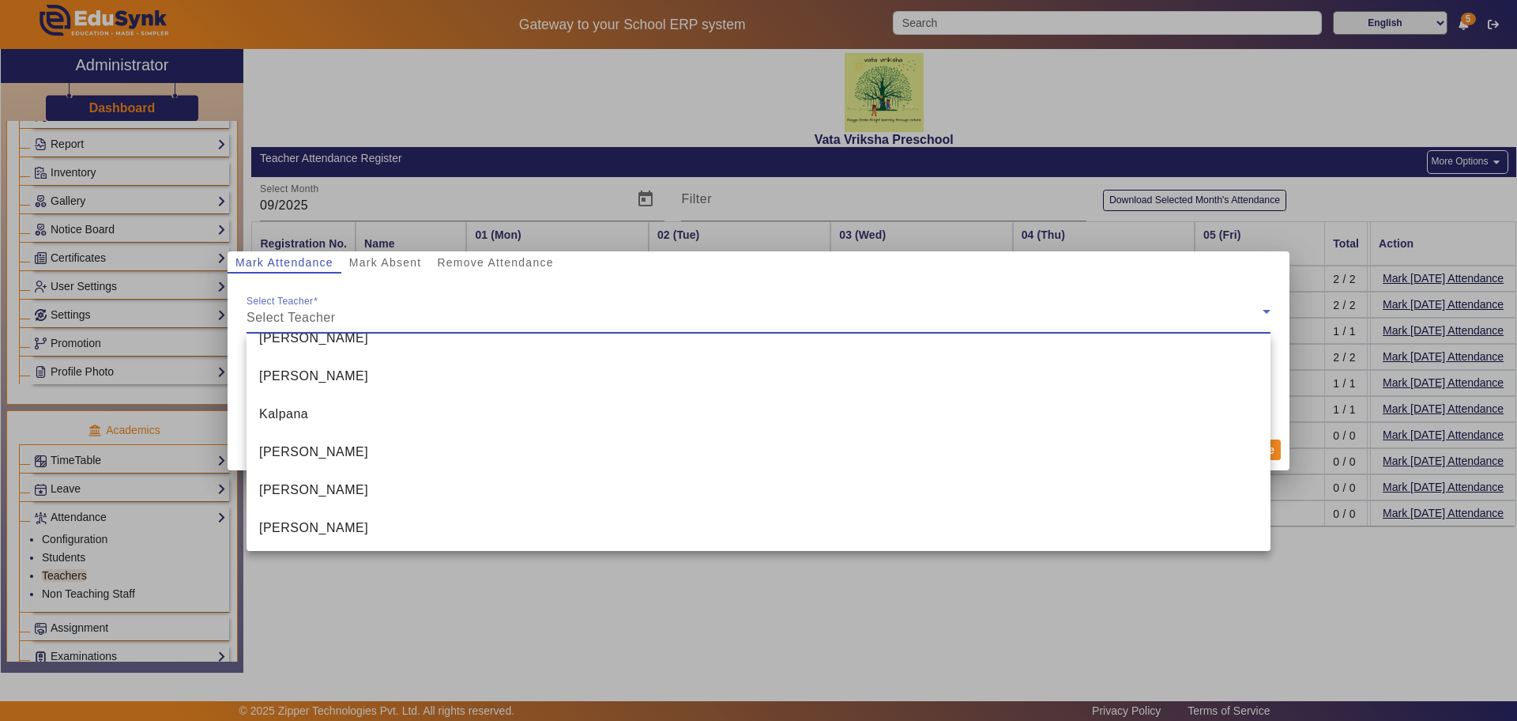
scroll to position [175, 0]
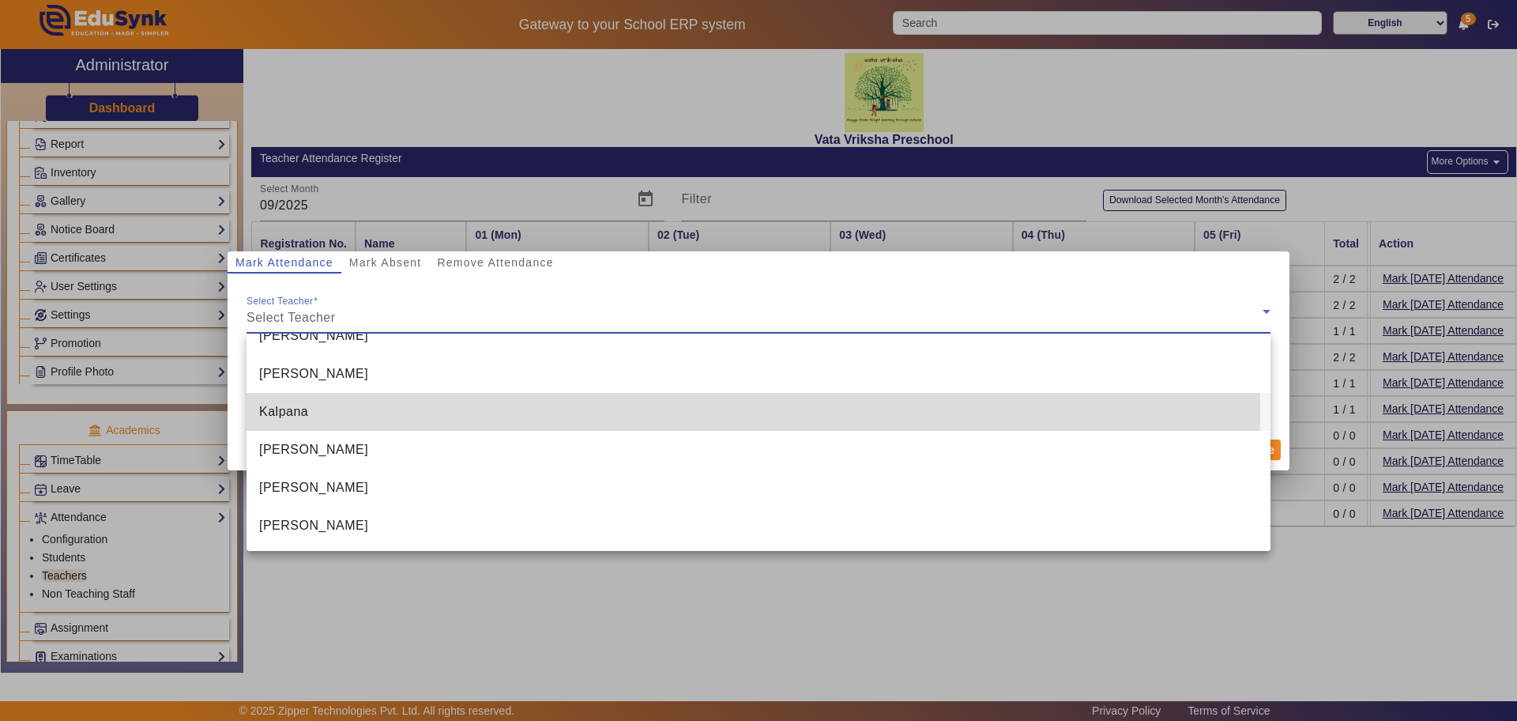
click at [284, 409] on span "Kalpana" at bounding box center [283, 411] width 49 height 19
type input "5:33 pm"
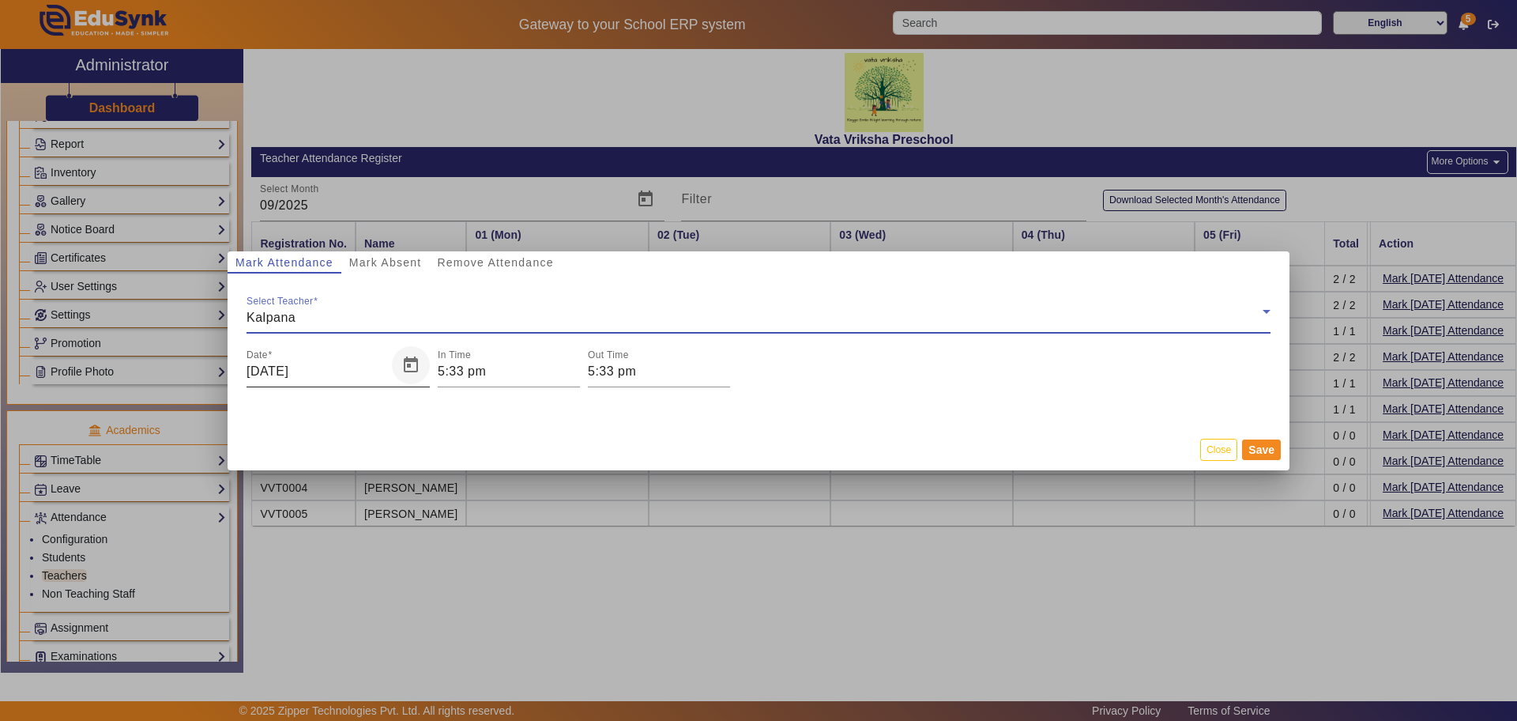
click at [408, 365] on span "Open calendar" at bounding box center [411, 365] width 38 height 38
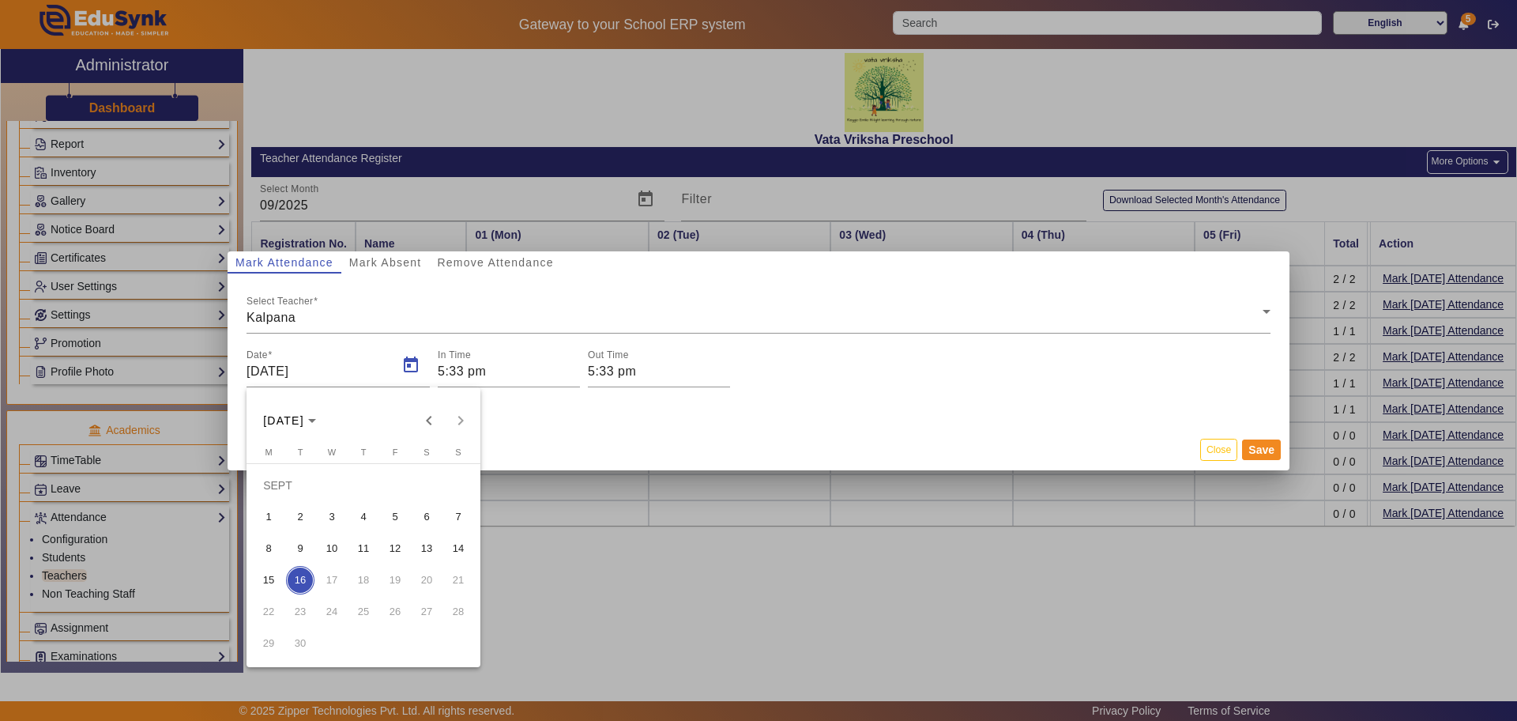
click at [269, 518] on span "1" at bounding box center [268, 517] width 28 height 28
type input "[DATE]"
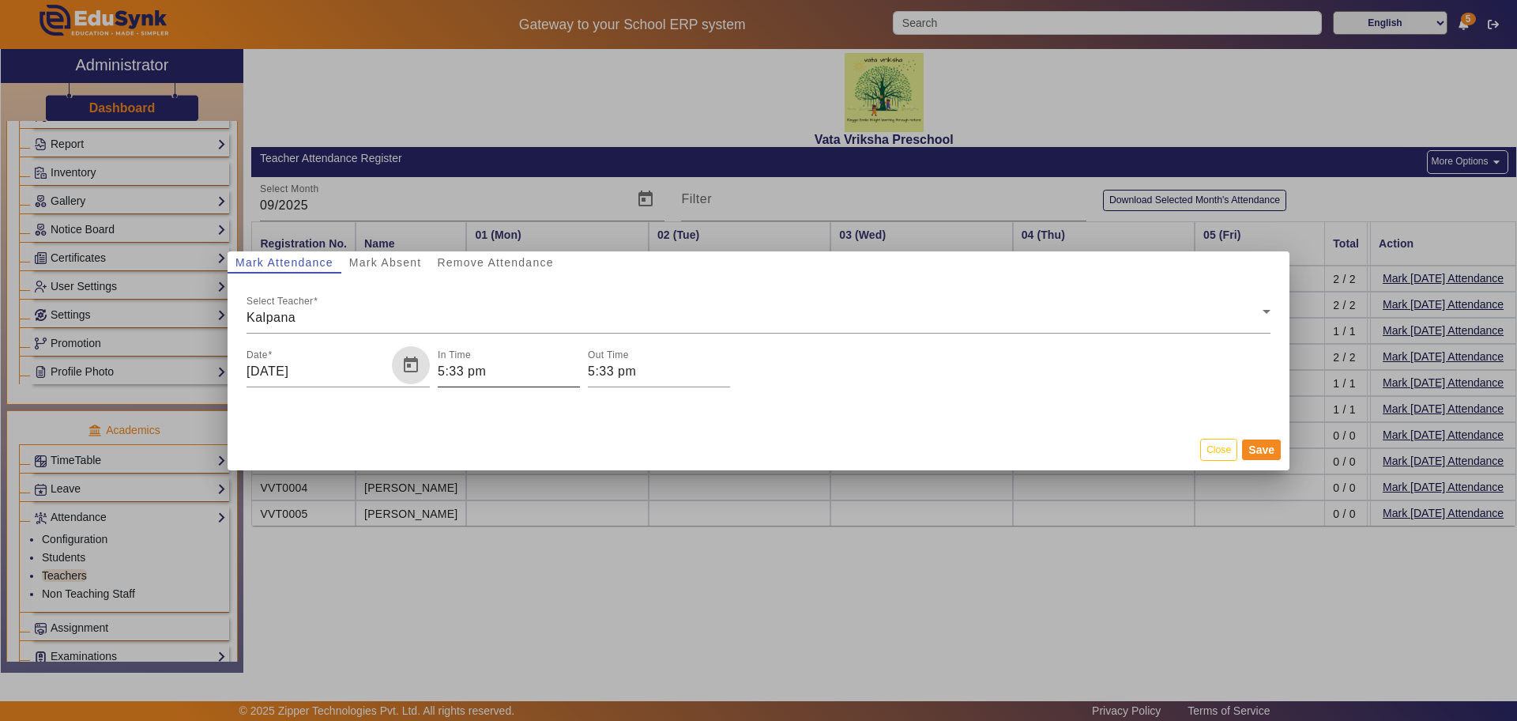
click at [461, 366] on input "5:33 pm" at bounding box center [509, 371] width 142 height 19
click at [500, 439] on icon "Minus a hour" at bounding box center [501, 443] width 9 height 9
click
type input "08"
type input "59"
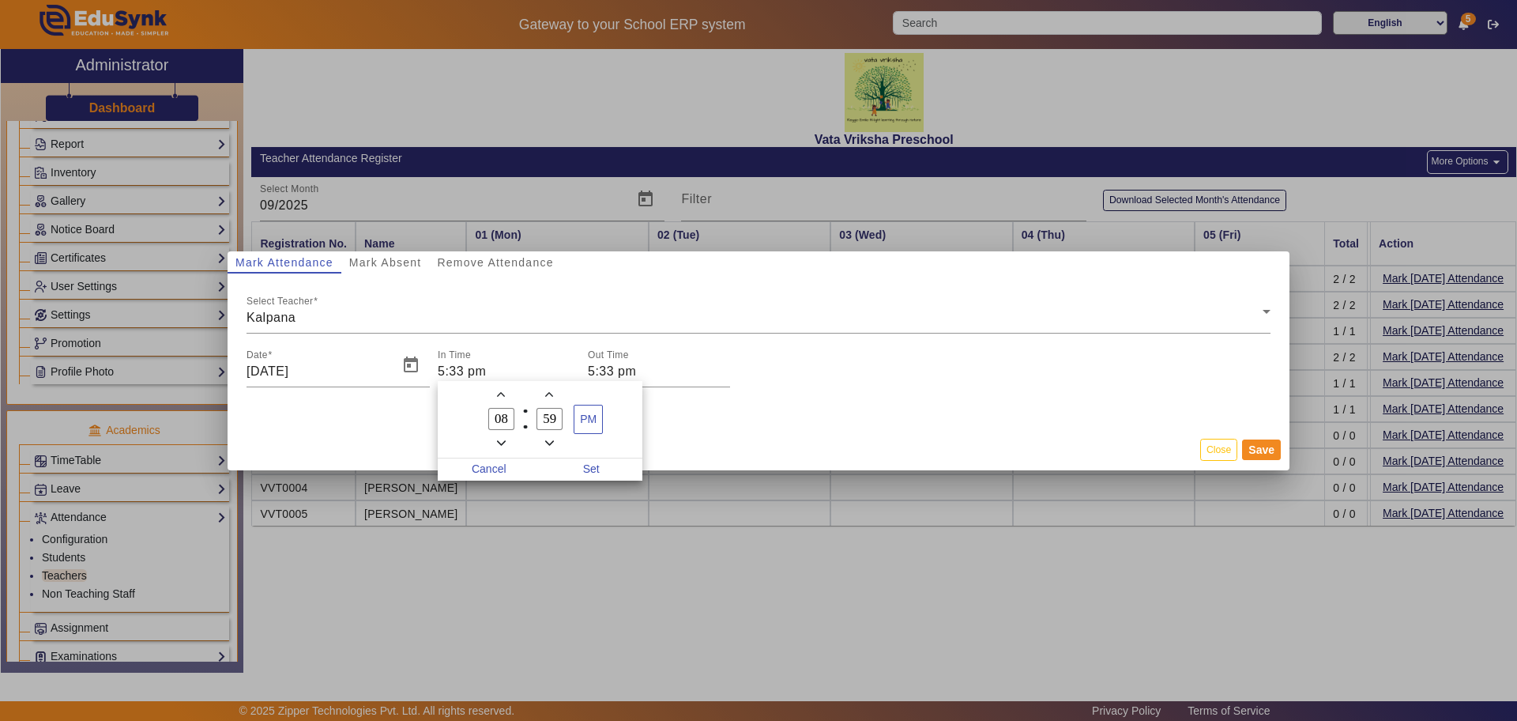
type input "09"
type input "25"
type input "9:25 am"
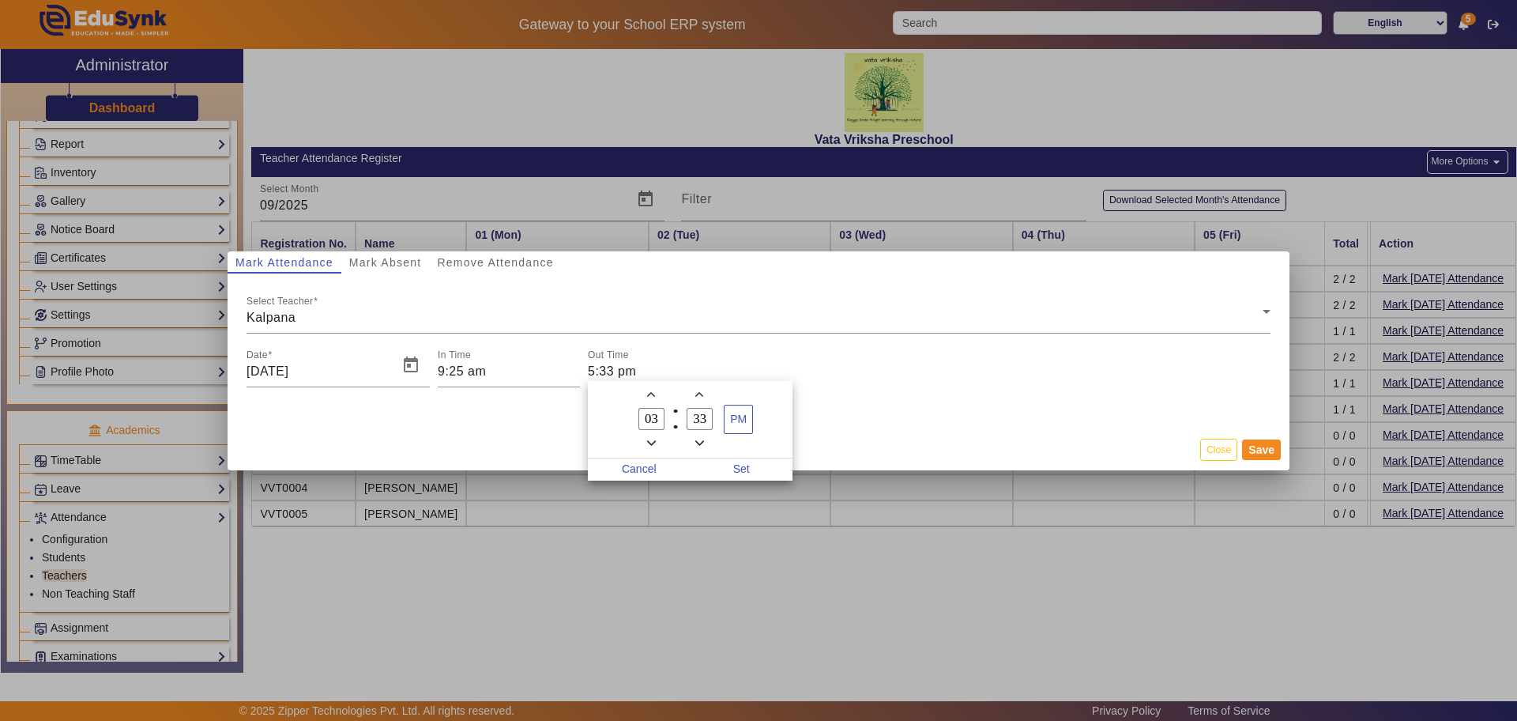
type input "02"
type input "00"
type input "01"
type input "50"
type input "1:50 pm"
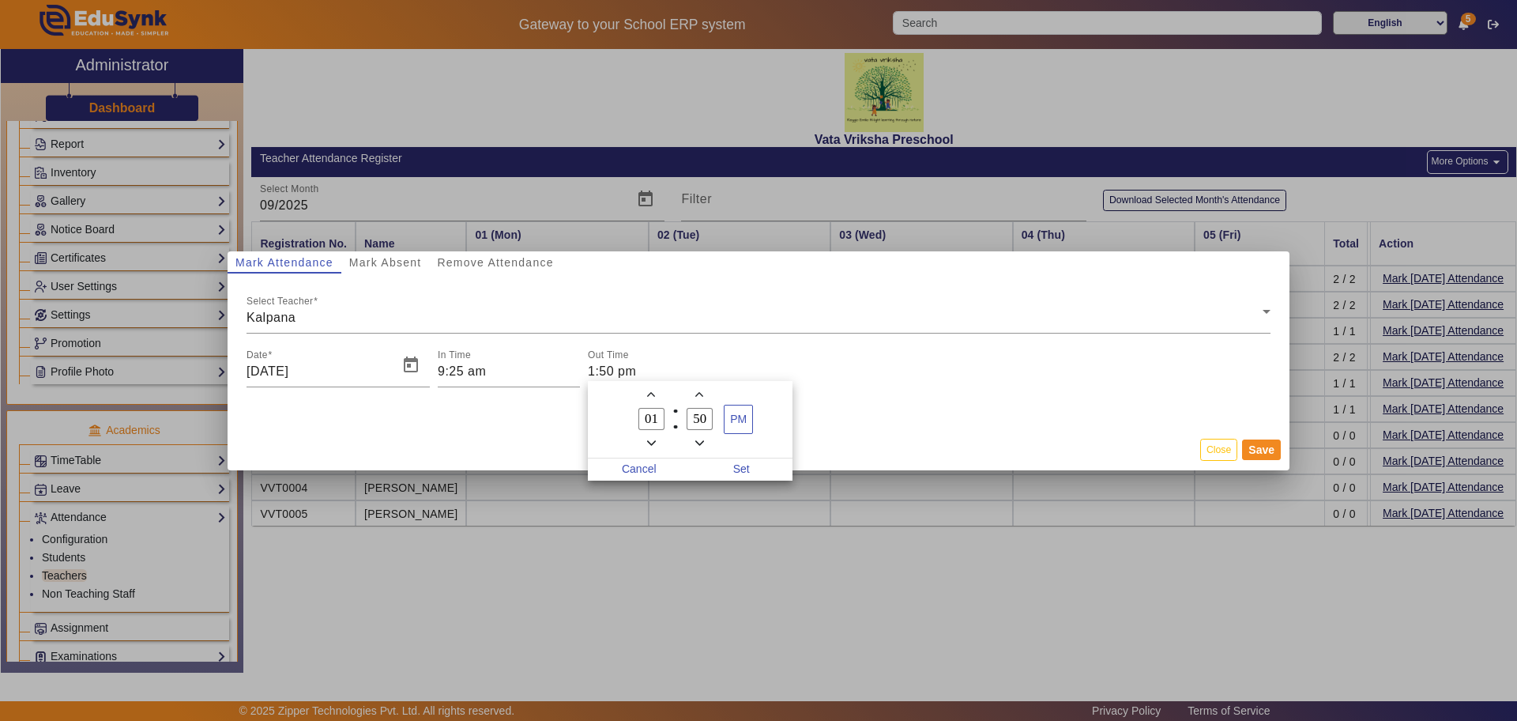
type input "02"
type input "2:50 pm"
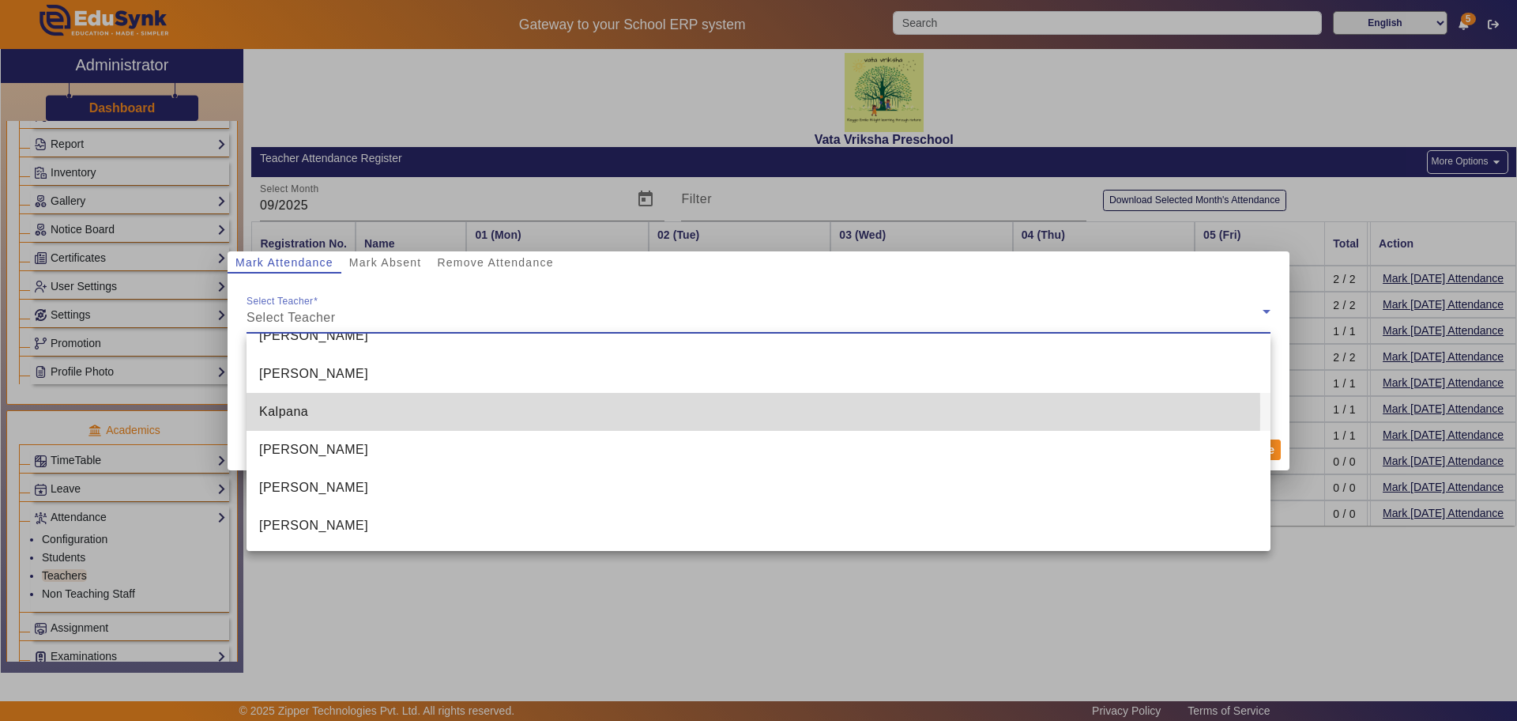
type input "5:35 pm"
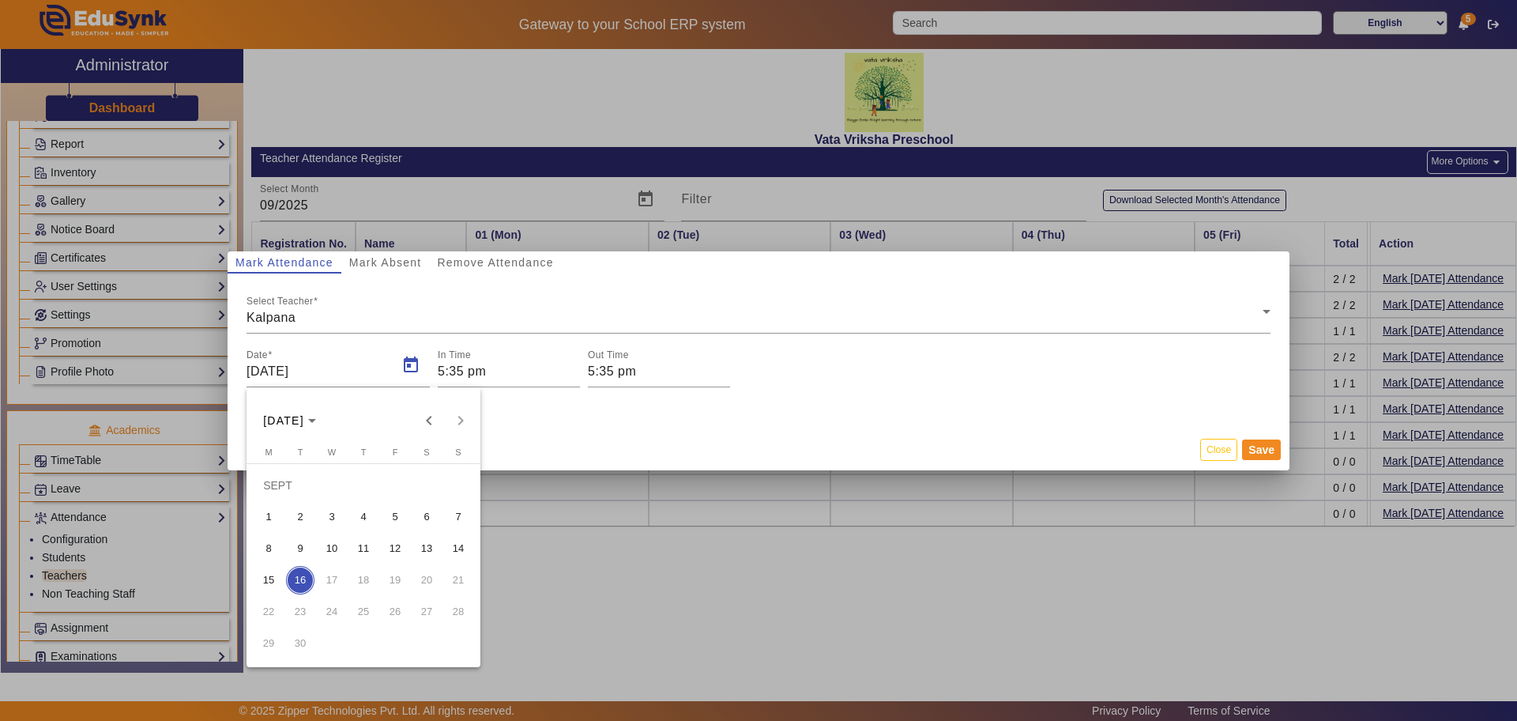
type input "[DATE]"
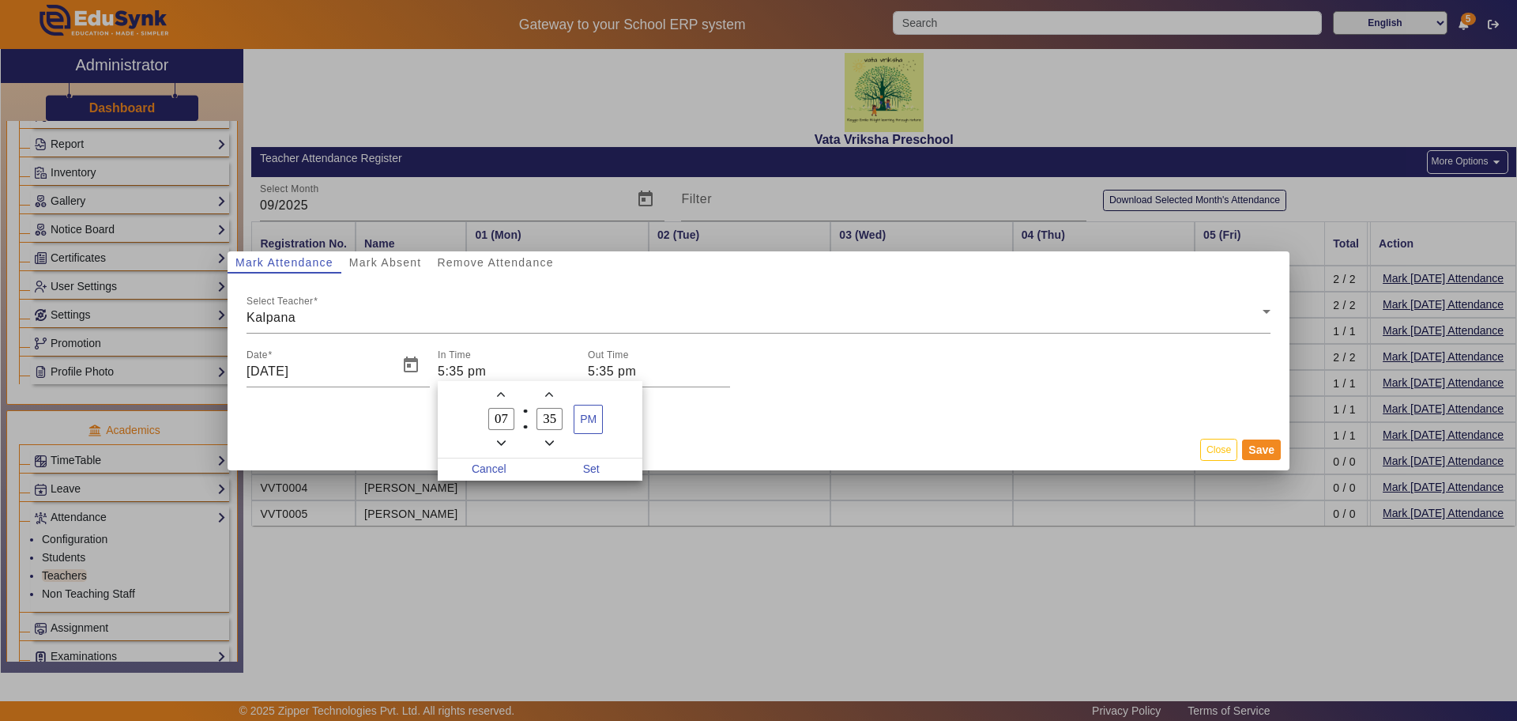
type input "08"
type input "25"
type input "8:25 am"
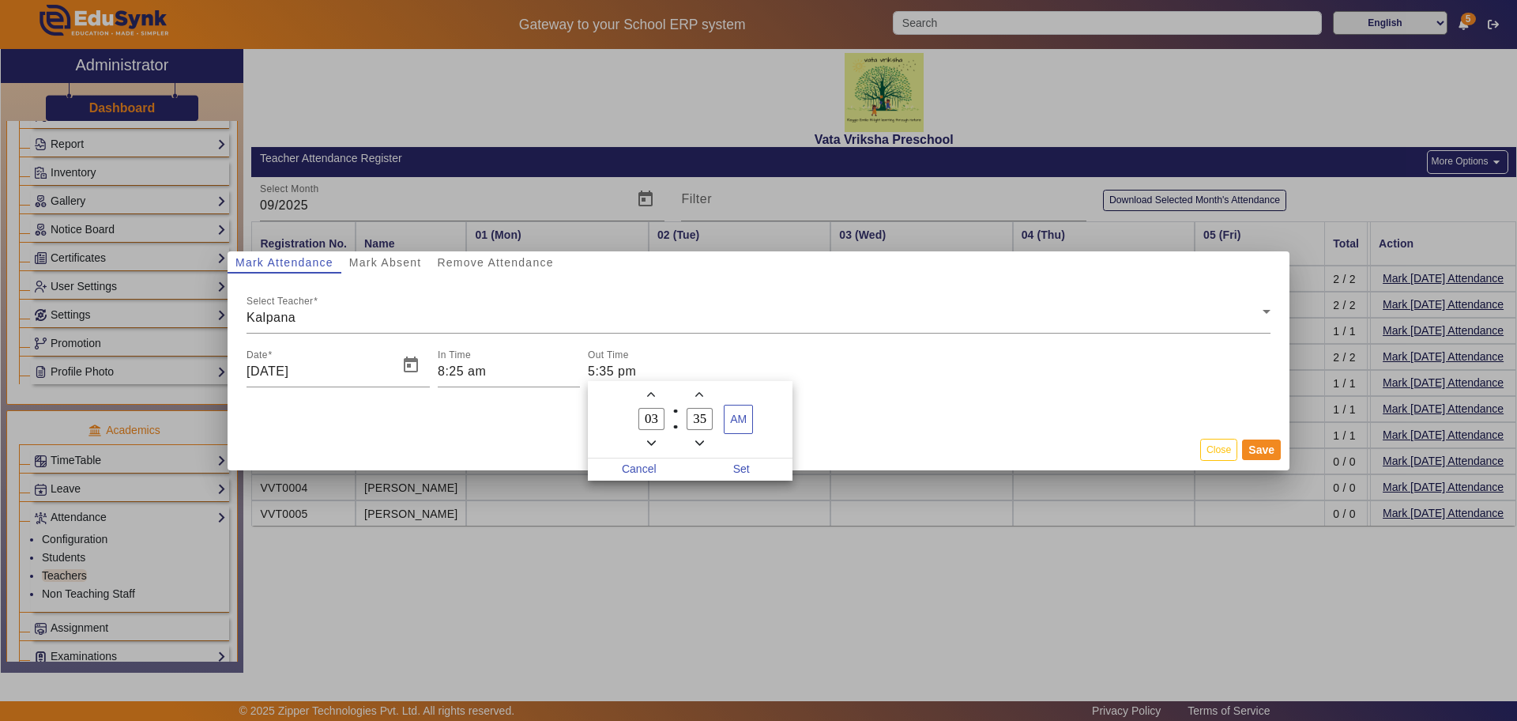
type input "02"
type input "00"
type input "01"
type input "50"
type input "02"
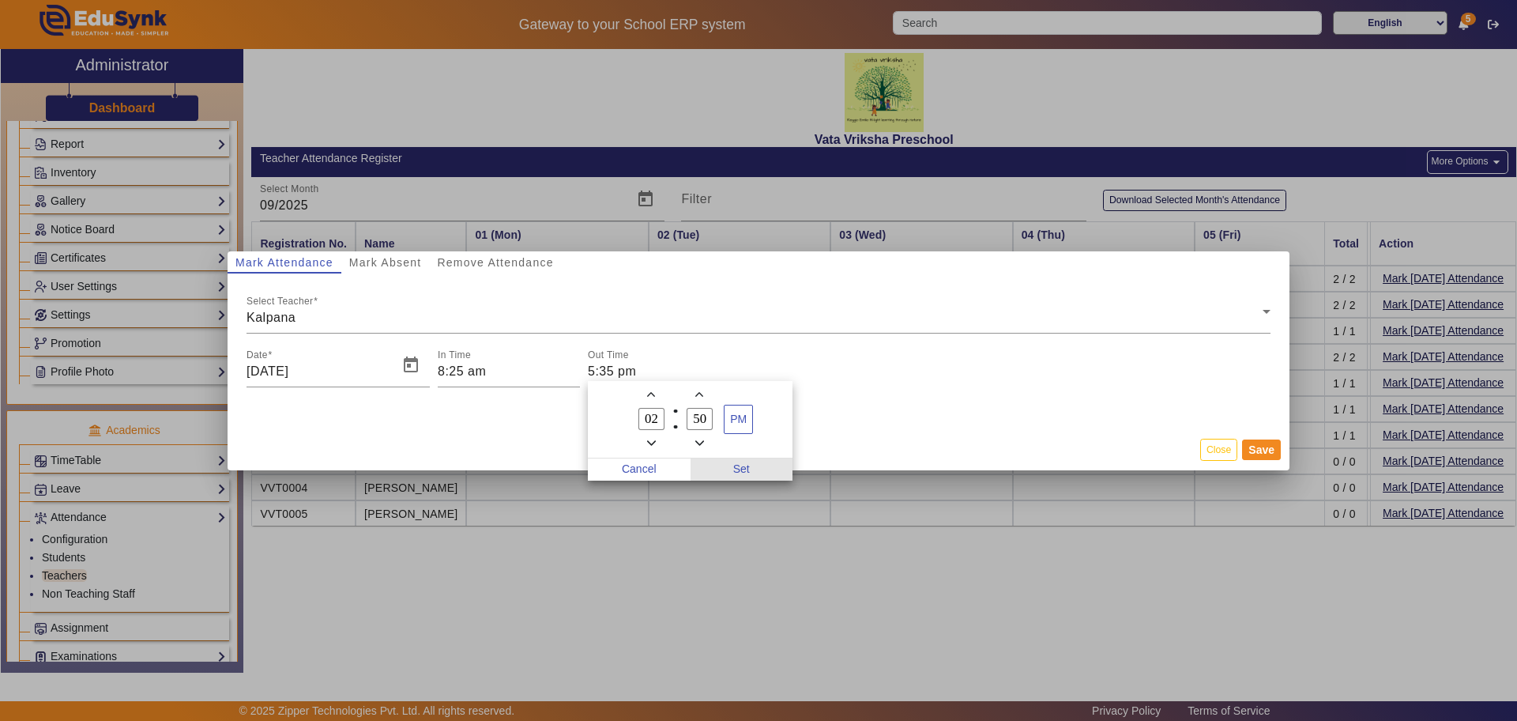
type input "2:50 pm"
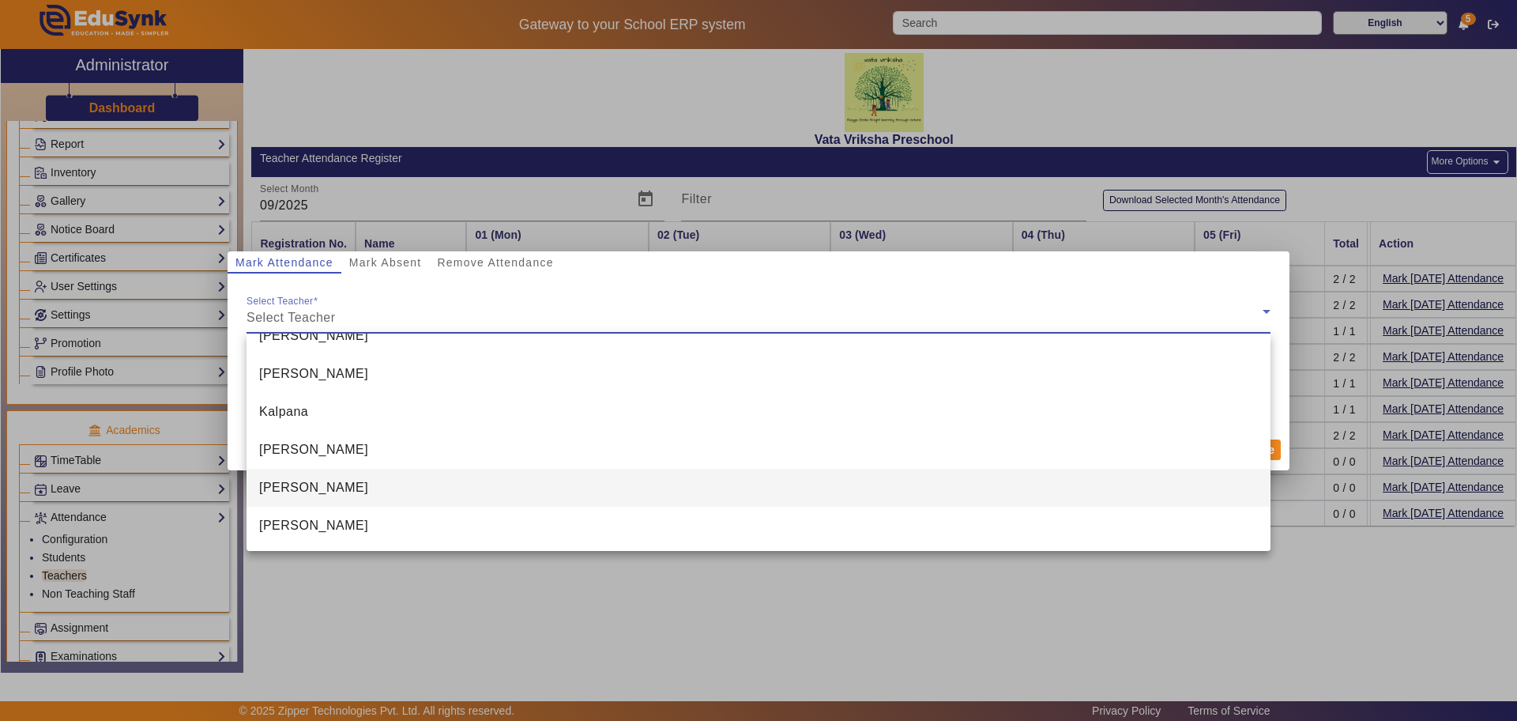
type input "5:39 pm"
